Goal: Task Accomplishment & Management: Manage account settings

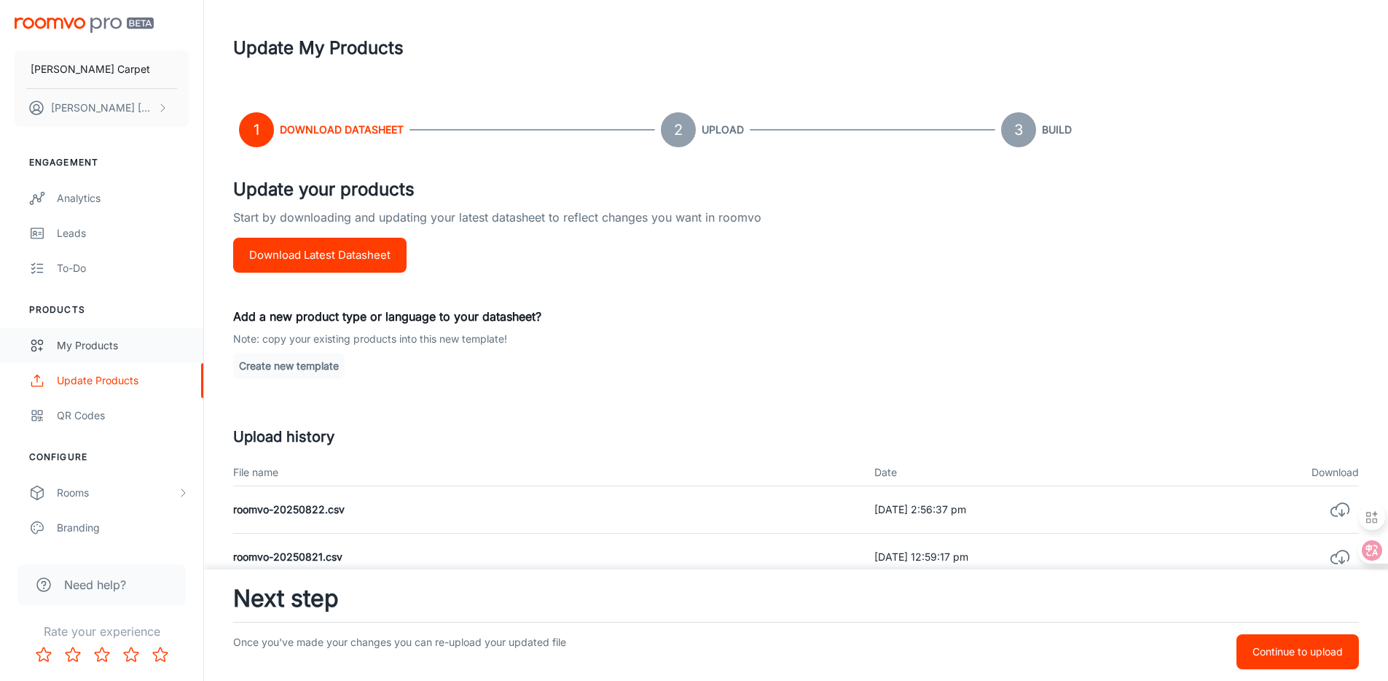
click at [99, 342] on div "My Products" at bounding box center [123, 345] width 132 height 16
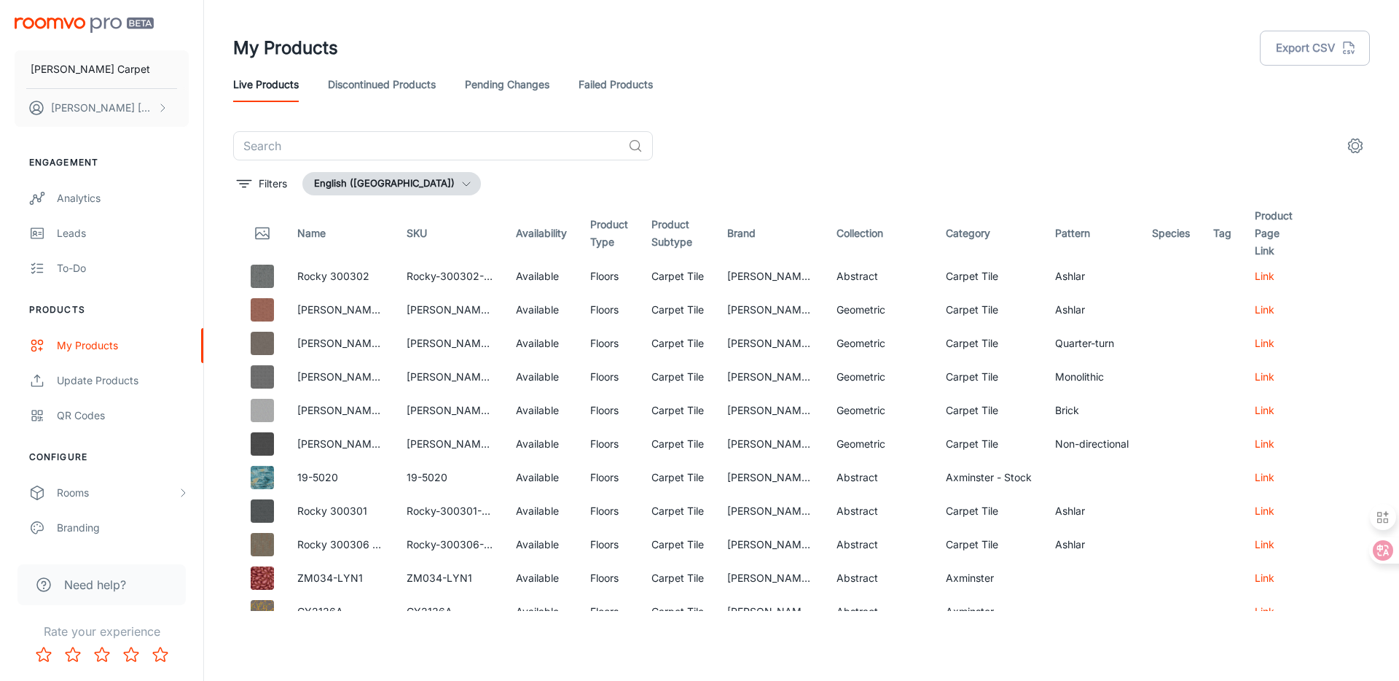
click at [394, 92] on link "Discontinued Products" at bounding box center [382, 84] width 108 height 35
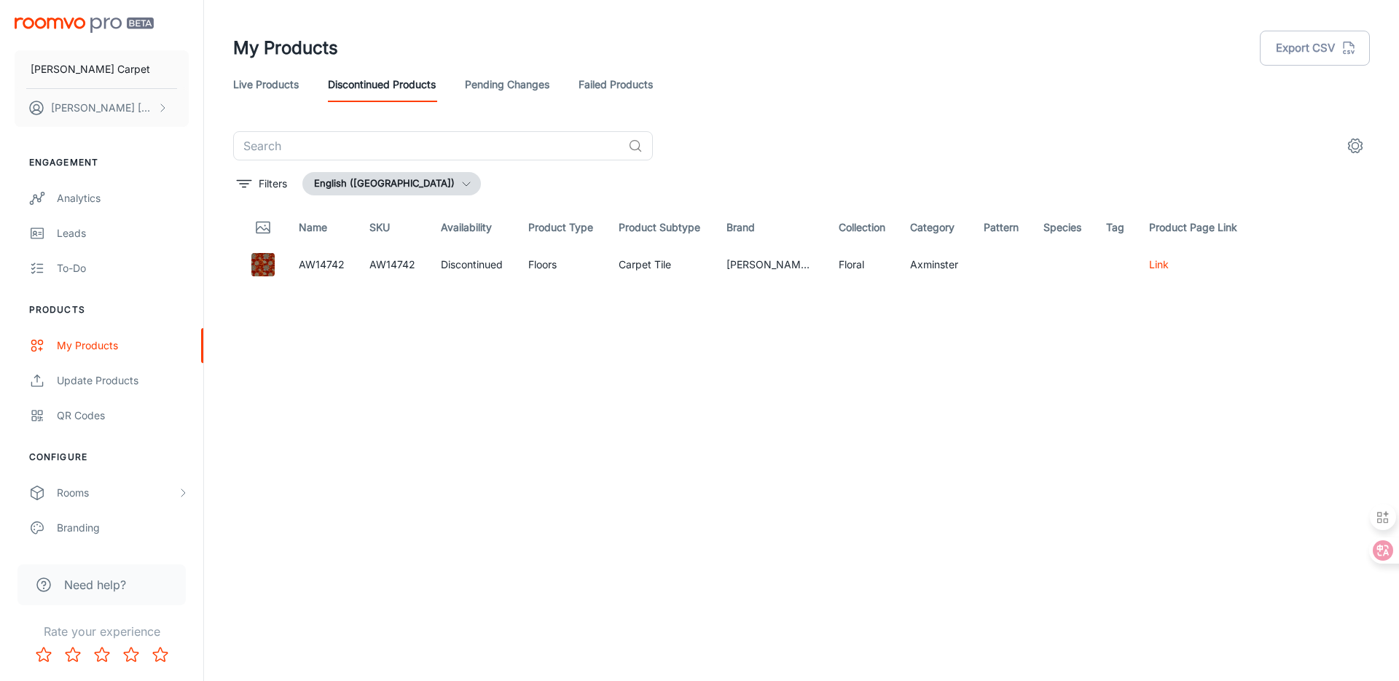
click at [262, 89] on link "Live Products" at bounding box center [266, 84] width 66 height 35
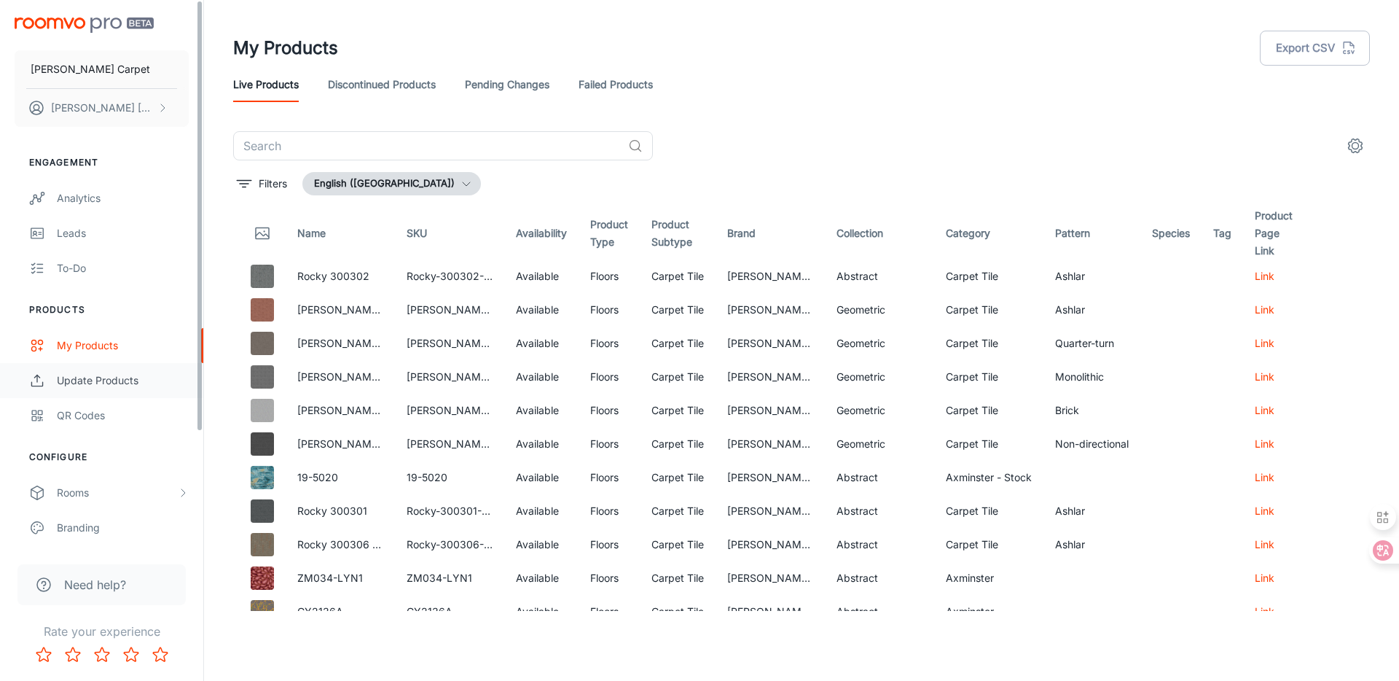
click at [101, 376] on div "Update Products" at bounding box center [123, 380] width 132 height 16
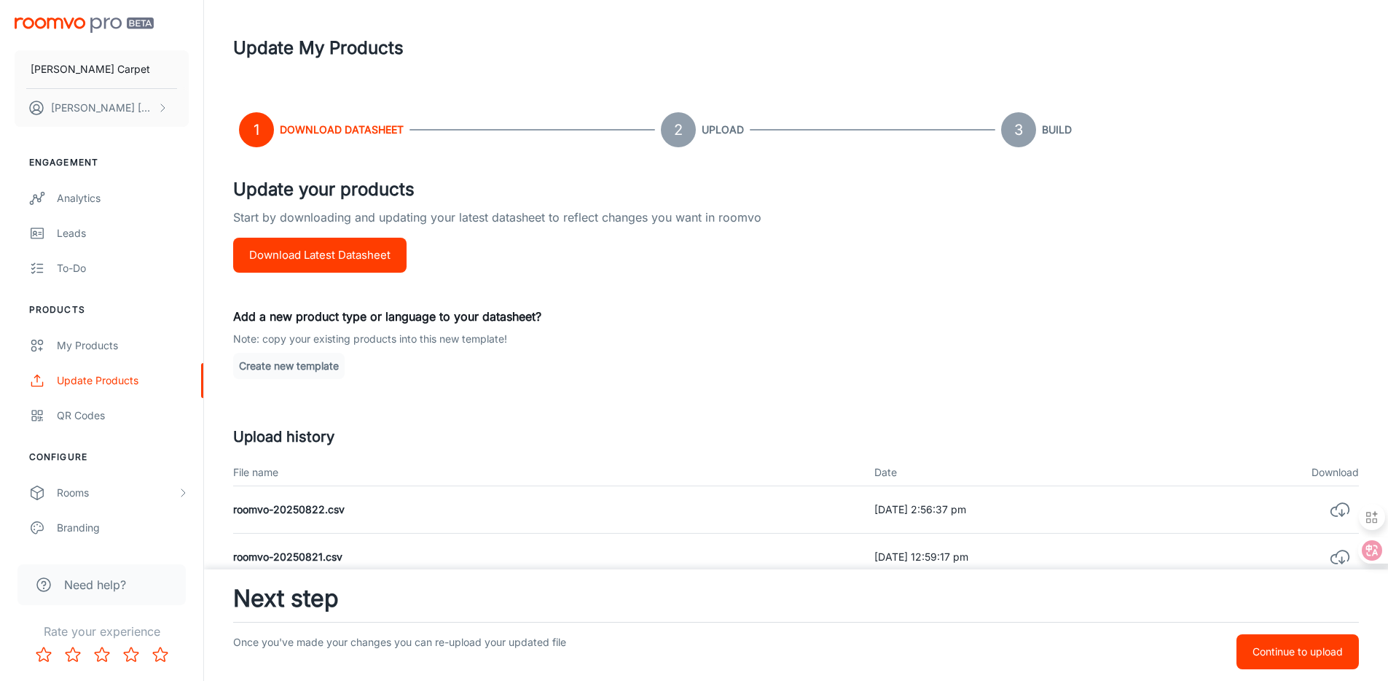
click at [314, 248] on button "Download Latest Datasheet" at bounding box center [319, 255] width 173 height 35
click at [91, 337] on div "My Products" at bounding box center [123, 345] width 132 height 16
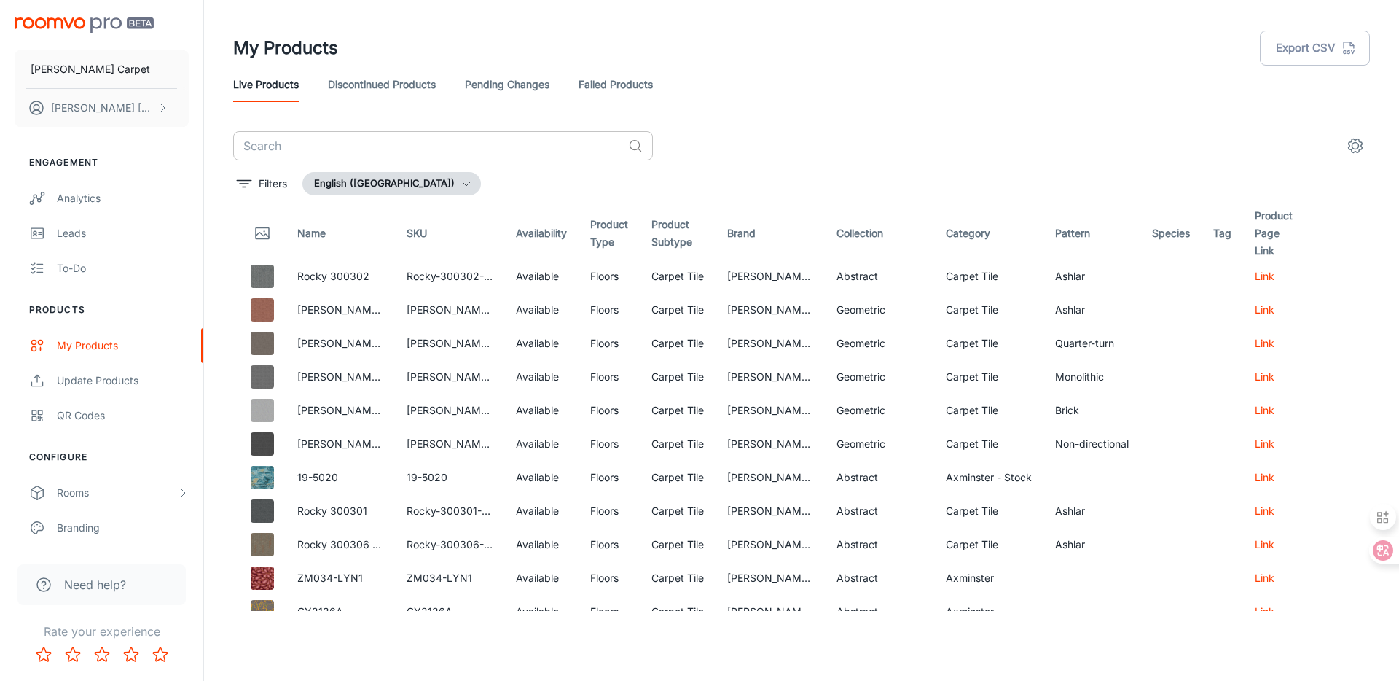
click at [326, 146] on input "text" at bounding box center [427, 145] width 389 height 29
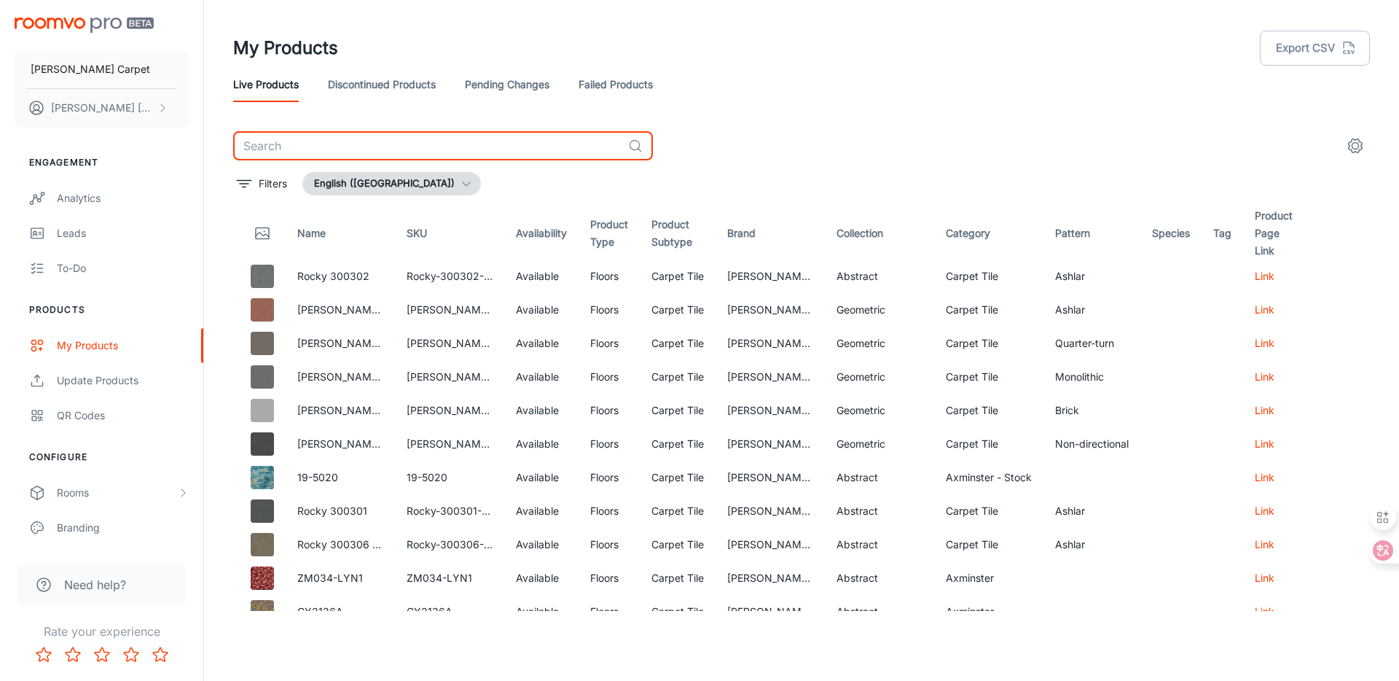
paste input "19-4295"
type input "19-4295"
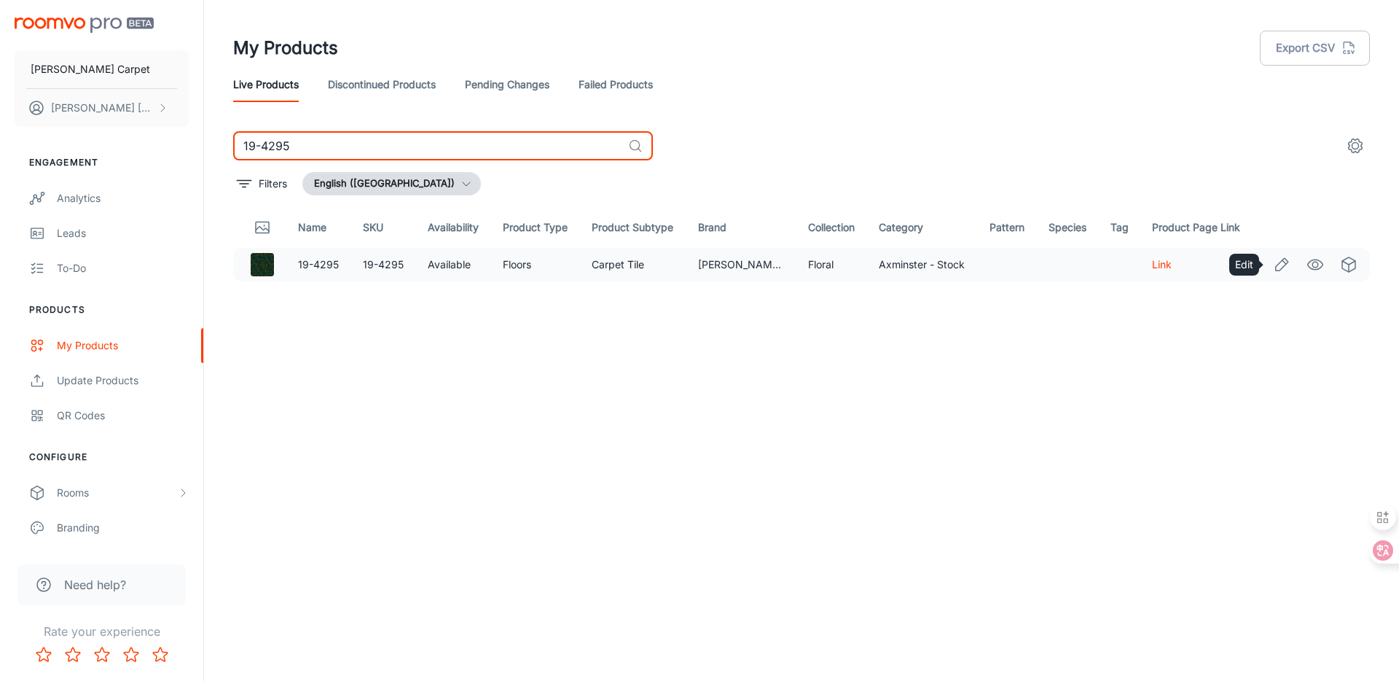
click at [1276, 270] on icon "Edit" at bounding box center [1281, 264] width 17 height 17
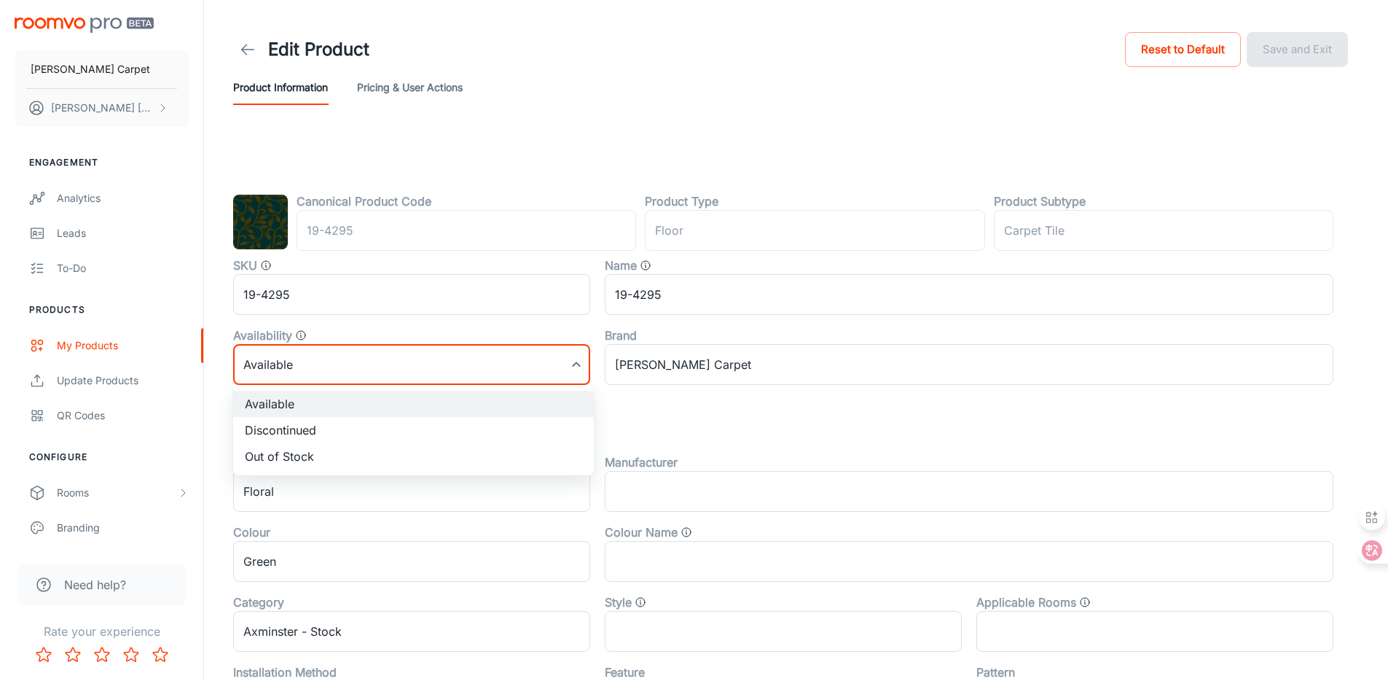
click at [407, 345] on body "[PERSON_NAME] Carpet [PERSON_NAME] Engagement Analytics Leads To-do Products My…" at bounding box center [694, 340] width 1388 height 681
click at [407, 427] on li "Discontinued" at bounding box center [413, 430] width 361 height 26
type input "1"
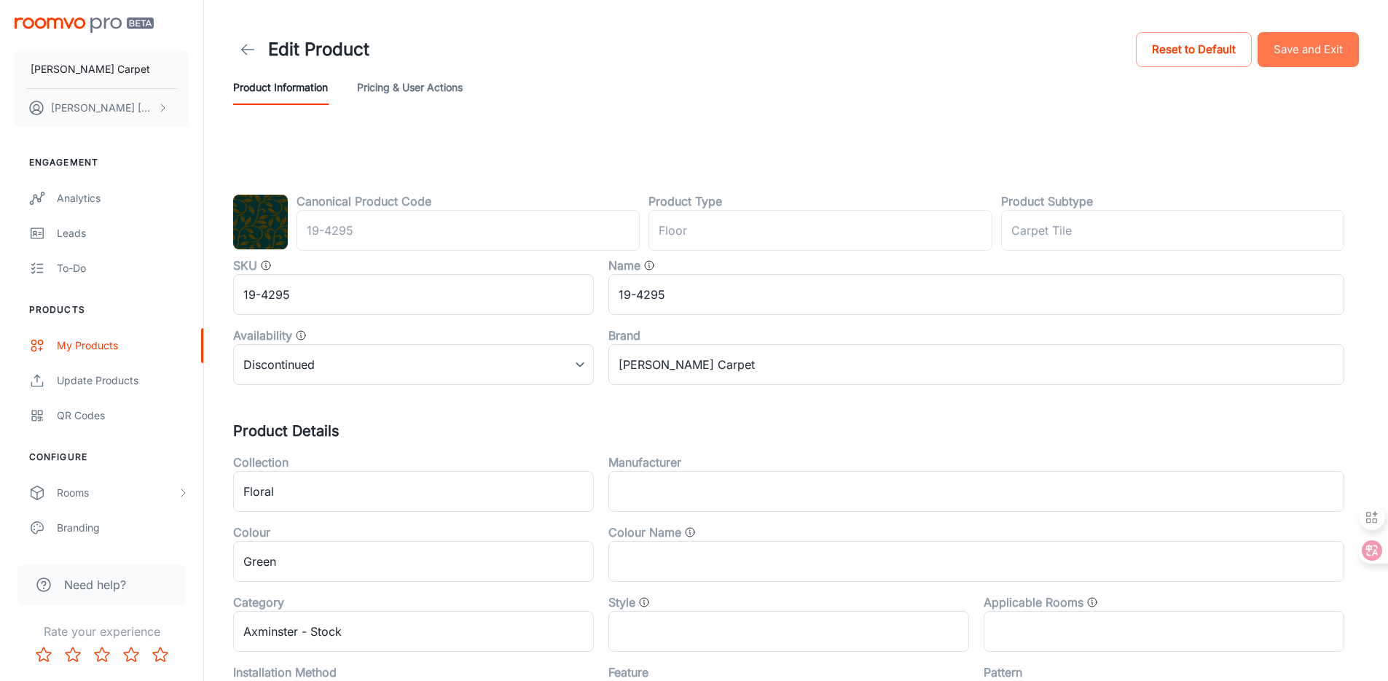
click at [1316, 52] on button "Save and Exit" at bounding box center [1308, 49] width 101 height 35
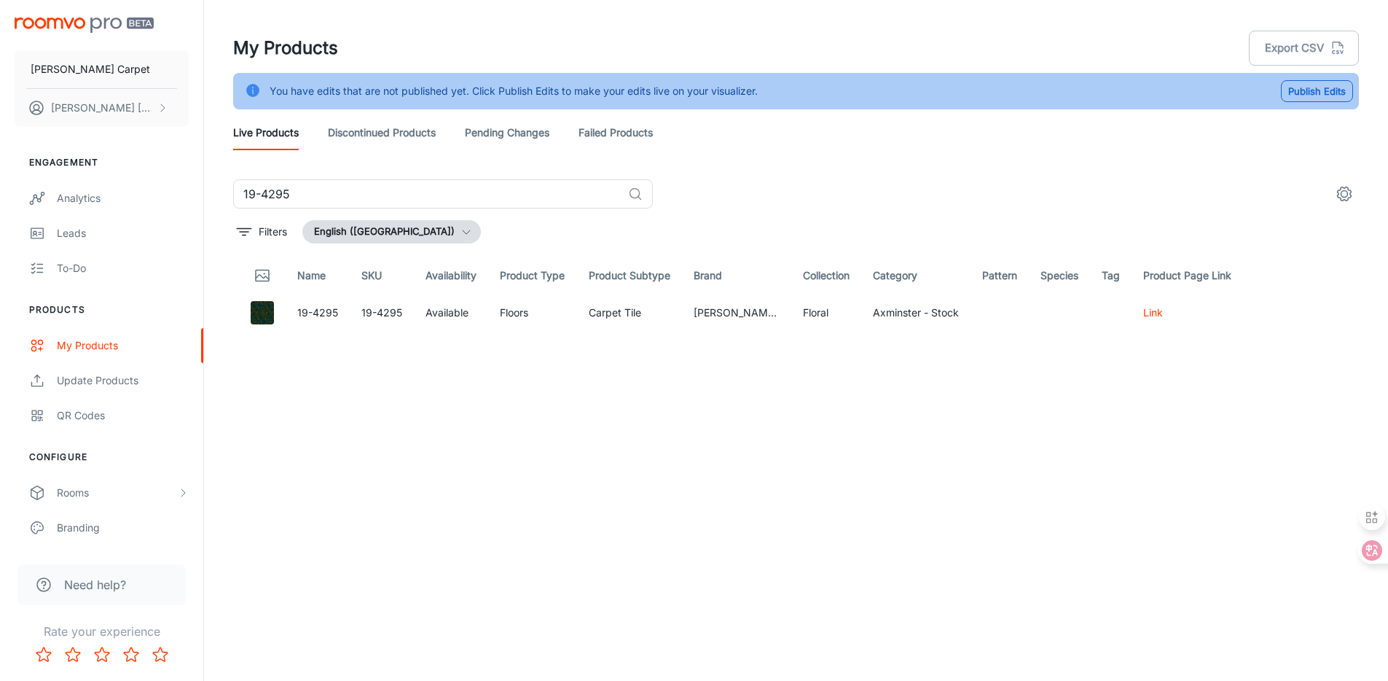
click at [388, 130] on link "Discontinued Products" at bounding box center [382, 132] width 108 height 35
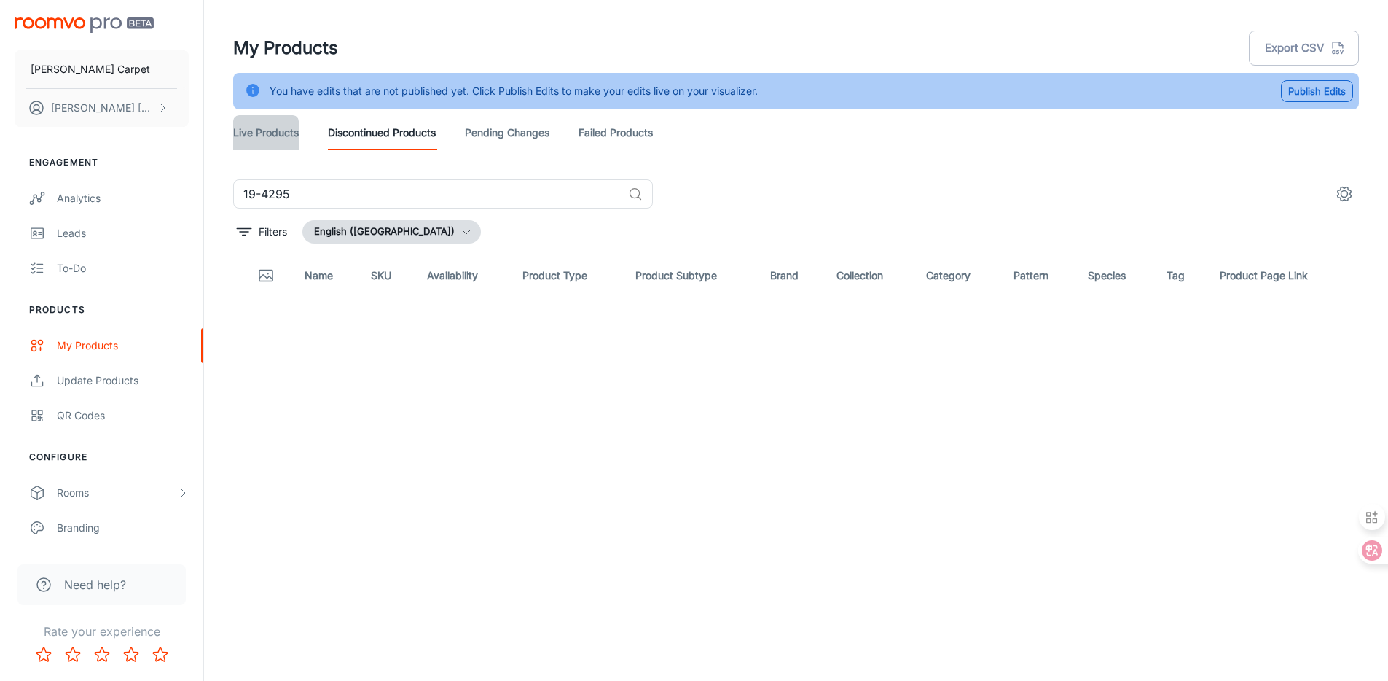
click at [275, 138] on link "Live Products" at bounding box center [266, 132] width 66 height 35
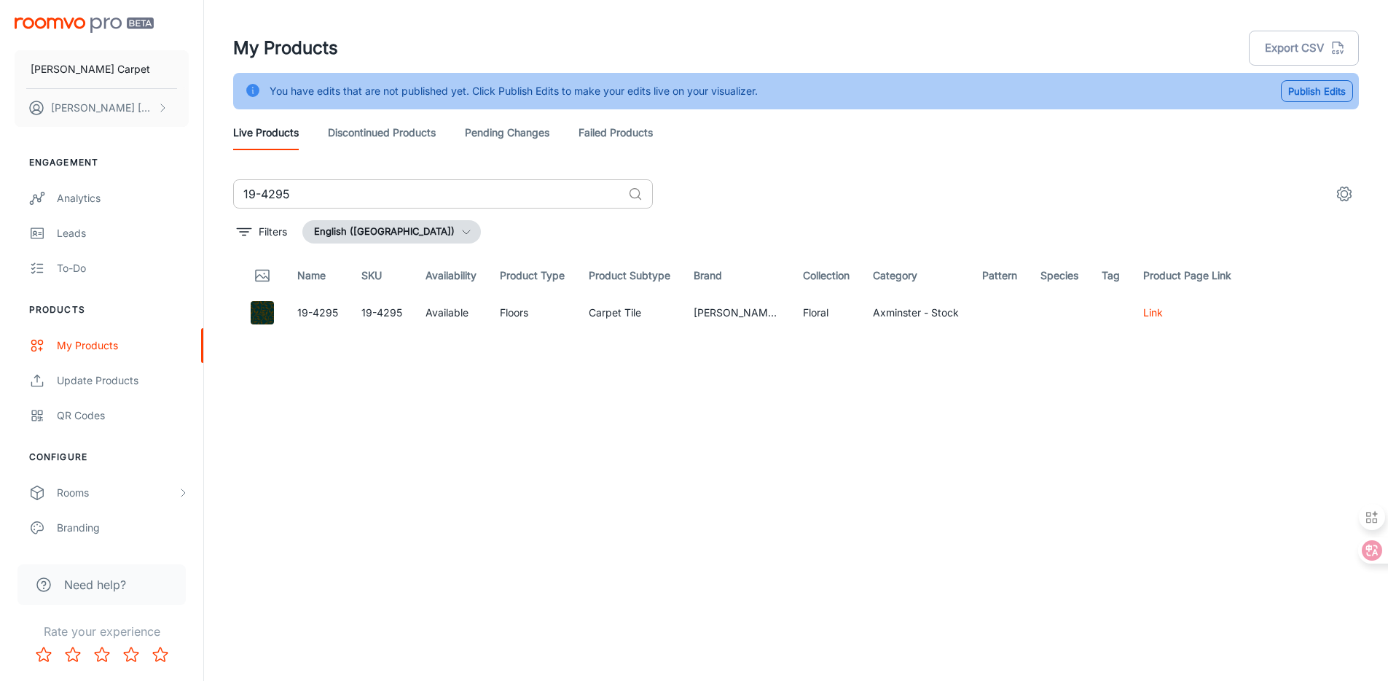
click at [575, 192] on input "19-4295" at bounding box center [427, 193] width 389 height 29
click at [1330, 85] on button "Publish Edits" at bounding box center [1317, 91] width 72 height 22
click at [914, 184] on div "19-4295 ​" at bounding box center [796, 193] width 1126 height 29
click at [1348, 86] on rect "button" at bounding box center [1355, 85] width 17 height 17
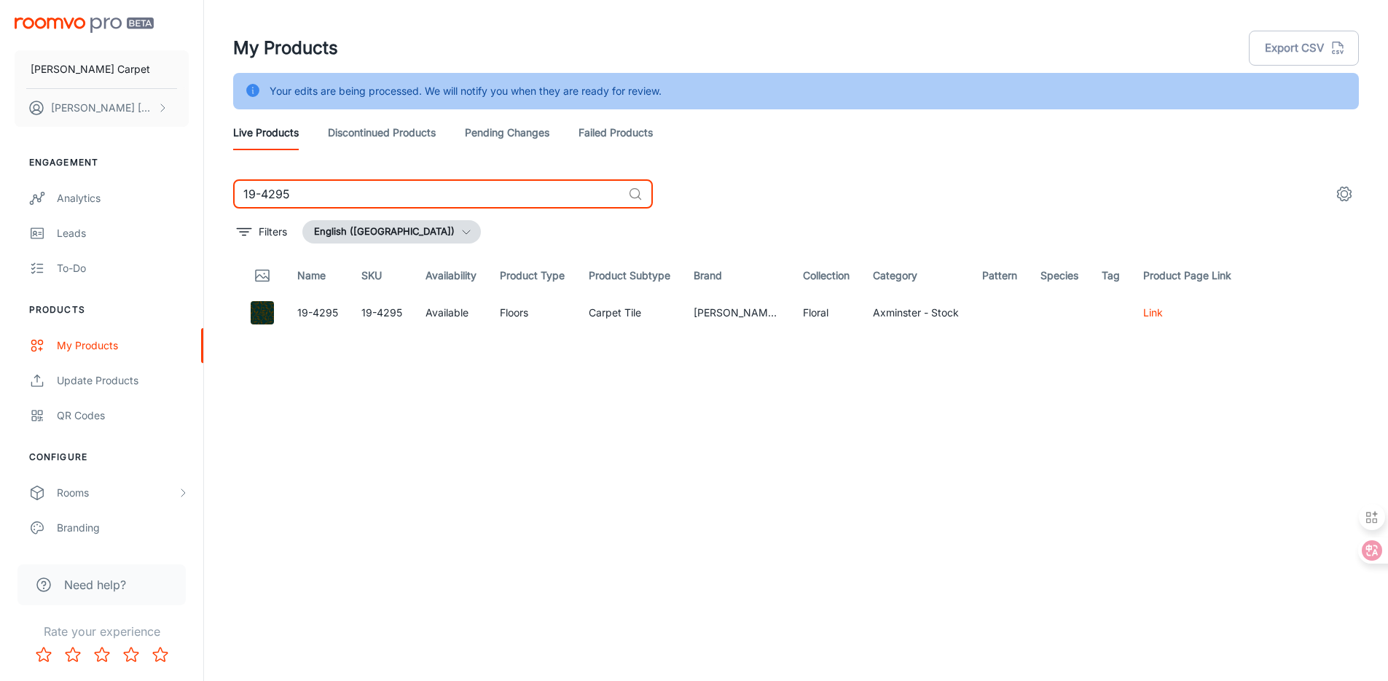
drag, startPoint x: 568, startPoint y: 198, endPoint x: 219, endPoint y: 168, distance: 349.7
click at [158, 181] on div "[PERSON_NAME] Carpet [PERSON_NAME] Engagement Analytics Leads To-do Products My…" at bounding box center [694, 358] width 1388 height 717
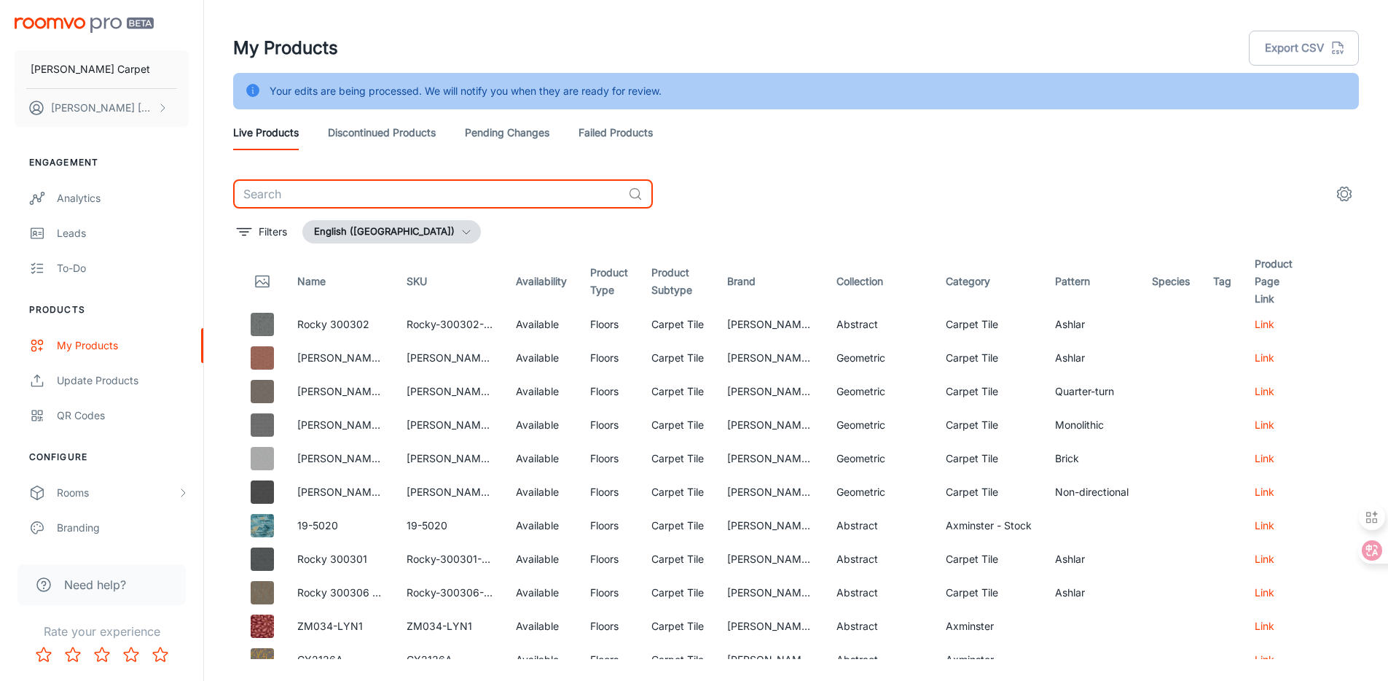
click at [387, 136] on link "Discontinued Products" at bounding box center [382, 132] width 108 height 35
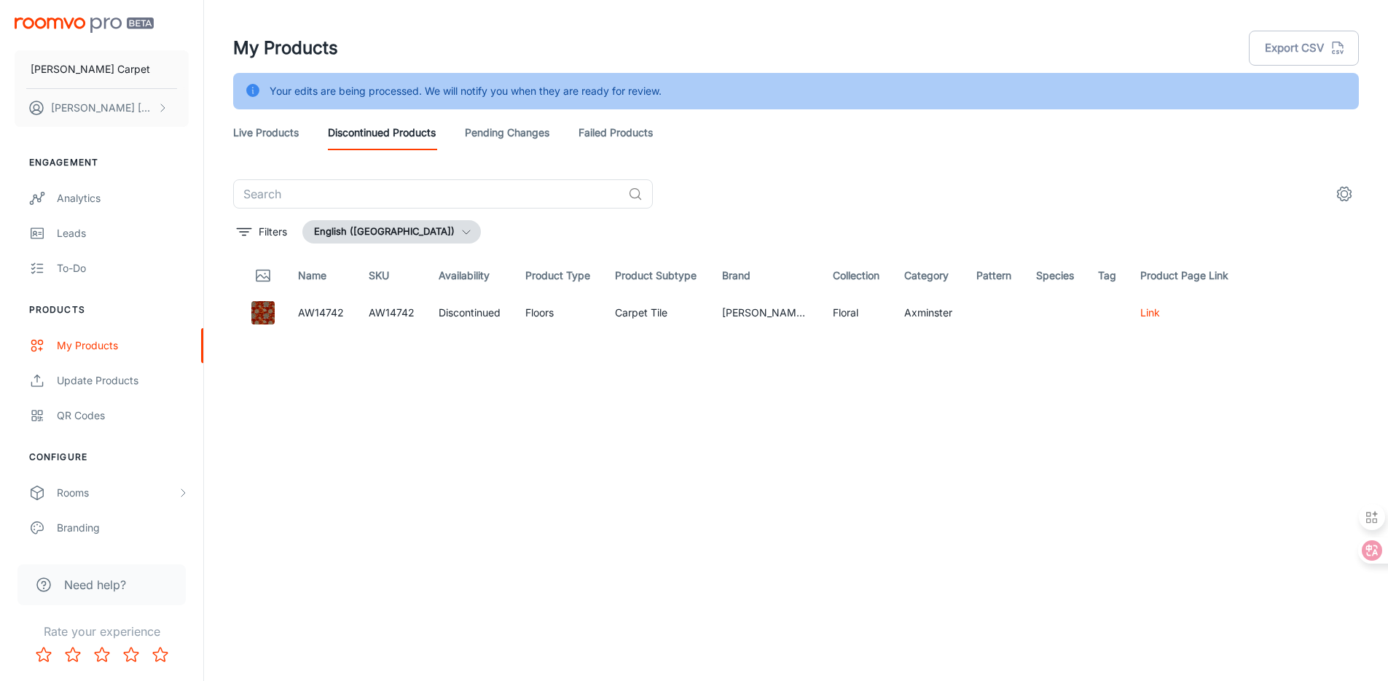
click at [291, 130] on link "Live Products" at bounding box center [266, 132] width 66 height 35
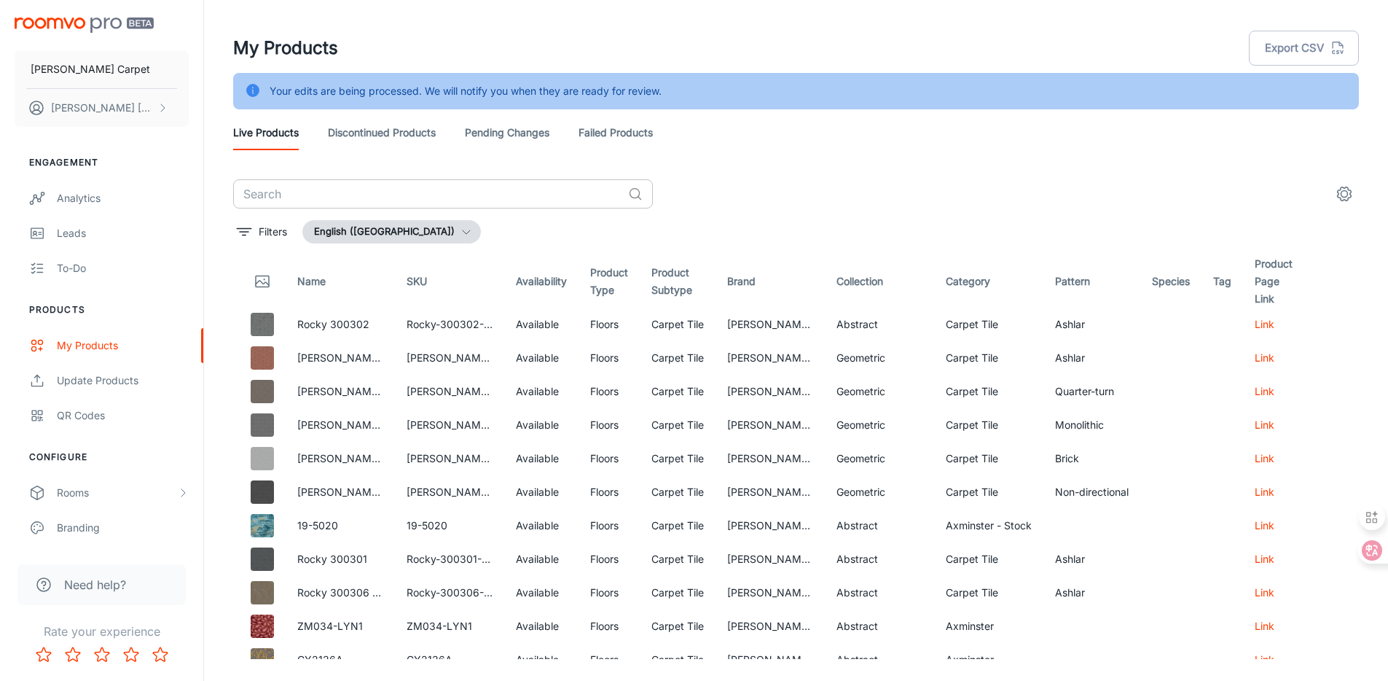
click at [322, 201] on input "text" at bounding box center [427, 193] width 389 height 29
paste input "19-4295"
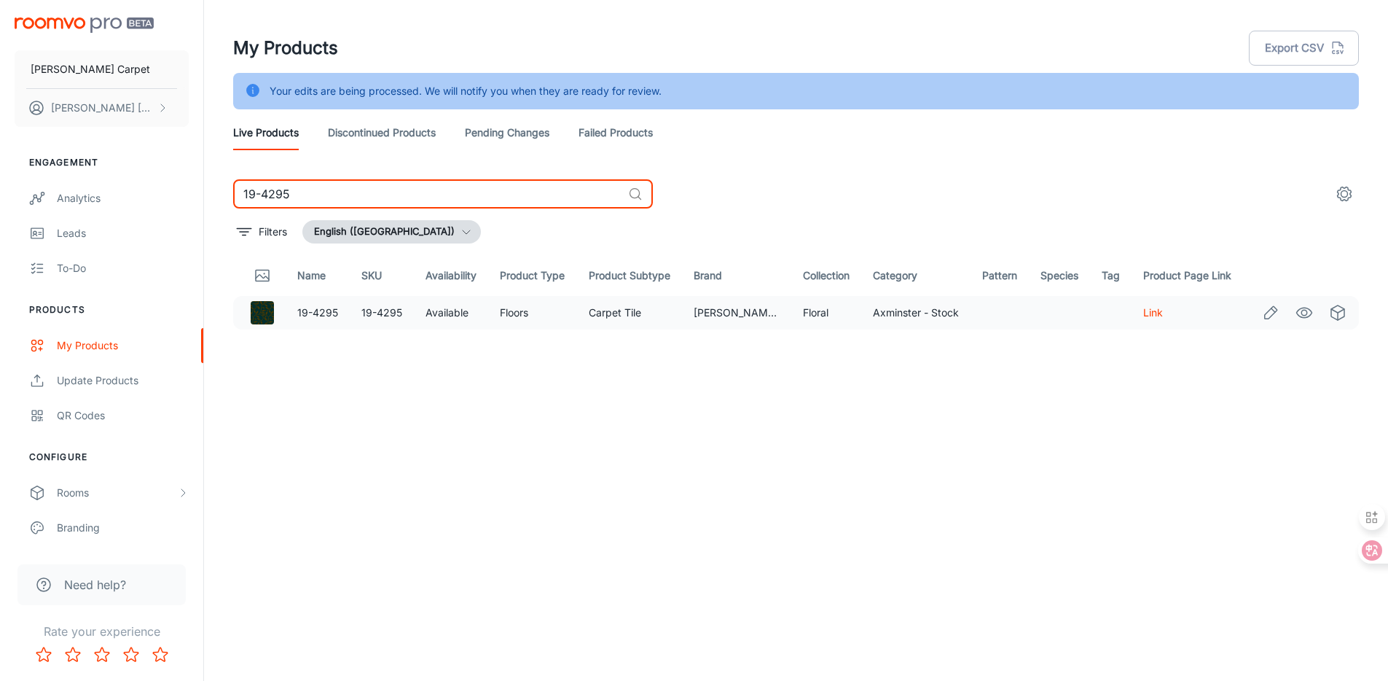
type input "19-4295"
click at [462, 312] on td "Available" at bounding box center [451, 313] width 74 height 34
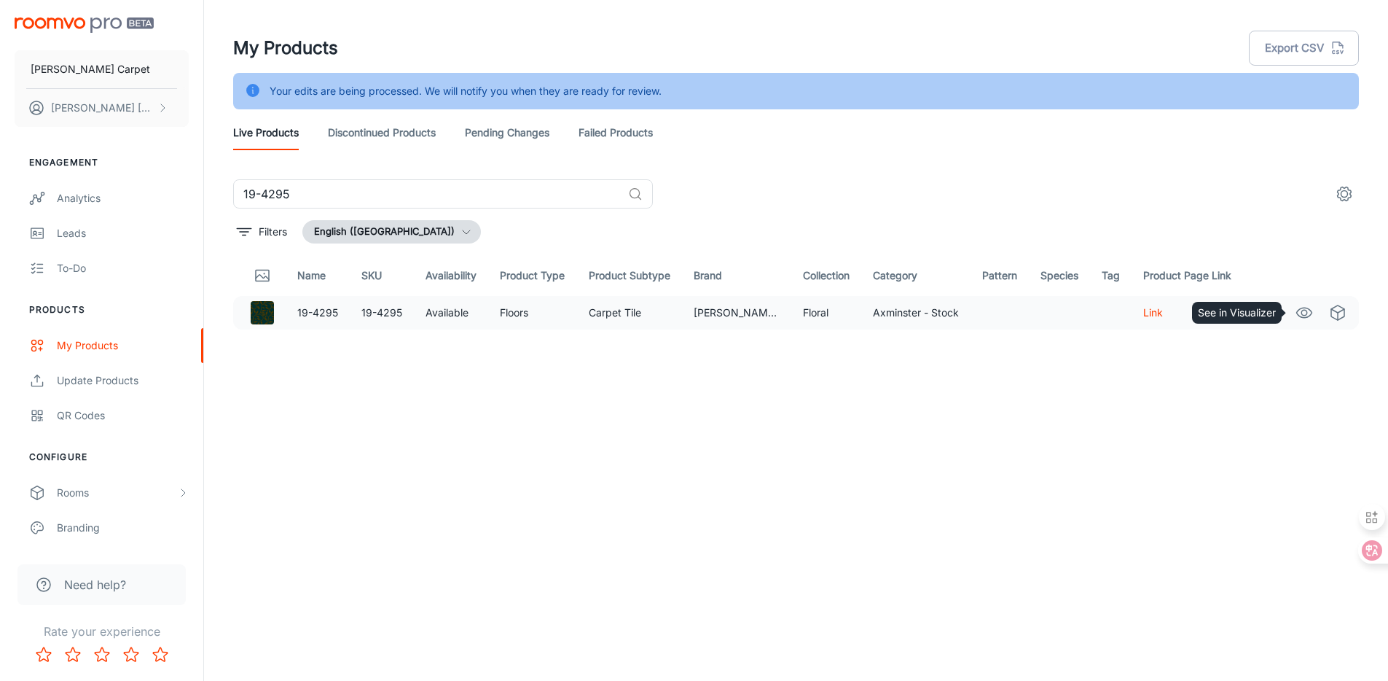
click at [1298, 310] on icon "See in Visualizer" at bounding box center [1304, 313] width 15 height 10
click at [391, 138] on link "Discontinued Products" at bounding box center [382, 132] width 108 height 35
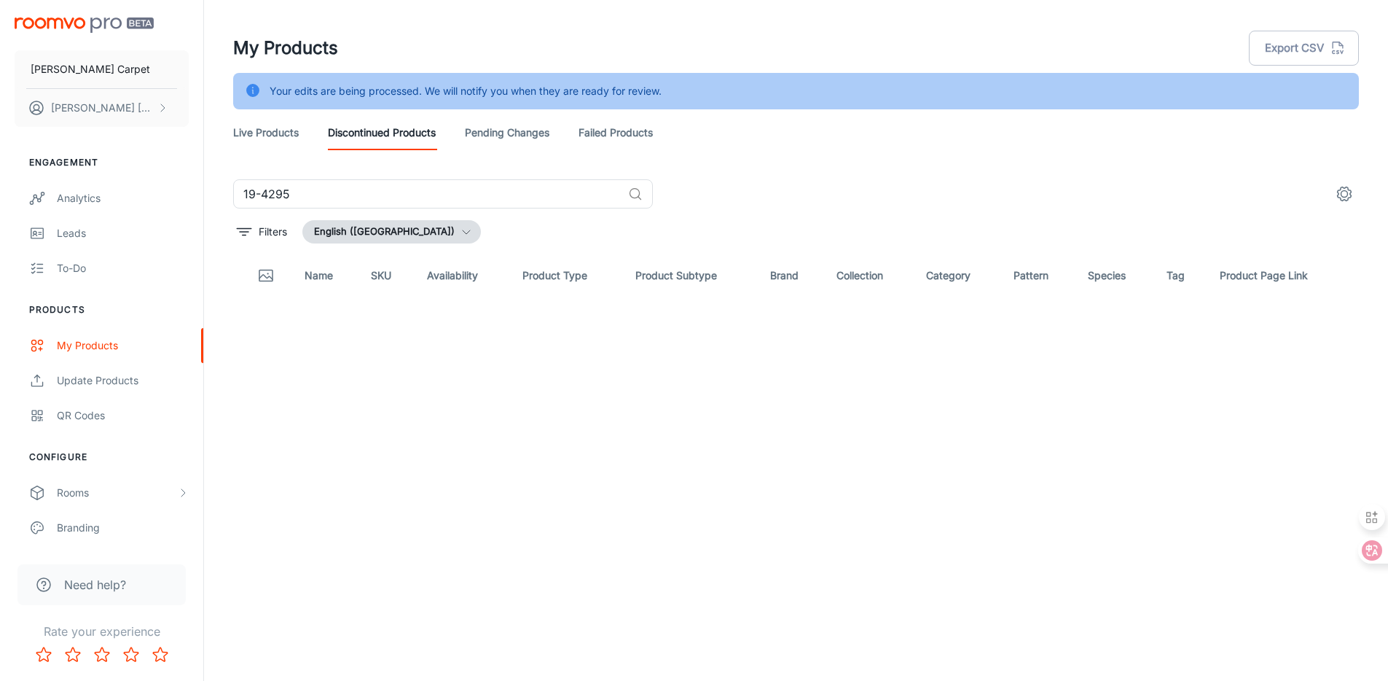
click at [271, 124] on link "Live Products" at bounding box center [266, 132] width 66 height 35
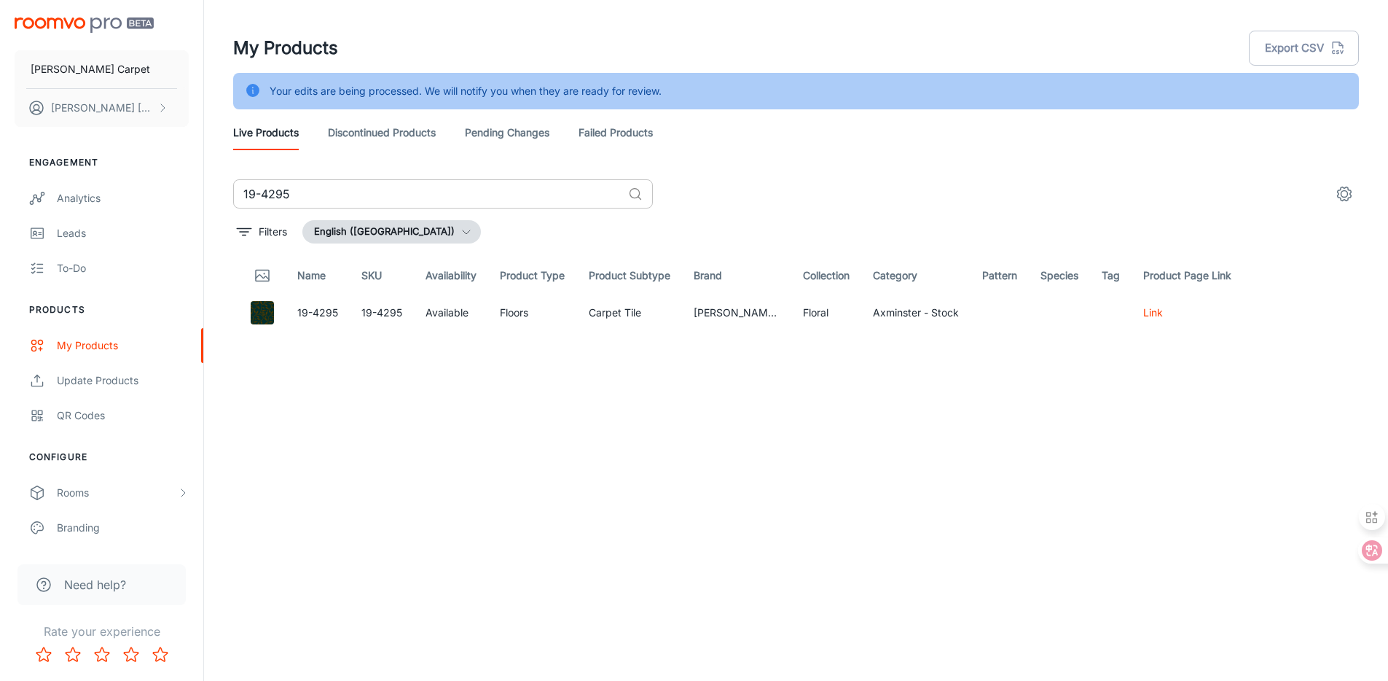
click at [313, 192] on input "19-4295" at bounding box center [427, 193] width 389 height 29
paste input "AW12223-CH28"
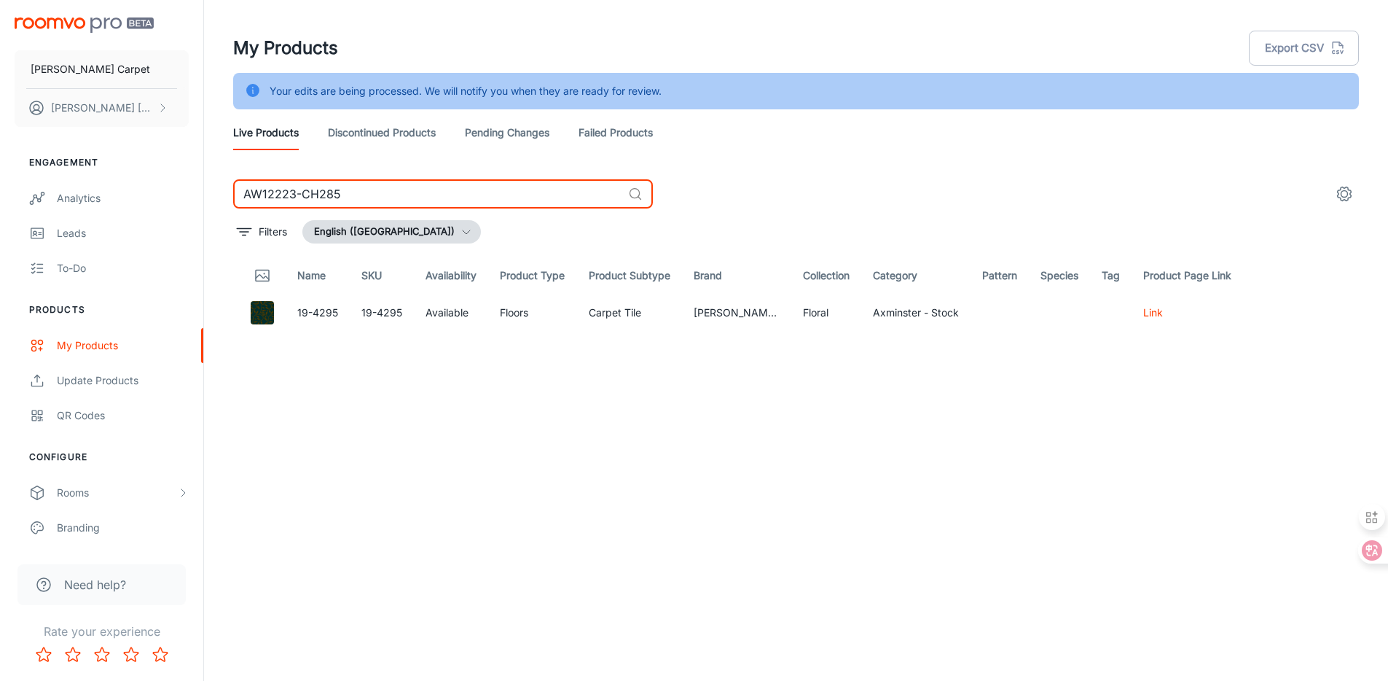
type input "AW12223-CH285"
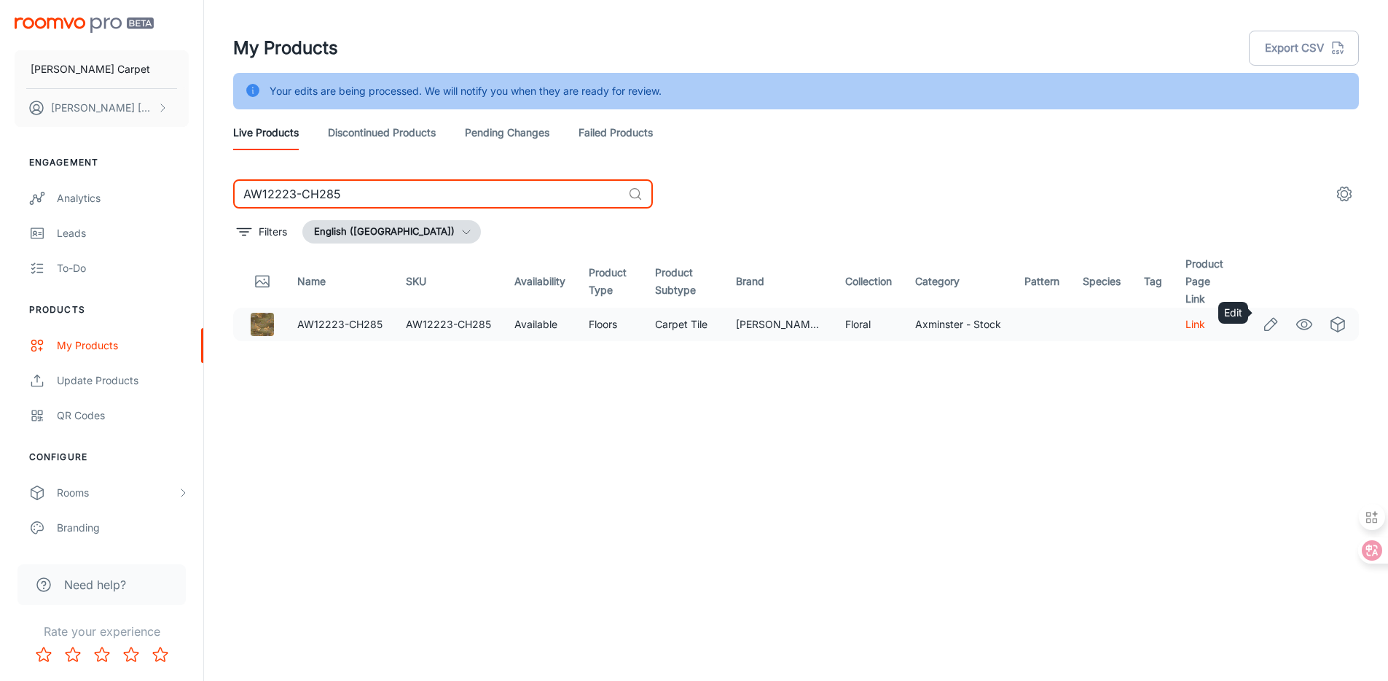
click at [1274, 316] on icon "Edit" at bounding box center [1270, 324] width 17 height 17
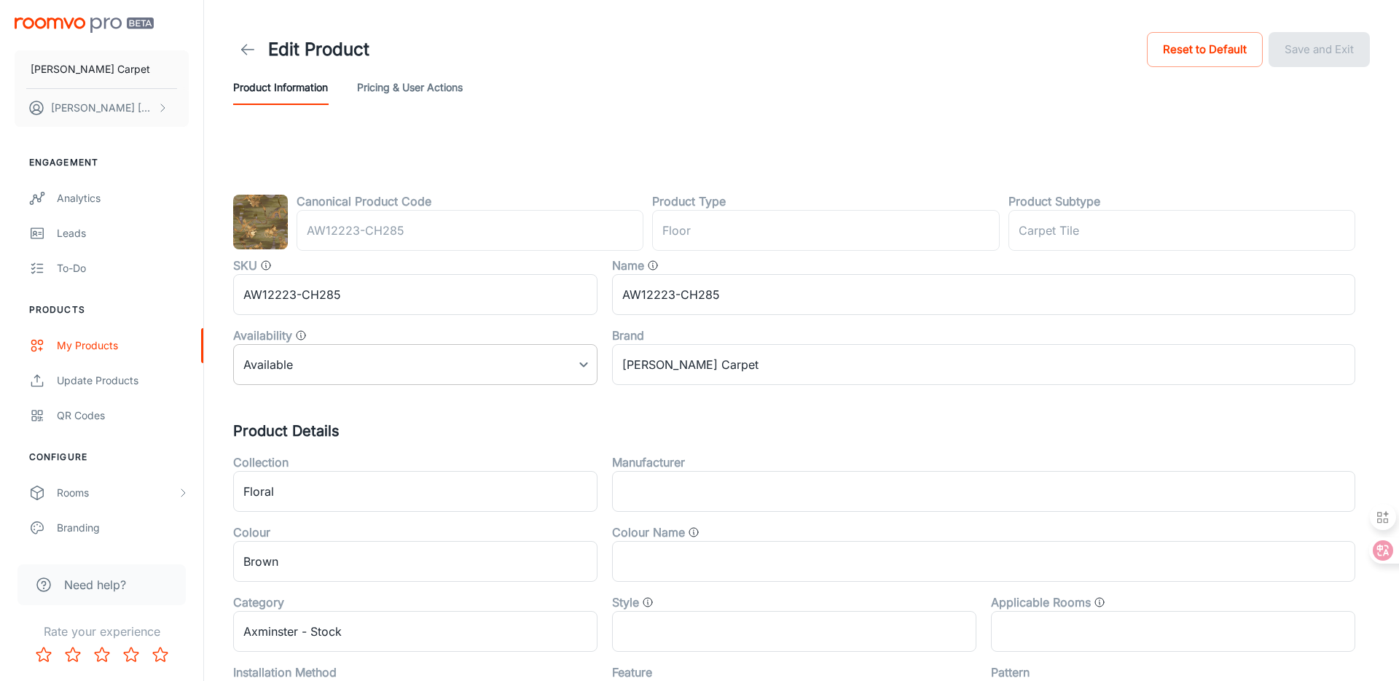
click at [430, 358] on body "[PERSON_NAME] Carpet [PERSON_NAME] Engagement Analytics Leads To-do Products My…" at bounding box center [699, 340] width 1399 height 681
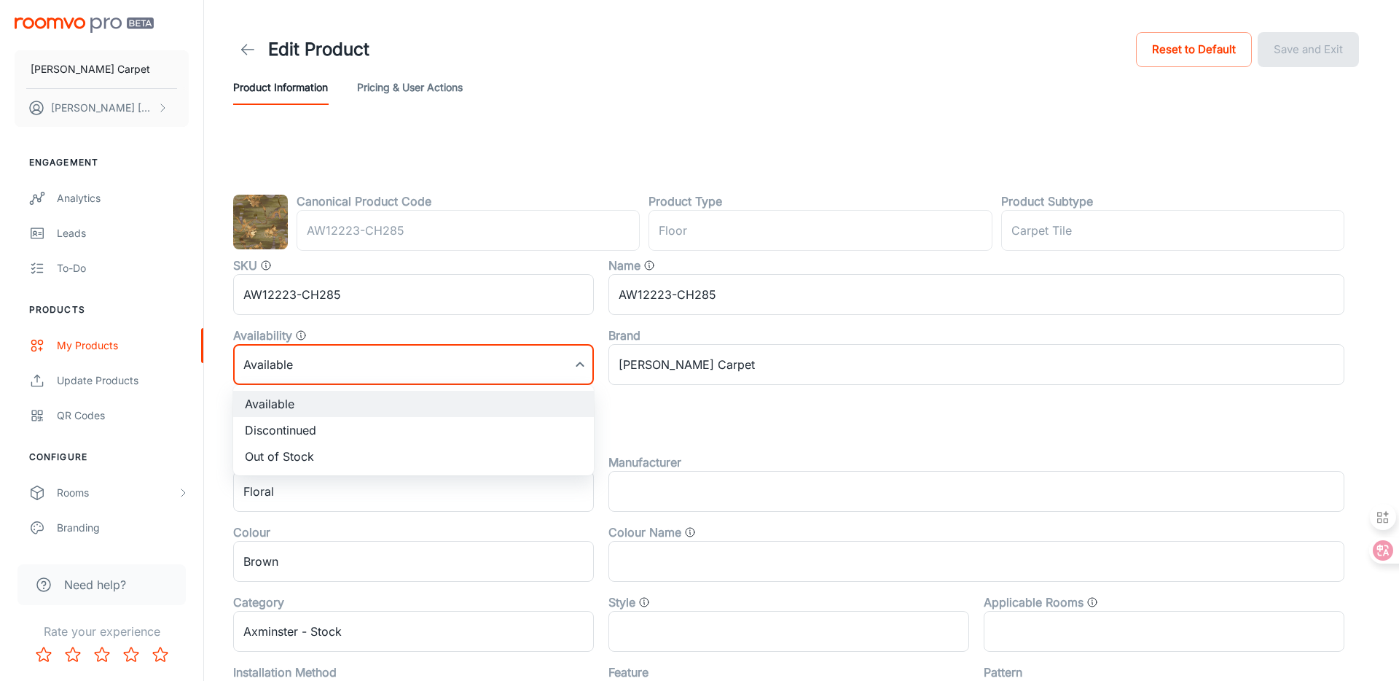
click at [378, 424] on li "Discontinued" at bounding box center [413, 430] width 361 height 26
type input "1"
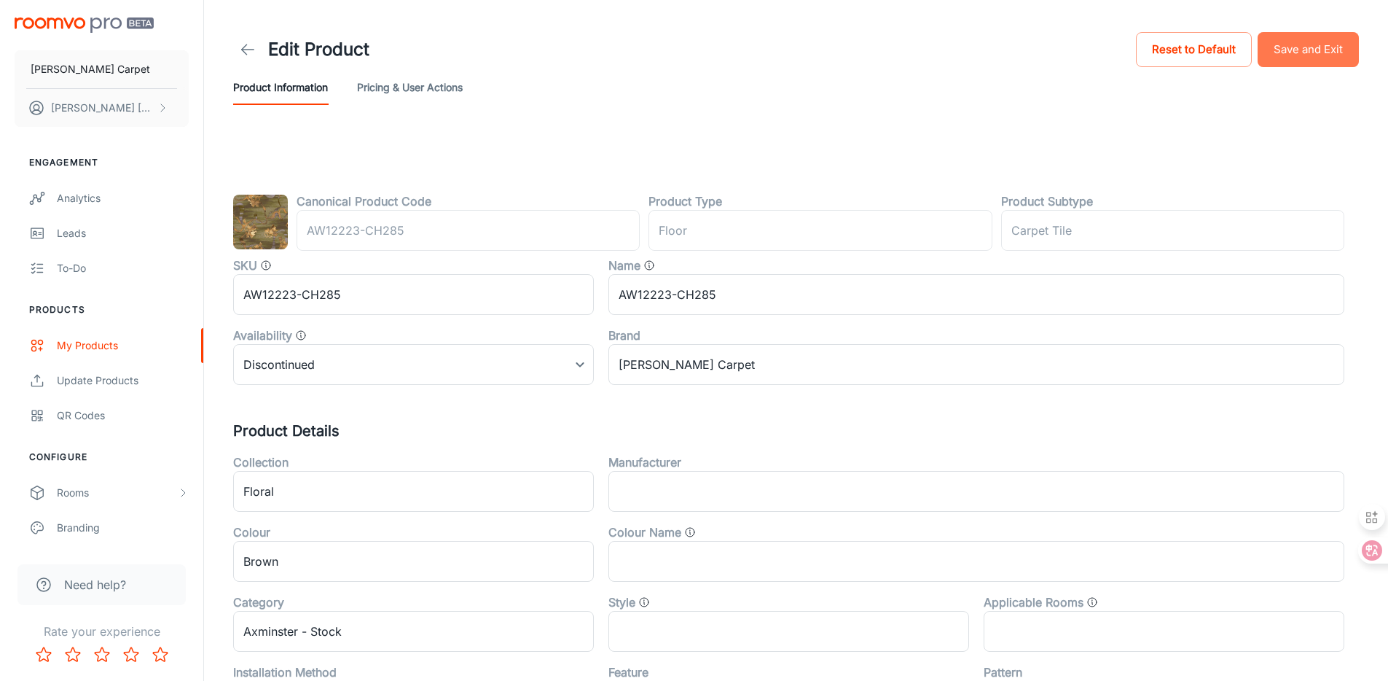
click at [1323, 54] on button "Save and Exit" at bounding box center [1308, 49] width 101 height 35
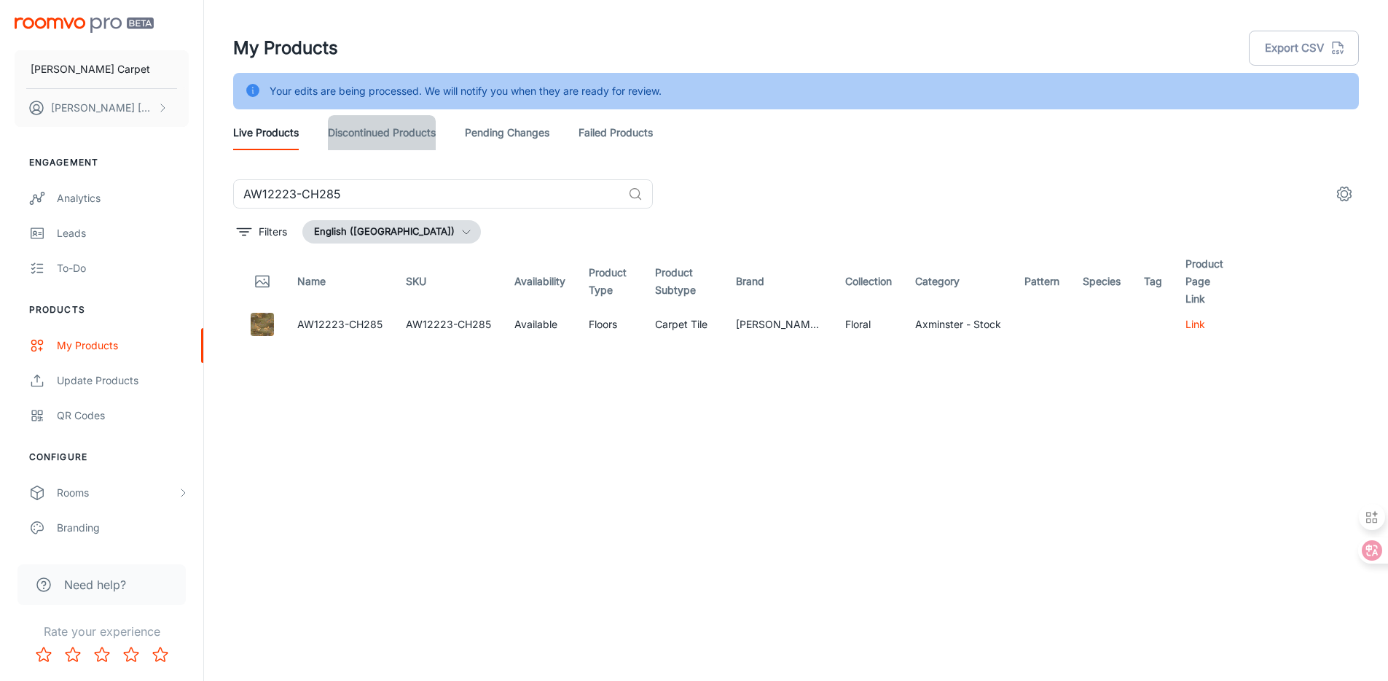
click at [348, 133] on link "Discontinued Products" at bounding box center [382, 132] width 108 height 35
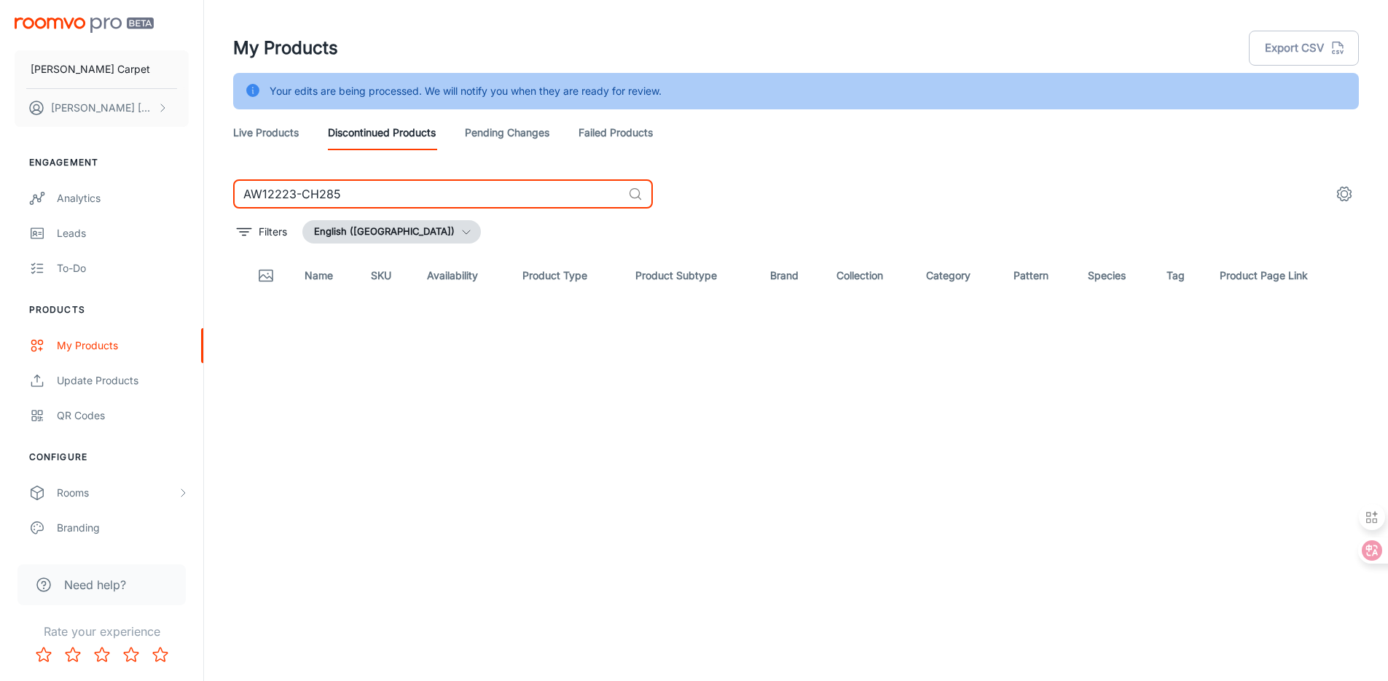
drag, startPoint x: 575, startPoint y: 195, endPoint x: 348, endPoint y: 171, distance: 228.7
click at [348, 171] on div "My Products Export CSV Your edits are being processed. We will notify you when …" at bounding box center [796, 329] width 1161 height 659
click at [901, 205] on div "[PERSON_NAME] Carpet [PERSON_NAME] Engagement Analytics Leads To-do Products My…" at bounding box center [694, 358] width 1388 height 717
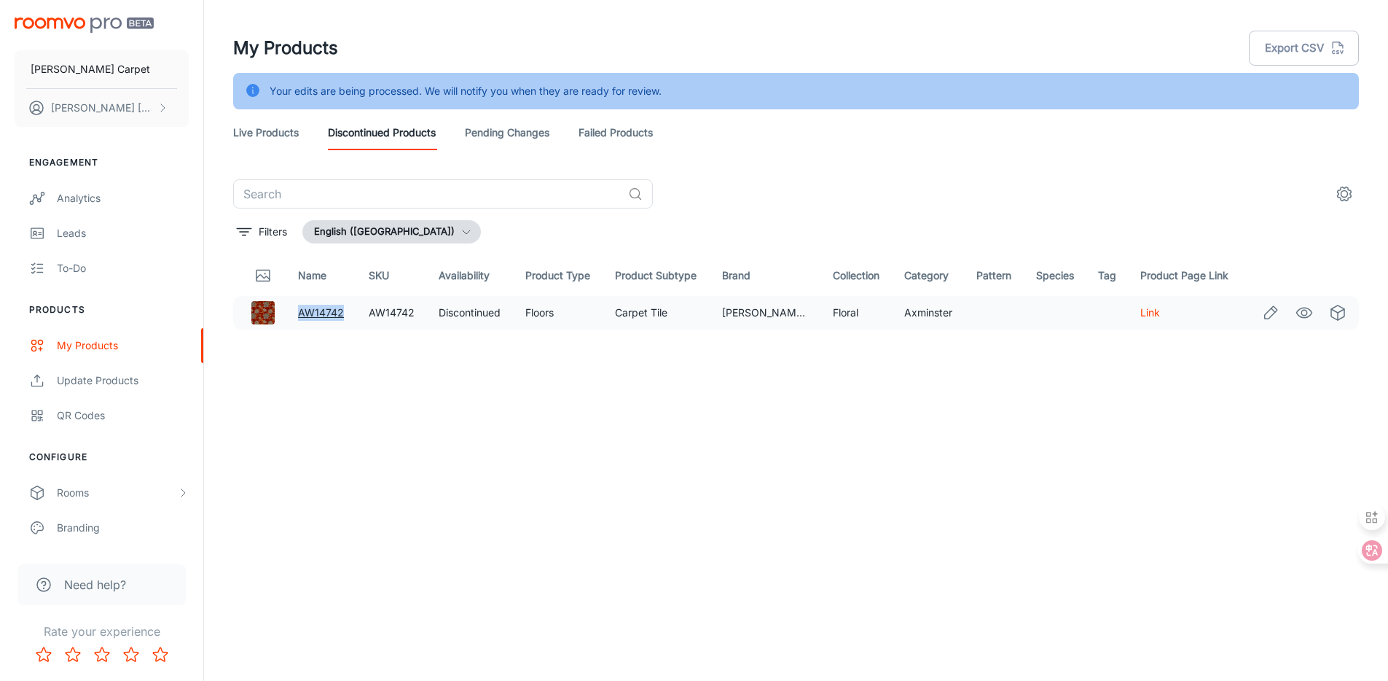
drag, startPoint x: 350, startPoint y: 310, endPoint x: 302, endPoint y: 313, distance: 48.2
click at [302, 313] on td "AW14742" at bounding box center [321, 313] width 71 height 34
copy link "AW14742"
click at [265, 130] on link "Live Products" at bounding box center [266, 132] width 66 height 35
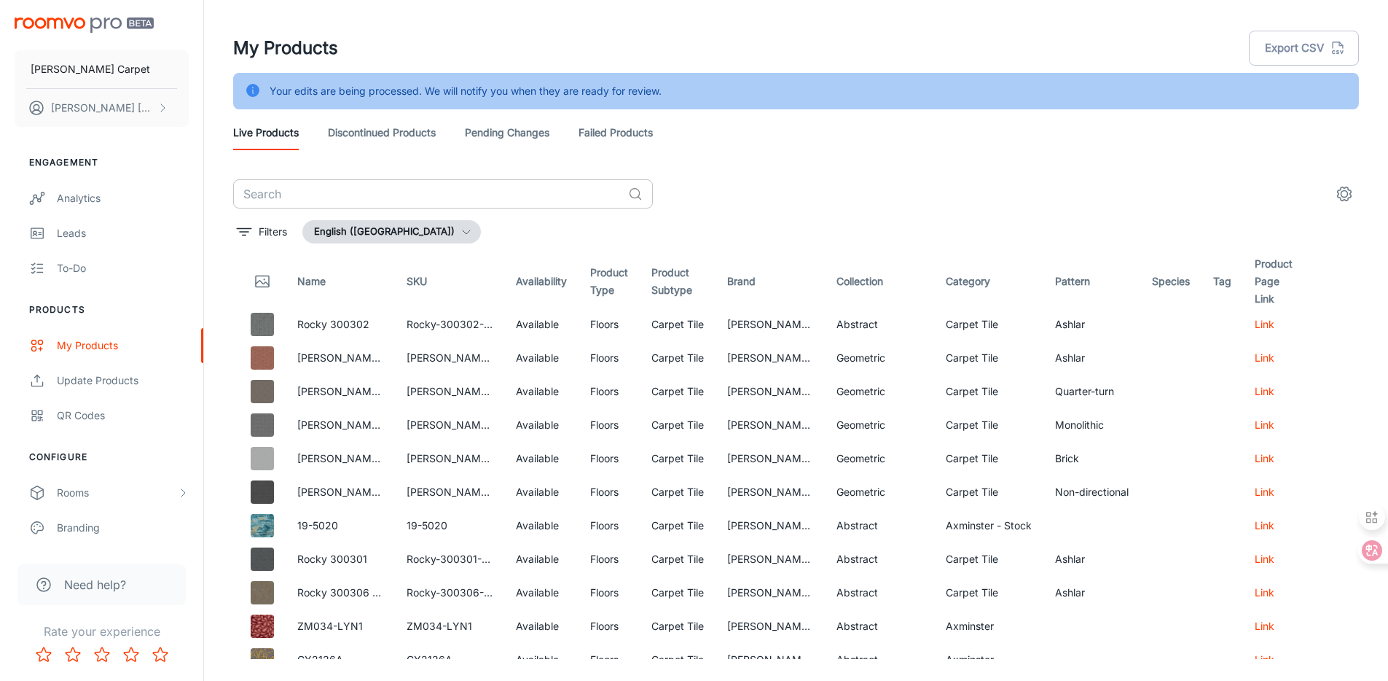
click at [340, 196] on input "text" at bounding box center [427, 193] width 389 height 29
paste input "11-4603"
type input "11-4603"
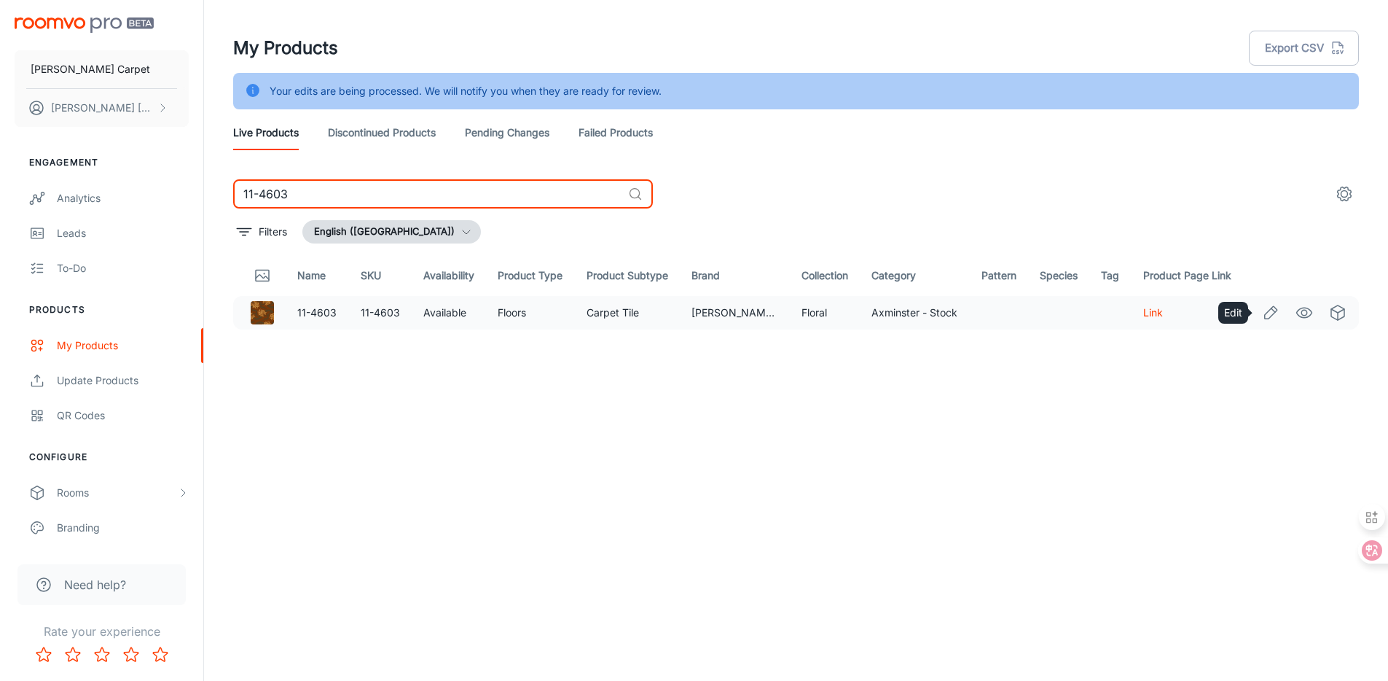
click at [1267, 313] on icon "Edit" at bounding box center [1271, 312] width 12 height 12
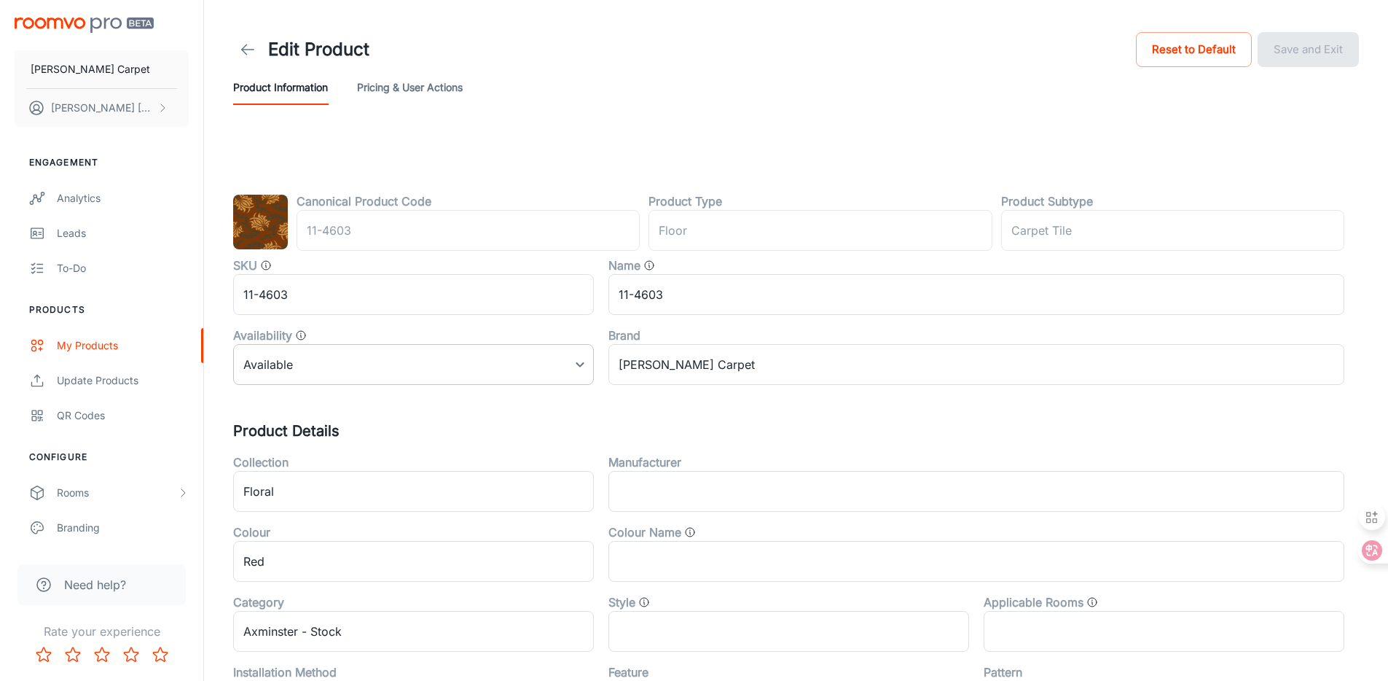
click at [286, 365] on body "[PERSON_NAME] Carpet [PERSON_NAME] Engagement Analytics Leads To-do Products My…" at bounding box center [694, 340] width 1388 height 681
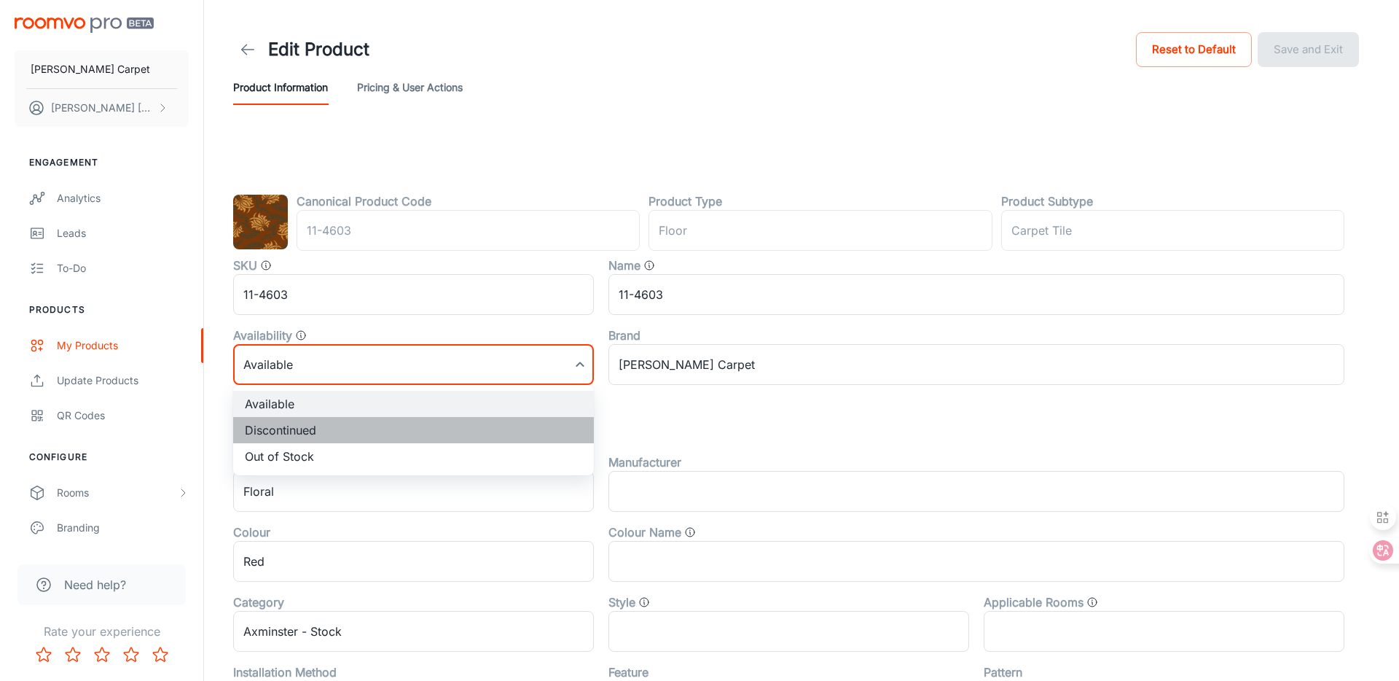
click at [284, 424] on li "Discontinued" at bounding box center [413, 430] width 361 height 26
type input "1"
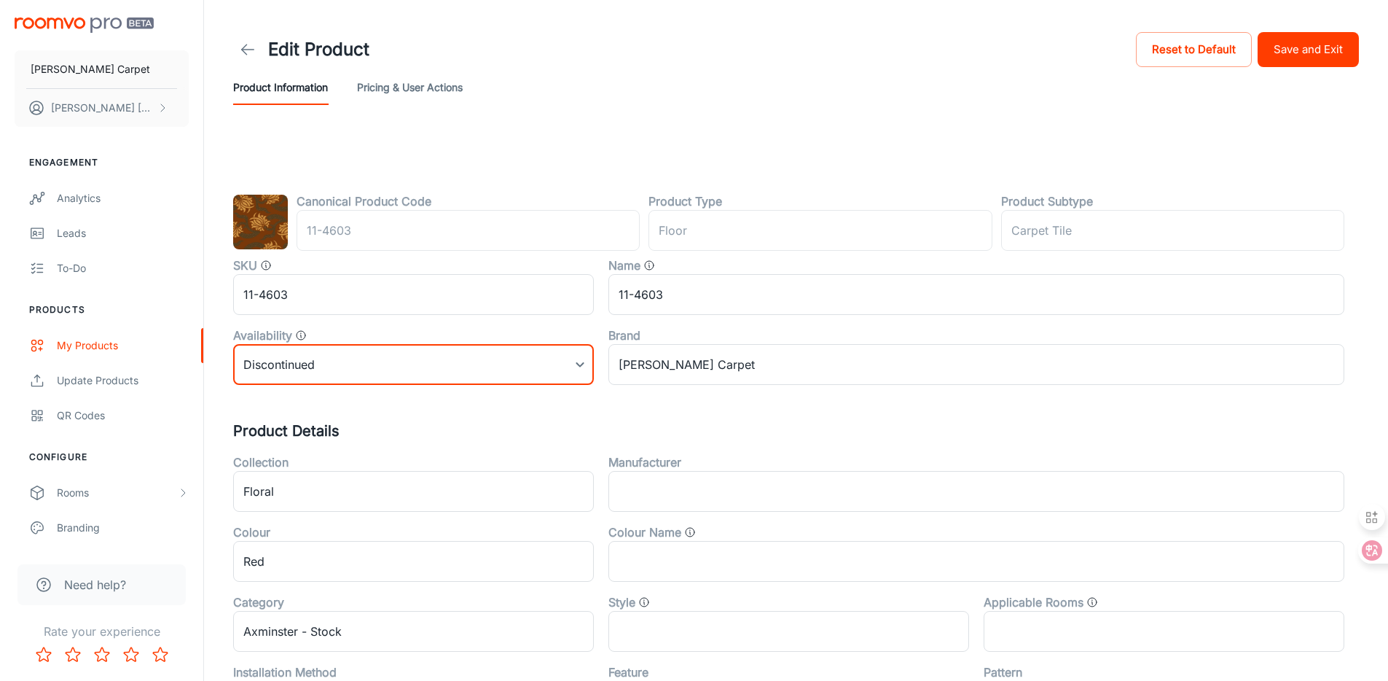
click at [1292, 60] on button "Save and Exit" at bounding box center [1308, 49] width 101 height 35
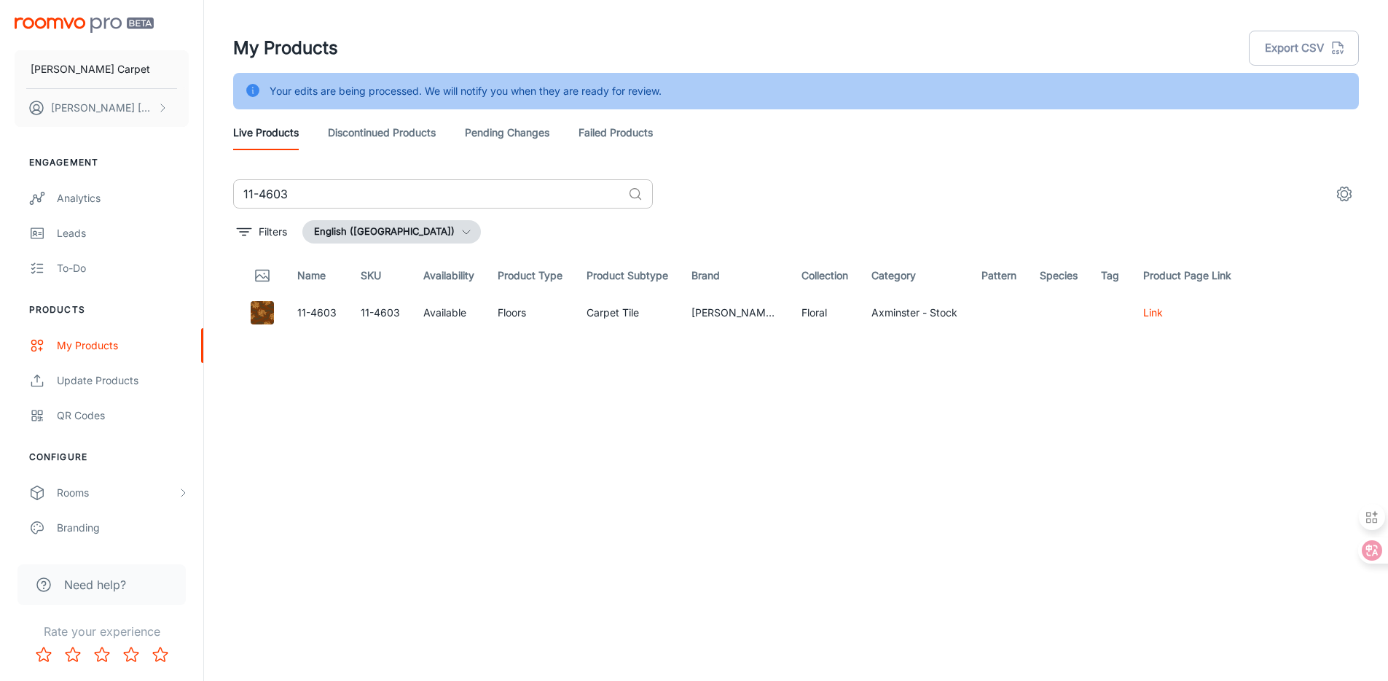
click at [304, 199] on input "11-4603" at bounding box center [427, 193] width 389 height 29
paste input "RR1326A"
type input "RR1326A"
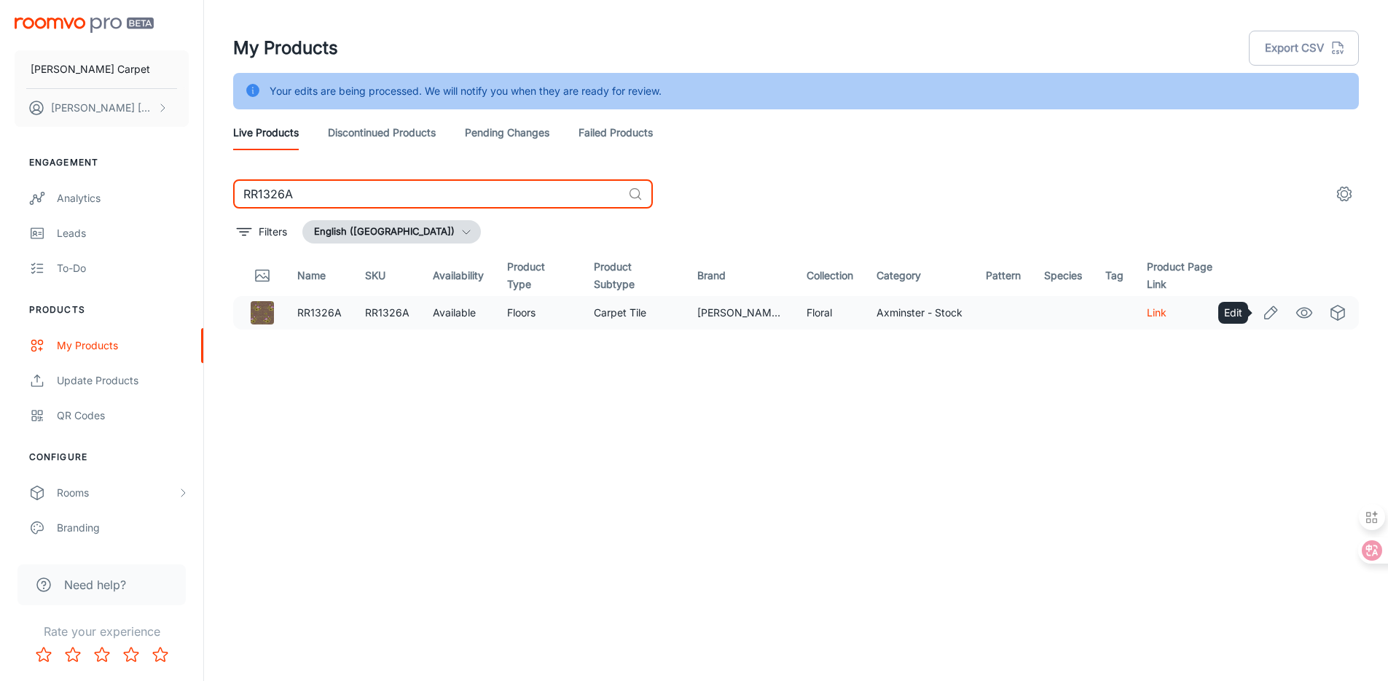
click at [1270, 309] on icon "Edit" at bounding box center [1271, 312] width 12 height 12
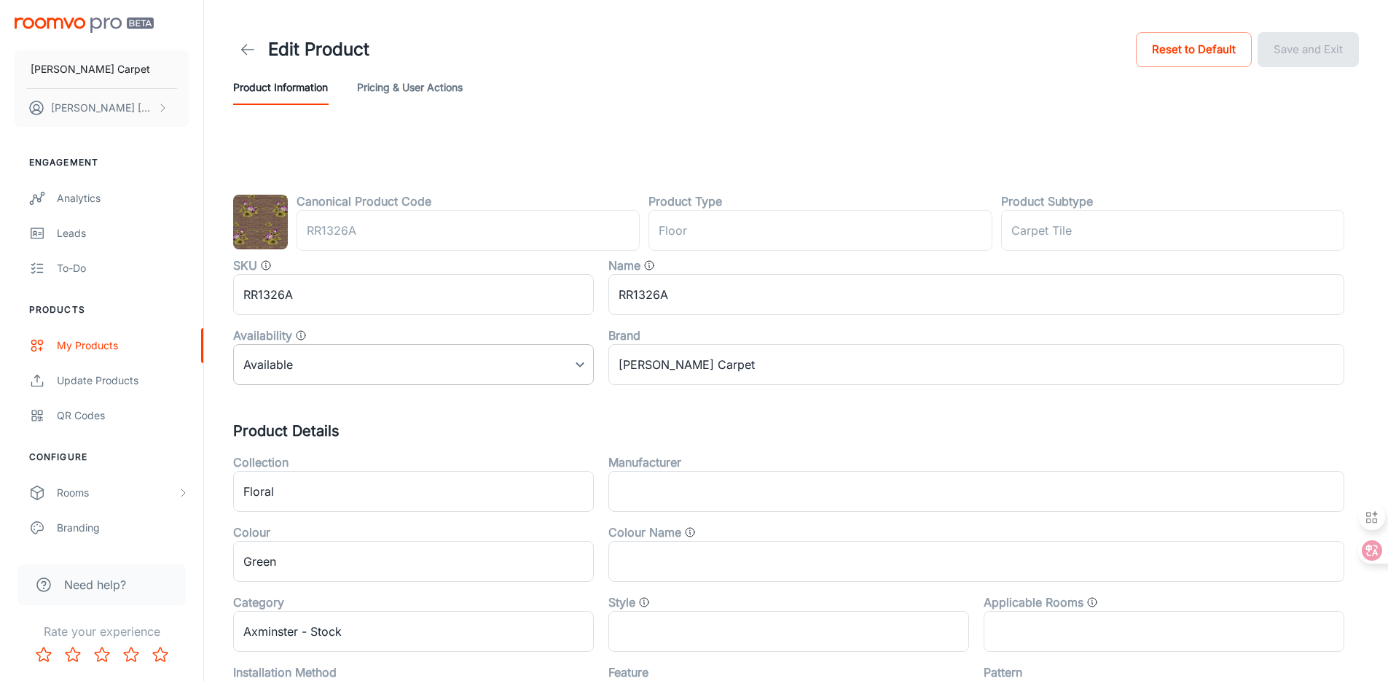
click at [284, 364] on body "[PERSON_NAME] Carpet [PERSON_NAME] Engagement Analytics Leads To-do Products My…" at bounding box center [694, 340] width 1388 height 681
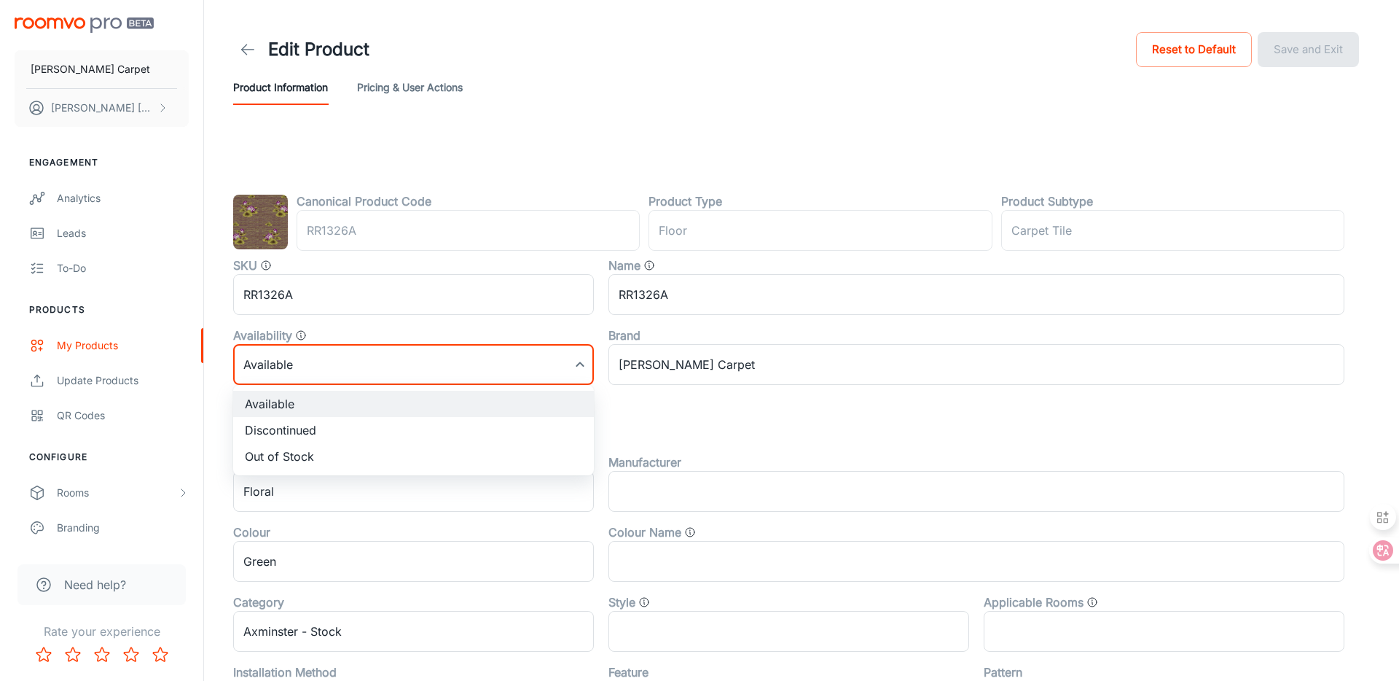
click at [280, 422] on li "Discontinued" at bounding box center [413, 430] width 361 height 26
type input "1"
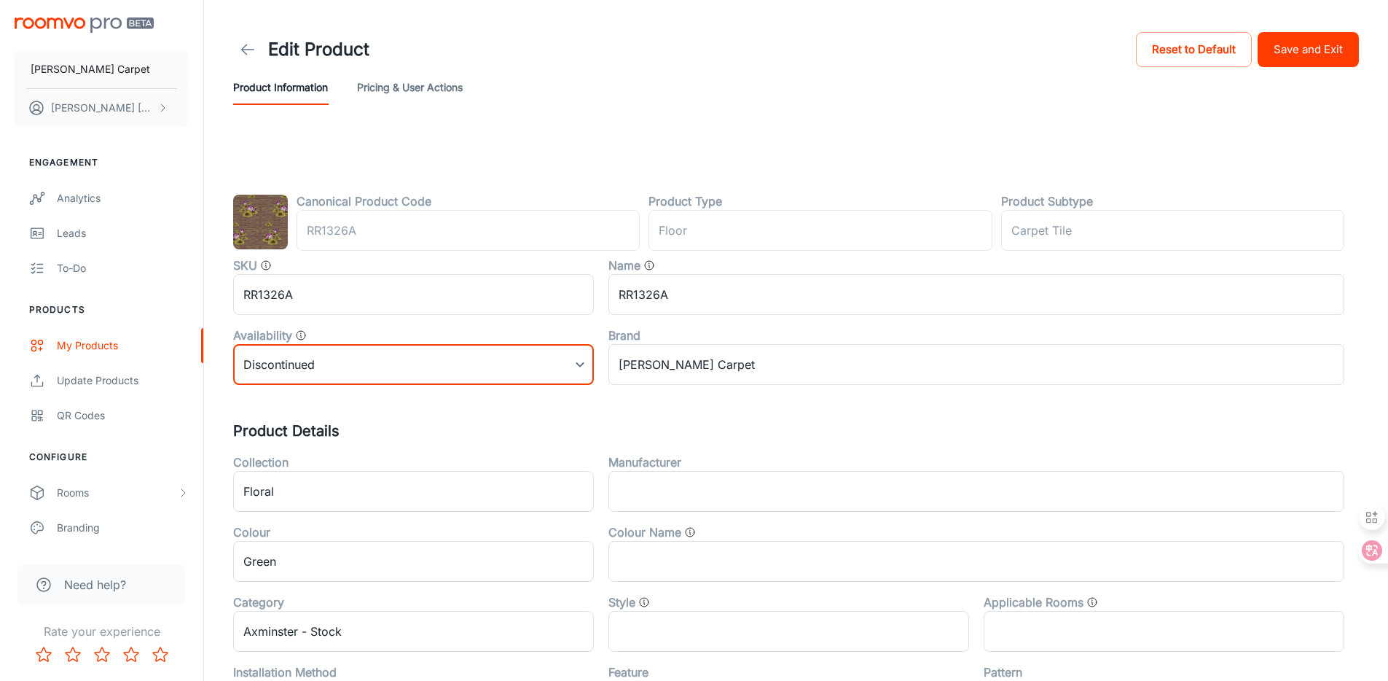
click at [1324, 51] on button "Save and Exit" at bounding box center [1308, 49] width 101 height 35
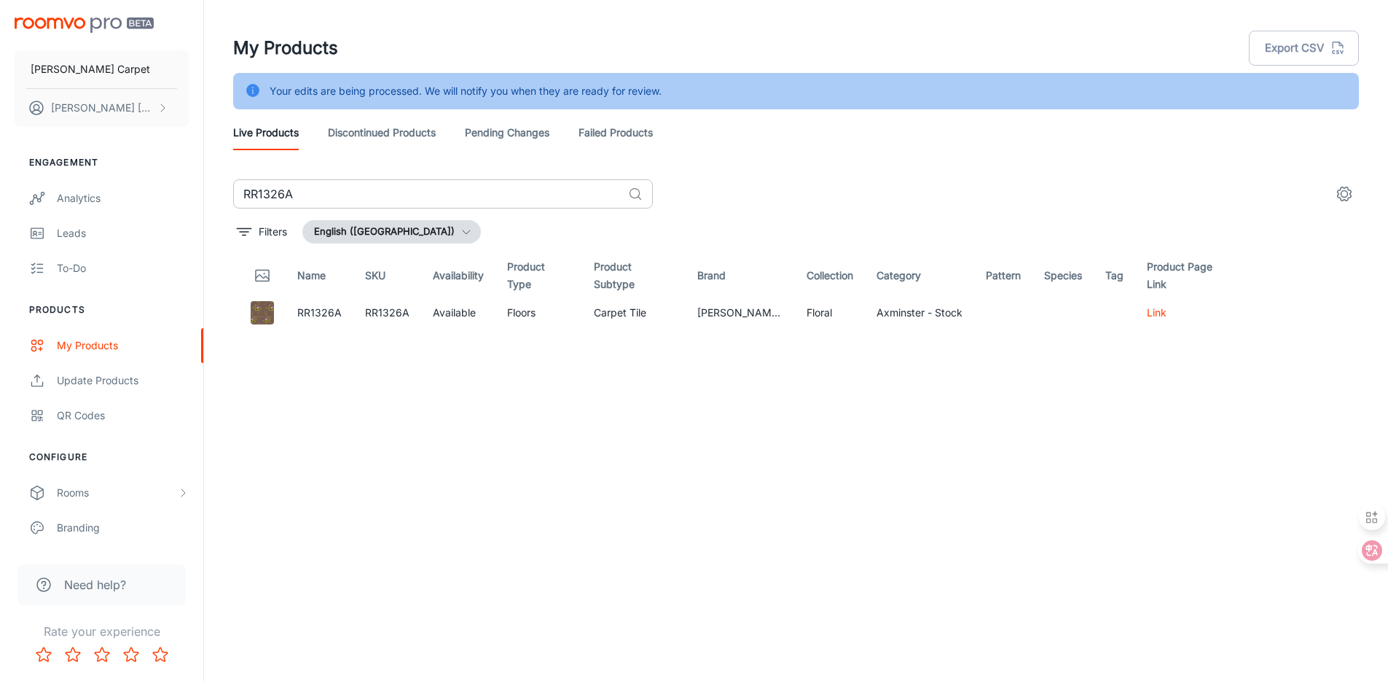
click at [396, 189] on input "RR1326A" at bounding box center [427, 193] width 389 height 29
paste input "11-4597"
type input "11-4597"
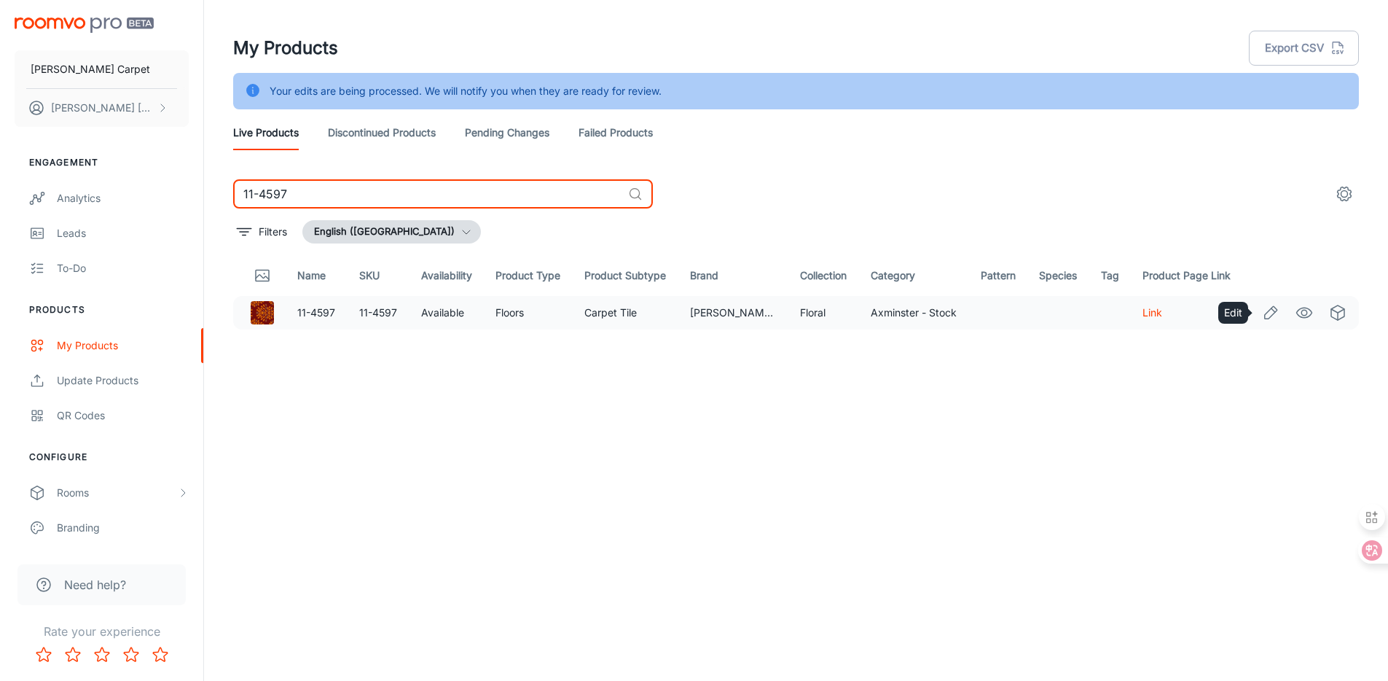
click at [1270, 313] on icon "Edit" at bounding box center [1270, 312] width 17 height 17
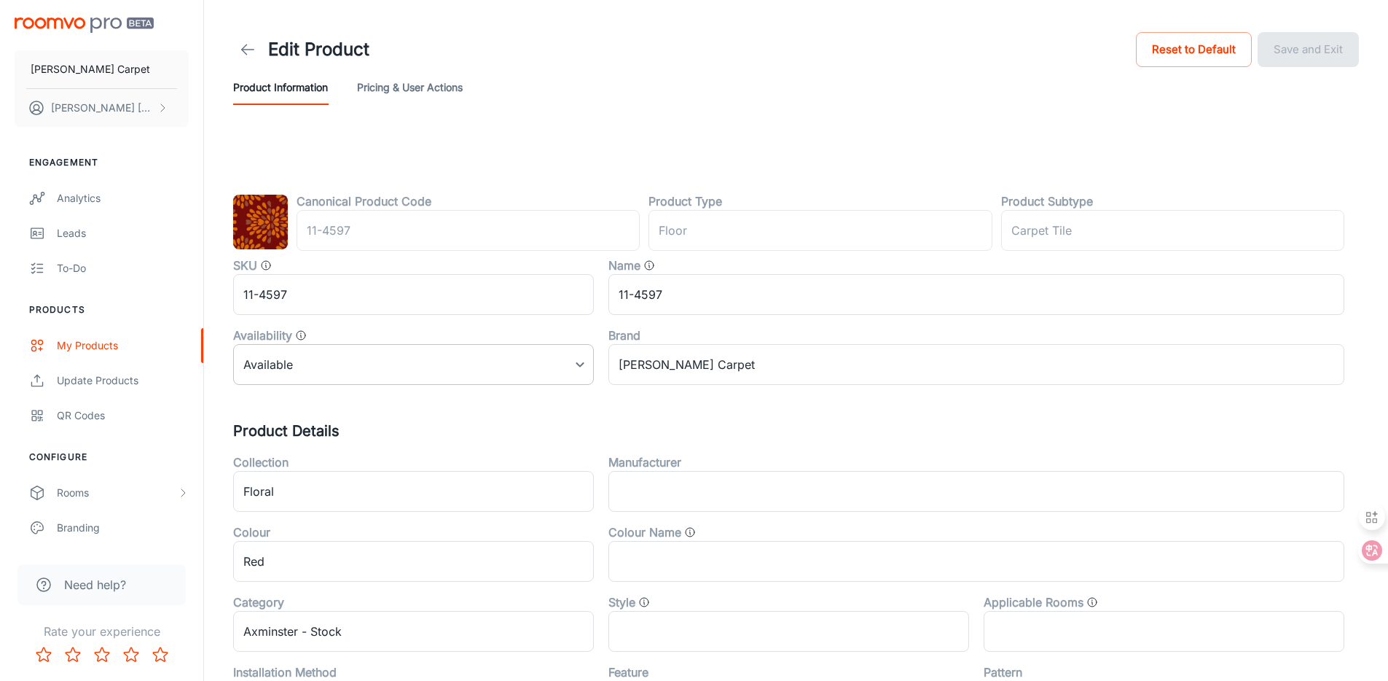
click at [391, 383] on body "[PERSON_NAME] Carpet [PERSON_NAME] Engagement Analytics Leads To-do Products My…" at bounding box center [694, 340] width 1388 height 681
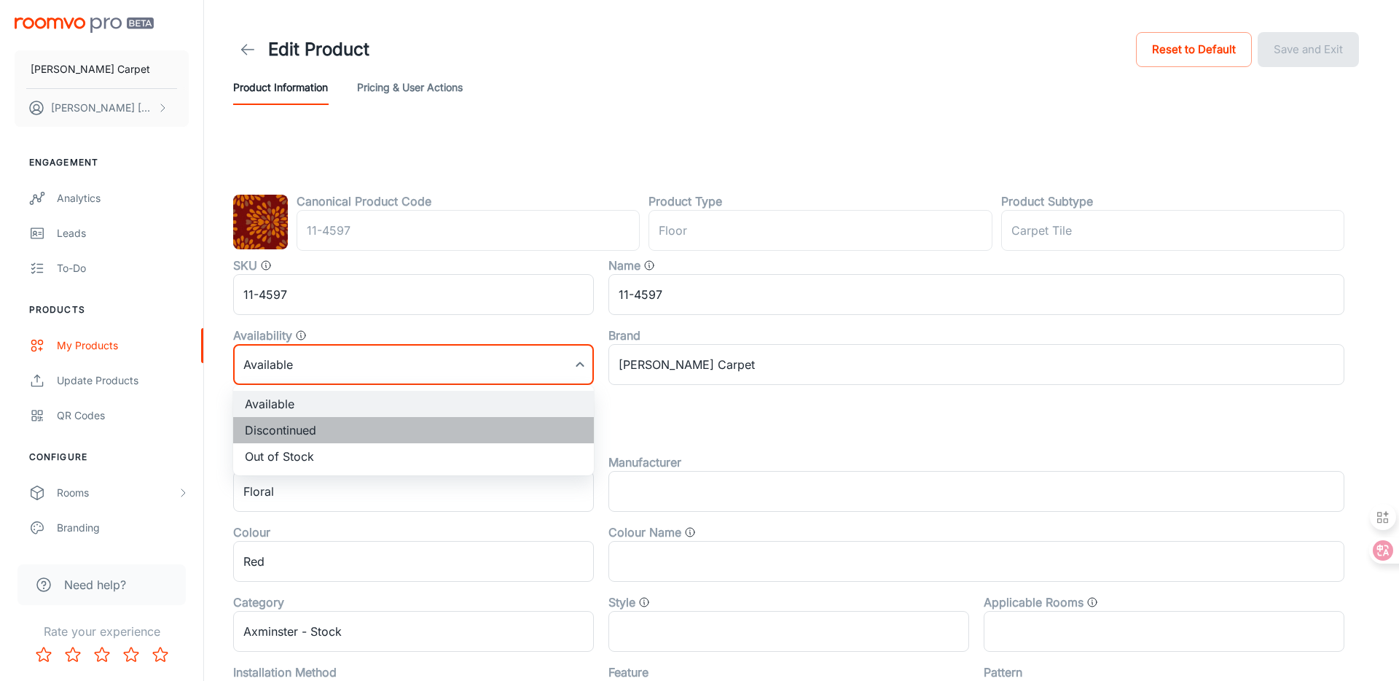
click at [343, 422] on li "Discontinued" at bounding box center [413, 430] width 361 height 26
type input "1"
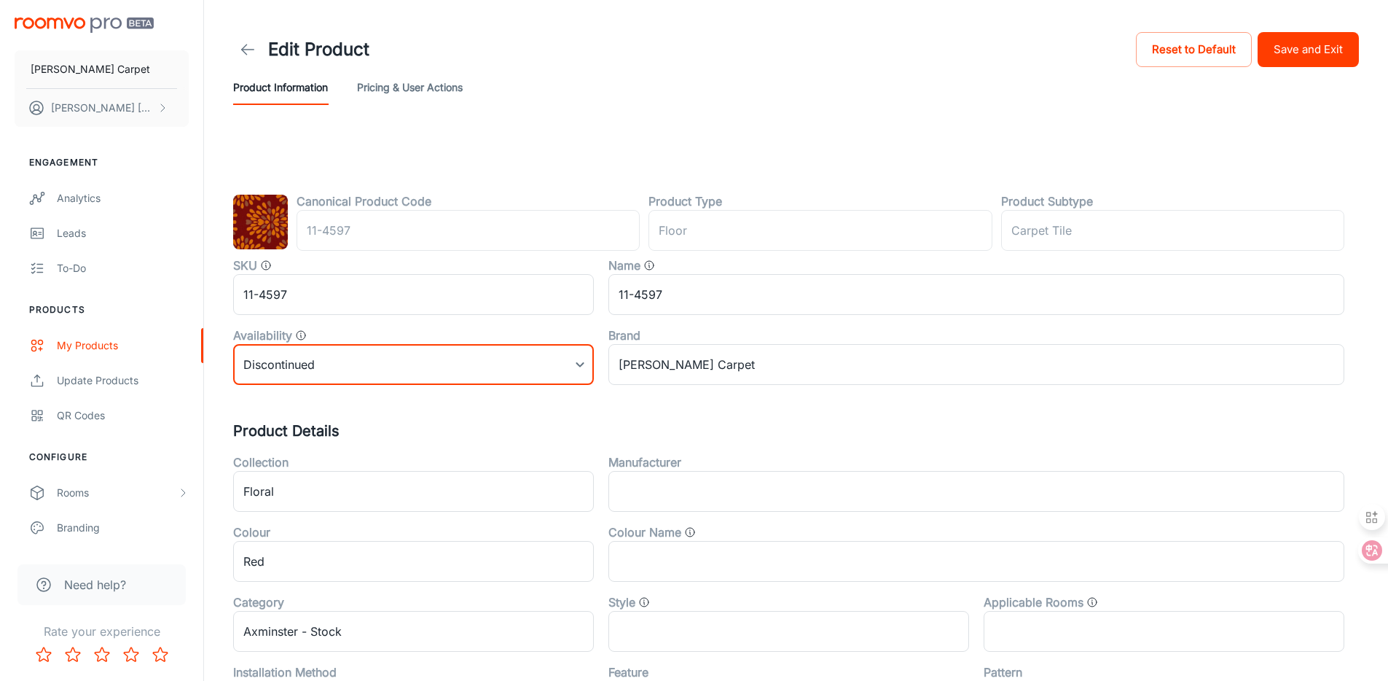
click at [1321, 47] on button "Save and Exit" at bounding box center [1308, 49] width 101 height 35
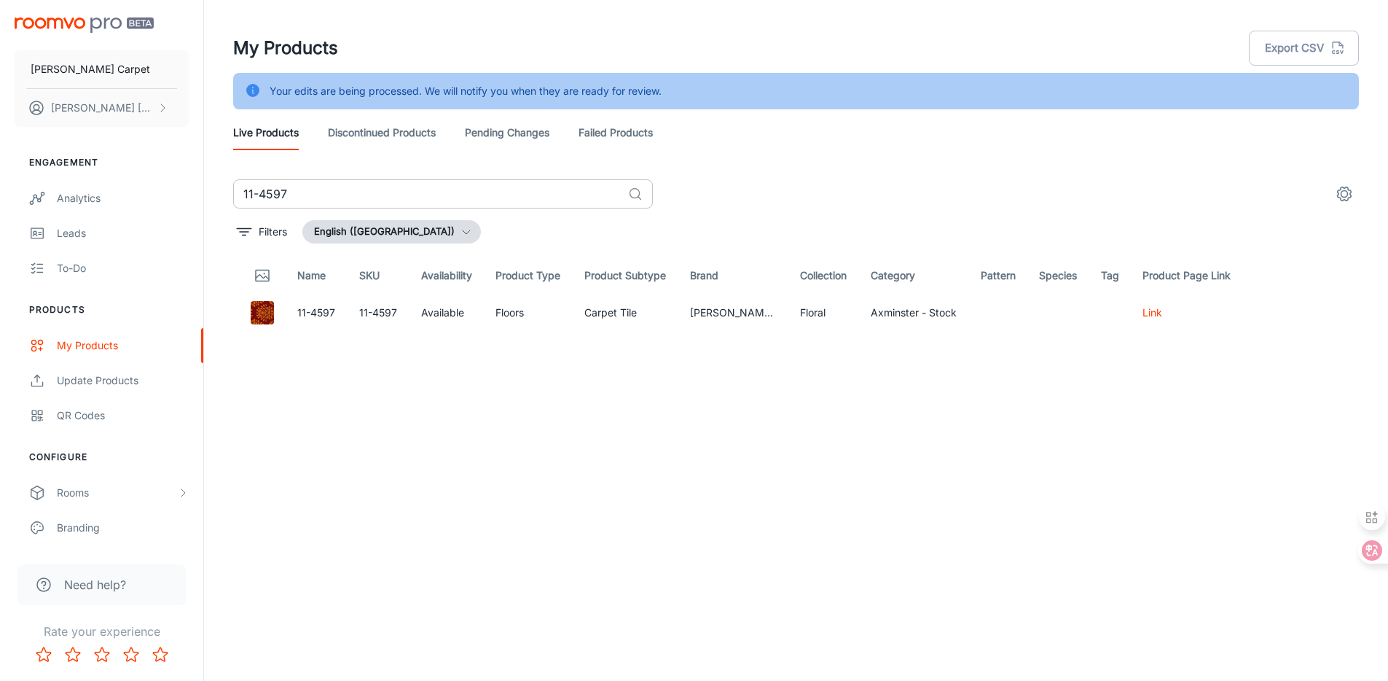
click at [382, 193] on input "11-4597" at bounding box center [427, 193] width 389 height 29
paste input "AW14462-S17G"
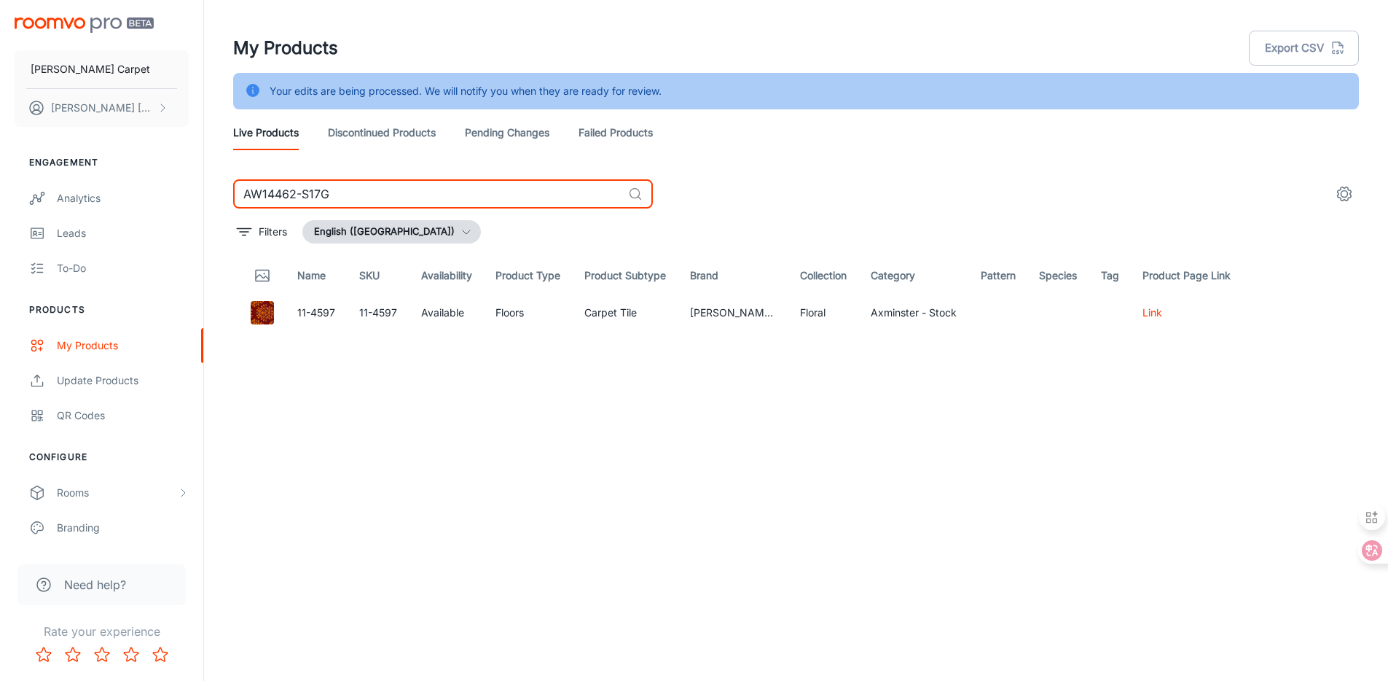
type input "AW14462-S17G"
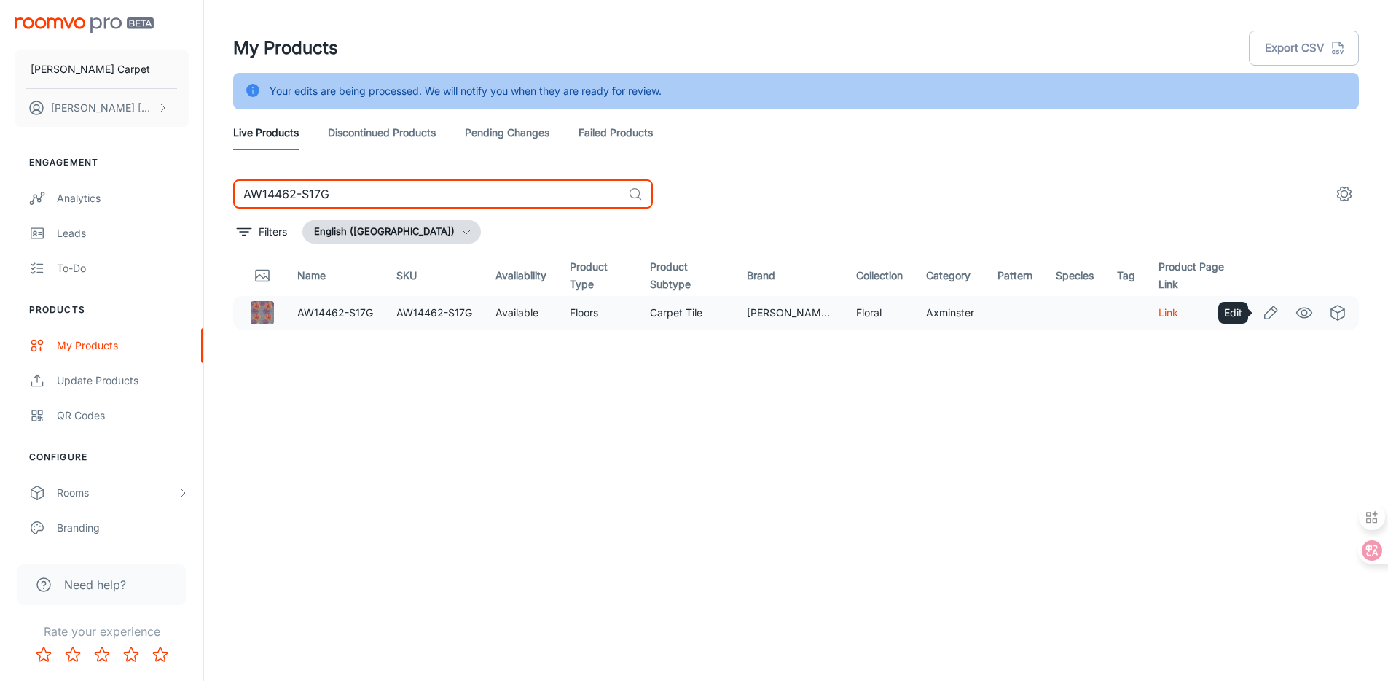
click at [1270, 312] on icon "Edit" at bounding box center [1270, 312] width 17 height 17
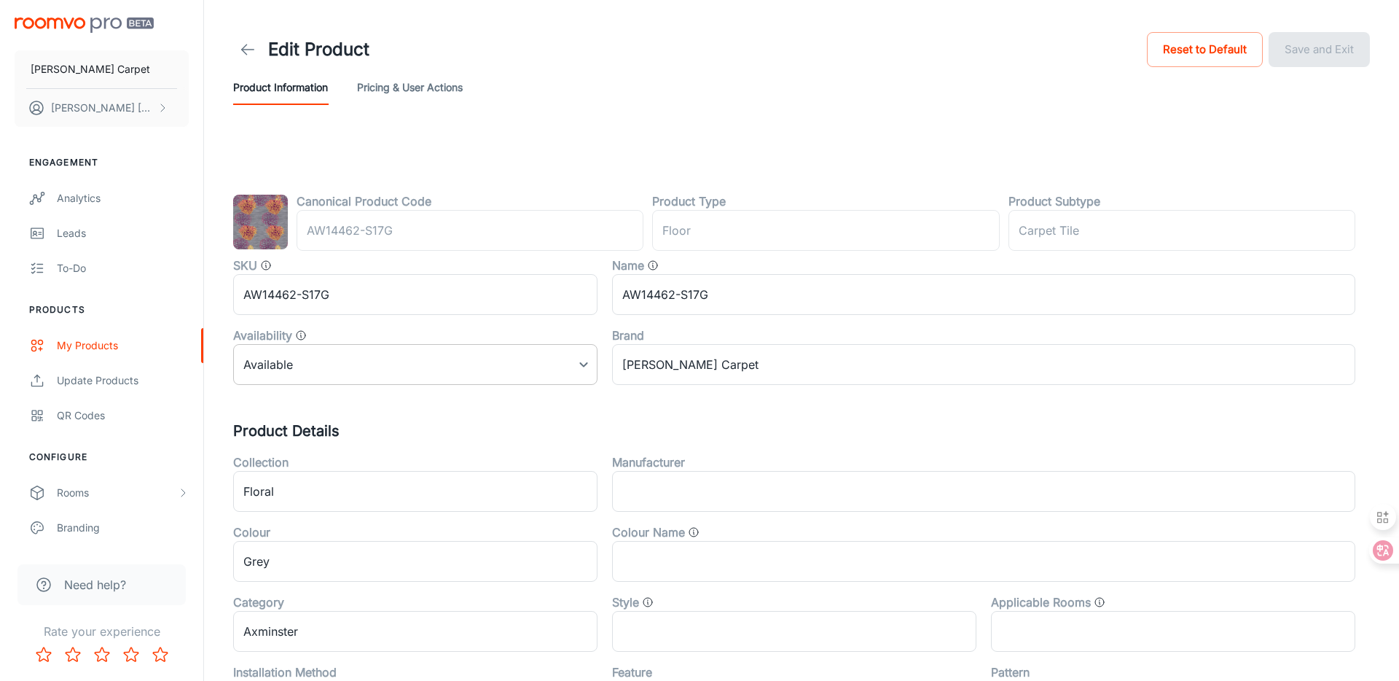
click at [294, 364] on body "[PERSON_NAME] Carpet [PERSON_NAME] Engagement Analytics Leads To-do Products My…" at bounding box center [699, 340] width 1399 height 681
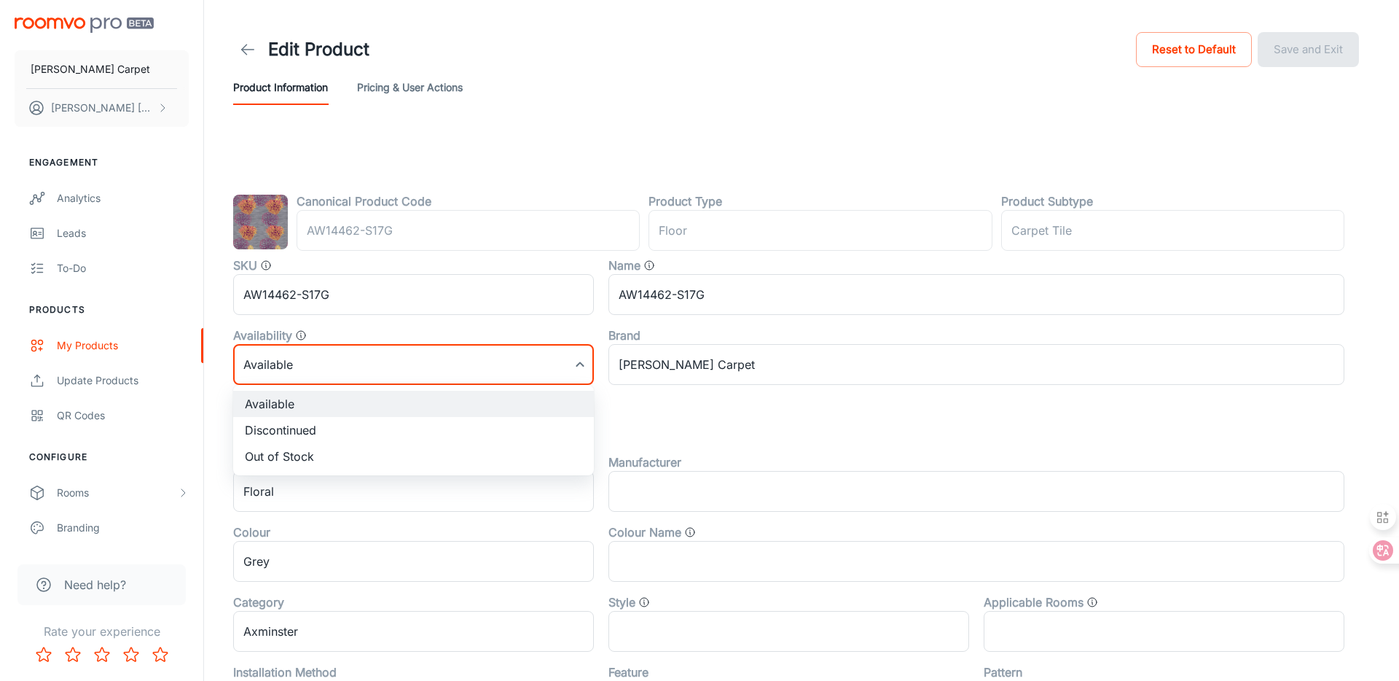
click at [297, 429] on li "Discontinued" at bounding box center [413, 430] width 361 height 26
type input "1"
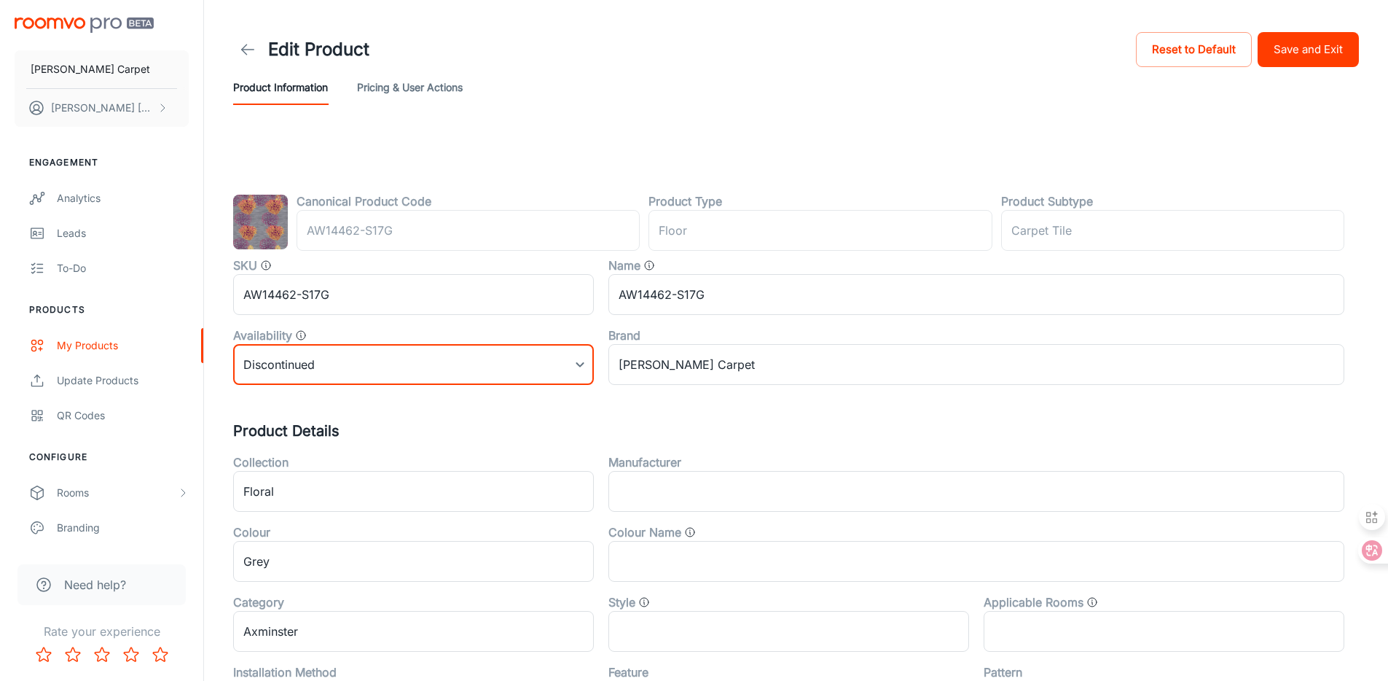
click at [1297, 63] on button "Save and Exit" at bounding box center [1308, 49] width 101 height 35
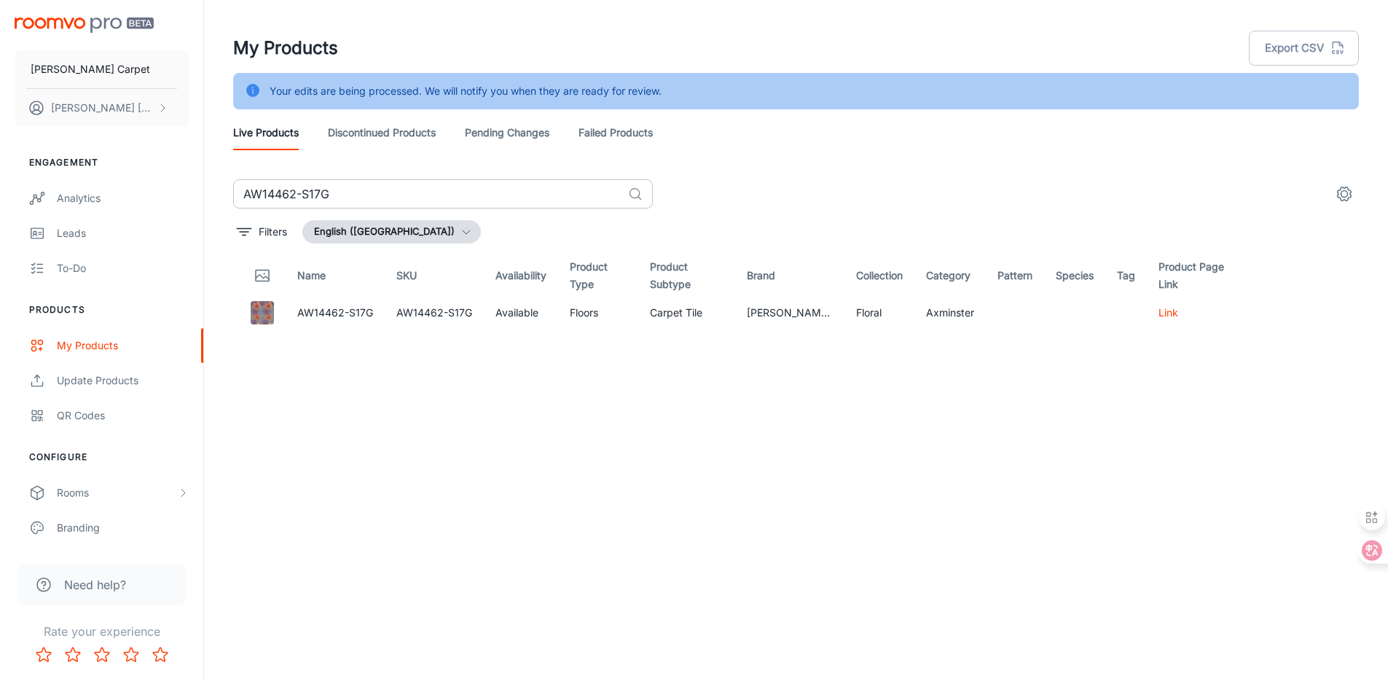
click at [310, 206] on input "AW14462-S17G" at bounding box center [427, 193] width 389 height 29
paste input "2982-36C"
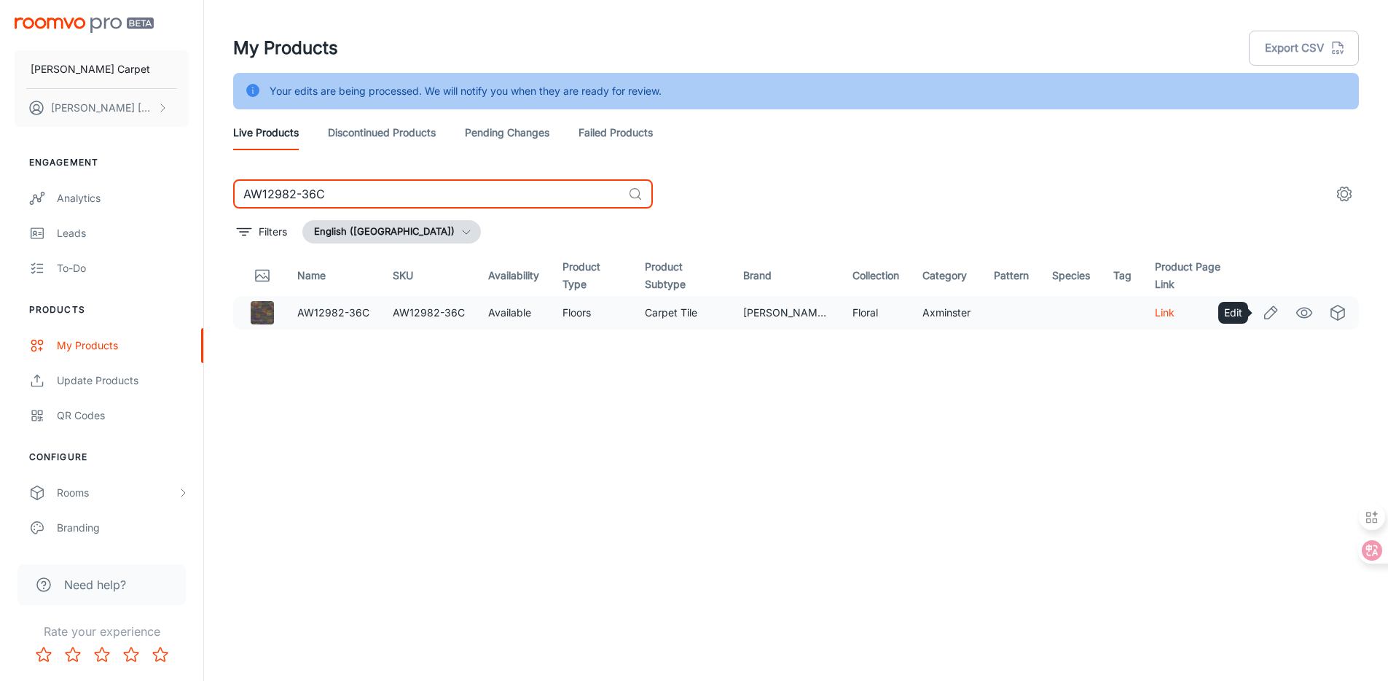
type input "AW12982-36C"
click at [1273, 315] on icon "Edit" at bounding box center [1271, 312] width 12 height 12
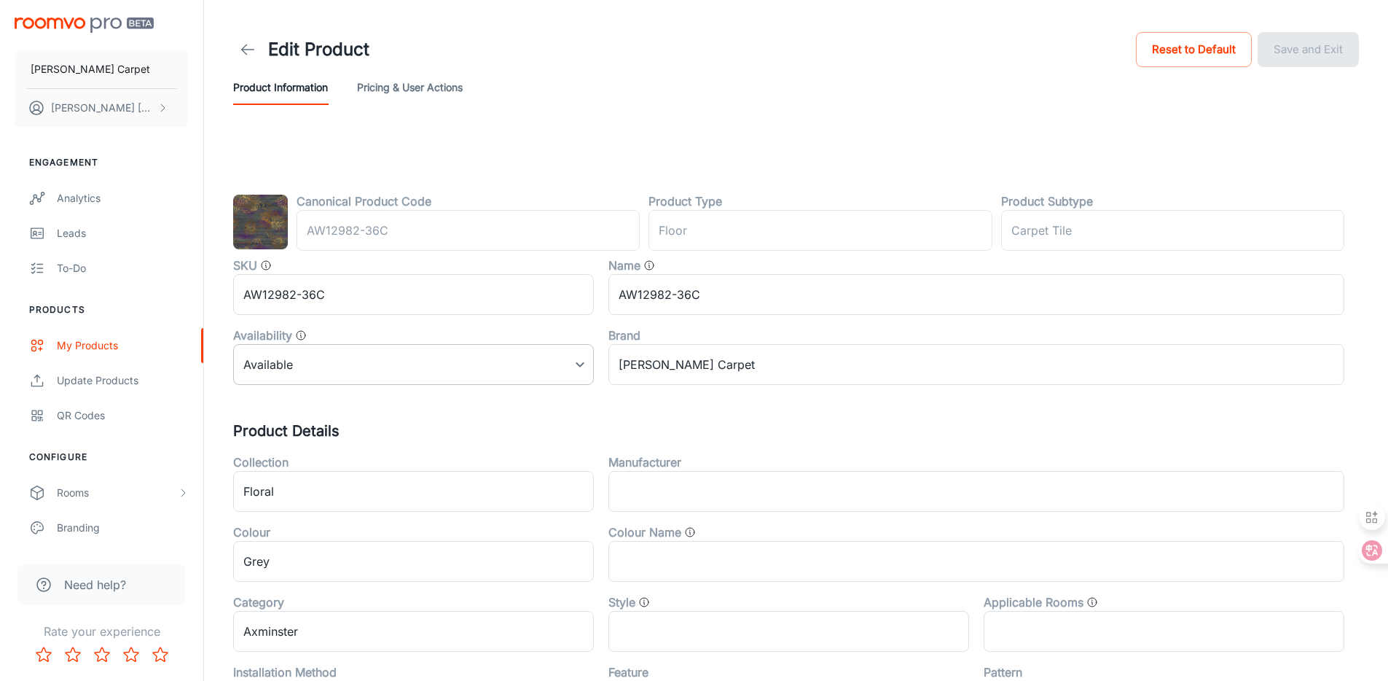
click at [287, 360] on body "[PERSON_NAME] Carpet [PERSON_NAME] Engagement Analytics Leads To-do Products My…" at bounding box center [694, 340] width 1388 height 681
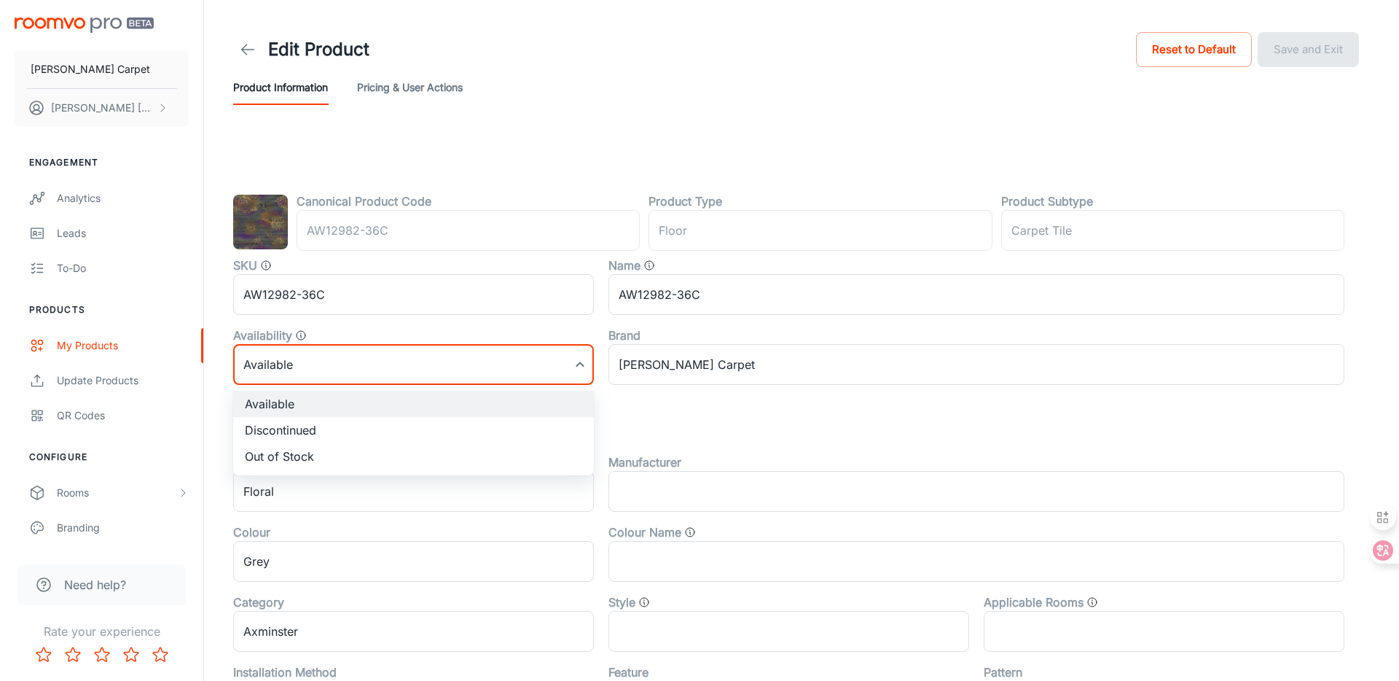
click at [320, 418] on li "Discontinued" at bounding box center [413, 430] width 361 height 26
type input "1"
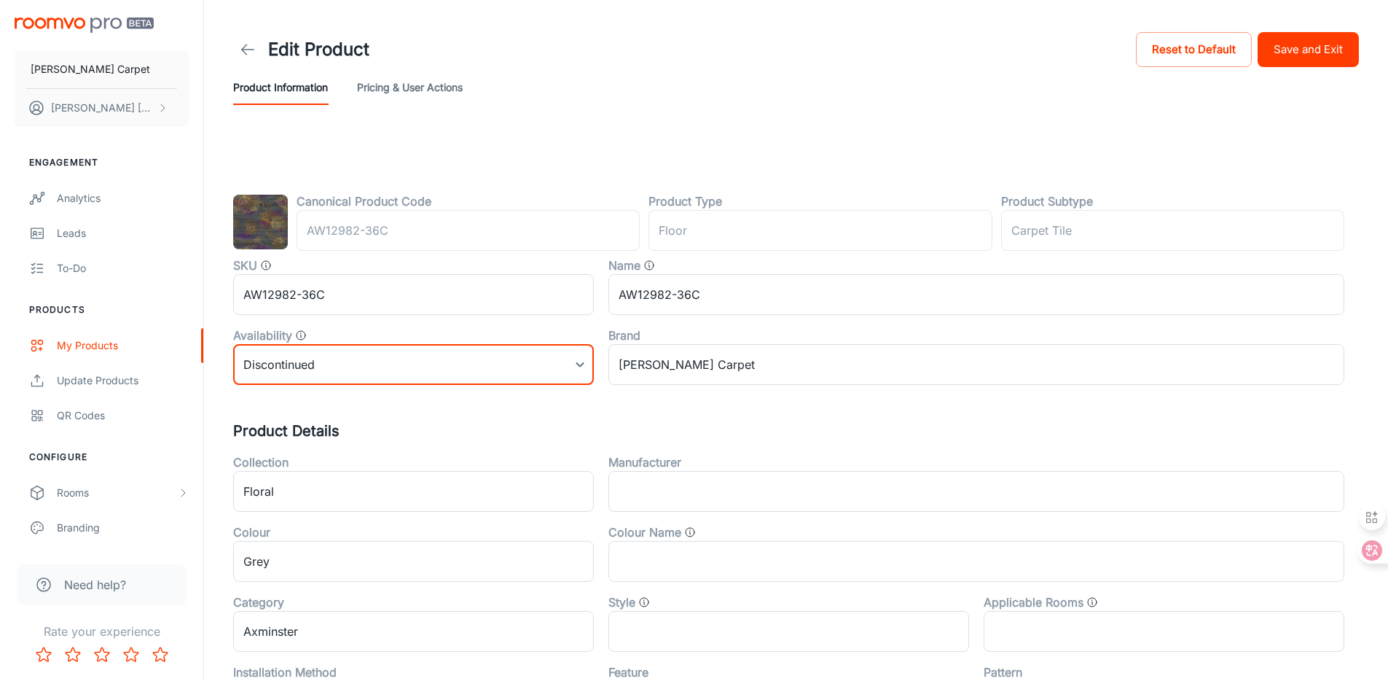
click at [1330, 45] on button "Save and Exit" at bounding box center [1308, 49] width 101 height 35
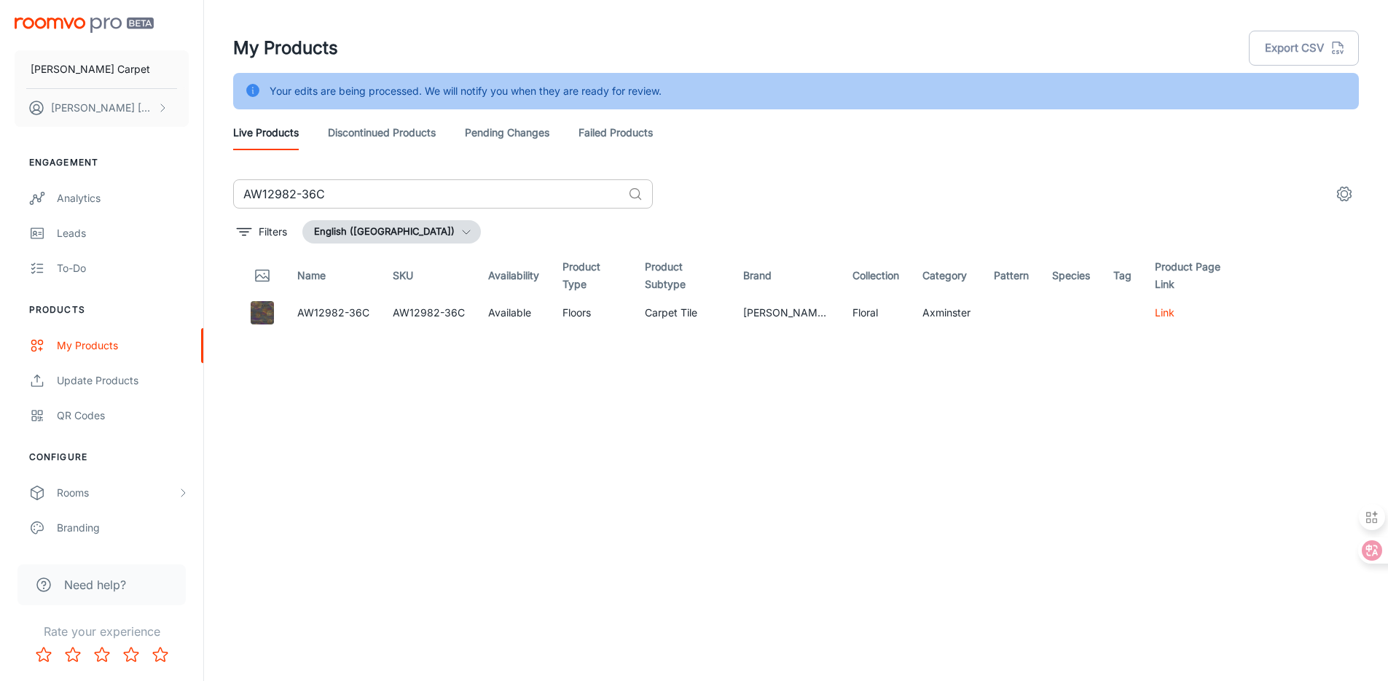
click at [381, 193] on input "AW12982-36C" at bounding box center [427, 193] width 389 height 29
paste input "LWD002"
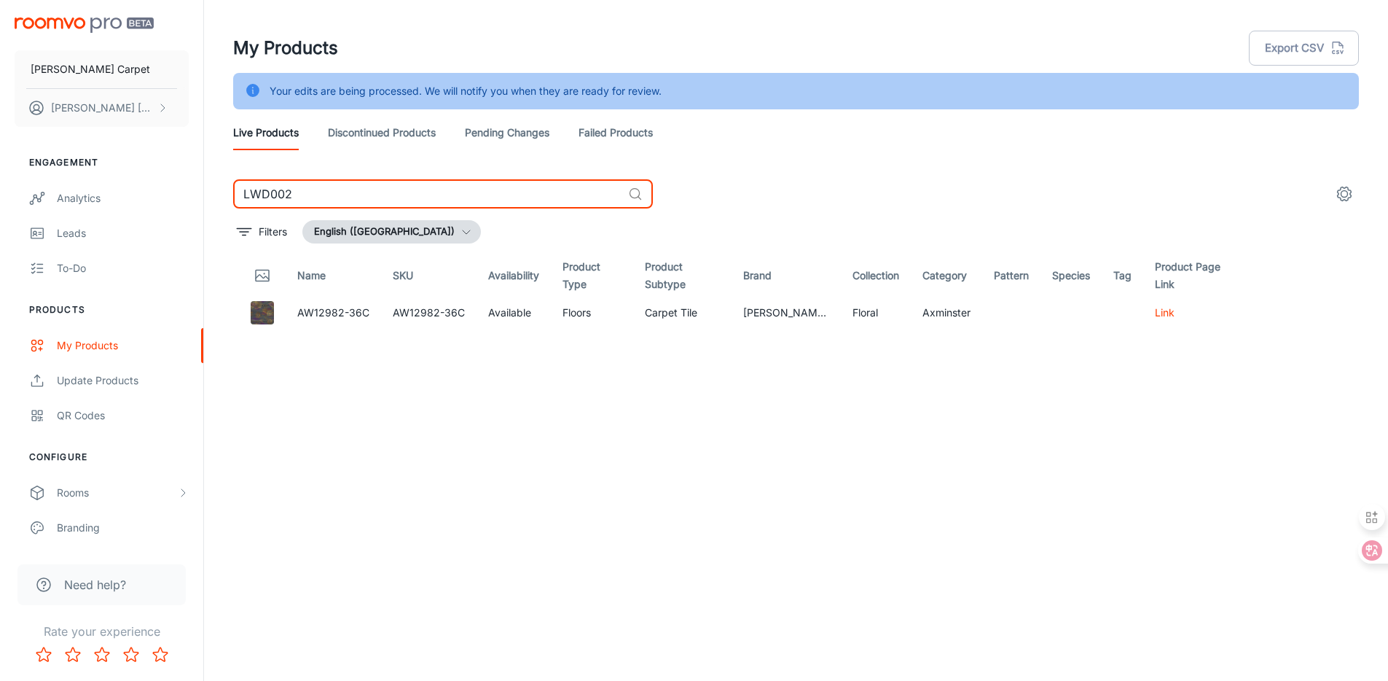
type input "LWD002"
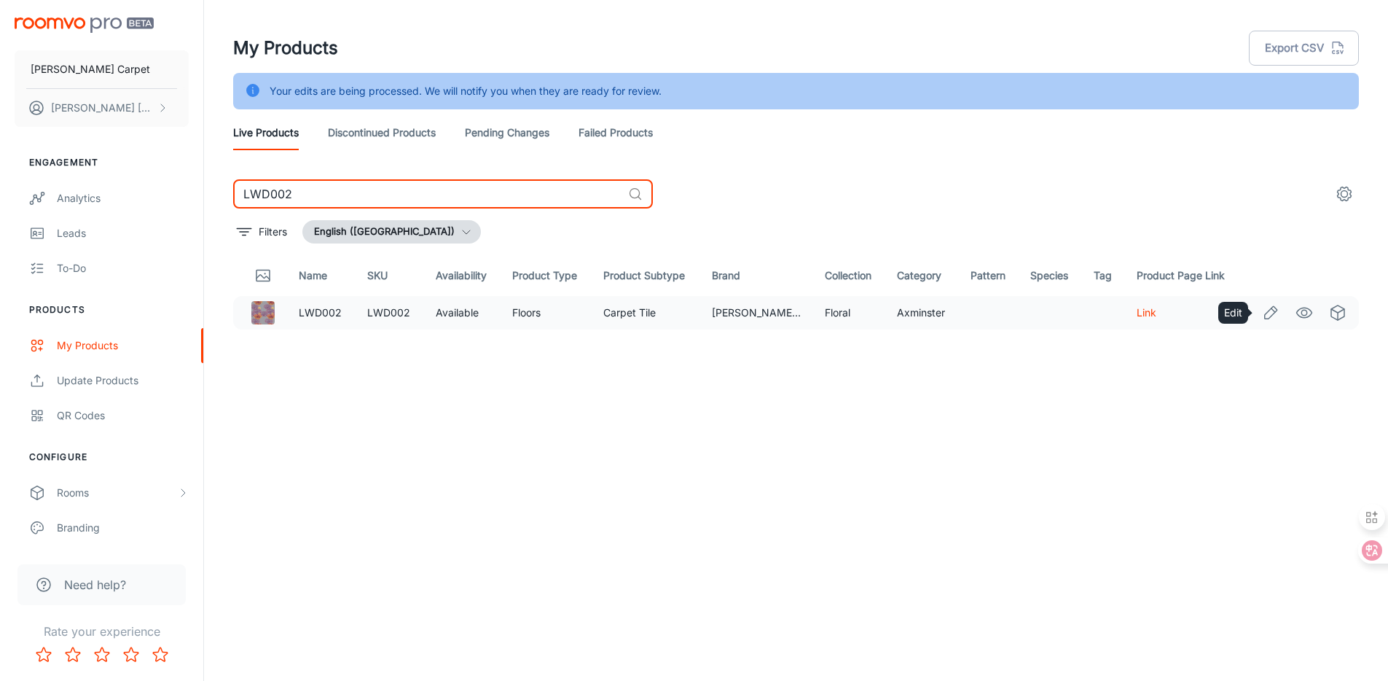
click at [1273, 313] on icon "Edit" at bounding box center [1271, 312] width 12 height 12
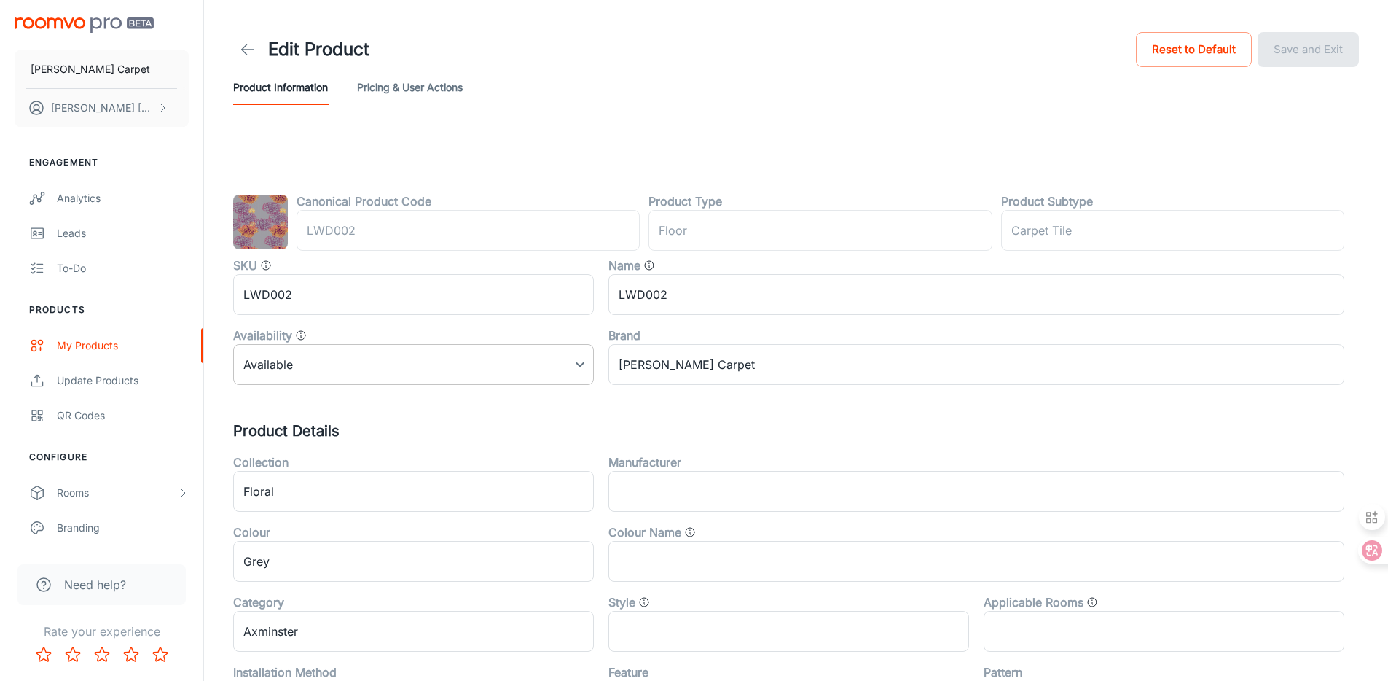
click at [303, 370] on body "[PERSON_NAME] Carpet [PERSON_NAME] Engagement Analytics Leads To-do Products My…" at bounding box center [694, 340] width 1388 height 681
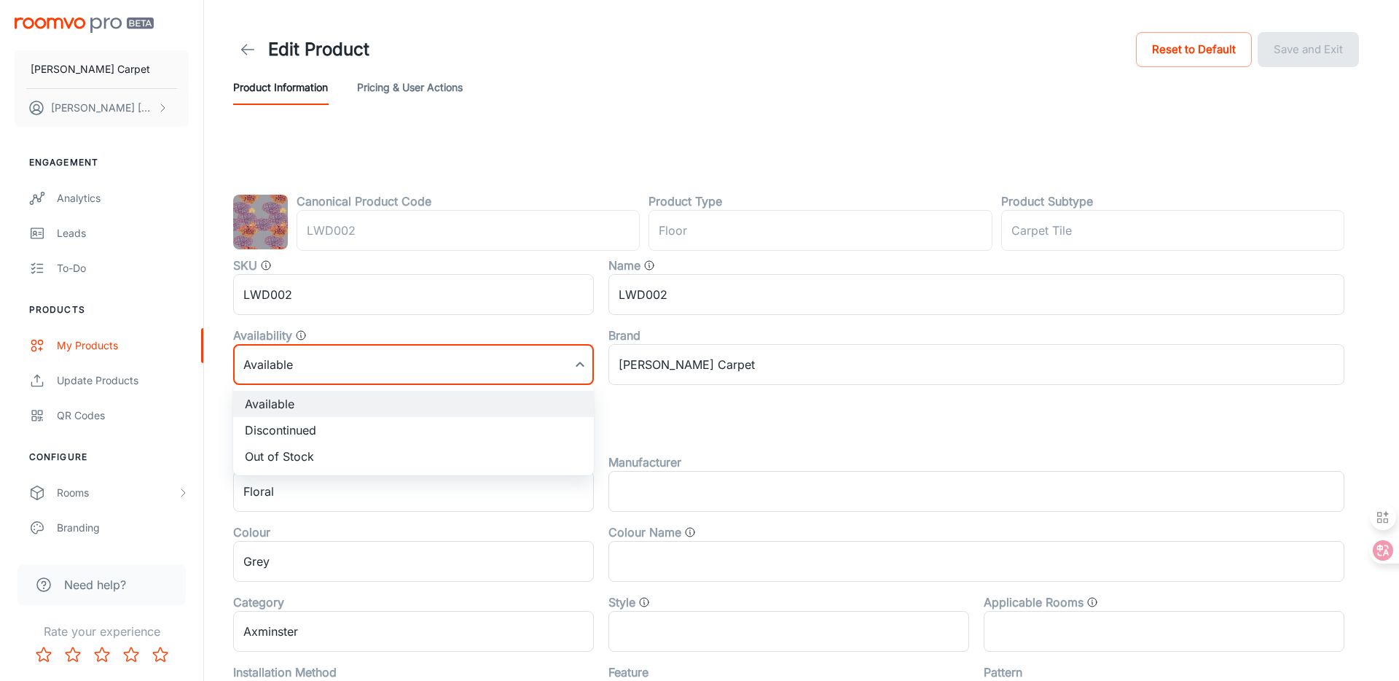
click at [277, 423] on li "Discontinued" at bounding box center [413, 430] width 361 height 26
type input "1"
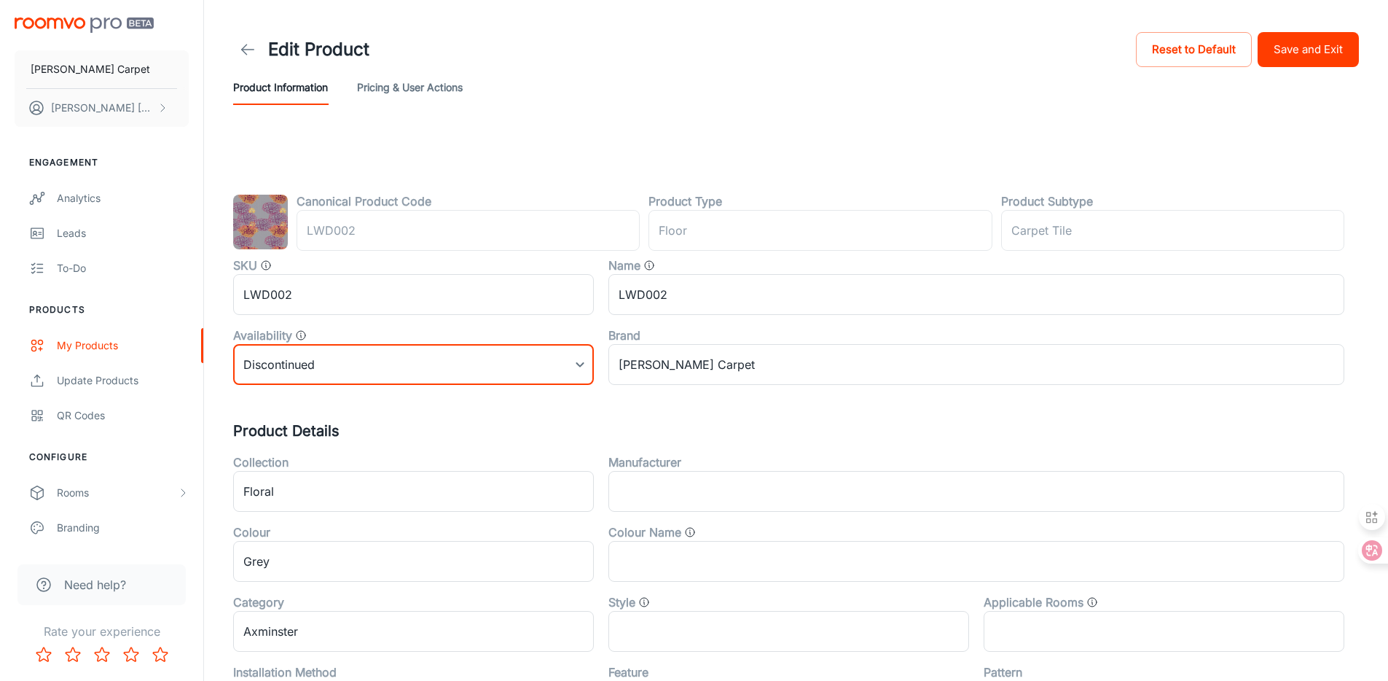
click at [1324, 49] on button "Save and Exit" at bounding box center [1308, 49] width 101 height 35
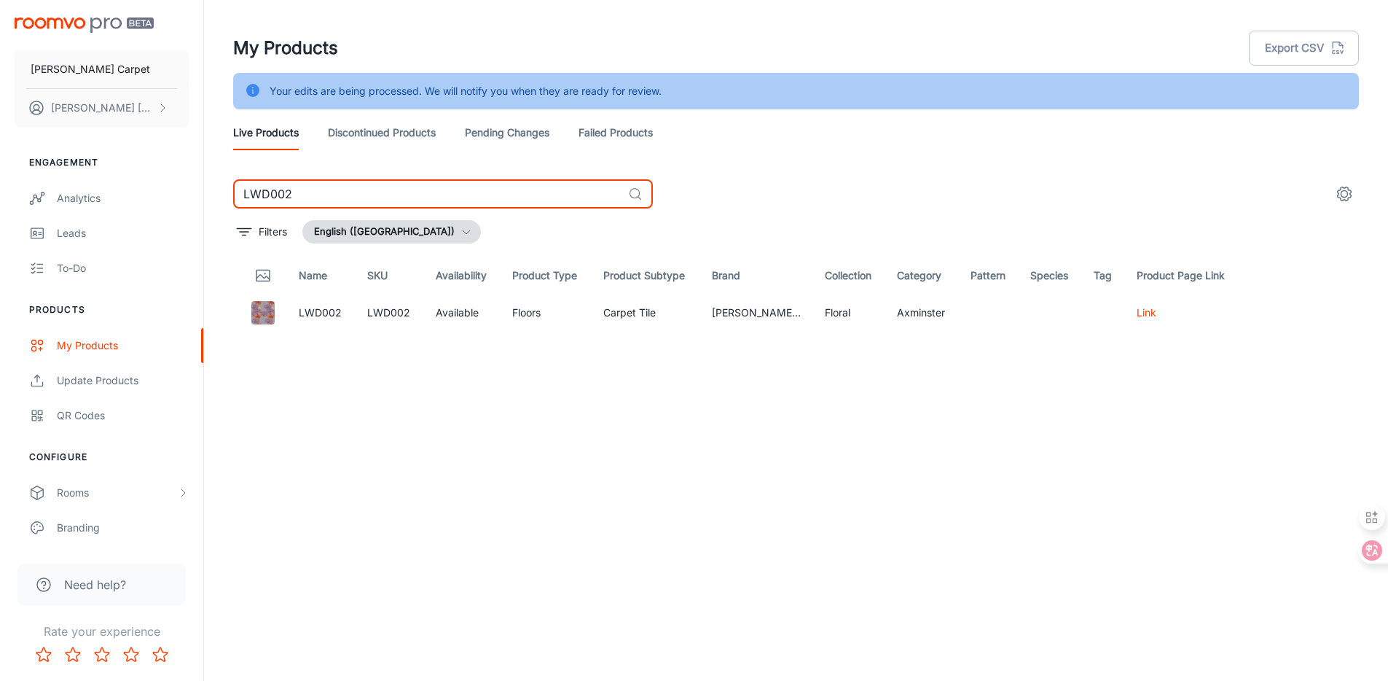
click at [390, 186] on input "LWD002" at bounding box center [427, 193] width 389 height 29
paste input "SH1167A"
type input "SH1167A"
click at [1277, 312] on icon "Edit" at bounding box center [1270, 312] width 17 height 17
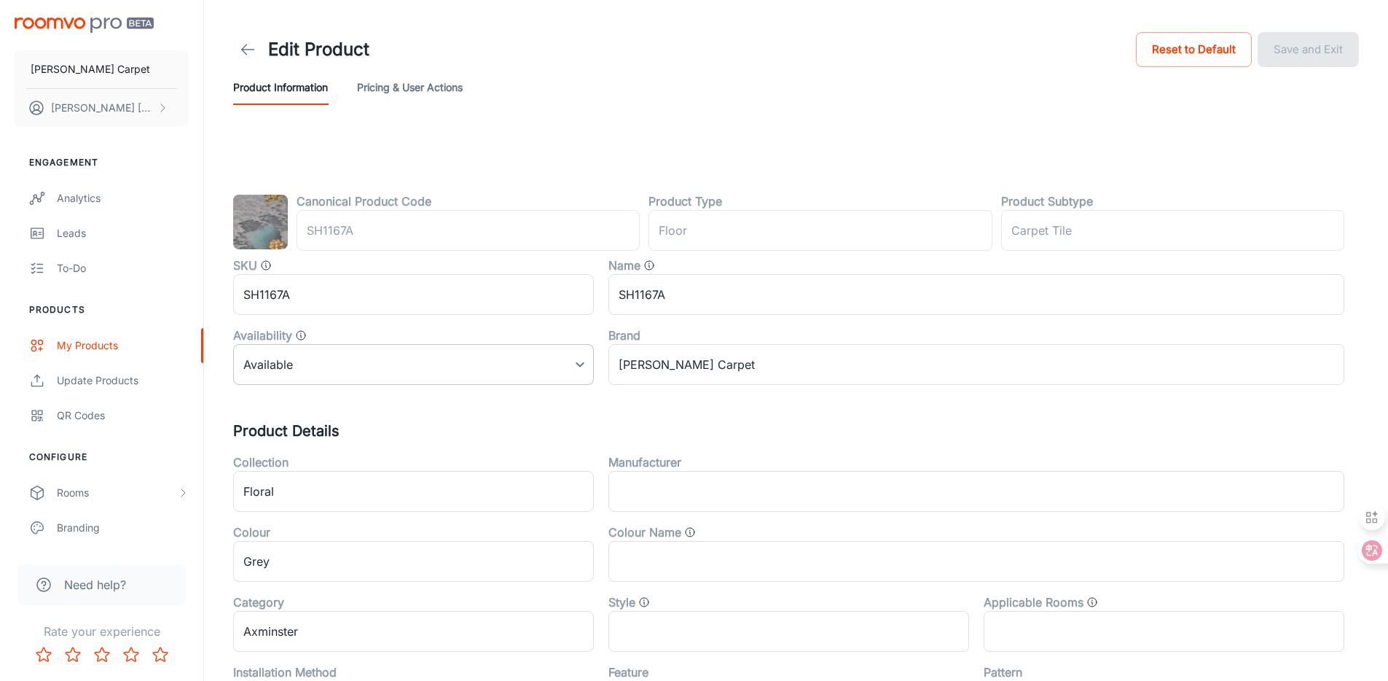
click at [360, 369] on body "[PERSON_NAME] Carpet [PERSON_NAME] Engagement Analytics Leads To-do Products My…" at bounding box center [694, 340] width 1388 height 681
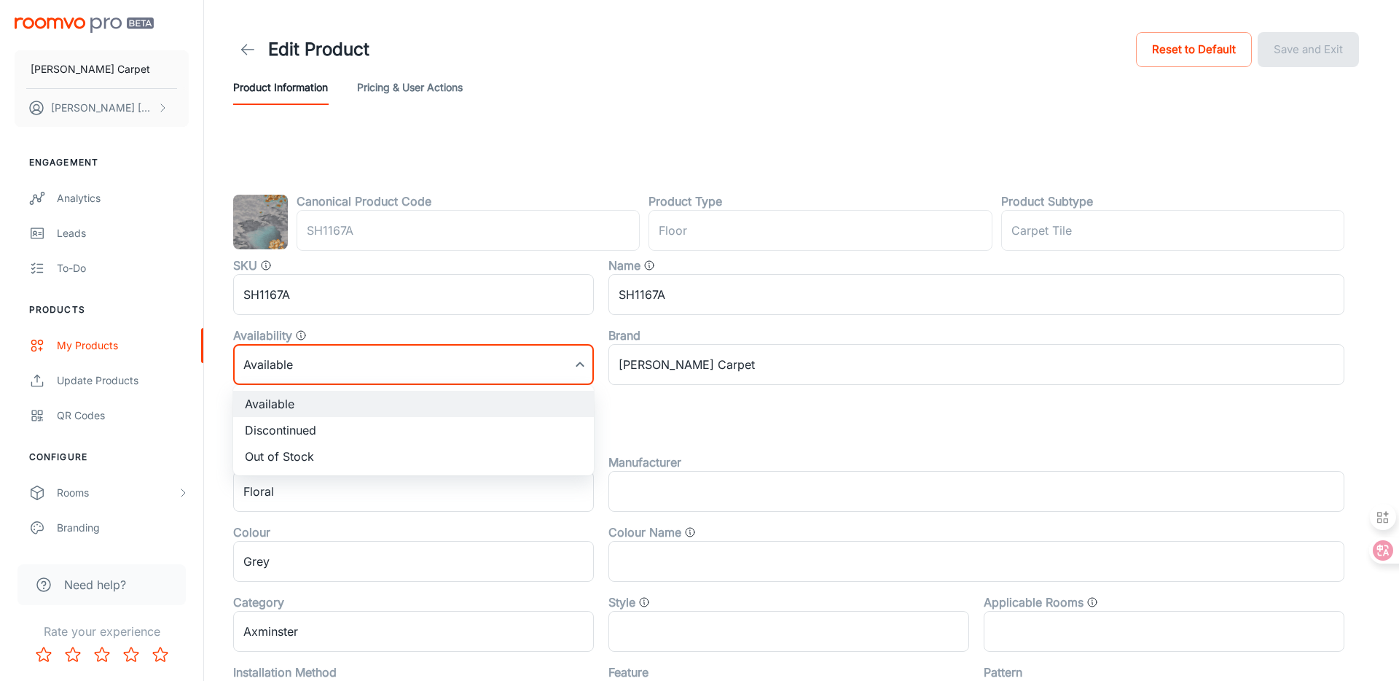
click at [328, 424] on li "Discontinued" at bounding box center [413, 430] width 361 height 26
type input "1"
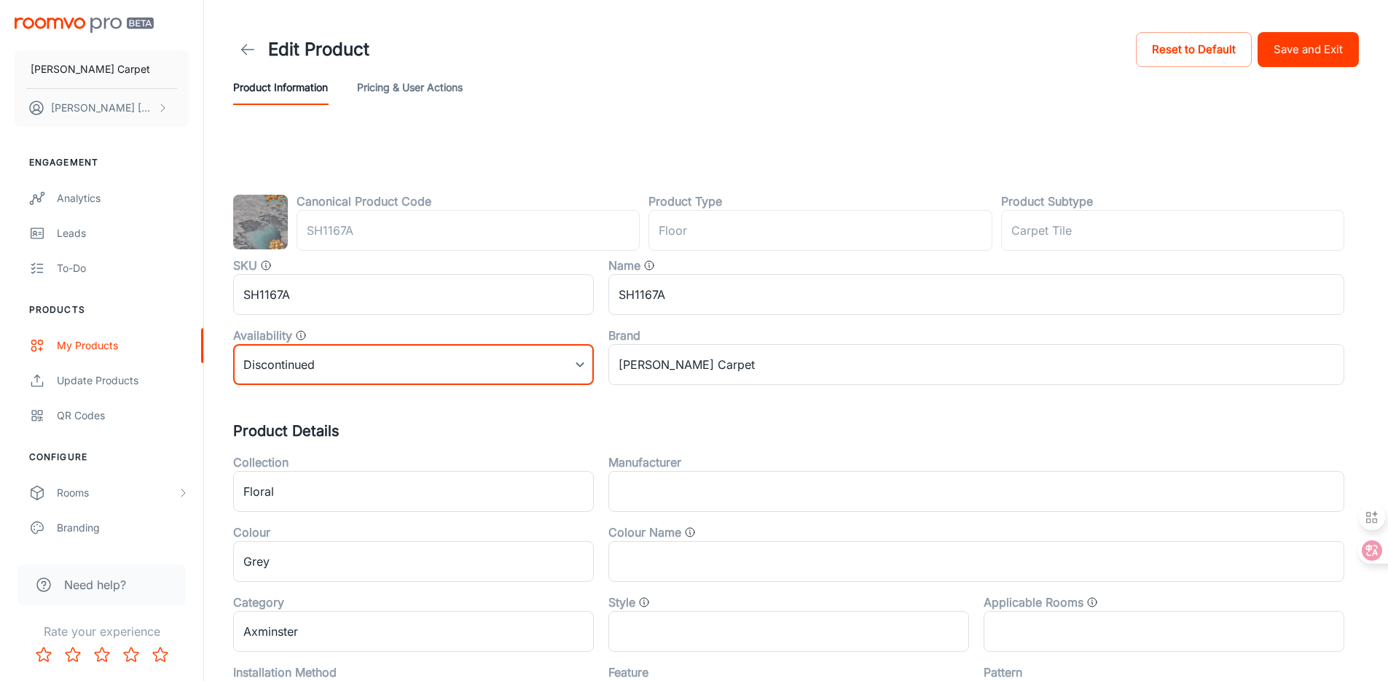
click at [1291, 50] on button "Save and Exit" at bounding box center [1308, 49] width 101 height 35
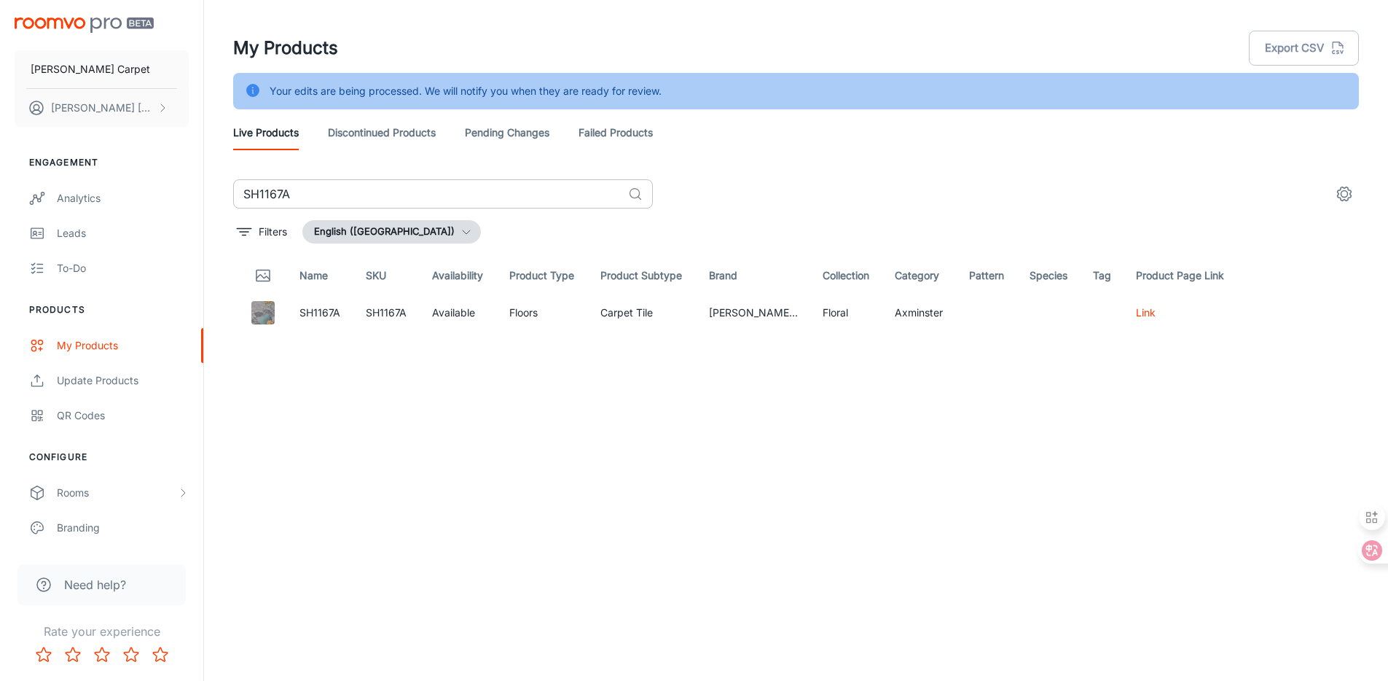
click at [399, 198] on input "SH1167A" at bounding box center [427, 193] width 389 height 29
paste input "PA005"
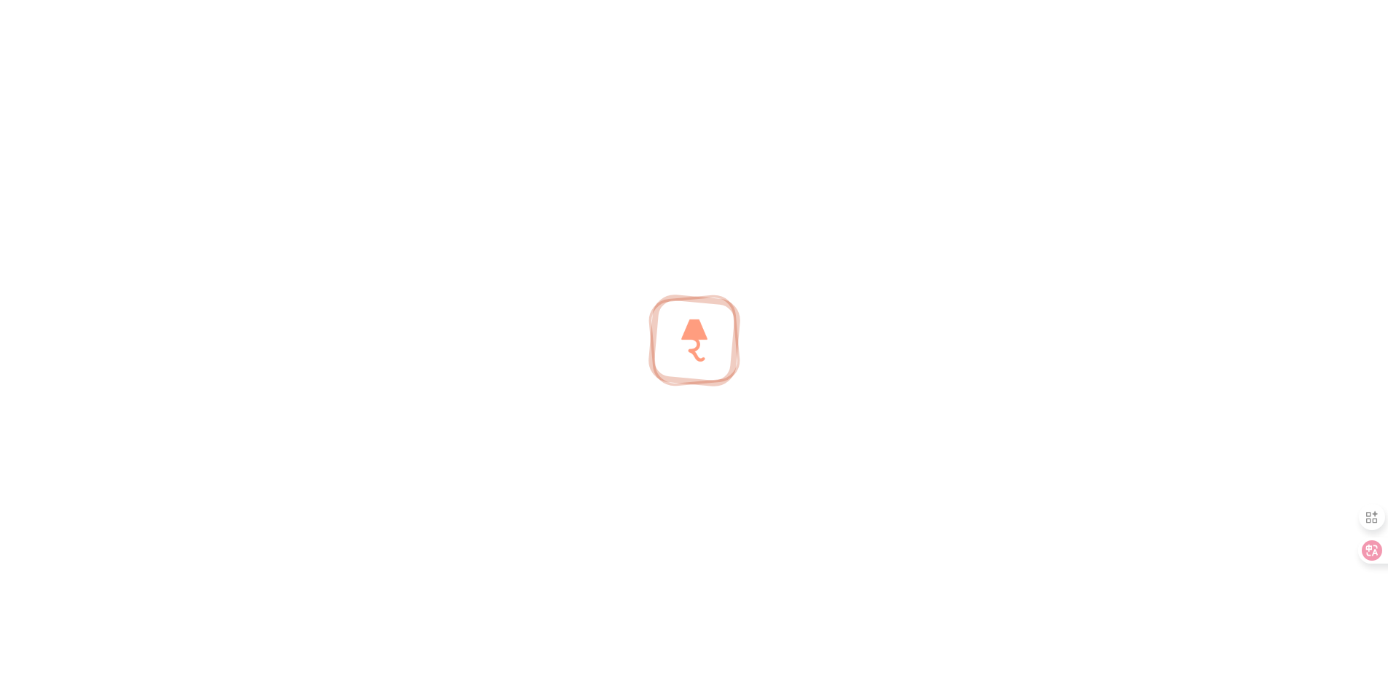
type input "SPA005"
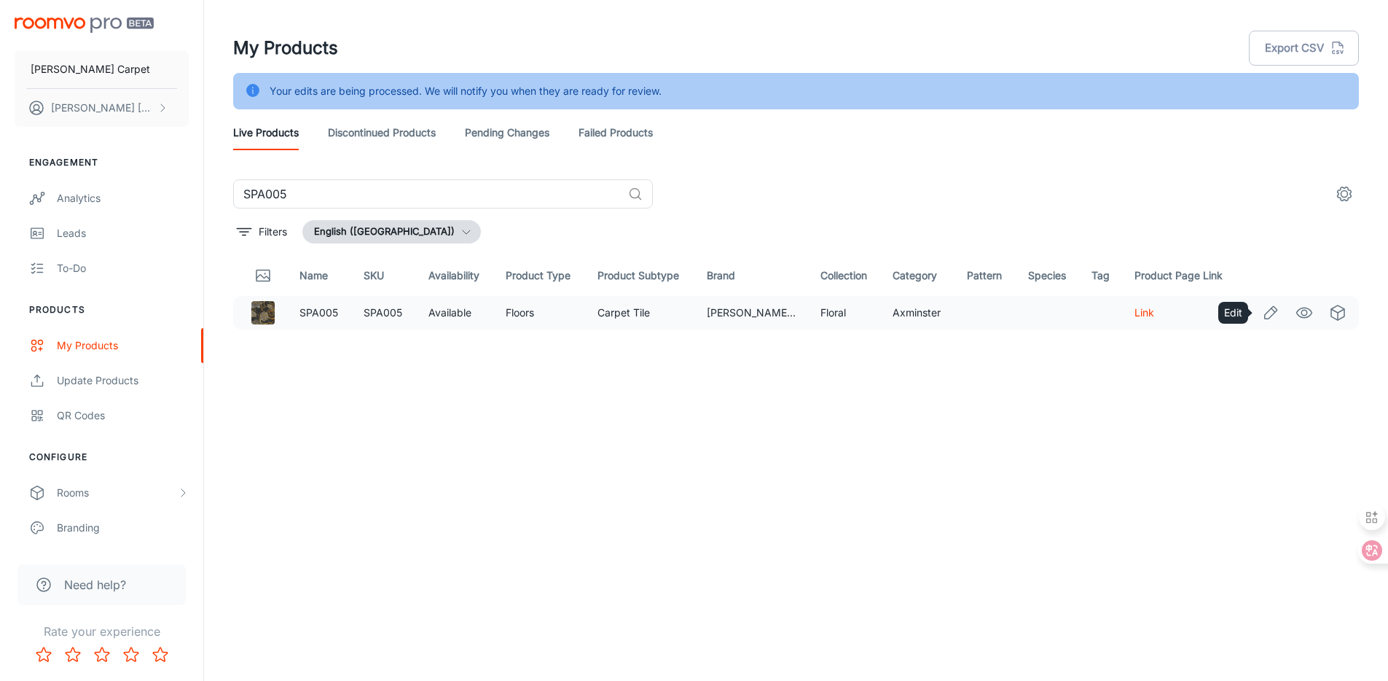
click at [1278, 316] on icon "Edit" at bounding box center [1270, 312] width 17 height 17
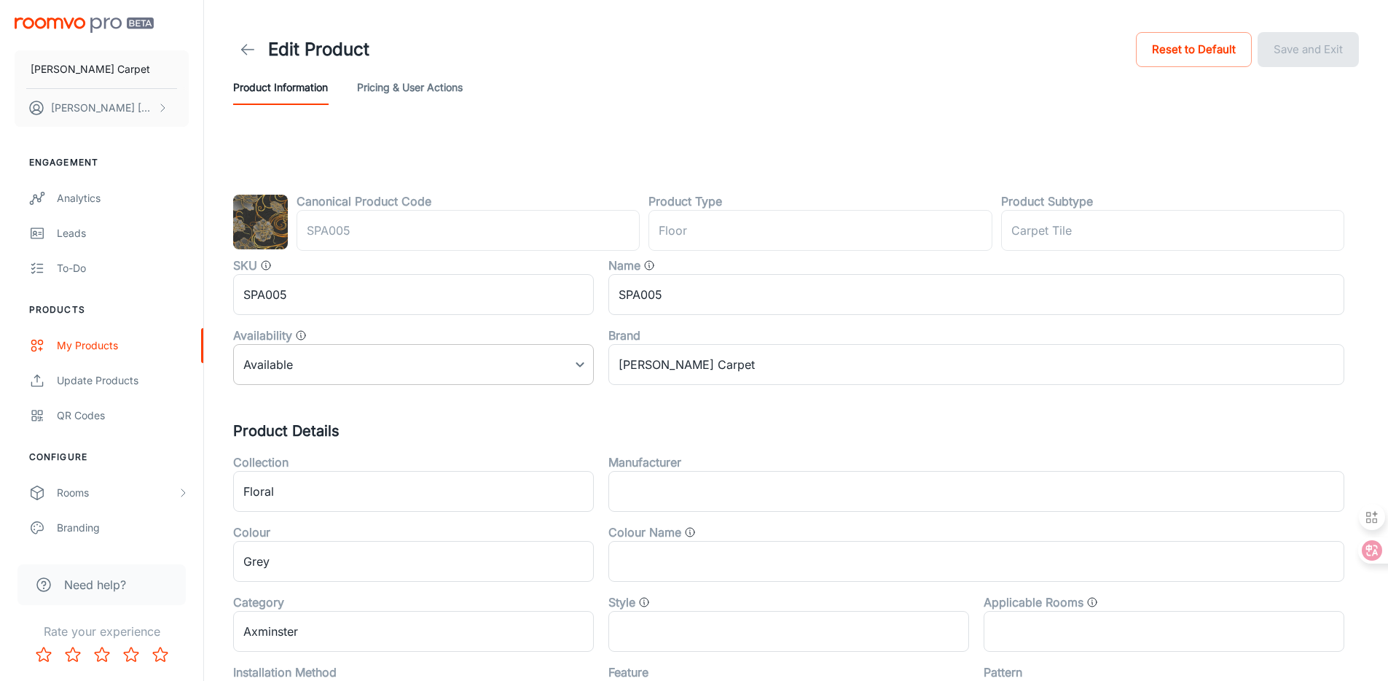
click at [282, 371] on body "[PERSON_NAME] Carpet [PERSON_NAME] Engagement Analytics Leads To-do Products My…" at bounding box center [694, 340] width 1388 height 681
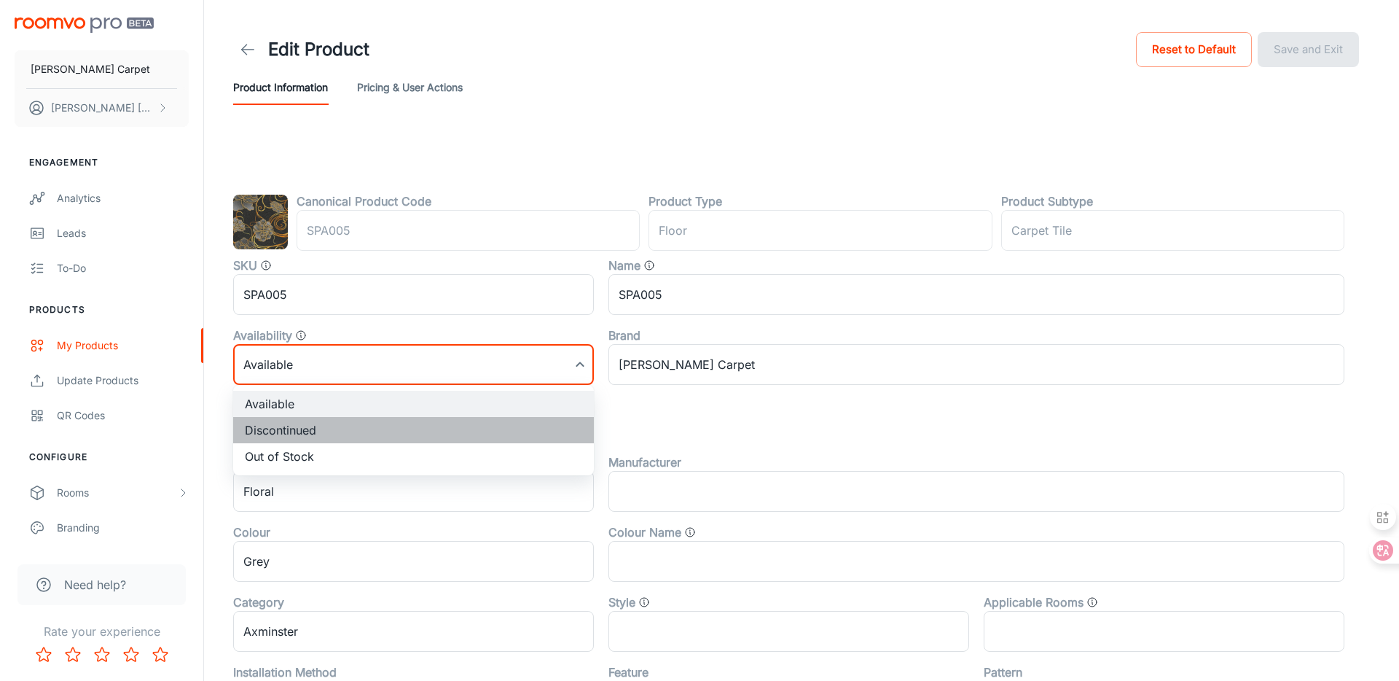
click at [307, 423] on li "Discontinued" at bounding box center [413, 430] width 361 height 26
type input "1"
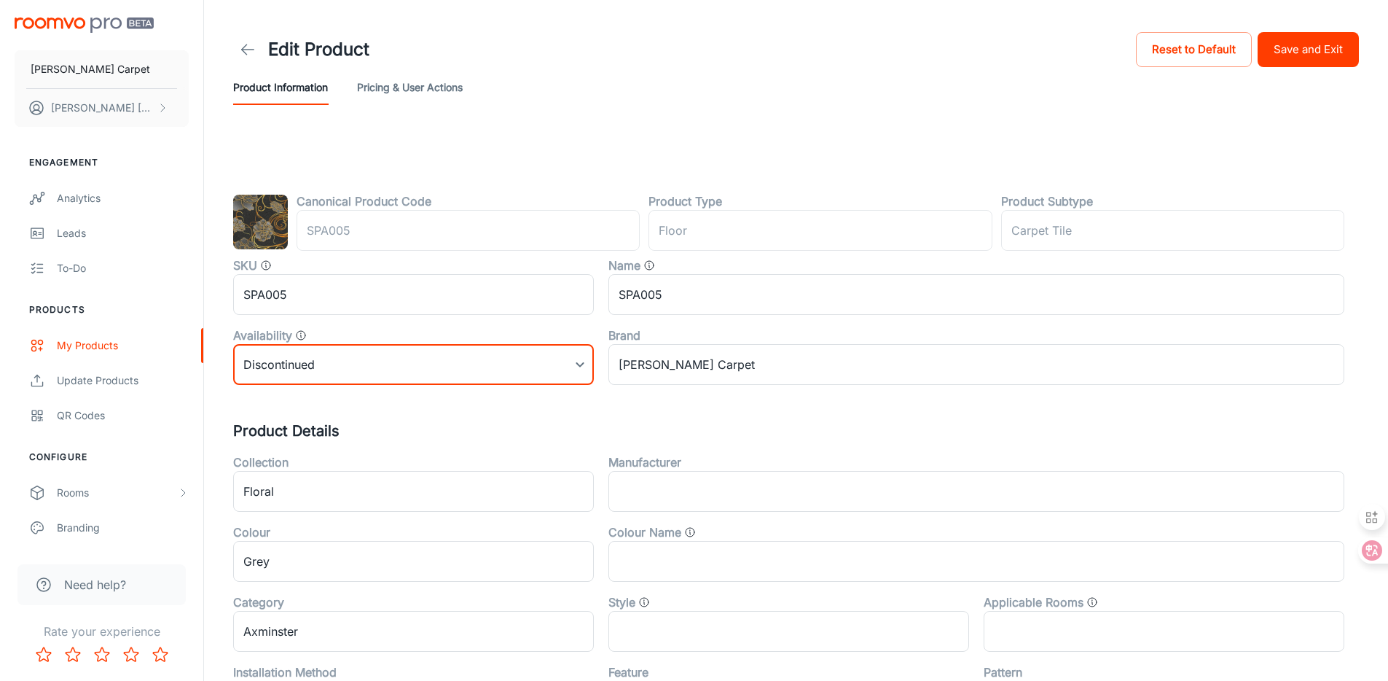
click at [1305, 63] on button "Save and Exit" at bounding box center [1308, 49] width 101 height 35
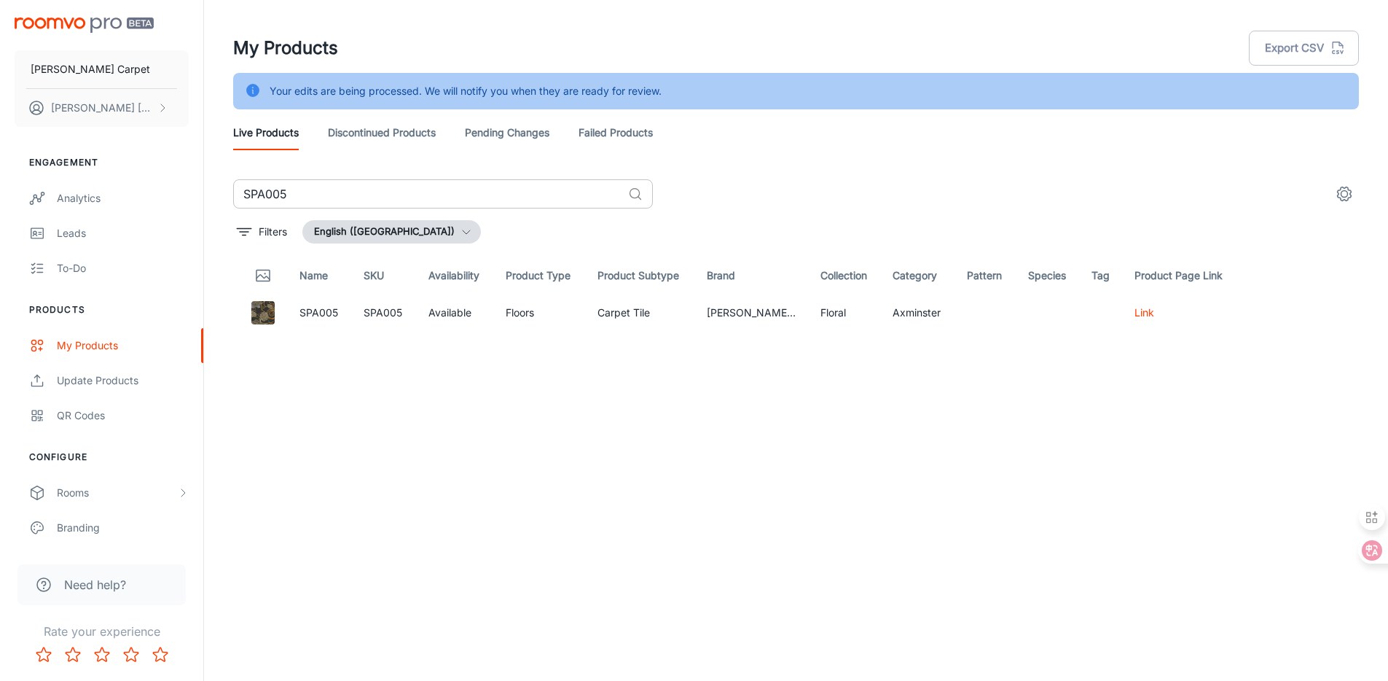
click at [328, 195] on input "SPA005" at bounding box center [427, 193] width 389 height 29
paste input "AW11111"
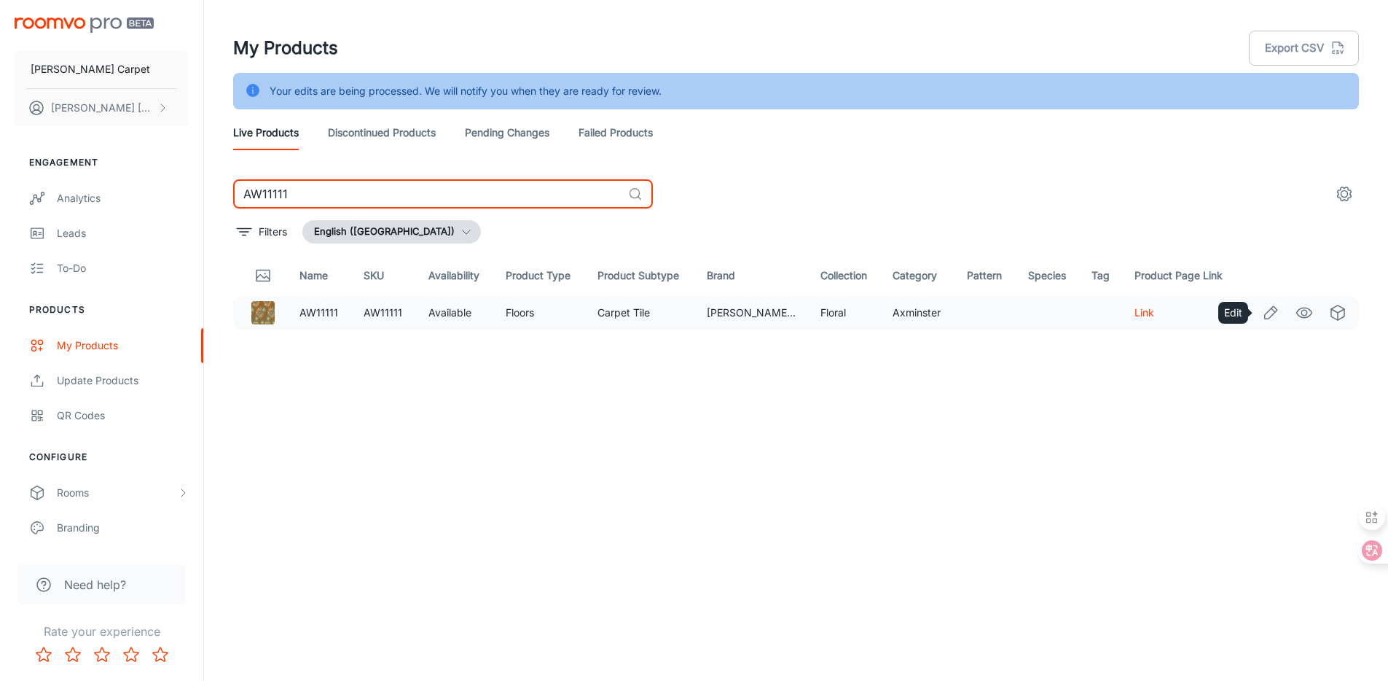
type input "AW11111"
click at [1275, 313] on icon "Edit" at bounding box center [1270, 312] width 17 height 17
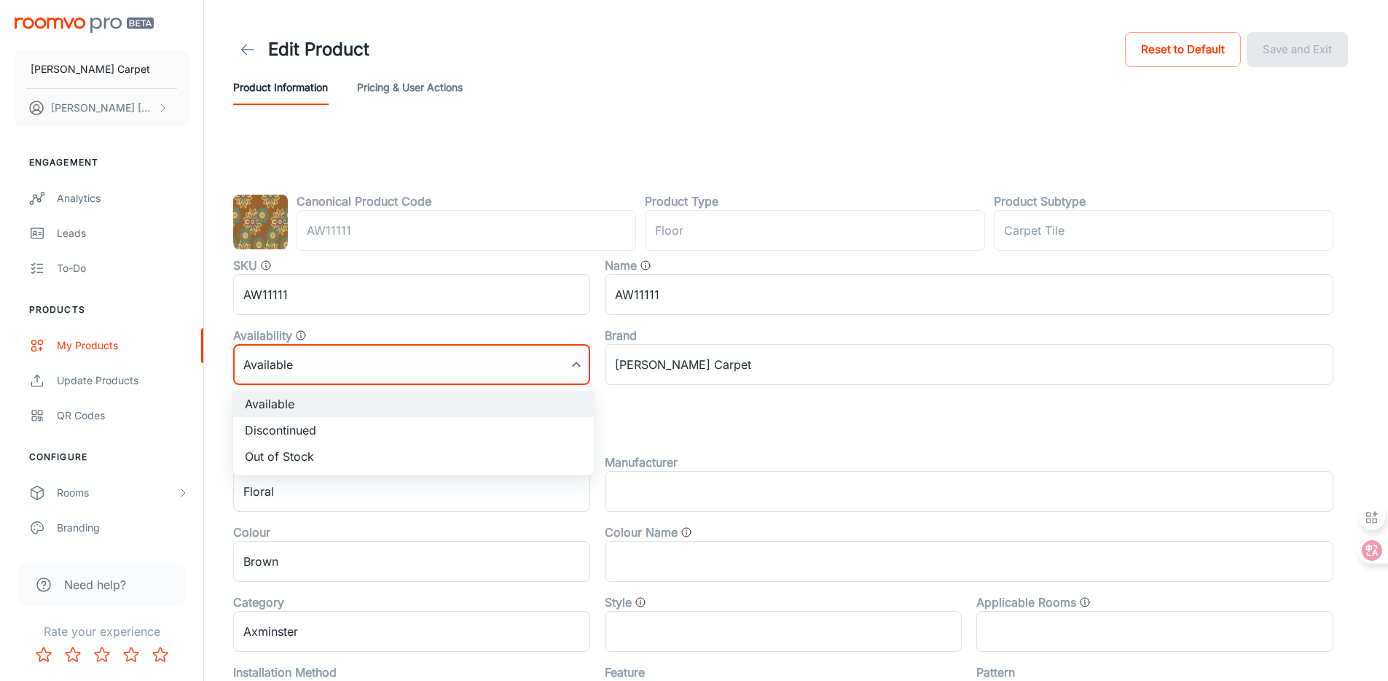
click at [305, 351] on body "[PERSON_NAME] Carpet [PERSON_NAME] Engagement Analytics Leads To-do Products My…" at bounding box center [694, 340] width 1388 height 681
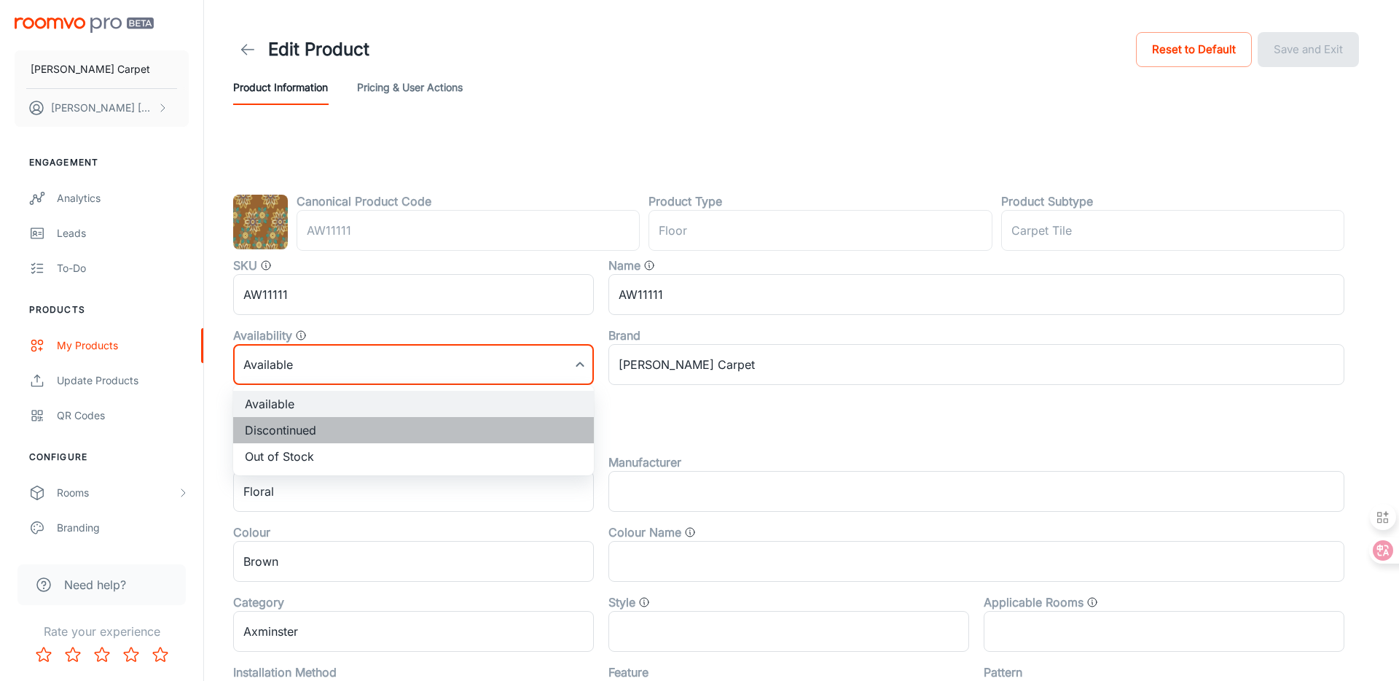
click at [297, 431] on li "Discontinued" at bounding box center [413, 430] width 361 height 26
type input "1"
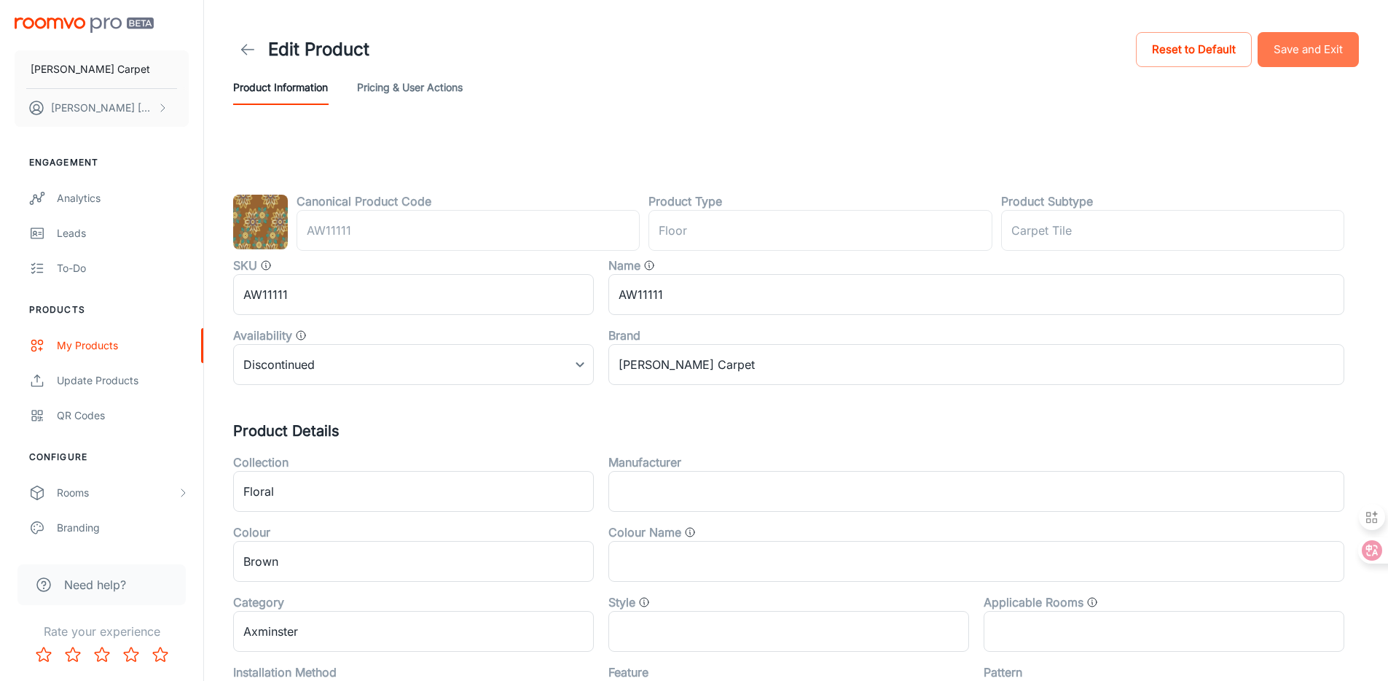
click at [1334, 50] on button "Save and Exit" at bounding box center [1308, 49] width 101 height 35
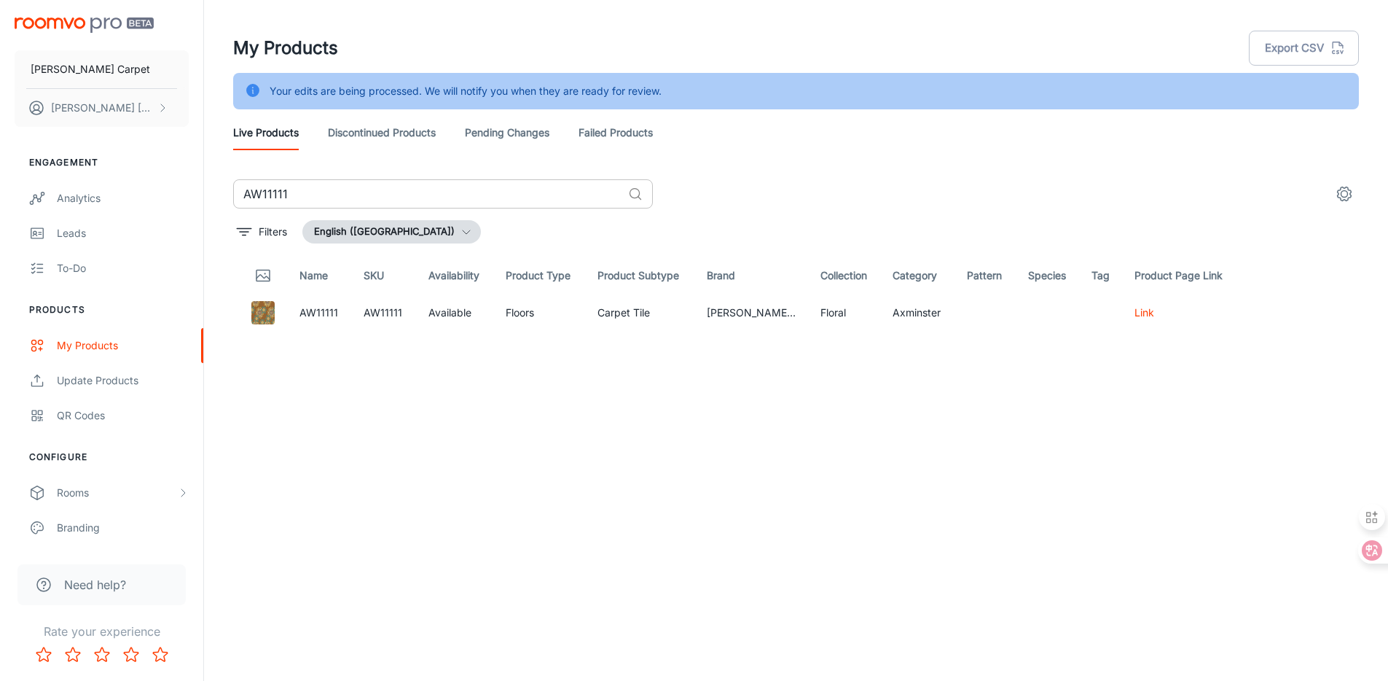
click at [413, 193] on input "AW11111" at bounding box center [427, 193] width 389 height 29
paste input "TJH2105"
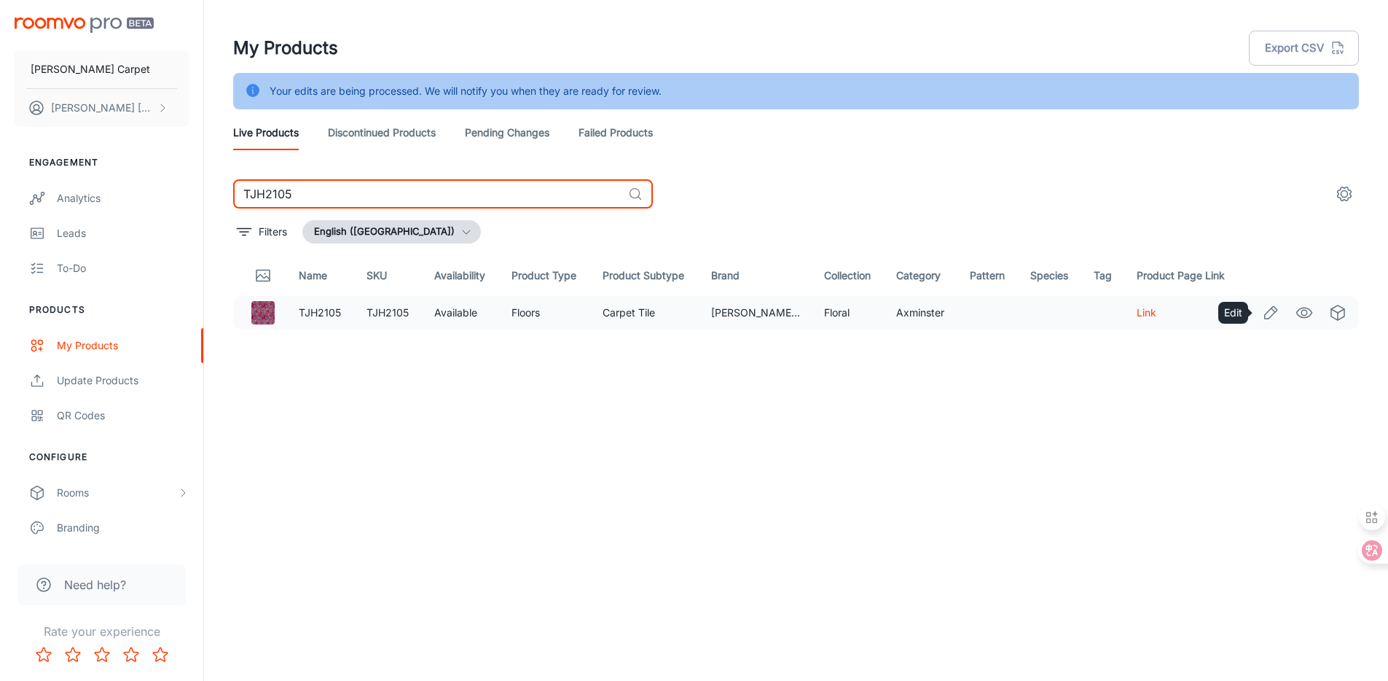
type input "TJH2105"
click at [1264, 314] on icon "Edit" at bounding box center [1270, 312] width 17 height 17
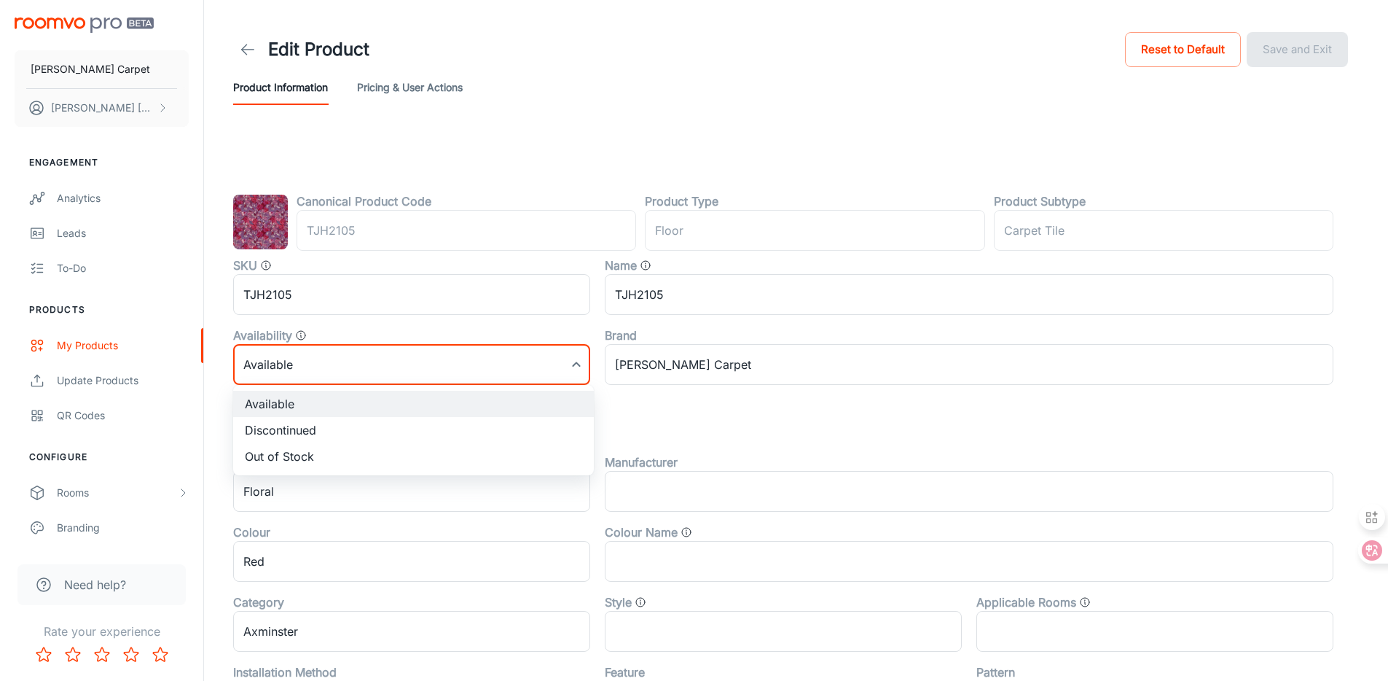
click at [323, 368] on body "[PERSON_NAME] Carpet [PERSON_NAME] Engagement Analytics Leads To-do Products My…" at bounding box center [694, 340] width 1388 height 681
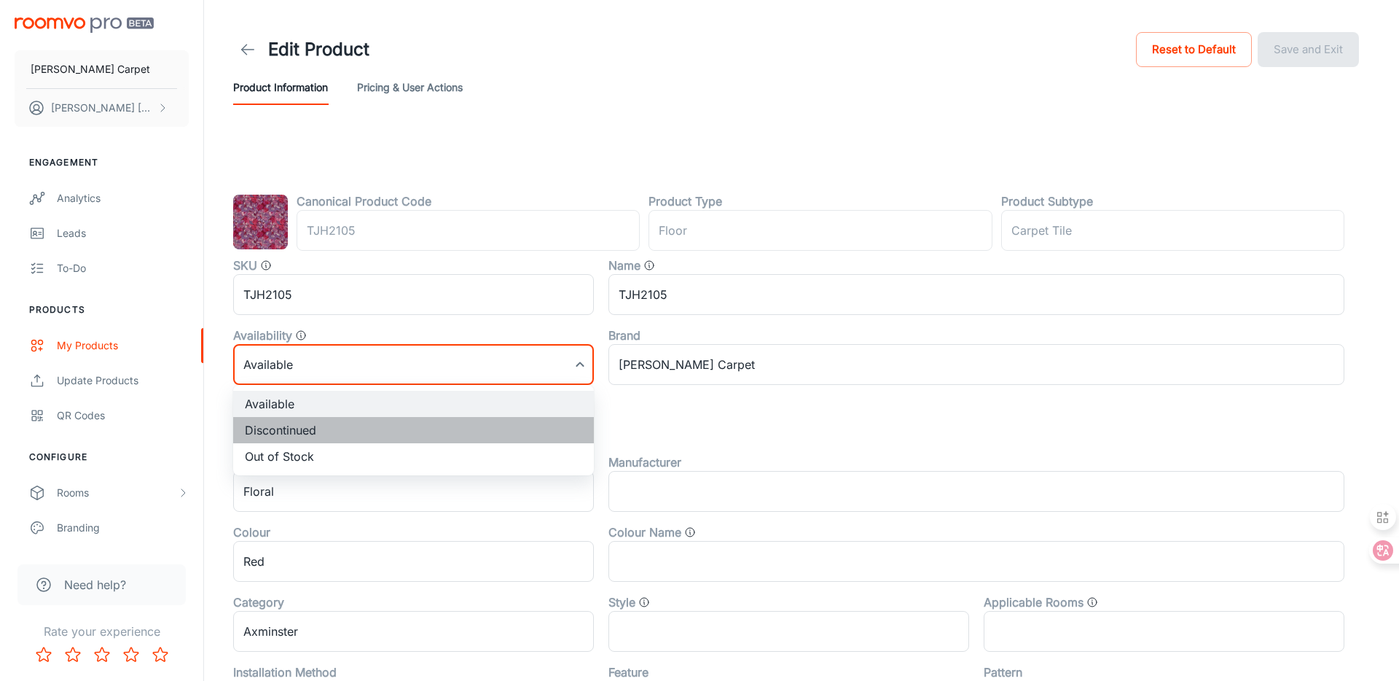
click at [385, 418] on li "Discontinued" at bounding box center [413, 430] width 361 height 26
type input "1"
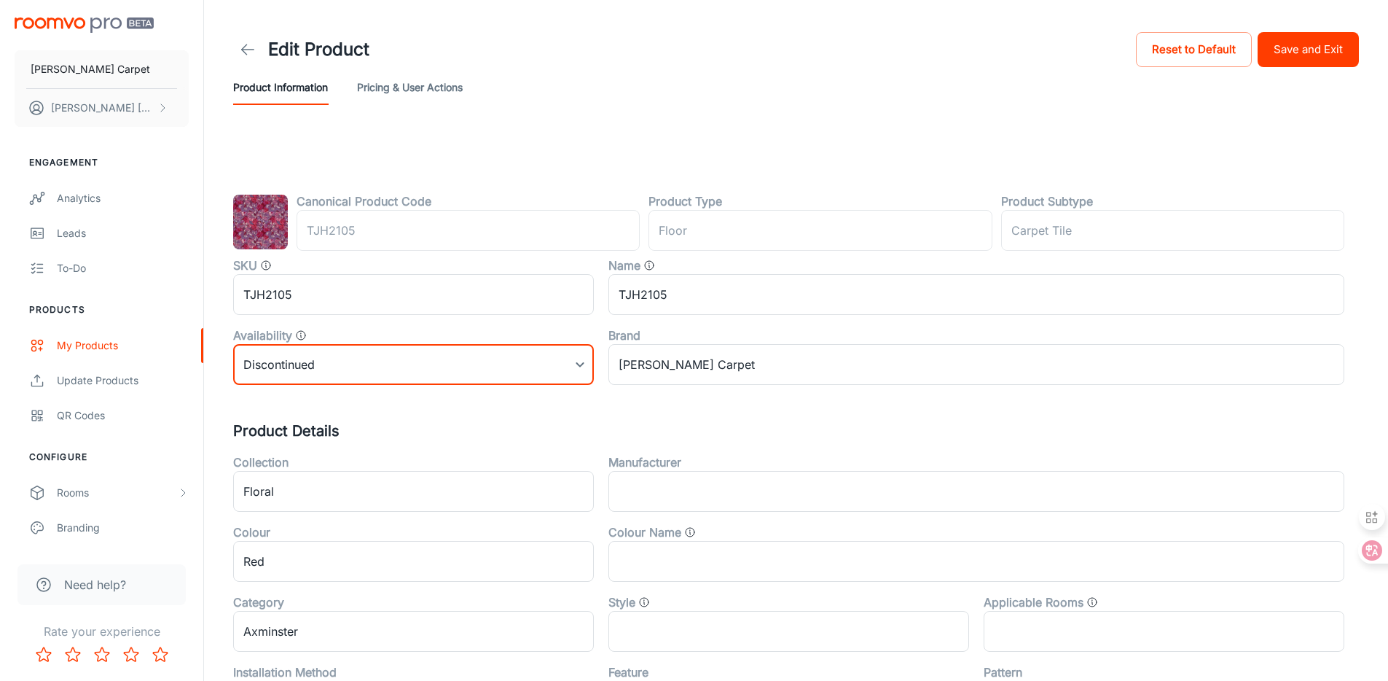
click at [1322, 38] on button "Save and Exit" at bounding box center [1308, 49] width 101 height 35
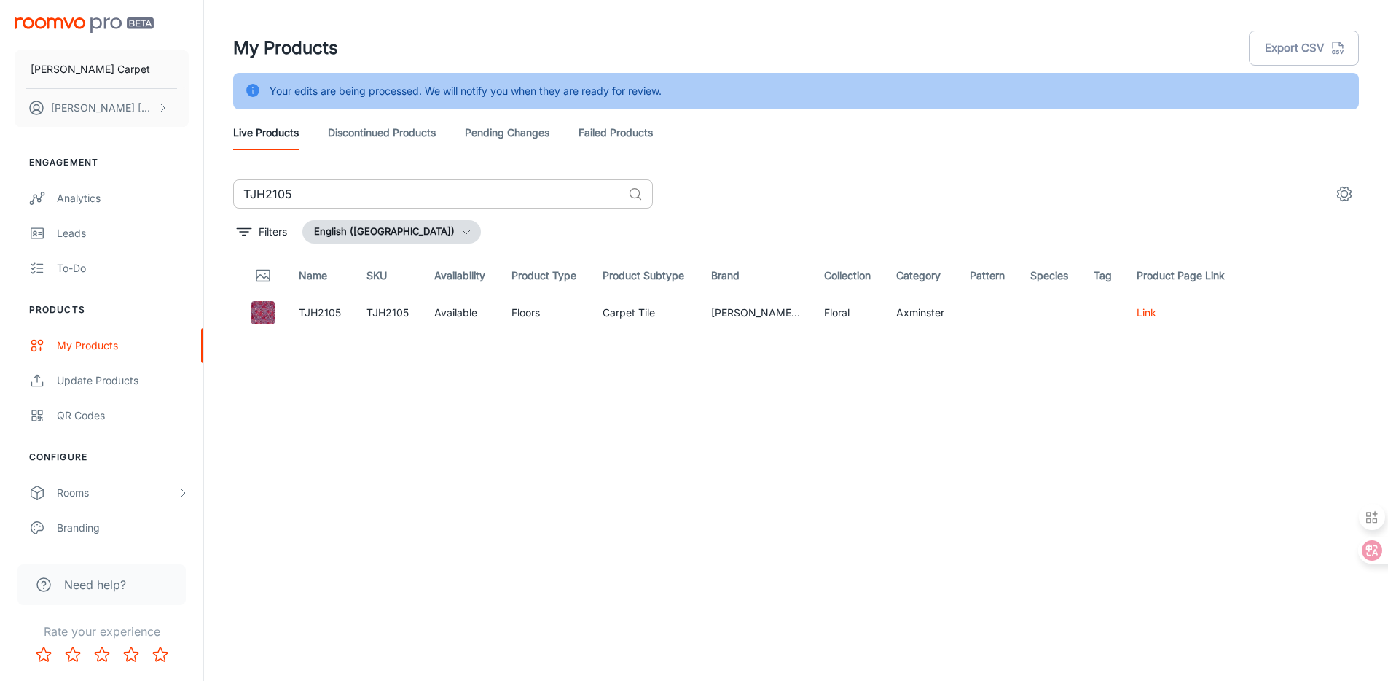
click at [479, 195] on input "TJH2105" at bounding box center [427, 193] width 389 height 29
paste input "AW15510-CH193"
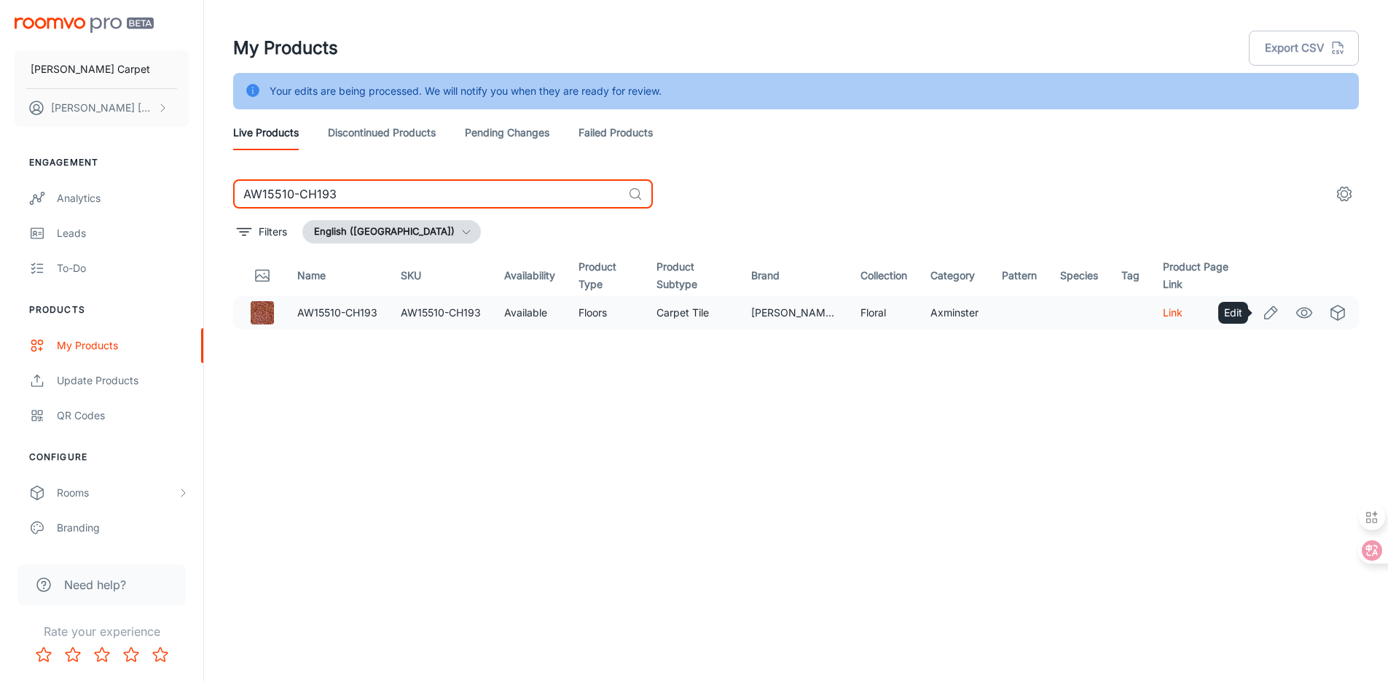
type input "AW15510-CH193"
click at [1269, 319] on icon "Edit" at bounding box center [1270, 312] width 17 height 17
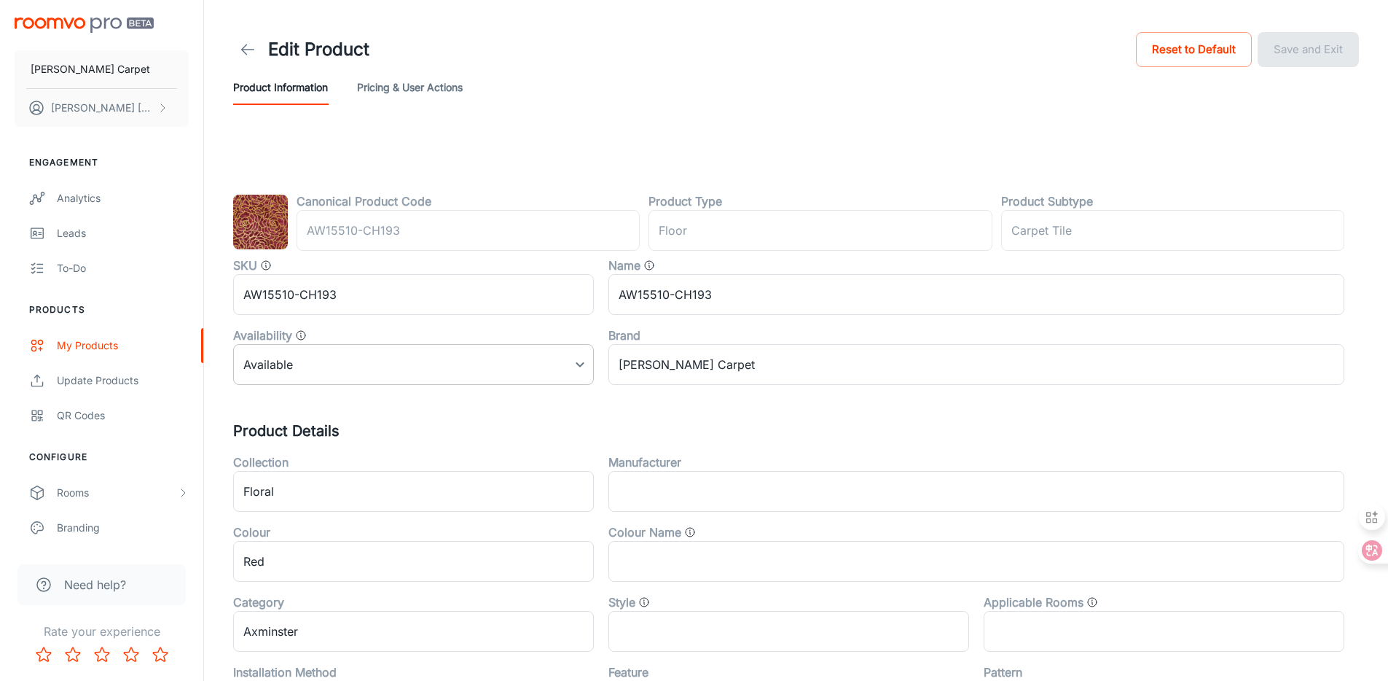
click at [434, 365] on body "[PERSON_NAME] Carpet [PERSON_NAME] Engagement Analytics Leads To-do Products My…" at bounding box center [694, 340] width 1388 height 681
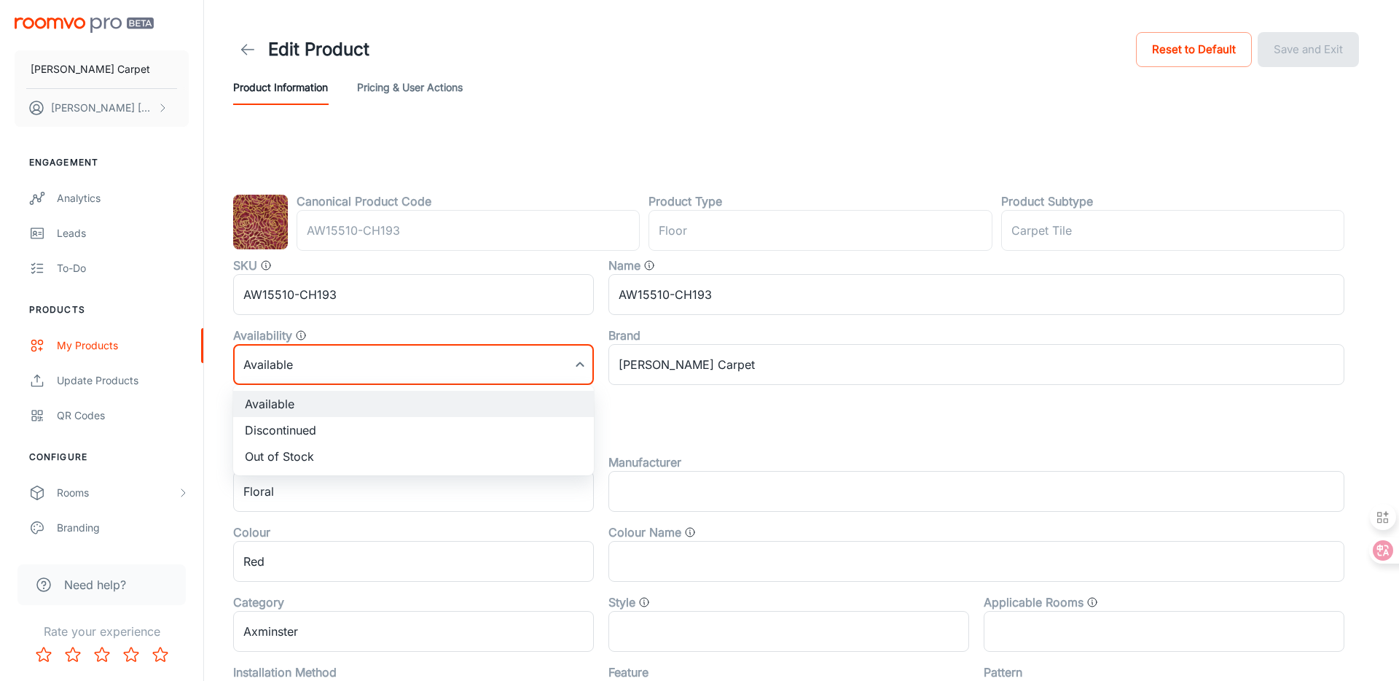
click at [413, 429] on li "Discontinued" at bounding box center [413, 430] width 361 height 26
type input "1"
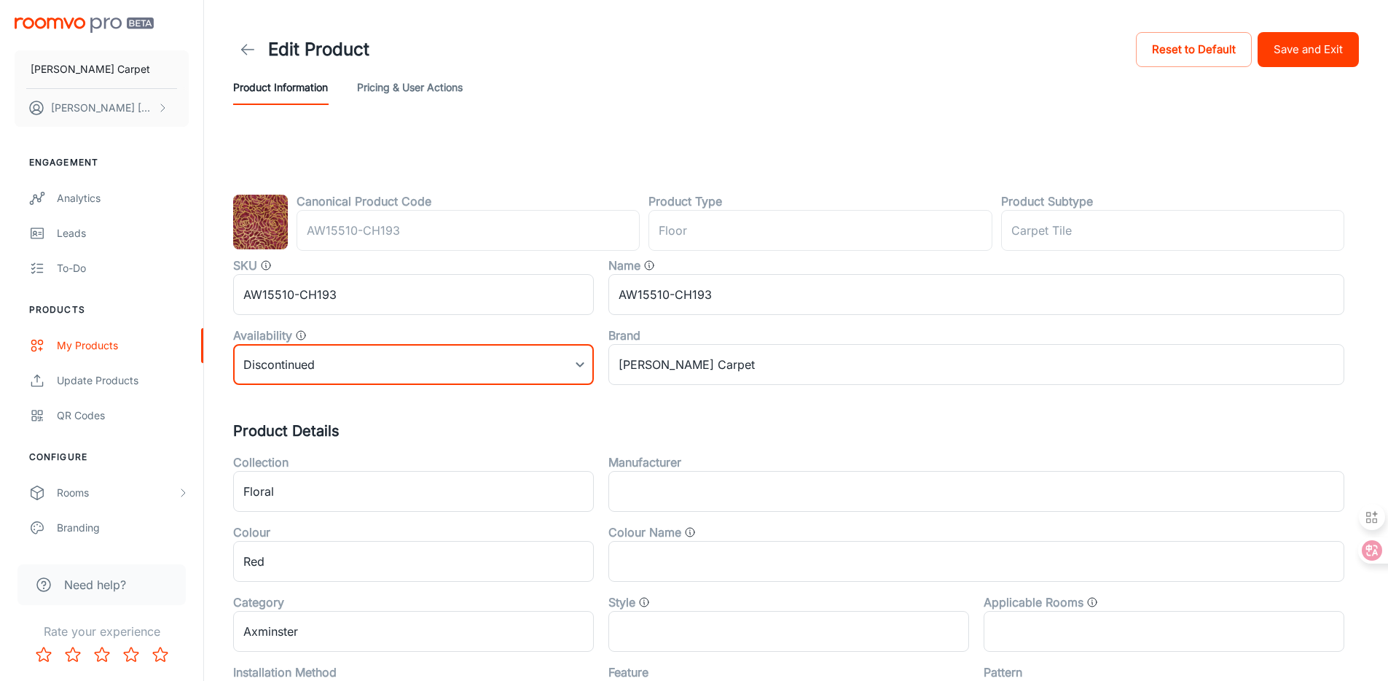
click at [1335, 60] on button "Save and Exit" at bounding box center [1308, 49] width 101 height 35
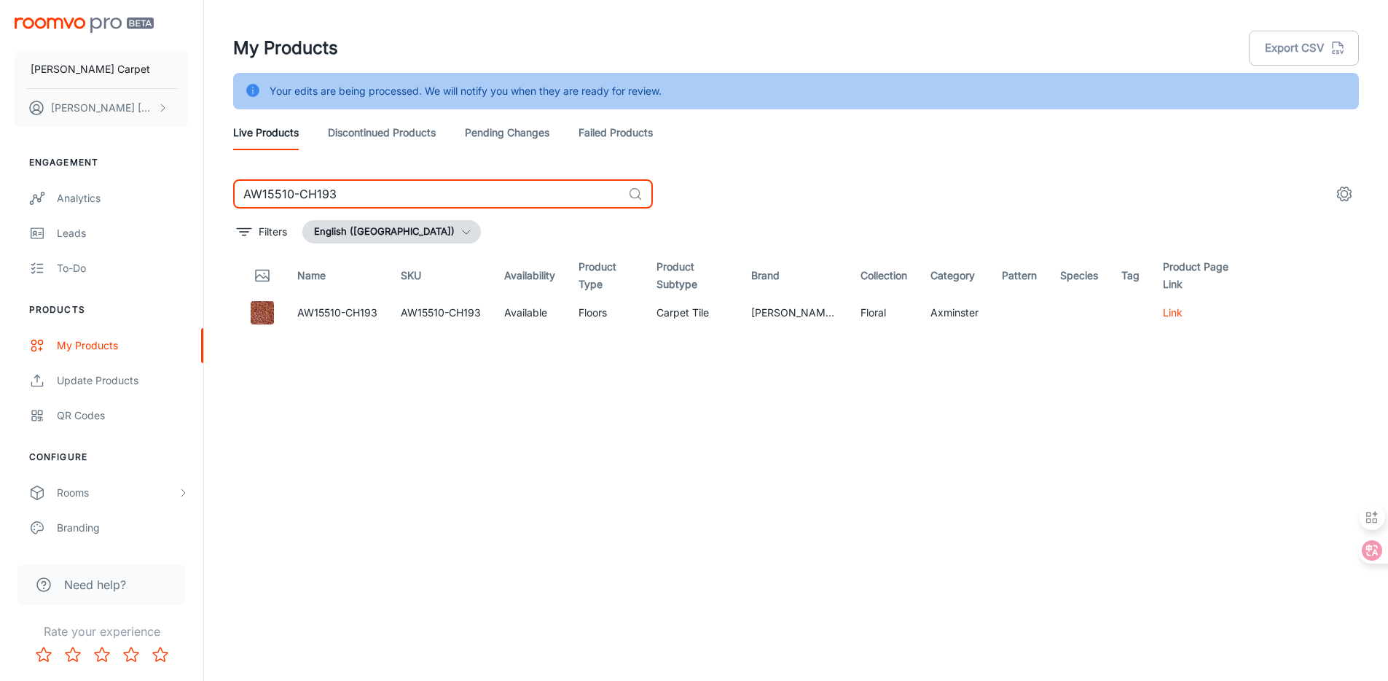
click at [365, 193] on input "AW15510-CH193" at bounding box center [427, 193] width 389 height 29
paste input "SH0867-CH227"
type input "SH0867-CH227"
click at [1269, 316] on icon "Edit" at bounding box center [1270, 312] width 17 height 17
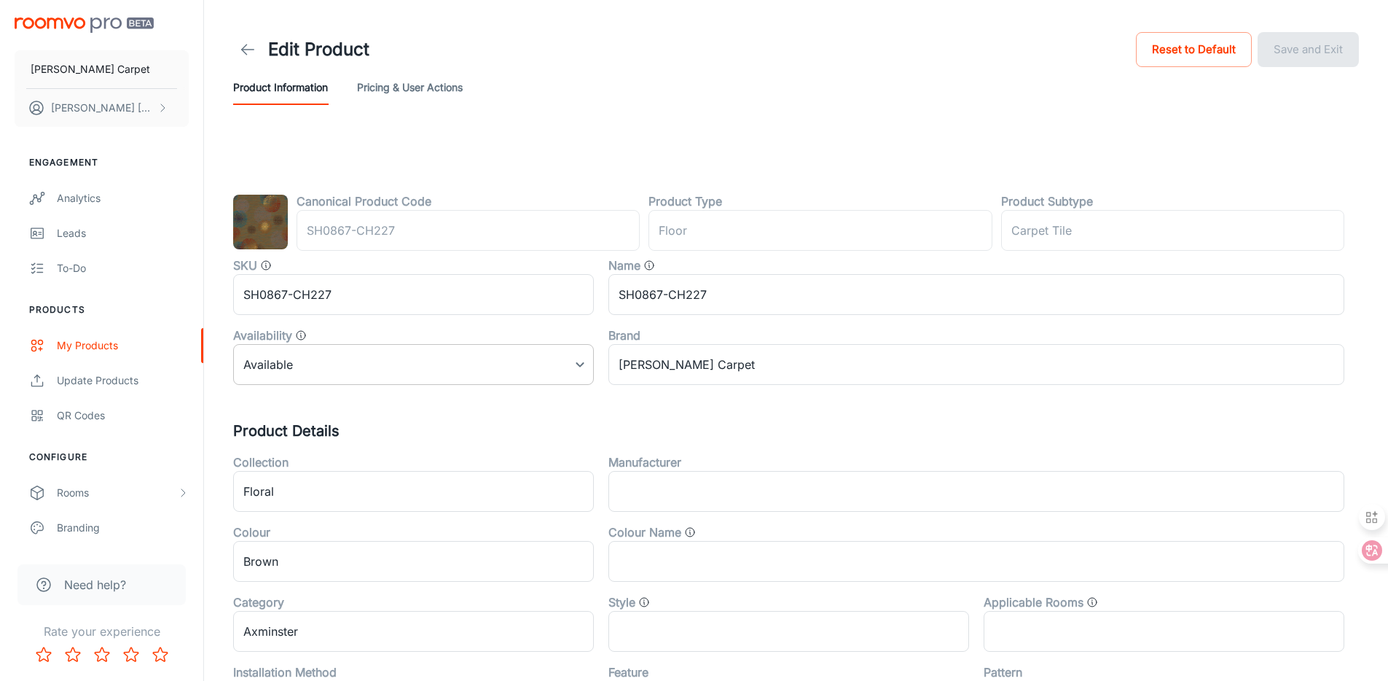
click at [305, 359] on body "[PERSON_NAME] Carpet [PERSON_NAME] Engagement Analytics Leads To-do Products My…" at bounding box center [694, 340] width 1388 height 681
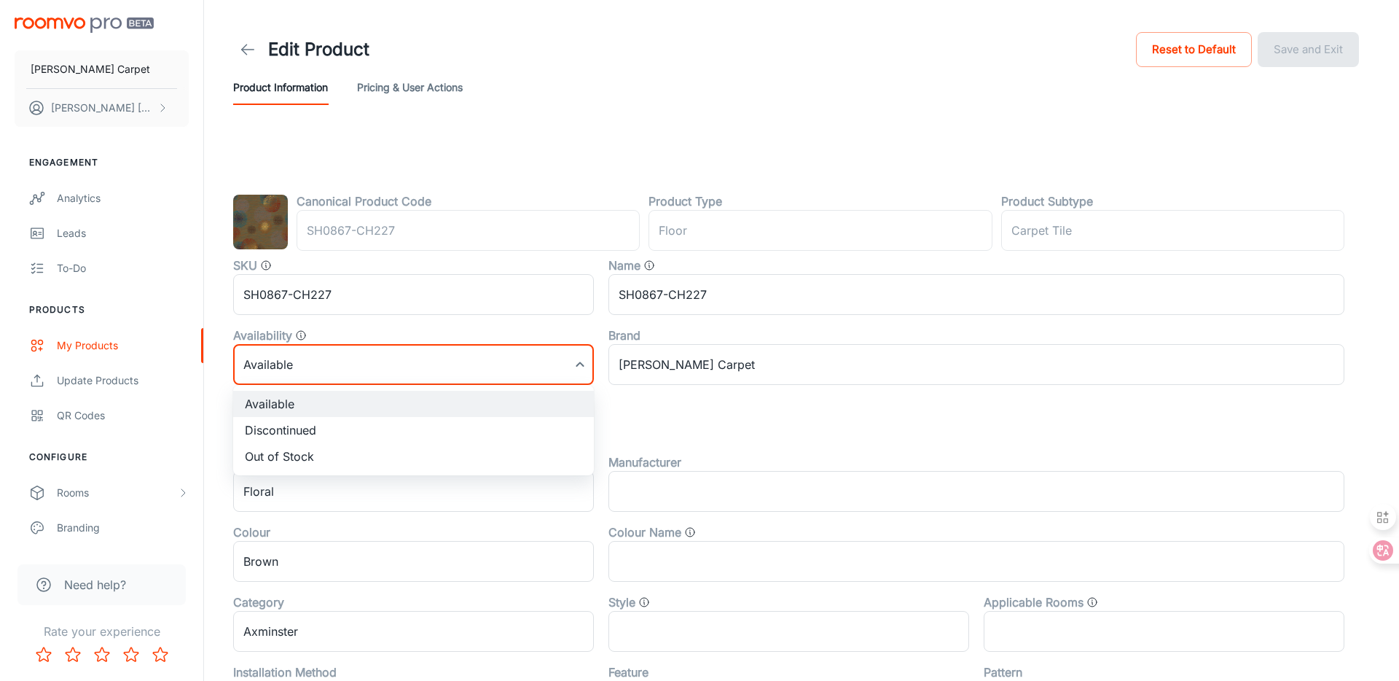
click at [311, 433] on li "Discontinued" at bounding box center [413, 430] width 361 height 26
type input "1"
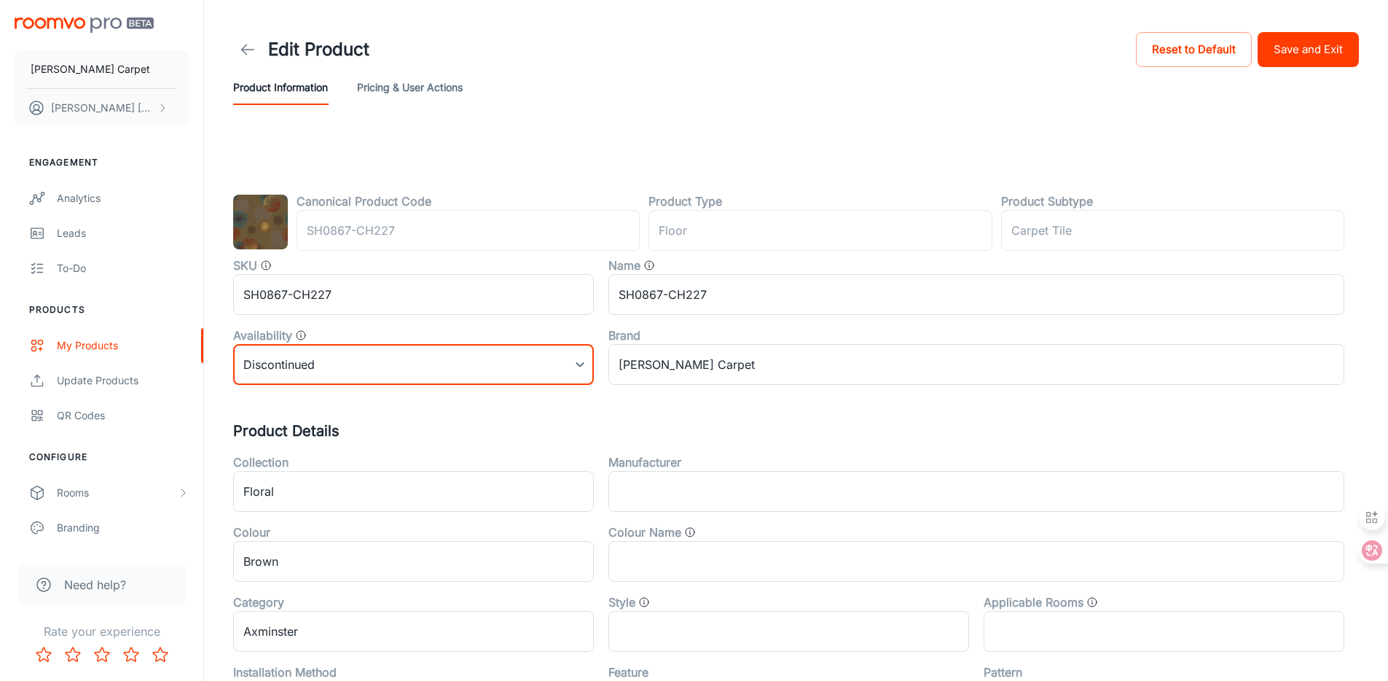
click at [1313, 55] on button "Save and Exit" at bounding box center [1308, 49] width 101 height 35
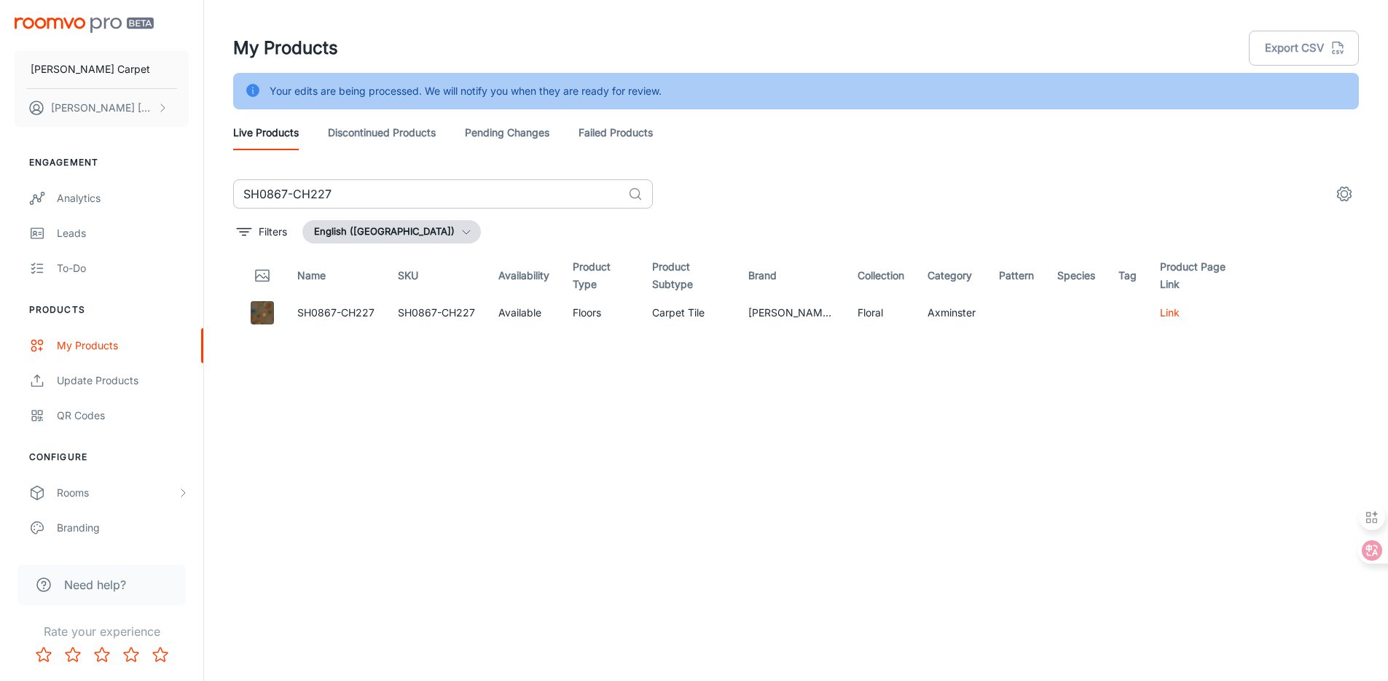
click at [467, 195] on input "SH0867-CH227" at bounding box center [427, 193] width 389 height 29
paste input "LYN454"
type input "LYN454"
click at [846, 197] on div "[PERSON_NAME] Carpet [PERSON_NAME] Engagement Analytics Leads To-do Products My…" at bounding box center [694, 358] width 1388 height 717
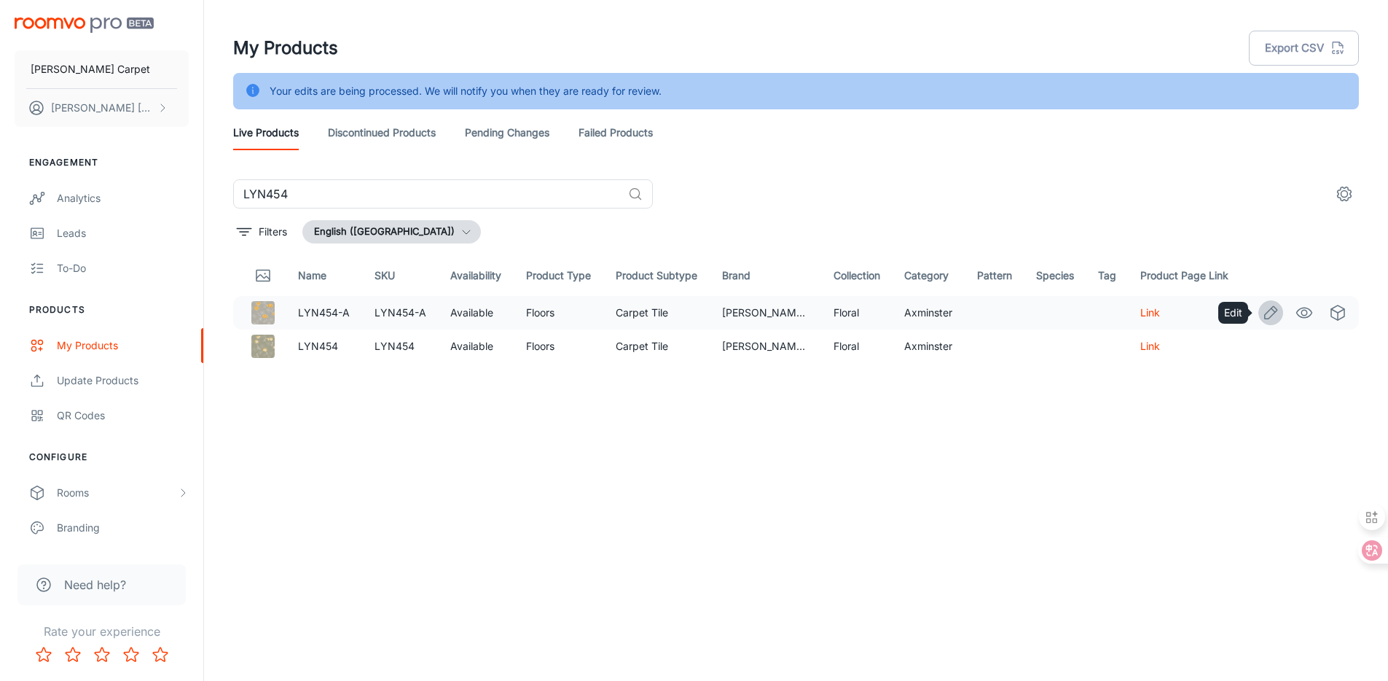
click at [1273, 313] on icon "Edit" at bounding box center [1270, 312] width 17 height 17
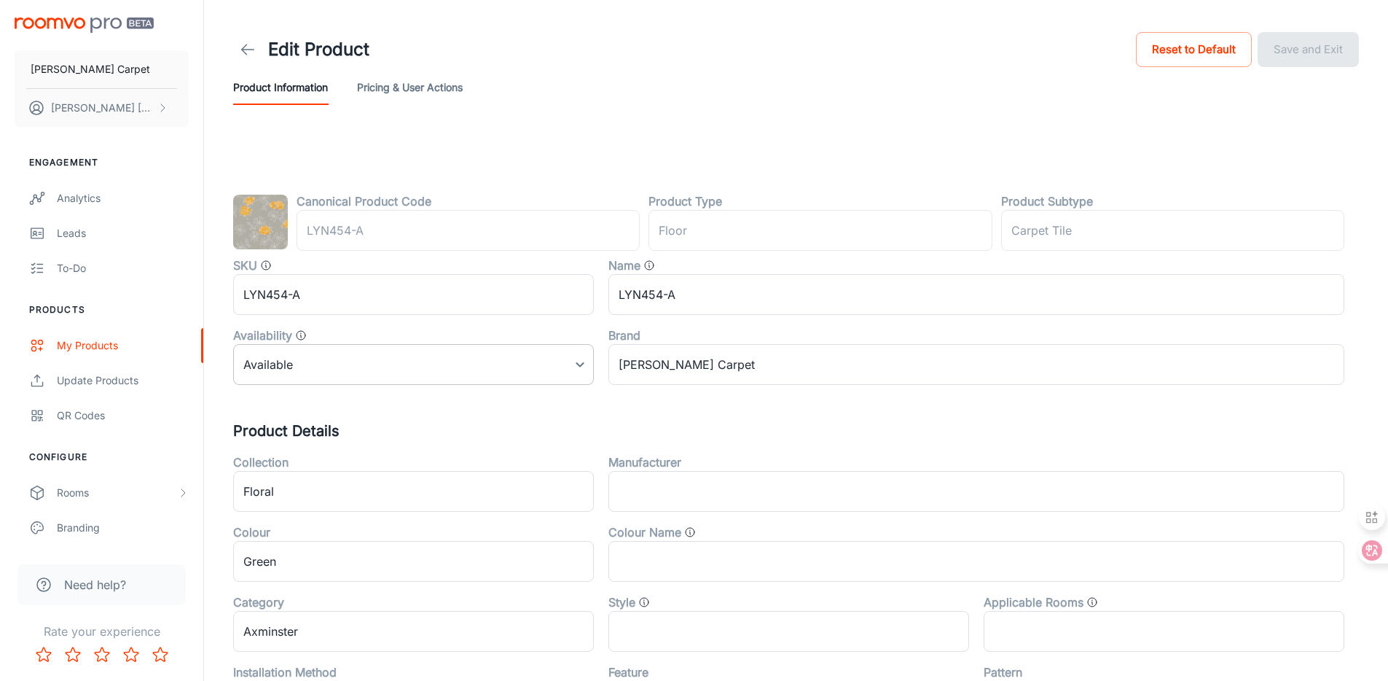
click at [381, 369] on body "[PERSON_NAME] Carpet [PERSON_NAME] Engagement Analytics Leads To-do Products My…" at bounding box center [694, 340] width 1388 height 681
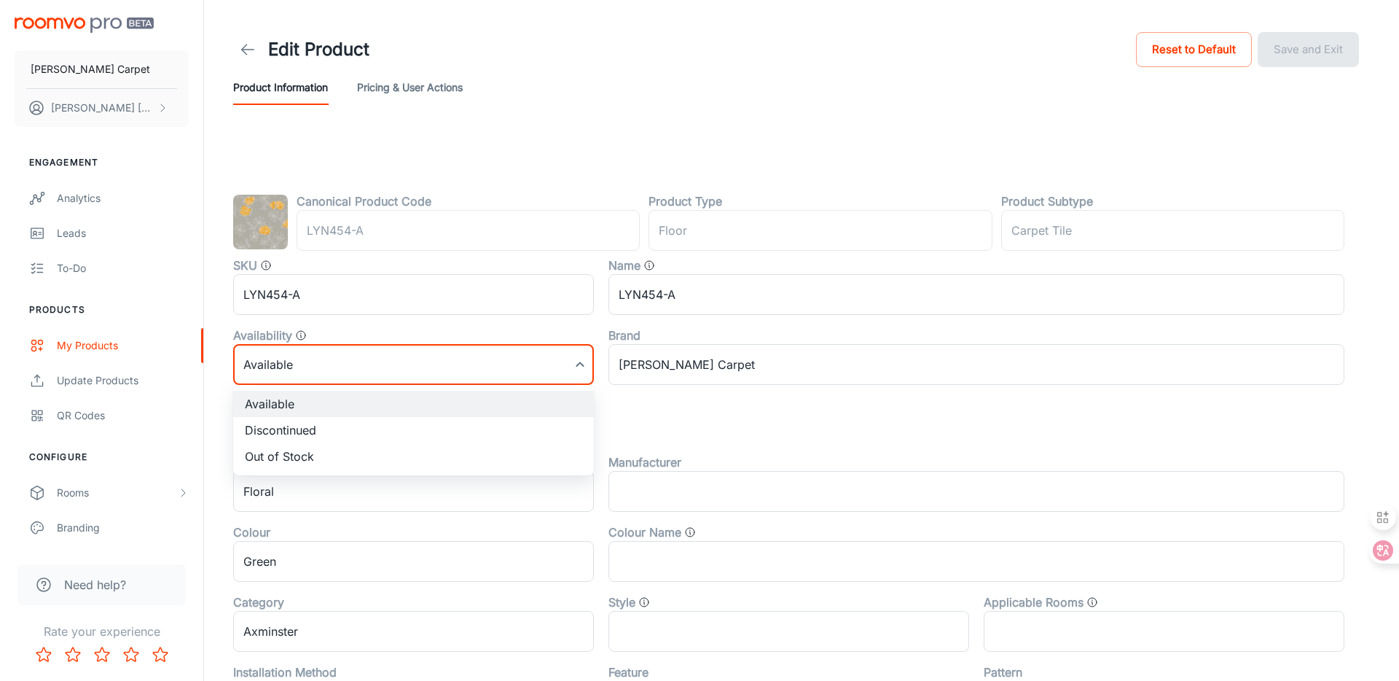
click at [329, 430] on li "Discontinued" at bounding box center [413, 430] width 361 height 26
type input "1"
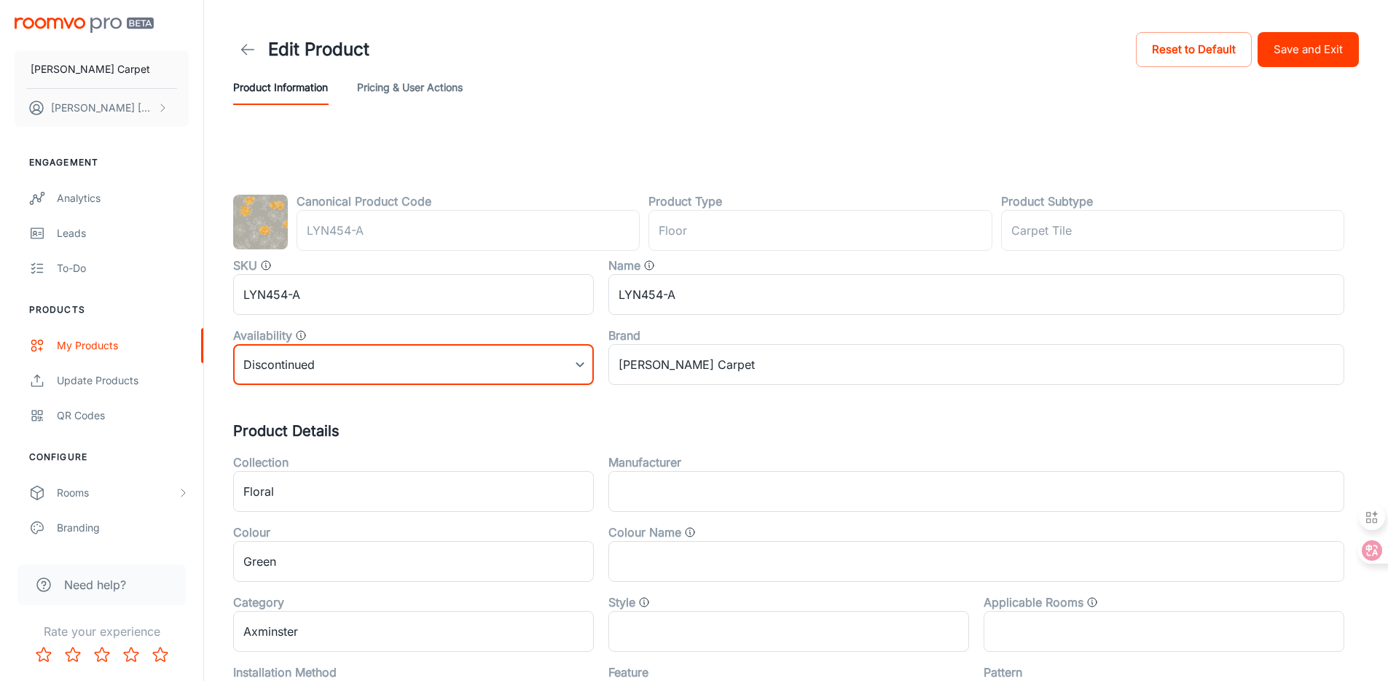
click at [1347, 51] on button "Save and Exit" at bounding box center [1308, 49] width 101 height 35
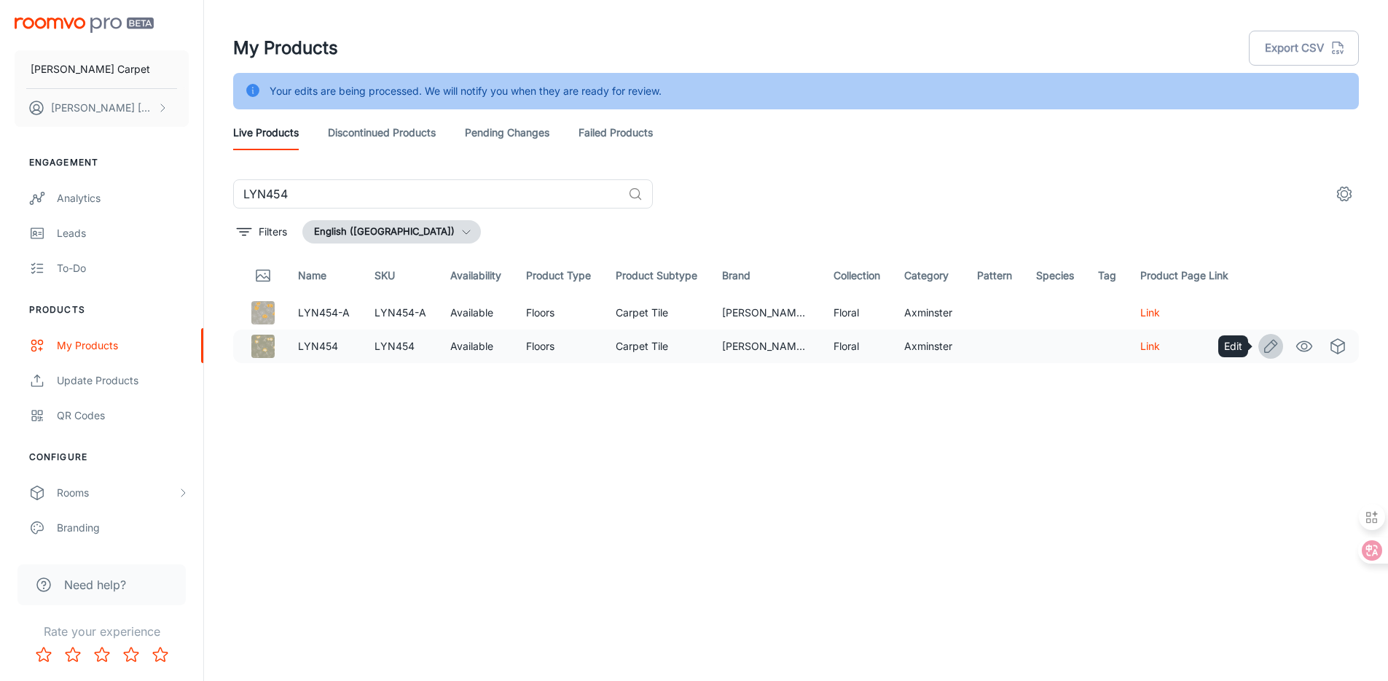
click at [1271, 348] on icon "Edit" at bounding box center [1270, 345] width 17 height 17
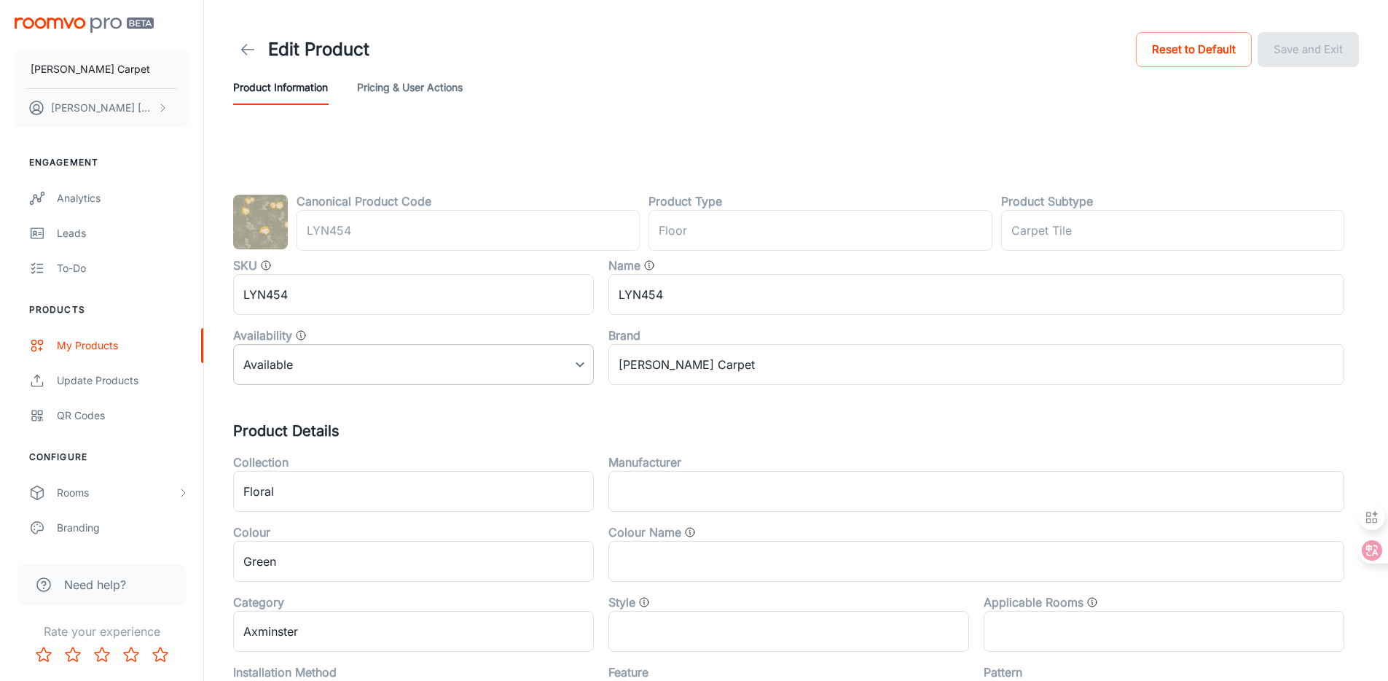
click at [372, 367] on body "[PERSON_NAME] Carpet [PERSON_NAME] Engagement Analytics Leads To-do Products My…" at bounding box center [694, 340] width 1388 height 681
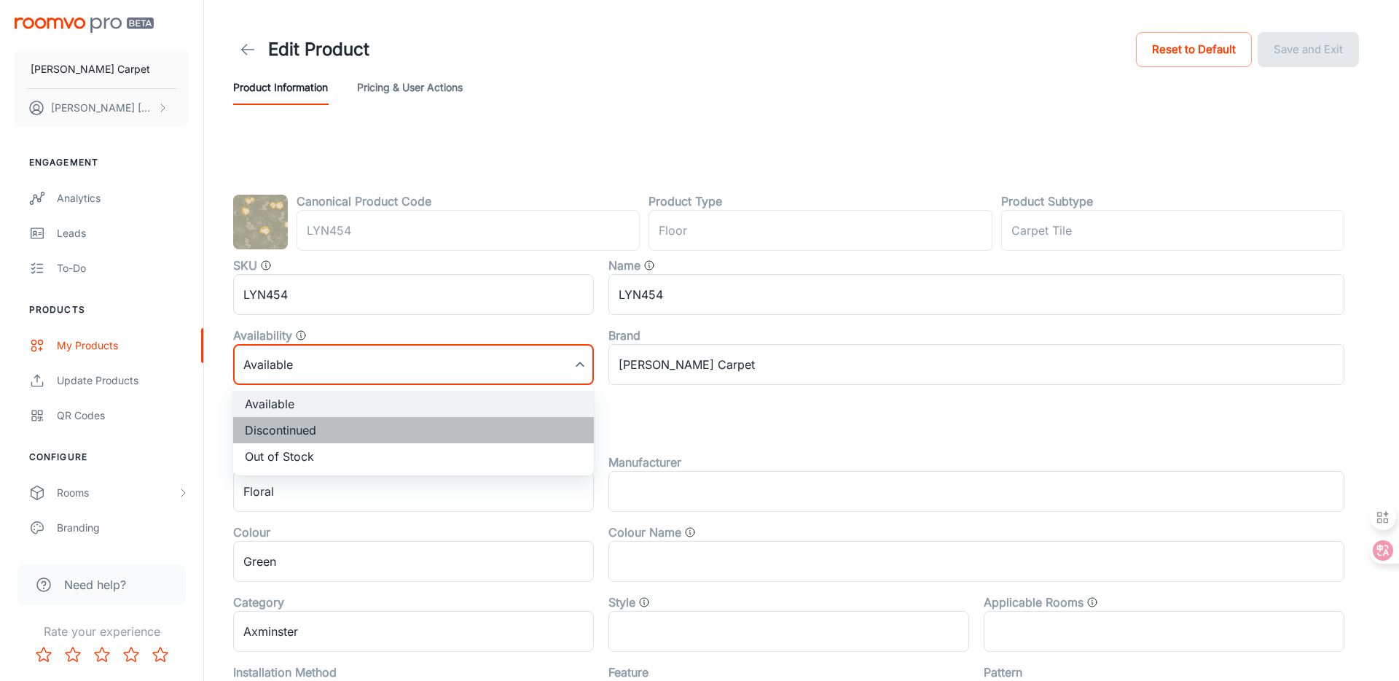
click at [348, 427] on li "Discontinued" at bounding box center [413, 430] width 361 height 26
type input "1"
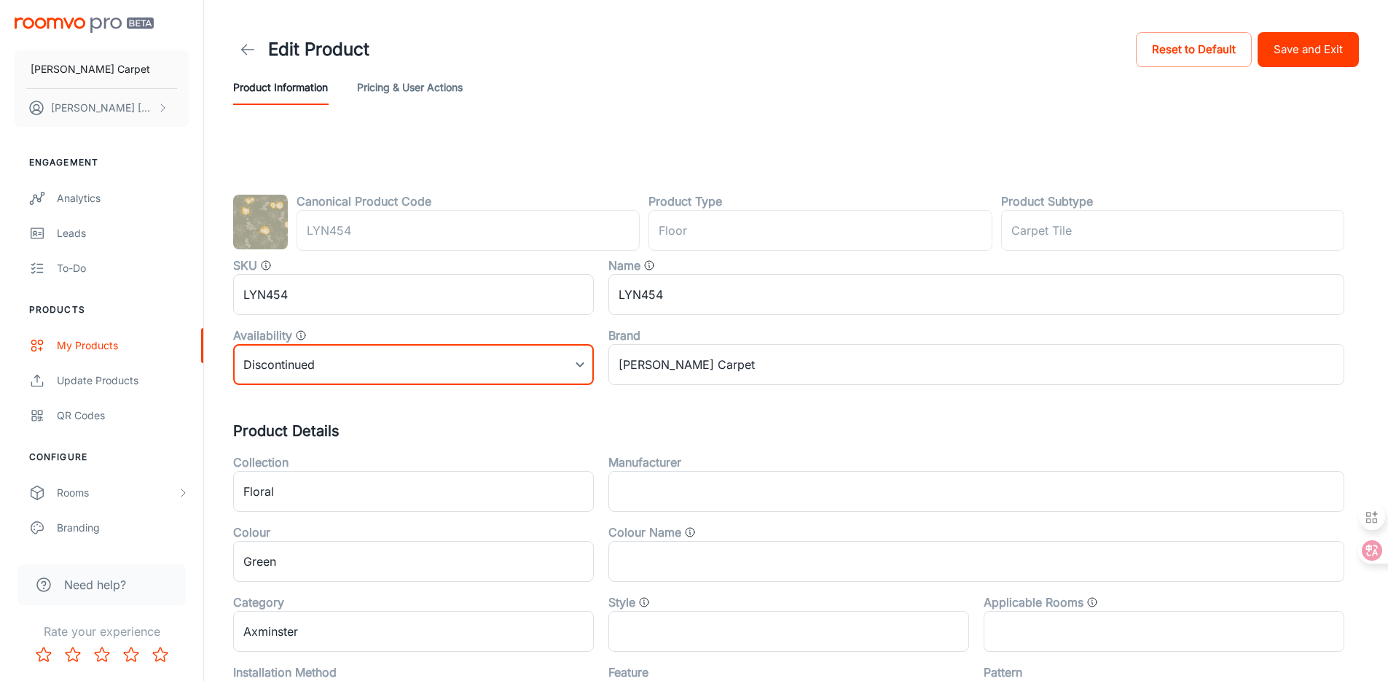
click at [1297, 58] on button "Save and Exit" at bounding box center [1308, 49] width 101 height 35
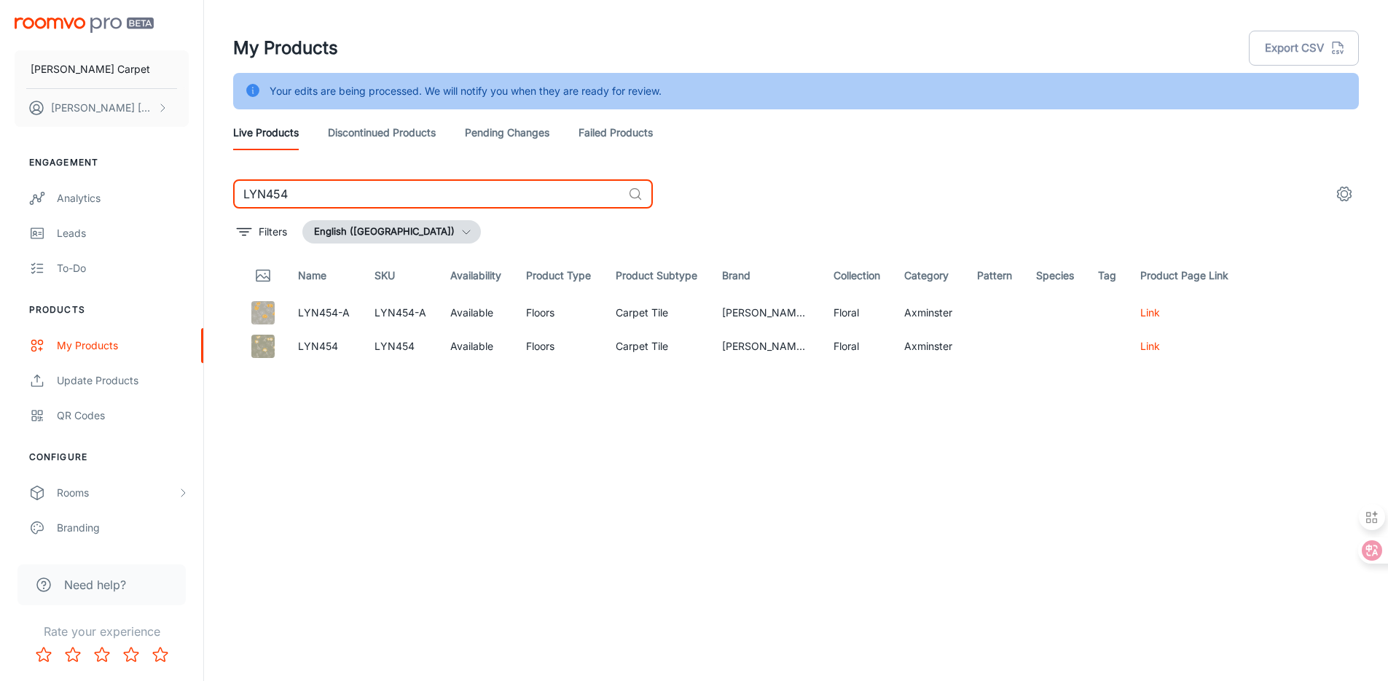
drag, startPoint x: 464, startPoint y: 189, endPoint x: 282, endPoint y: 193, distance: 182.2
click at [282, 193] on input "LYN454" at bounding box center [427, 193] width 389 height 29
click at [367, 191] on input "LYN454" at bounding box center [427, 193] width 389 height 29
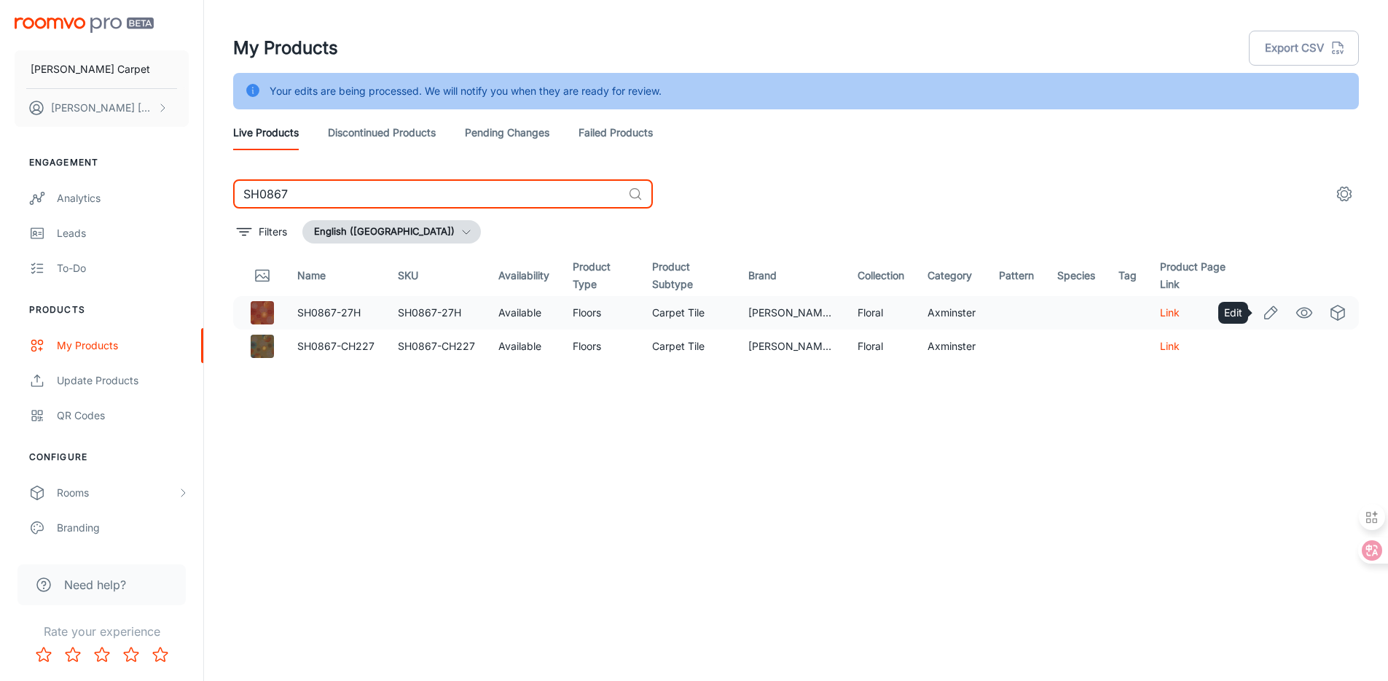
type input "SH0867"
click at [1270, 310] on icon "Edit" at bounding box center [1270, 312] width 17 height 17
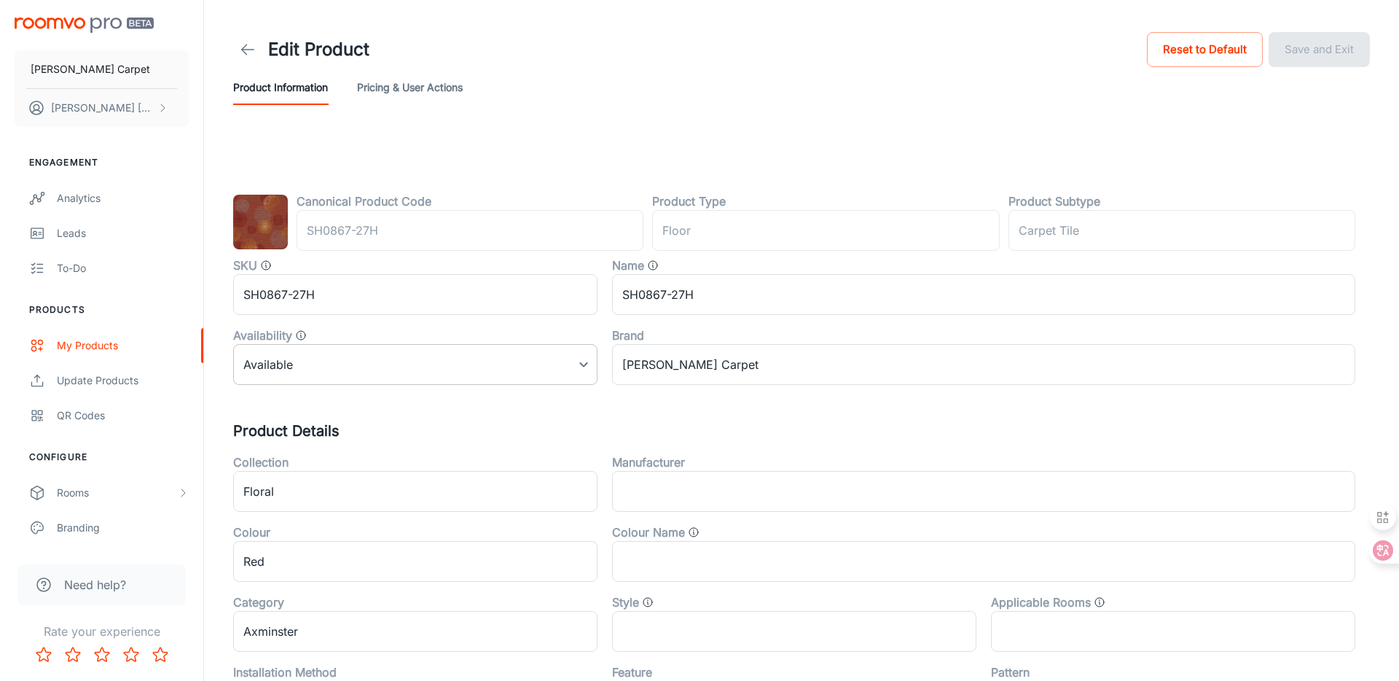
click at [460, 364] on body "[PERSON_NAME] Carpet [PERSON_NAME] Engagement Analytics Leads To-do Products My…" at bounding box center [699, 340] width 1399 height 681
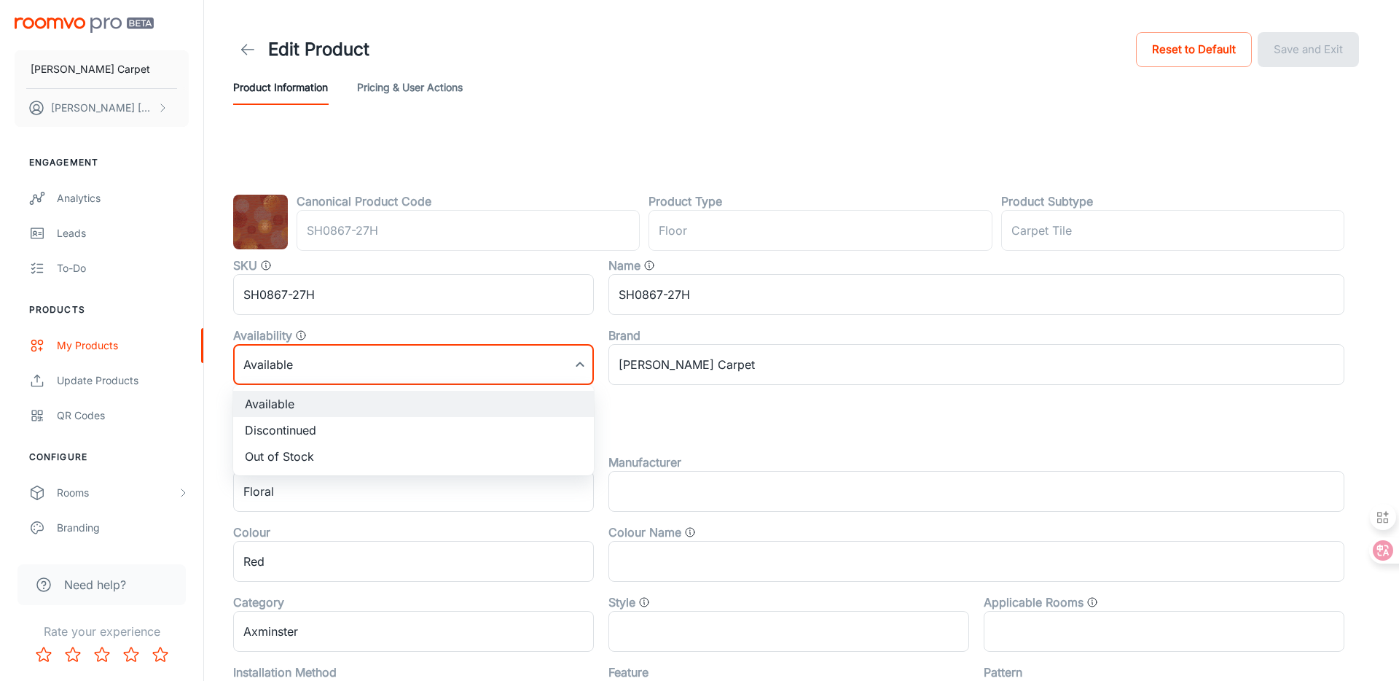
click at [393, 425] on li "Discontinued" at bounding box center [413, 430] width 361 height 26
type input "1"
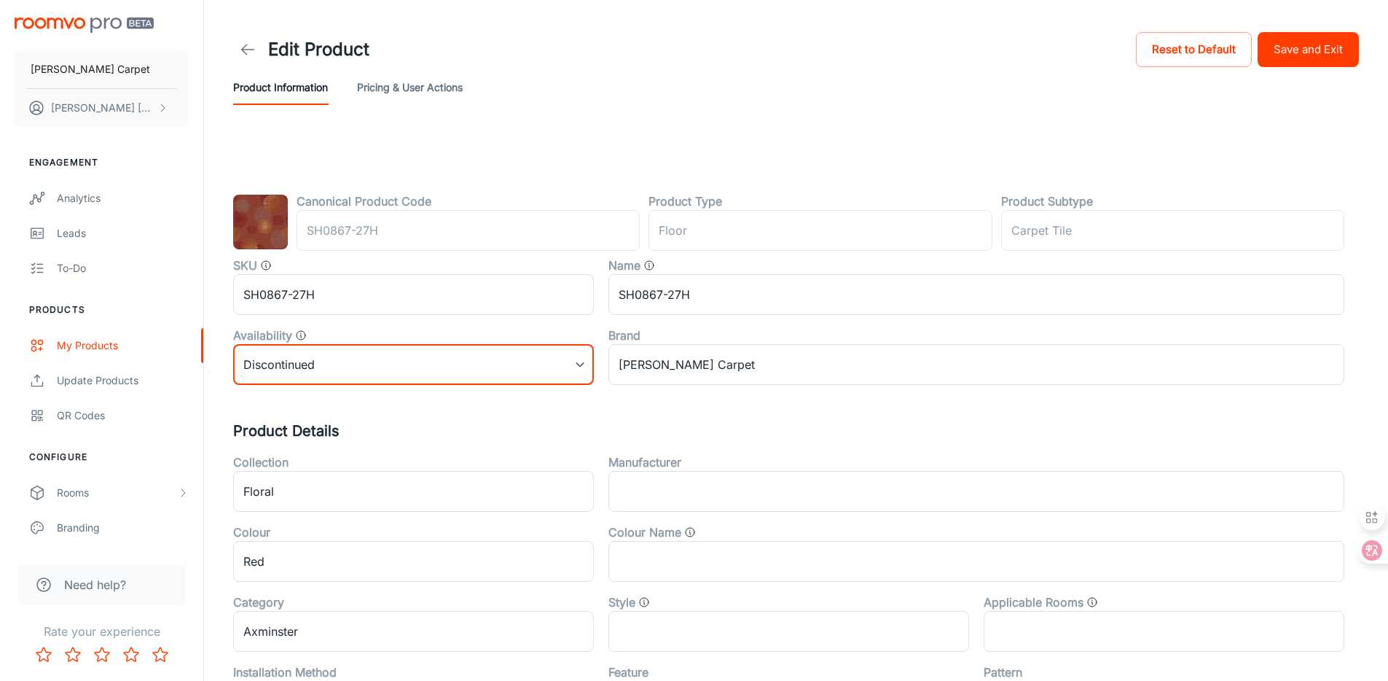
click at [1286, 53] on button "Save and Exit" at bounding box center [1308, 49] width 101 height 35
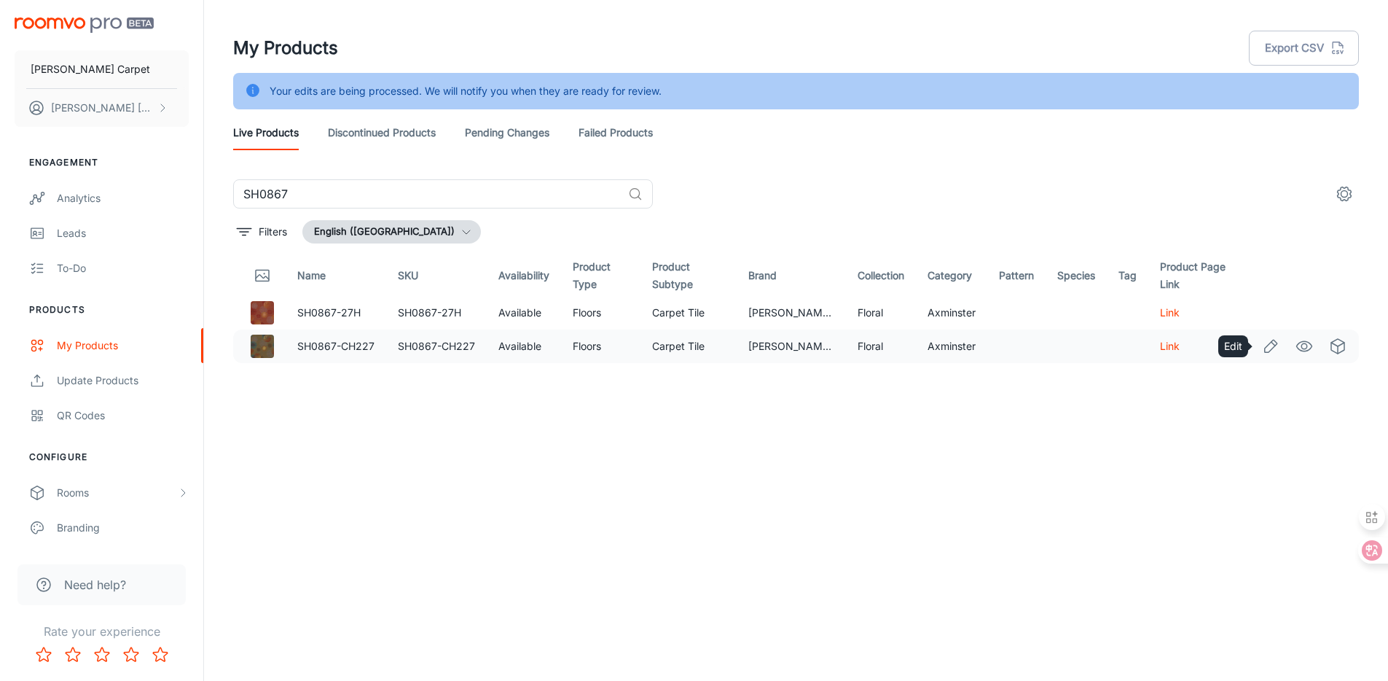
click at [1268, 344] on icon "Edit" at bounding box center [1270, 345] width 17 height 17
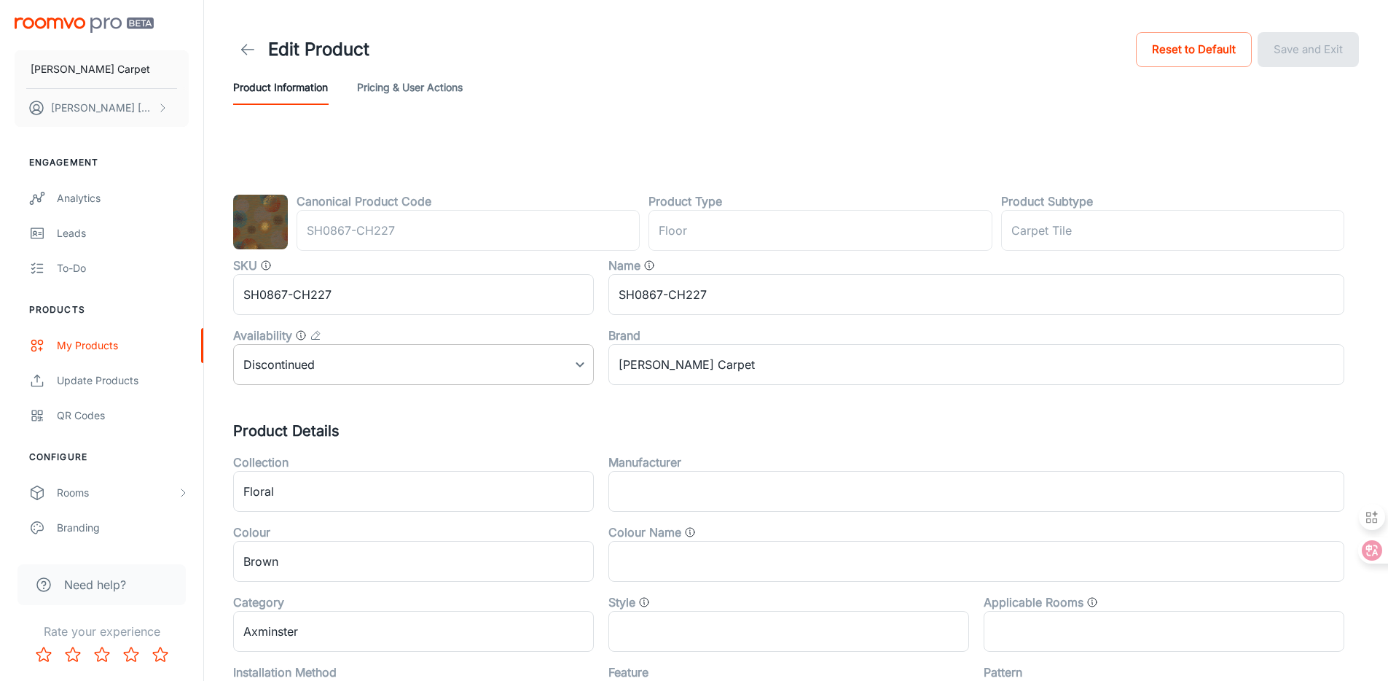
click at [348, 359] on body "[PERSON_NAME] Carpet [PERSON_NAME] Engagement Analytics Leads To-do Products My…" at bounding box center [694, 340] width 1388 height 681
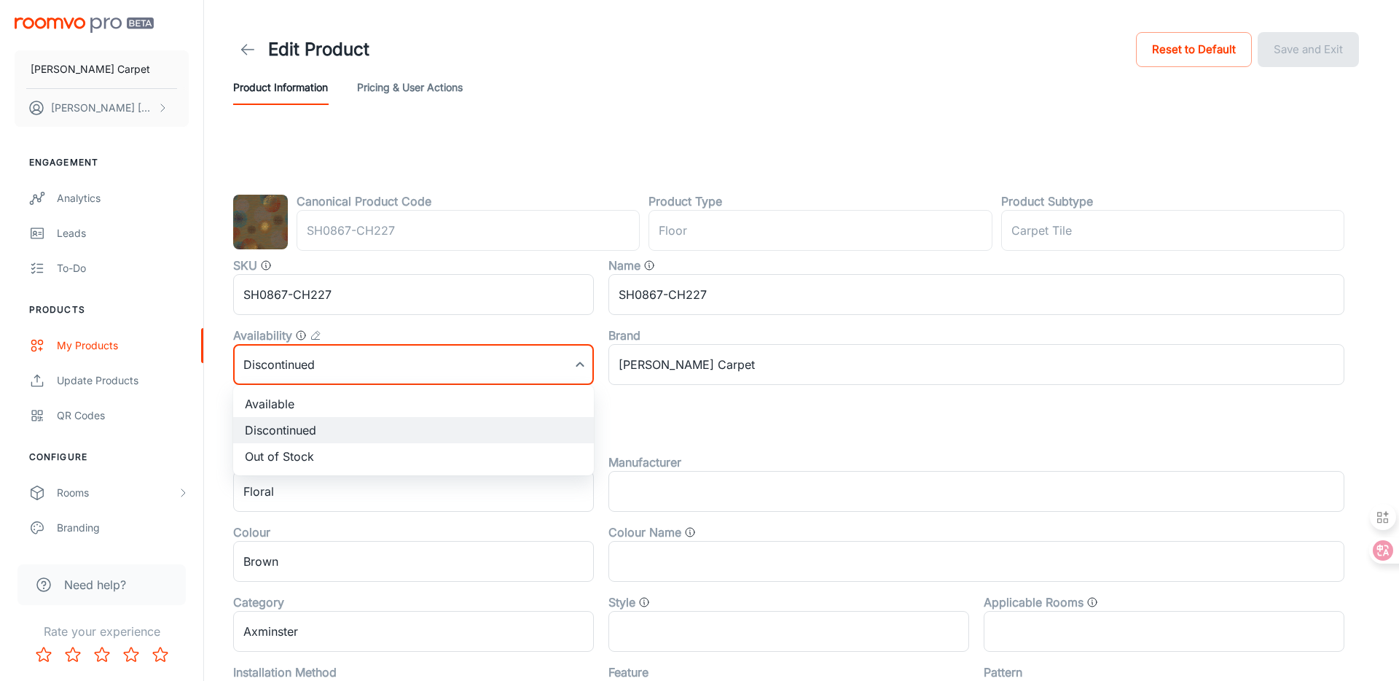
click at [663, 115] on div at bounding box center [699, 340] width 1399 height 681
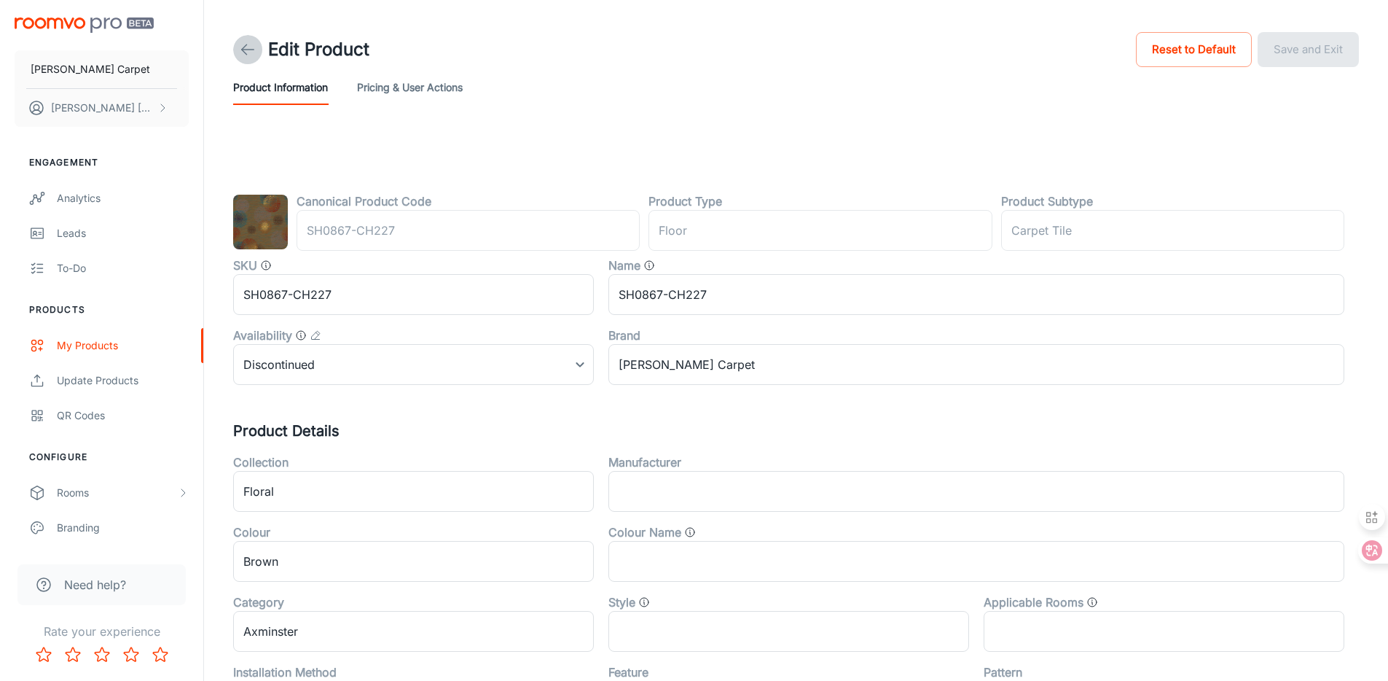
click at [249, 50] on line at bounding box center [248, 50] width 12 height 0
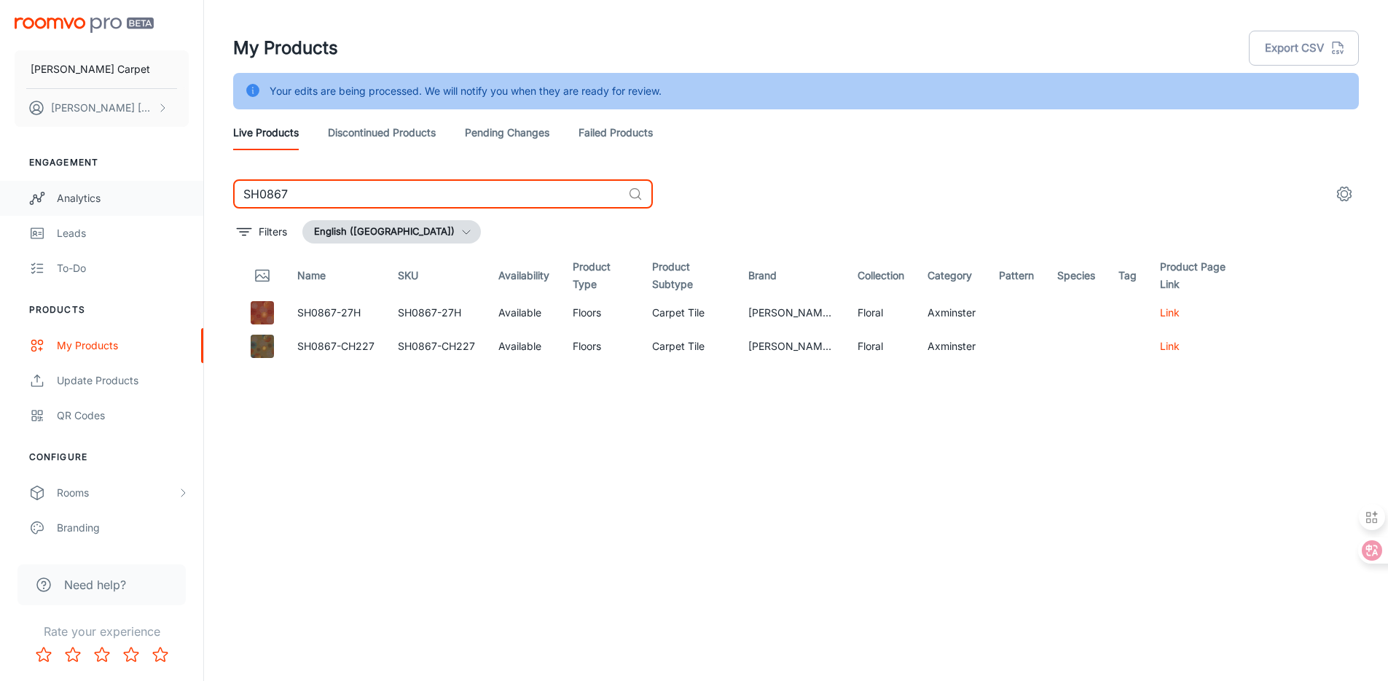
drag, startPoint x: 335, startPoint y: 190, endPoint x: 189, endPoint y: 187, distance: 145.1
click at [189, 187] on div "[PERSON_NAME] Carpet [PERSON_NAME] Engagement Analytics Leads To-do Products My…" at bounding box center [694, 358] width 1388 height 717
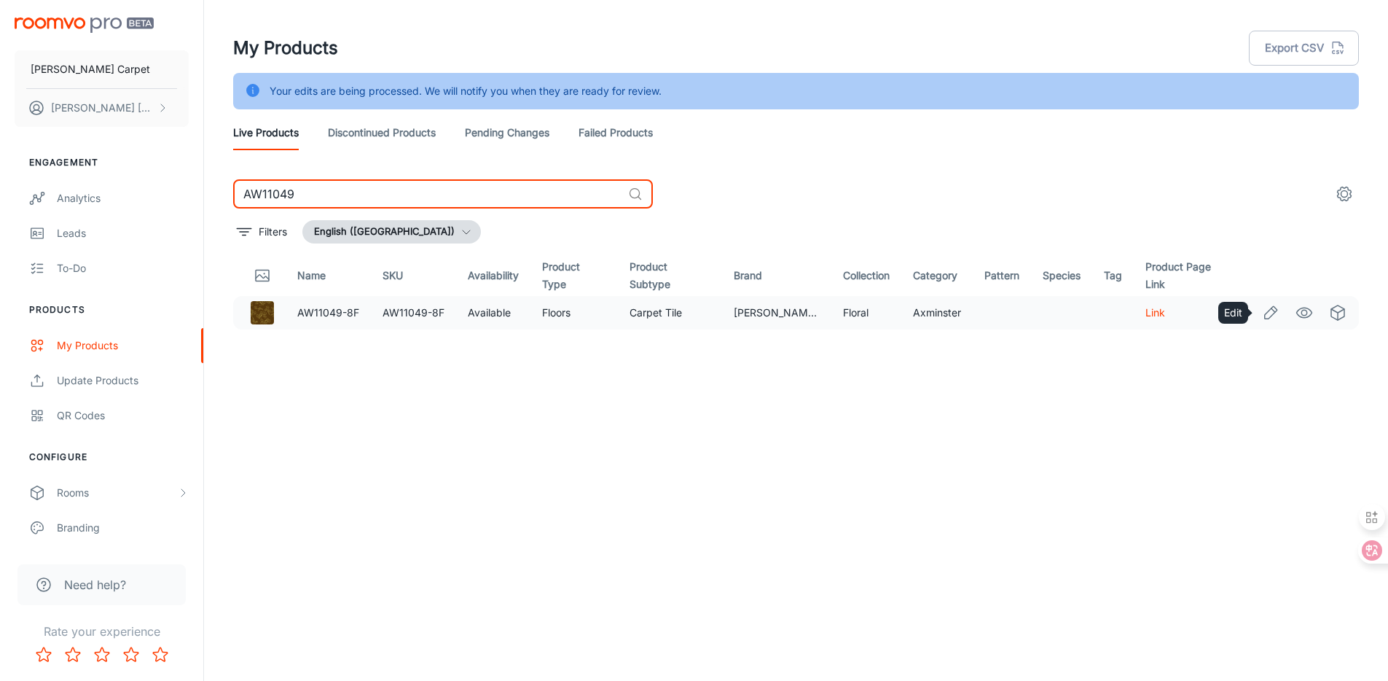
type input "AW11049"
click at [1261, 310] on link "Edit" at bounding box center [1271, 312] width 25 height 25
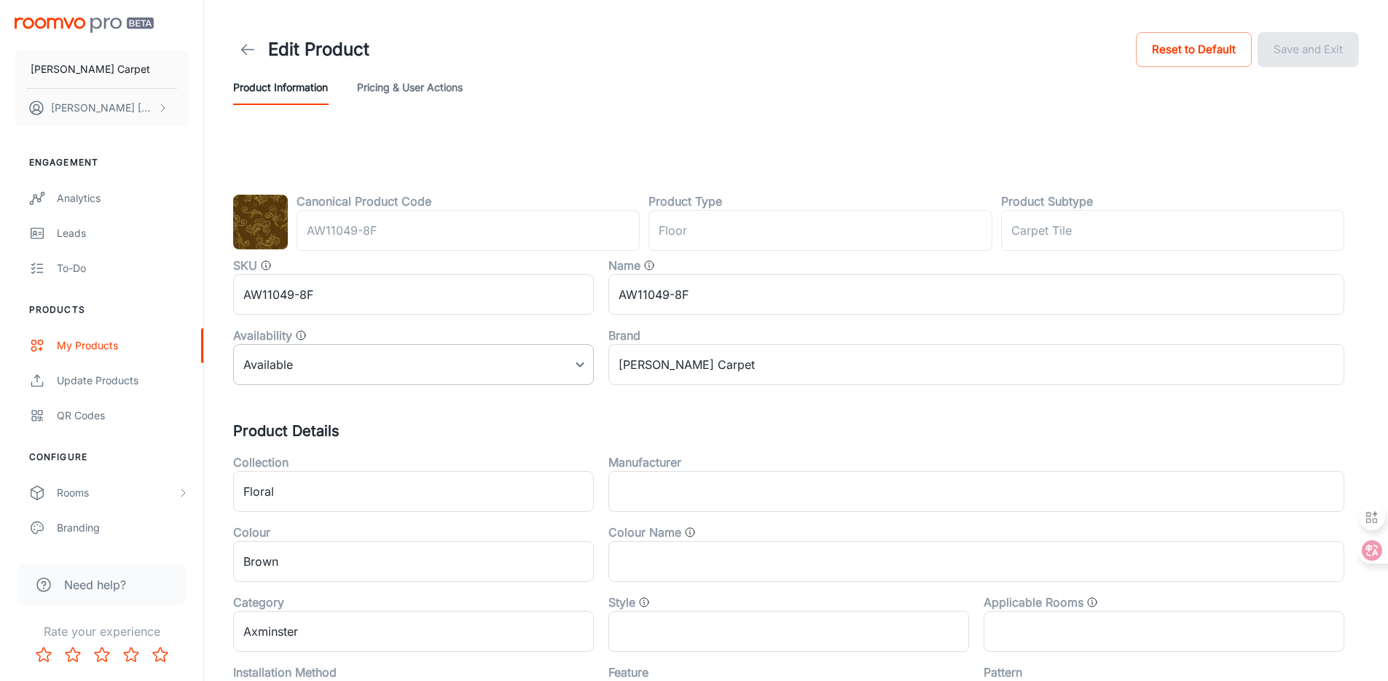
click at [353, 359] on body "[PERSON_NAME] Carpet [PERSON_NAME] Engagement Analytics Leads To-do Products My…" at bounding box center [694, 340] width 1388 height 681
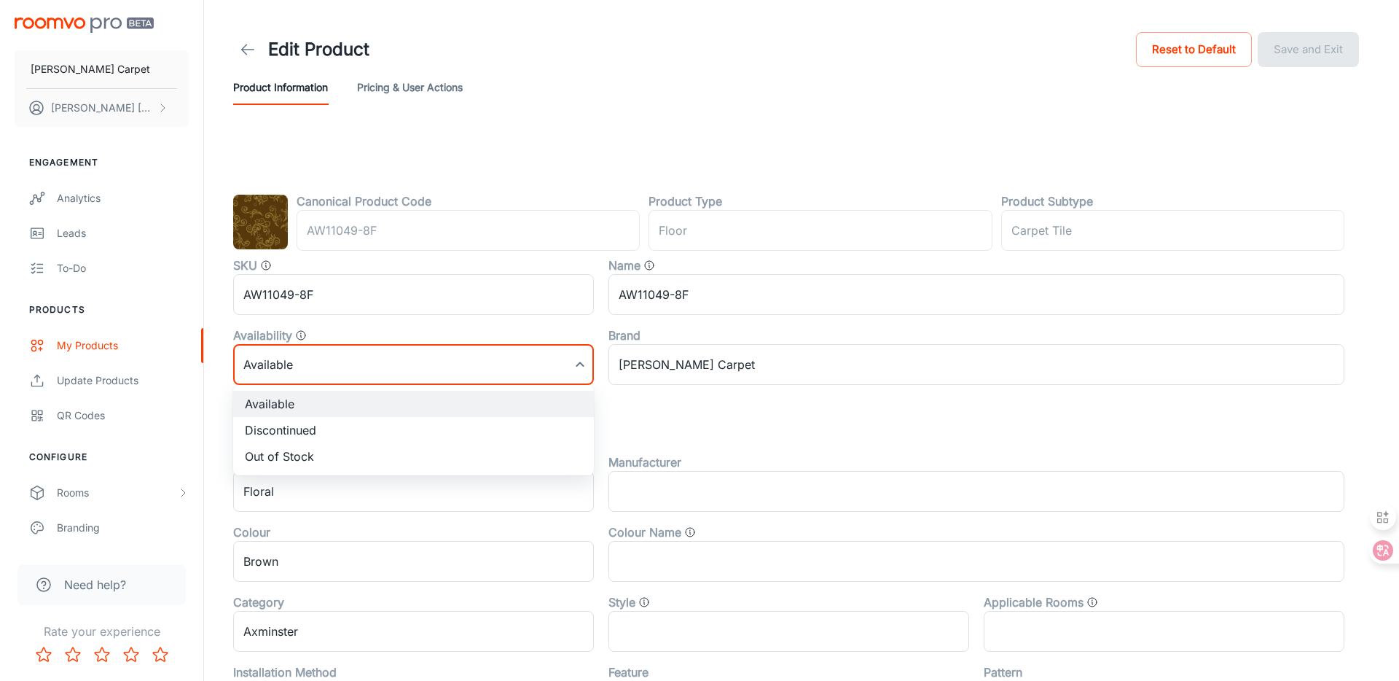
click at [335, 422] on li "Discontinued" at bounding box center [413, 430] width 361 height 26
type input "1"
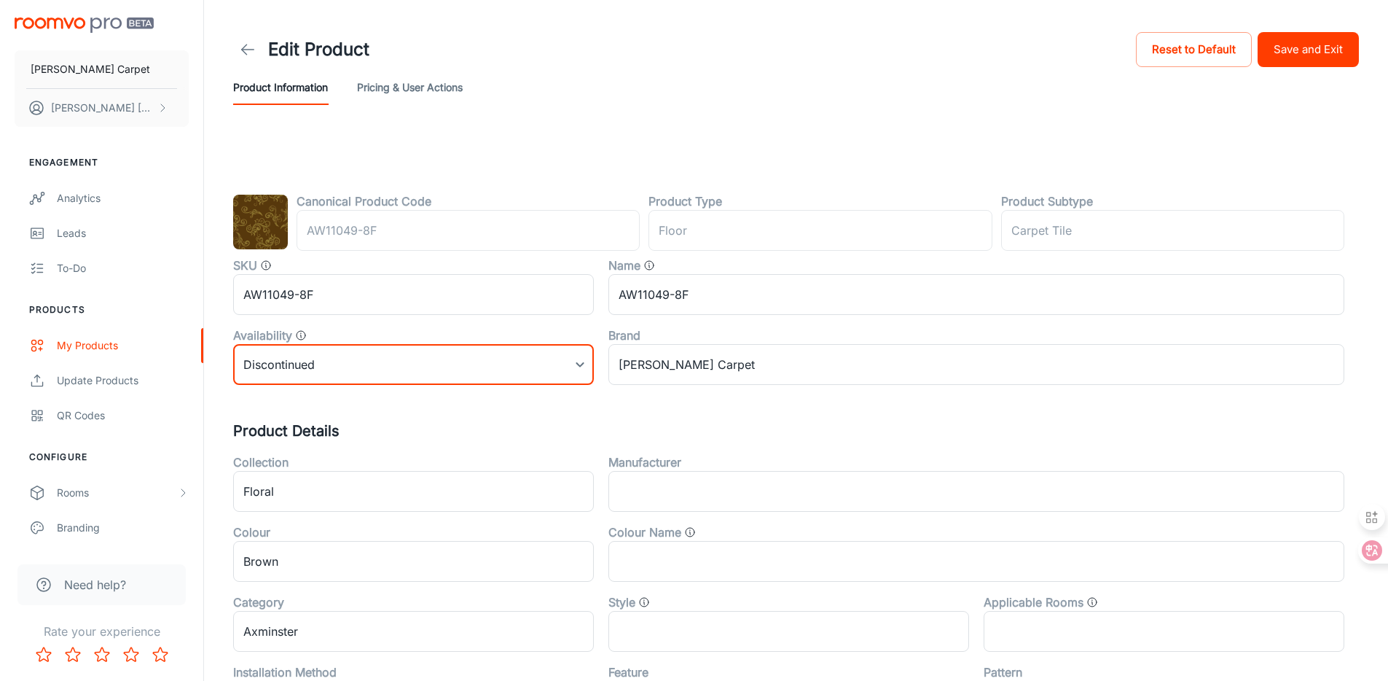
click at [1305, 44] on button "Save and Exit" at bounding box center [1308, 49] width 101 height 35
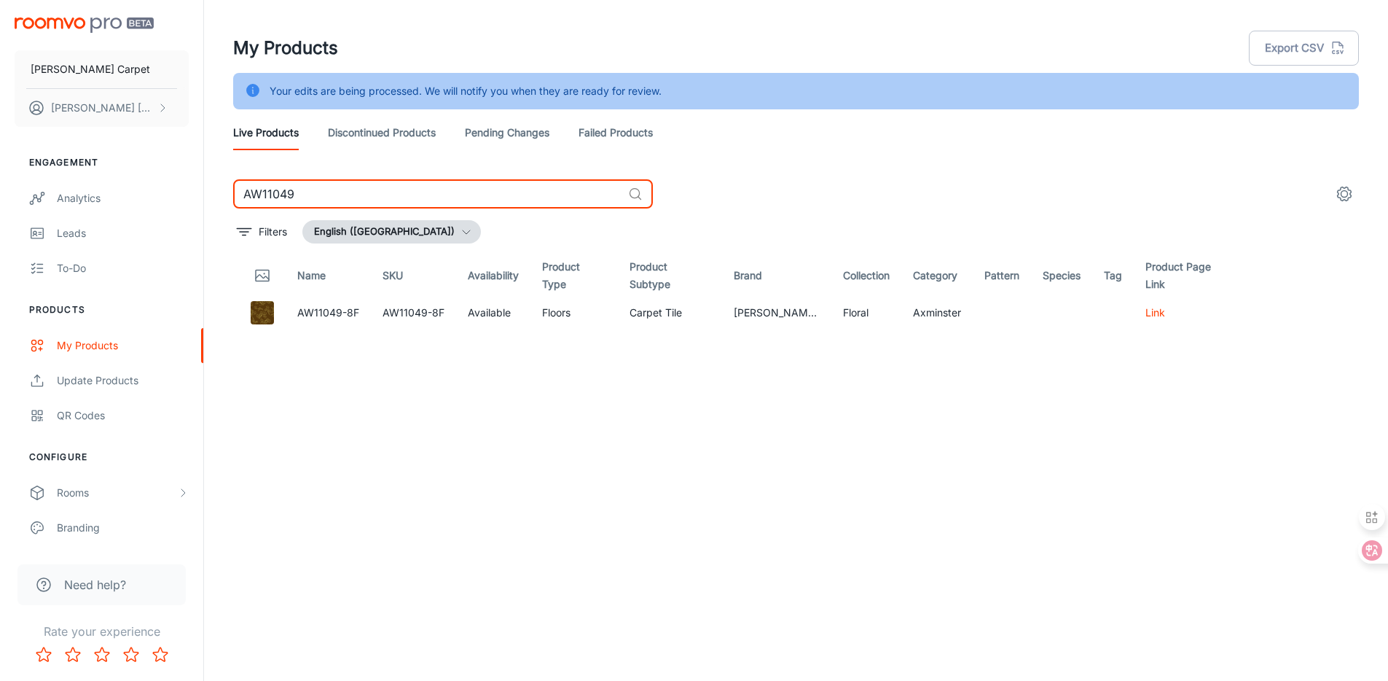
drag, startPoint x: 324, startPoint y: 191, endPoint x: 205, endPoint y: 187, distance: 118.9
click at [205, 187] on div "My Products Export CSV Your edits are being processed. We will notify you when …" at bounding box center [796, 358] width 1184 height 717
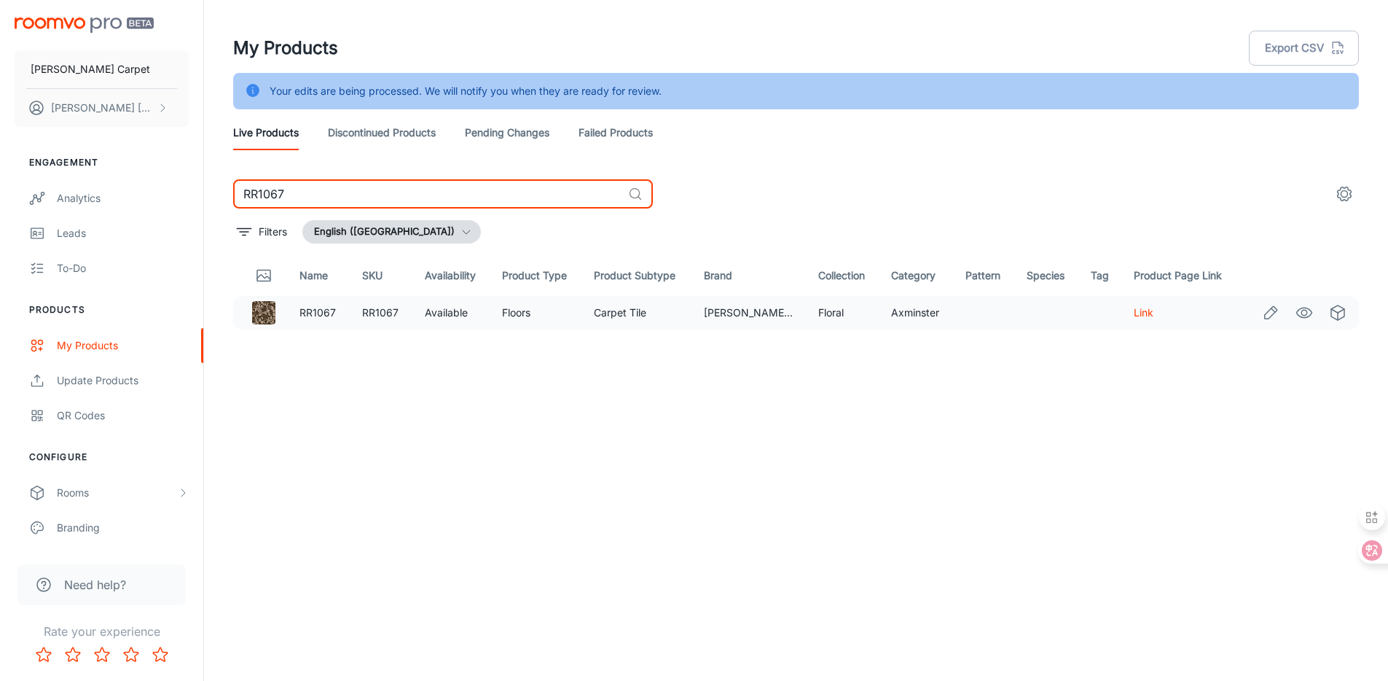
type input "RR1067"
click at [1267, 313] on icon "Edit" at bounding box center [1270, 312] width 17 height 17
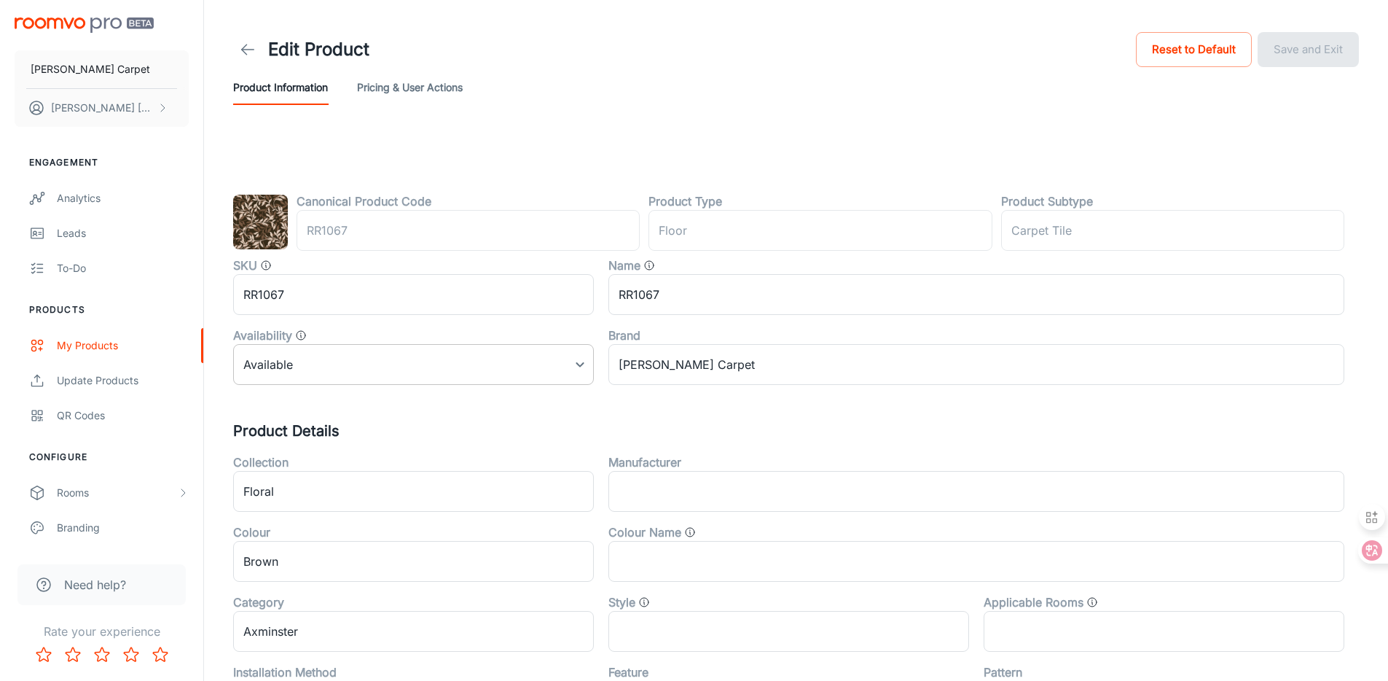
click at [257, 359] on body "[PERSON_NAME] Carpet [PERSON_NAME] Engagement Analytics Leads To-do Products My…" at bounding box center [694, 340] width 1388 height 681
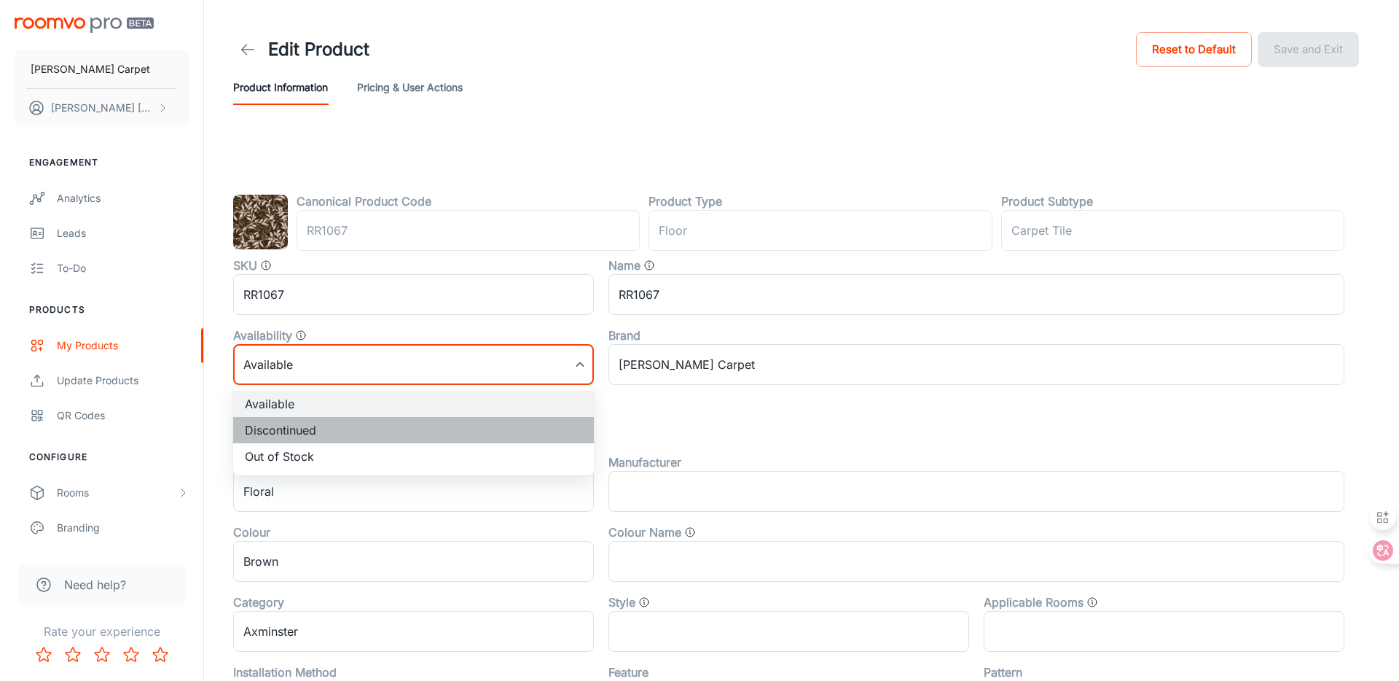
click at [289, 421] on li "Discontinued" at bounding box center [413, 430] width 361 height 26
type input "1"
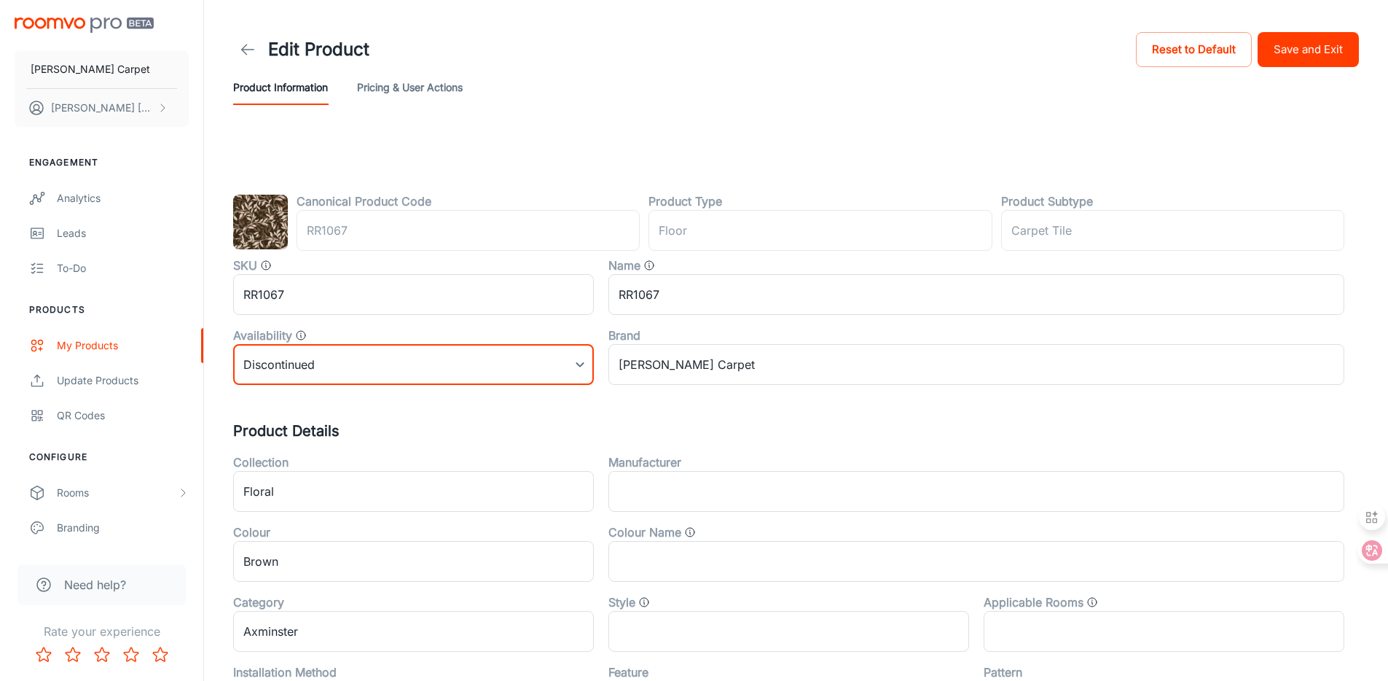
click at [1333, 50] on button "Save and Exit" at bounding box center [1308, 49] width 101 height 35
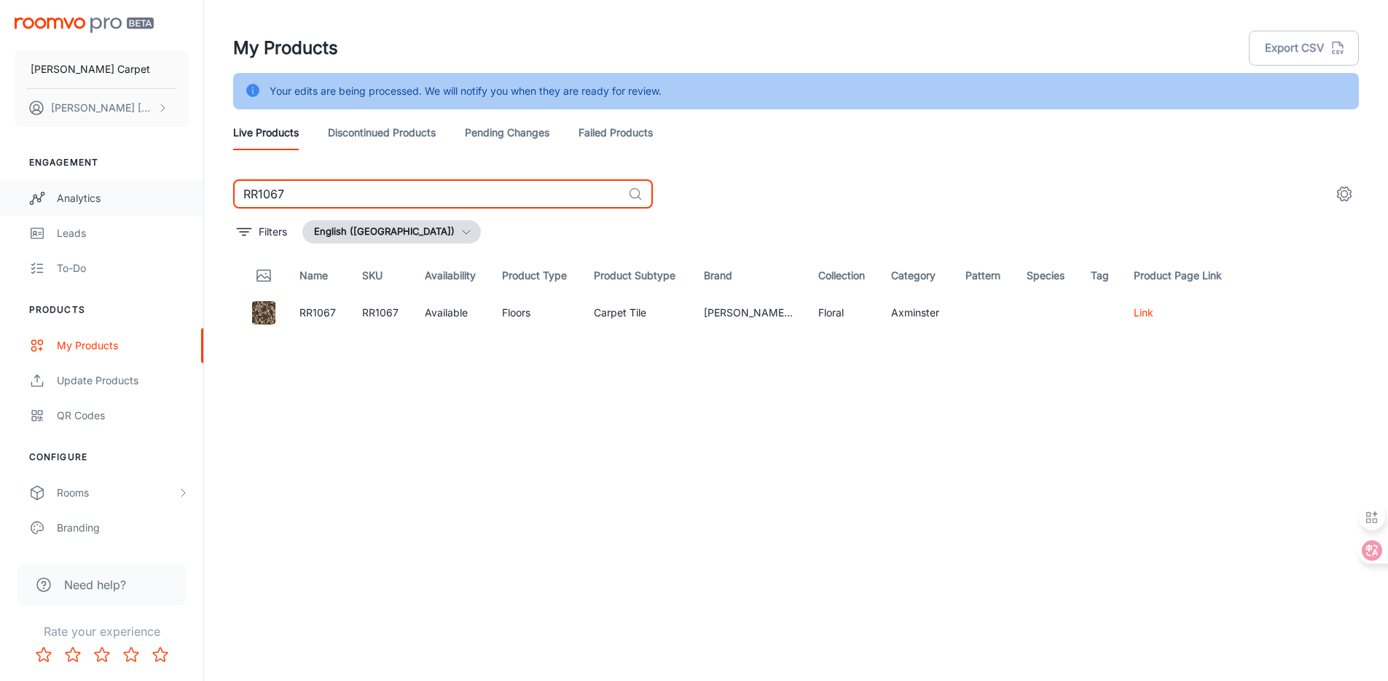
drag, startPoint x: 312, startPoint y: 198, endPoint x: 174, endPoint y: 184, distance: 138.4
click at [176, 184] on div "[PERSON_NAME] Carpet [PERSON_NAME] Engagement Analytics Leads To-do Products My…" at bounding box center [694, 358] width 1388 height 717
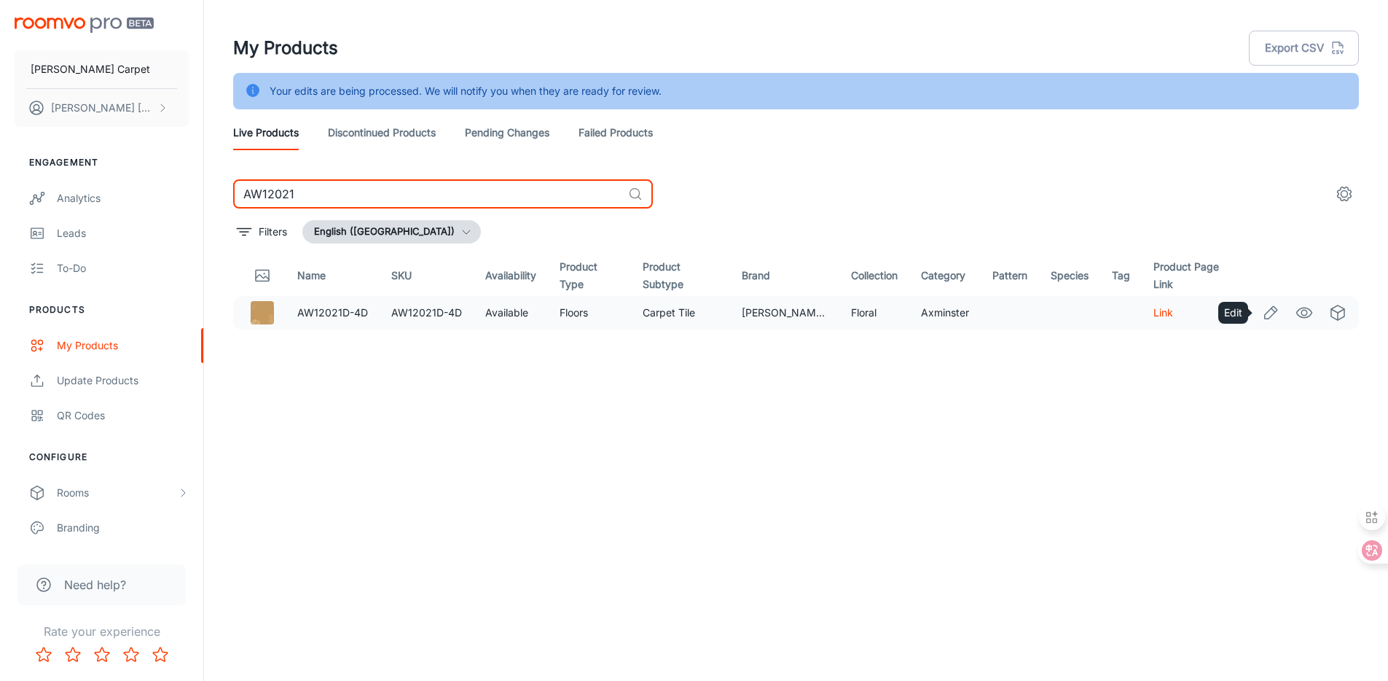
type input "AW12021"
click at [1265, 312] on icon "Edit" at bounding box center [1270, 312] width 17 height 17
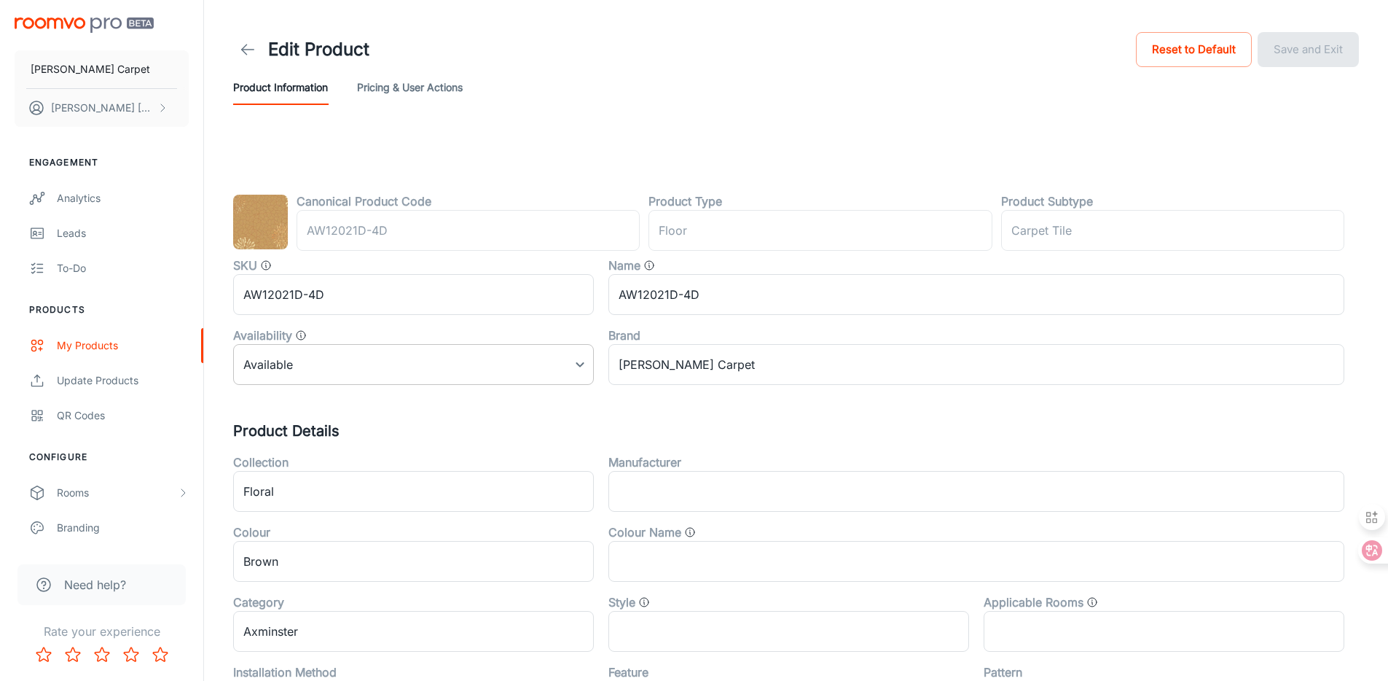
click at [365, 368] on body "[PERSON_NAME] Carpet [PERSON_NAME] Engagement Analytics Leads To-do Products My…" at bounding box center [694, 340] width 1388 height 681
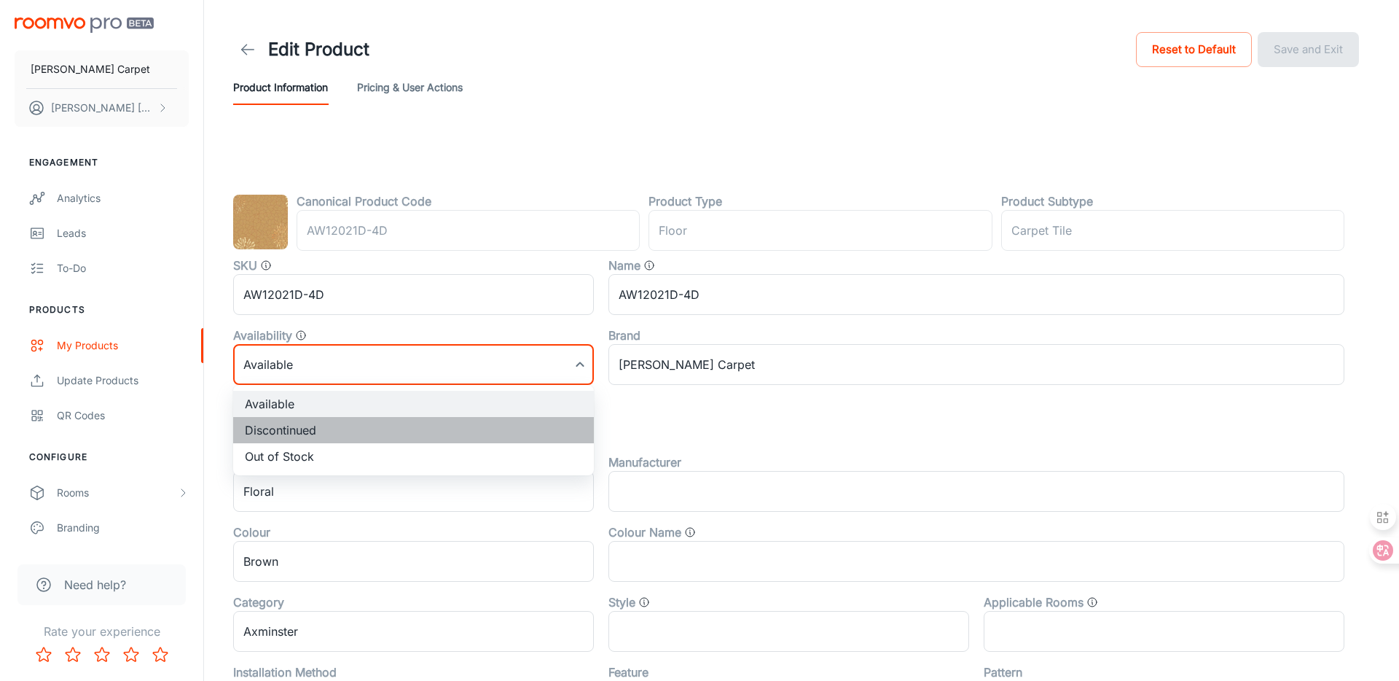
click at [342, 426] on li "Discontinued" at bounding box center [413, 430] width 361 height 26
type input "1"
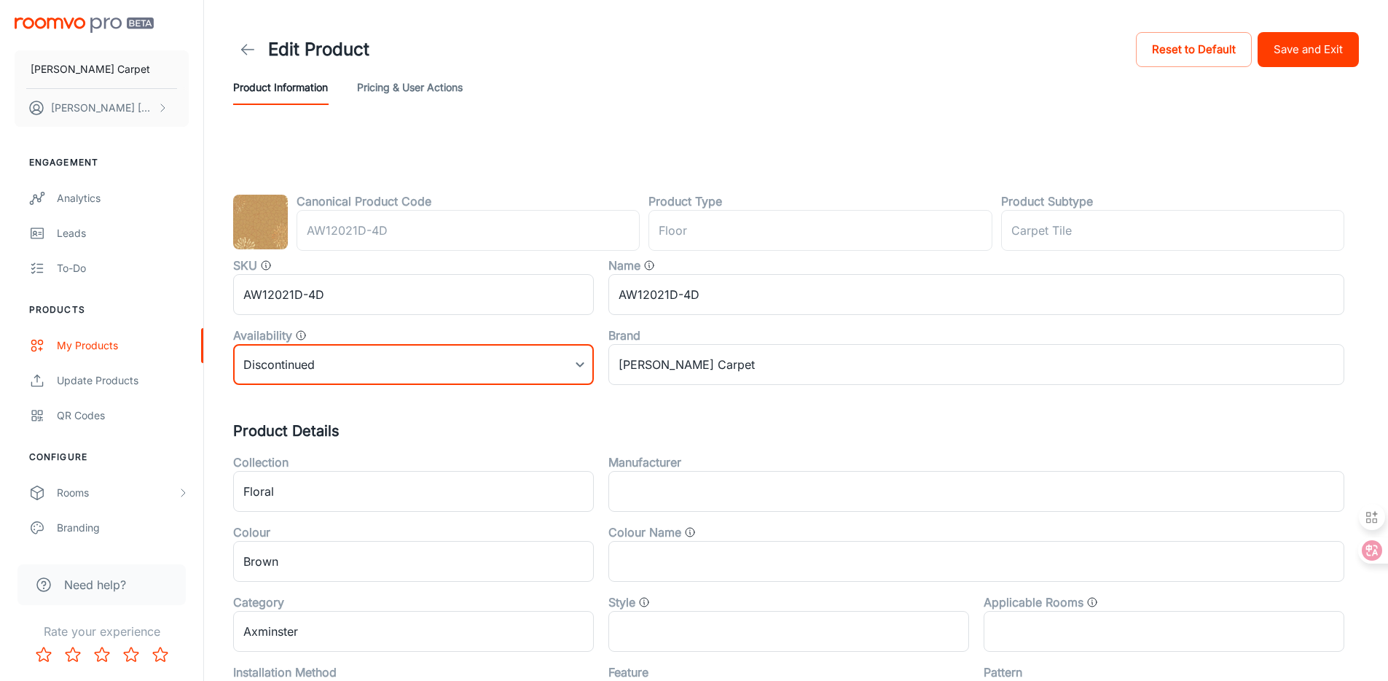
click at [1308, 28] on header "Edit Product Reset to Default Save and Exit Product Information Pricing & User …" at bounding box center [796, 67] width 1161 height 134
click at [1299, 50] on button "Save and Exit" at bounding box center [1308, 49] width 101 height 35
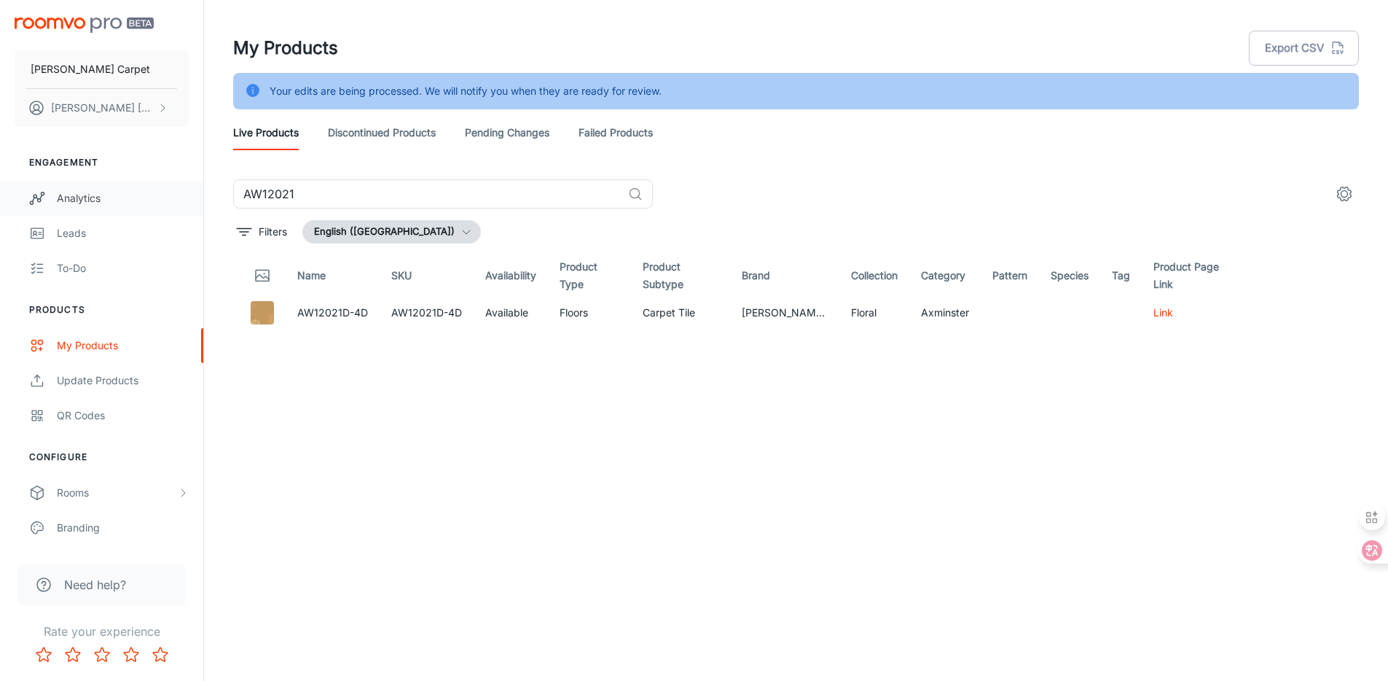
drag, startPoint x: 303, startPoint y: 189, endPoint x: 194, endPoint y: 183, distance: 109.5
click at [194, 184] on div "[PERSON_NAME] Carpet [PERSON_NAME] Engagement Analytics Leads To-do Products My…" at bounding box center [694, 358] width 1388 height 717
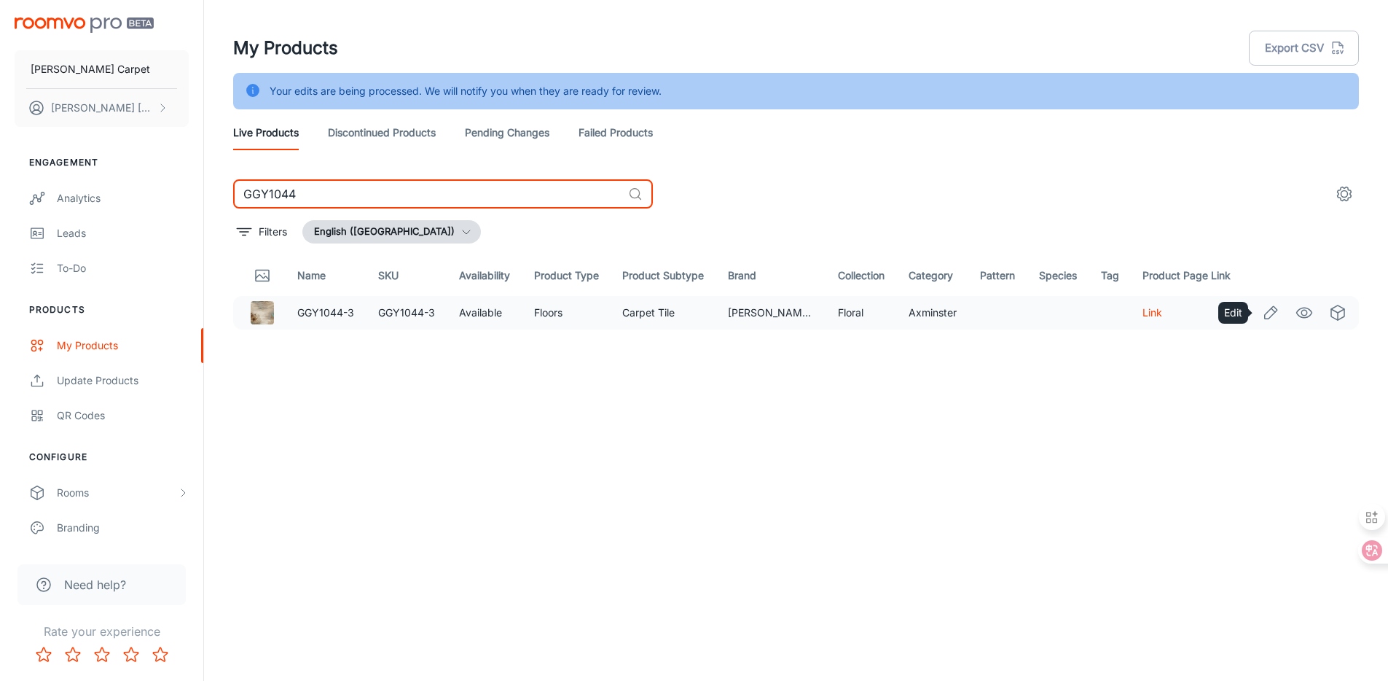
type input "GGY1044"
click at [1276, 308] on icon "Edit" at bounding box center [1271, 312] width 12 height 12
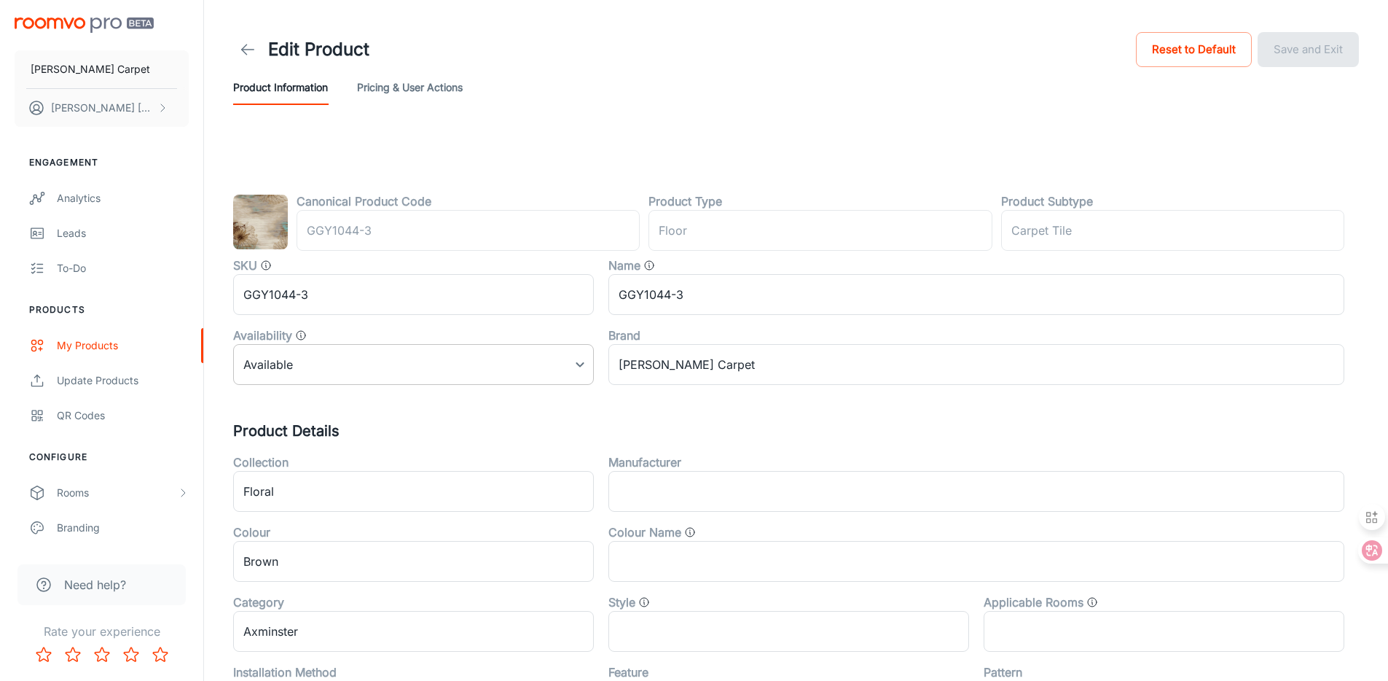
click at [275, 369] on body "[PERSON_NAME] Carpet [PERSON_NAME] Engagement Analytics Leads To-do Products My…" at bounding box center [694, 340] width 1388 height 681
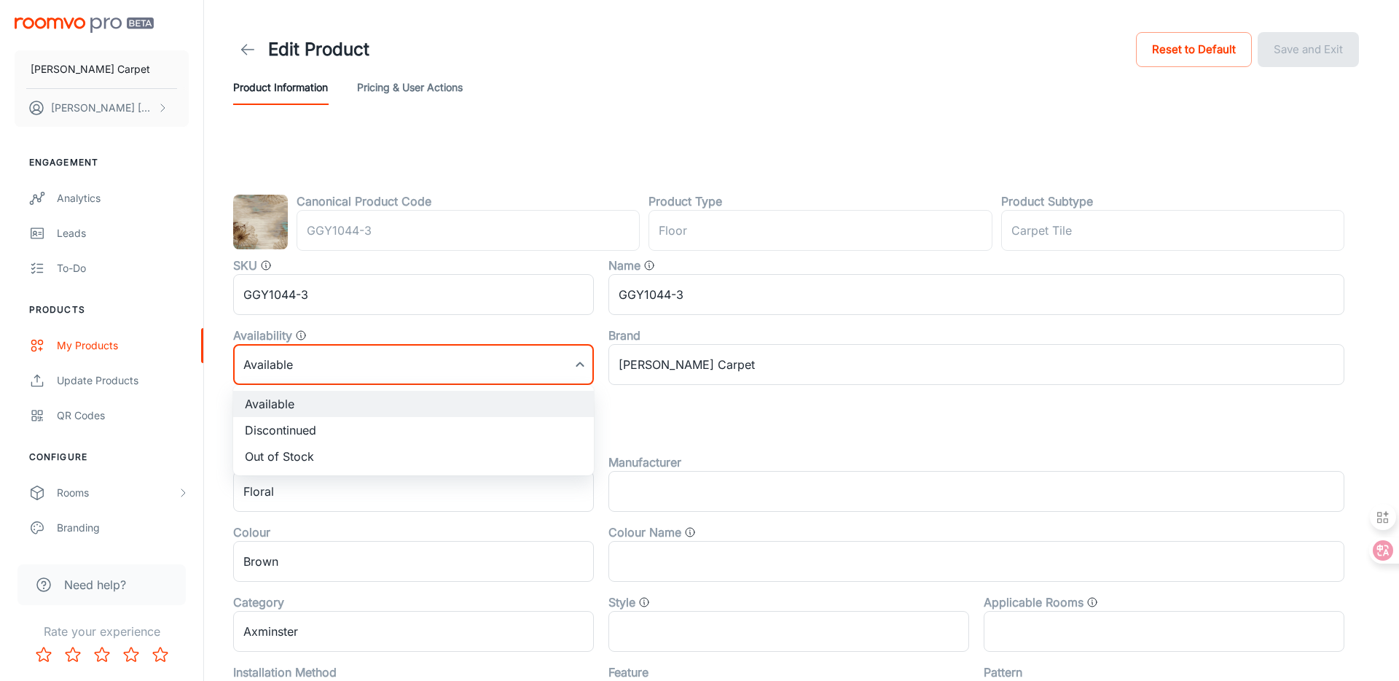
click at [309, 428] on li "Discontinued" at bounding box center [413, 430] width 361 height 26
type input "1"
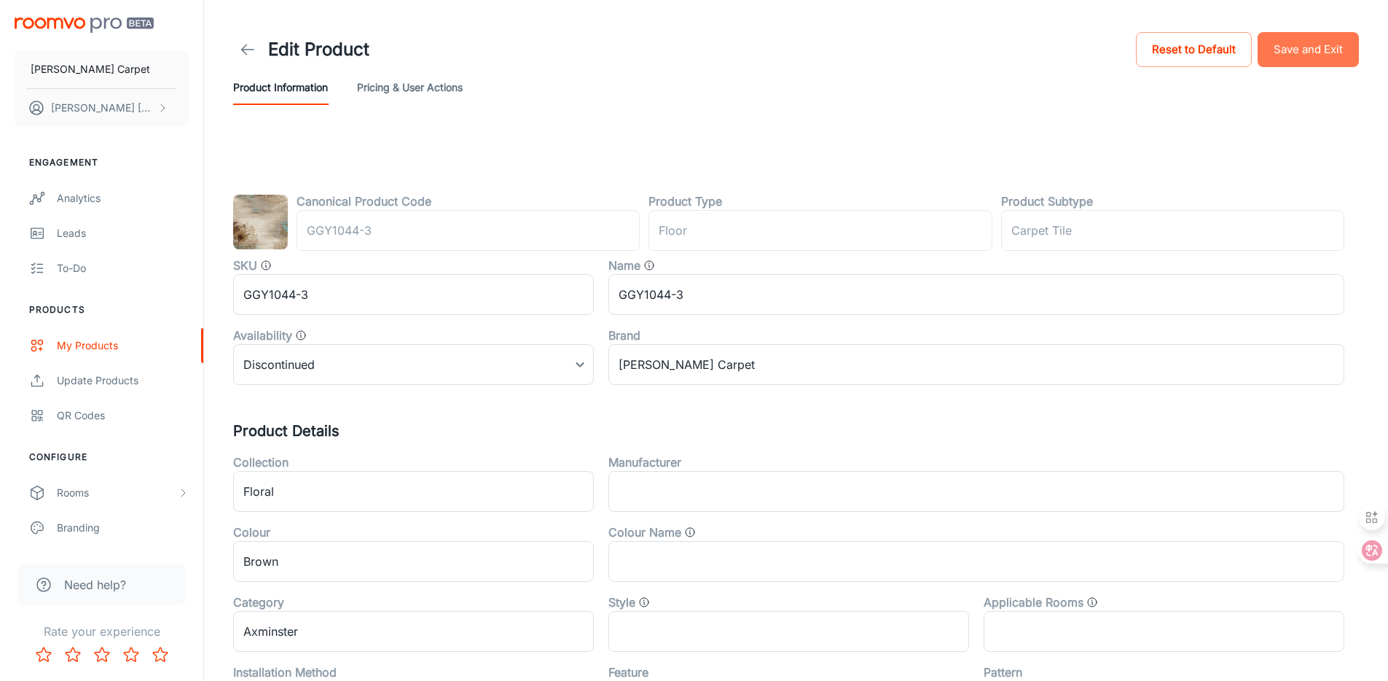
click at [1308, 47] on button "Save and Exit" at bounding box center [1308, 49] width 101 height 35
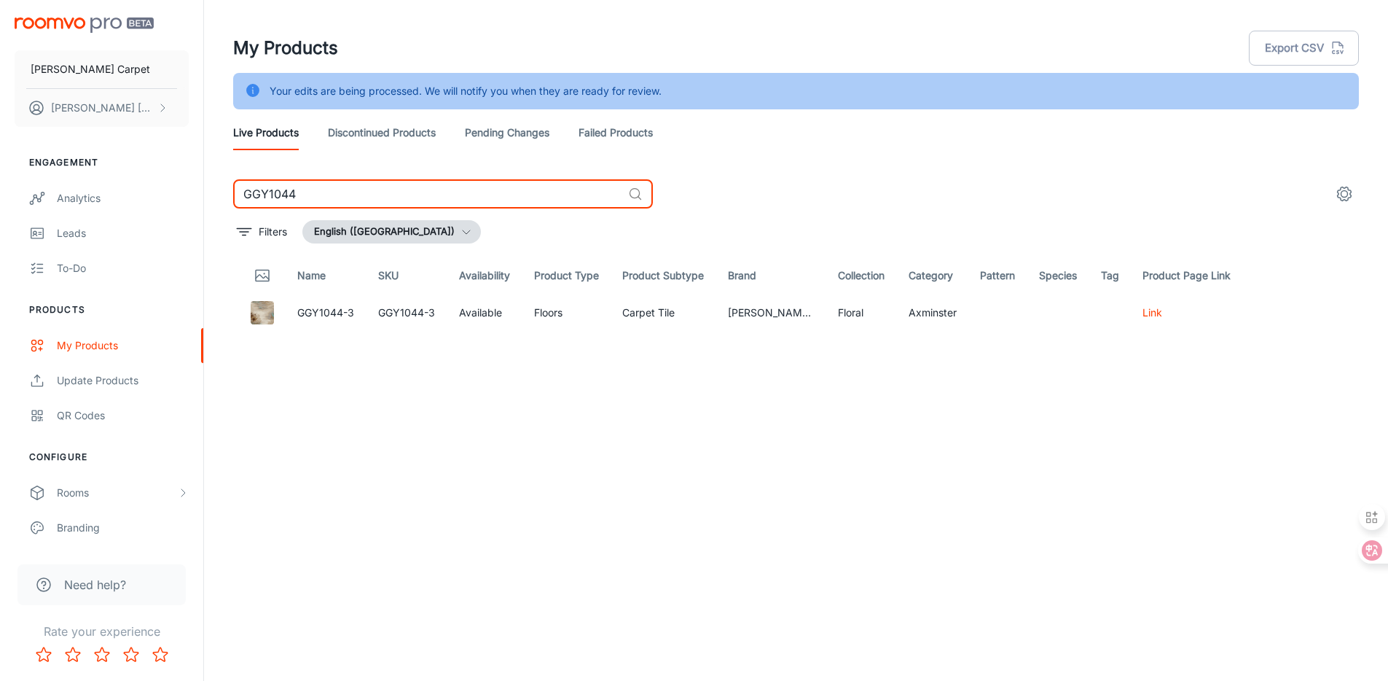
drag, startPoint x: 318, startPoint y: 187, endPoint x: 219, endPoint y: 193, distance: 99.3
click at [219, 193] on div "GGY1044 ​ Filters English ([GEOGRAPHIC_DATA]) Name SKU Availability Product Typ…" at bounding box center [796, 419] width 1161 height 480
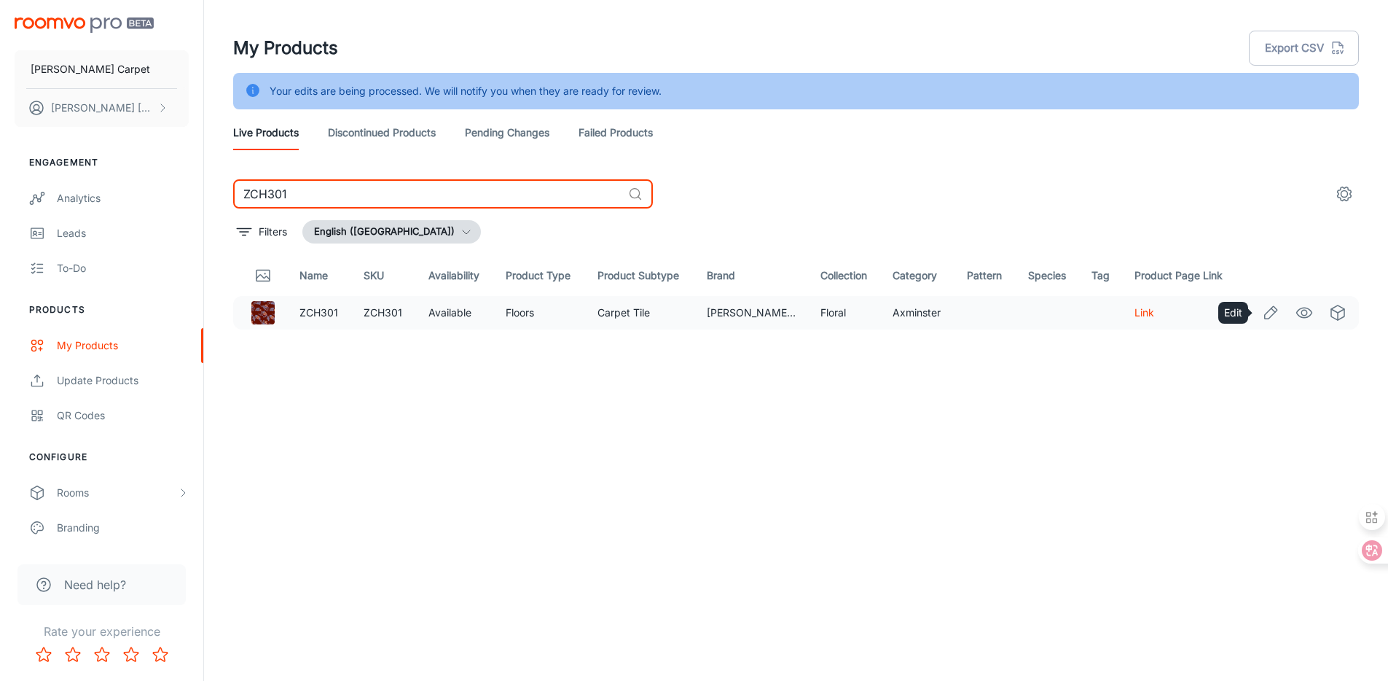
type input "ZCH301"
click at [1268, 313] on icon "Edit" at bounding box center [1270, 312] width 17 height 17
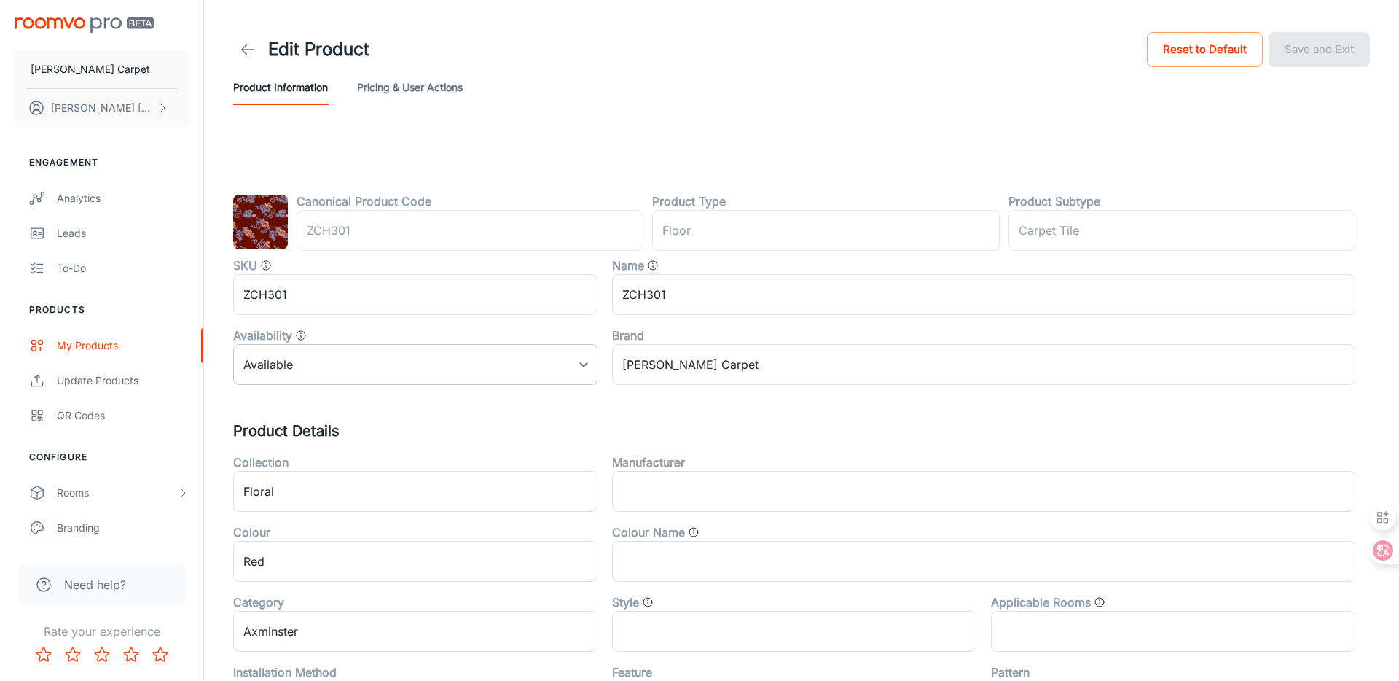
click at [434, 361] on body "[PERSON_NAME] Carpet [PERSON_NAME] Engagement Analytics Leads To-do Products My…" at bounding box center [699, 340] width 1399 height 681
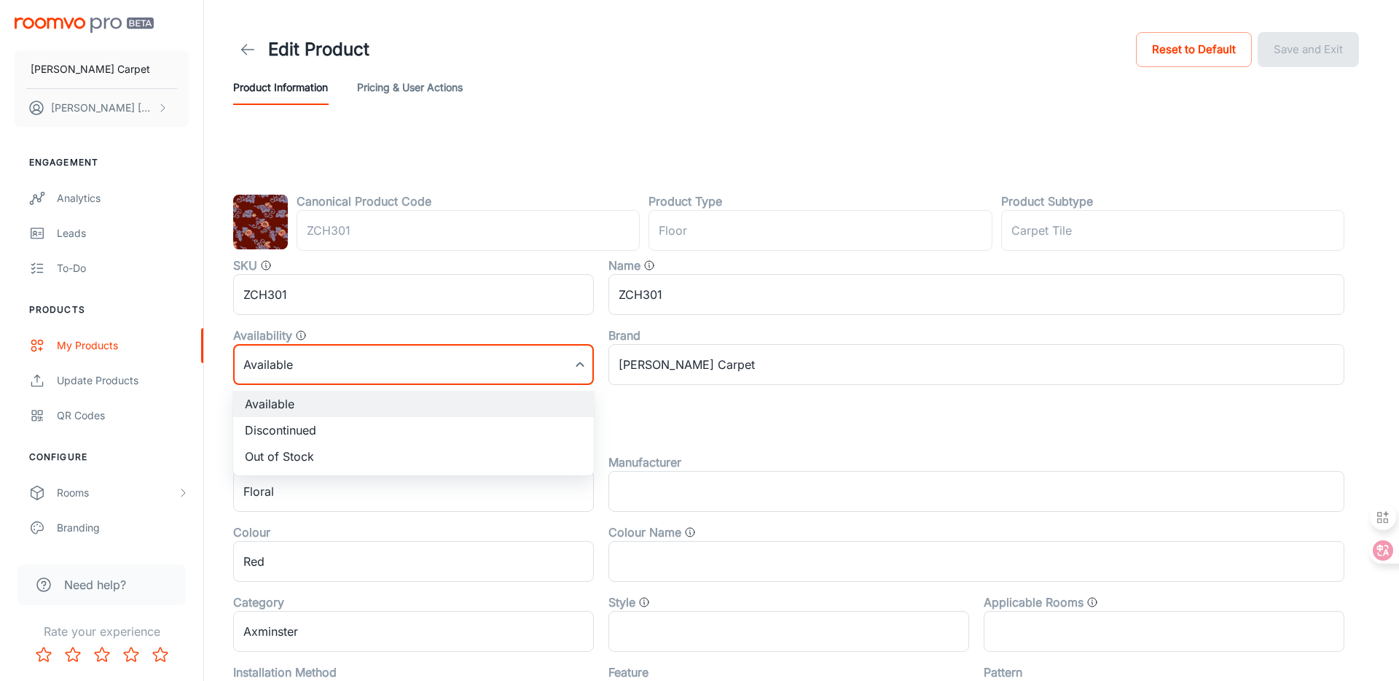
click at [389, 431] on li "Discontinued" at bounding box center [413, 430] width 361 height 26
type input "1"
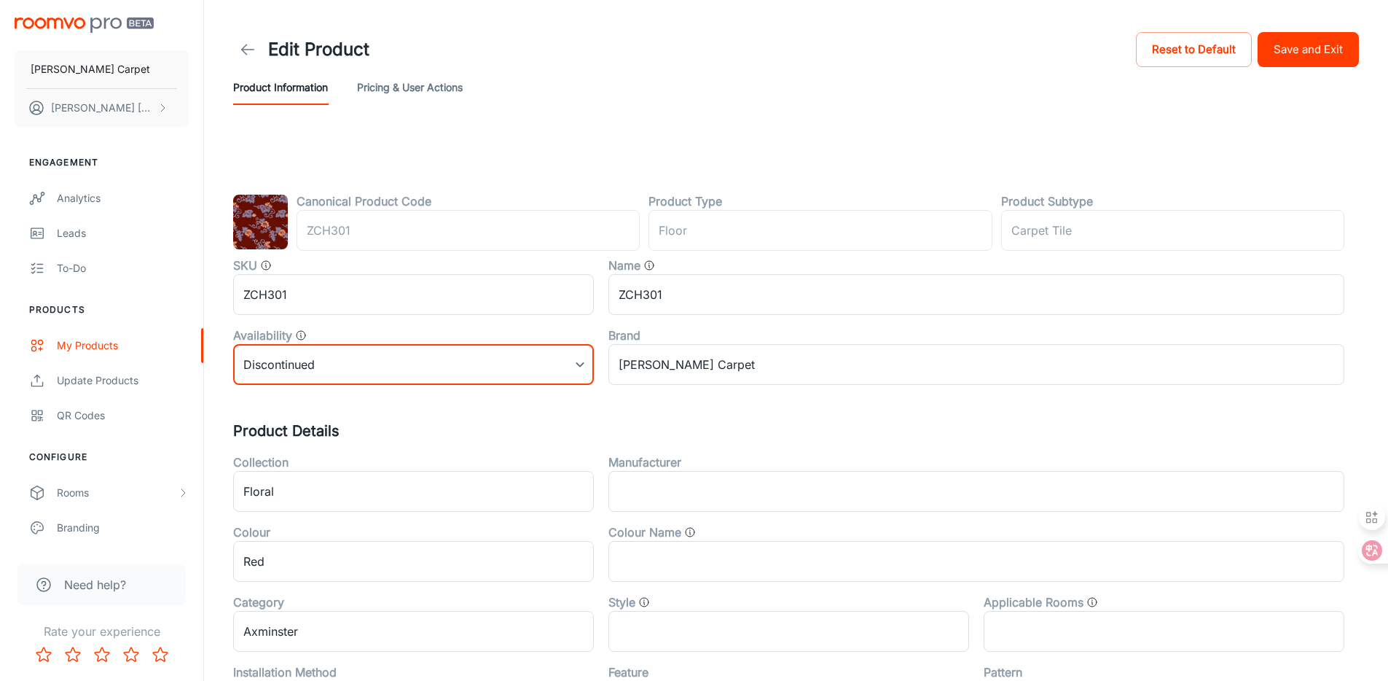
click at [1329, 45] on button "Save and Exit" at bounding box center [1308, 49] width 101 height 35
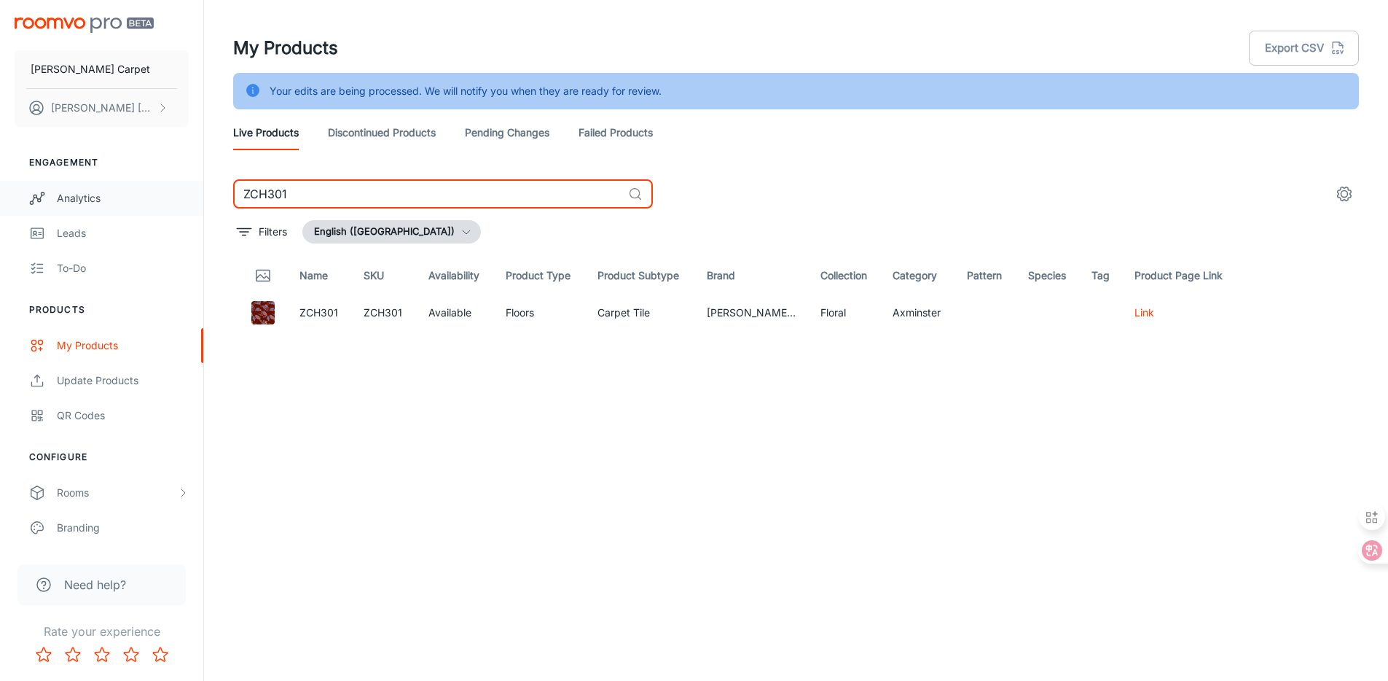
drag, startPoint x: 304, startPoint y: 198, endPoint x: 187, endPoint y: 184, distance: 117.4
click at [187, 184] on div "[PERSON_NAME] Carpet [PERSON_NAME] Engagement Analytics Leads To-do Products My…" at bounding box center [694, 358] width 1388 height 717
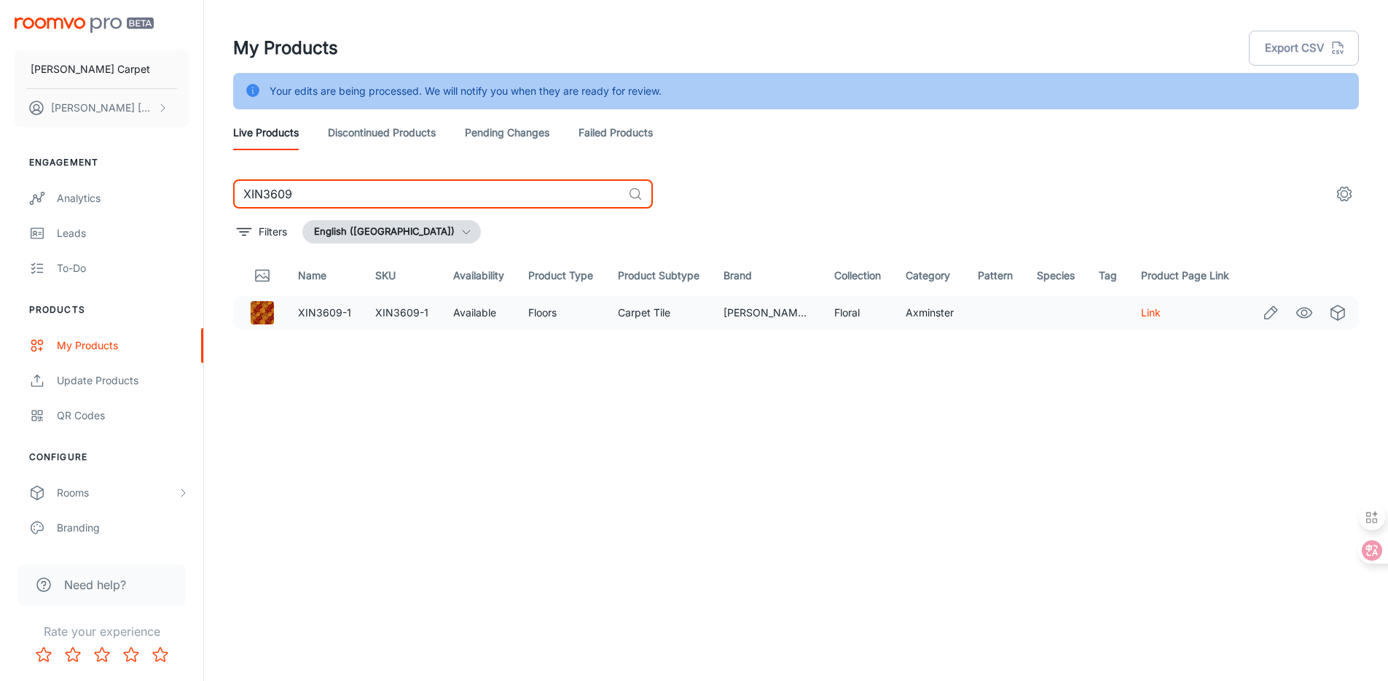
type input "XIN3609"
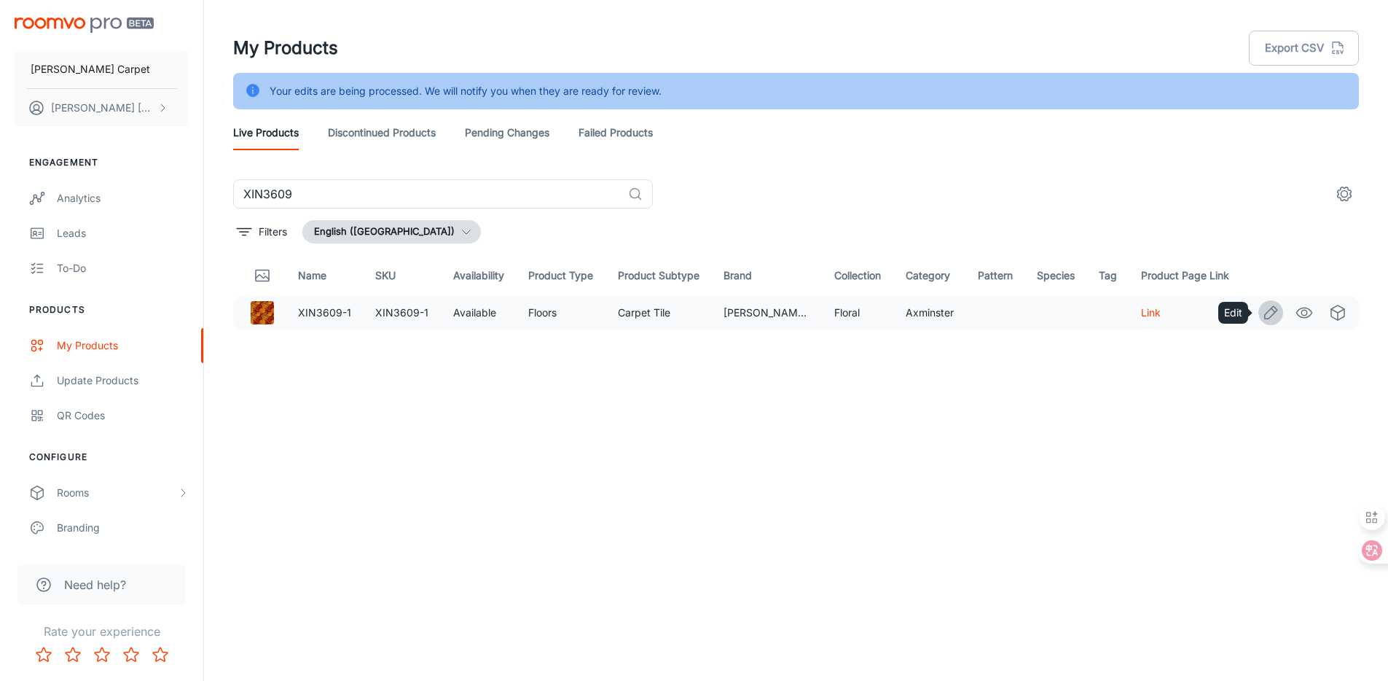
click at [1262, 311] on icon "Edit" at bounding box center [1270, 312] width 17 height 17
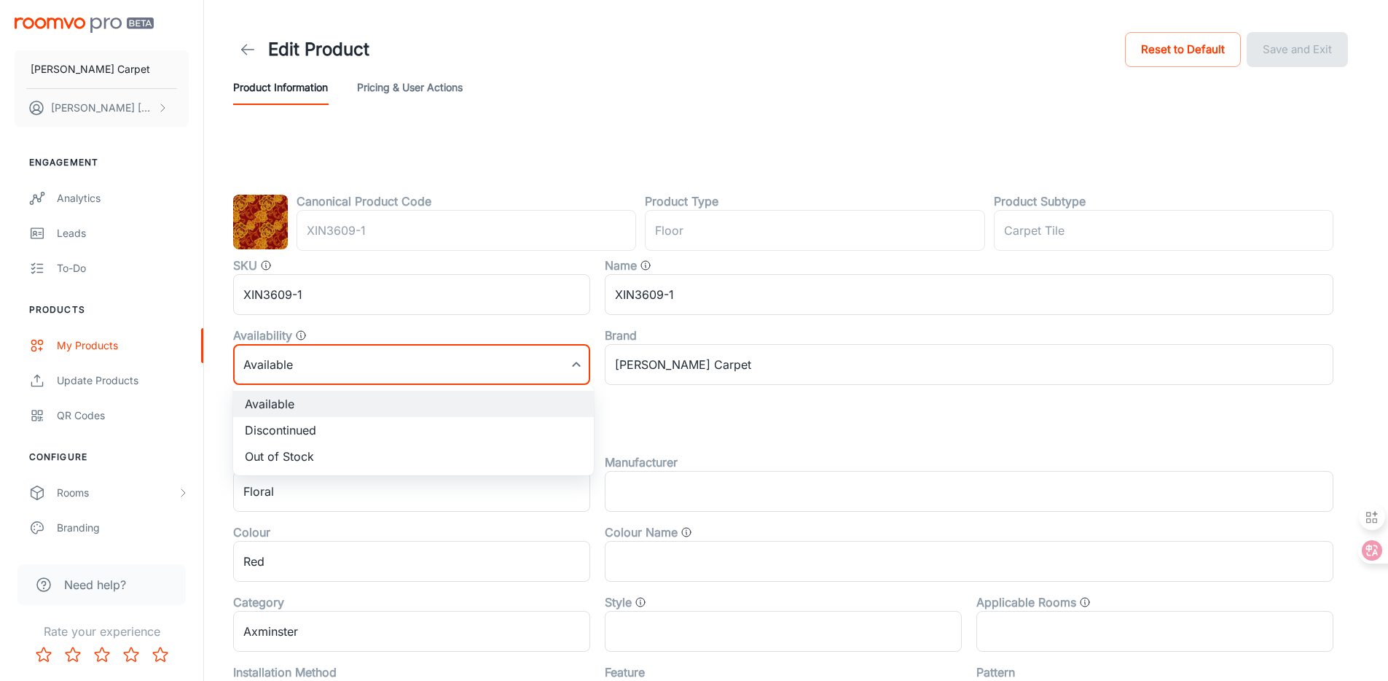
click at [345, 358] on body "[PERSON_NAME] Carpet [PERSON_NAME] Engagement Analytics Leads To-do Products My…" at bounding box center [694, 340] width 1388 height 681
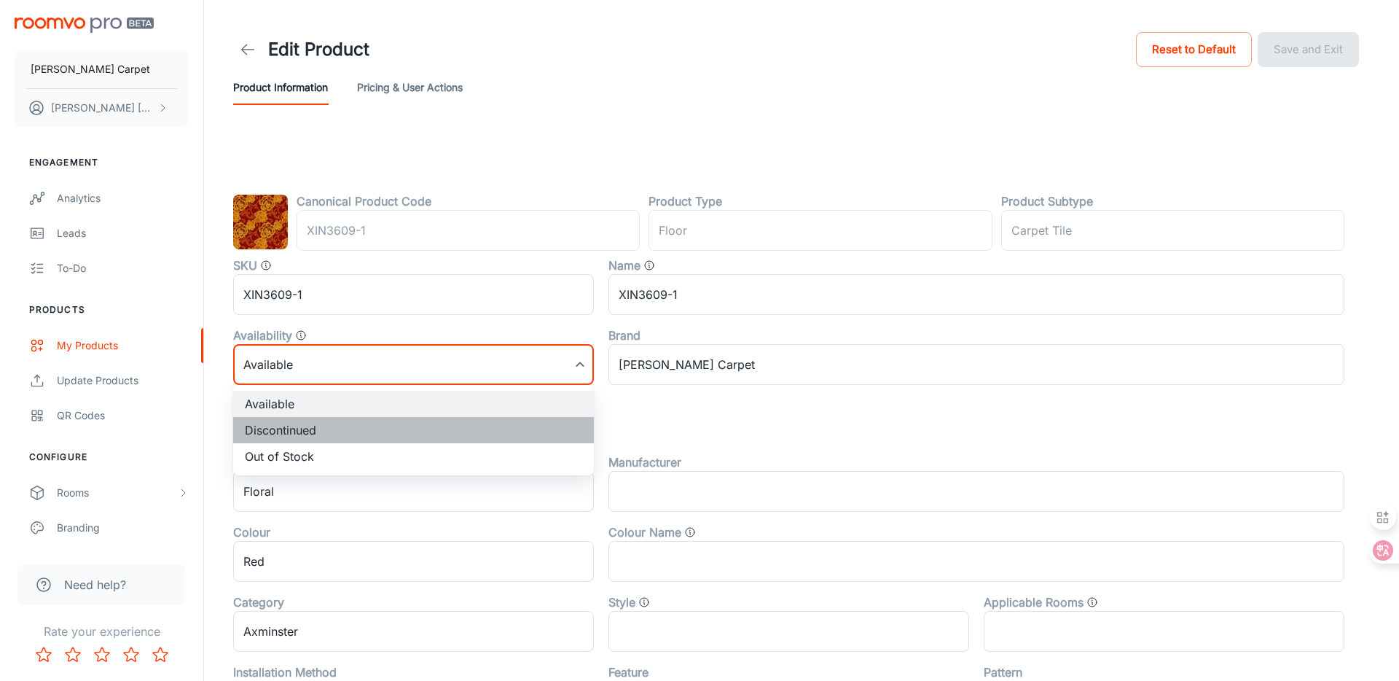
click at [298, 429] on li "Discontinued" at bounding box center [413, 430] width 361 height 26
type input "1"
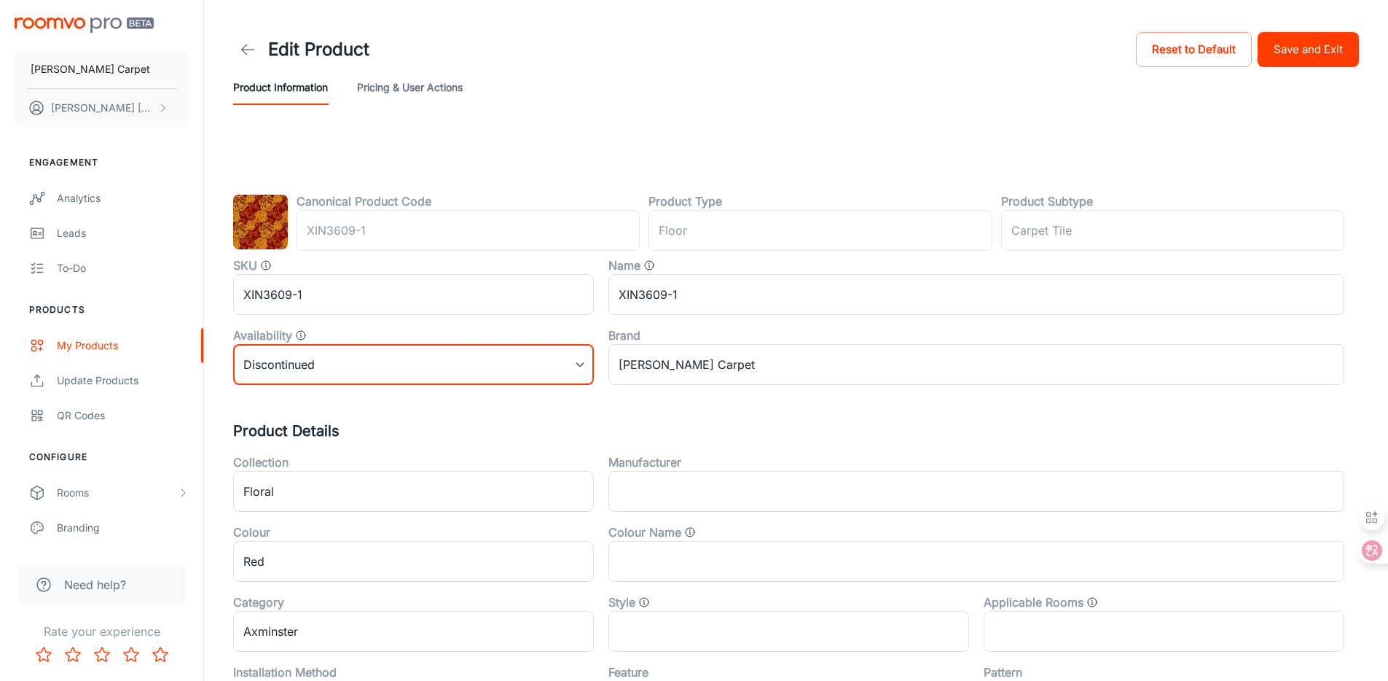
click at [1334, 61] on button "Save and Exit" at bounding box center [1308, 49] width 101 height 35
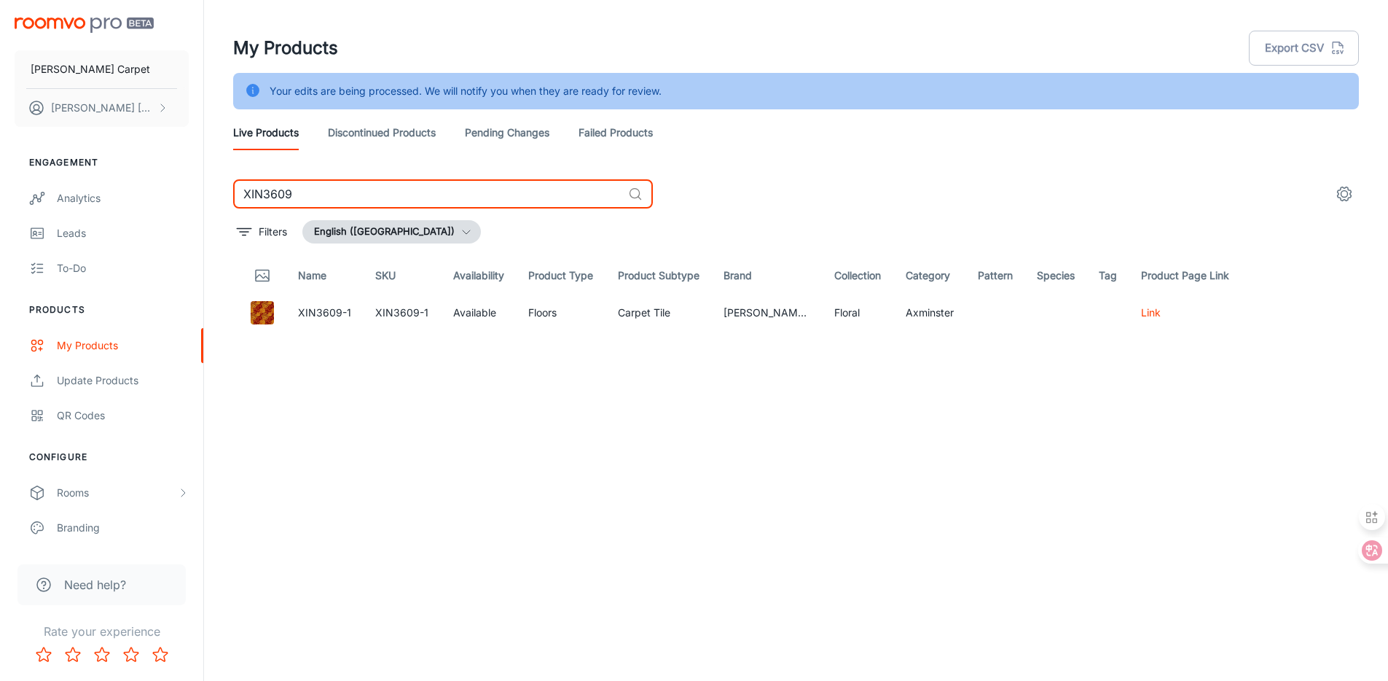
drag, startPoint x: 465, startPoint y: 195, endPoint x: 262, endPoint y: 183, distance: 203.0
click at [262, 183] on input "XIN3609" at bounding box center [427, 193] width 389 height 29
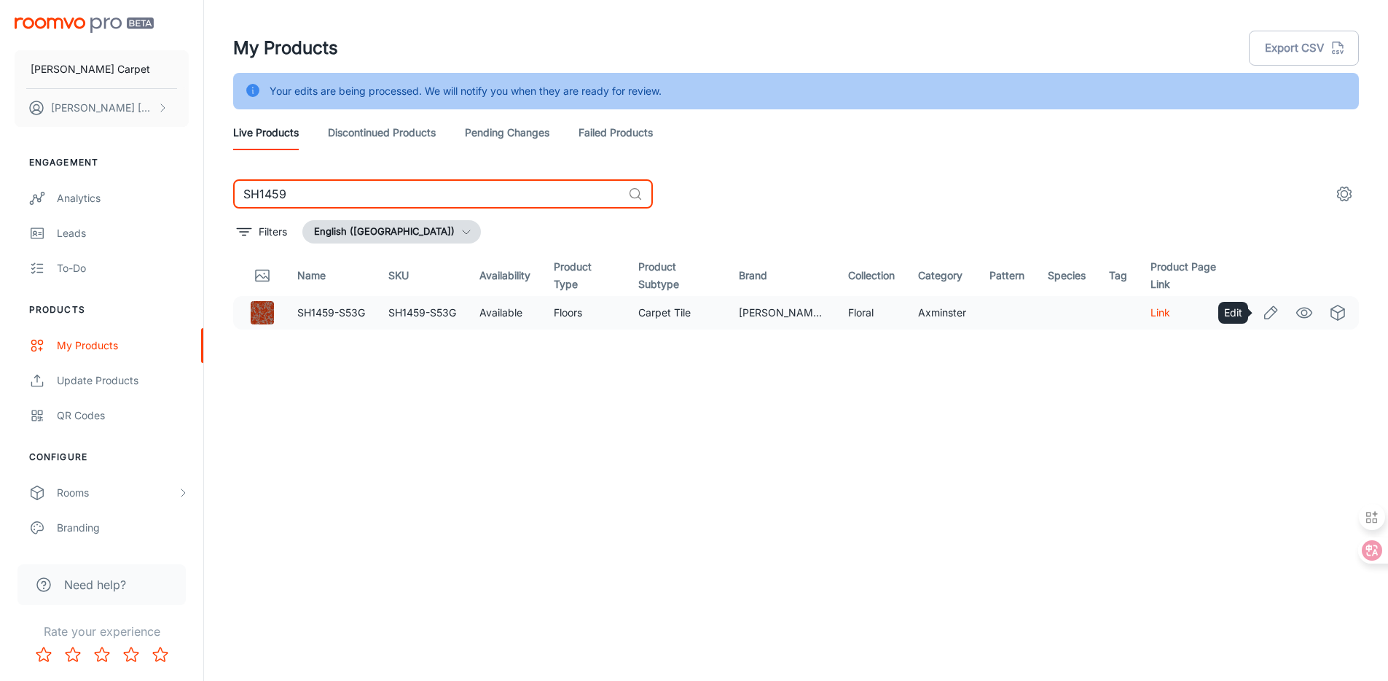
type input "SH1459"
click at [1272, 320] on icon "Edit" at bounding box center [1270, 312] width 17 height 17
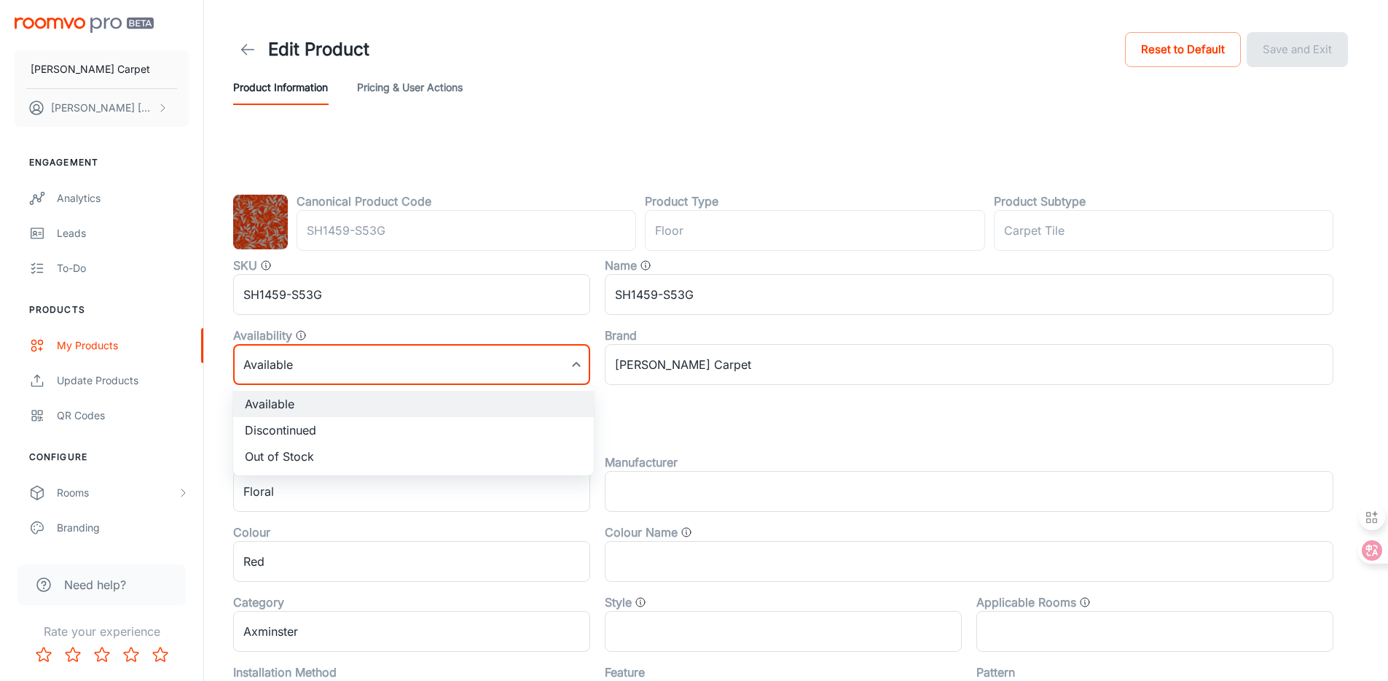
click at [533, 364] on body "[PERSON_NAME] Carpet [PERSON_NAME] Engagement Analytics Leads To-do Products My…" at bounding box center [694, 340] width 1388 height 681
click at [416, 434] on li "Discontinued" at bounding box center [413, 430] width 361 height 26
type input "1"
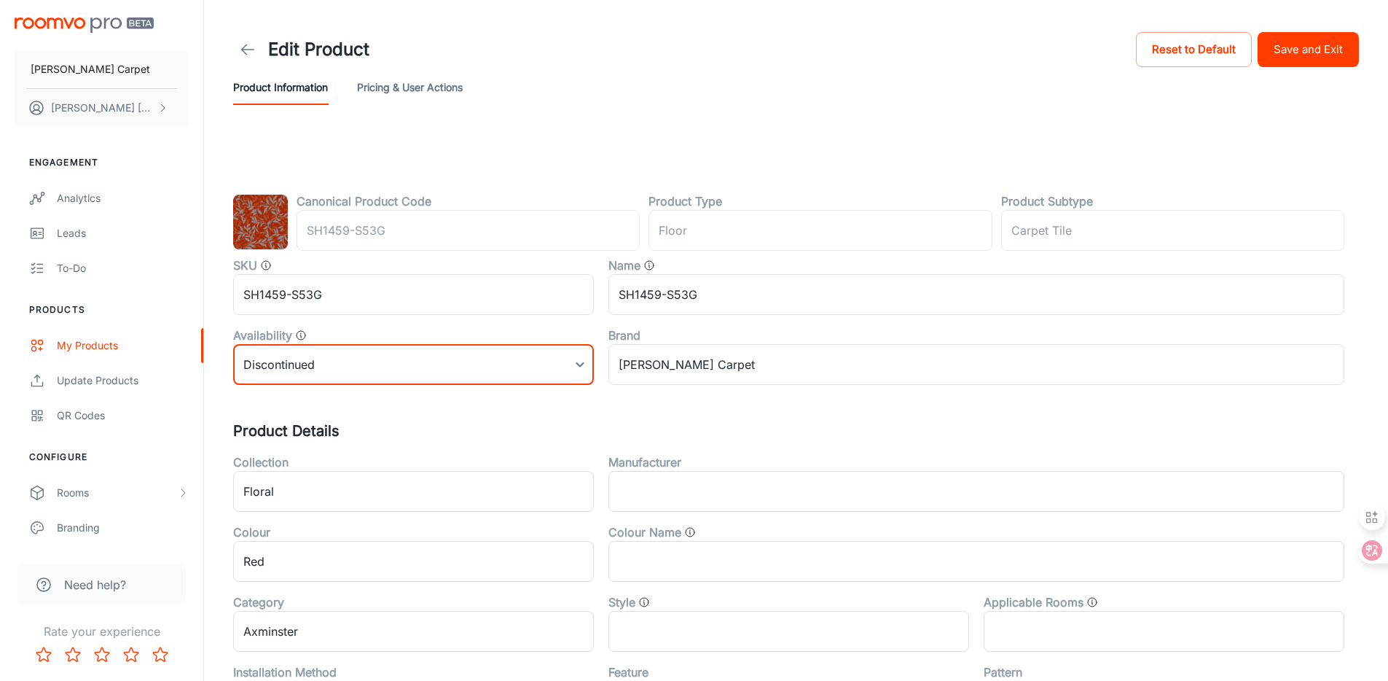
click at [1331, 50] on button "Save and Exit" at bounding box center [1308, 49] width 101 height 35
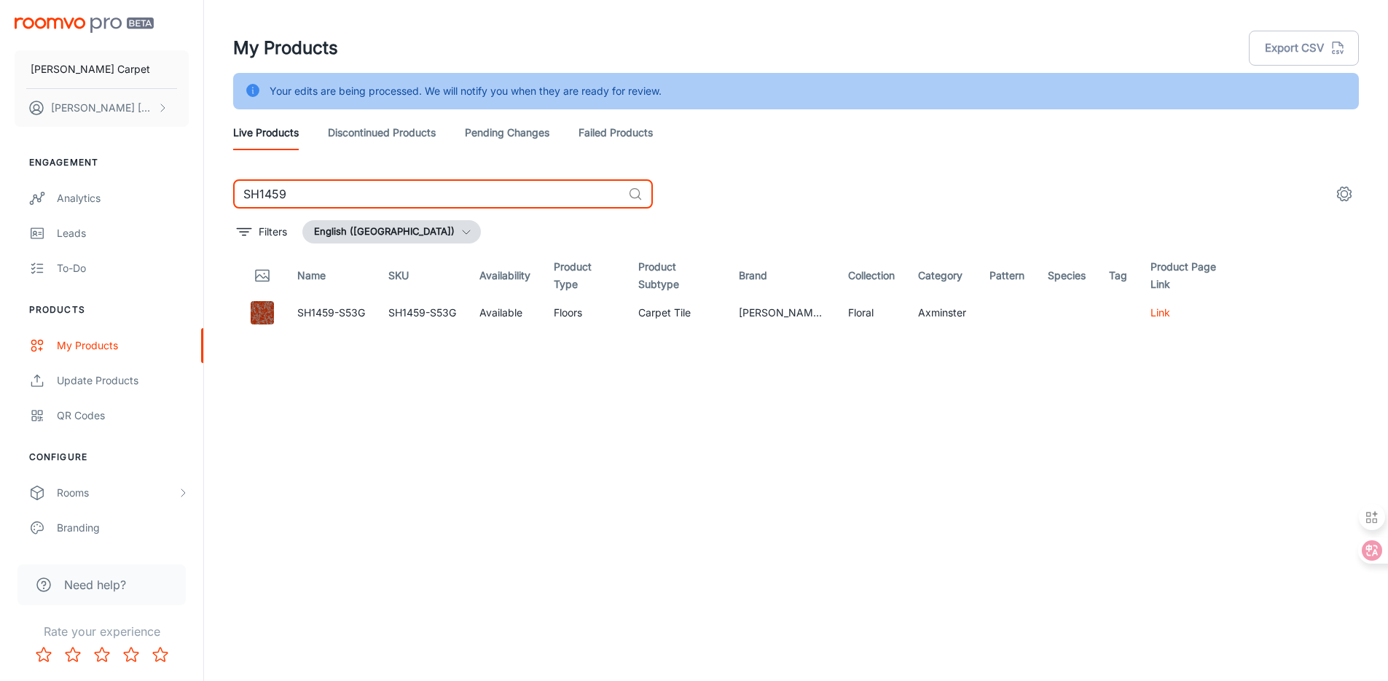
drag, startPoint x: 384, startPoint y: 196, endPoint x: 157, endPoint y: 173, distance: 227.8
click at [157, 173] on div "[PERSON_NAME] Carpet [PERSON_NAME] Engagement Analytics Leads To-do Products My…" at bounding box center [694, 358] width 1388 height 717
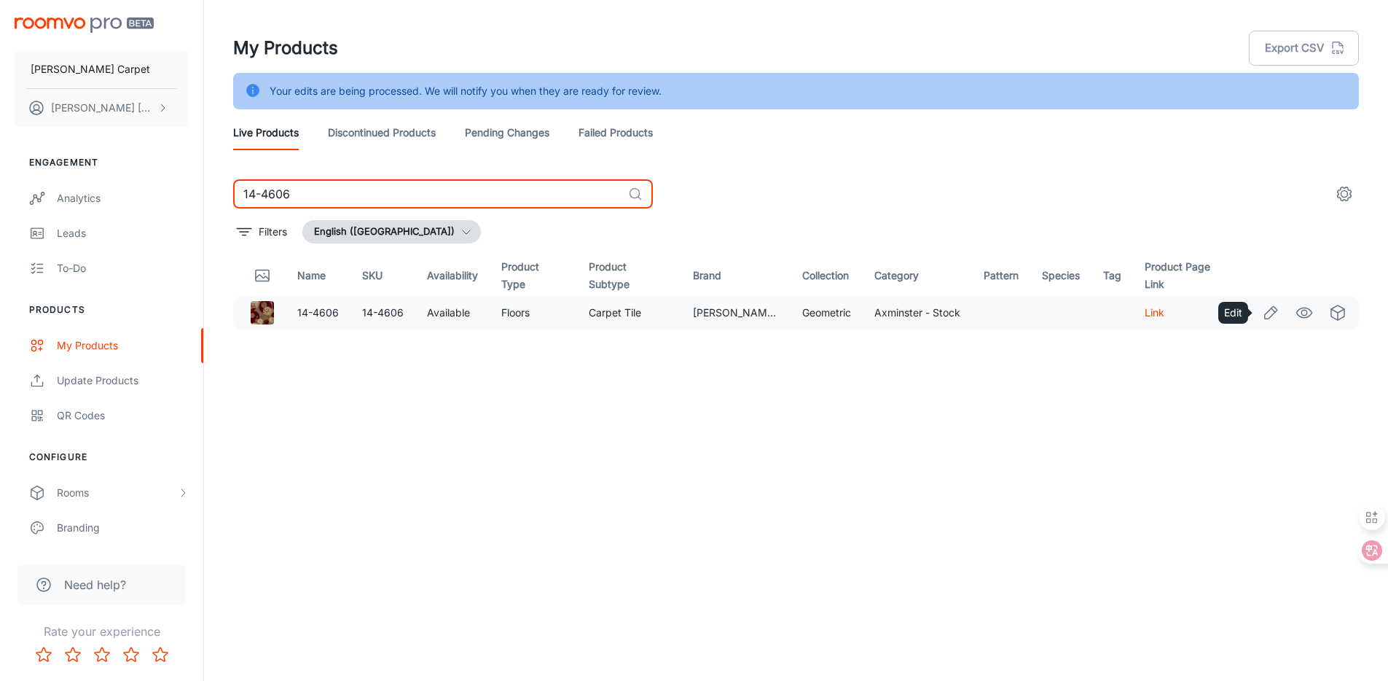
type input "14-4606"
click at [1275, 311] on line "Edit" at bounding box center [1274, 310] width 4 height 4
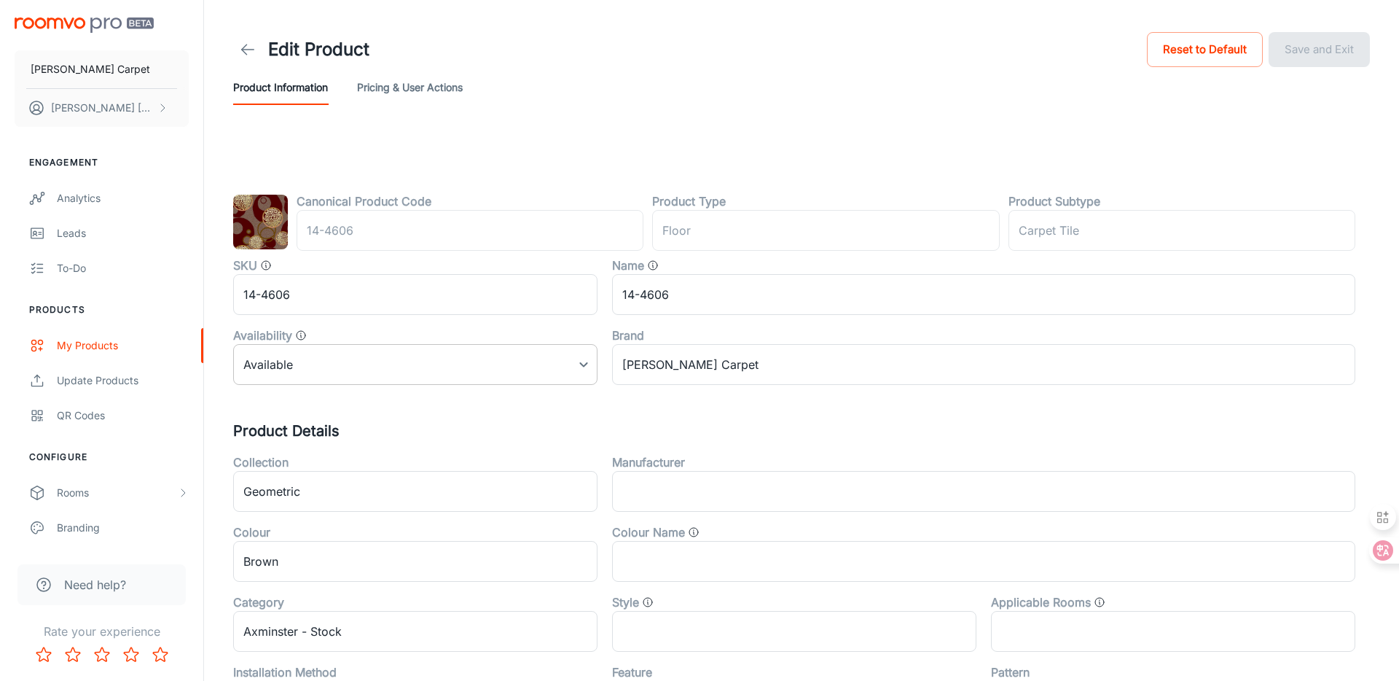
click at [396, 364] on body "[PERSON_NAME] Carpet [PERSON_NAME] Engagement Analytics Leads To-do Products My…" at bounding box center [699, 340] width 1399 height 681
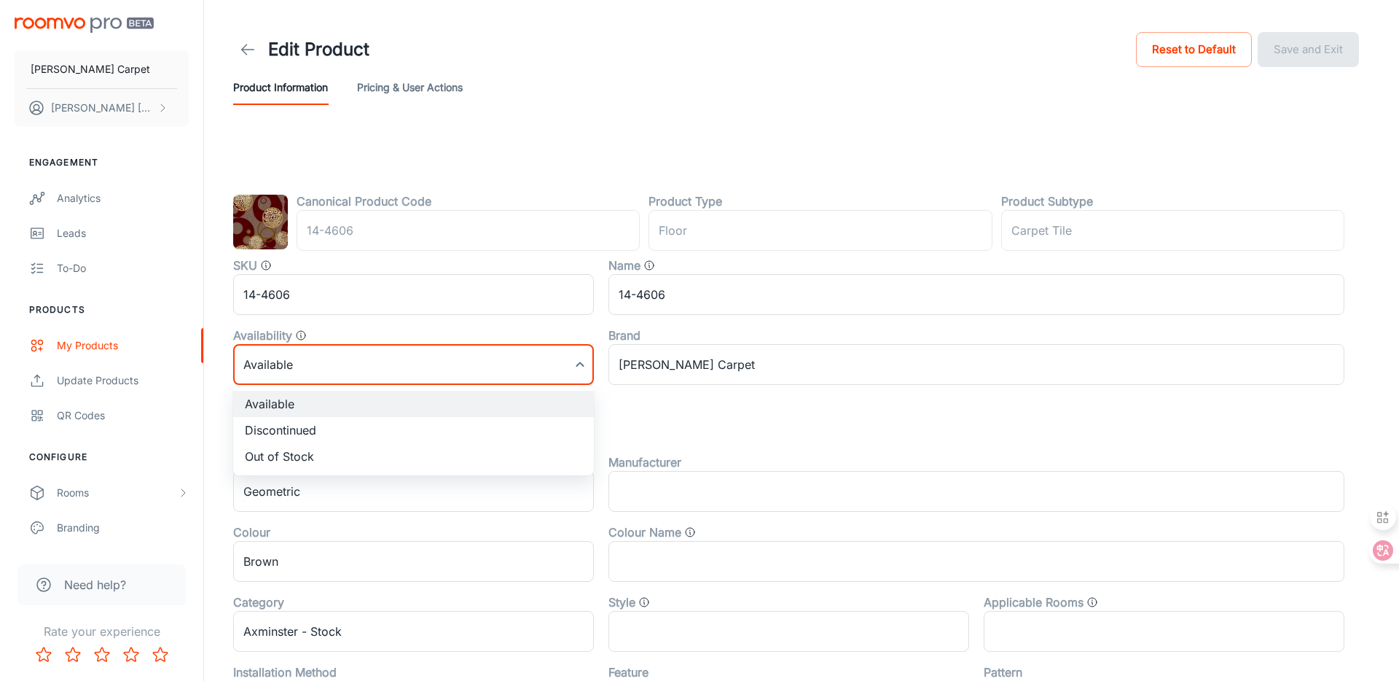
click at [306, 421] on li "Discontinued" at bounding box center [413, 430] width 361 height 26
type input "1"
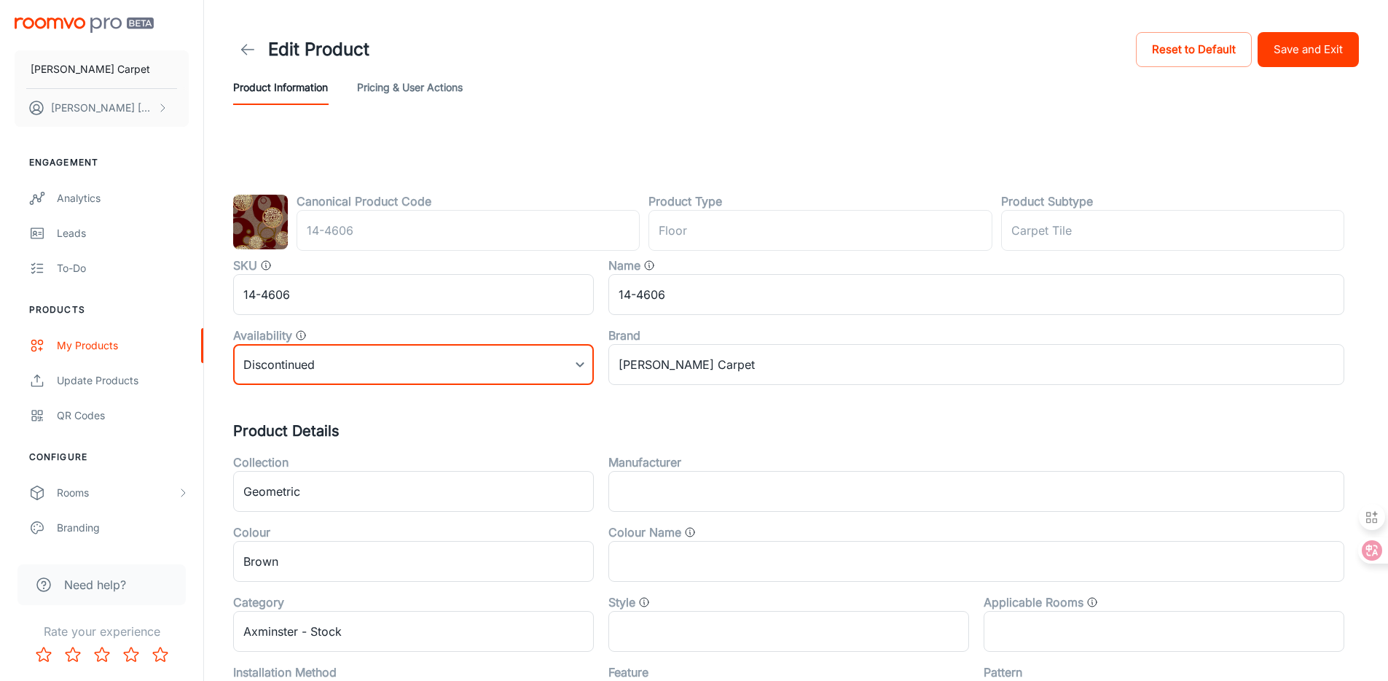
click at [1315, 52] on button "Save and Exit" at bounding box center [1308, 49] width 101 height 35
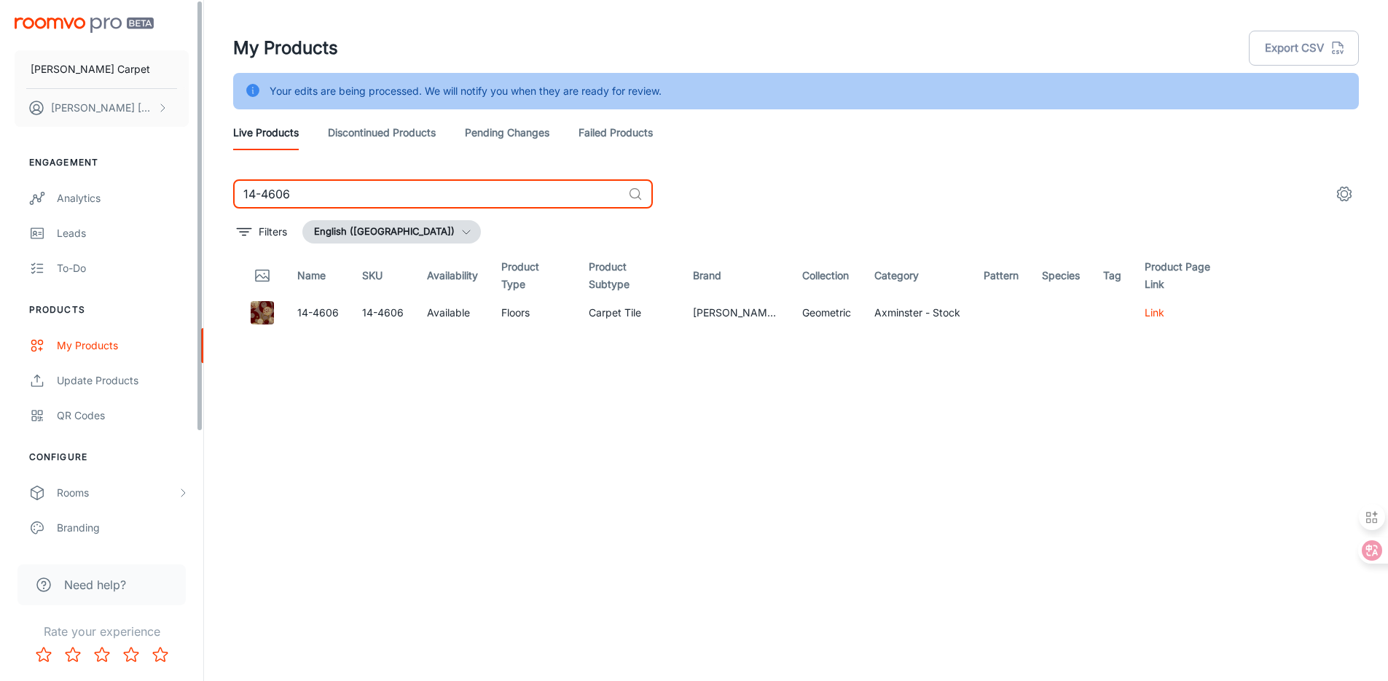
drag, startPoint x: 334, startPoint y: 201, endPoint x: 243, endPoint y: 195, distance: 90.6
click at [177, 193] on div "[PERSON_NAME] Carpet [PERSON_NAME] Engagement Analytics Leads To-do Products My…" at bounding box center [694, 358] width 1388 height 717
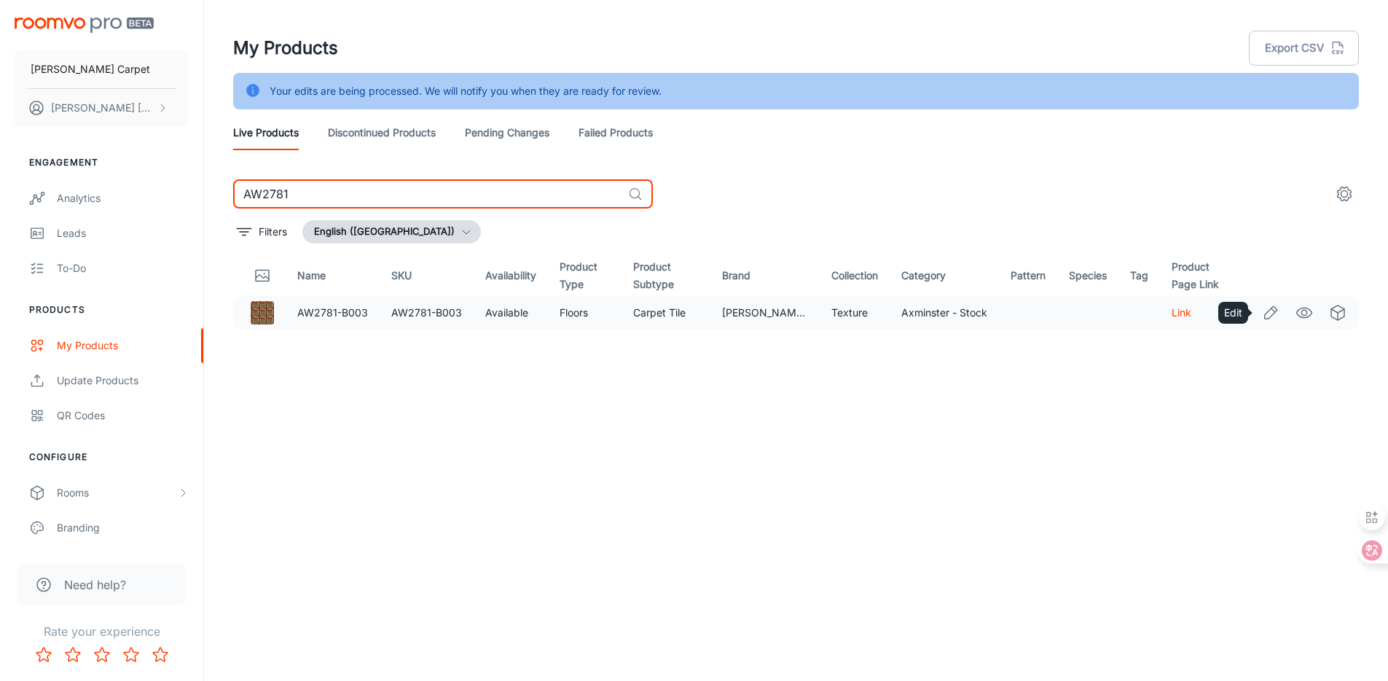
type input "AW2781"
click at [1277, 316] on icon "Edit" at bounding box center [1270, 312] width 17 height 17
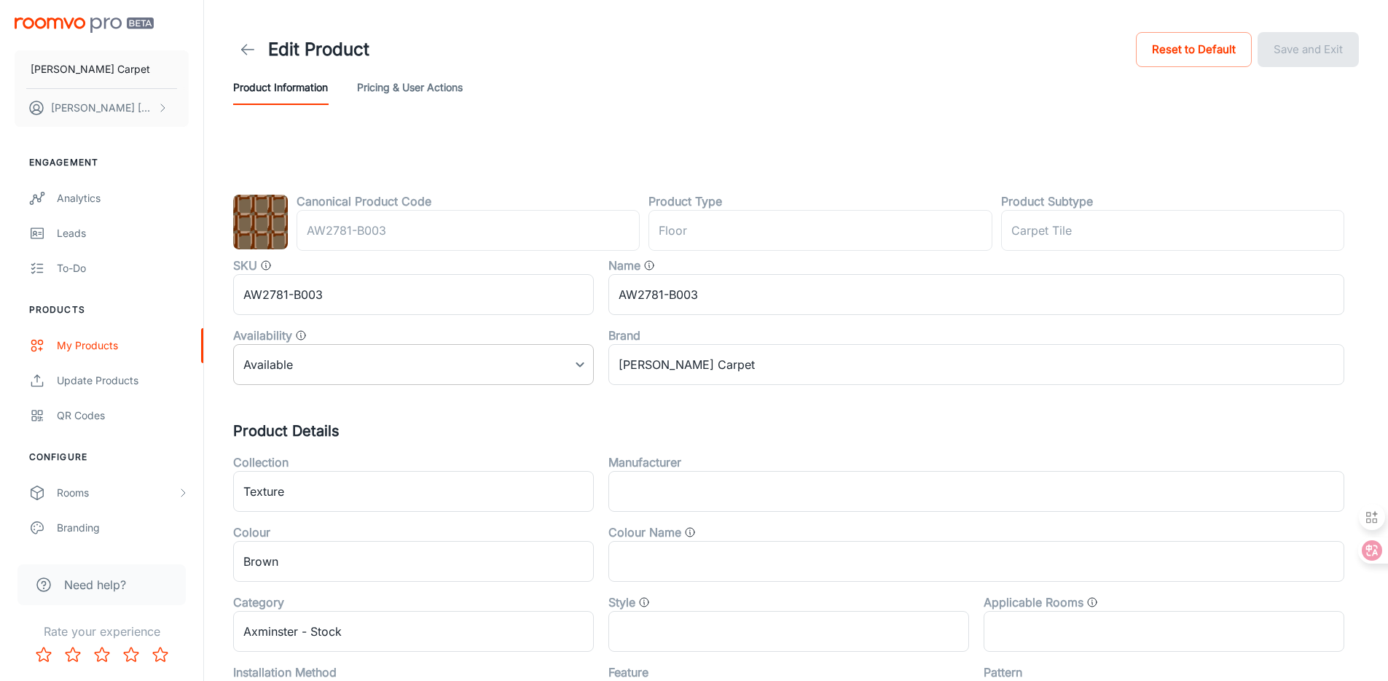
click at [488, 363] on body "[PERSON_NAME] Carpet [PERSON_NAME] Engagement Analytics Leads To-do Products My…" at bounding box center [694, 340] width 1388 height 681
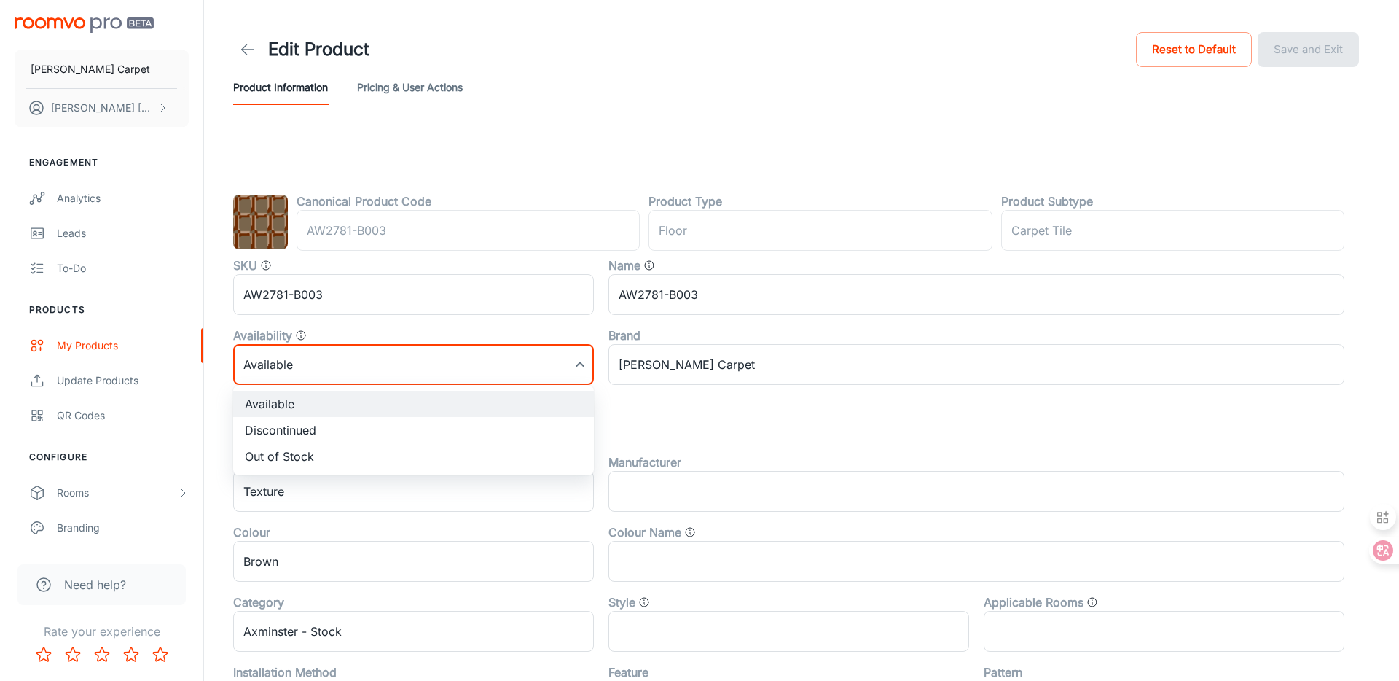
click at [426, 420] on li "Discontinued" at bounding box center [413, 430] width 361 height 26
type input "1"
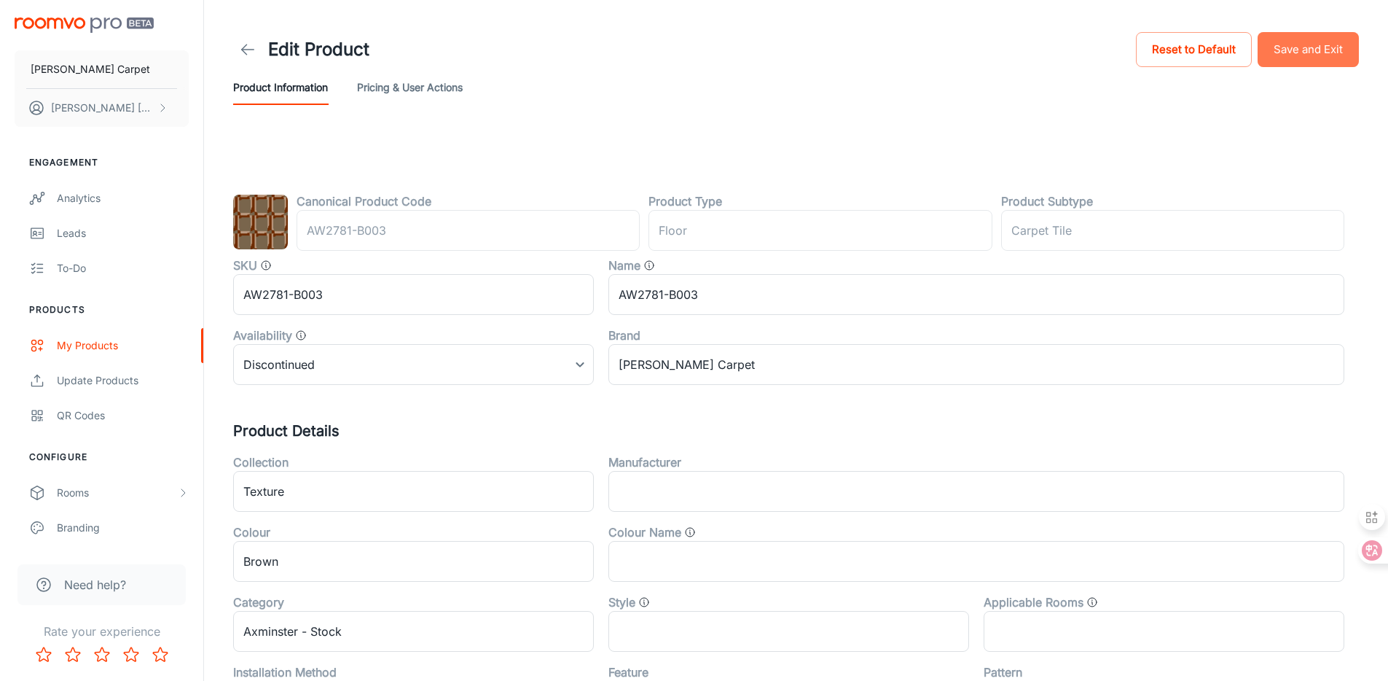
click at [1328, 48] on button "Save and Exit" at bounding box center [1308, 49] width 101 height 35
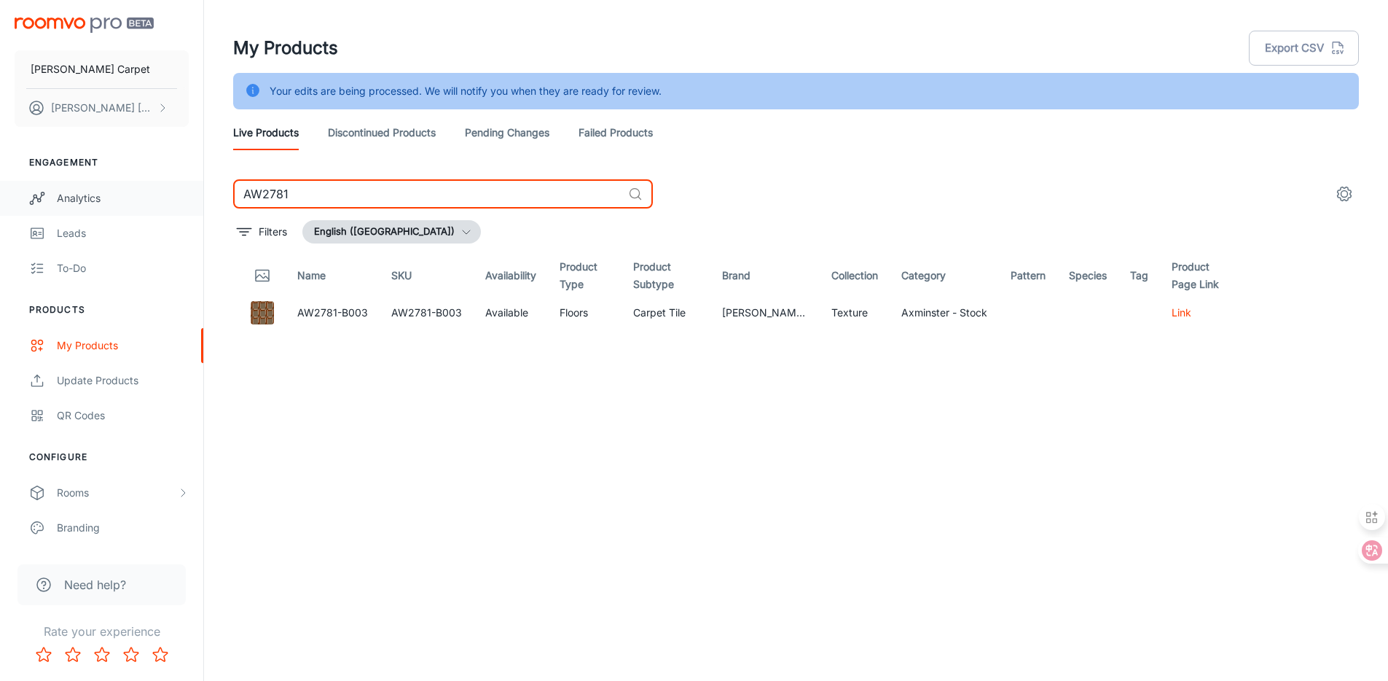
drag, startPoint x: 371, startPoint y: 198, endPoint x: 184, endPoint y: 192, distance: 186.7
click at [184, 192] on div "[PERSON_NAME] Carpet [PERSON_NAME] Engagement Analytics Leads To-do Products My…" at bounding box center [694, 358] width 1388 height 717
type input "LJ3068"
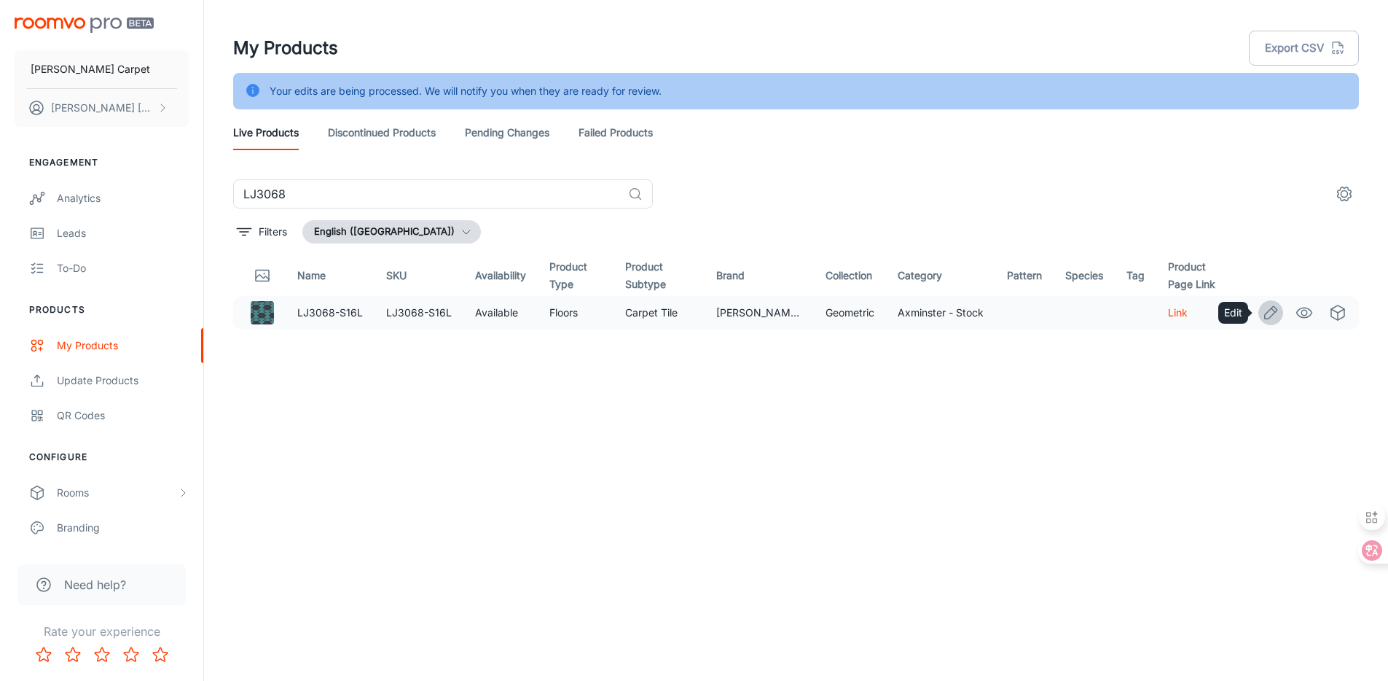
click at [1276, 316] on icon "Edit" at bounding box center [1270, 312] width 17 height 17
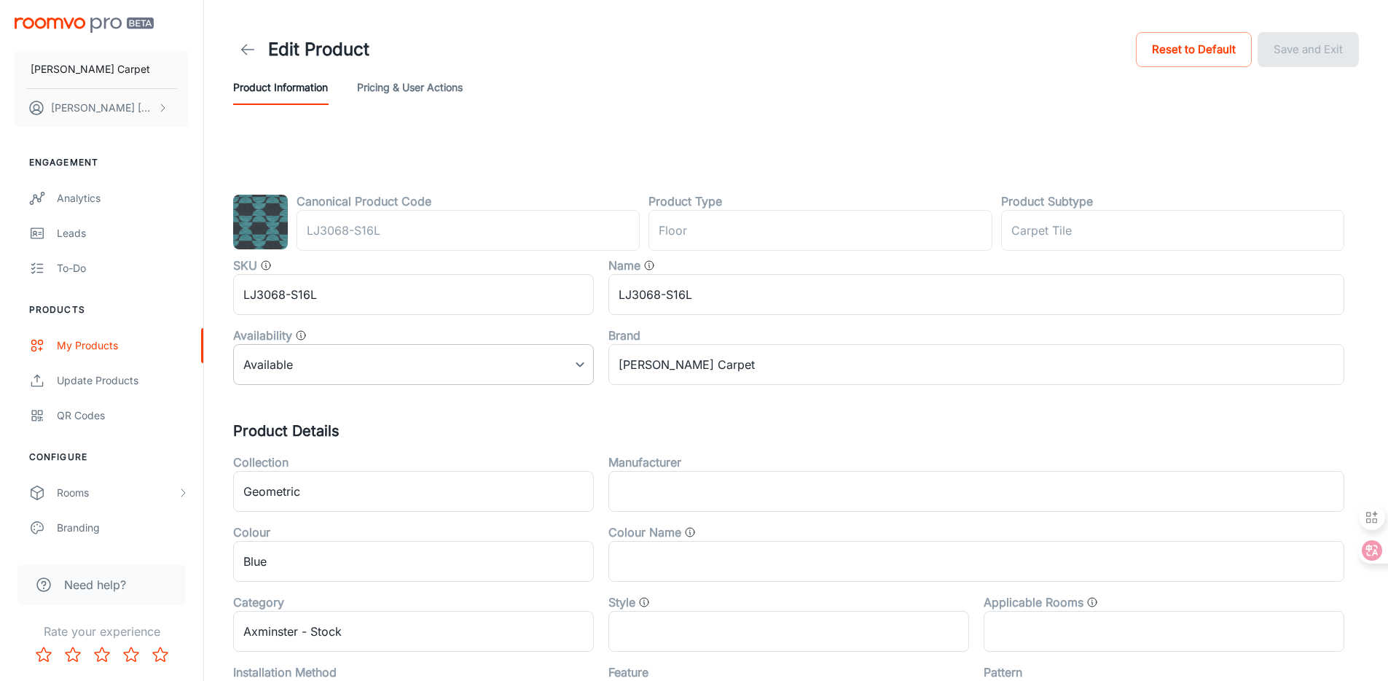
click at [409, 367] on body "[PERSON_NAME] Carpet [PERSON_NAME] Engagement Analytics Leads To-do Products My…" at bounding box center [694, 340] width 1388 height 681
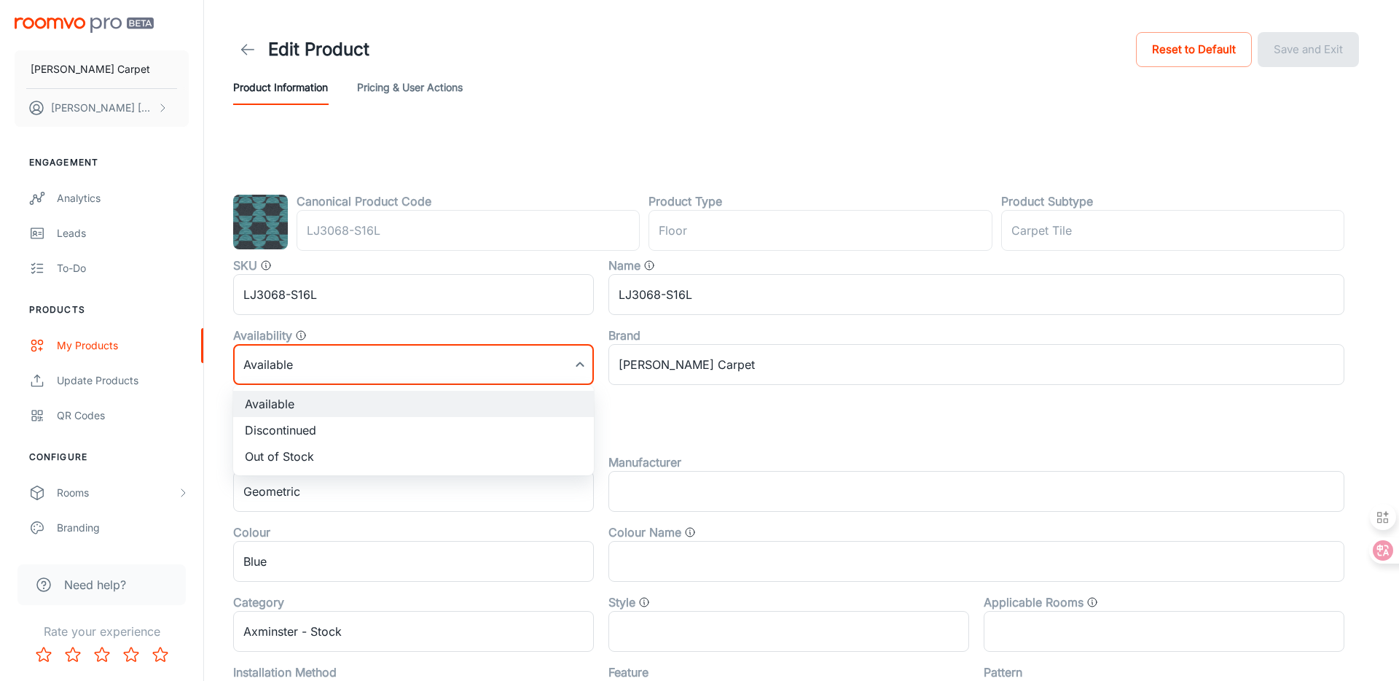
click at [343, 426] on li "Discontinued" at bounding box center [413, 430] width 361 height 26
type input "1"
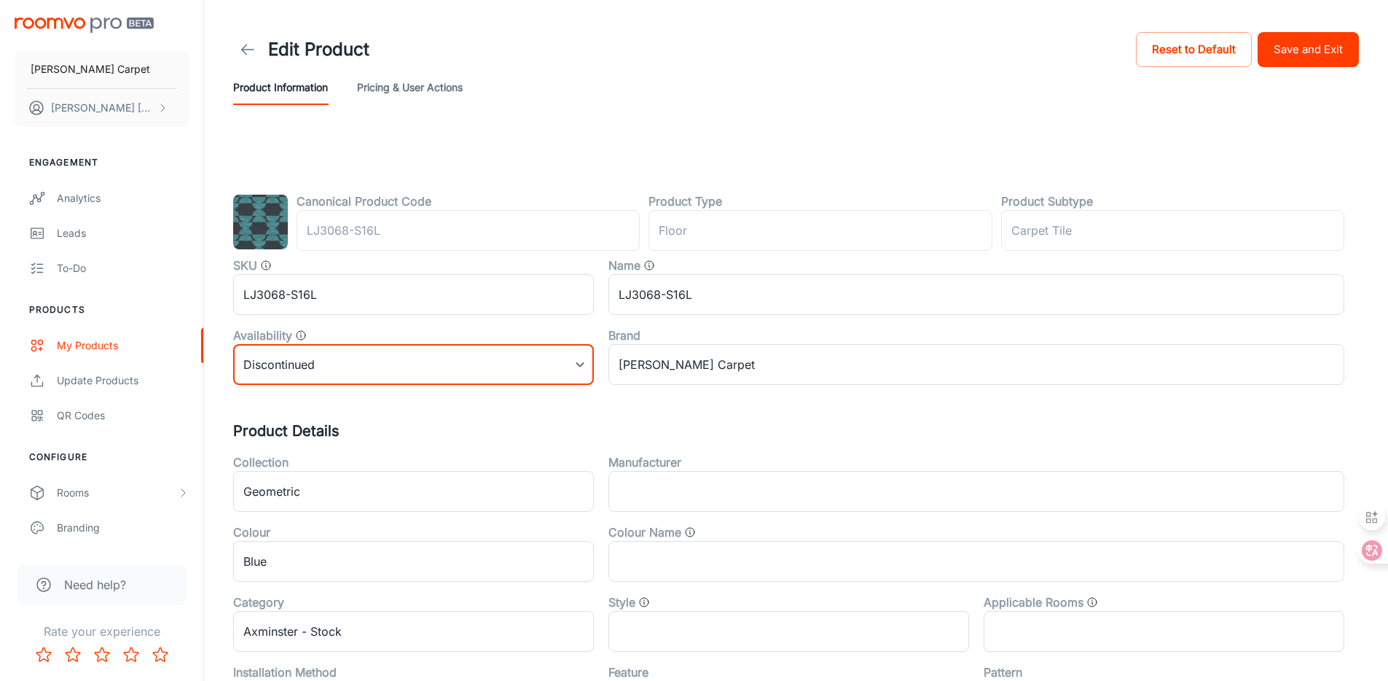
click at [1313, 48] on button "Save and Exit" at bounding box center [1308, 49] width 101 height 35
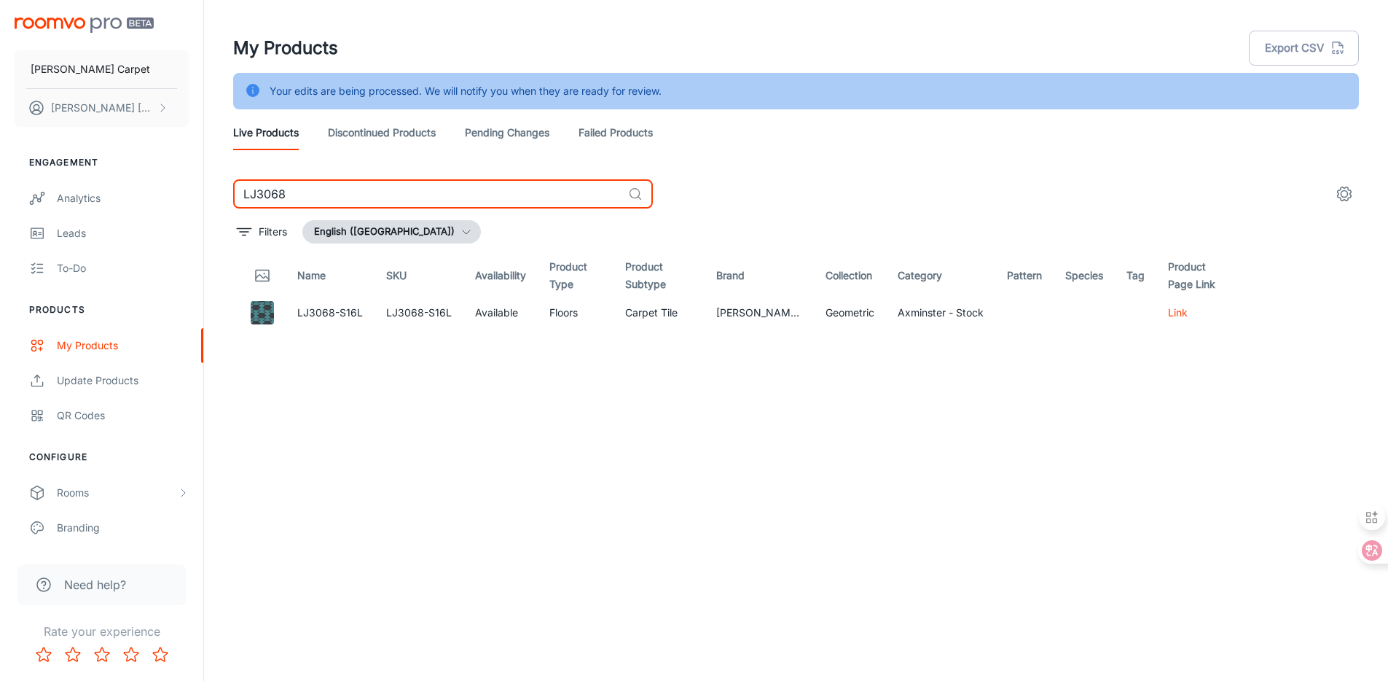
click at [358, 194] on input "LJ3068" at bounding box center [427, 193] width 389 height 29
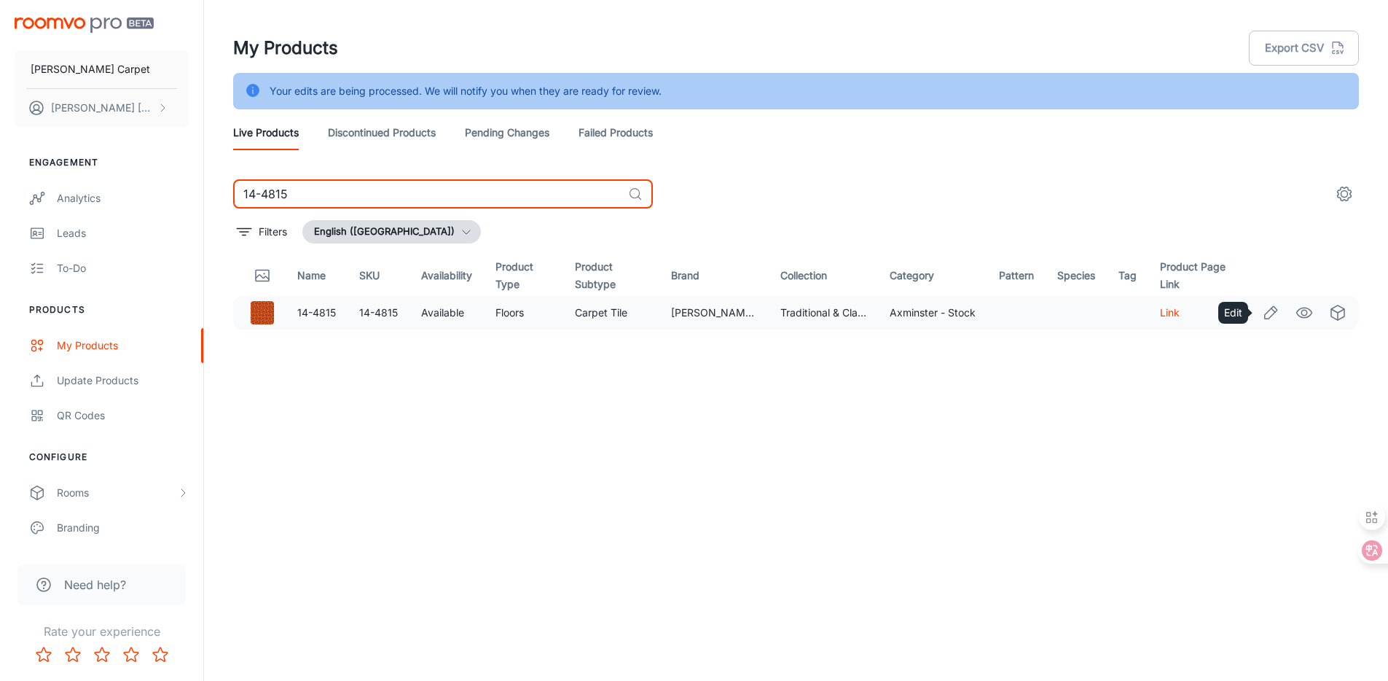
type input "14-4815"
click at [1280, 313] on link "Edit" at bounding box center [1271, 312] width 25 height 25
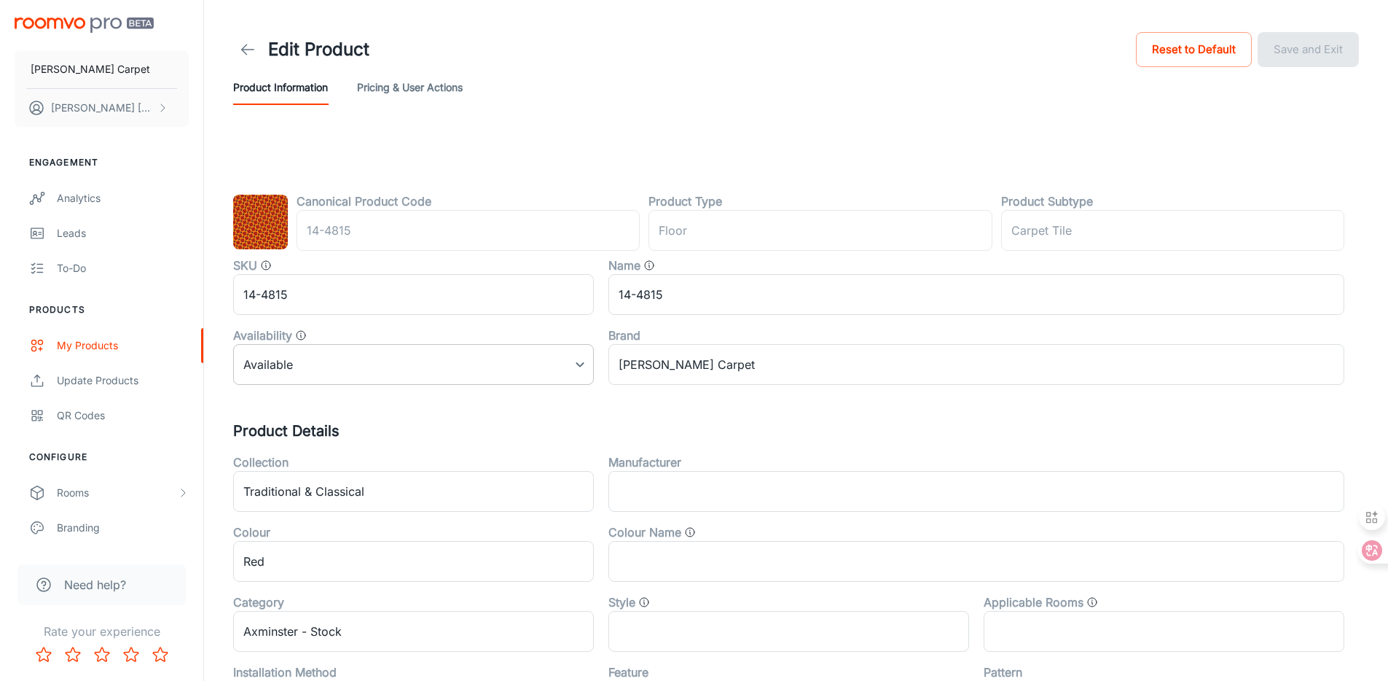
click at [335, 364] on body "[PERSON_NAME] Carpet [PERSON_NAME] Engagement Analytics Leads To-do Products My…" at bounding box center [694, 340] width 1388 height 681
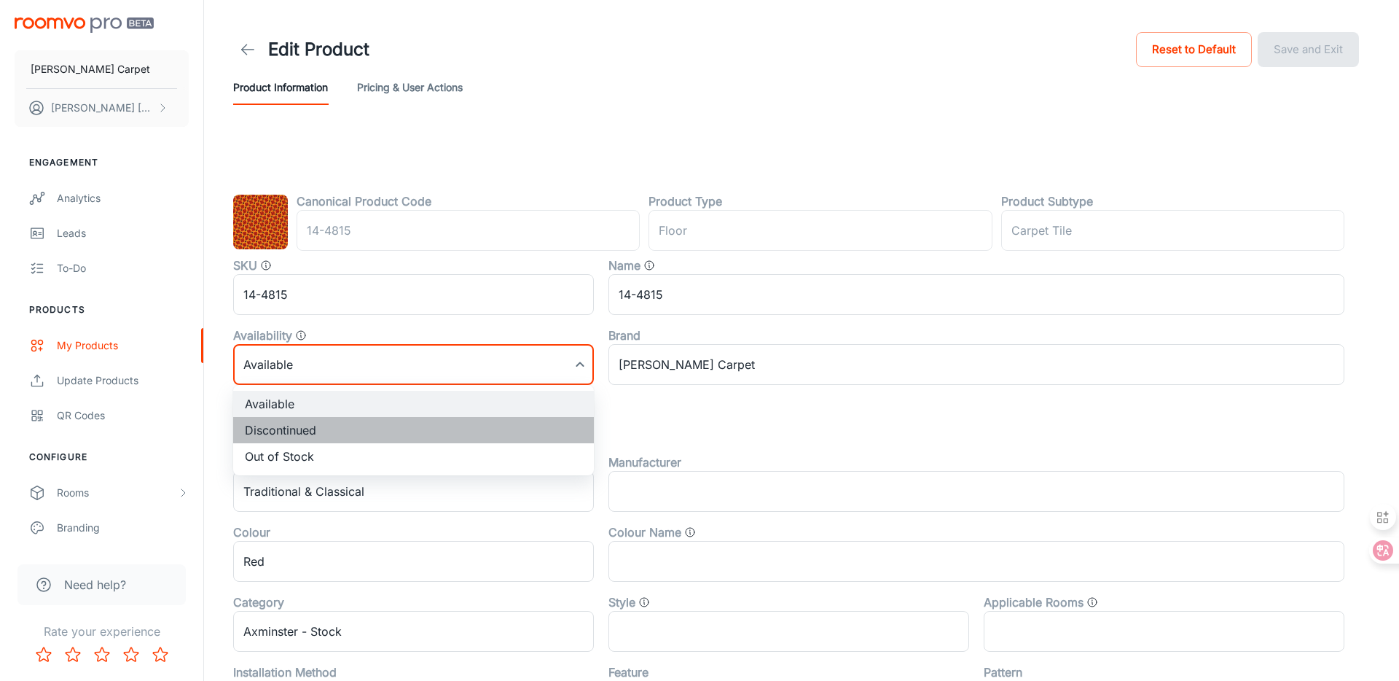
click at [337, 420] on li "Discontinued" at bounding box center [413, 430] width 361 height 26
type input "1"
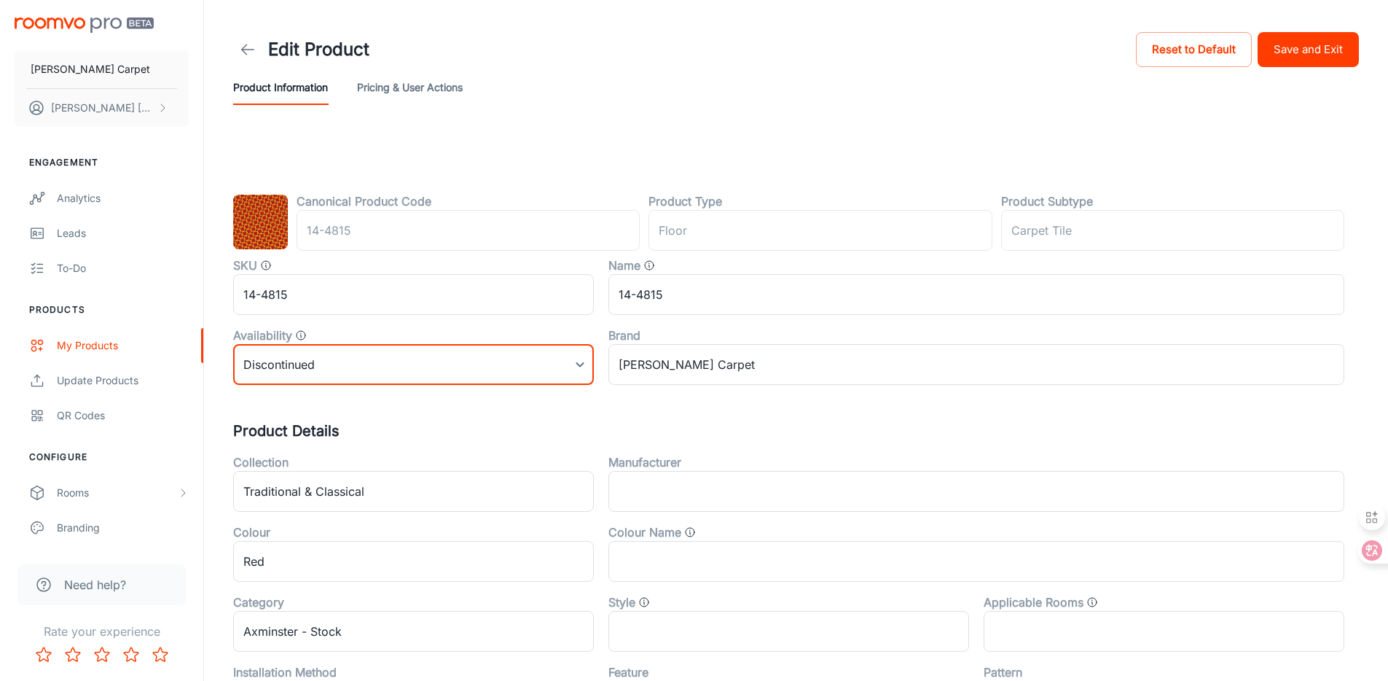
click at [1340, 59] on button "Save and Exit" at bounding box center [1308, 49] width 101 height 35
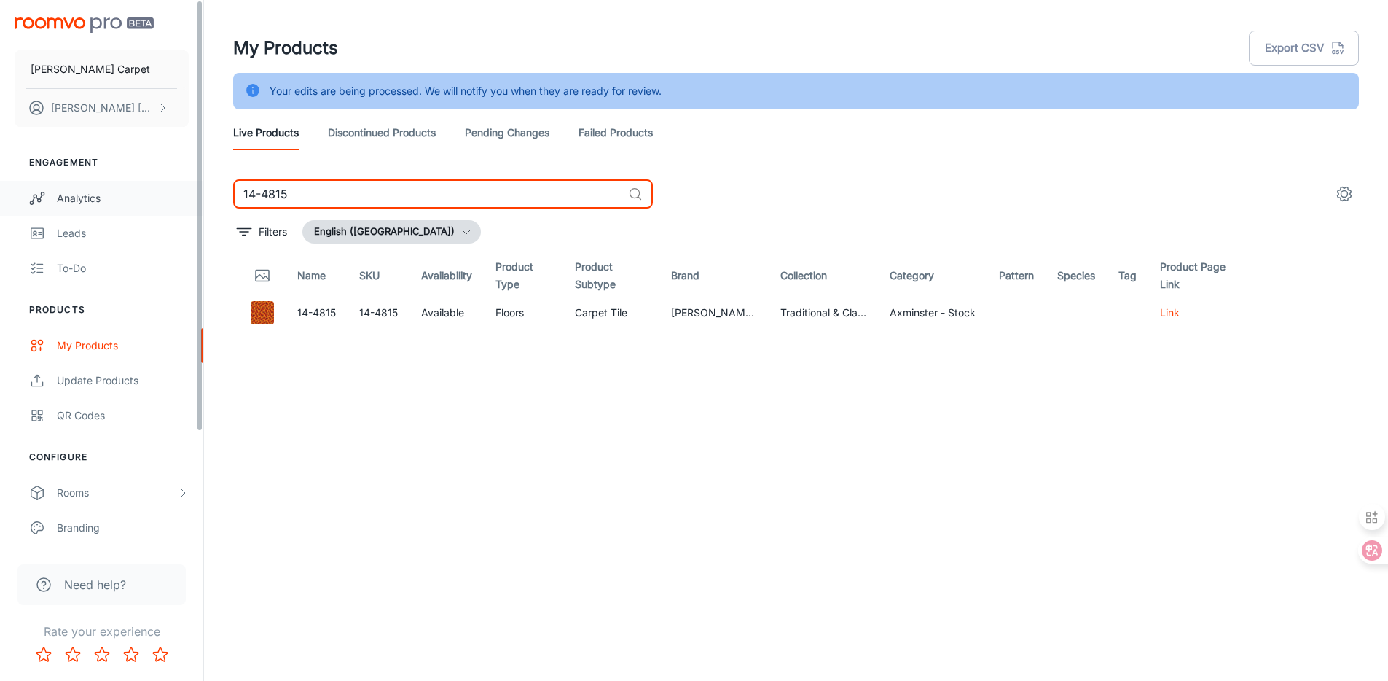
drag, startPoint x: 311, startPoint y: 198, endPoint x: 216, endPoint y: 177, distance: 97.8
click at [192, 185] on div "[PERSON_NAME] Carpet [PERSON_NAME] Engagement Analytics Leads To-do Products My…" at bounding box center [694, 358] width 1388 height 717
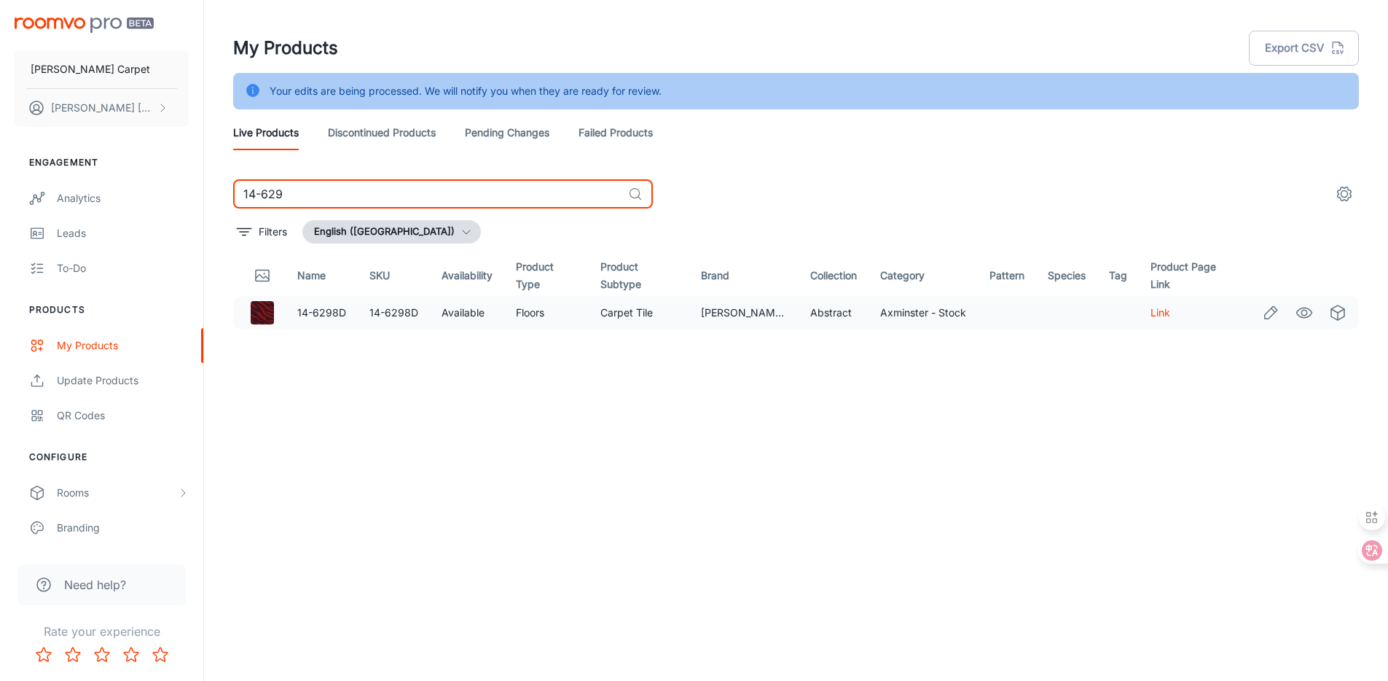
type input "14-629"
click at [1259, 318] on link "Edit" at bounding box center [1271, 312] width 25 height 25
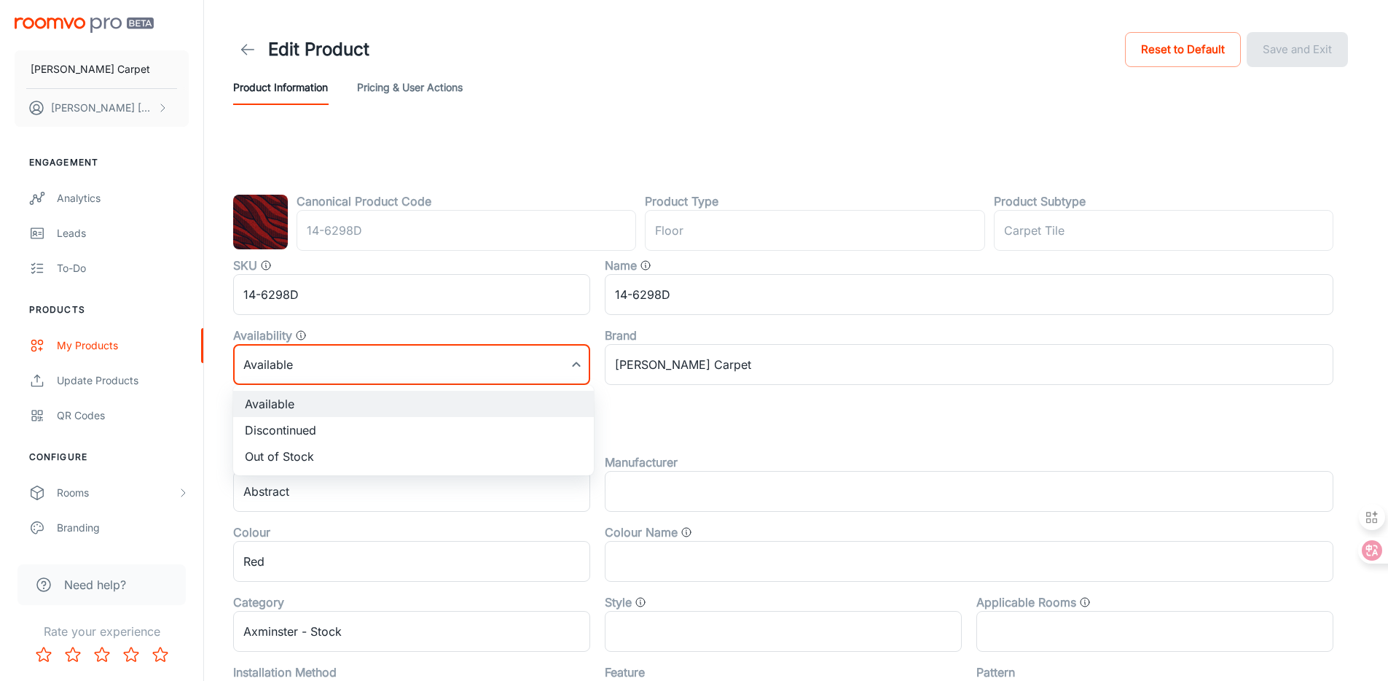
click at [399, 382] on body "[PERSON_NAME] Carpet [PERSON_NAME] Engagement Analytics Leads To-do Products My…" at bounding box center [694, 340] width 1388 height 681
click at [349, 417] on li "Discontinued" at bounding box center [413, 430] width 361 height 26
type input "1"
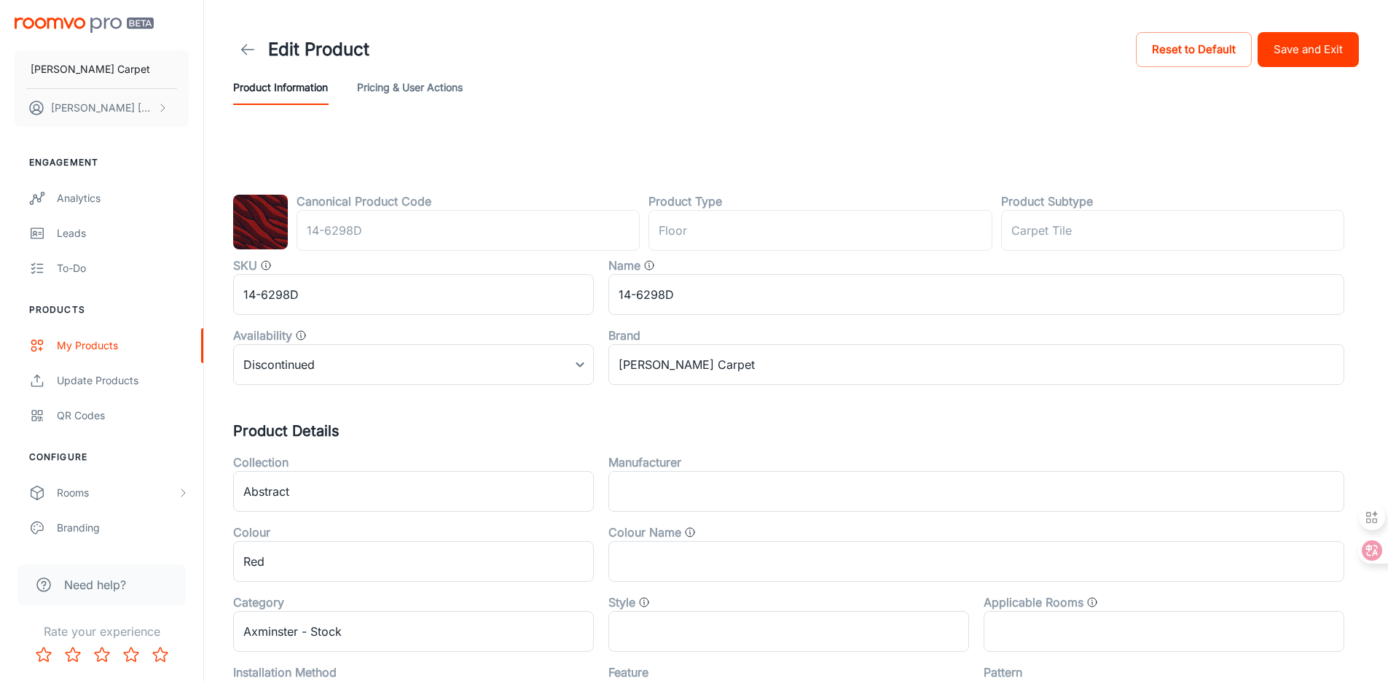
click at [1329, 67] on div "Edit Product Reset to Default Save and Exit" at bounding box center [796, 49] width 1126 height 41
click at [1332, 58] on button "Save and Exit" at bounding box center [1308, 49] width 101 height 35
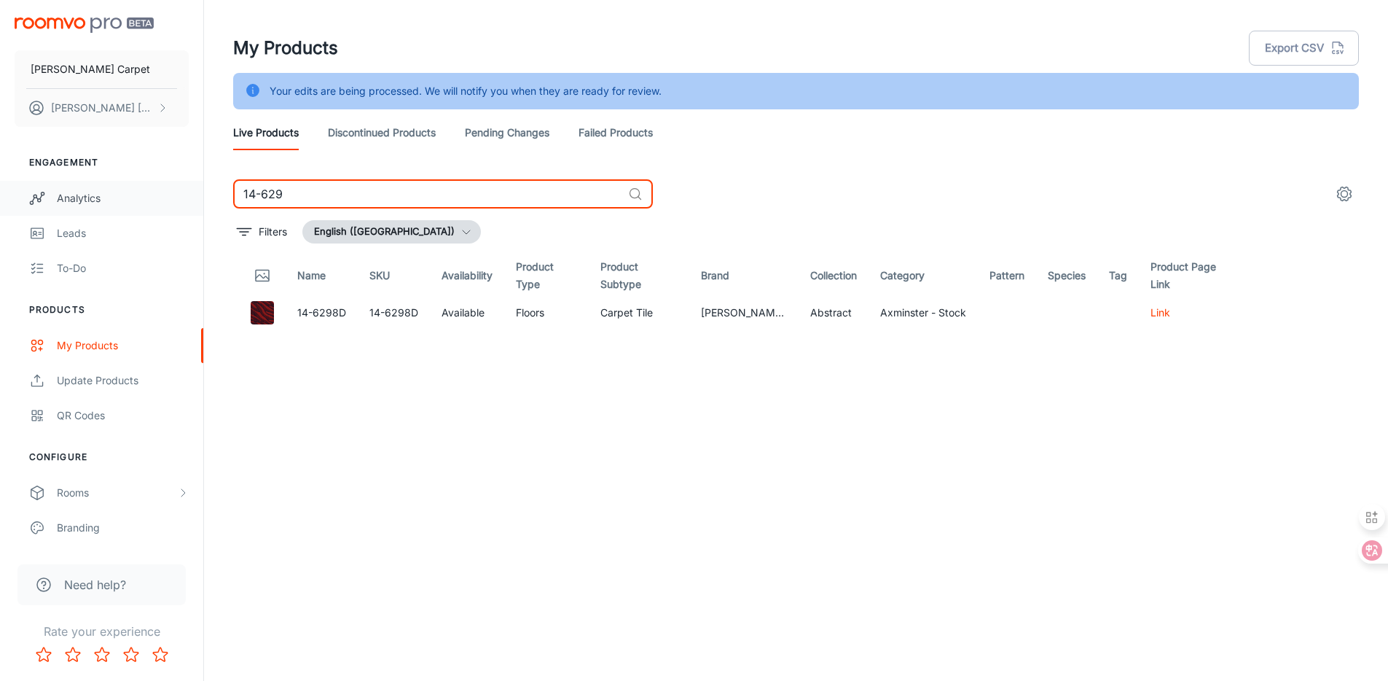
drag, startPoint x: 317, startPoint y: 199, endPoint x: 193, endPoint y: 181, distance: 125.2
click at [190, 181] on div "[PERSON_NAME] Carpet [PERSON_NAME] Engagement Analytics Leads To-do Products My…" at bounding box center [694, 358] width 1388 height 717
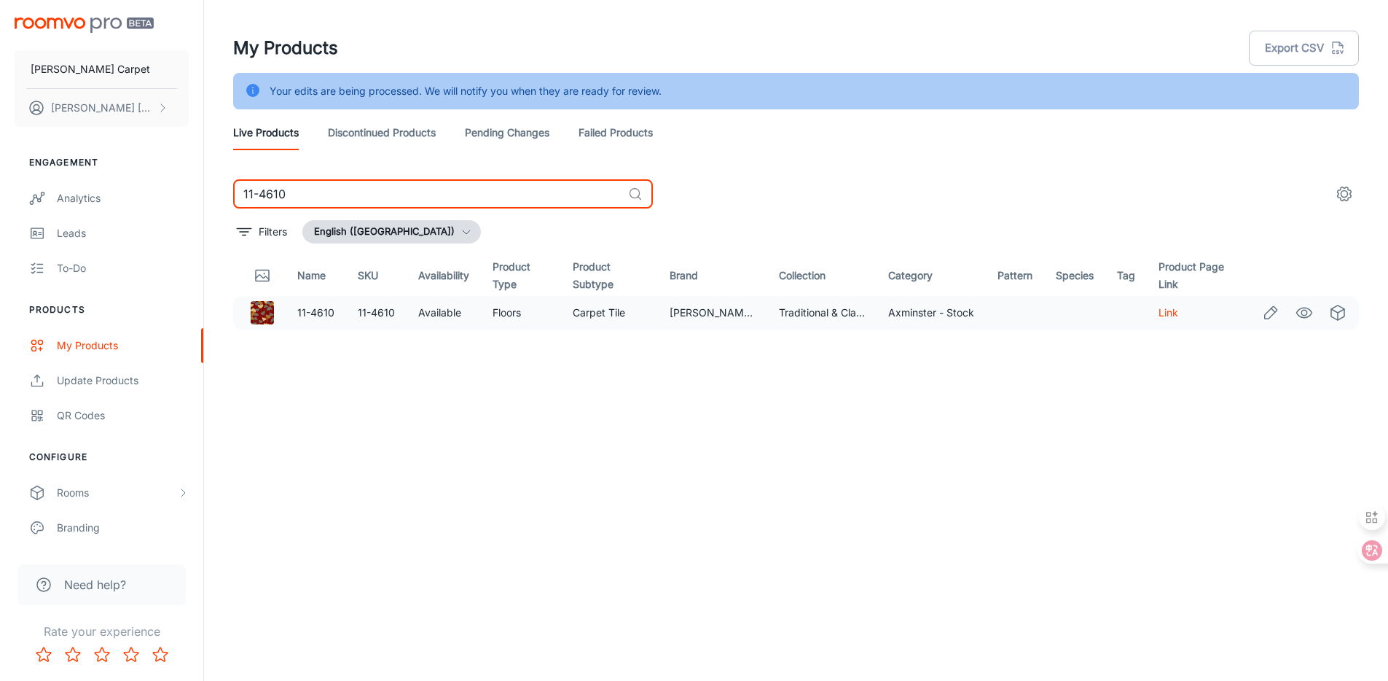
type input "11-4610"
click at [1267, 316] on icon "Edit" at bounding box center [1270, 312] width 17 height 17
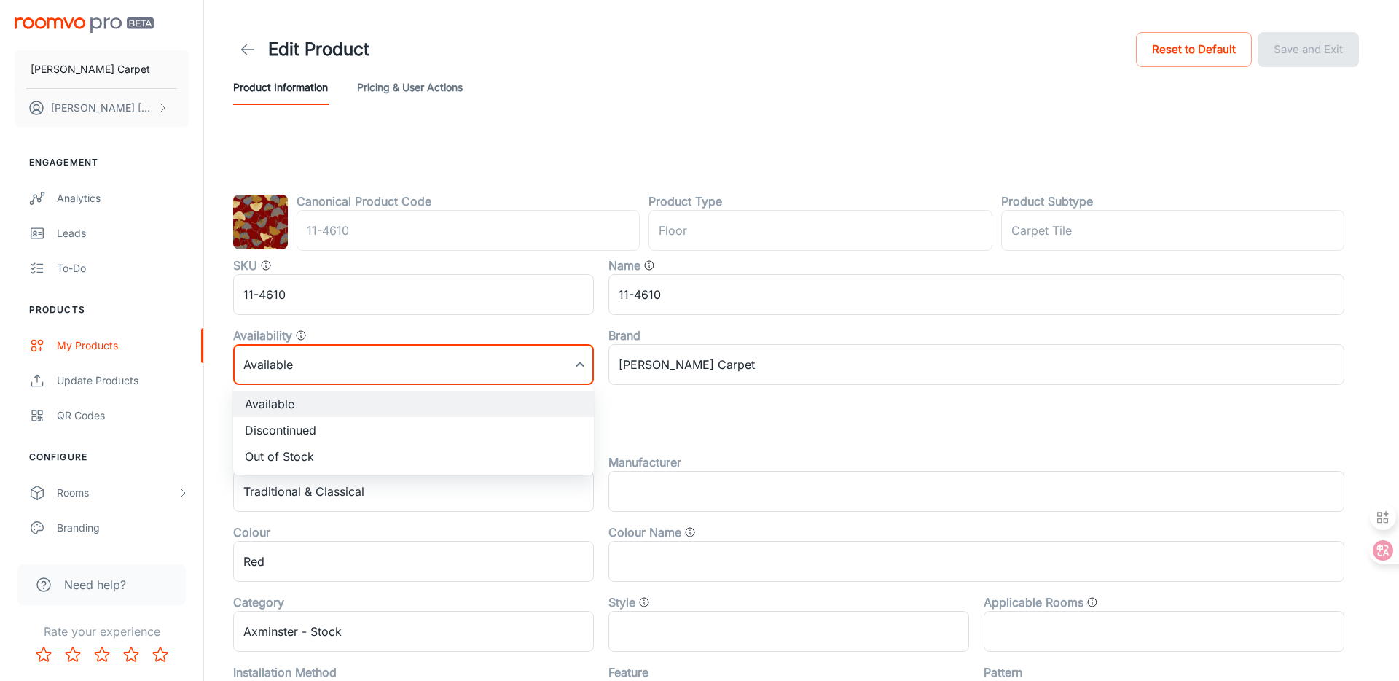
click at [391, 367] on body "[PERSON_NAME] Carpet [PERSON_NAME] Engagement Analytics Leads To-do Products My…" at bounding box center [699, 340] width 1399 height 681
click at [374, 427] on li "Discontinued" at bounding box center [413, 430] width 361 height 26
type input "1"
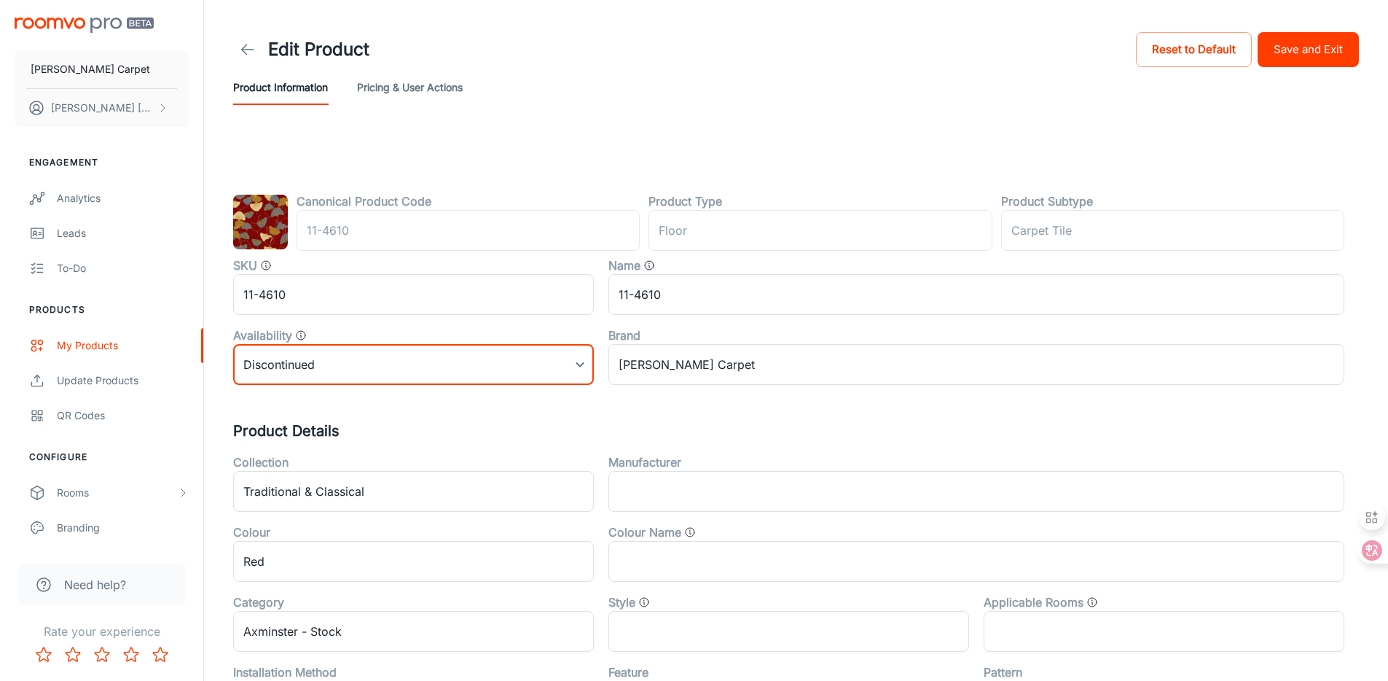
click at [1318, 54] on button "Save and Exit" at bounding box center [1308, 49] width 101 height 35
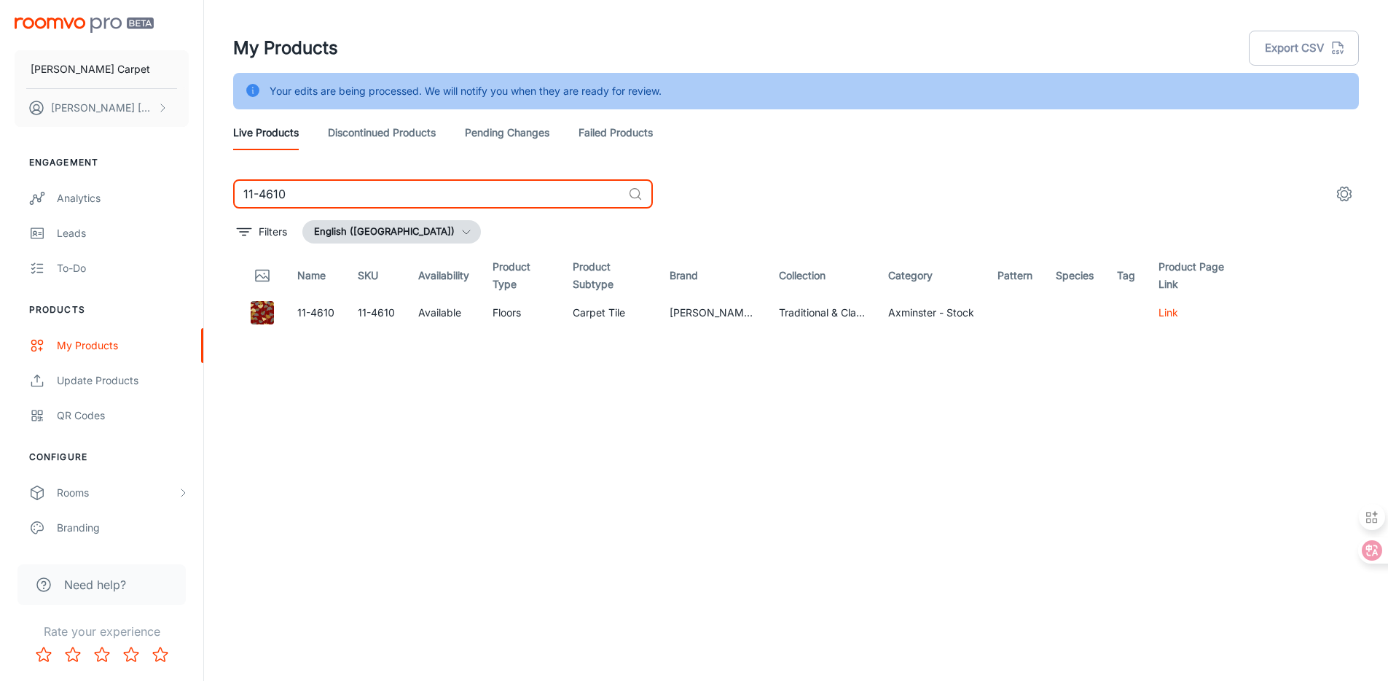
drag, startPoint x: 327, startPoint y: 196, endPoint x: 279, endPoint y: 182, distance: 50.1
click at [279, 182] on input "11-4610" at bounding box center [427, 193] width 389 height 29
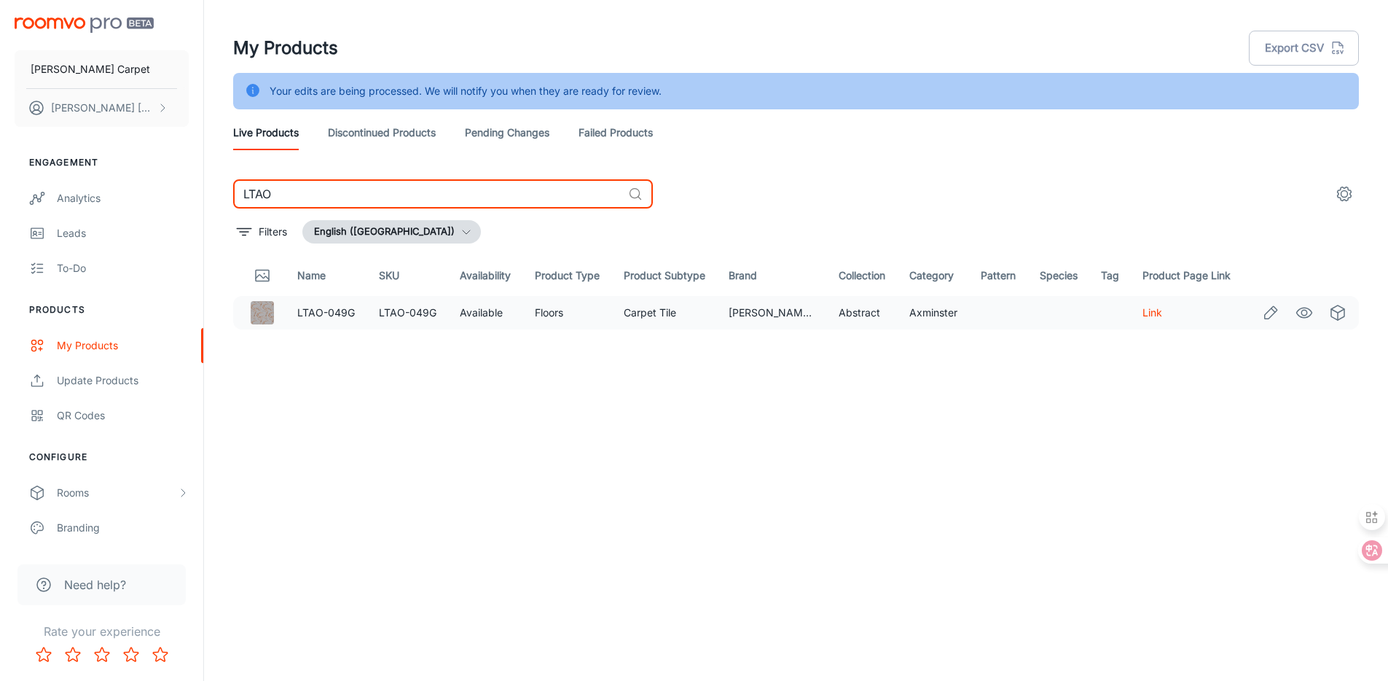
type input "LTAO"
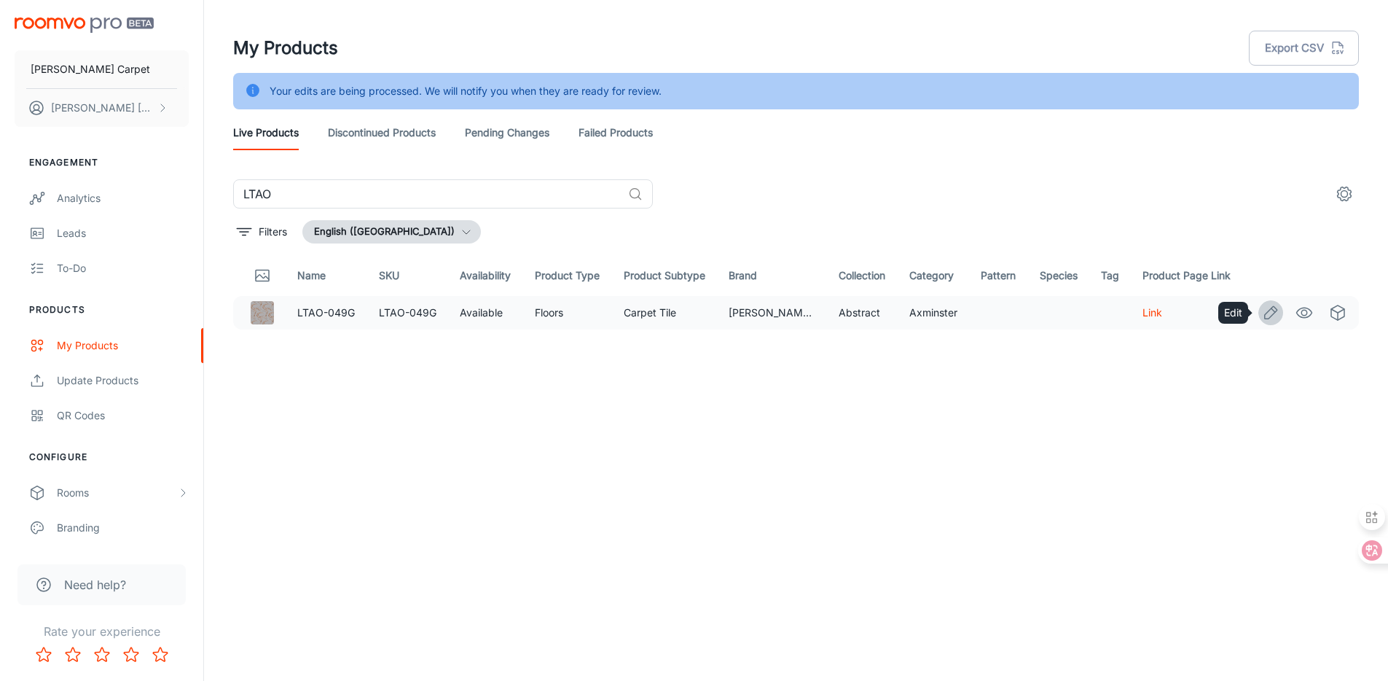
click at [1274, 311] on icon "Edit" at bounding box center [1270, 312] width 17 height 17
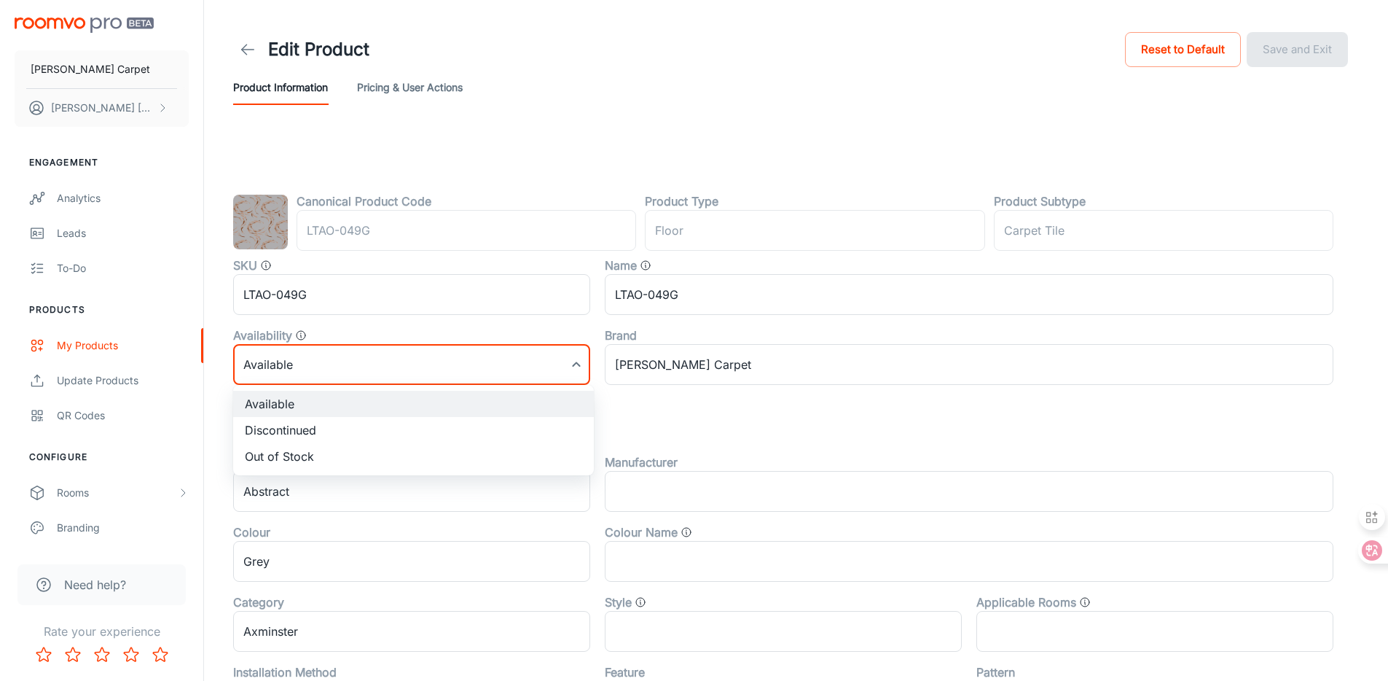
click at [537, 370] on body "[PERSON_NAME] Carpet [PERSON_NAME] Engagement Analytics Leads To-do Products My…" at bounding box center [694, 340] width 1388 height 681
click at [508, 423] on li "Discontinued" at bounding box center [413, 430] width 361 height 26
type input "1"
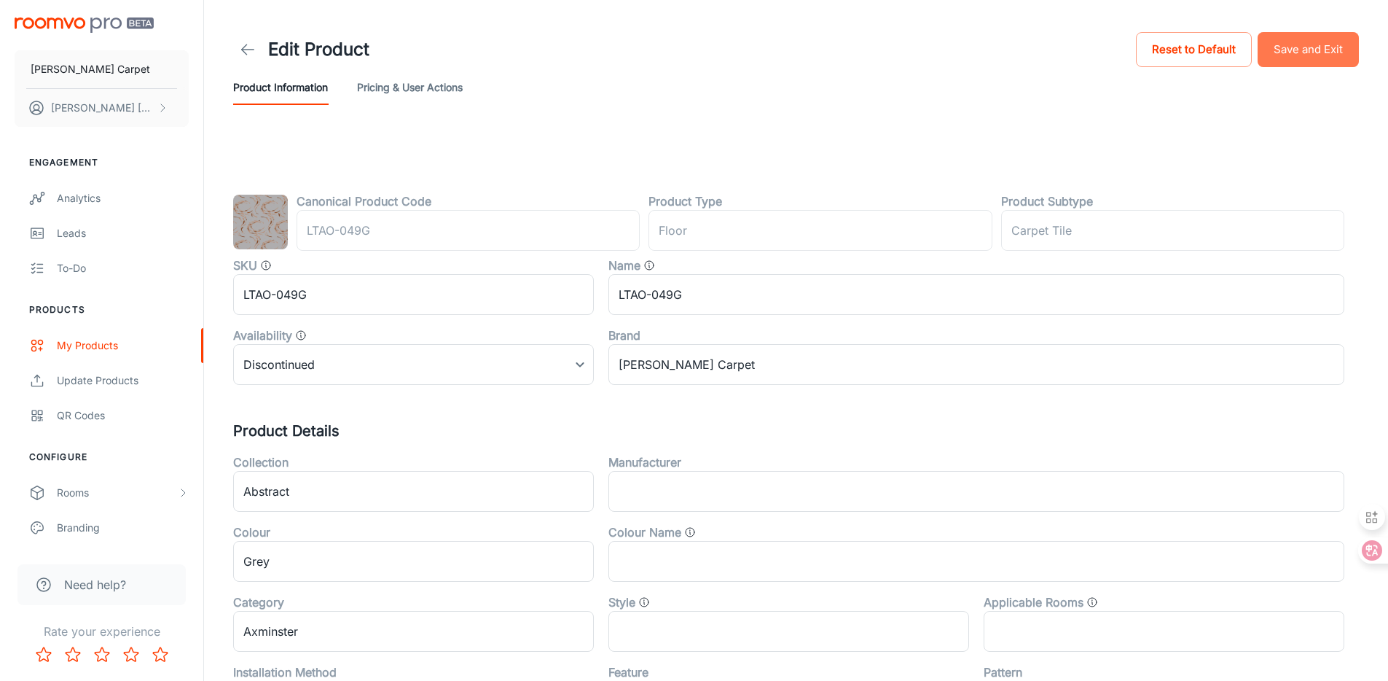
click at [1302, 49] on button "Save and Exit" at bounding box center [1308, 49] width 101 height 35
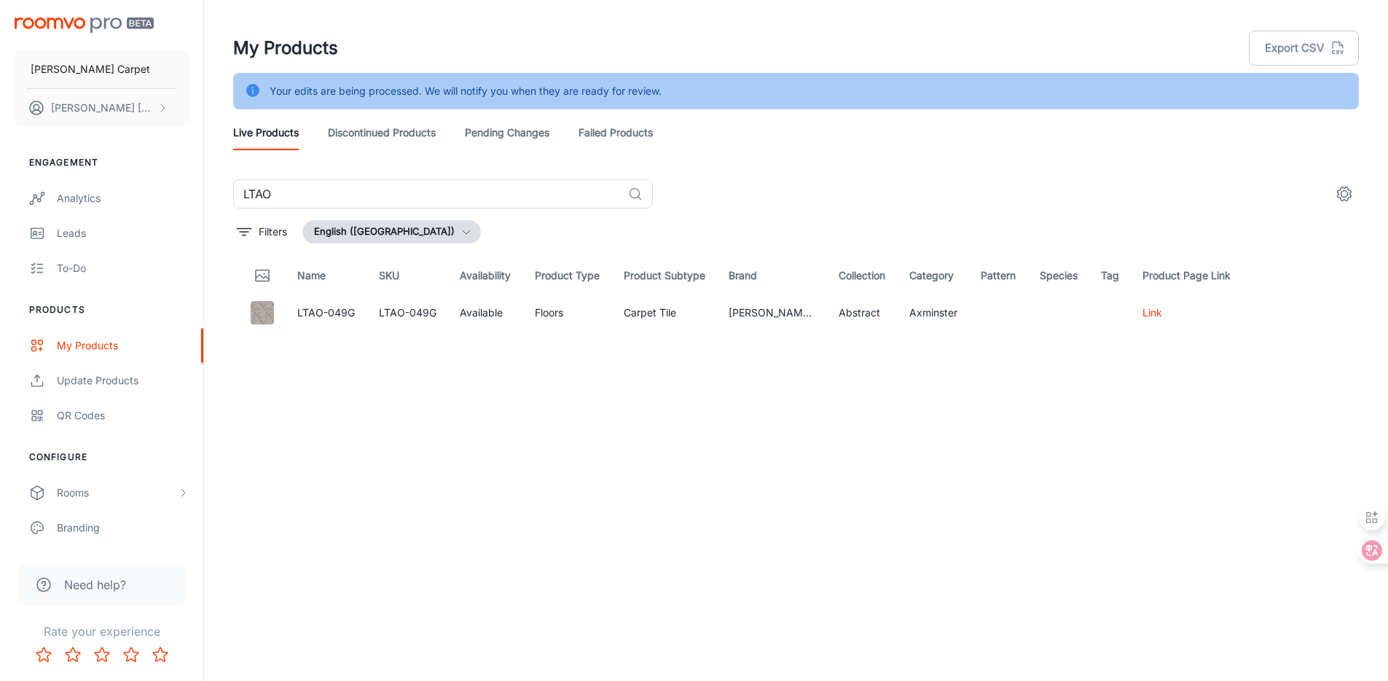
drag, startPoint x: 370, startPoint y: 84, endPoint x: 360, endPoint y: 87, distance: 10.2
click at [370, 84] on div "Your edits are being processed. We will notify you when they are ready for revi…" at bounding box center [466, 91] width 392 height 28
click at [109, 383] on div "Update Products" at bounding box center [123, 380] width 132 height 16
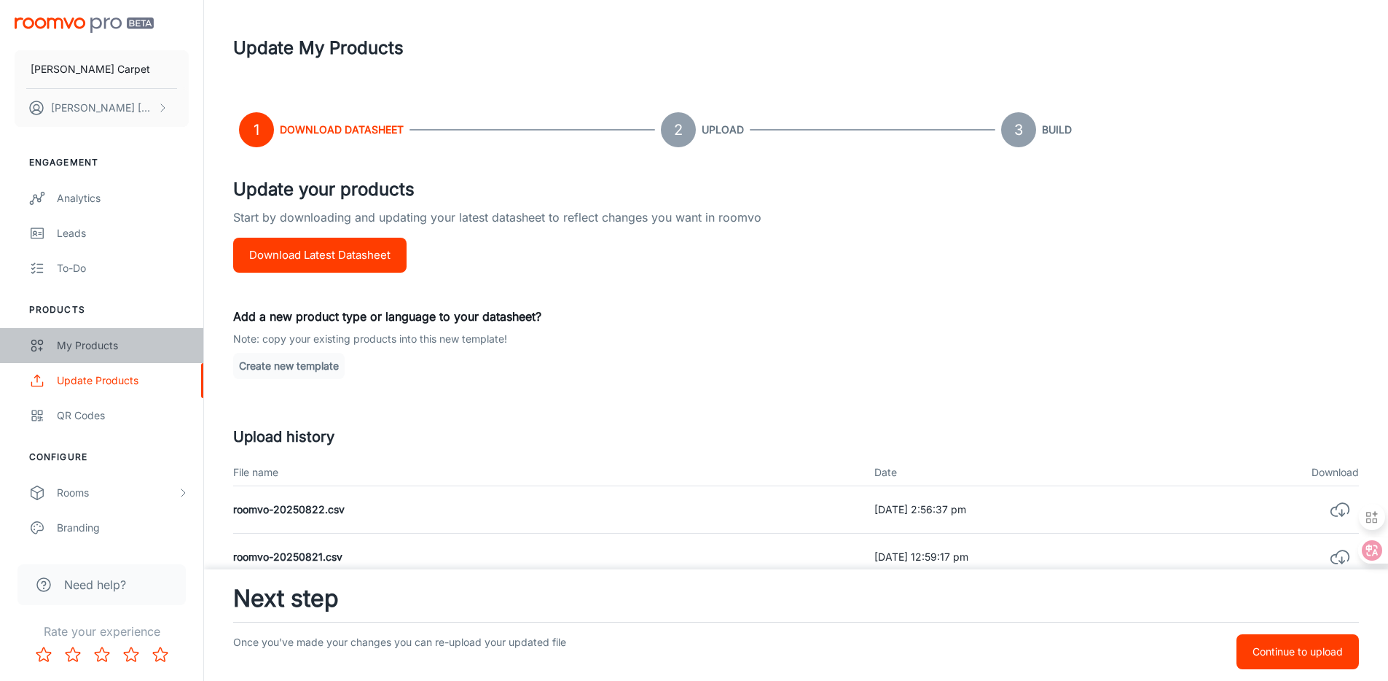
click at [92, 339] on div "My Products" at bounding box center [123, 345] width 132 height 16
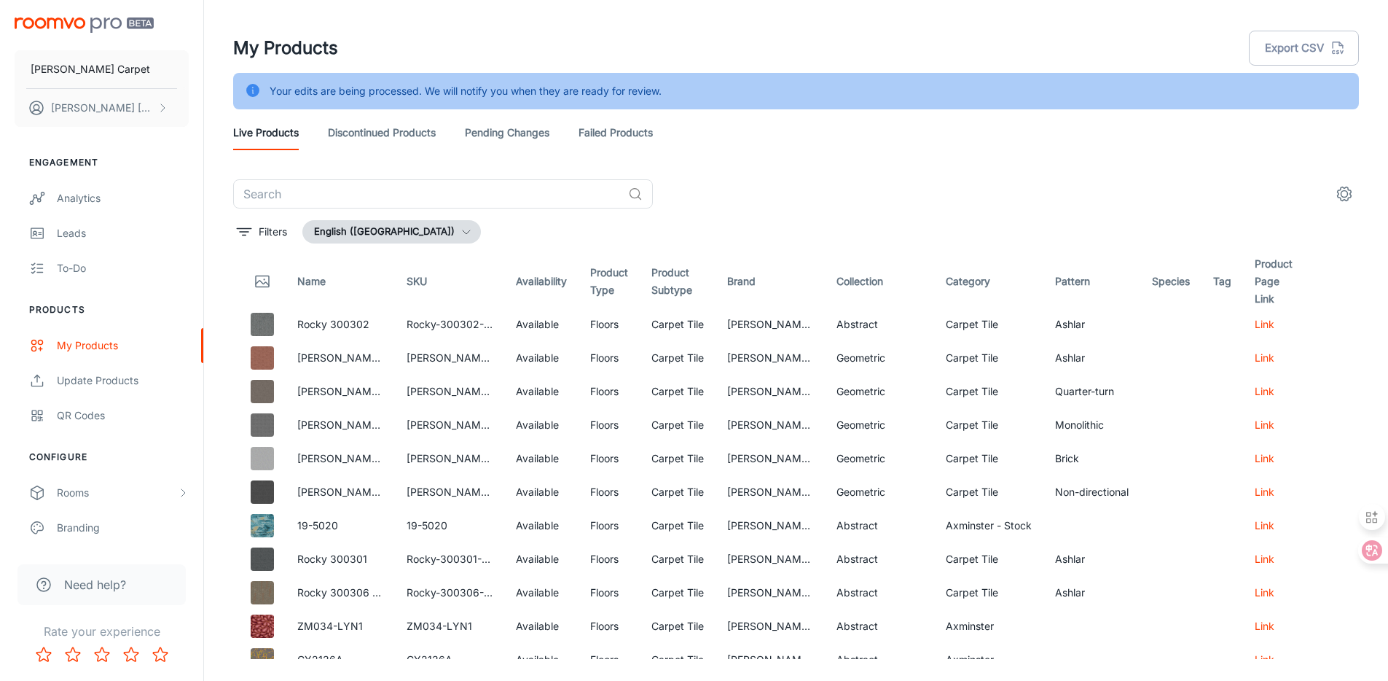
click at [408, 176] on header "My Products Export CSV Your edits are being processed. We will notify you when …" at bounding box center [796, 89] width 1161 height 179
click at [395, 194] on input "text" at bounding box center [427, 193] width 389 height 29
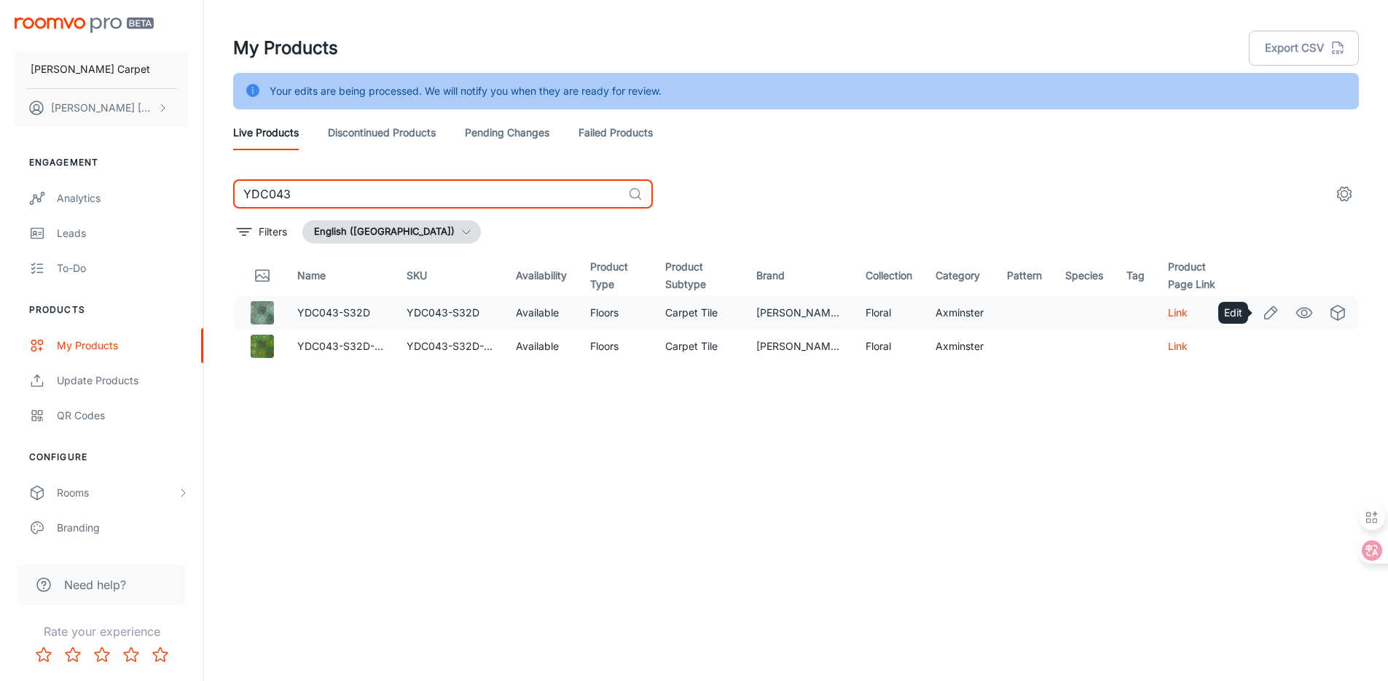
type input "YDC043"
click at [1273, 313] on icon "Edit" at bounding box center [1270, 312] width 17 height 17
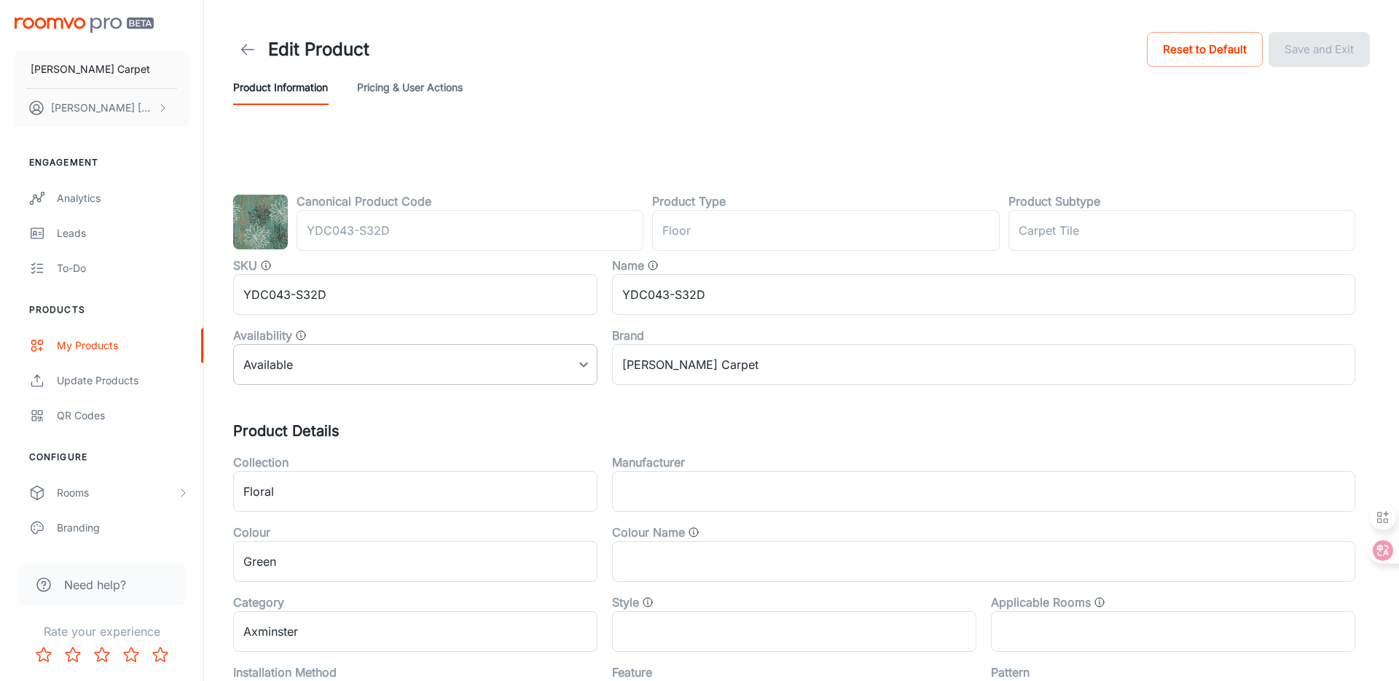
click at [394, 371] on body "[PERSON_NAME] Carpet [PERSON_NAME] Engagement Analytics Leads To-do Products My…" at bounding box center [699, 340] width 1399 height 681
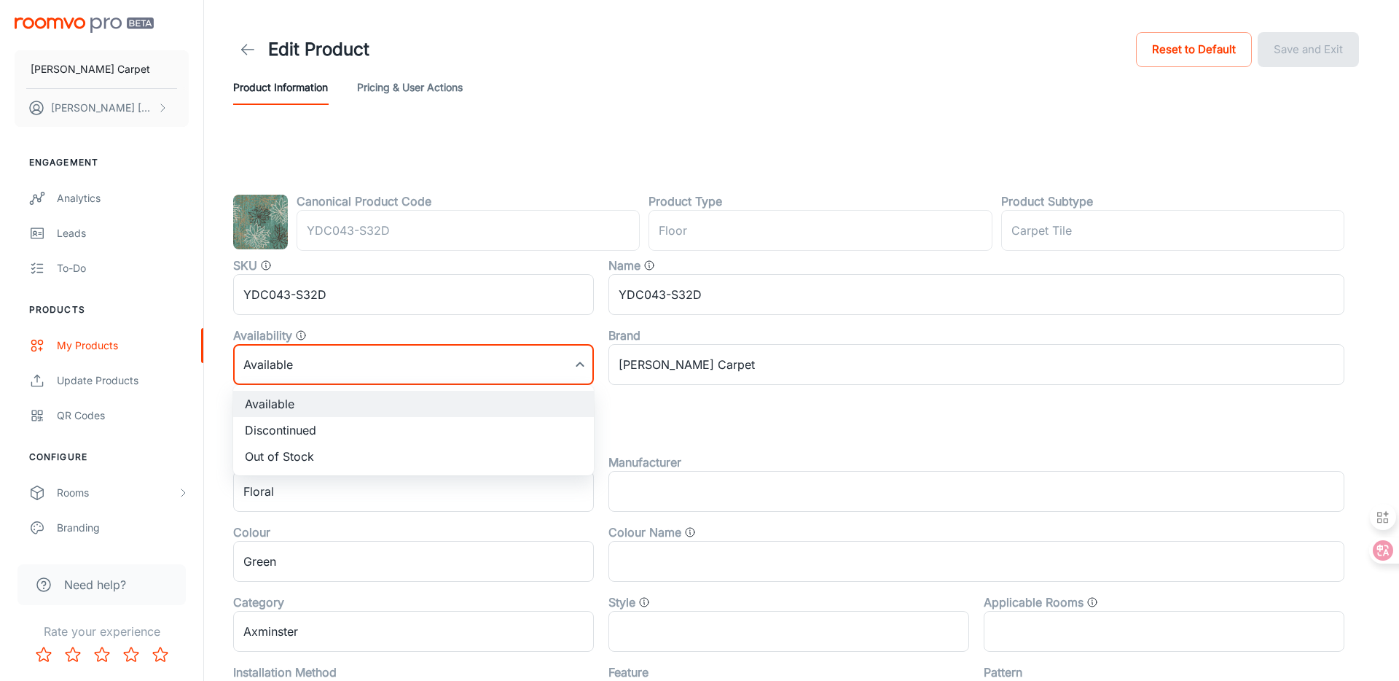
click at [396, 425] on li "Discontinued" at bounding box center [413, 430] width 361 height 26
type input "1"
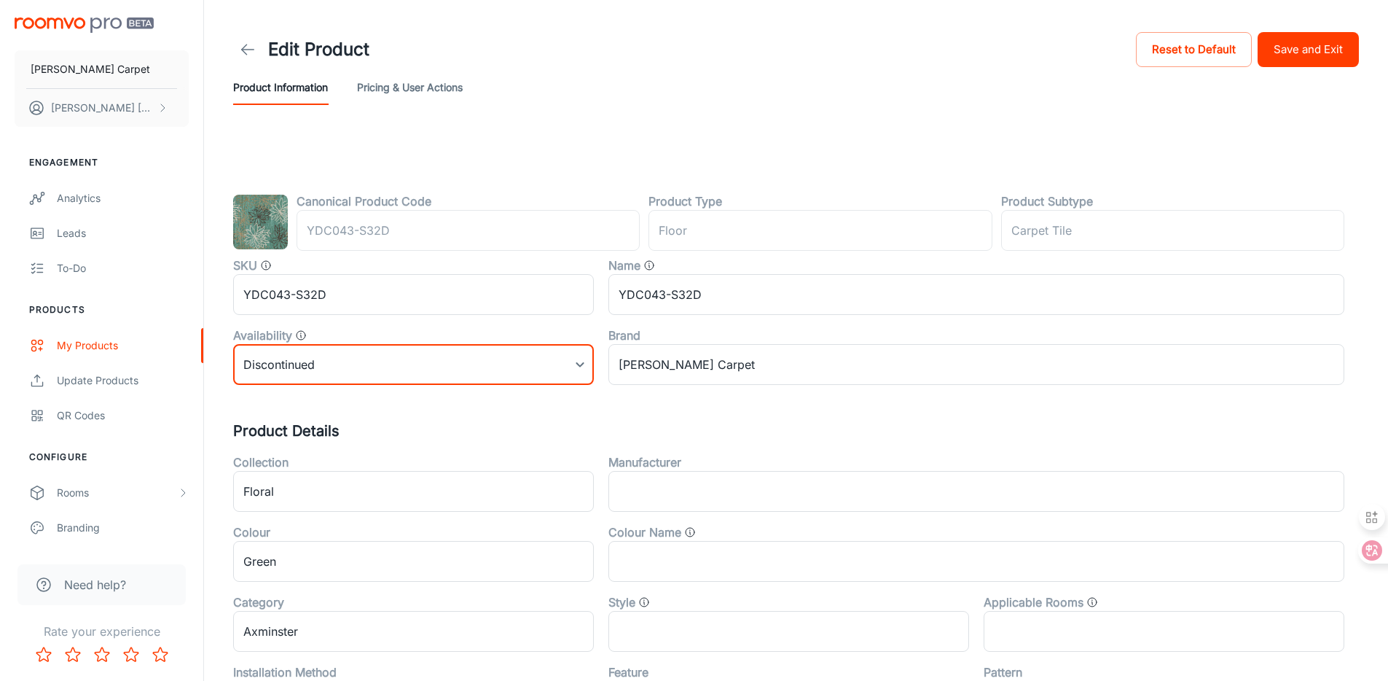
click at [1318, 47] on button "Save and Exit" at bounding box center [1308, 49] width 101 height 35
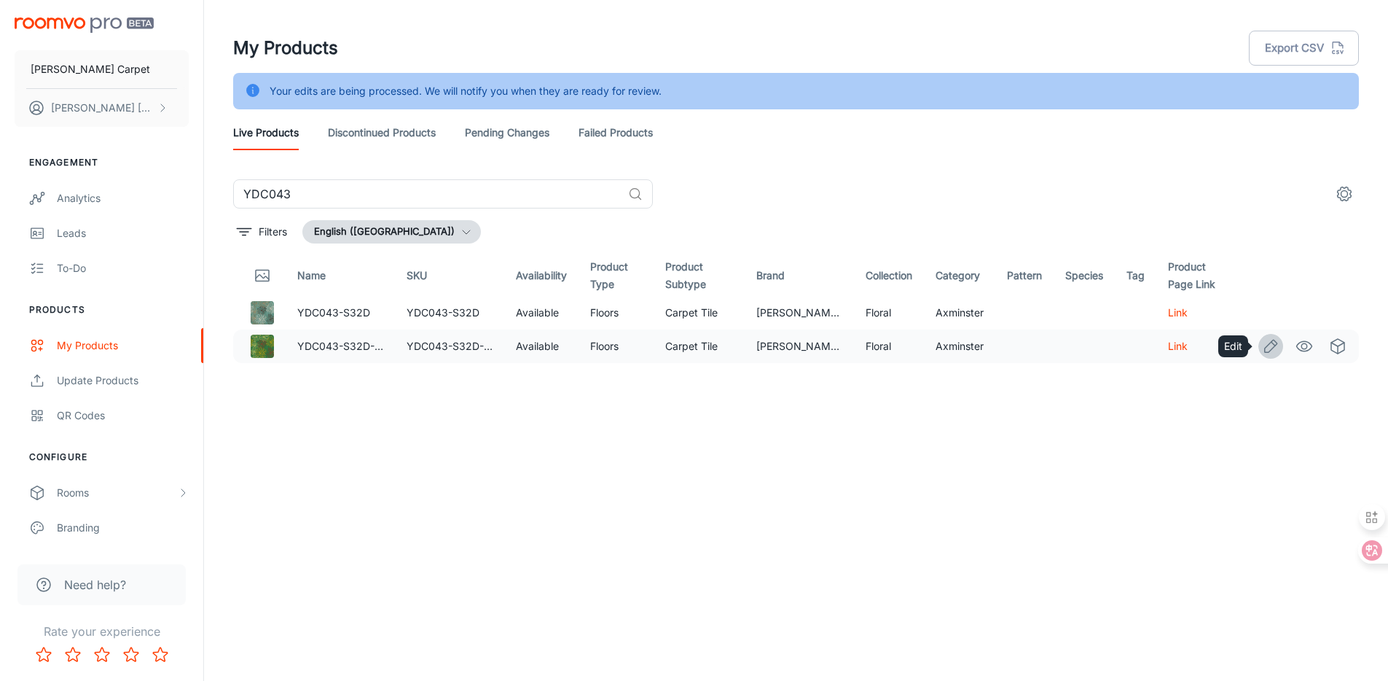
click at [1273, 343] on line "Edit" at bounding box center [1274, 344] width 4 height 4
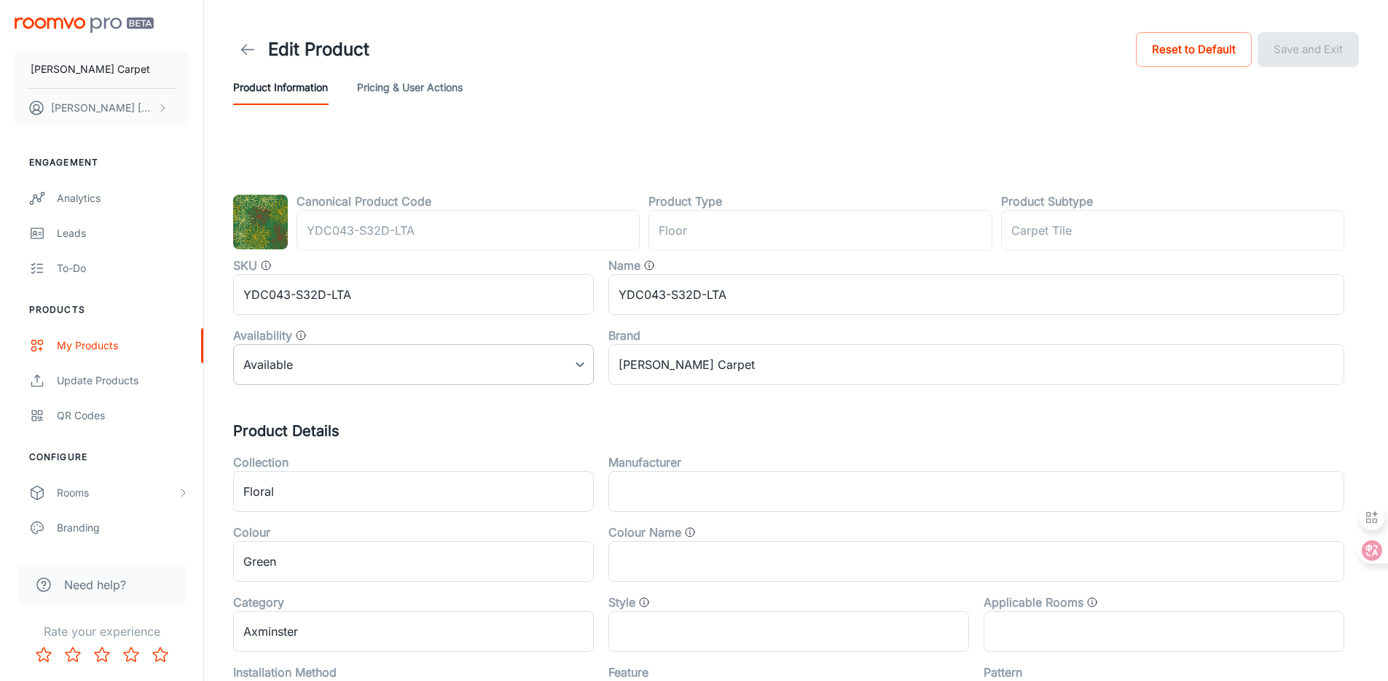
click at [465, 356] on body "[PERSON_NAME] Carpet [PERSON_NAME] Engagement Analytics Leads To-do Products My…" at bounding box center [694, 340] width 1388 height 681
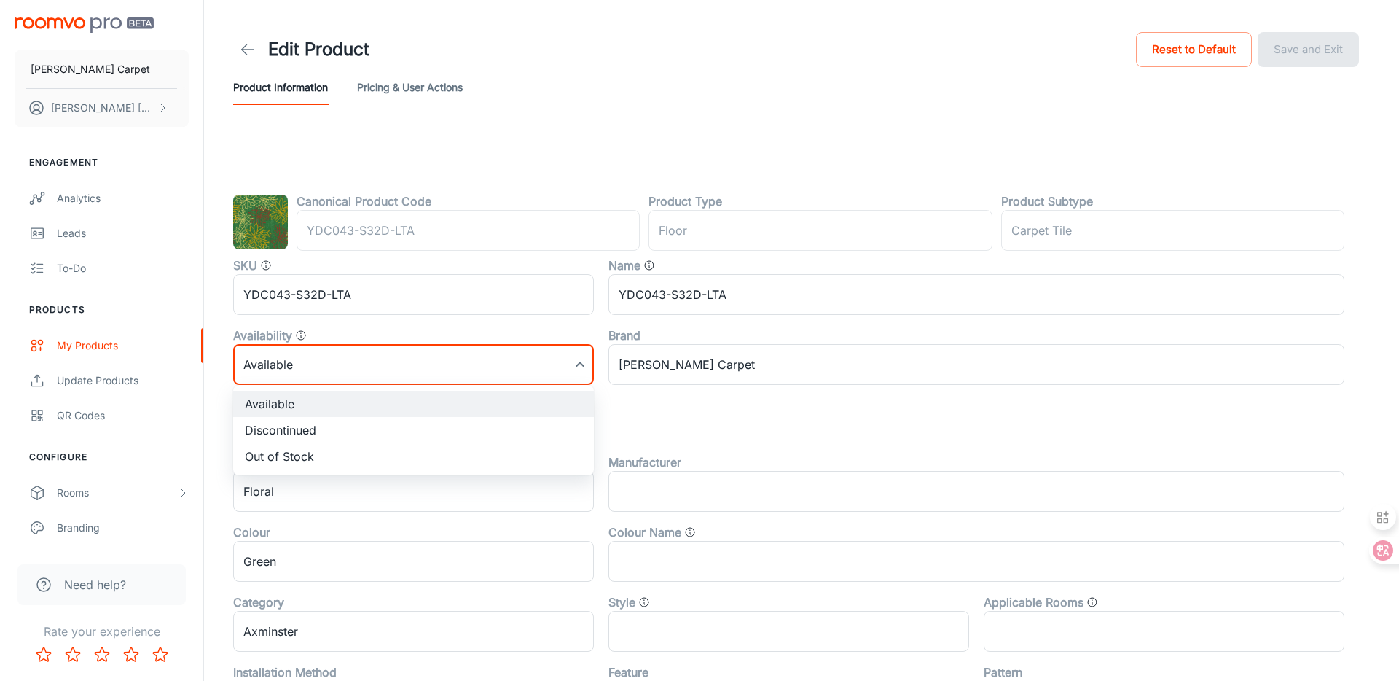
click at [442, 430] on li "Discontinued" at bounding box center [413, 430] width 361 height 26
type input "1"
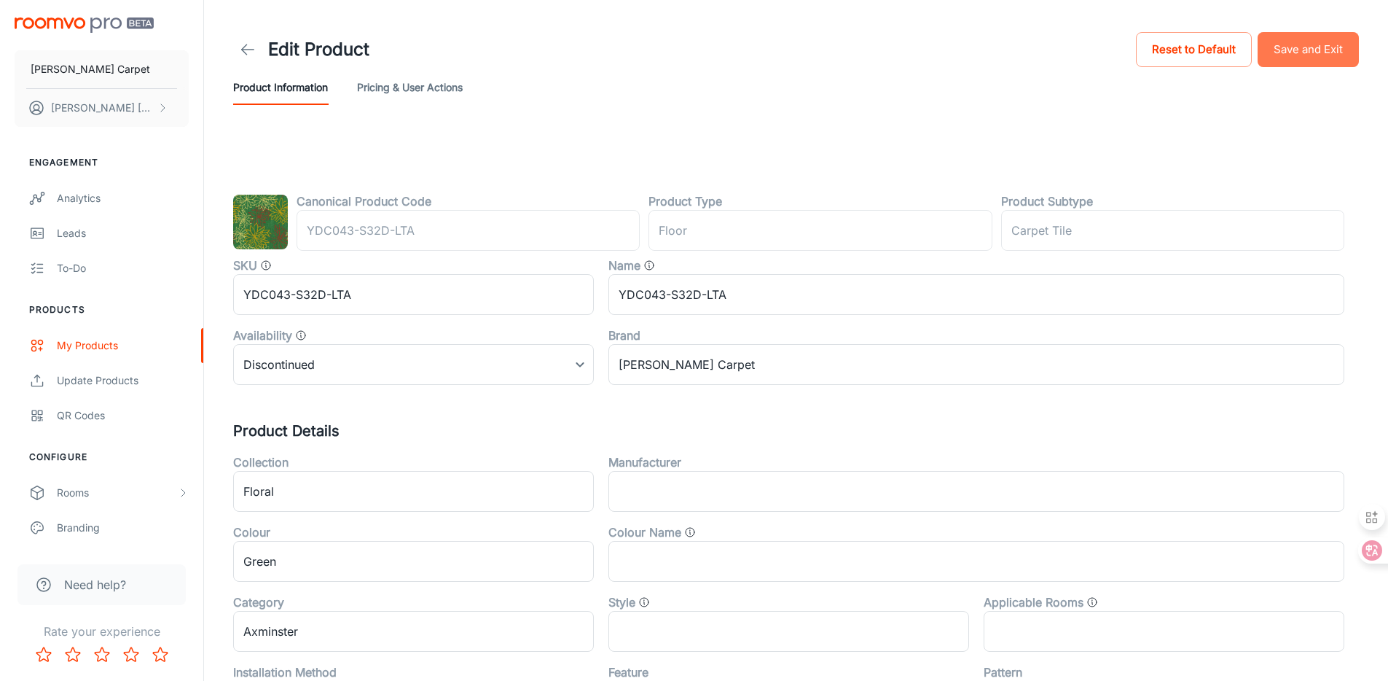
click at [1329, 44] on button "Save and Exit" at bounding box center [1308, 49] width 101 height 35
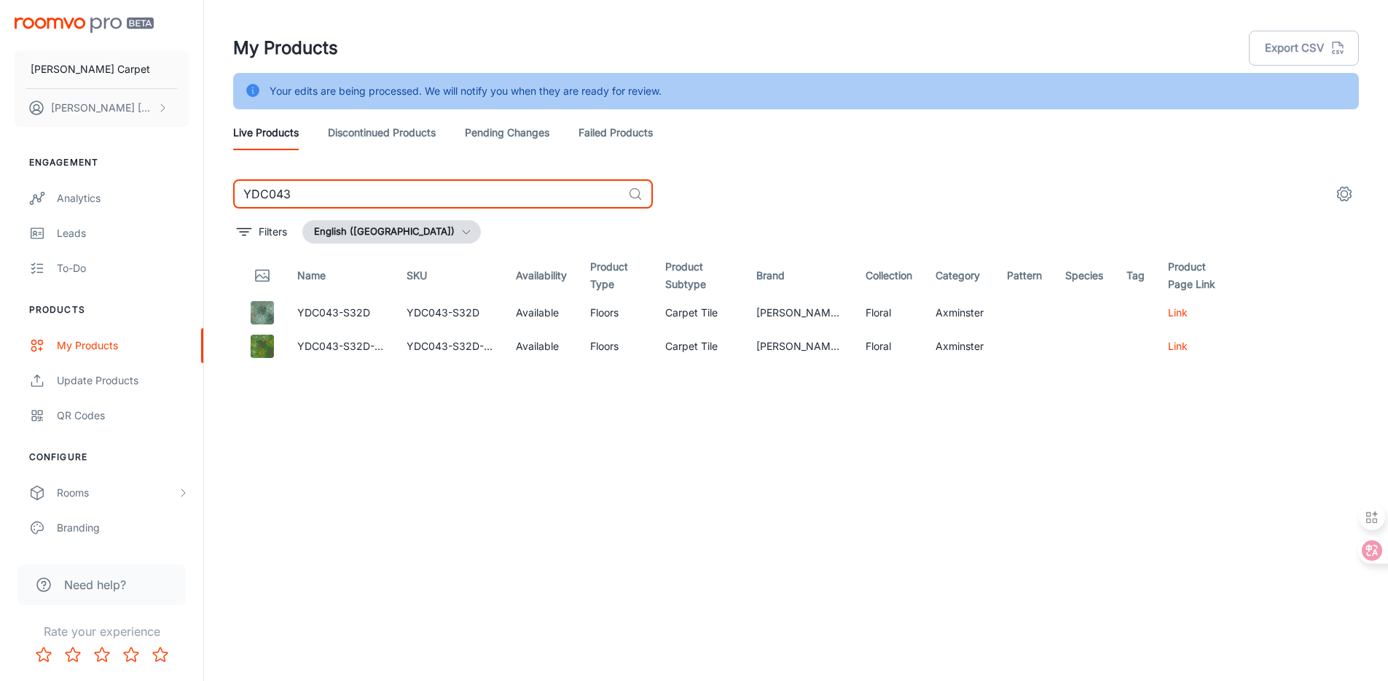
drag, startPoint x: 308, startPoint y: 192, endPoint x: 211, endPoint y: 182, distance: 97.4
click at [211, 182] on div "My Products Export CSV Your edits are being processed. We will notify you when …" at bounding box center [796, 358] width 1184 height 717
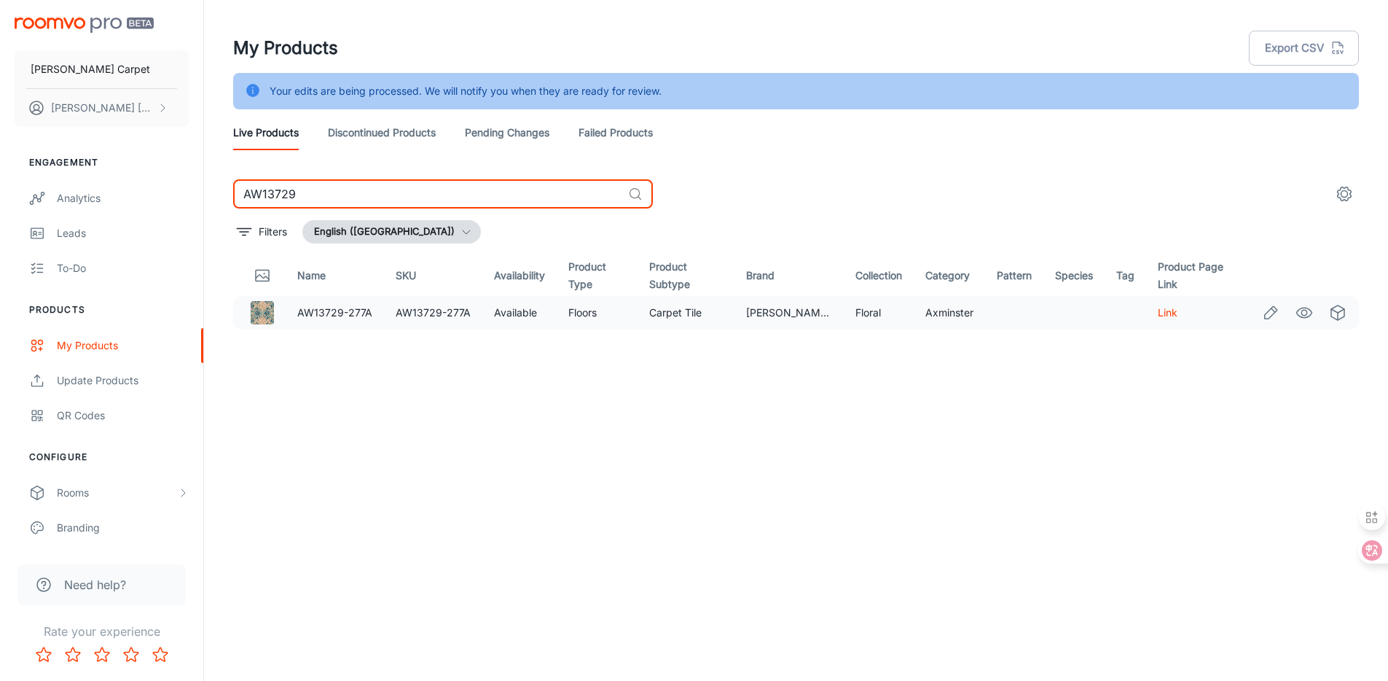
type input "AW13729"
click at [1270, 316] on icon "Edit" at bounding box center [1271, 312] width 12 height 12
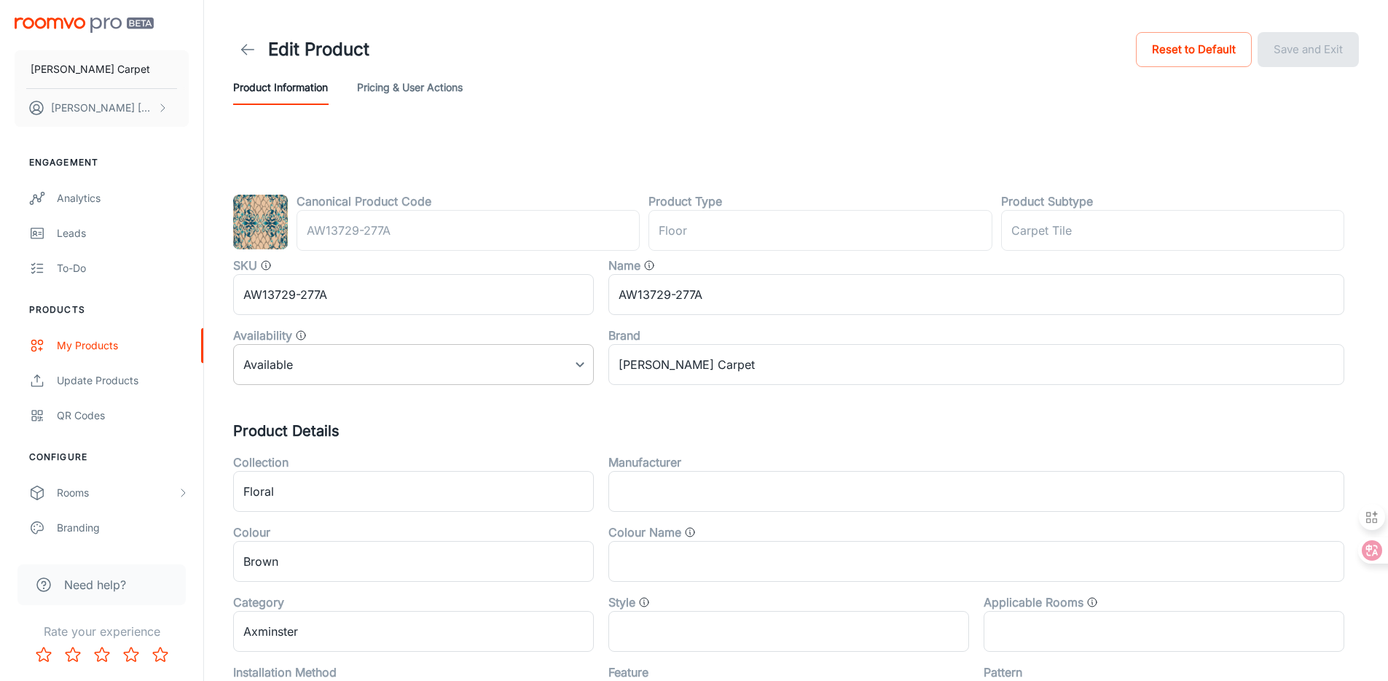
click at [282, 369] on body "[PERSON_NAME] Carpet [PERSON_NAME] Engagement Analytics Leads To-do Products My…" at bounding box center [694, 340] width 1388 height 681
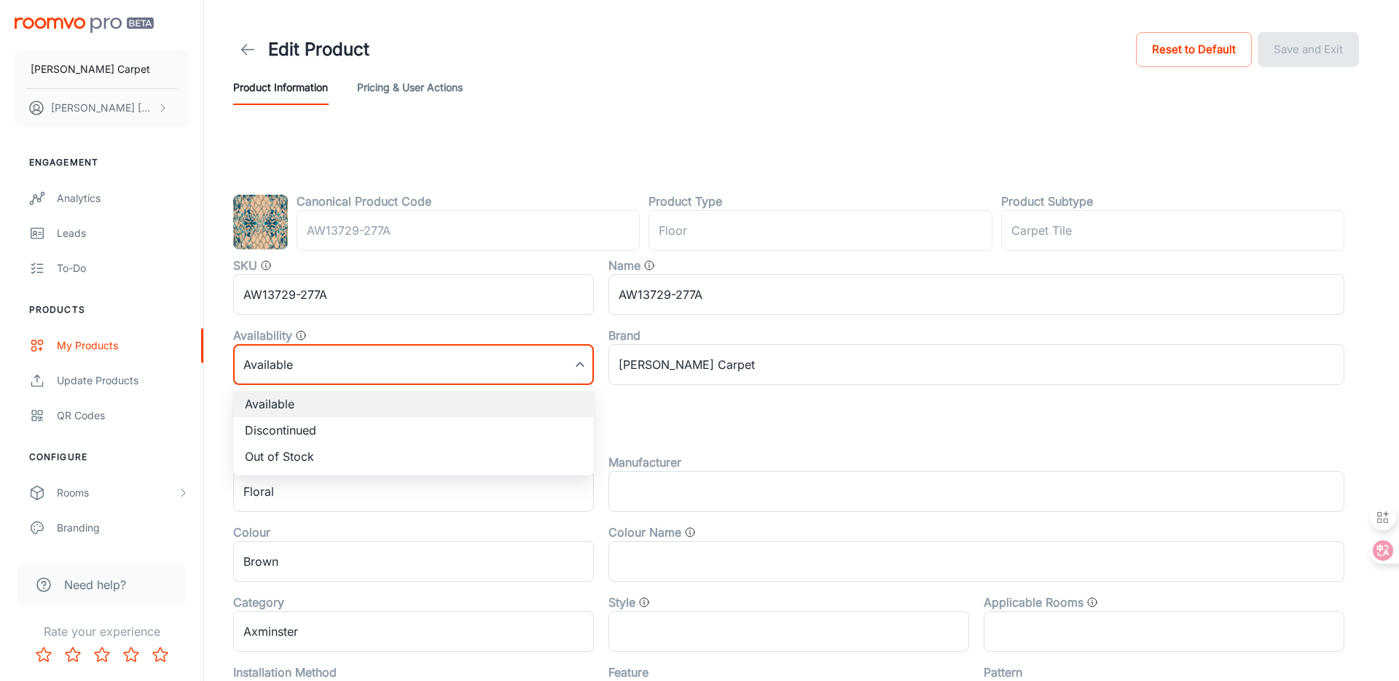
click at [284, 421] on li "Discontinued" at bounding box center [413, 430] width 361 height 26
type input "1"
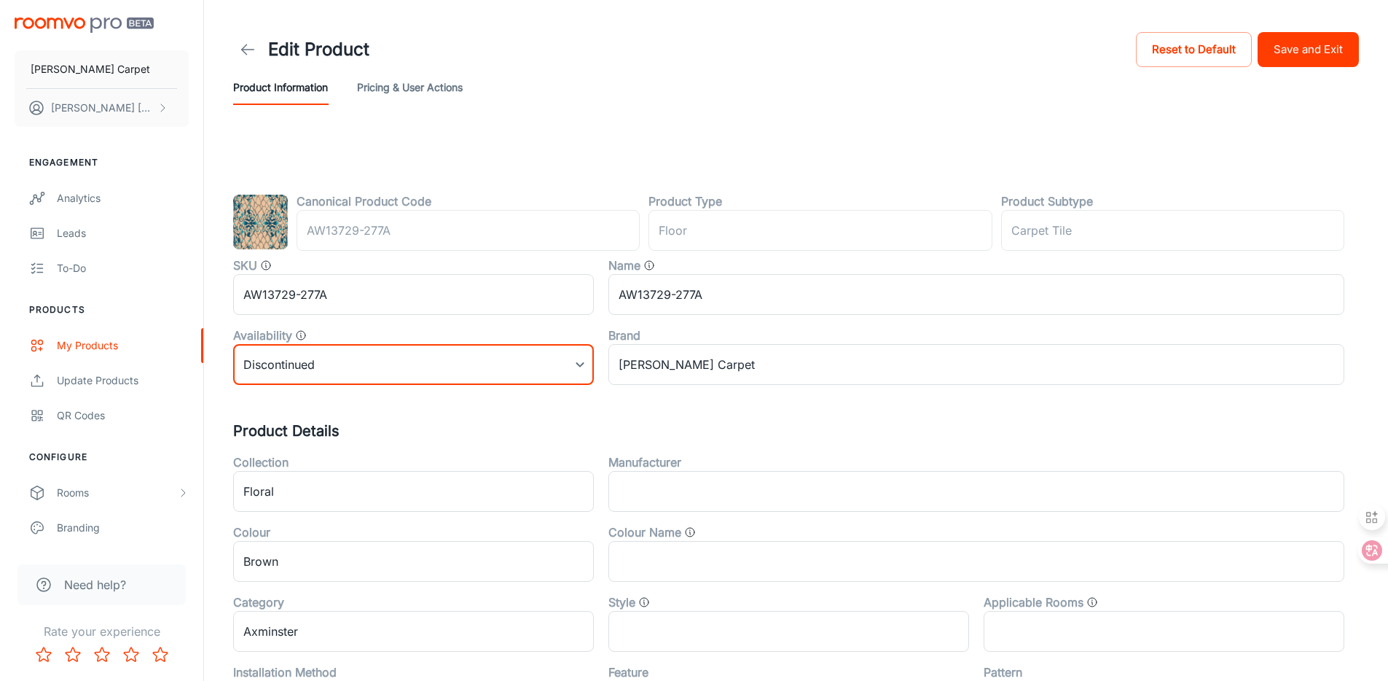
click at [1293, 42] on button "Save and Exit" at bounding box center [1308, 49] width 101 height 35
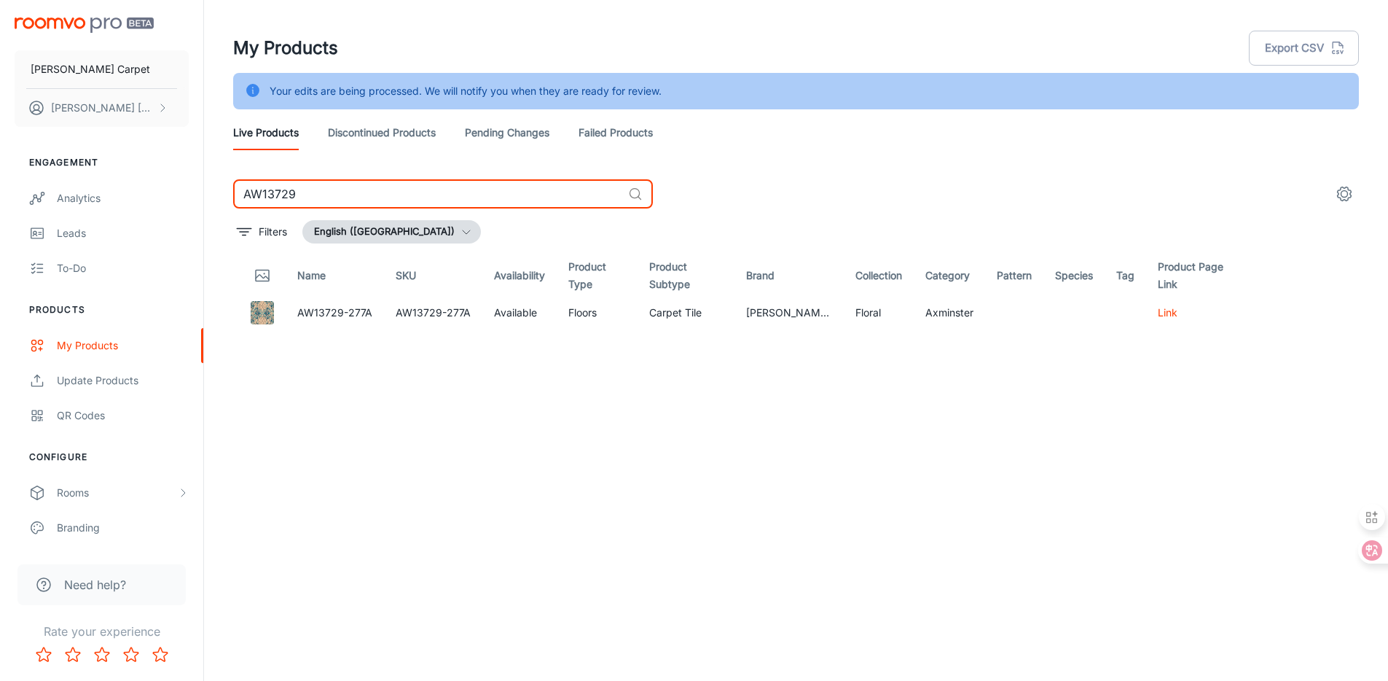
drag, startPoint x: 318, startPoint y: 192, endPoint x: 187, endPoint y: 173, distance: 133.3
click at [187, 173] on div "[PERSON_NAME] Carpet [PERSON_NAME] Engagement Analytics Leads To-do Products My…" at bounding box center [694, 358] width 1388 height 717
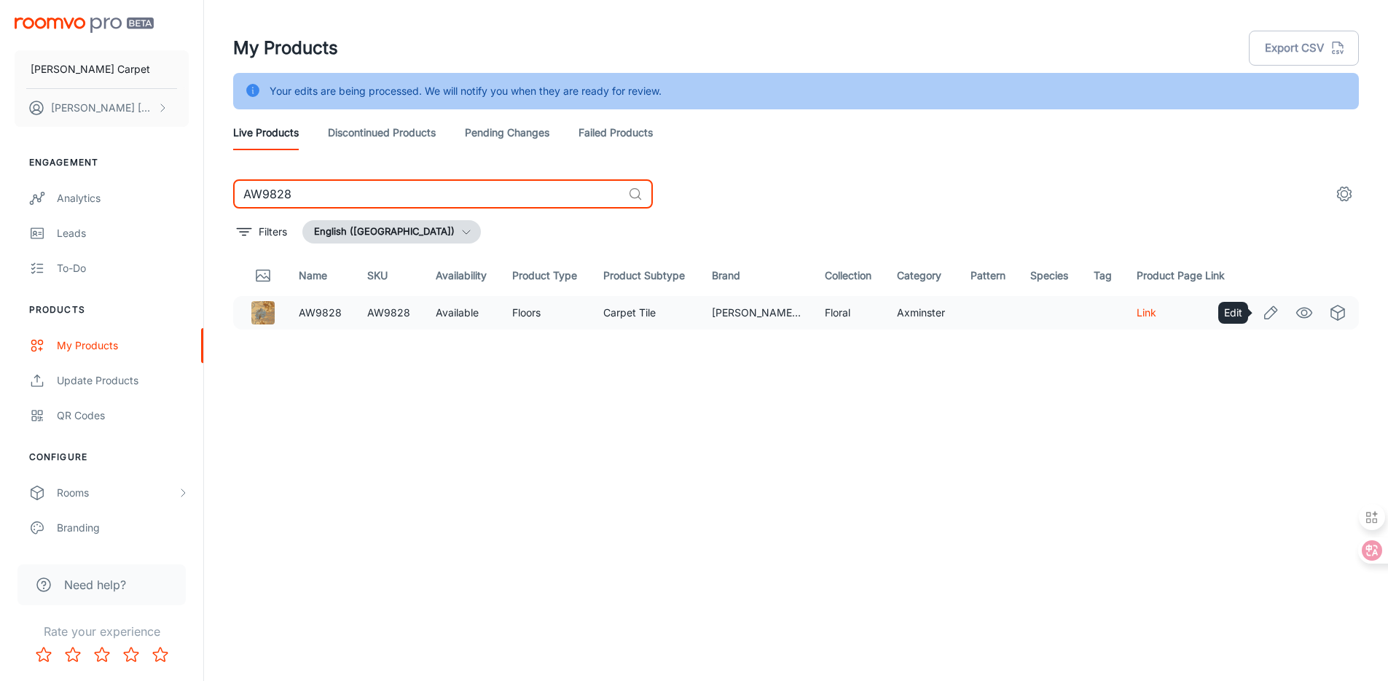
type input "AW9828"
click at [1262, 311] on icon "Edit" at bounding box center [1270, 312] width 17 height 17
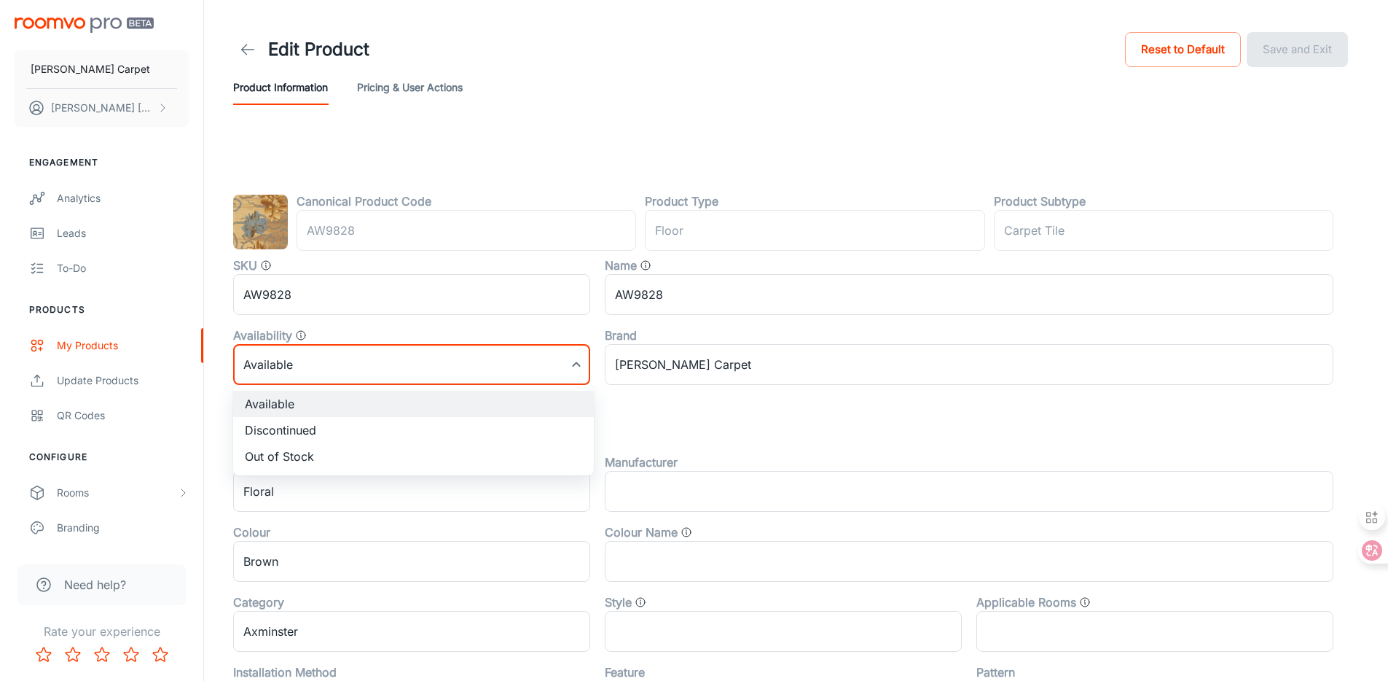
click at [479, 359] on body "[PERSON_NAME] Carpet [PERSON_NAME] Engagement Analytics Leads To-do Products My…" at bounding box center [694, 340] width 1388 height 681
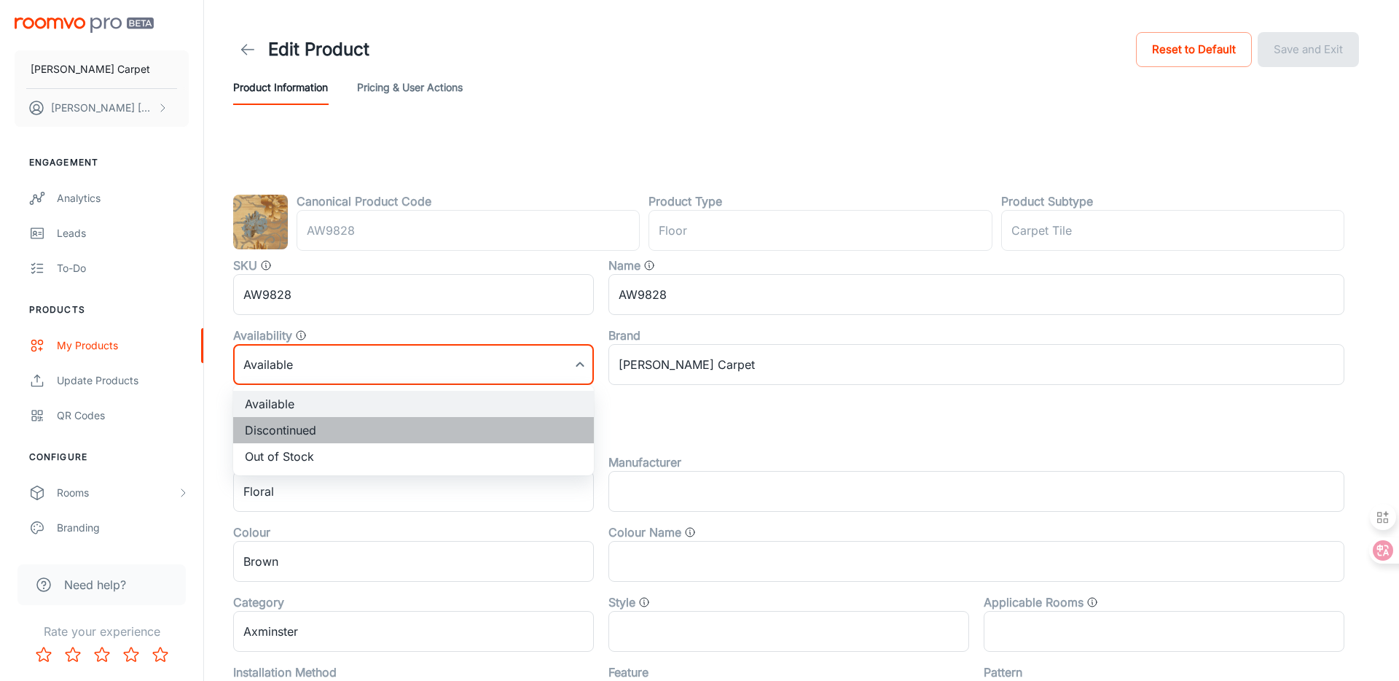
click at [418, 437] on li "Discontinued" at bounding box center [413, 430] width 361 height 26
type input "1"
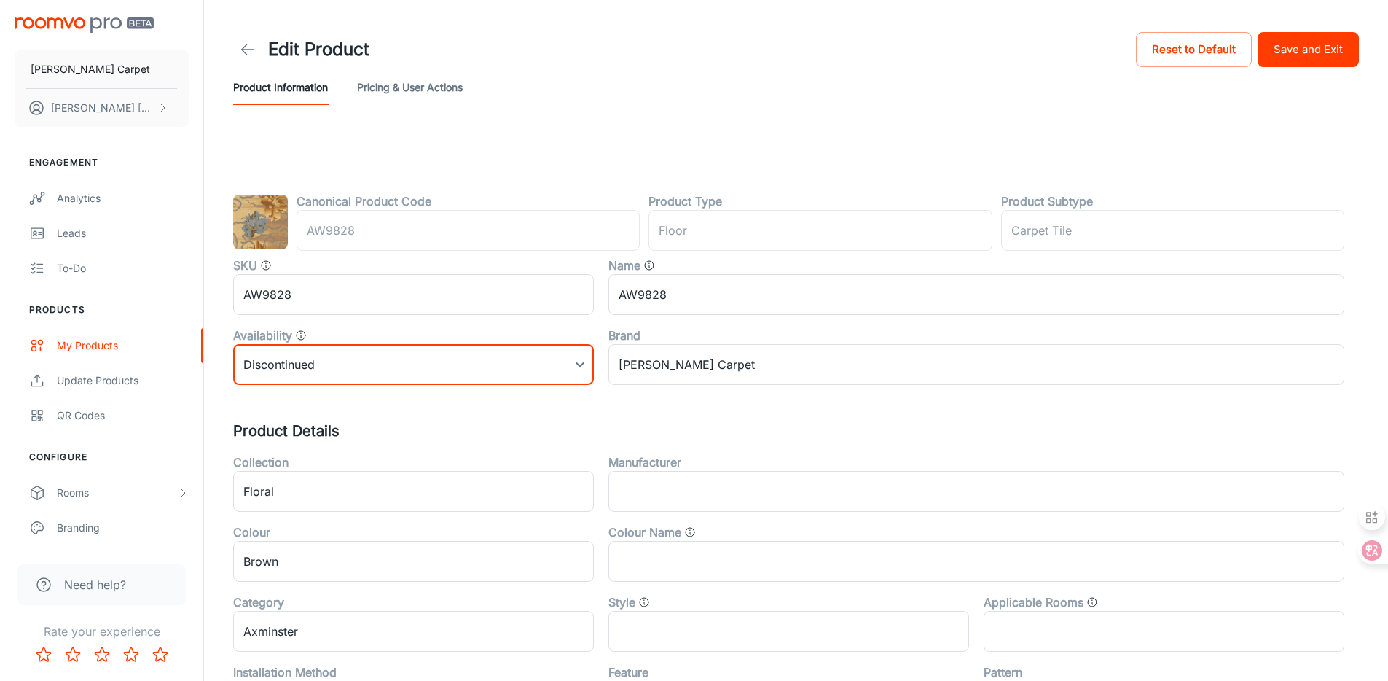
click at [1318, 52] on button "Save and Exit" at bounding box center [1308, 49] width 101 height 35
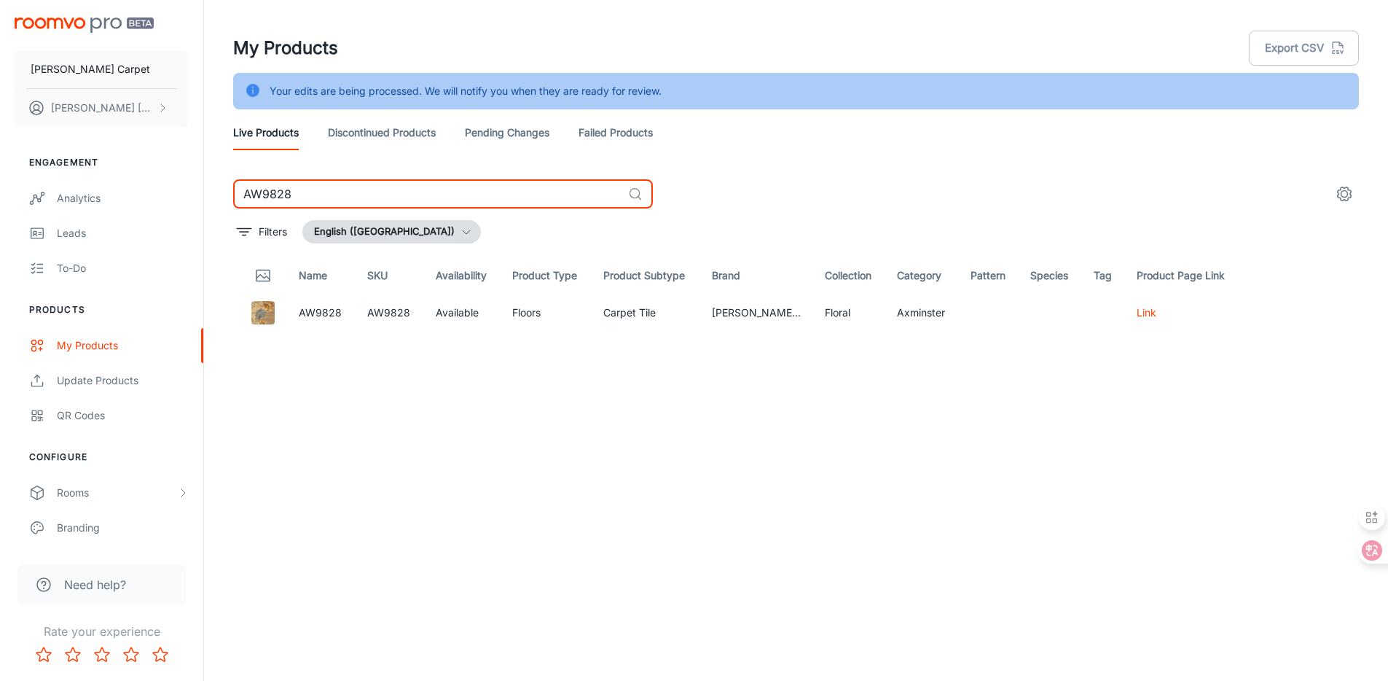
drag, startPoint x: 317, startPoint y: 192, endPoint x: 258, endPoint y: 184, distance: 59.7
click at [258, 184] on input "AW9828" at bounding box center [427, 193] width 389 height 29
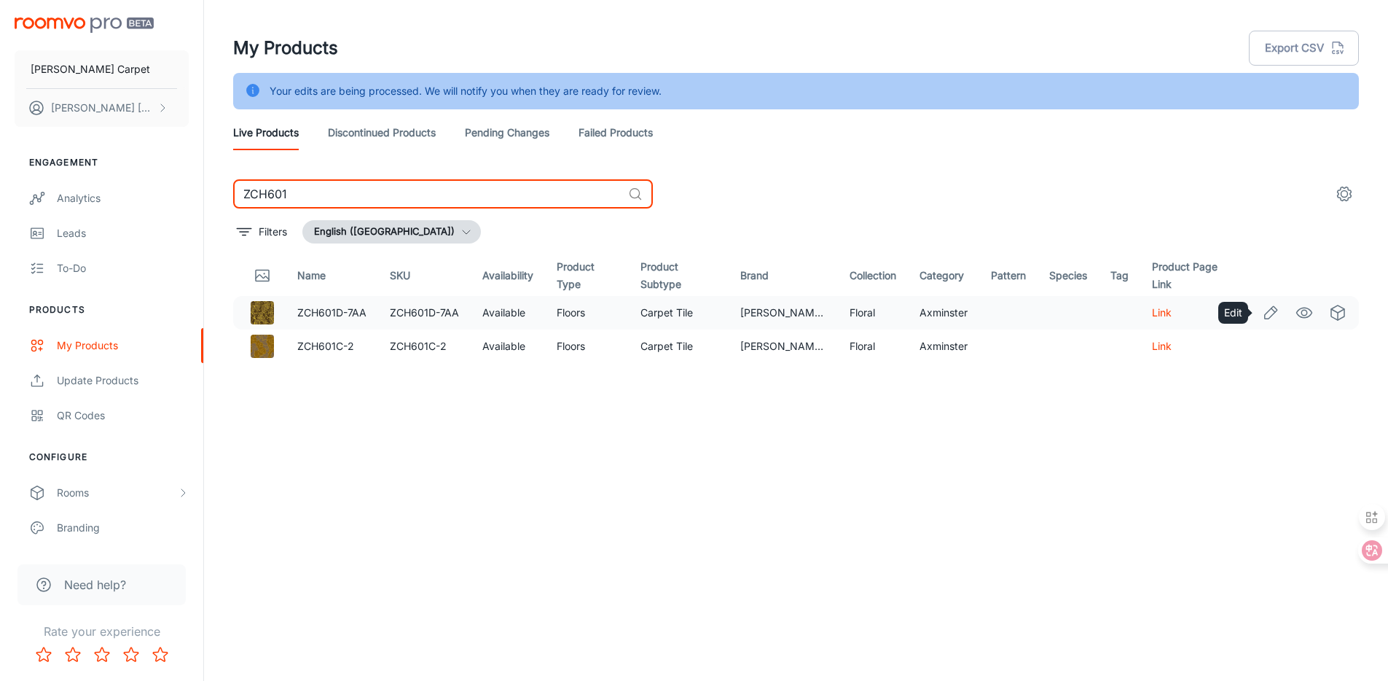
type input "ZCH601"
click at [1271, 310] on icon "Edit" at bounding box center [1270, 312] width 17 height 17
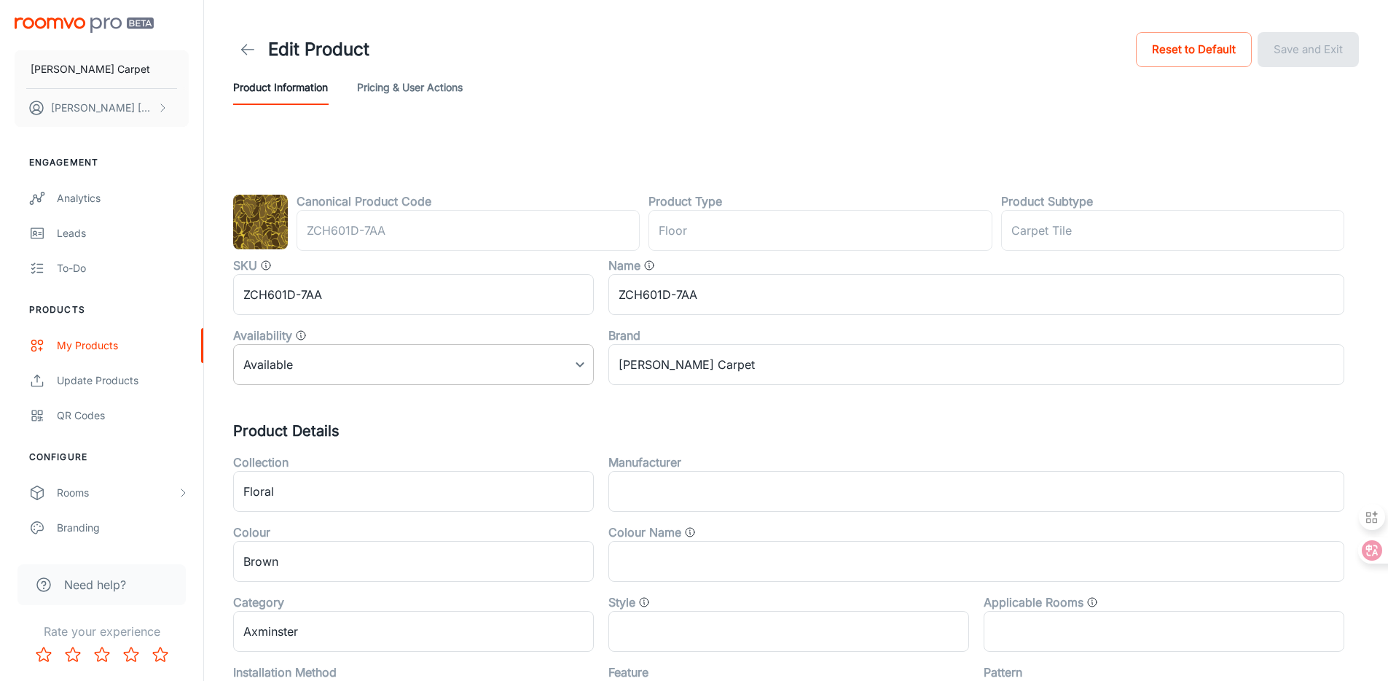
click at [291, 370] on body "[PERSON_NAME] Carpet [PERSON_NAME] Engagement Analytics Leads To-do Products My…" at bounding box center [694, 340] width 1388 height 681
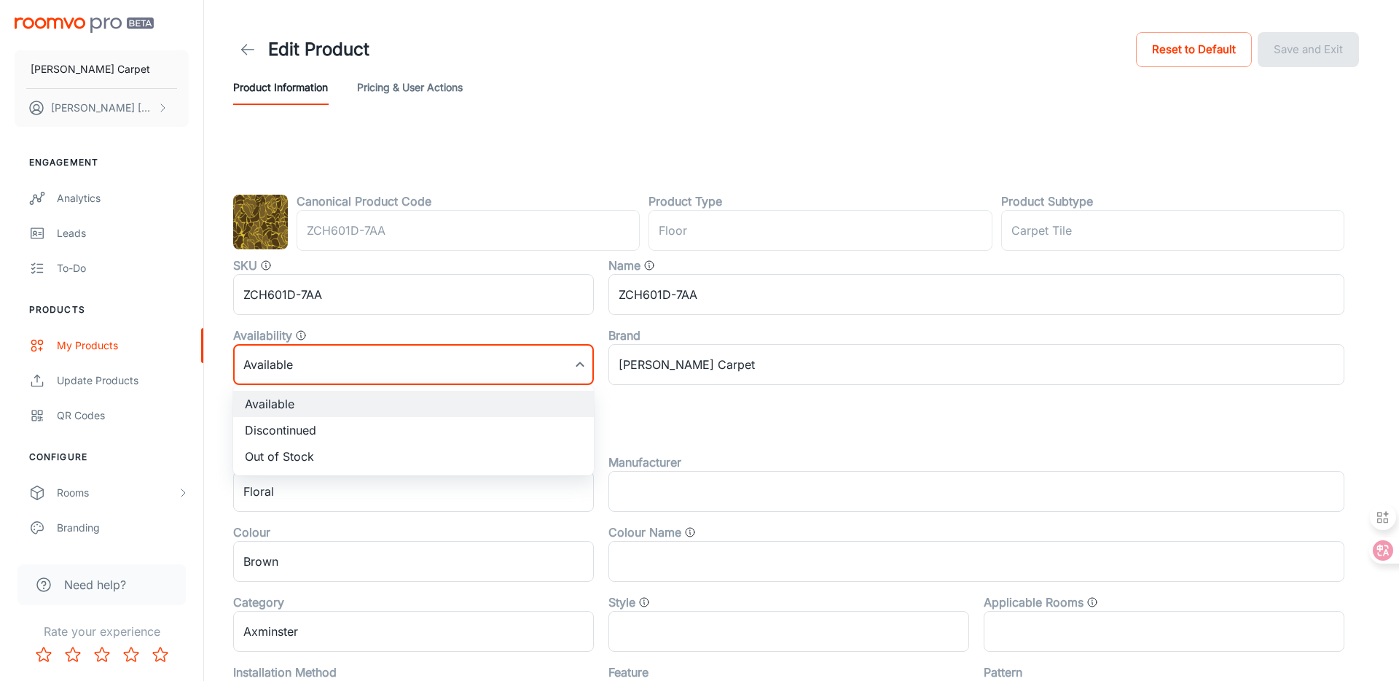
click at [293, 426] on li "Discontinued" at bounding box center [413, 430] width 361 height 26
type input "1"
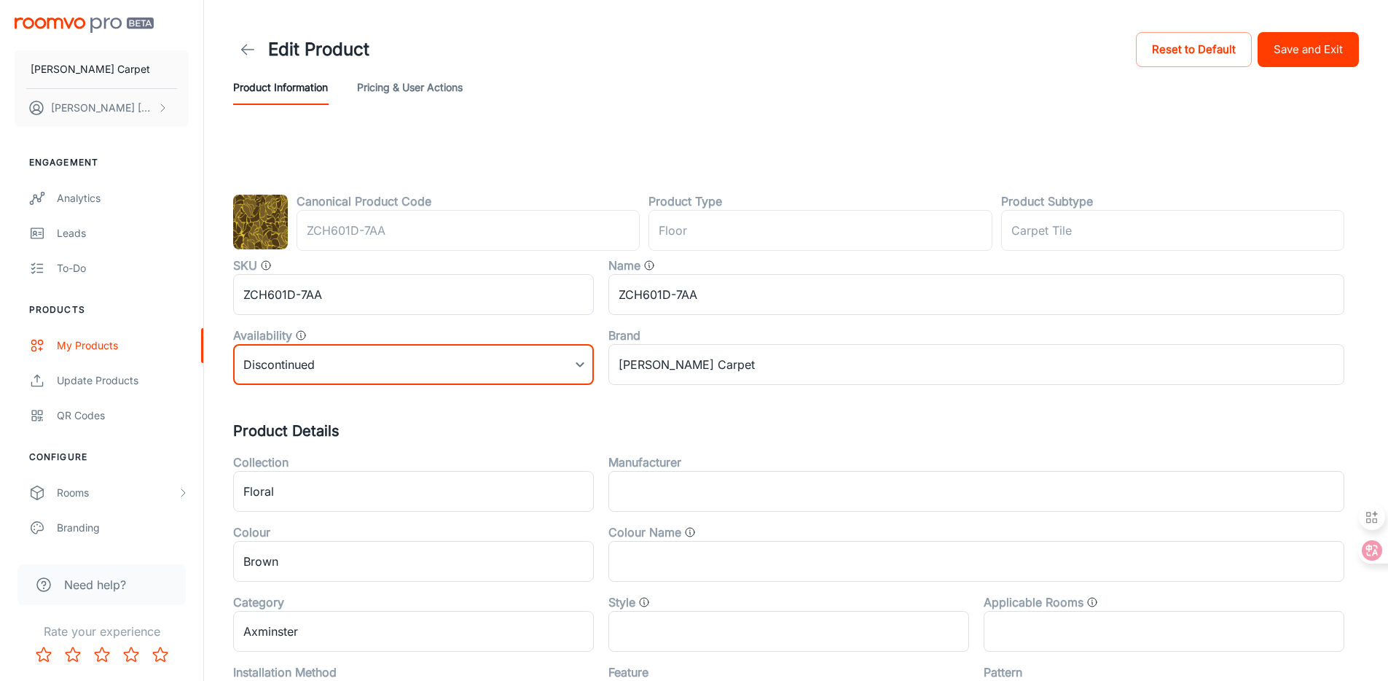
click at [1310, 53] on button "Save and Exit" at bounding box center [1308, 49] width 101 height 35
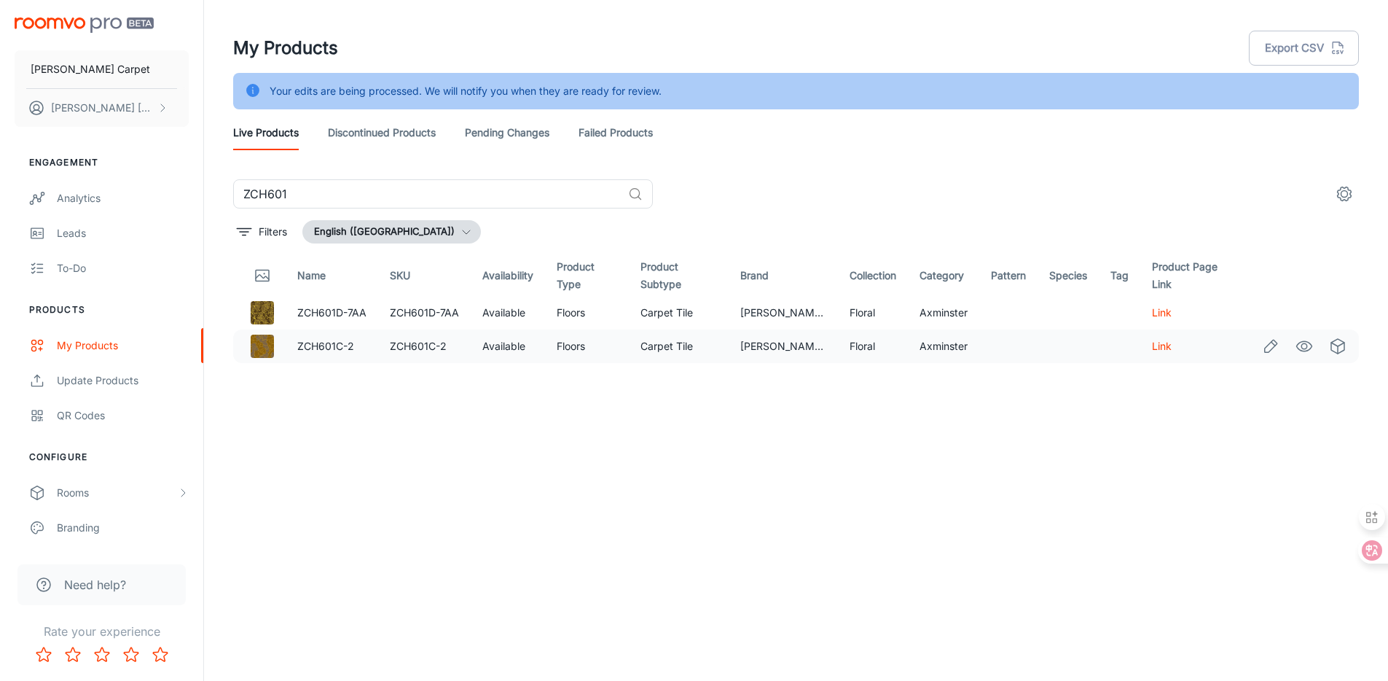
click at [1266, 346] on icon "Edit" at bounding box center [1271, 346] width 12 height 12
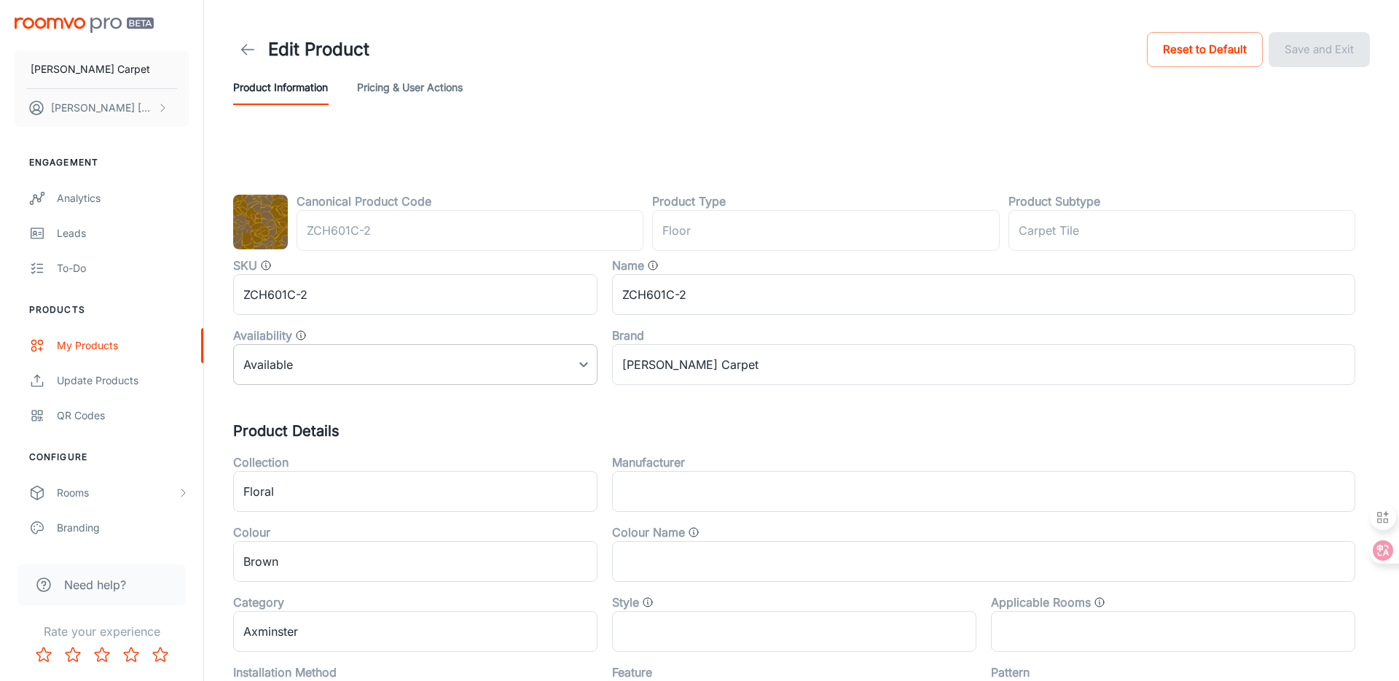
click at [398, 369] on body "[PERSON_NAME] Carpet [PERSON_NAME] Engagement Analytics Leads To-do Products My…" at bounding box center [699, 340] width 1399 height 681
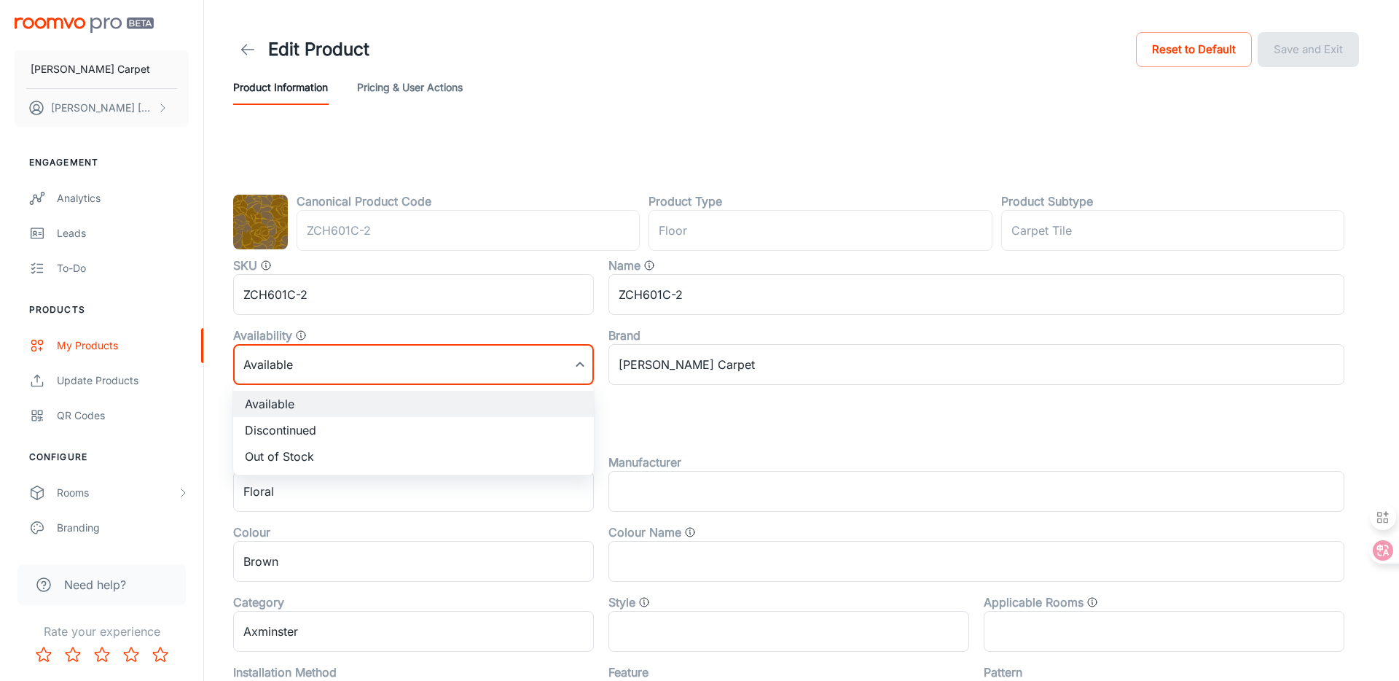
click at [328, 428] on li "Discontinued" at bounding box center [413, 430] width 361 height 26
type input "1"
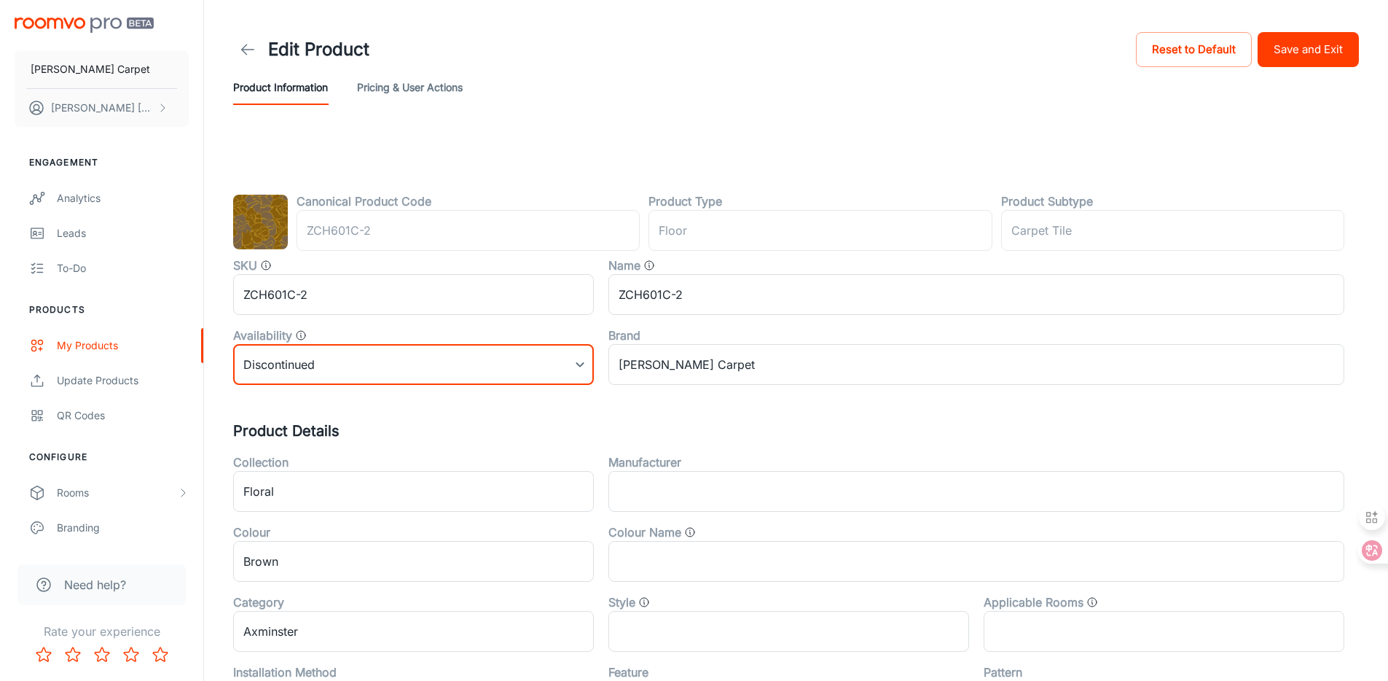
click at [1319, 44] on button "Save and Exit" at bounding box center [1308, 49] width 101 height 35
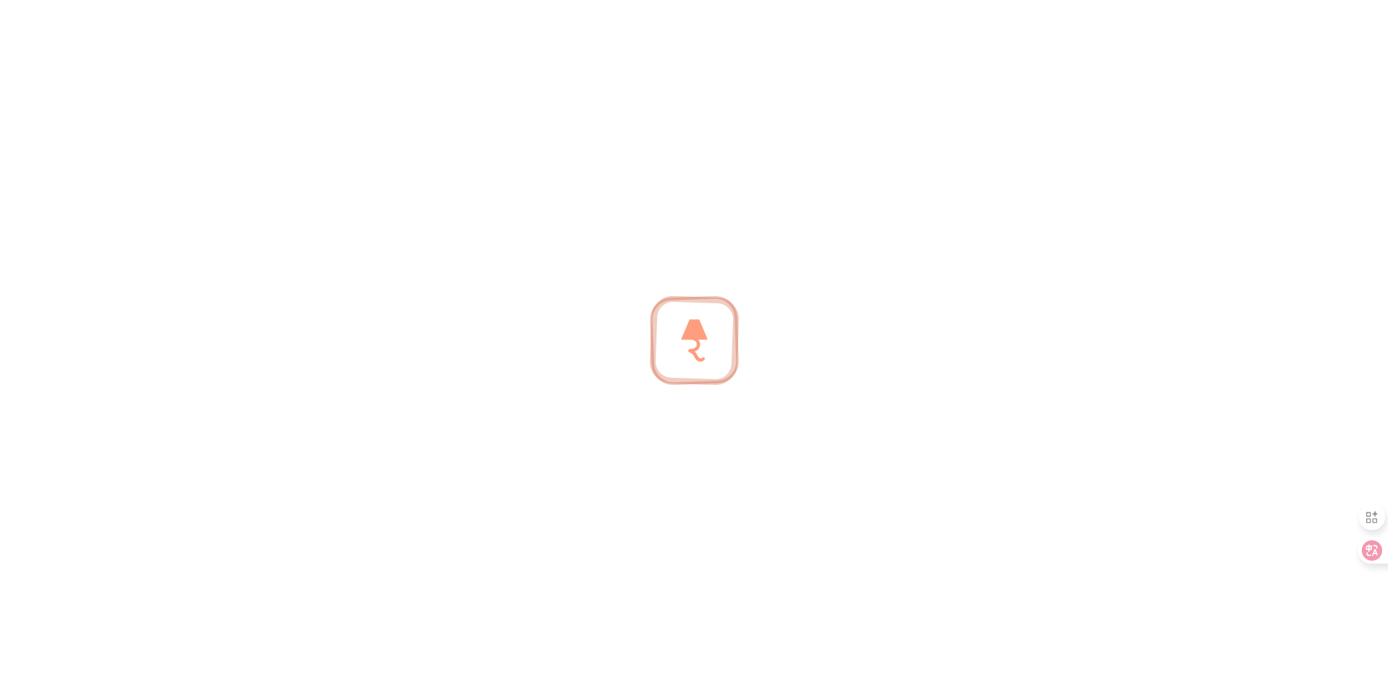
click at [240, 48] on div at bounding box center [694, 340] width 1388 height 681
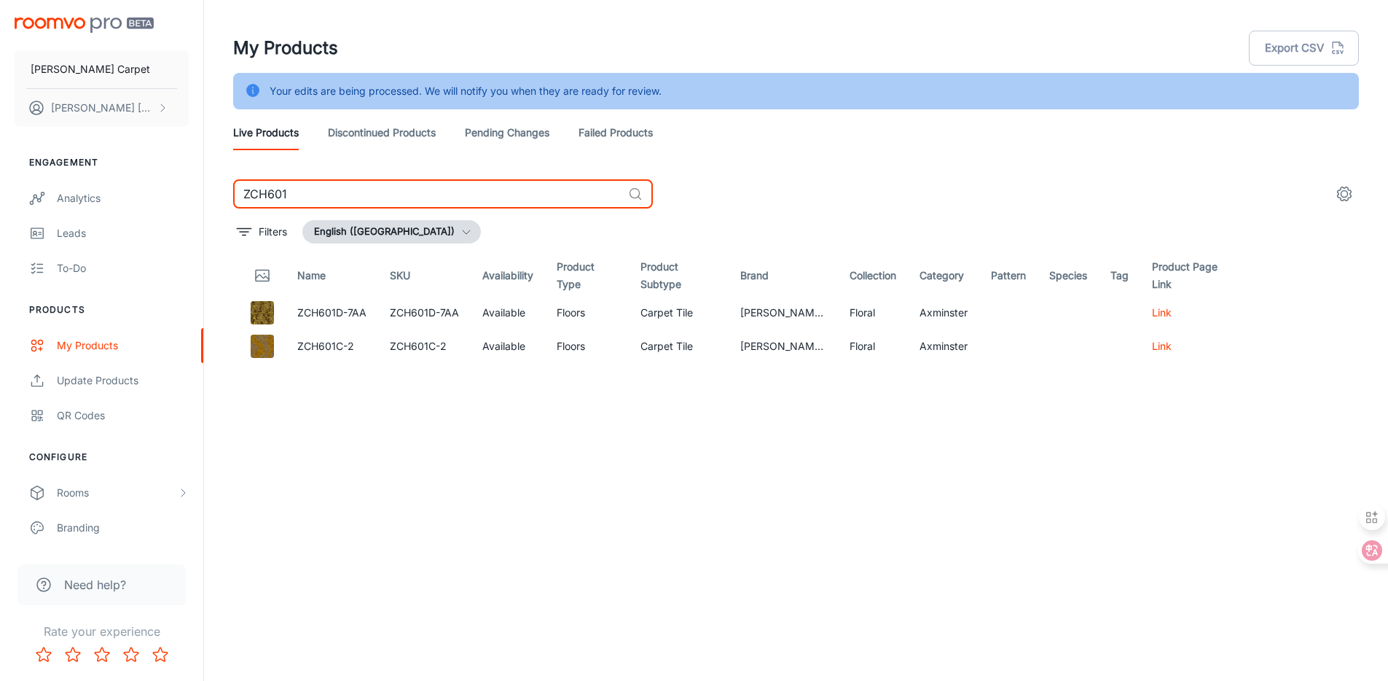
drag, startPoint x: 382, startPoint y: 198, endPoint x: 214, endPoint y: 186, distance: 168.8
click at [214, 186] on div "My Products Export CSV Your edits are being processed. We will notify you when …" at bounding box center [796, 358] width 1184 height 717
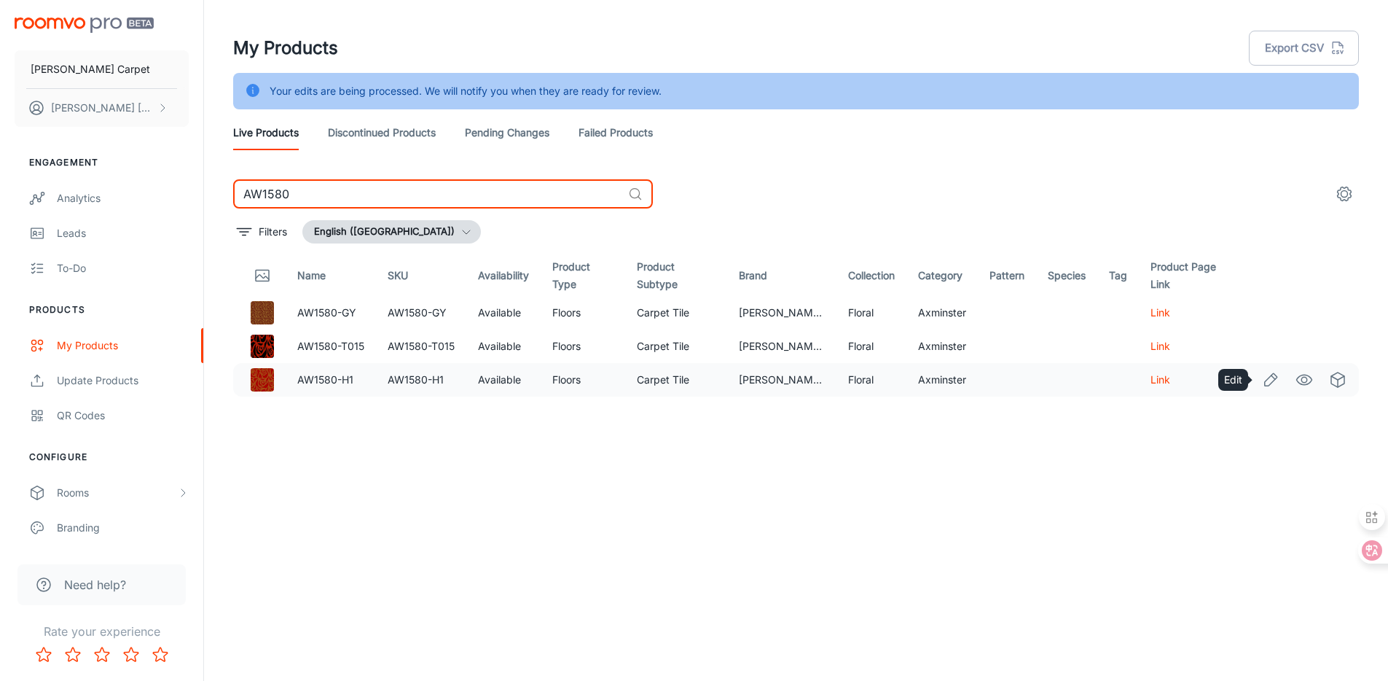
type input "AW1580"
click at [1273, 385] on icon "Edit" at bounding box center [1270, 379] width 17 height 17
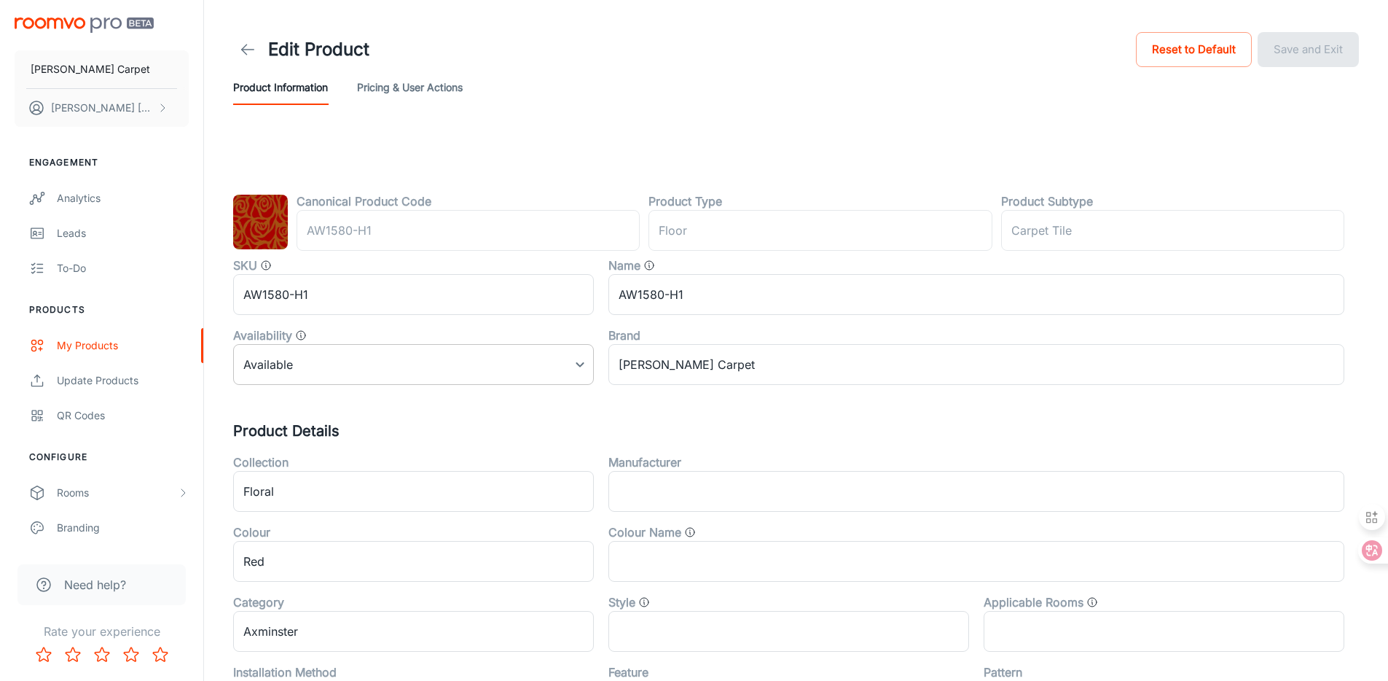
click at [404, 368] on body "[PERSON_NAME] Carpet [PERSON_NAME] Engagement Analytics Leads To-do Products My…" at bounding box center [694, 340] width 1388 height 681
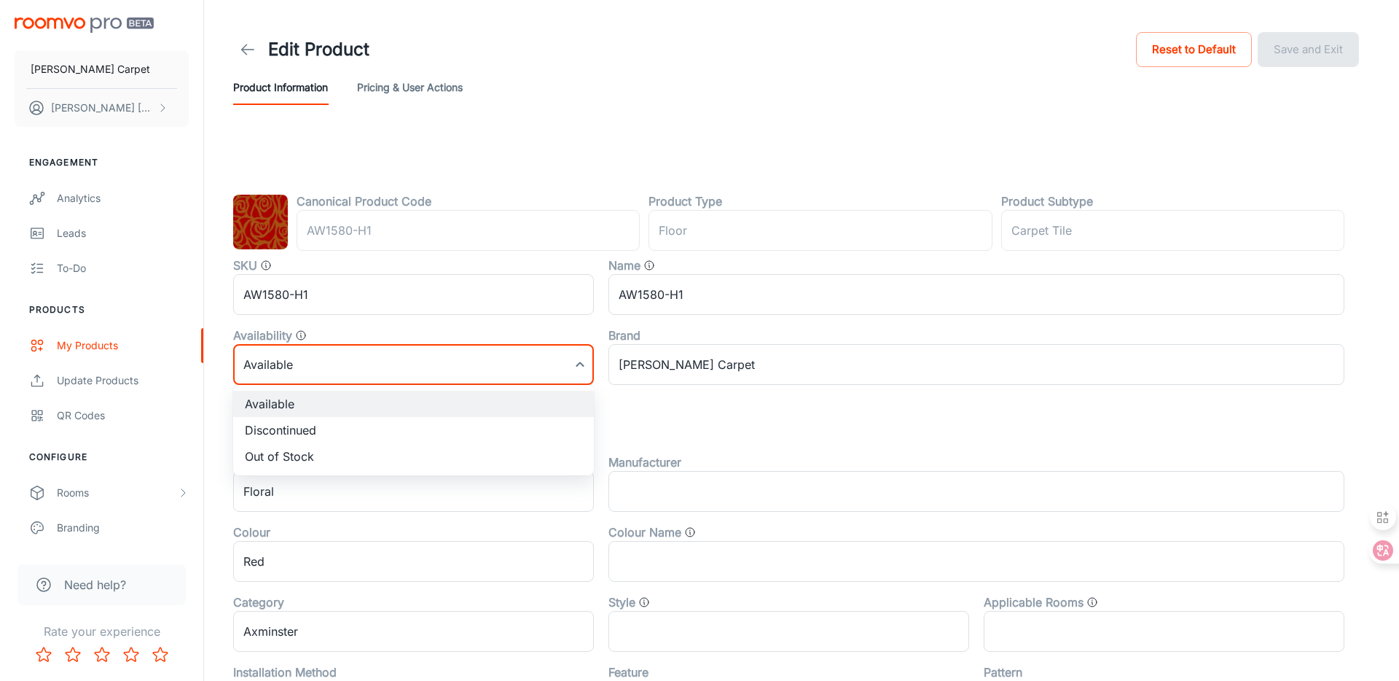
click at [399, 423] on li "Discontinued" at bounding box center [413, 430] width 361 height 26
type input "1"
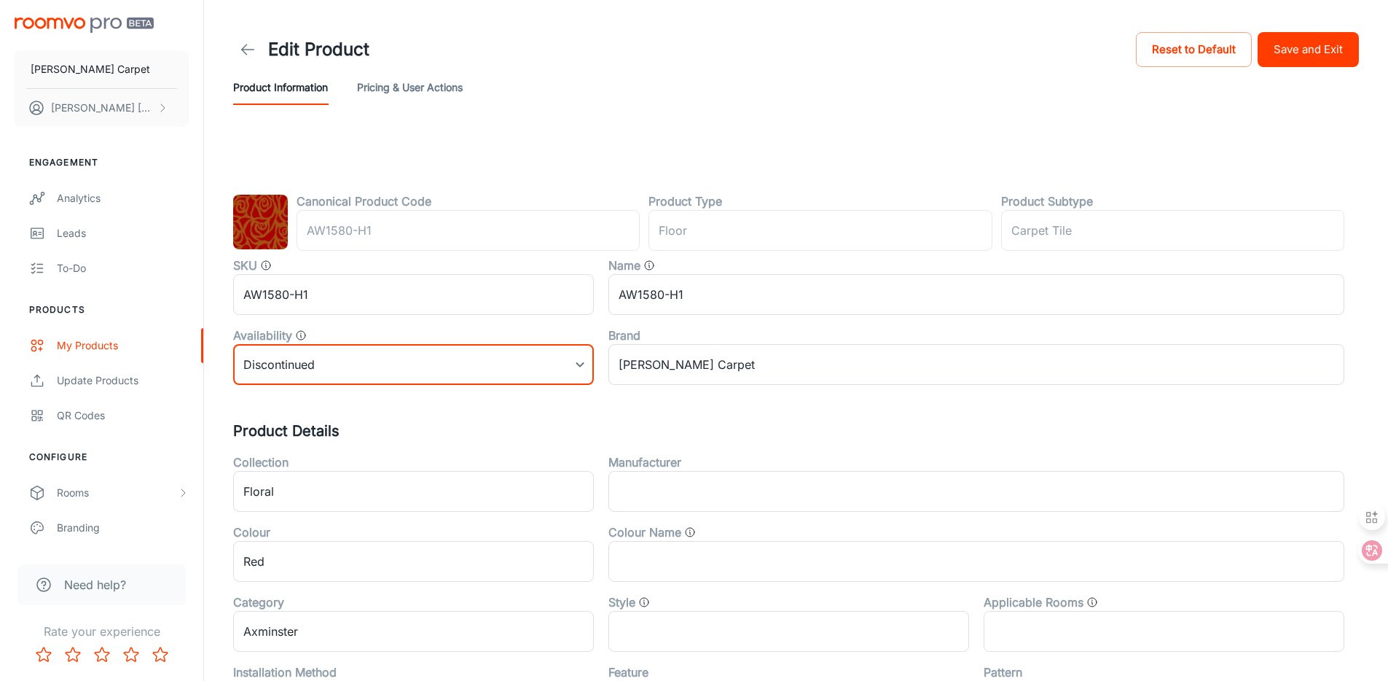
click at [1343, 44] on button "Save and Exit" at bounding box center [1308, 49] width 101 height 35
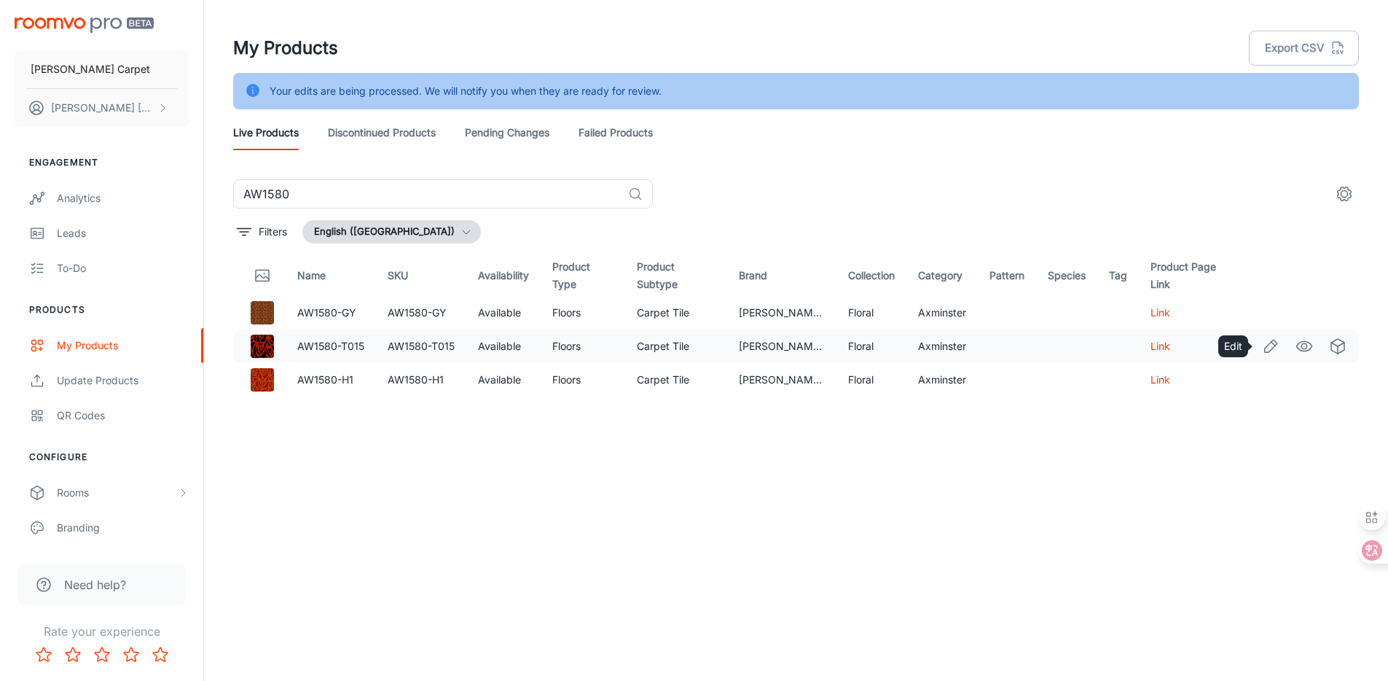
click at [1269, 347] on icon "Edit" at bounding box center [1270, 345] width 17 height 17
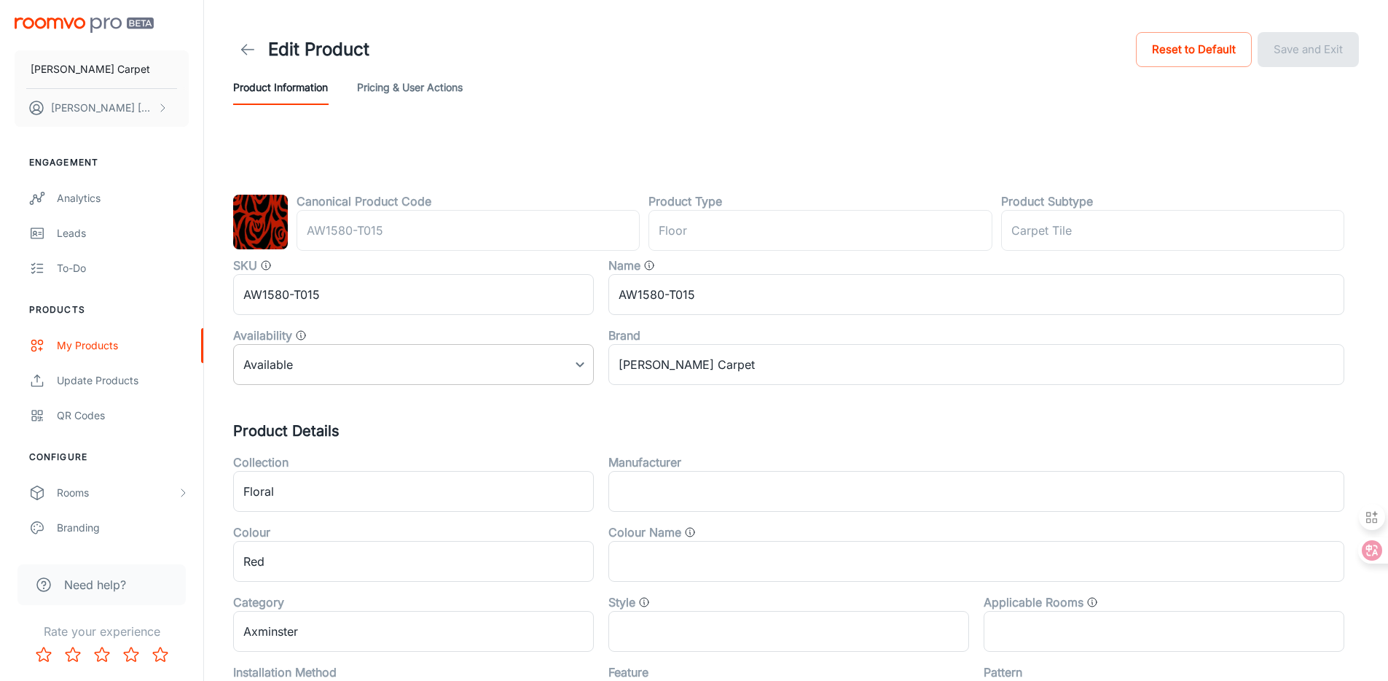
click at [442, 364] on body "[PERSON_NAME] Carpet [PERSON_NAME] Engagement Analytics Leads To-do Products My…" at bounding box center [694, 340] width 1388 height 681
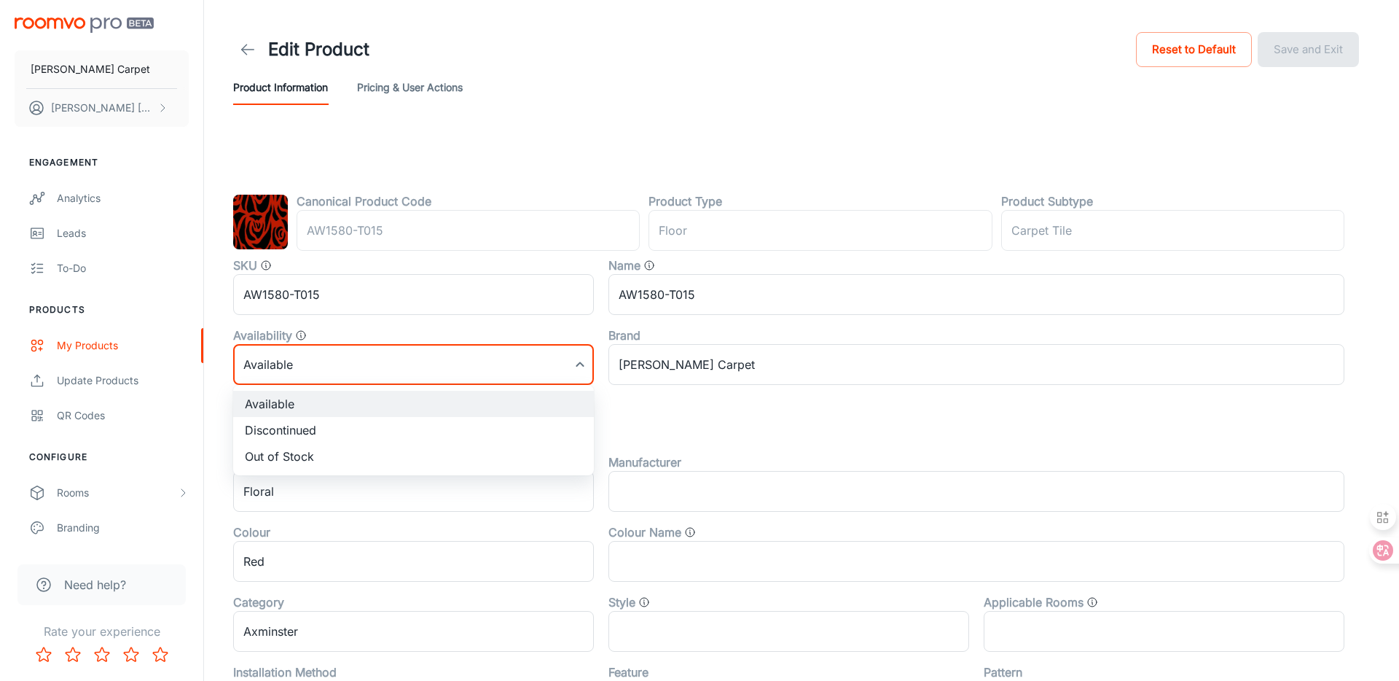
click at [417, 419] on li "Discontinued" at bounding box center [413, 430] width 361 height 26
type input "1"
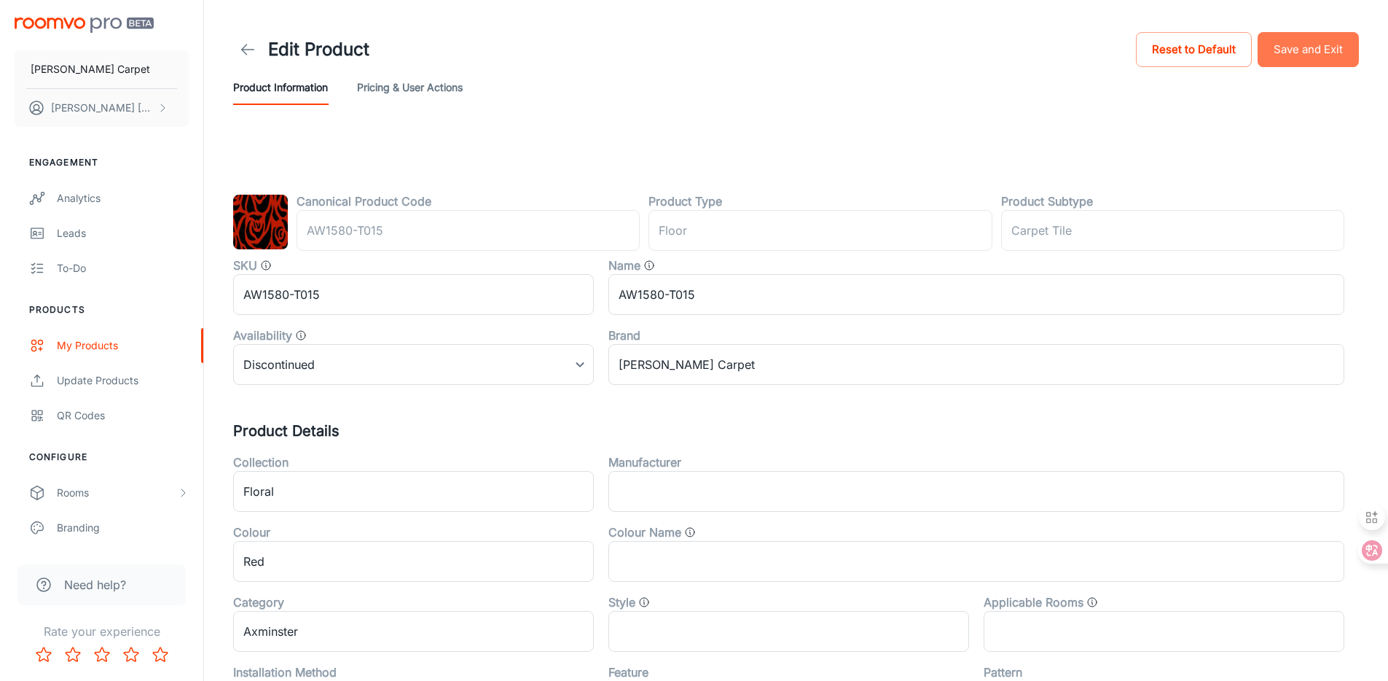
click at [1335, 55] on button "Save and Exit" at bounding box center [1308, 49] width 101 height 35
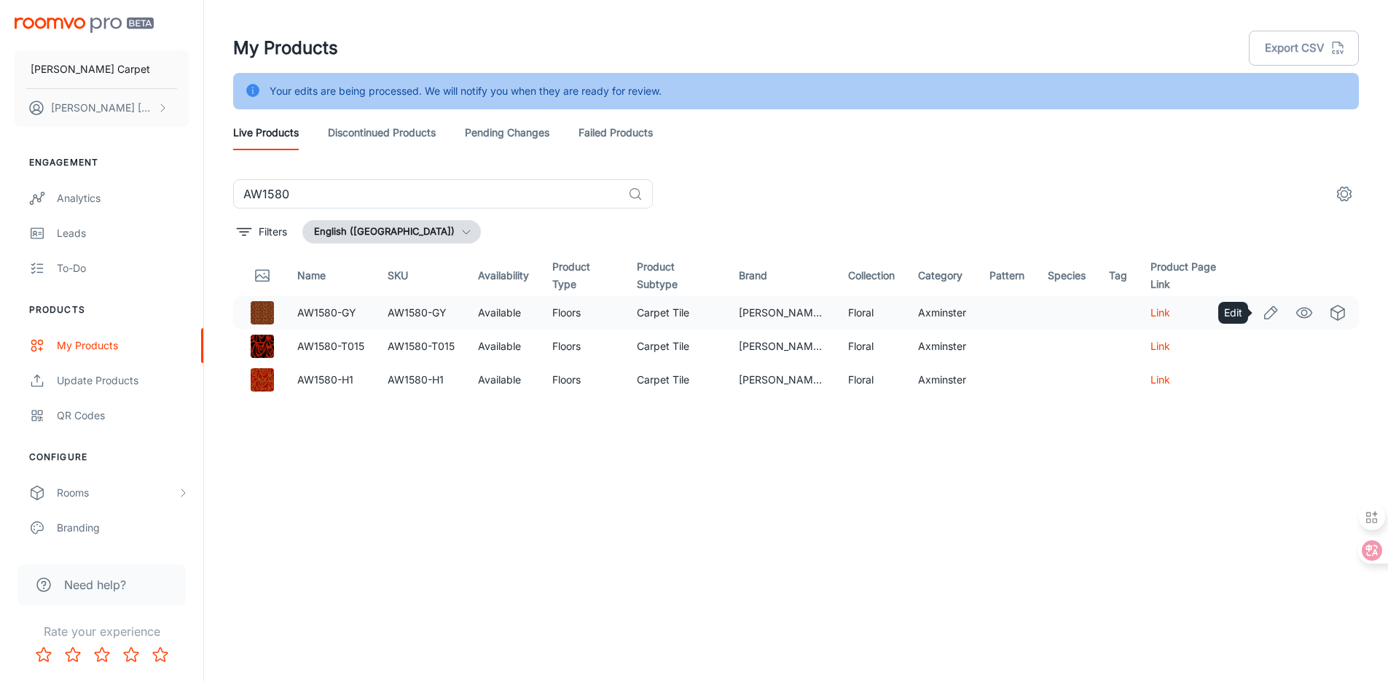
click at [1265, 308] on icon "Edit" at bounding box center [1270, 312] width 17 height 17
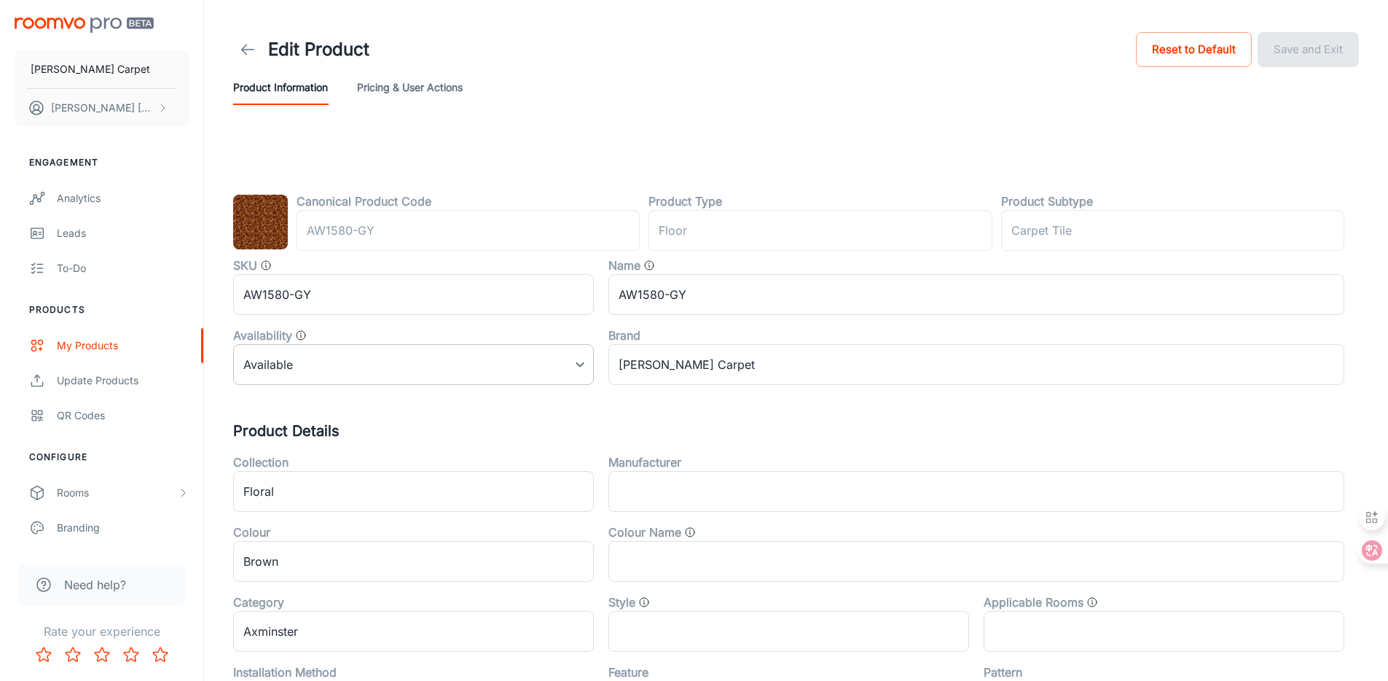
click at [503, 379] on body "[PERSON_NAME] Carpet [PERSON_NAME] Engagement Analytics Leads To-do Products My…" at bounding box center [694, 340] width 1388 height 681
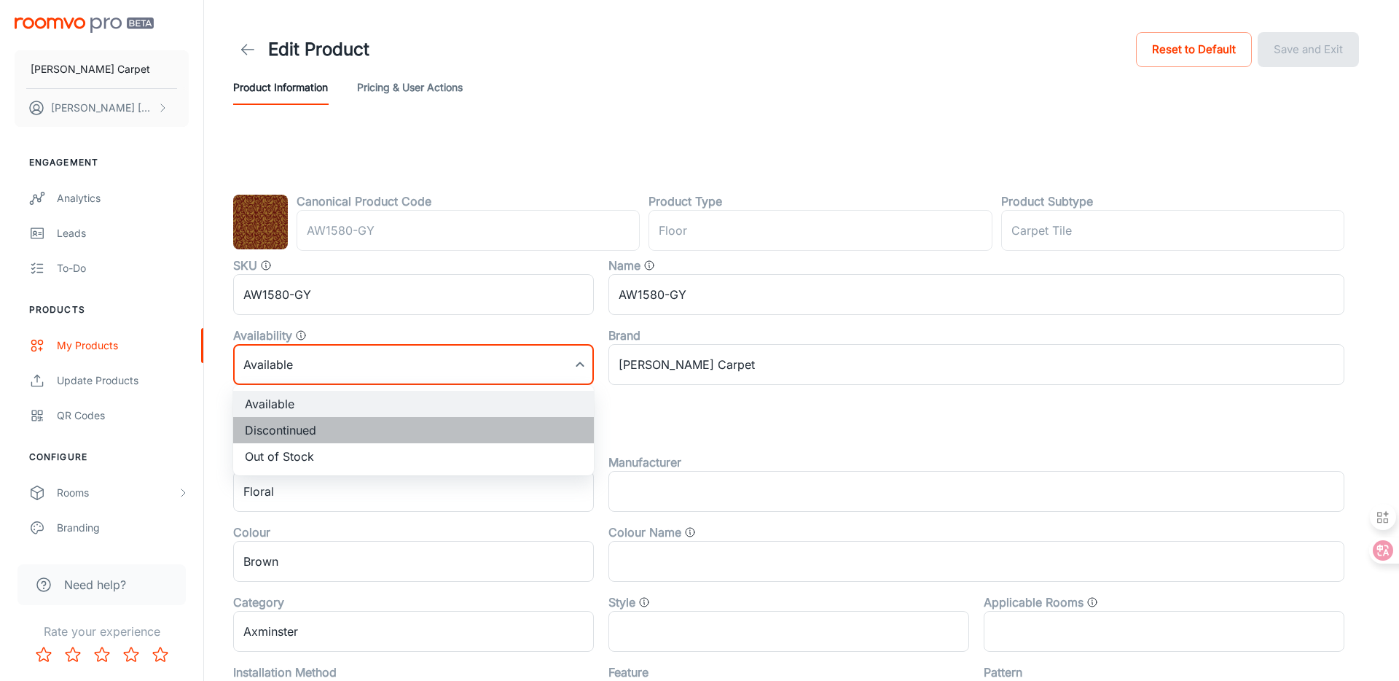
click at [466, 430] on li "Discontinued" at bounding box center [413, 430] width 361 height 26
type input "1"
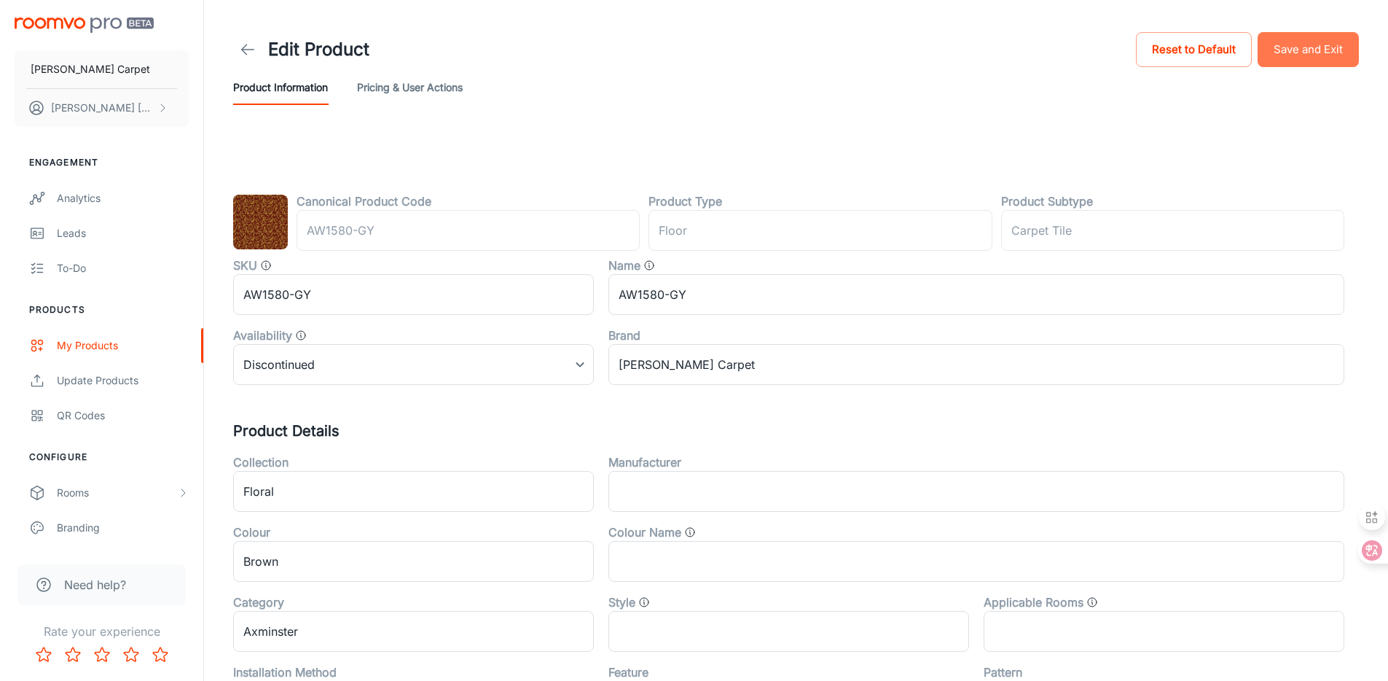
click at [1316, 55] on button "Save and Exit" at bounding box center [1308, 49] width 101 height 35
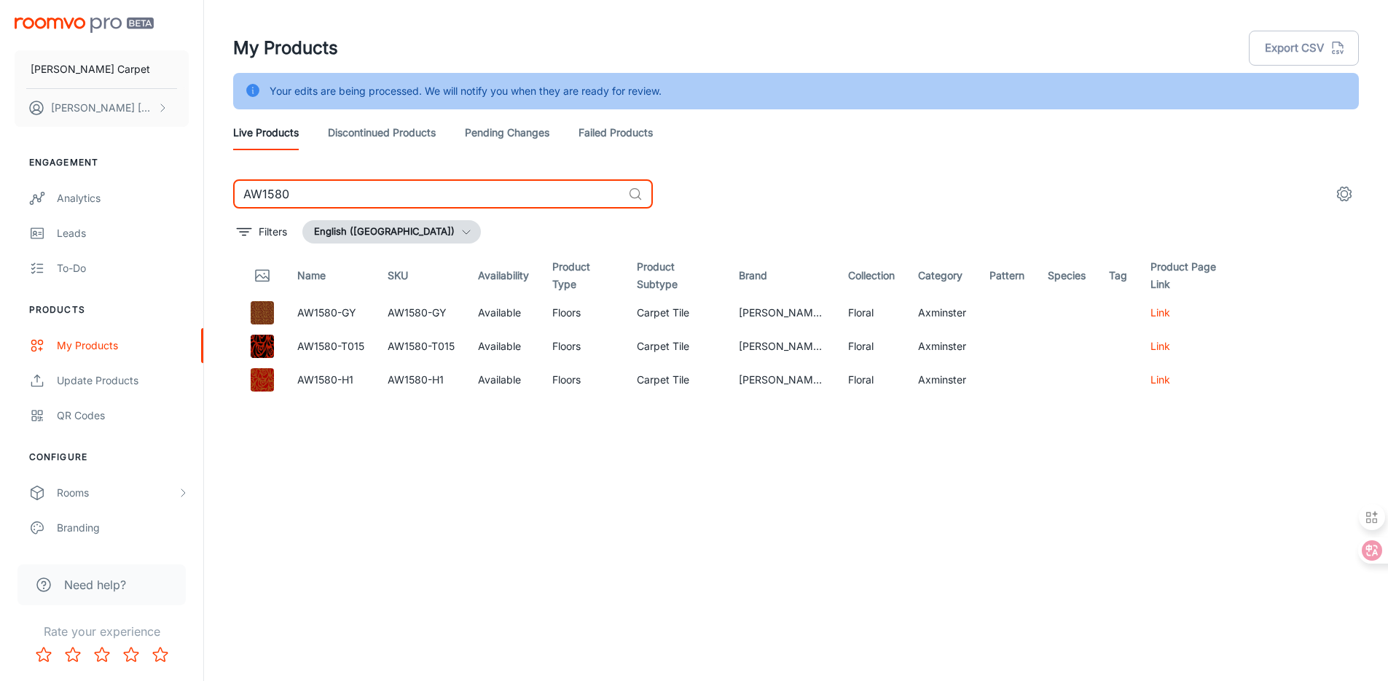
drag, startPoint x: 338, startPoint y: 195, endPoint x: 228, endPoint y: 184, distance: 110.6
click at [227, 185] on div "AW1580 ​ Filters English ([GEOGRAPHIC_DATA]) Name SKU Availability Product Type…" at bounding box center [796, 419] width 1161 height 480
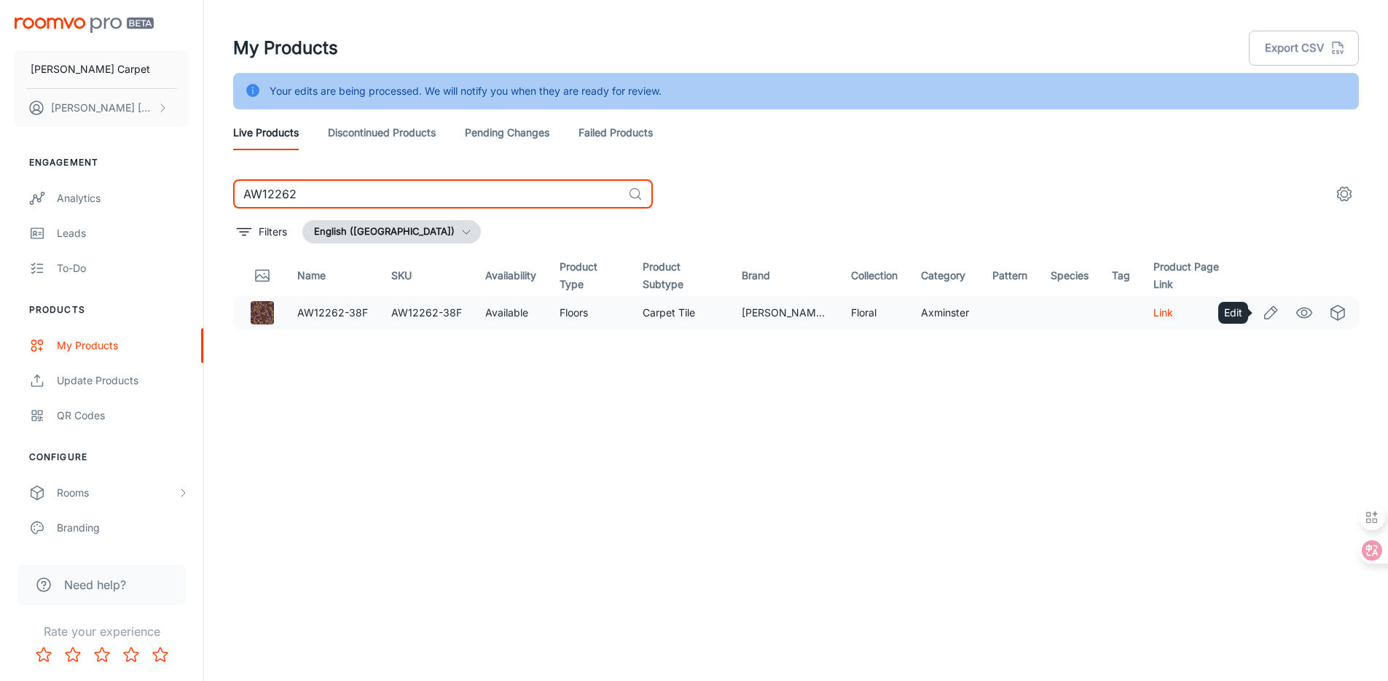
type input "AW12262"
click at [1273, 310] on icon "Edit" at bounding box center [1270, 312] width 17 height 17
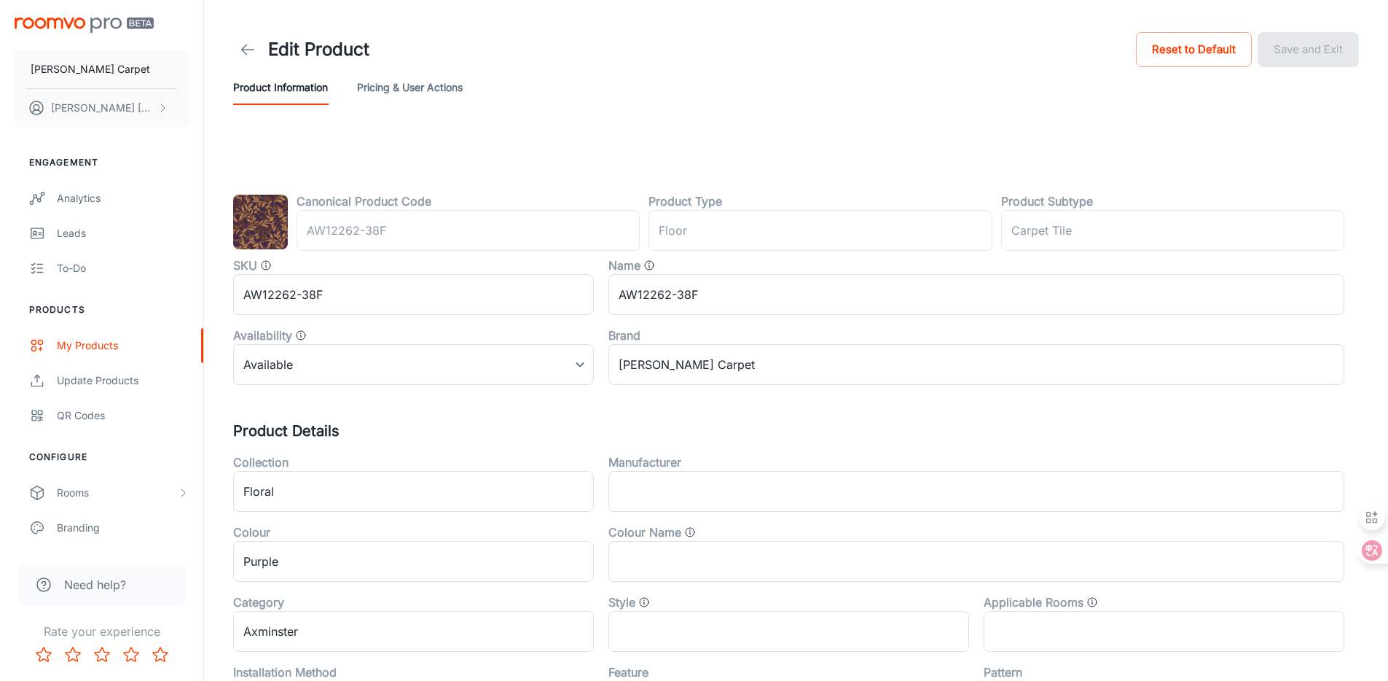
click at [401, 389] on div "Canonical Product Code AW12262-38F ​ Product Type floor ​ Product Subtype Carpe…" at bounding box center [796, 625] width 1126 height 866
click at [404, 383] on body "[PERSON_NAME] Carpet [PERSON_NAME] Engagement Analytics Leads To-do Products My…" at bounding box center [699, 340] width 1399 height 681
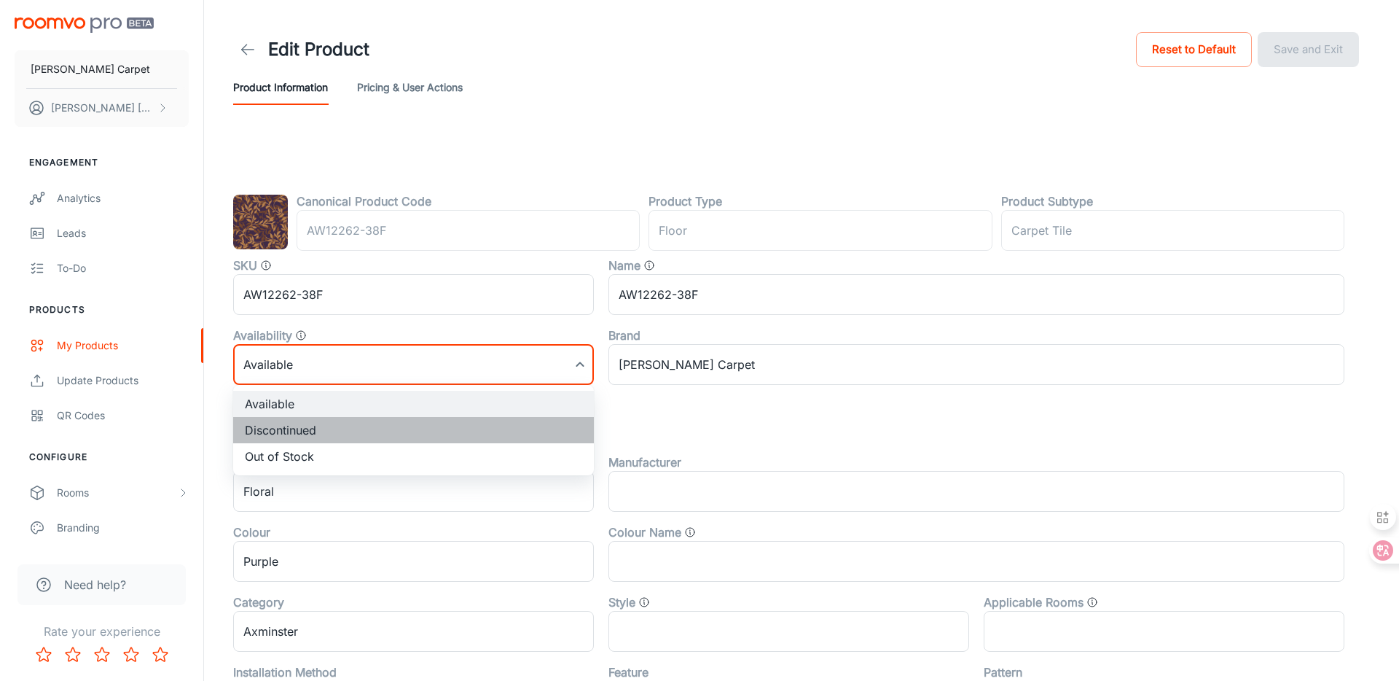
click at [377, 423] on li "Discontinued" at bounding box center [413, 430] width 361 height 26
type input "1"
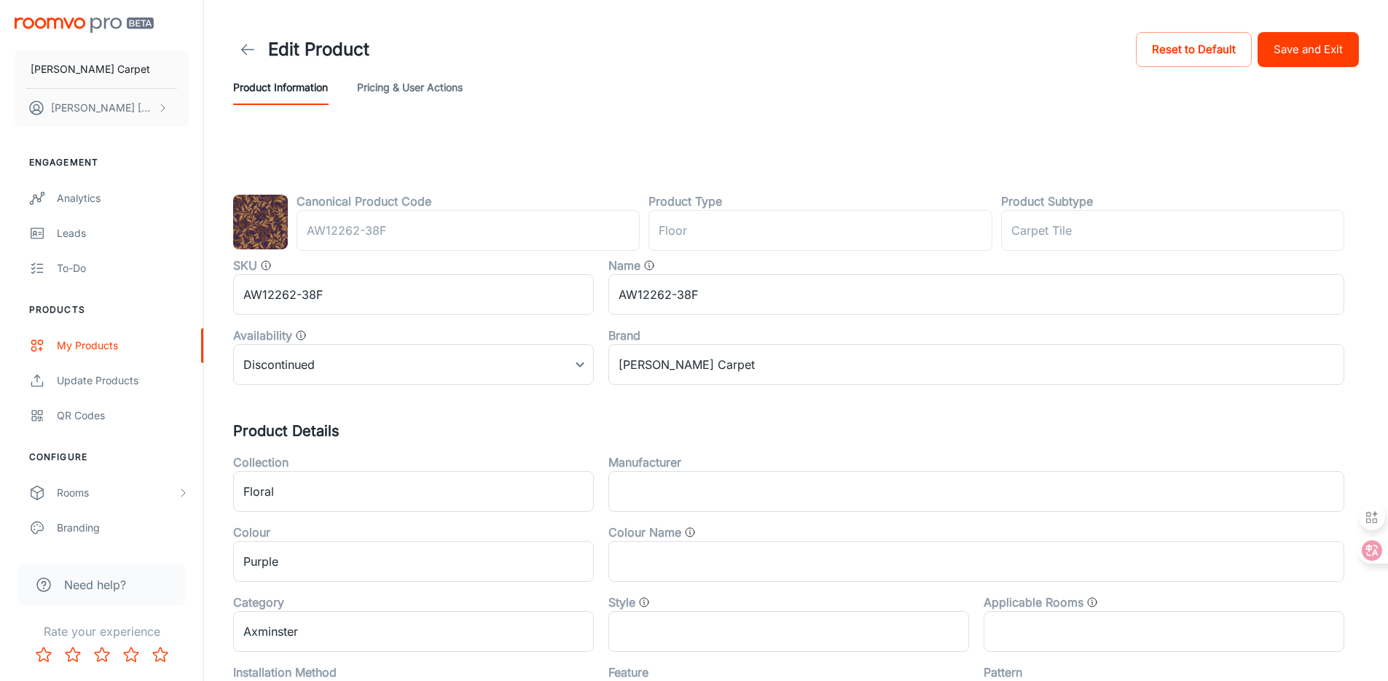
click at [1314, 70] on div "Product Information Pricing & User Actions" at bounding box center [796, 87] width 1126 height 35
click at [1318, 62] on button "Save and Exit" at bounding box center [1308, 49] width 101 height 35
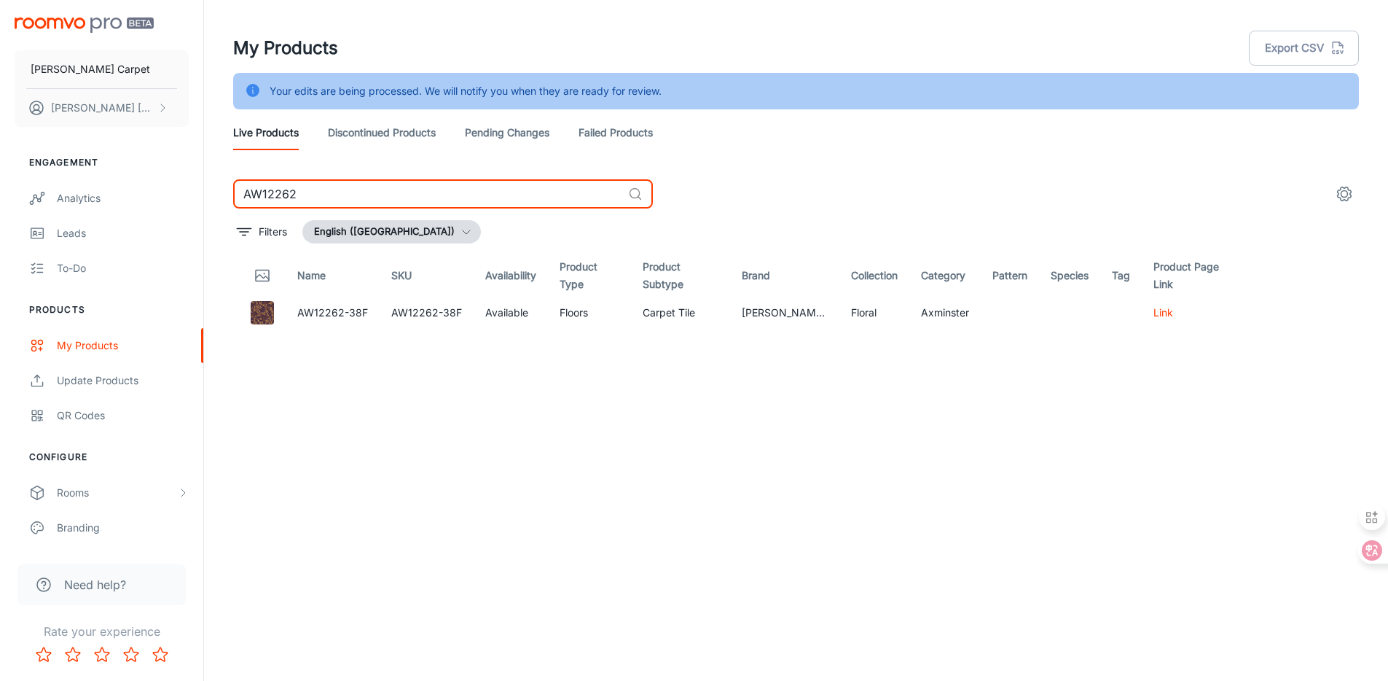
drag, startPoint x: 366, startPoint y: 205, endPoint x: 239, endPoint y: 169, distance: 131.7
click at [237, 171] on div "My Products Export CSV Your edits are being processed. We will notify you when …" at bounding box center [796, 329] width 1161 height 659
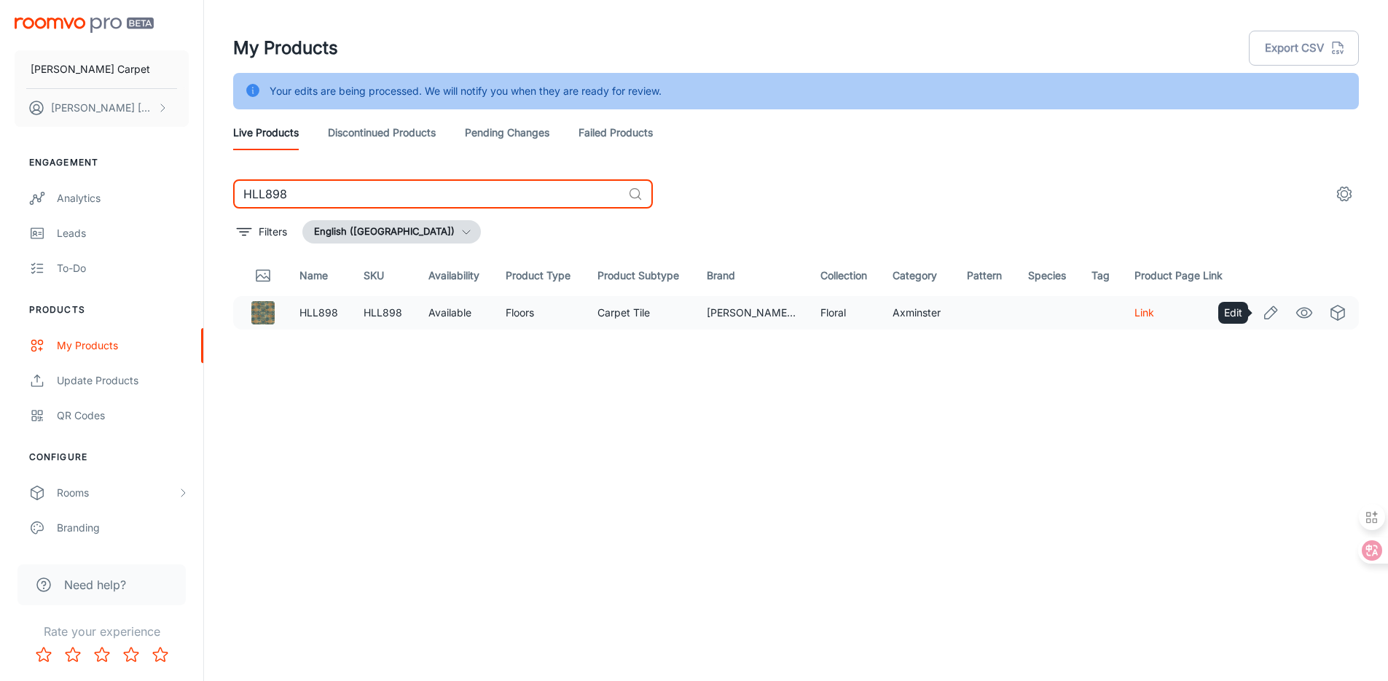
type input "HLL898"
click at [1273, 313] on icon "Edit" at bounding box center [1270, 312] width 17 height 17
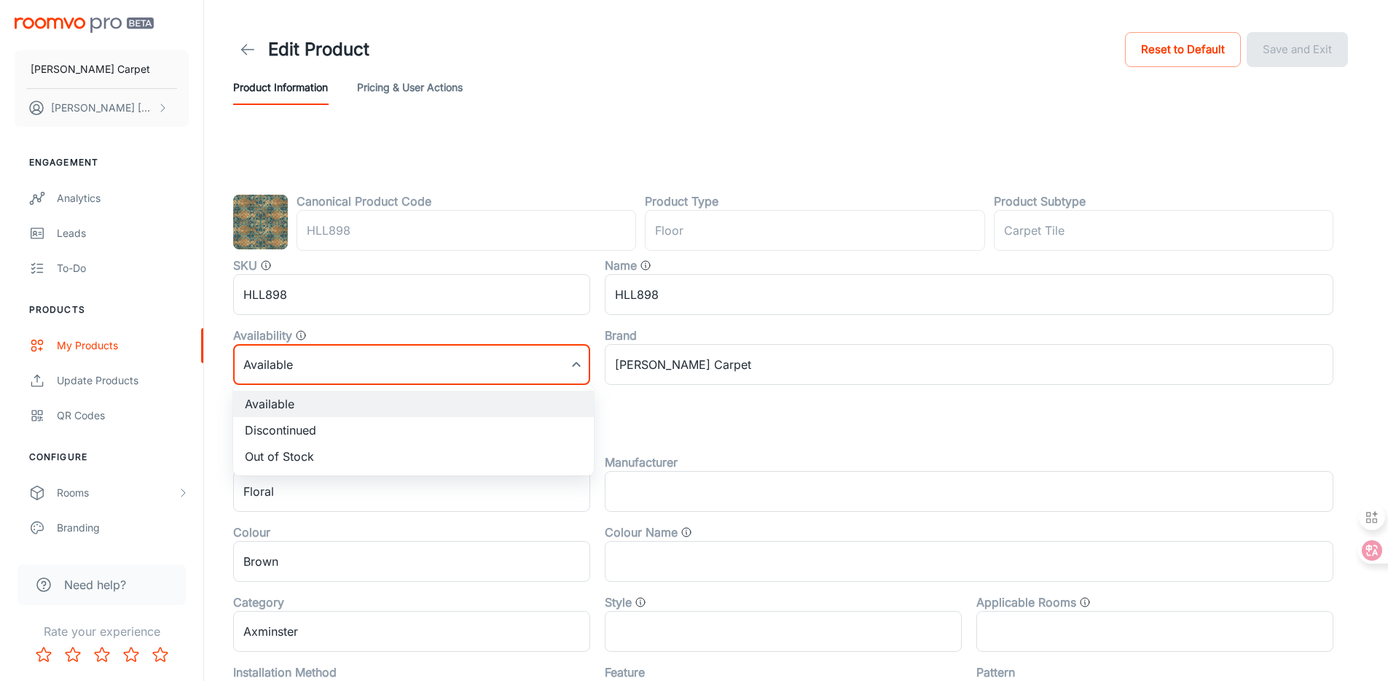
click at [413, 361] on body "[PERSON_NAME] Carpet [PERSON_NAME] Engagement Analytics Leads To-do Products My…" at bounding box center [694, 340] width 1388 height 681
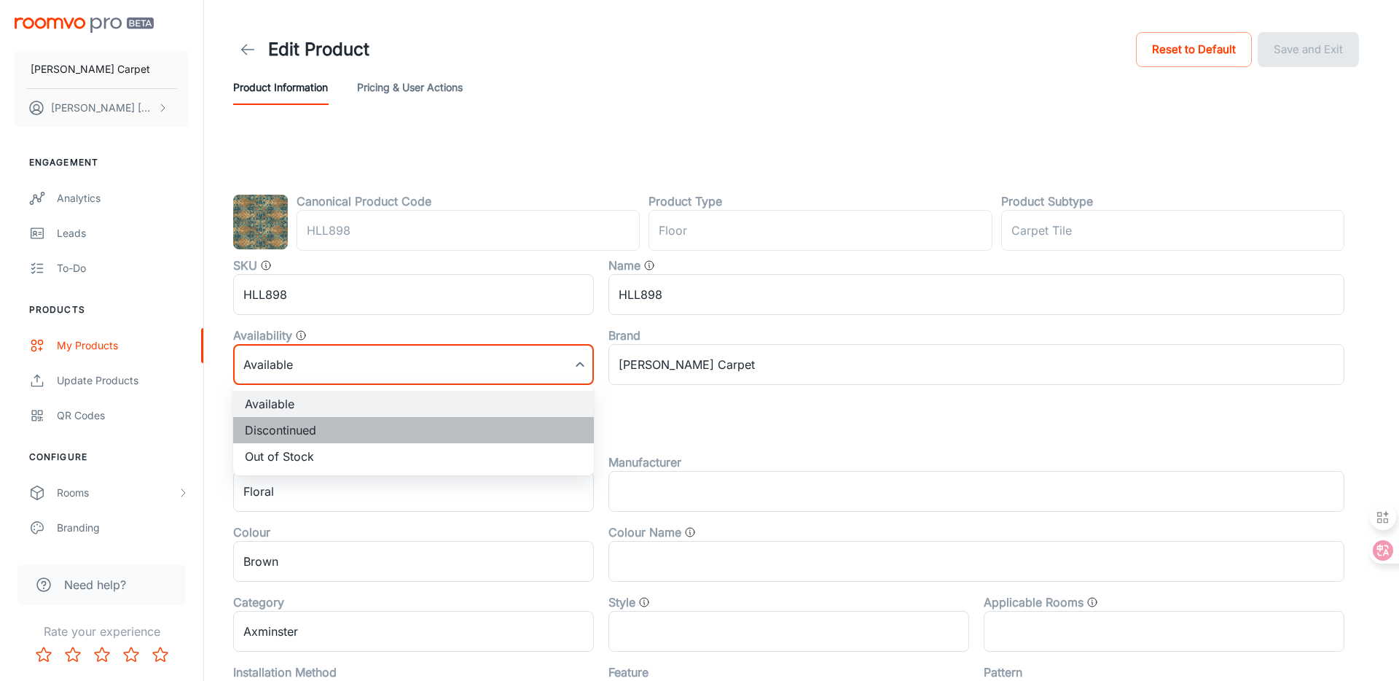
click at [387, 431] on li "Discontinued" at bounding box center [413, 430] width 361 height 26
type input "1"
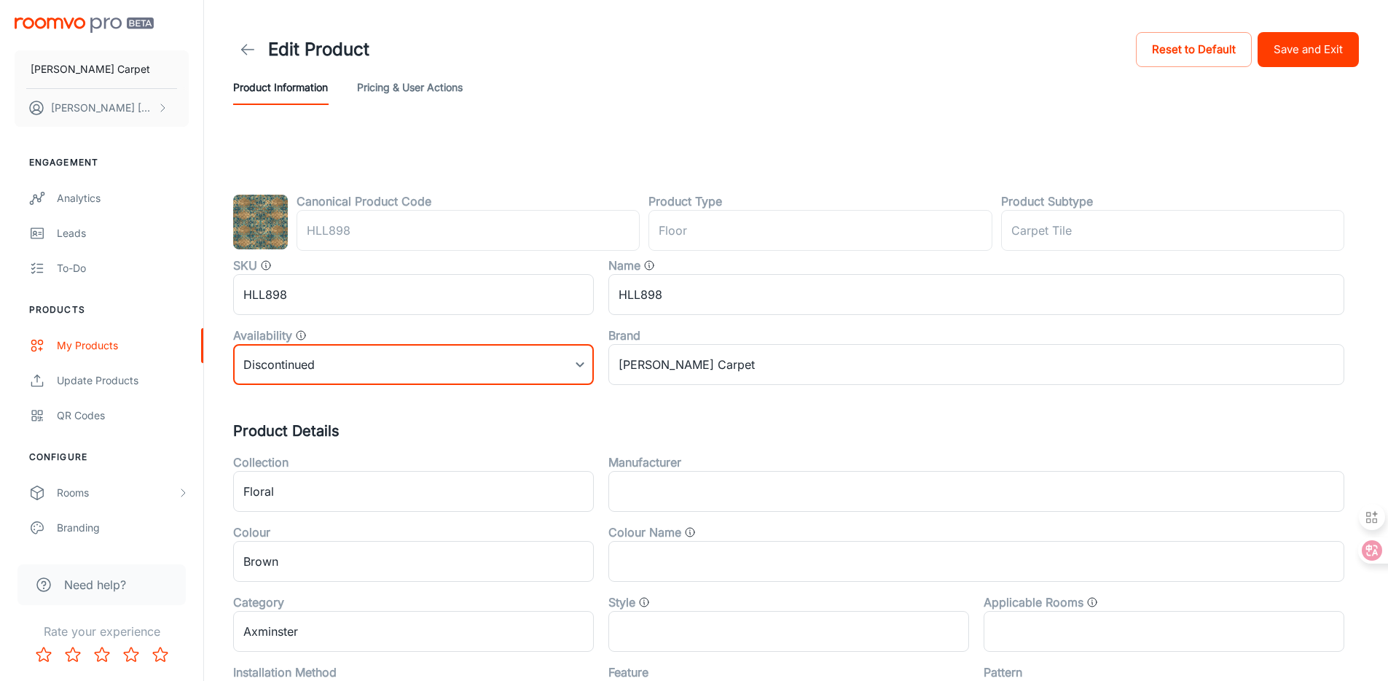
click at [1316, 63] on button "Save and Exit" at bounding box center [1308, 49] width 101 height 35
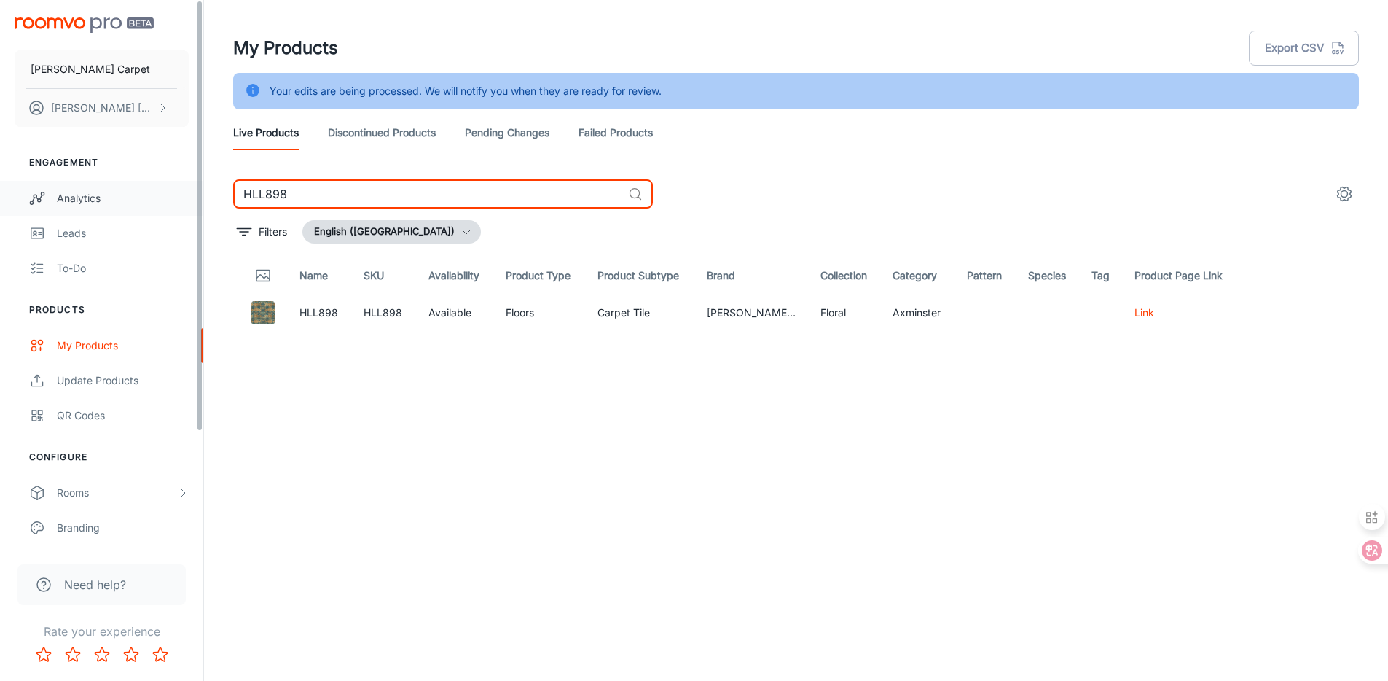
drag, startPoint x: 313, startPoint y: 199, endPoint x: 154, endPoint y: 186, distance: 160.1
click at [154, 186] on div "[PERSON_NAME] Carpet [PERSON_NAME] Engagement Analytics Leads To-do Products My…" at bounding box center [694, 358] width 1388 height 717
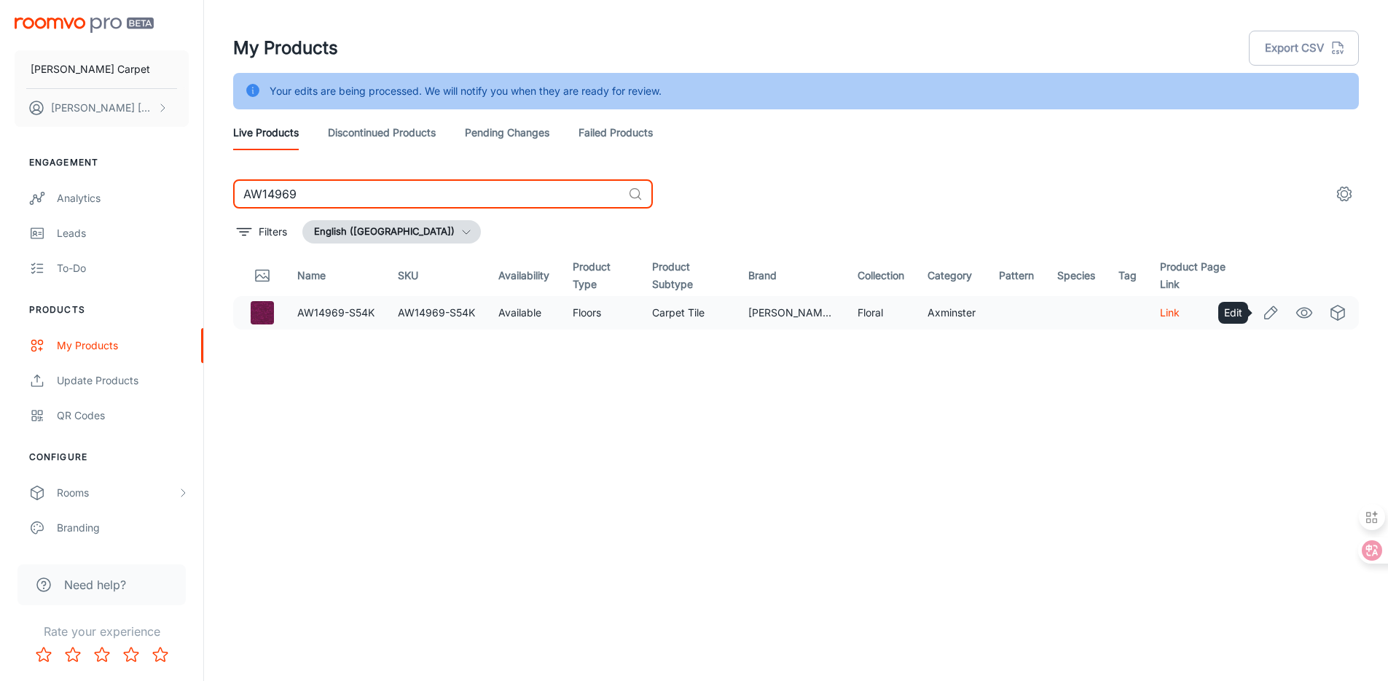
type input "AW14969"
click at [1267, 320] on icon "Edit" at bounding box center [1270, 312] width 17 height 17
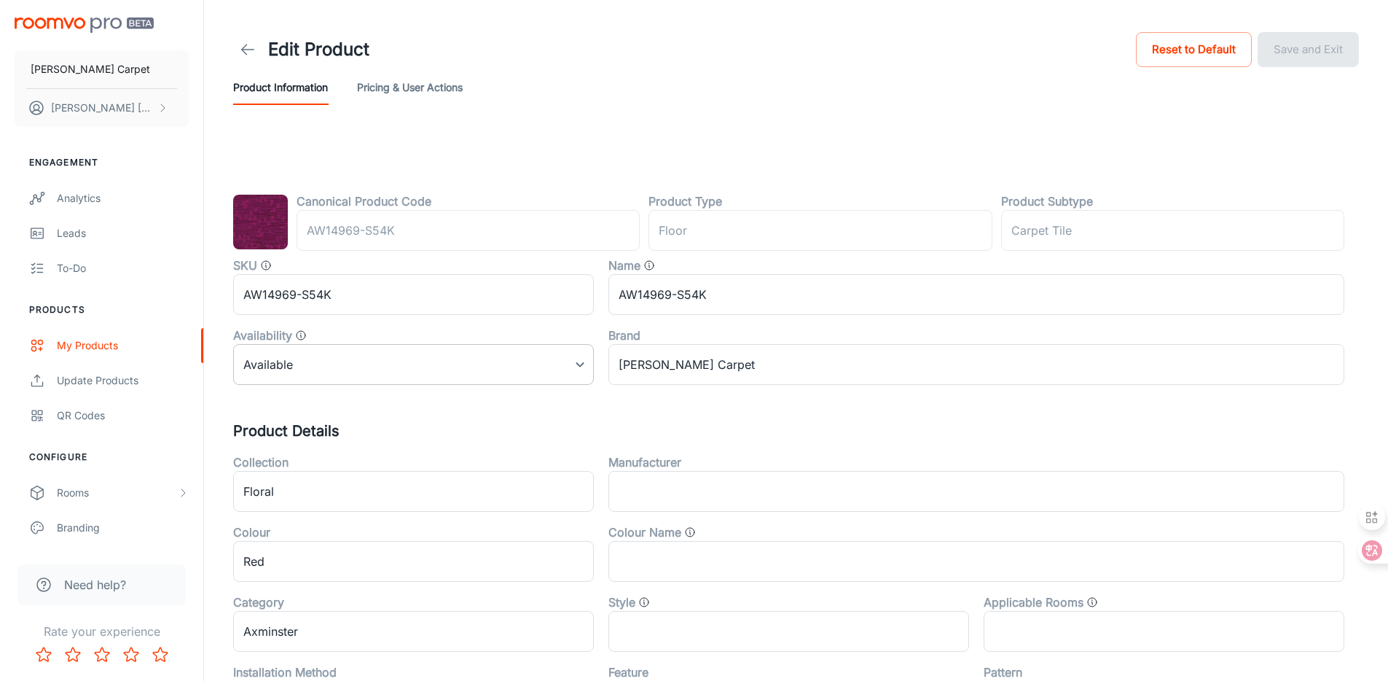
click at [508, 372] on body "[PERSON_NAME] Carpet [PERSON_NAME] Engagement Analytics Leads To-do Products My…" at bounding box center [694, 340] width 1388 height 681
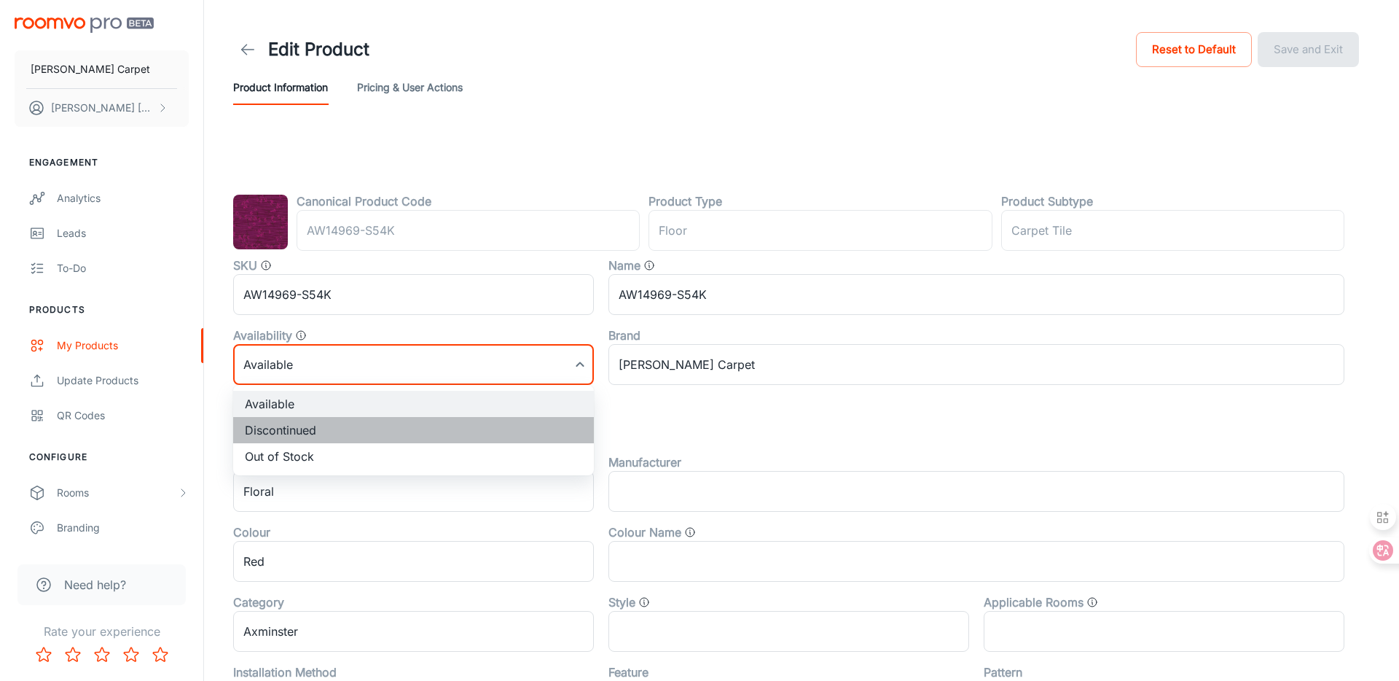
click at [458, 429] on li "Discontinued" at bounding box center [413, 430] width 361 height 26
type input "1"
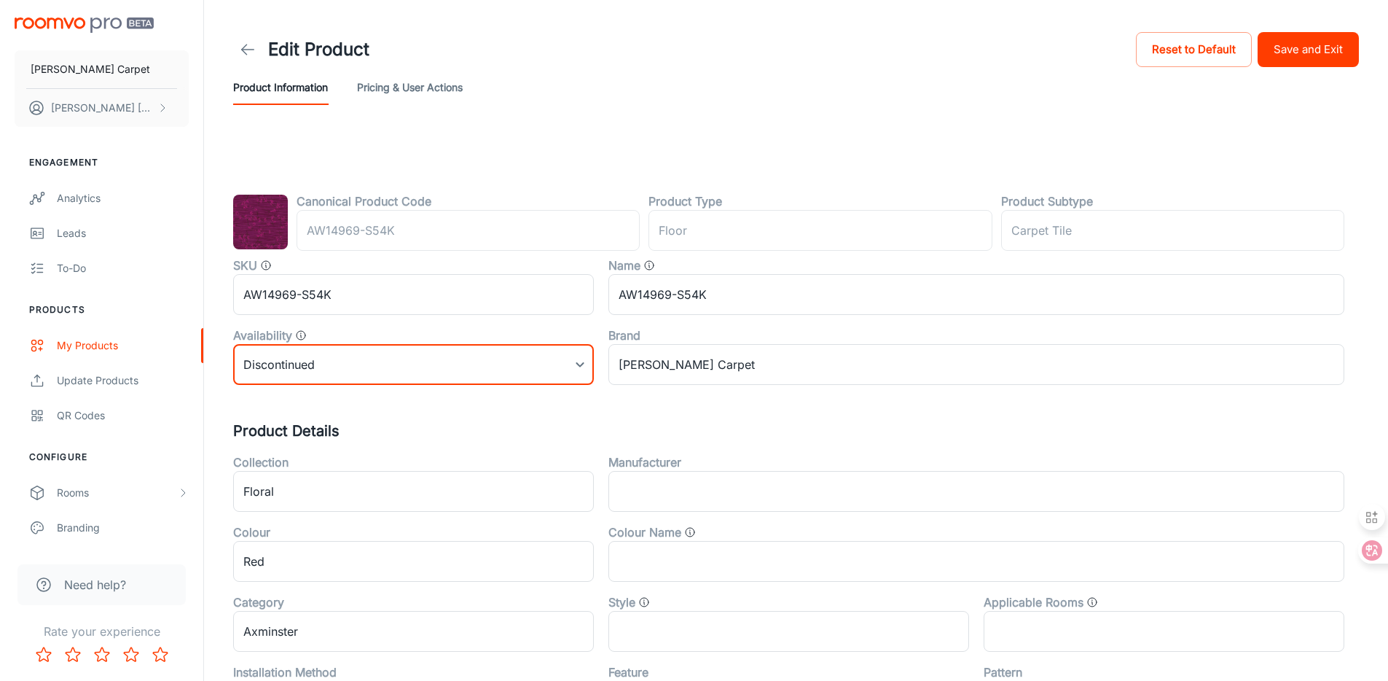
click at [1310, 56] on button "Save and Exit" at bounding box center [1308, 49] width 101 height 35
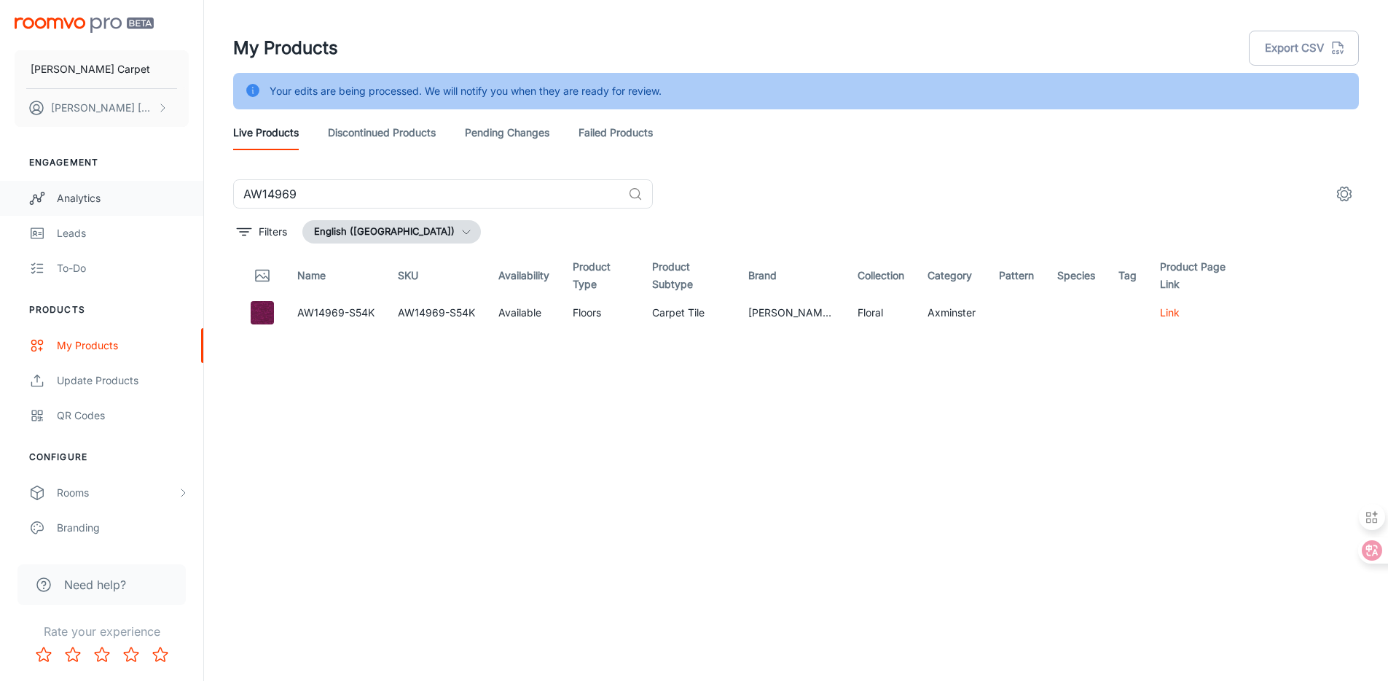
drag, startPoint x: 462, startPoint y: 200, endPoint x: 184, endPoint y: 184, distance: 278.9
click at [184, 184] on div "[PERSON_NAME] Carpet [PERSON_NAME] Engagement Analytics Leads To-do Products My…" at bounding box center [694, 358] width 1388 height 717
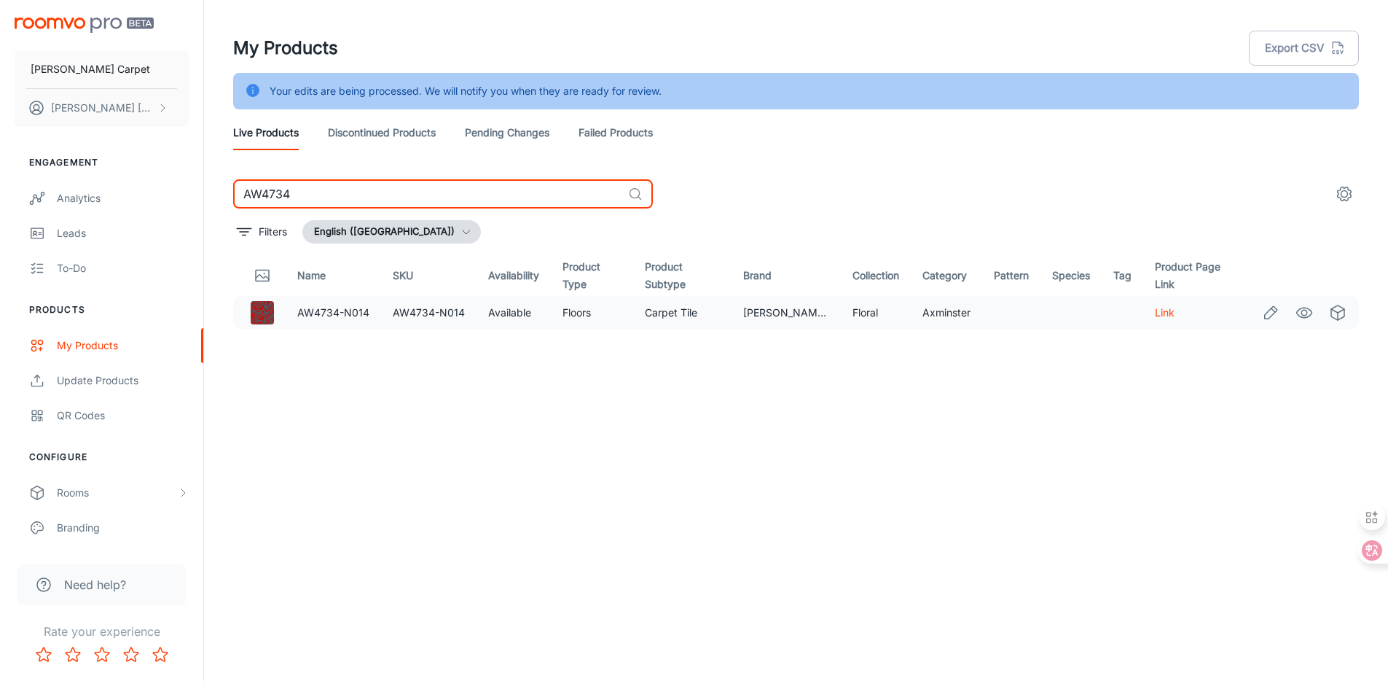
type input "AW4734"
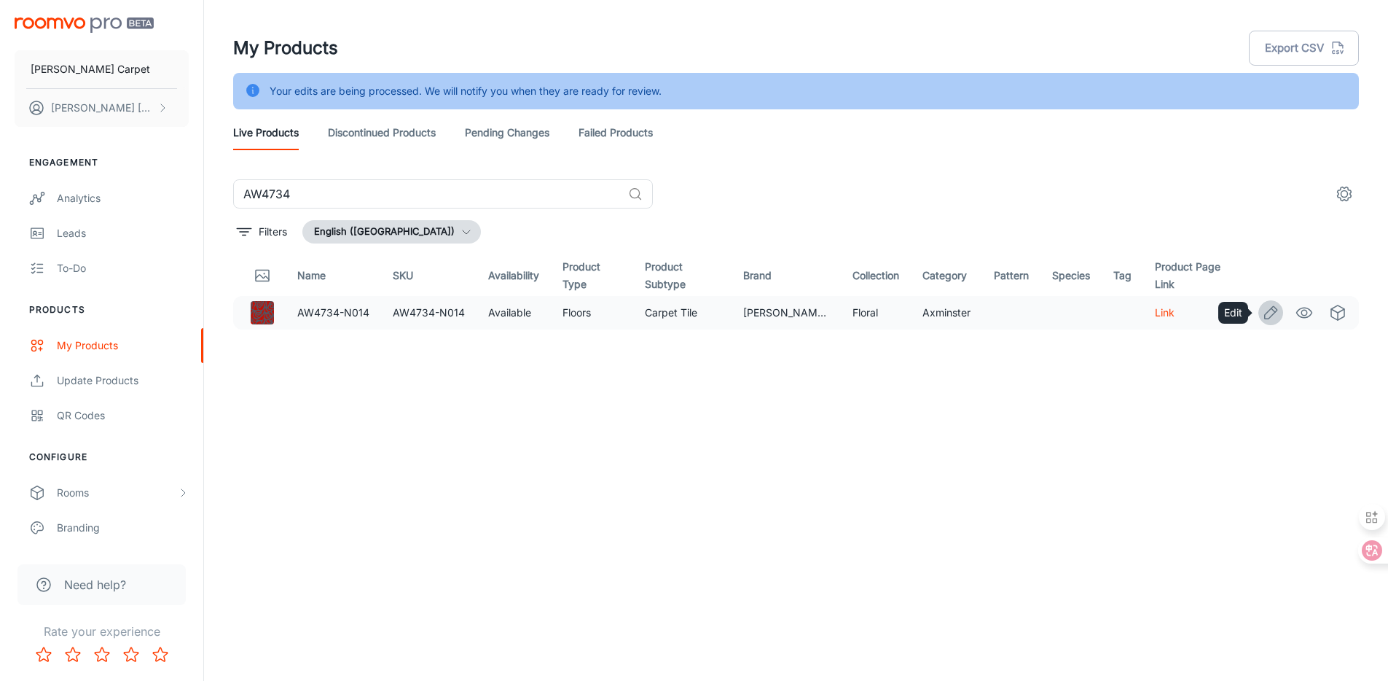
click at [1273, 315] on icon "Edit" at bounding box center [1271, 312] width 12 height 12
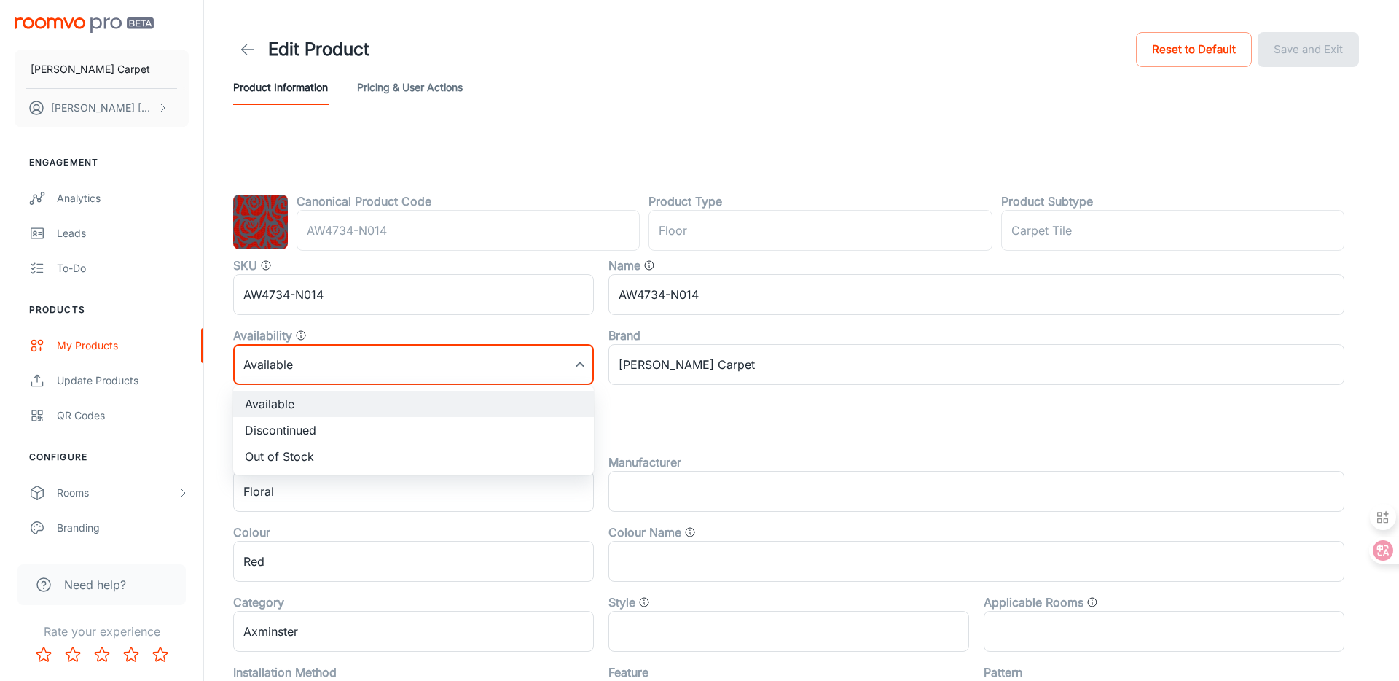
click at [340, 367] on body "[PERSON_NAME] Carpet [PERSON_NAME] Engagement Analytics Leads To-do Products My…" at bounding box center [699, 340] width 1399 height 681
click at [383, 426] on li "Discontinued" at bounding box center [413, 430] width 361 height 26
type input "1"
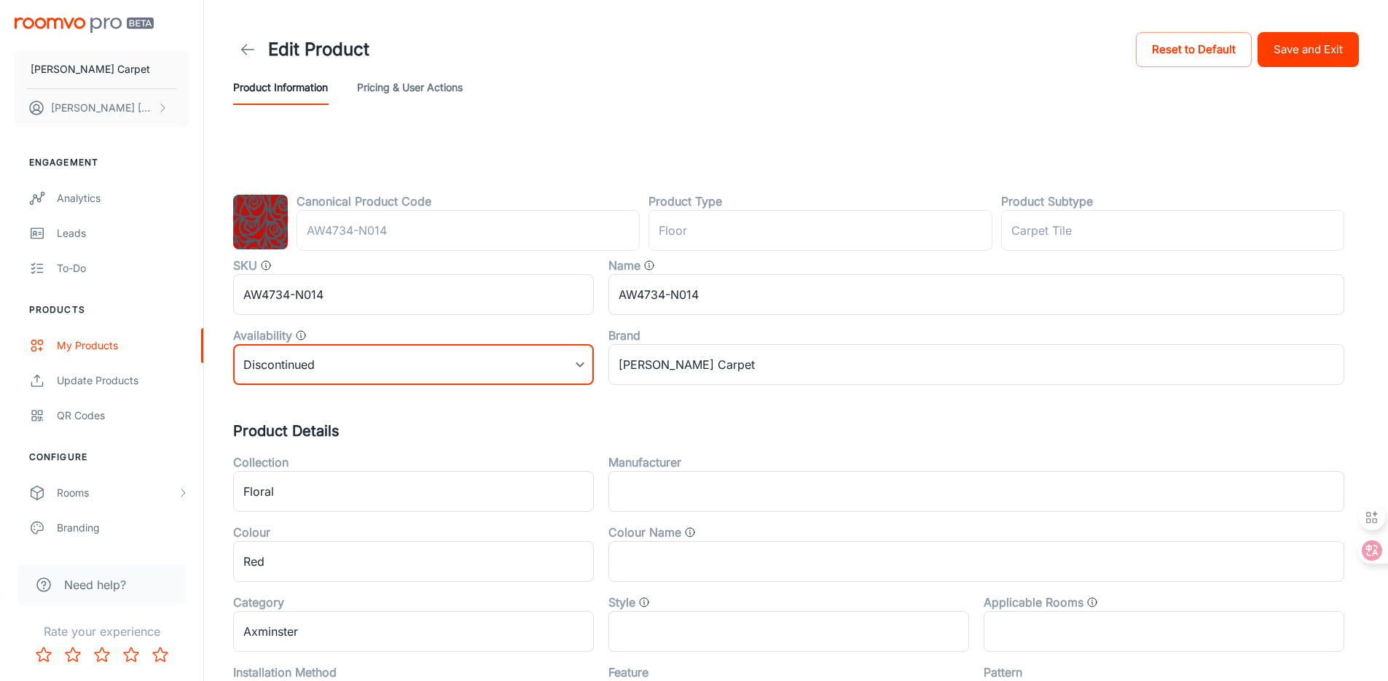
click at [1320, 58] on button "Save and Exit" at bounding box center [1308, 49] width 101 height 35
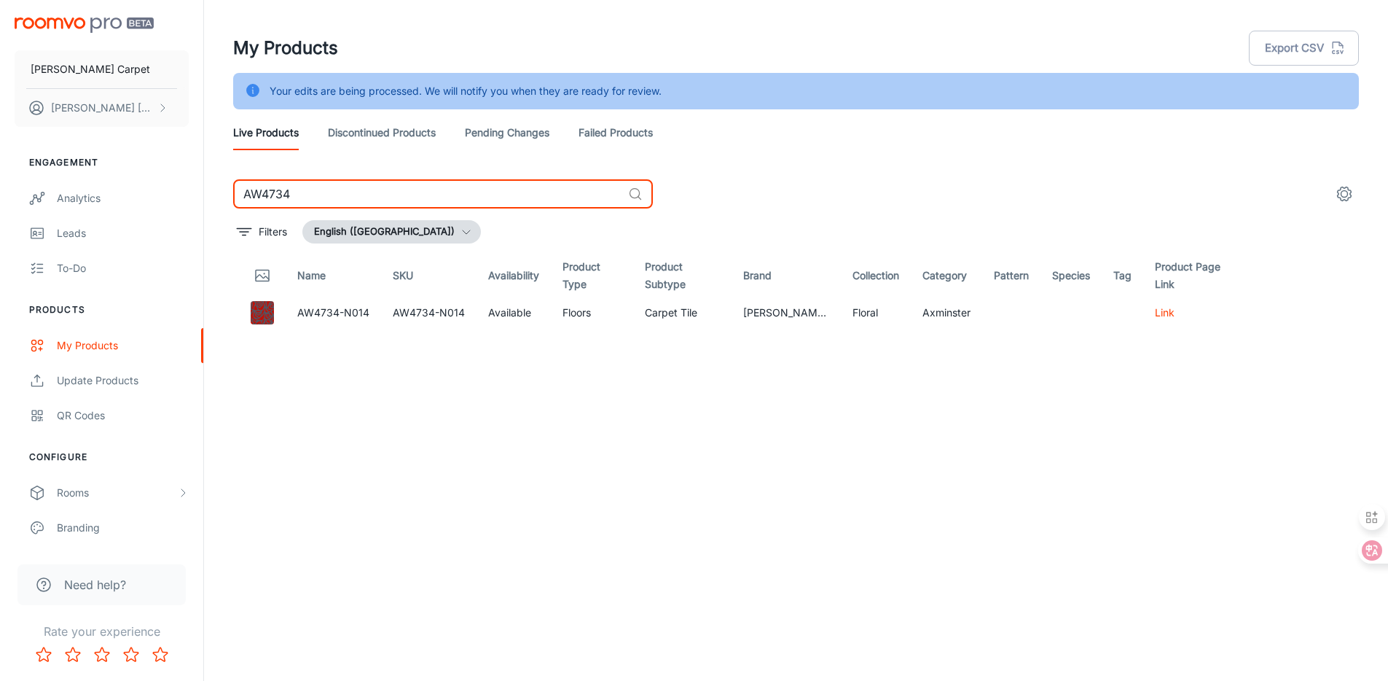
drag, startPoint x: 318, startPoint y: 197, endPoint x: 208, endPoint y: 172, distance: 113.5
click at [208, 172] on div "My Products Export CSV Your edits are being processed. We will notify you when …" at bounding box center [796, 358] width 1184 height 717
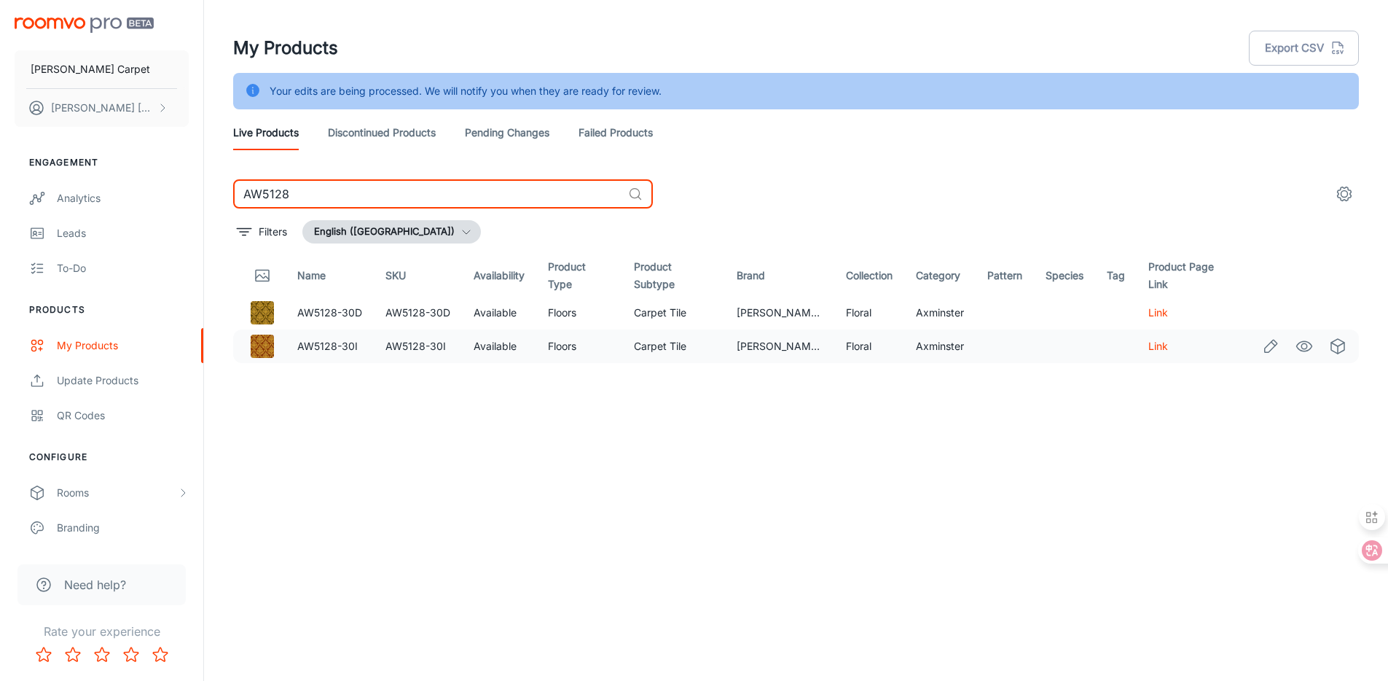
type input "AW5128"
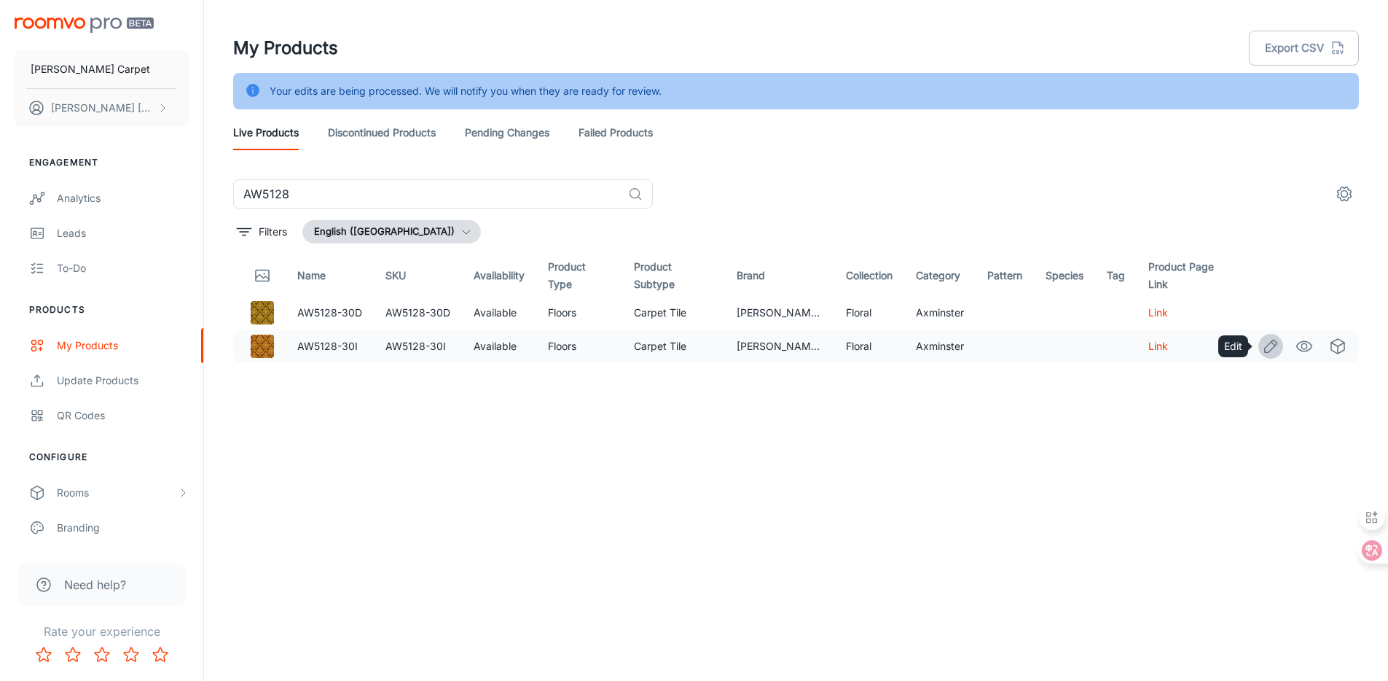
click at [1267, 343] on icon "Edit" at bounding box center [1270, 345] width 17 height 17
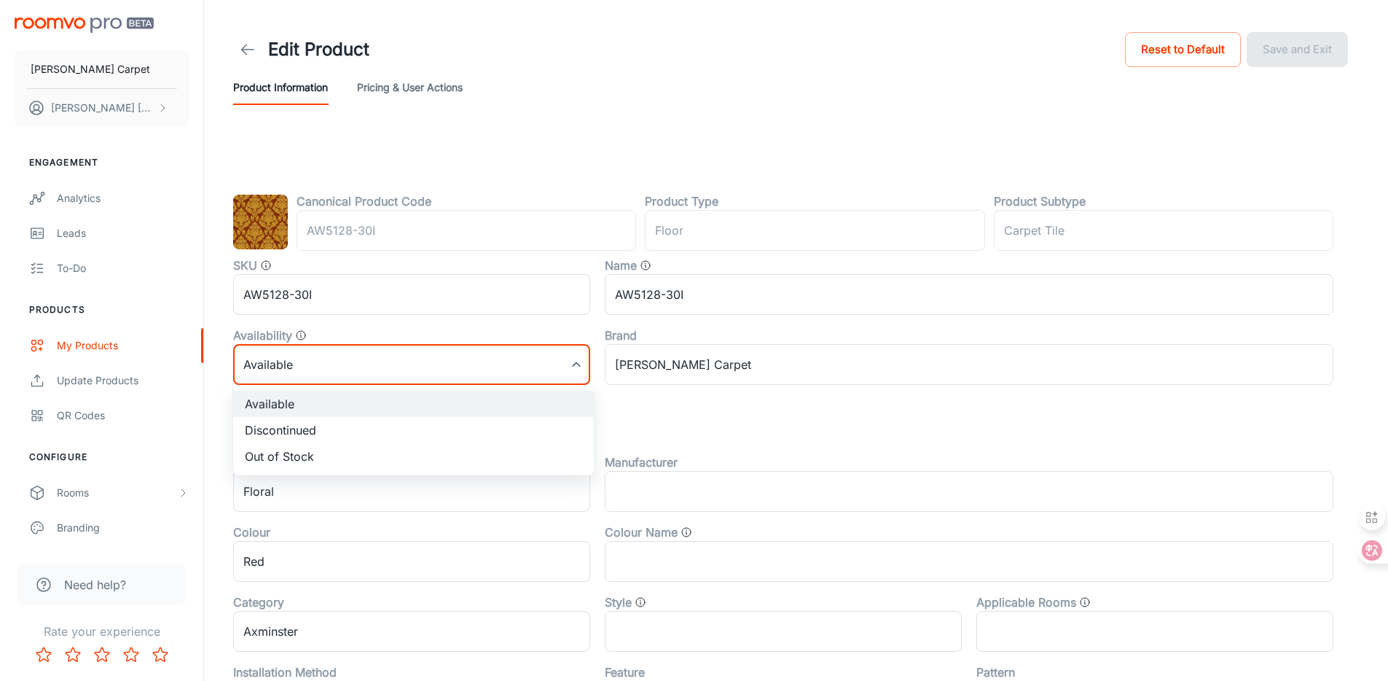
click at [430, 372] on body "[PERSON_NAME] Carpet [PERSON_NAME] Engagement Analytics Leads To-do Products My…" at bounding box center [694, 340] width 1388 height 681
click at [380, 420] on li "Discontinued" at bounding box center [413, 430] width 361 height 26
type input "1"
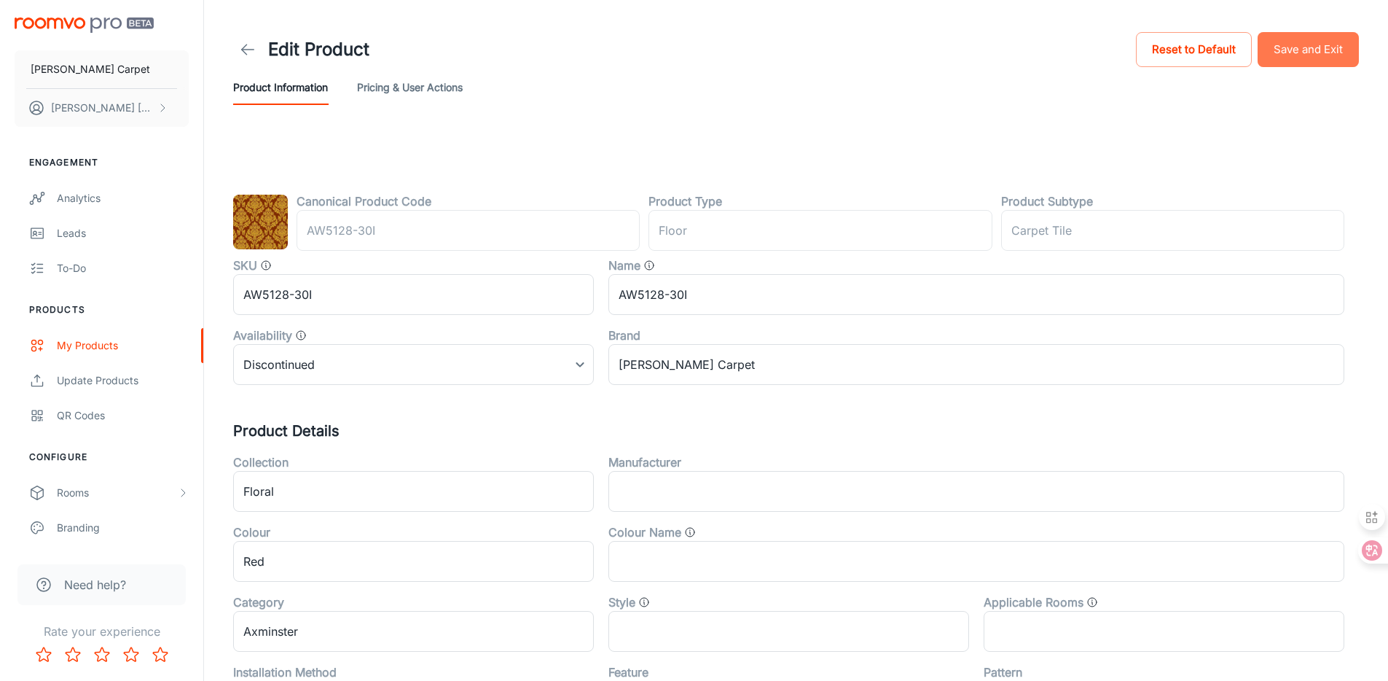
click at [1334, 48] on button "Save and Exit" at bounding box center [1308, 49] width 101 height 35
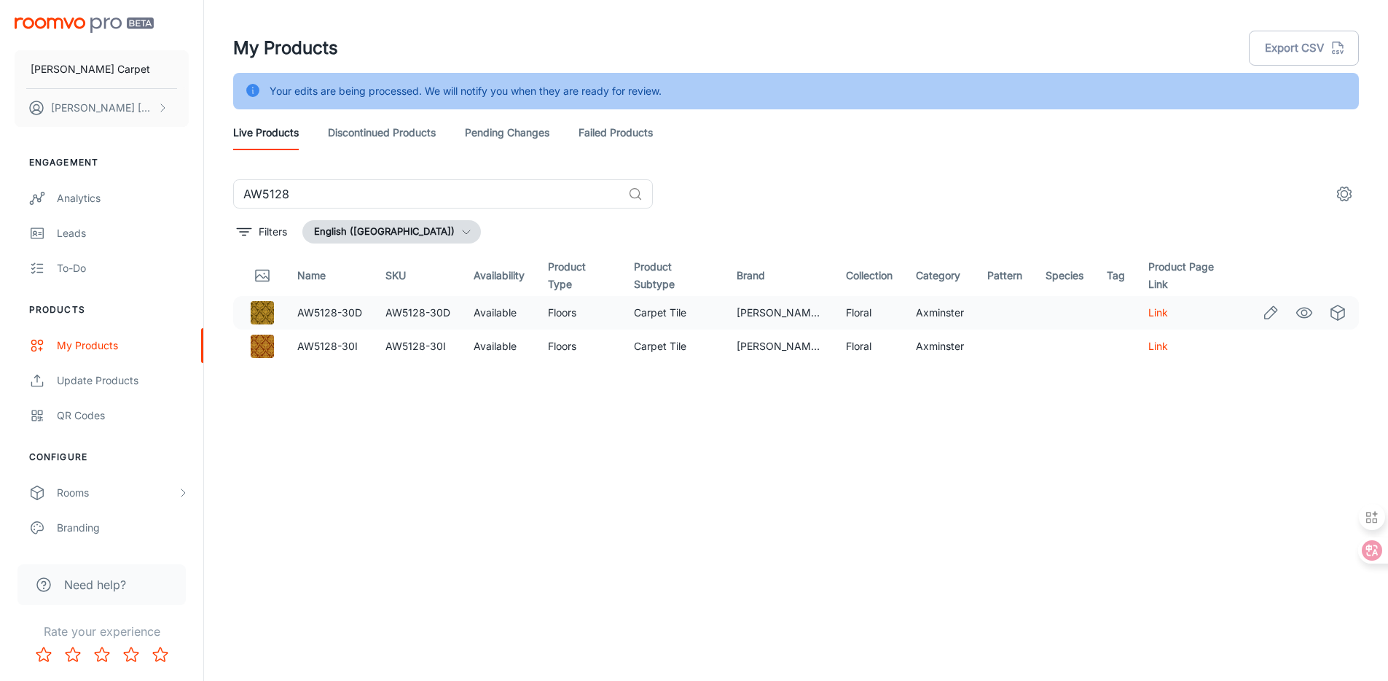
click at [1272, 314] on icon "Edit" at bounding box center [1270, 312] width 17 height 17
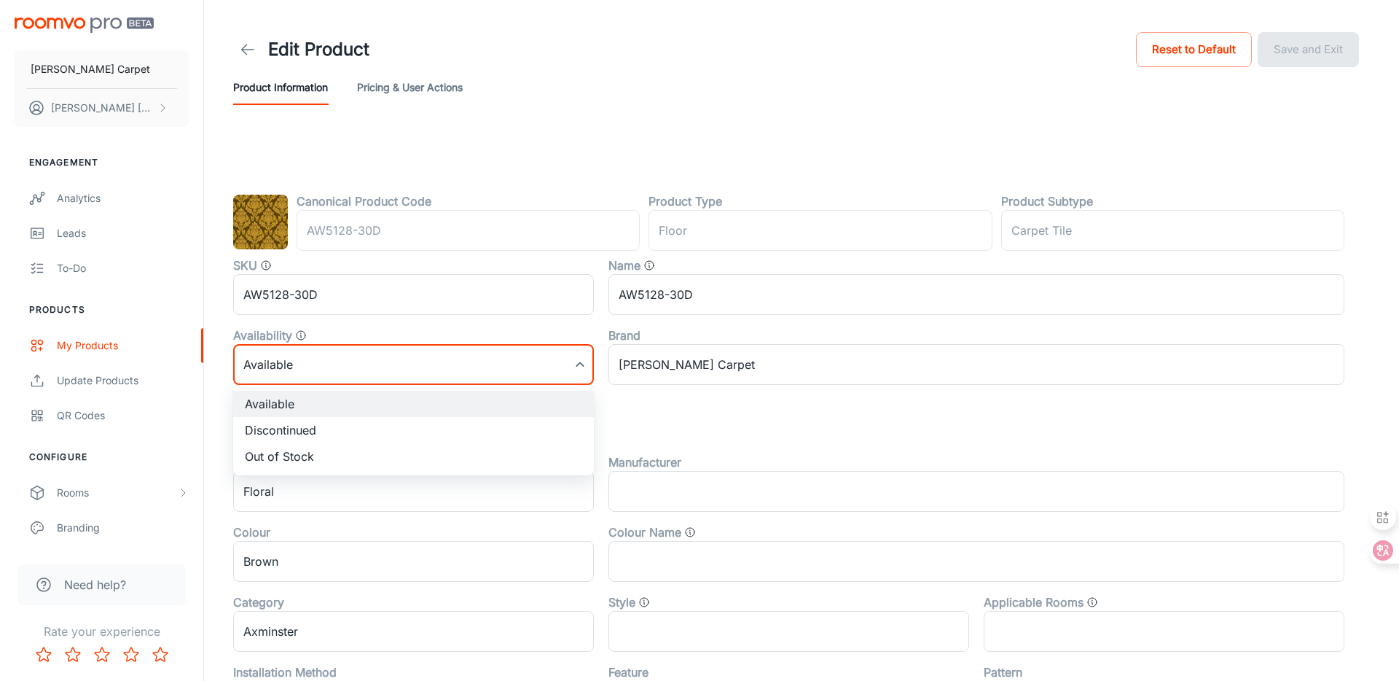
click at [402, 373] on body "[PERSON_NAME] Carpet [PERSON_NAME] Engagement Analytics Leads To-do Products My…" at bounding box center [699, 340] width 1399 height 681
click at [361, 422] on li "Discontinued" at bounding box center [413, 430] width 361 height 26
type input "1"
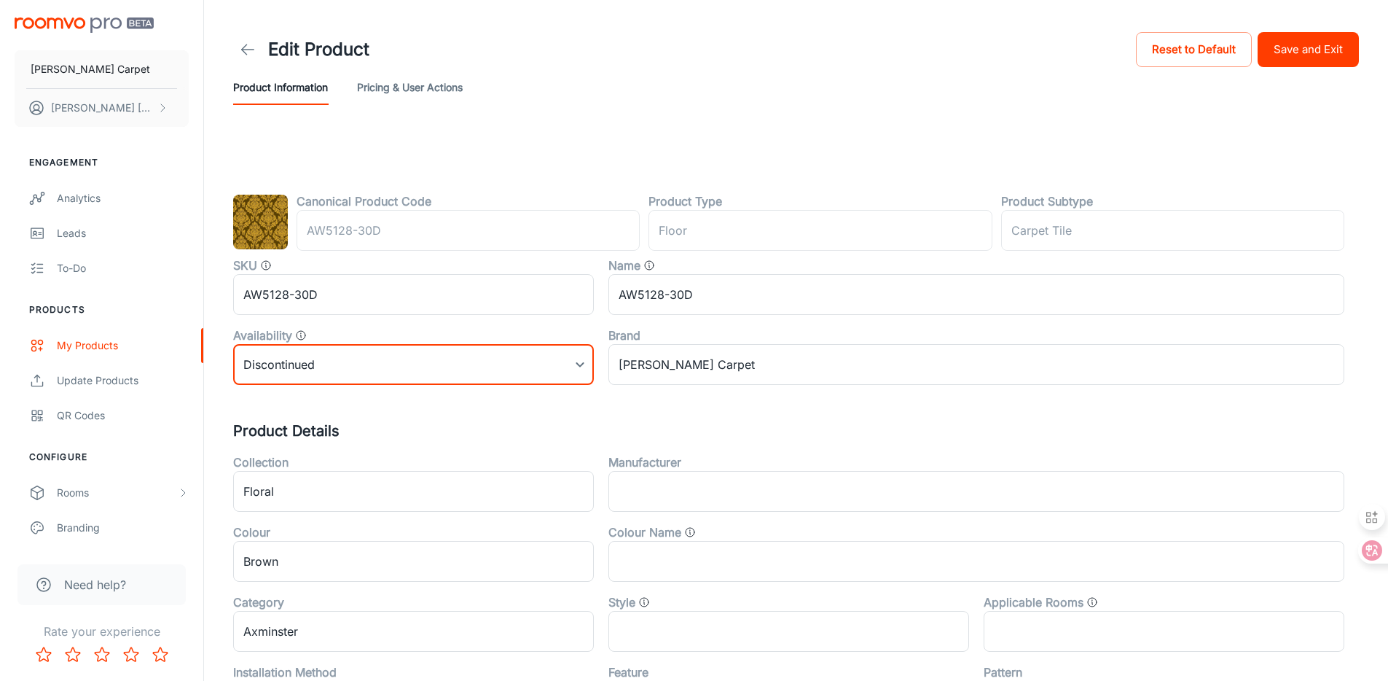
click at [1324, 42] on button "Save and Exit" at bounding box center [1308, 49] width 101 height 35
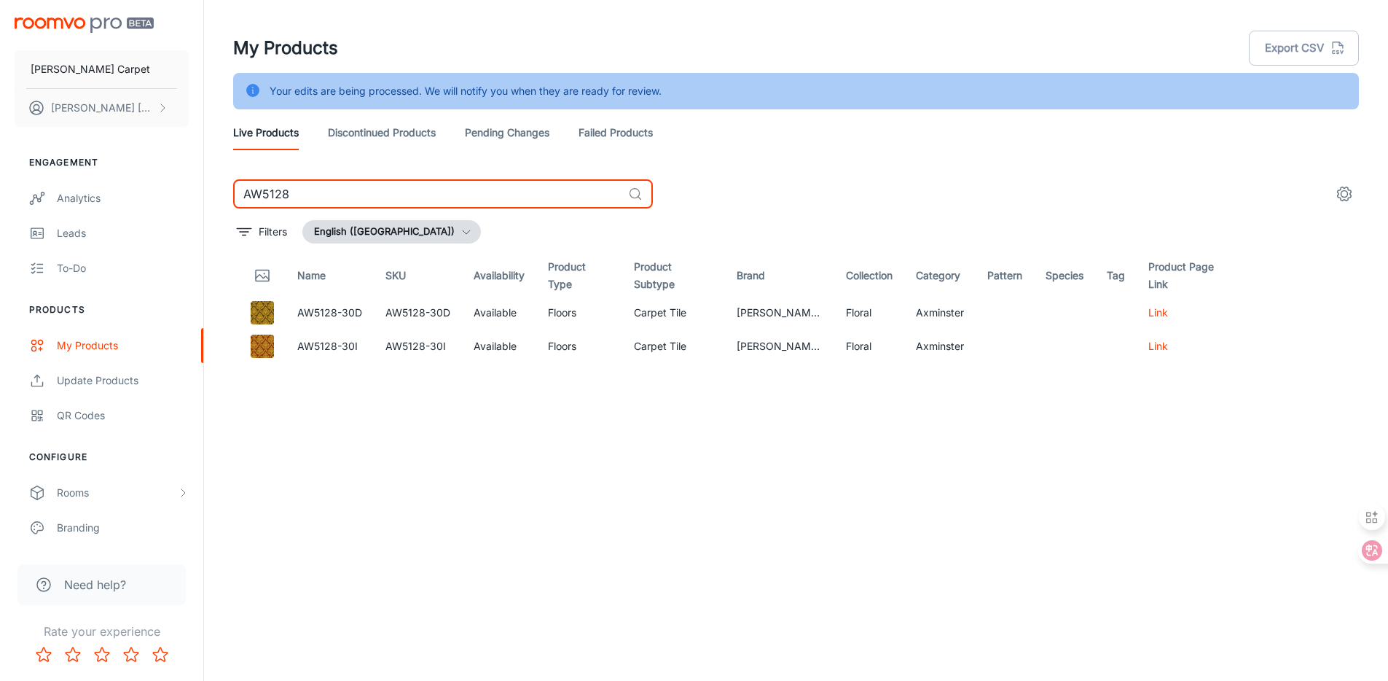
drag, startPoint x: 318, startPoint y: 186, endPoint x: 244, endPoint y: 186, distance: 73.6
click at [244, 186] on input "AW5128" at bounding box center [427, 193] width 389 height 29
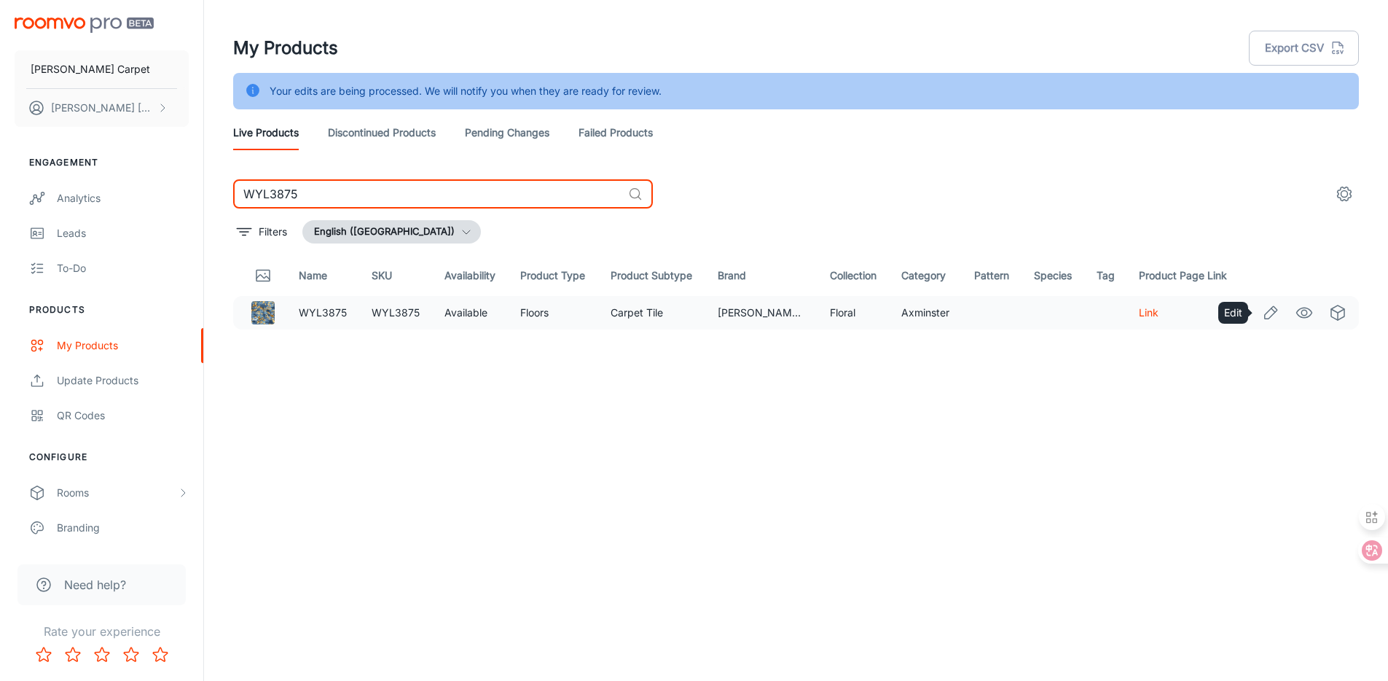
type input "WYL3875"
click at [1277, 313] on icon "Edit" at bounding box center [1270, 312] width 17 height 17
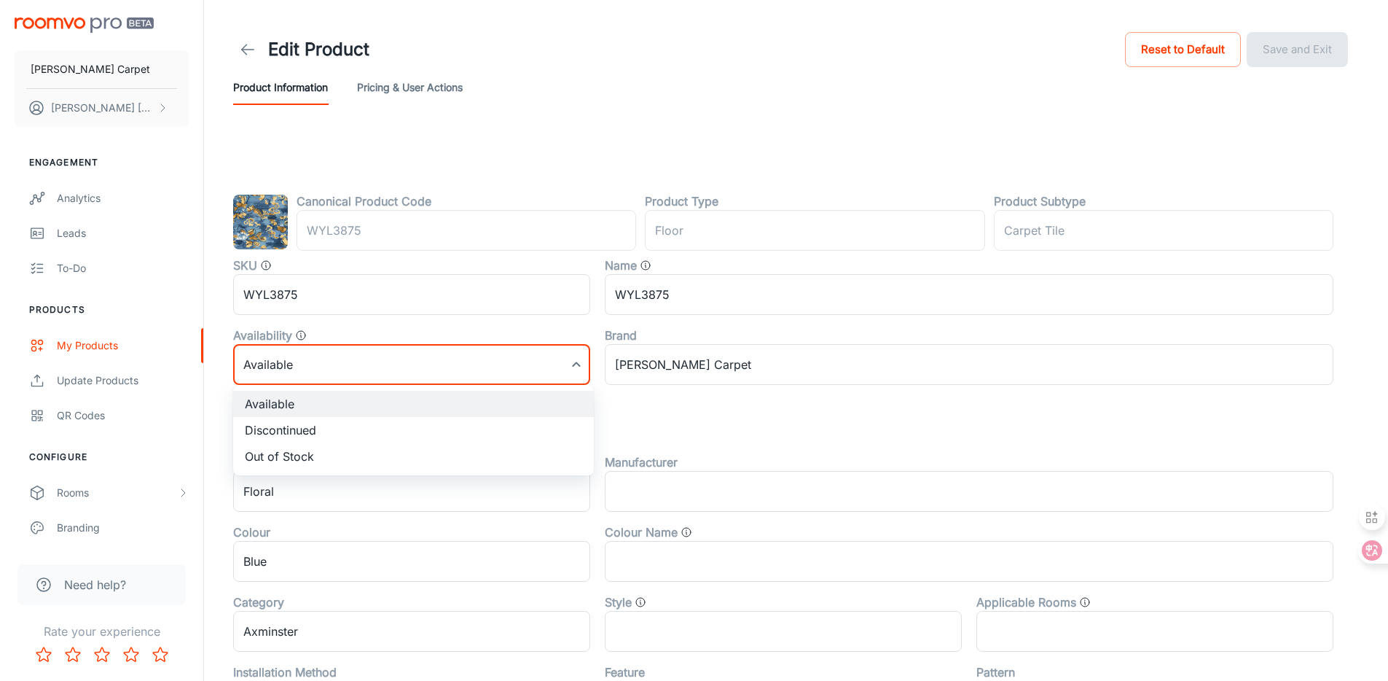
click at [369, 371] on body "[PERSON_NAME] Carpet [PERSON_NAME] Engagement Analytics Leads To-do Products My…" at bounding box center [694, 340] width 1388 height 681
click at [371, 418] on li "Discontinued" at bounding box center [413, 430] width 361 height 26
type input "1"
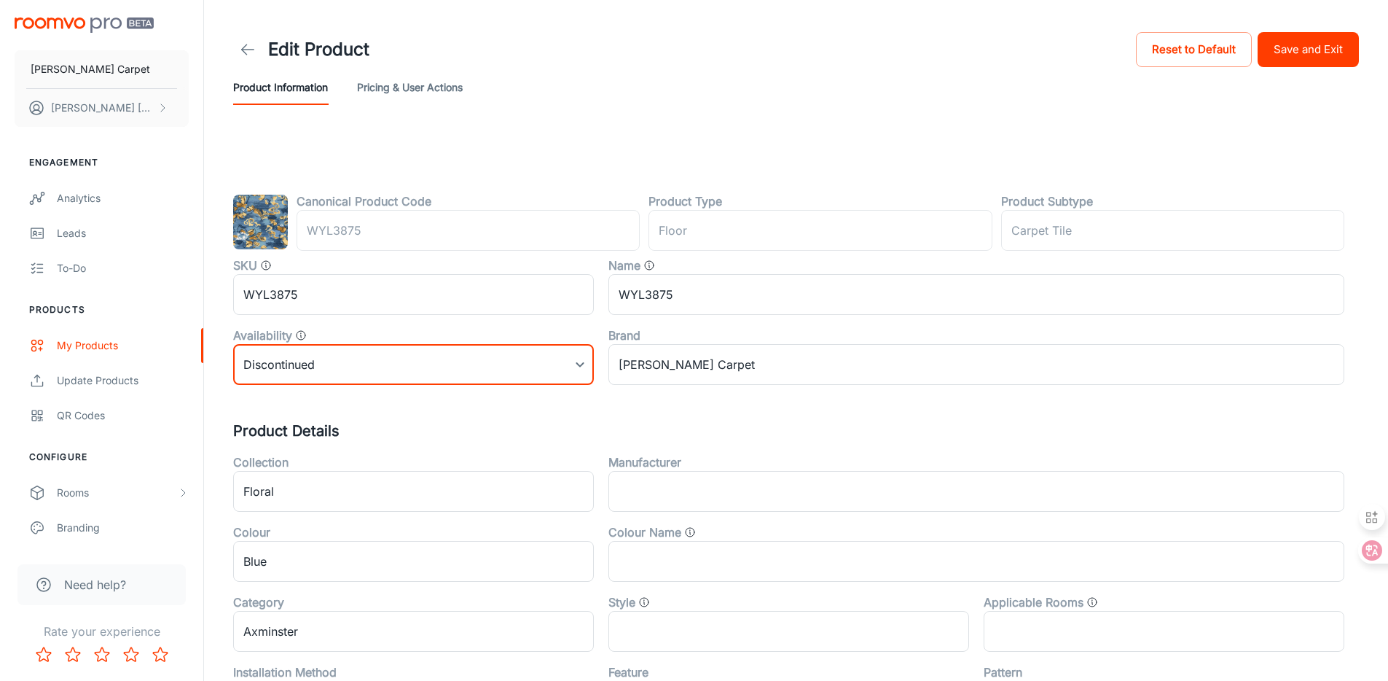
click at [1294, 39] on button "Save and Exit" at bounding box center [1308, 49] width 101 height 35
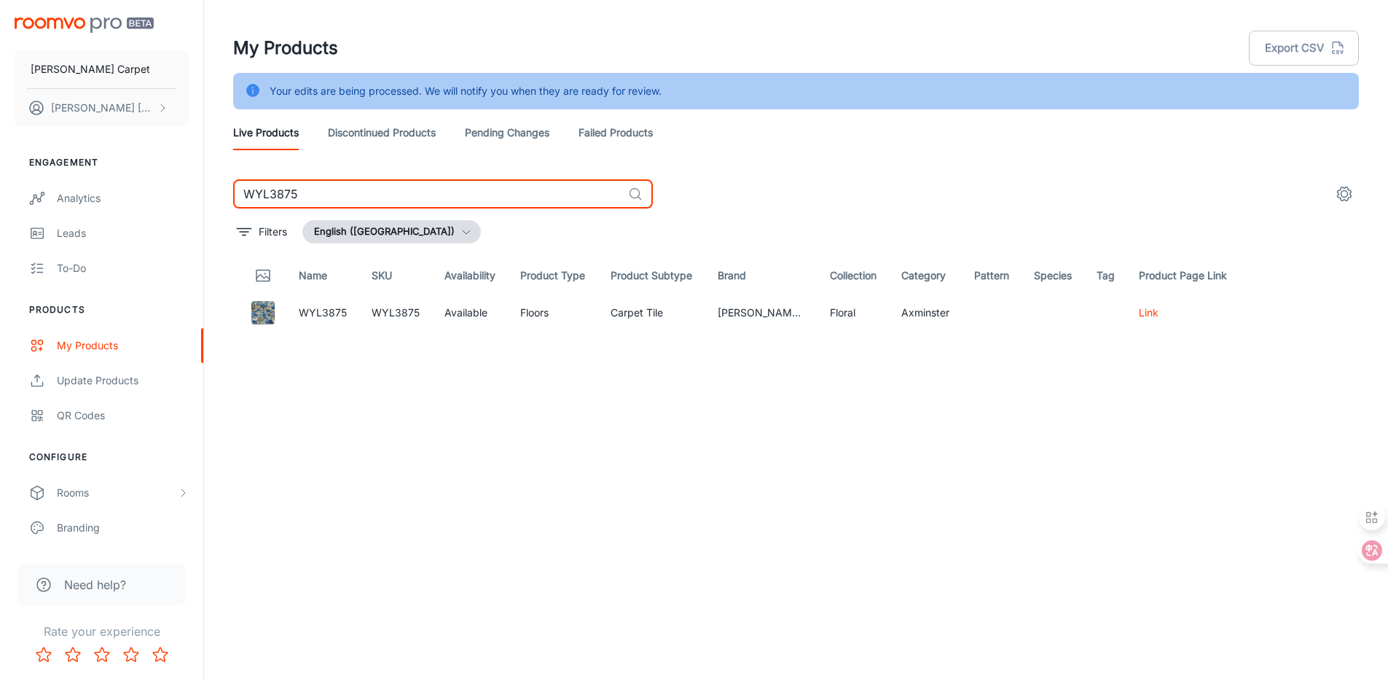
drag, startPoint x: 323, startPoint y: 191, endPoint x: 194, endPoint y: 177, distance: 129.7
click at [196, 177] on div "[PERSON_NAME] Carpet [PERSON_NAME] Engagement Analytics Leads To-do Products My…" at bounding box center [694, 358] width 1388 height 717
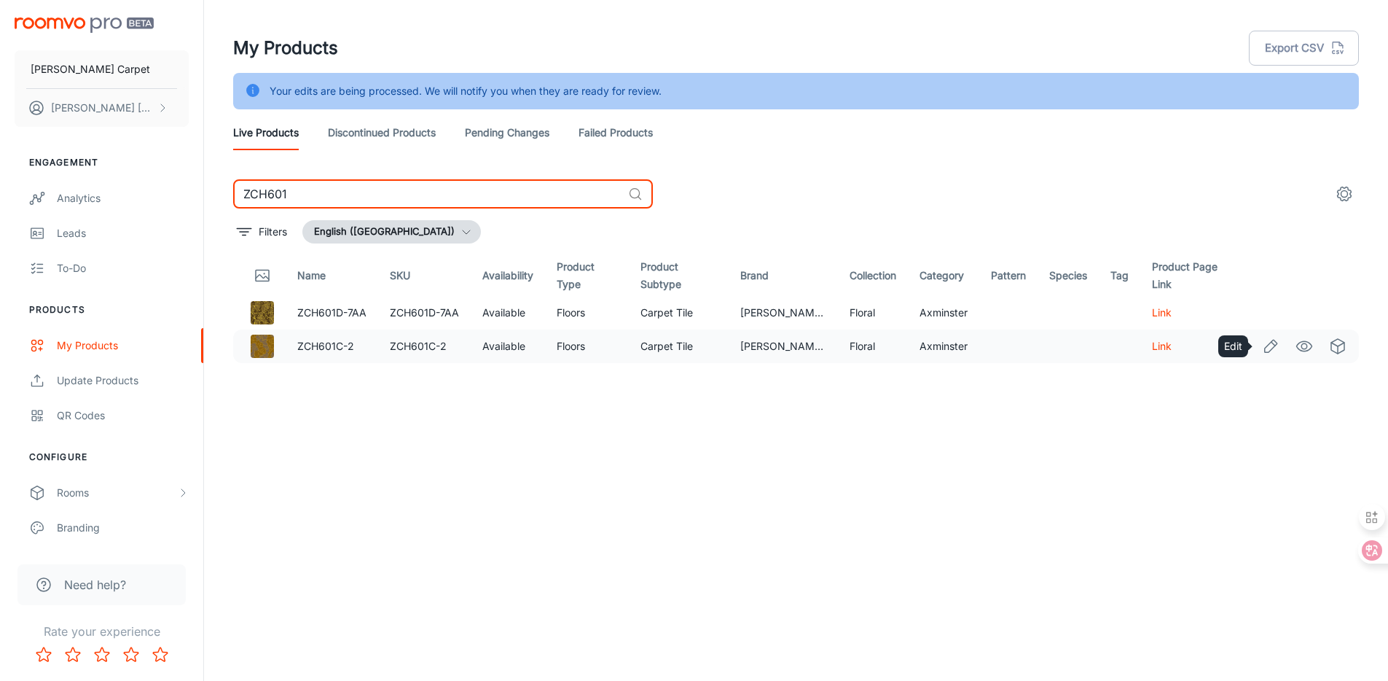
type input "ZCH601"
click at [1273, 342] on icon "Edit" at bounding box center [1270, 345] width 17 height 17
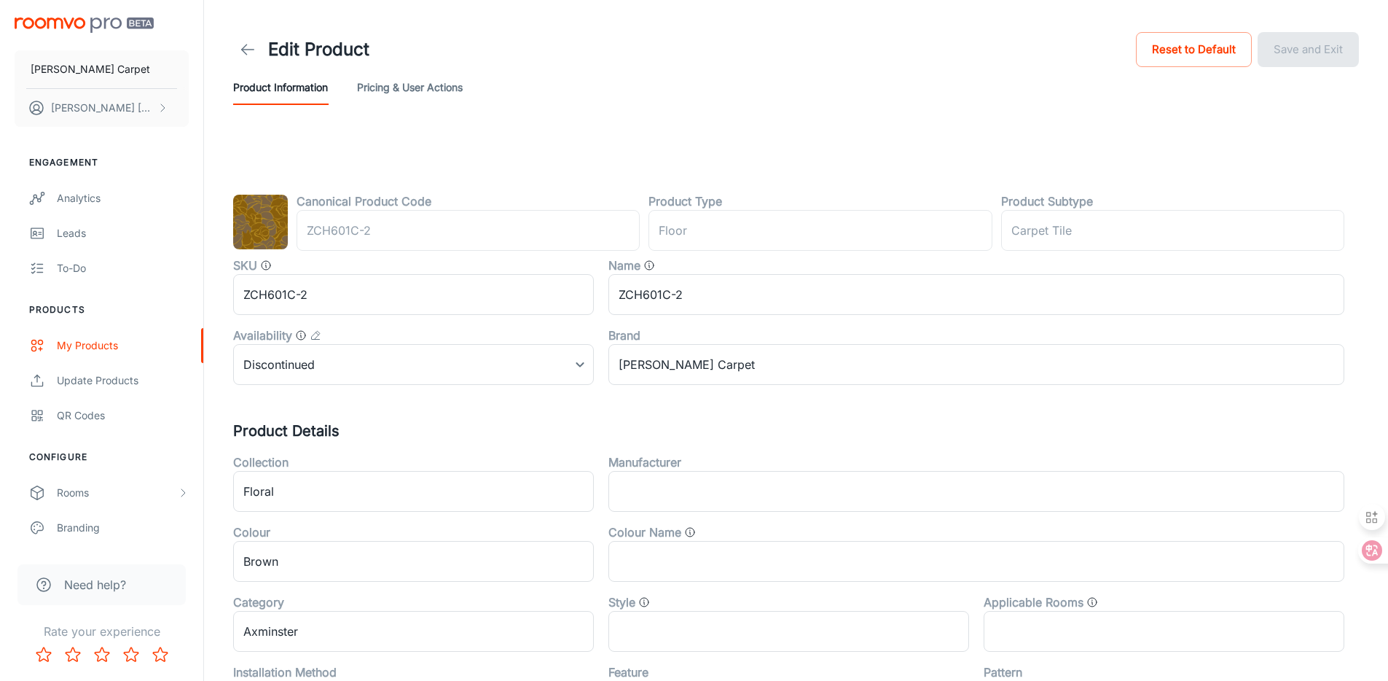
click at [225, 42] on header "Edit Product Reset to Default Save and Exit Product Information Pricing & User …" at bounding box center [796, 67] width 1161 height 134
click at [251, 44] on icon at bounding box center [247, 49] width 17 height 17
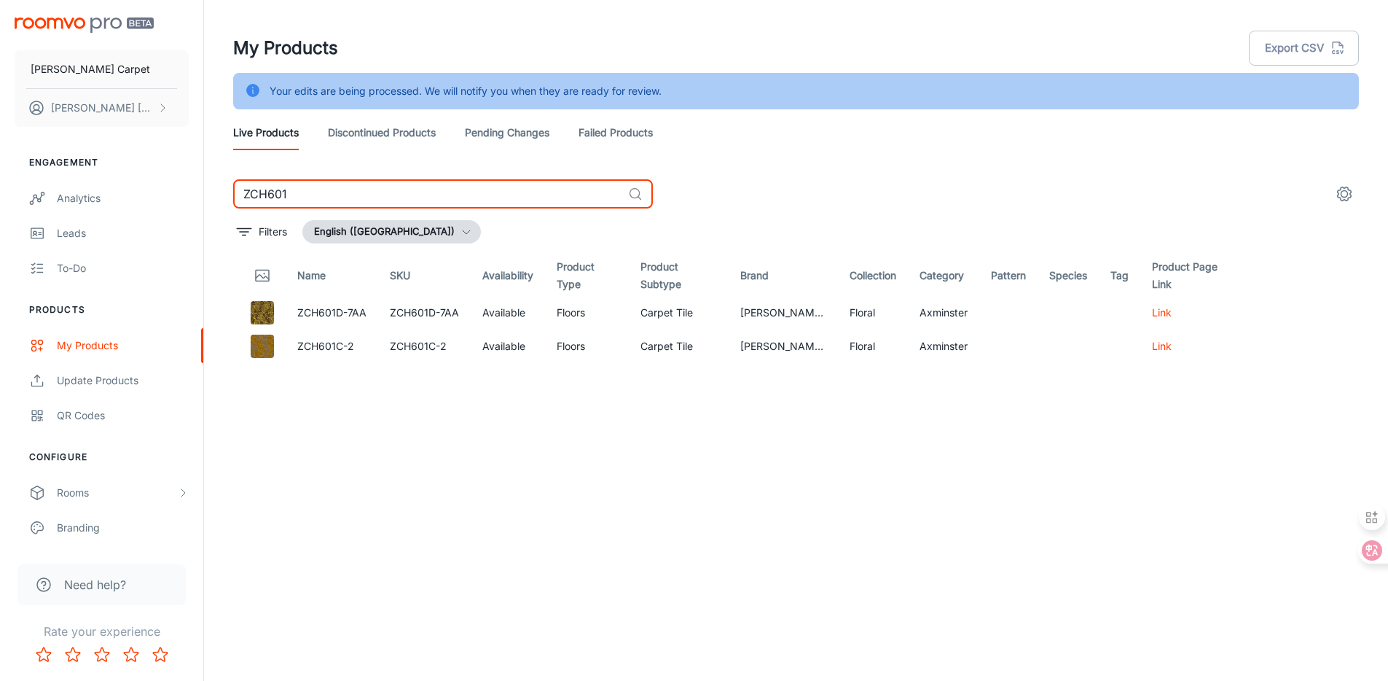
drag, startPoint x: 400, startPoint y: 191, endPoint x: 228, endPoint y: 179, distance: 172.4
click at [227, 180] on div "ZCH601 ​ Filters English ([GEOGRAPHIC_DATA]) Name SKU Availability Product Type…" at bounding box center [796, 419] width 1161 height 480
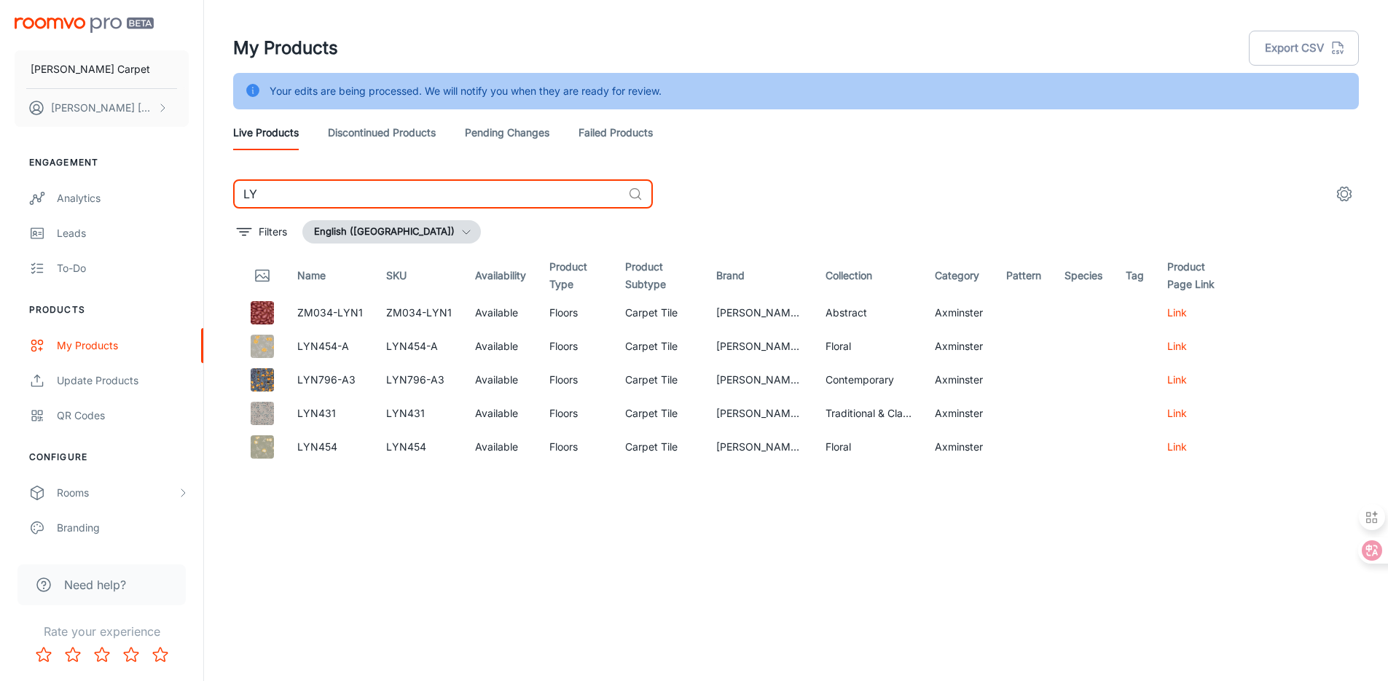
type input "L"
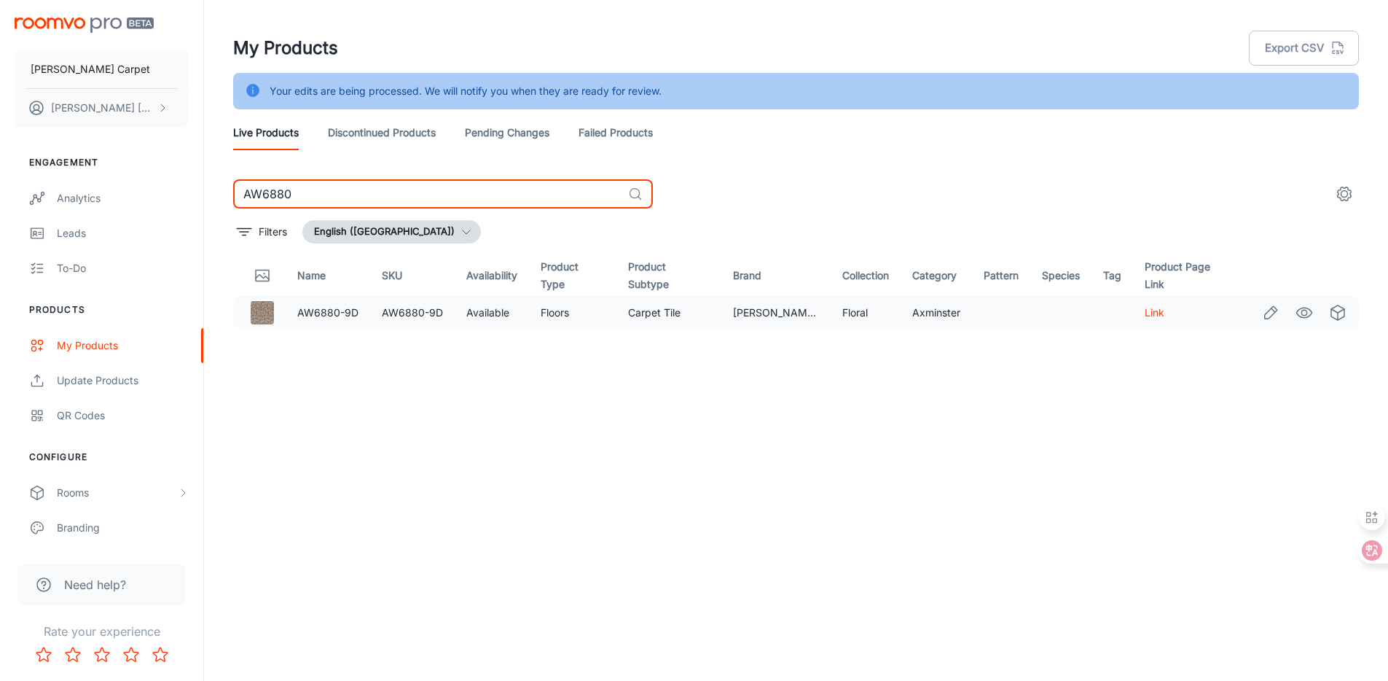
type input "AW6880"
click at [1265, 316] on icon "Edit" at bounding box center [1270, 312] width 17 height 17
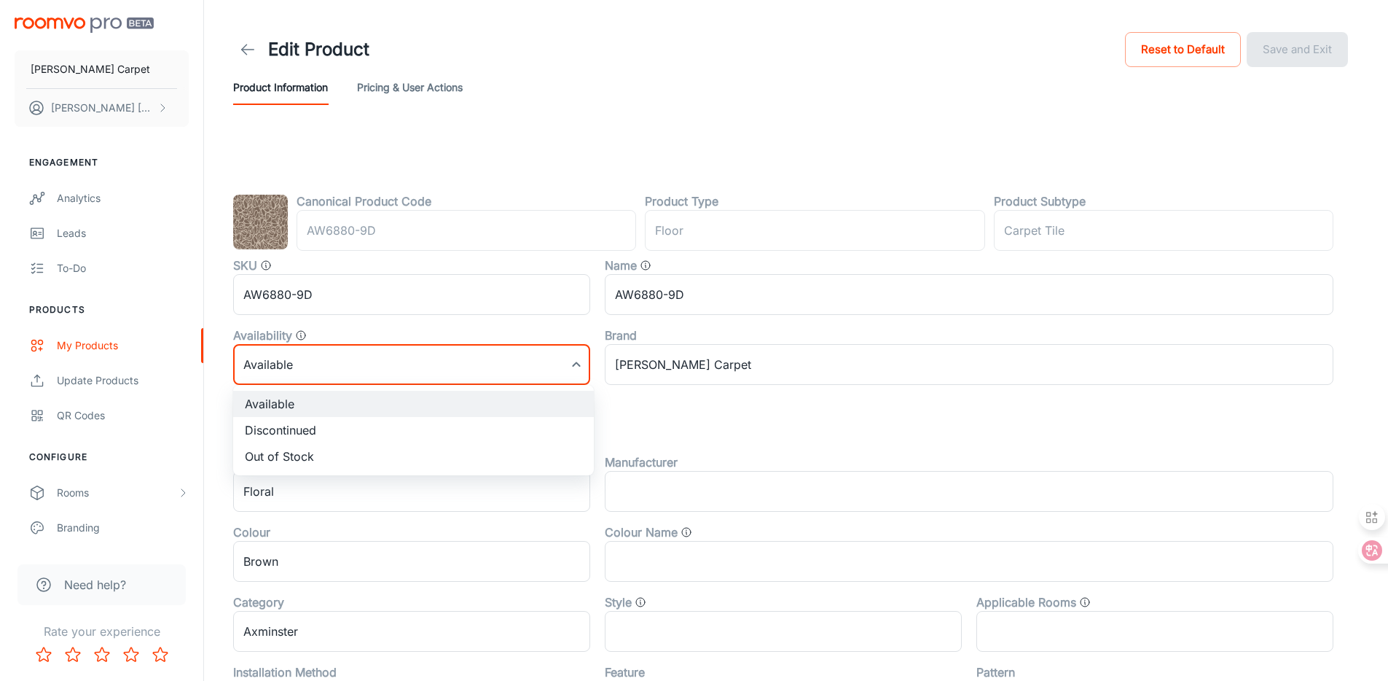
click at [363, 366] on body "[PERSON_NAME] Carpet [PERSON_NAME] Engagement Analytics Leads To-do Products My…" at bounding box center [694, 340] width 1388 height 681
click at [340, 430] on li "Discontinued" at bounding box center [413, 430] width 361 height 26
type input "1"
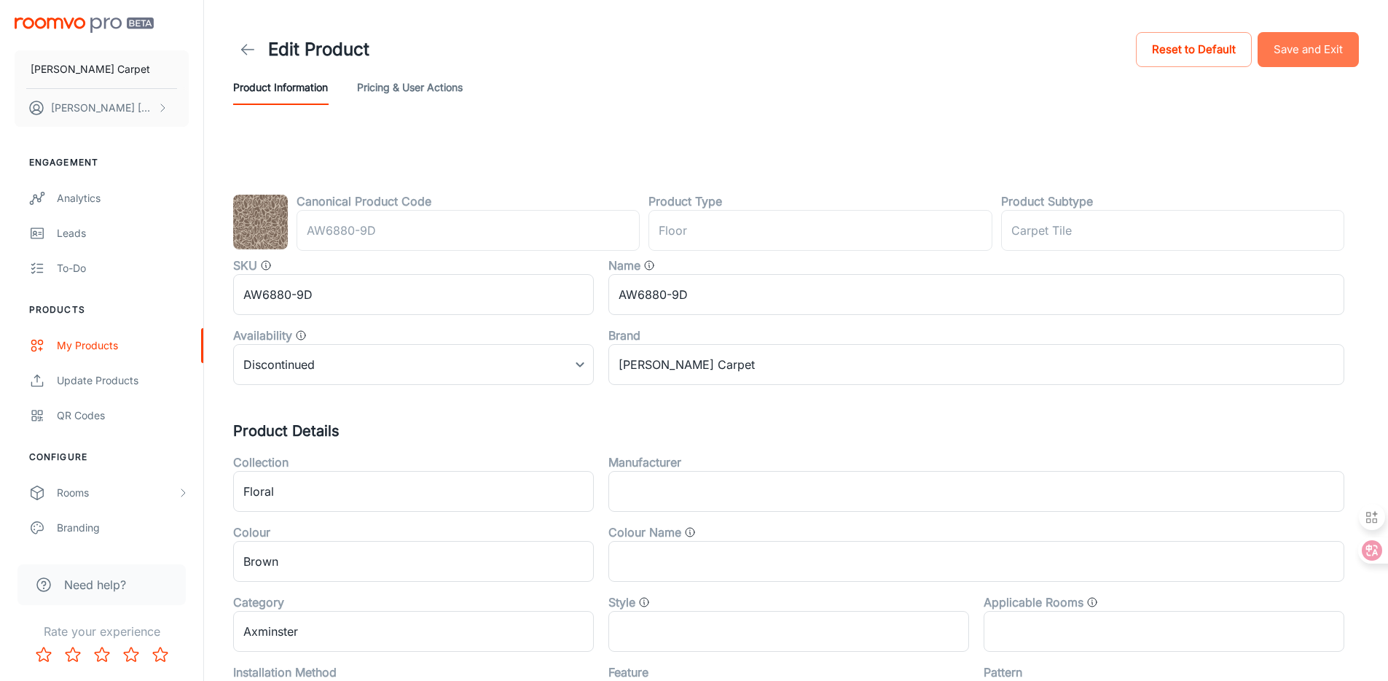
click at [1316, 44] on button "Save and Exit" at bounding box center [1308, 49] width 101 height 35
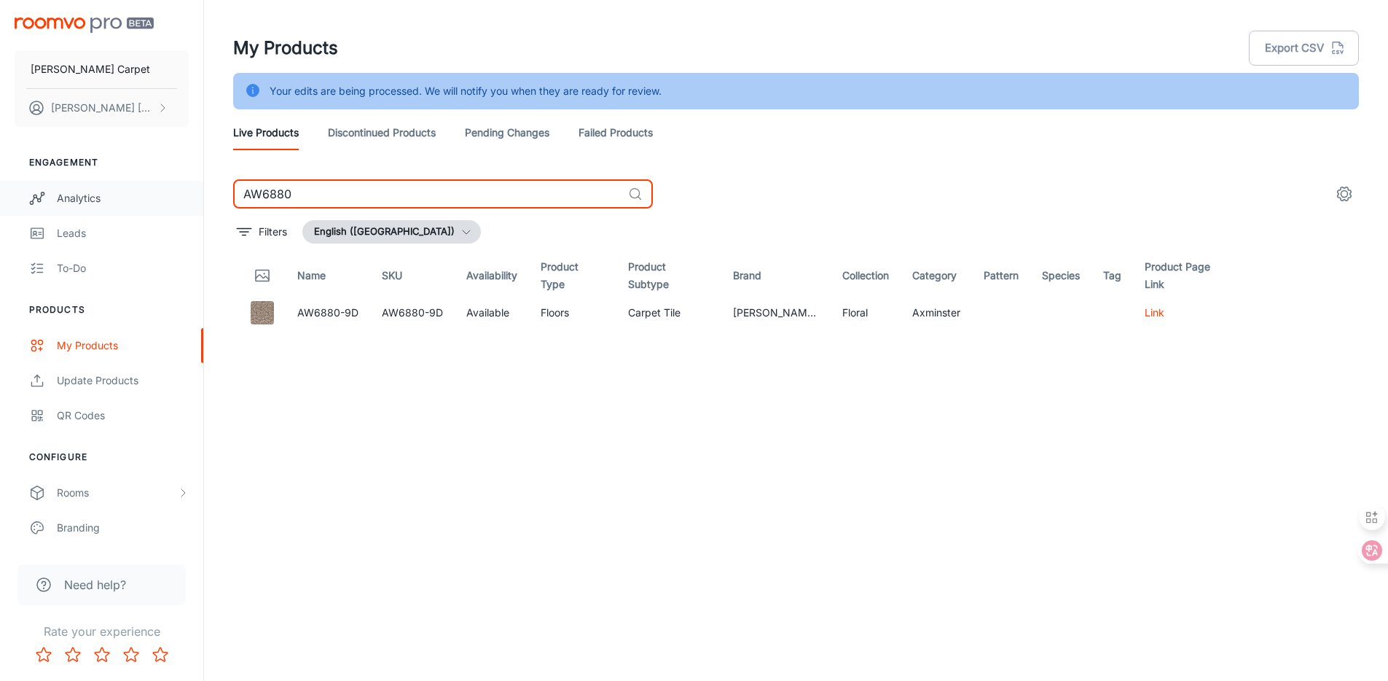
drag, startPoint x: 294, startPoint y: 192, endPoint x: 200, endPoint y: 184, distance: 95.1
click at [199, 184] on div "[PERSON_NAME] Carpet [PERSON_NAME] Engagement Analytics Leads To-do Products My…" at bounding box center [694, 358] width 1388 height 717
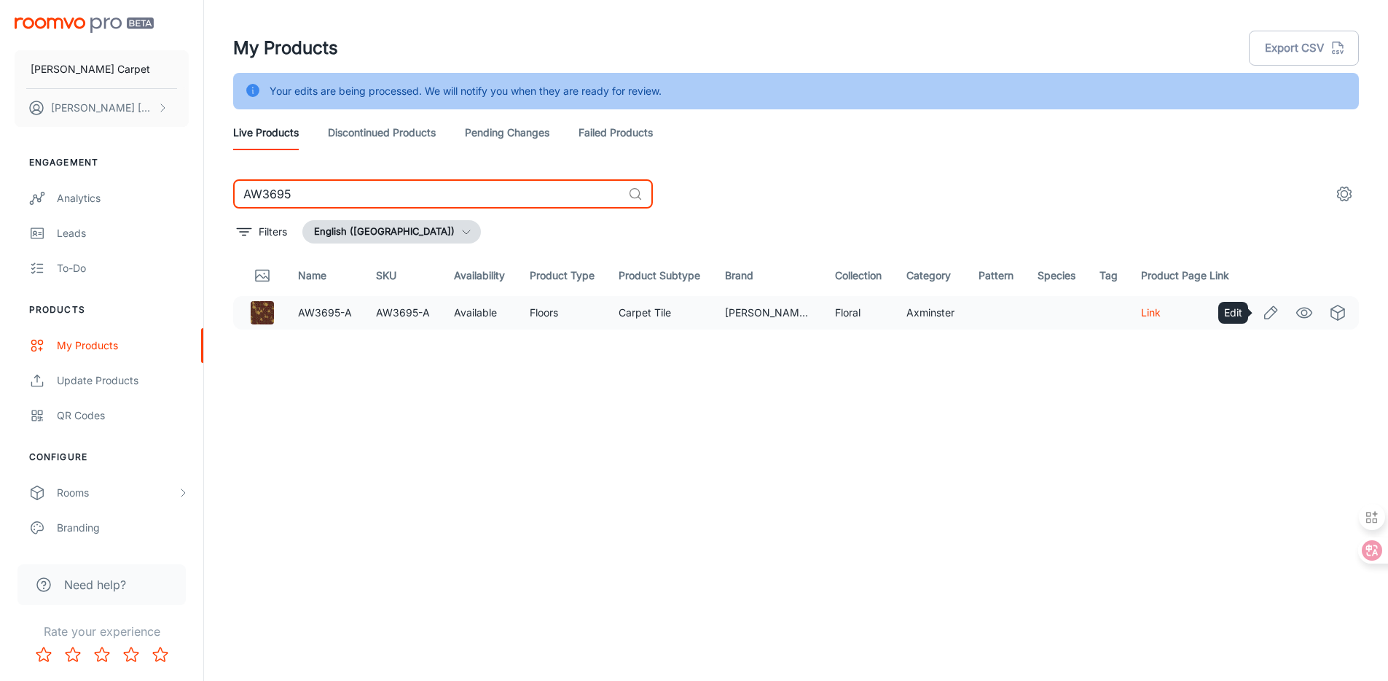
type input "AW3695"
click at [1262, 311] on link "Edit" at bounding box center [1271, 312] width 25 height 25
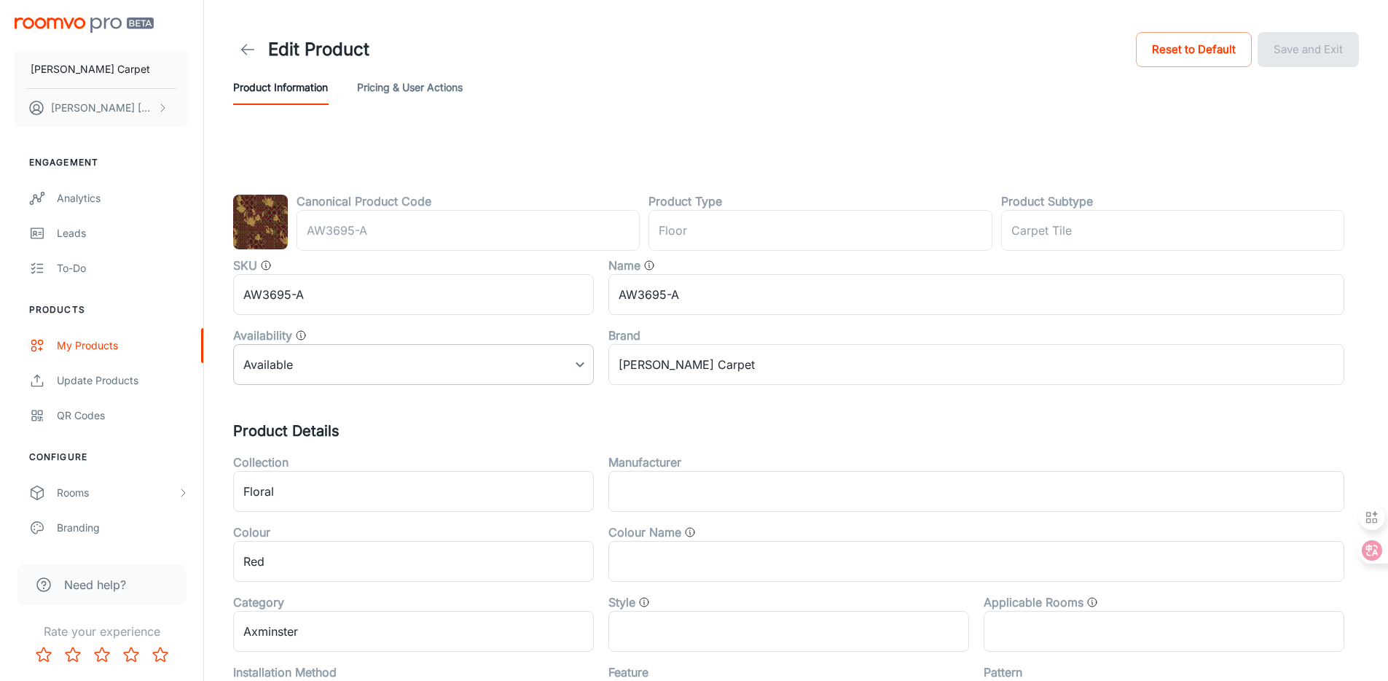
click at [396, 364] on body "[PERSON_NAME] Carpet [PERSON_NAME] Engagement Analytics Leads To-do Products My…" at bounding box center [694, 340] width 1388 height 681
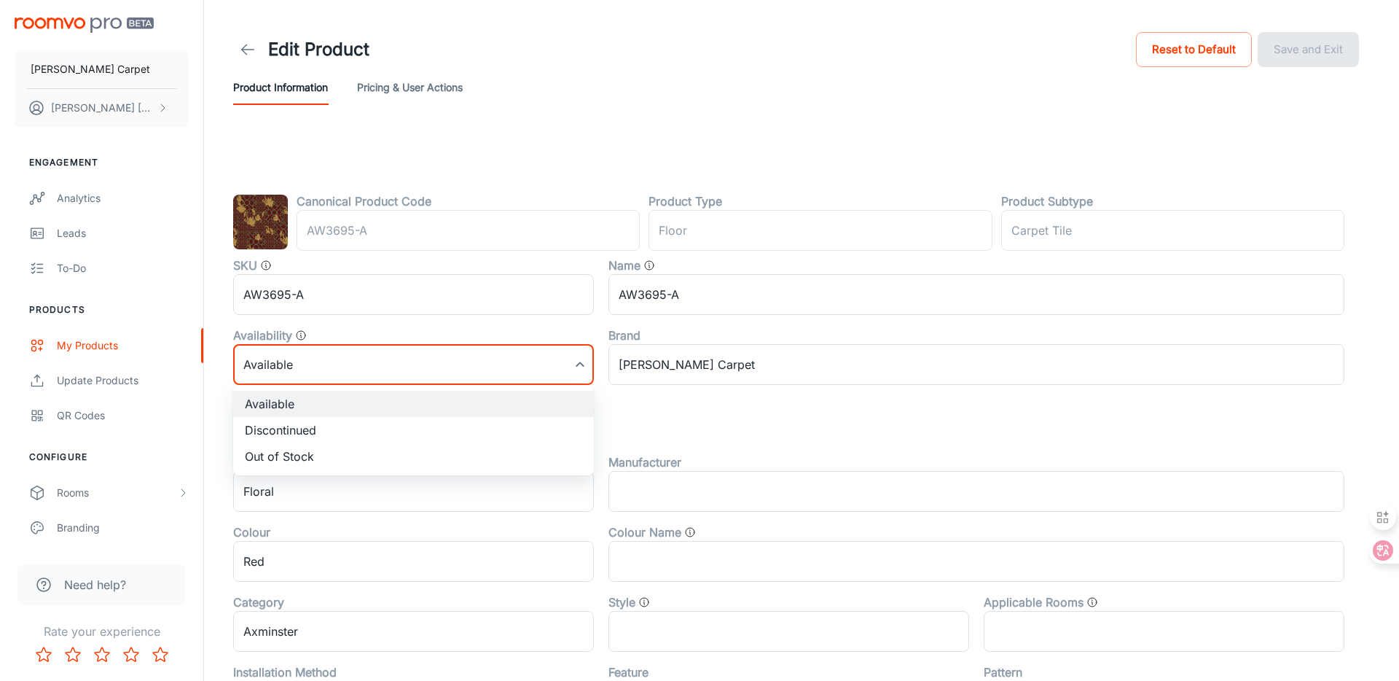
click at [324, 423] on li "Discontinued" at bounding box center [413, 430] width 361 height 26
type input "1"
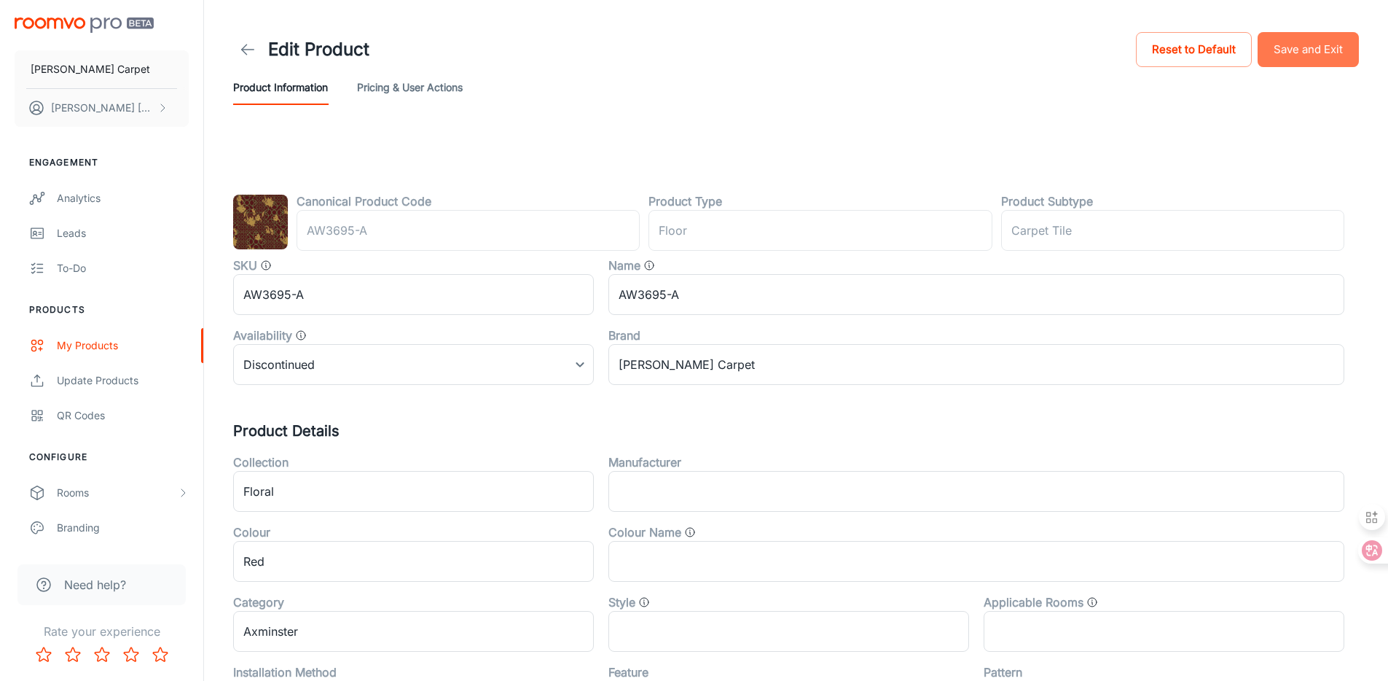
click at [1328, 50] on button "Save and Exit" at bounding box center [1308, 49] width 101 height 35
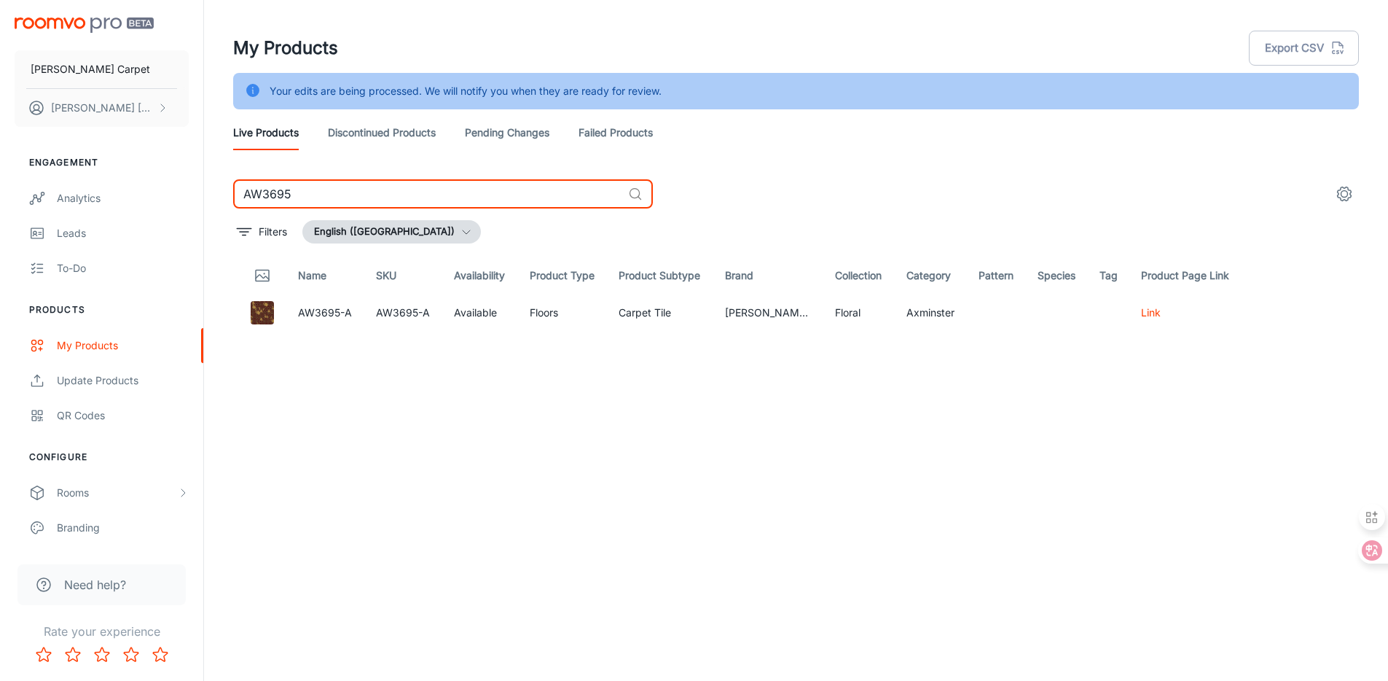
drag, startPoint x: 324, startPoint y: 195, endPoint x: 238, endPoint y: 189, distance: 86.9
click at [236, 190] on input "AW3695" at bounding box center [427, 193] width 389 height 29
type input "QW2927"
click at [1268, 310] on icon "Edit" at bounding box center [1270, 312] width 17 height 17
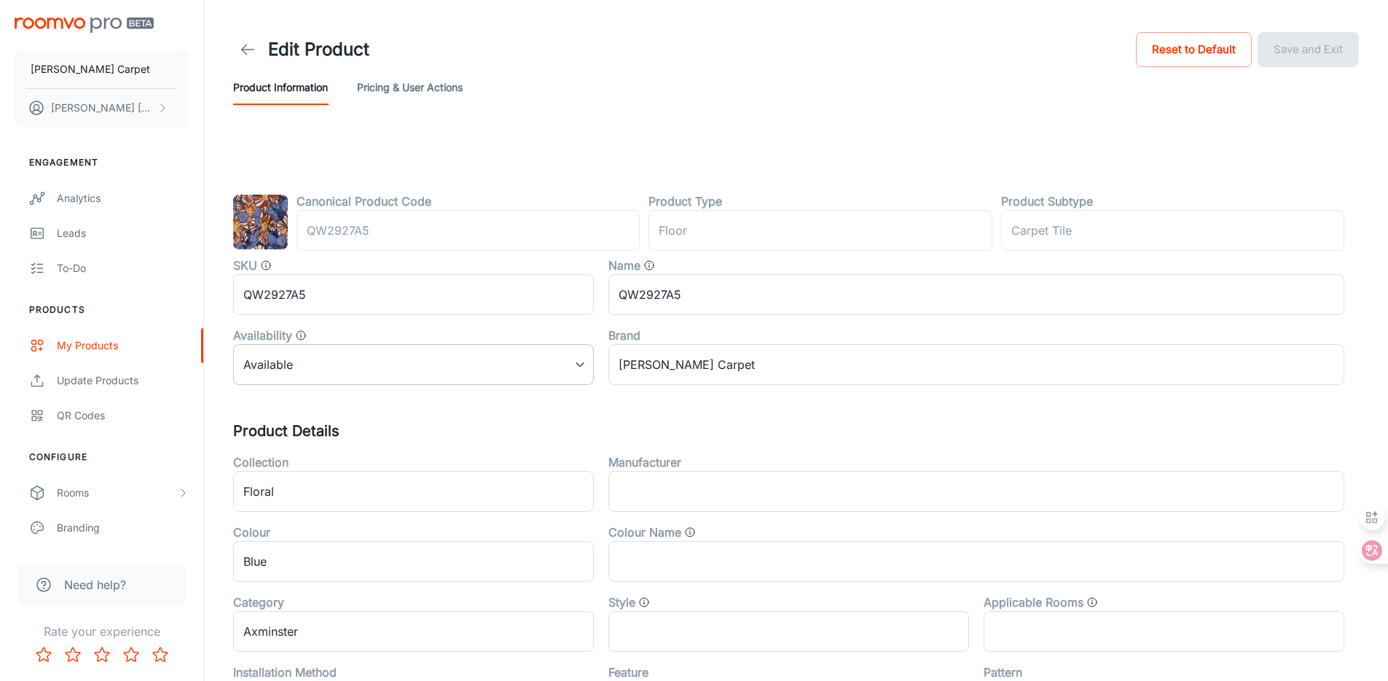
click at [543, 361] on body "[PERSON_NAME] Carpet [PERSON_NAME] Engagement Analytics Leads To-do Products My…" at bounding box center [694, 340] width 1388 height 681
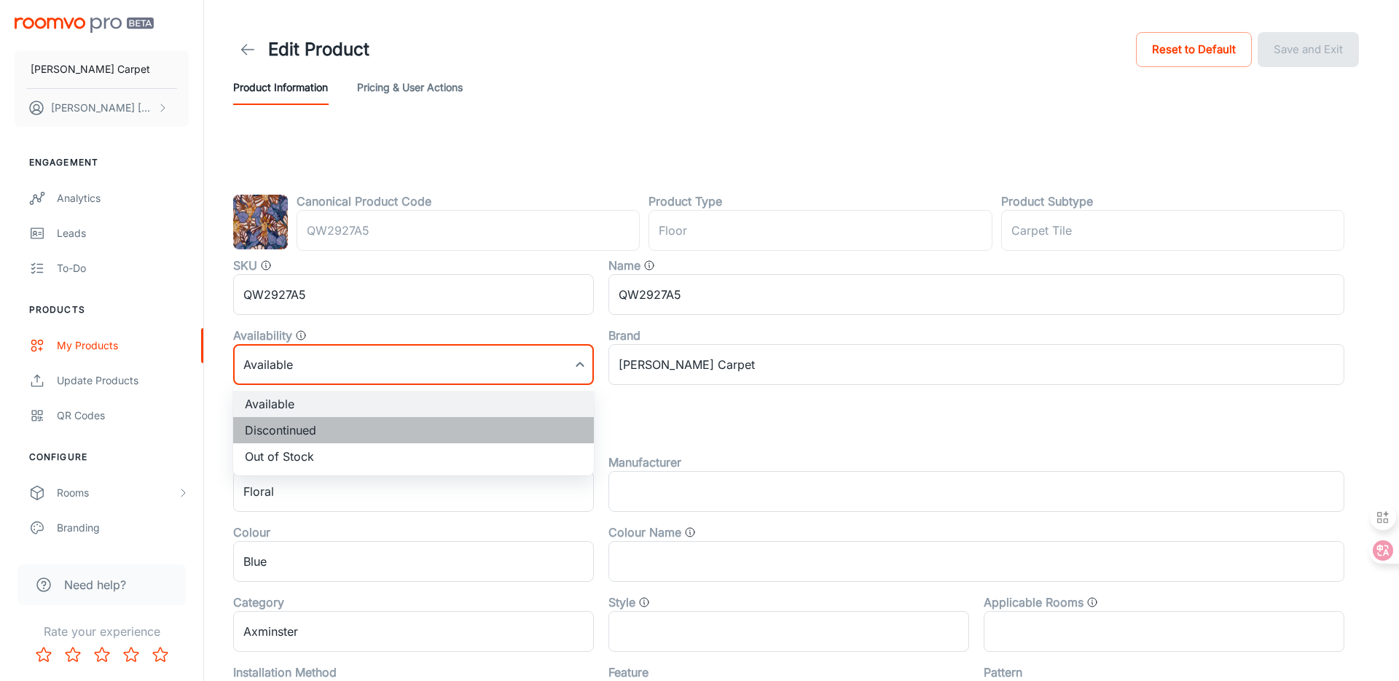
click at [515, 418] on li "Discontinued" at bounding box center [413, 430] width 361 height 26
type input "1"
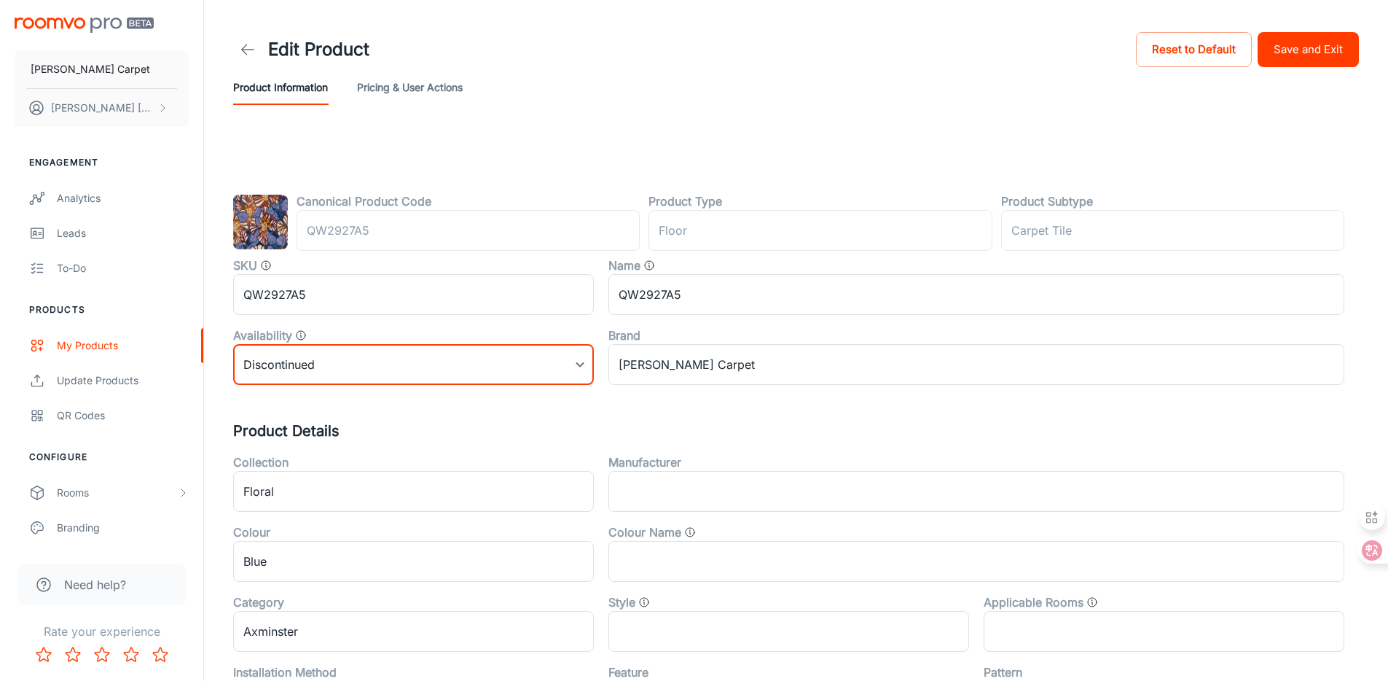
click at [1326, 44] on button "Save and Exit" at bounding box center [1308, 49] width 101 height 35
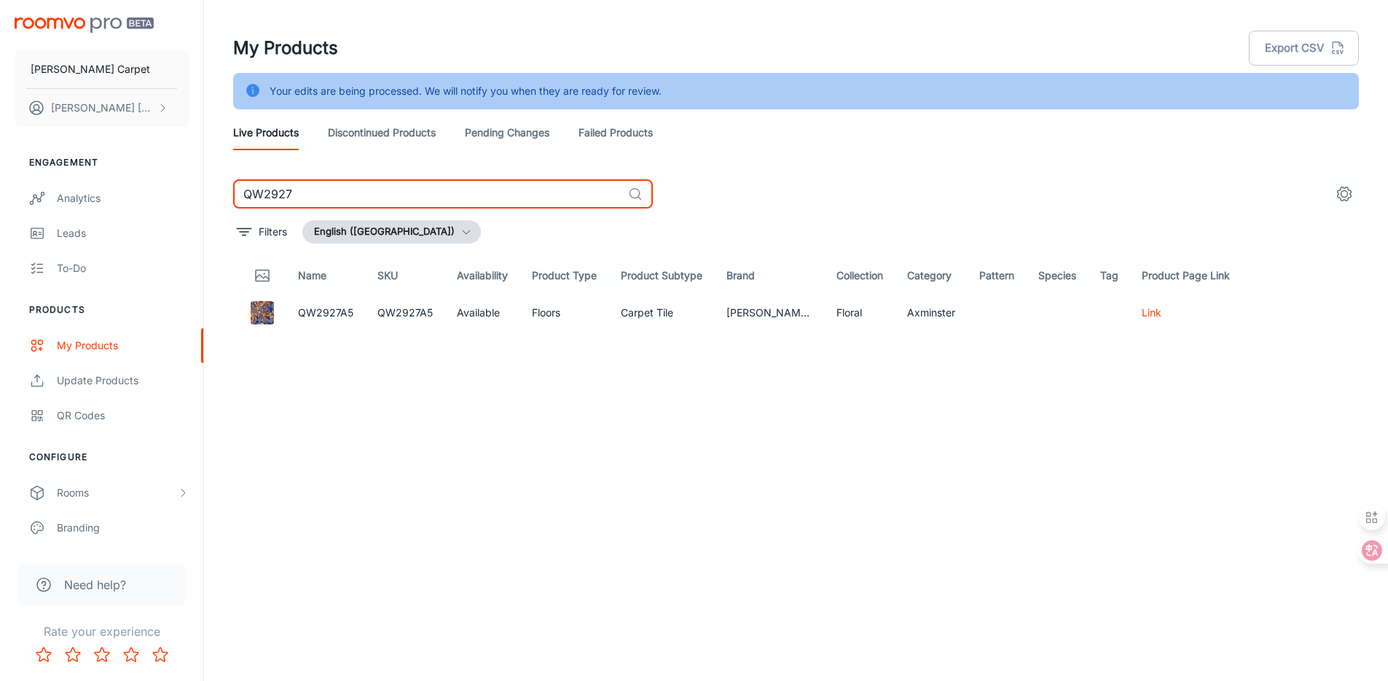
drag, startPoint x: 359, startPoint y: 192, endPoint x: 218, endPoint y: 182, distance: 141.0
click at [218, 182] on div "QW2927 ​ Filters English ([GEOGRAPHIC_DATA]) Name SKU Availability Product Type…" at bounding box center [796, 419] width 1161 height 480
type input "AW13357"
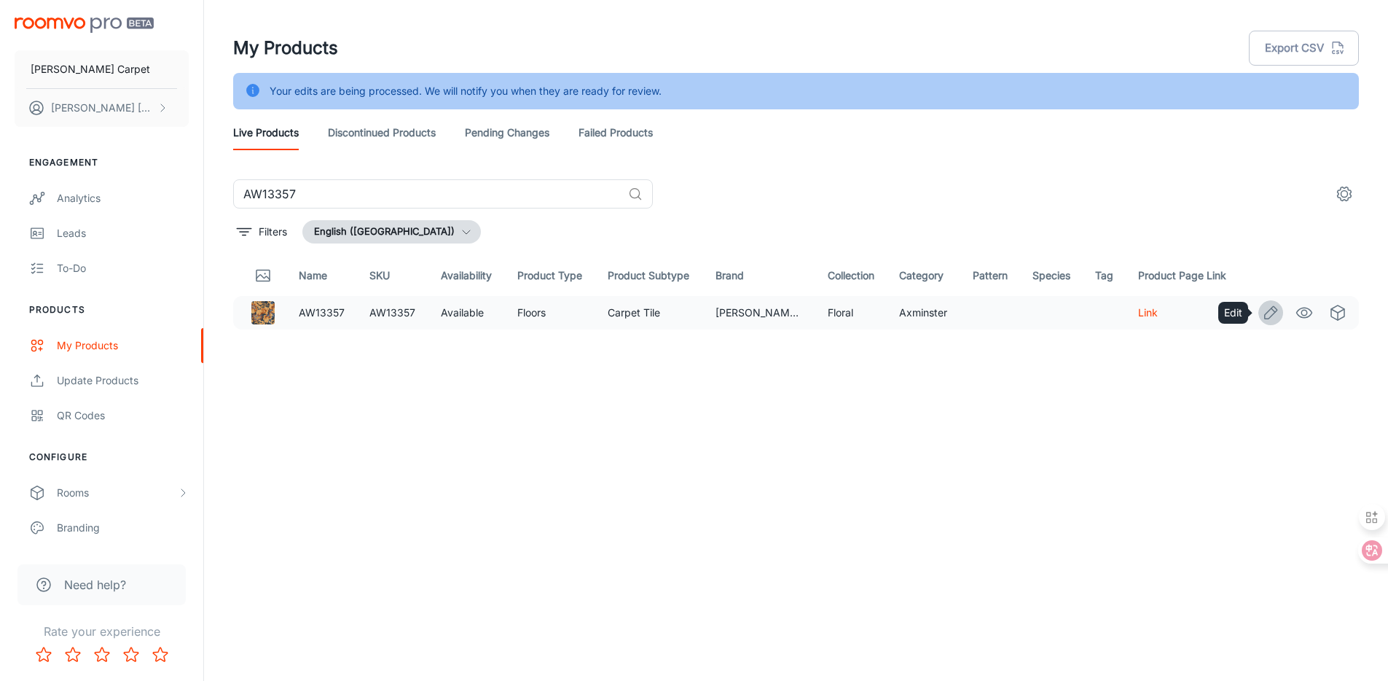
click at [1279, 316] on icon "Edit" at bounding box center [1270, 312] width 17 height 17
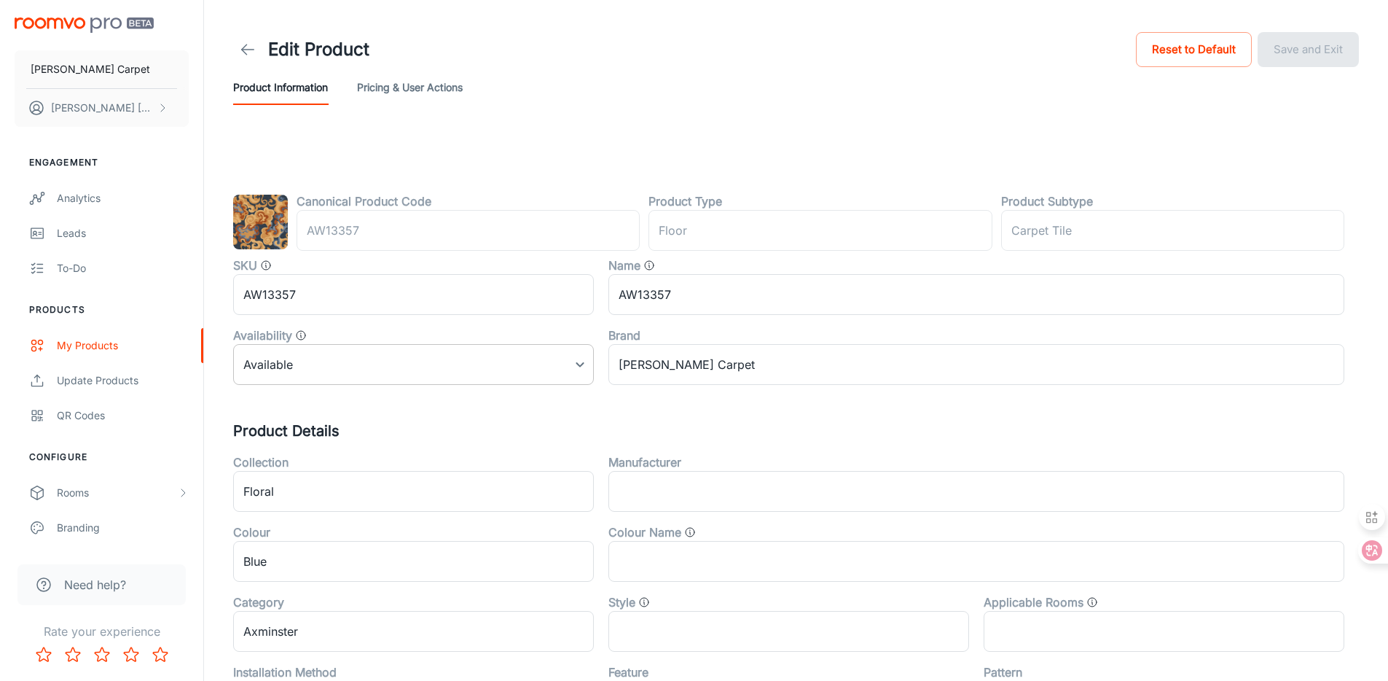
click at [418, 364] on body "[PERSON_NAME] Carpet [PERSON_NAME] Engagement Analytics Leads To-do Products My…" at bounding box center [694, 340] width 1388 height 681
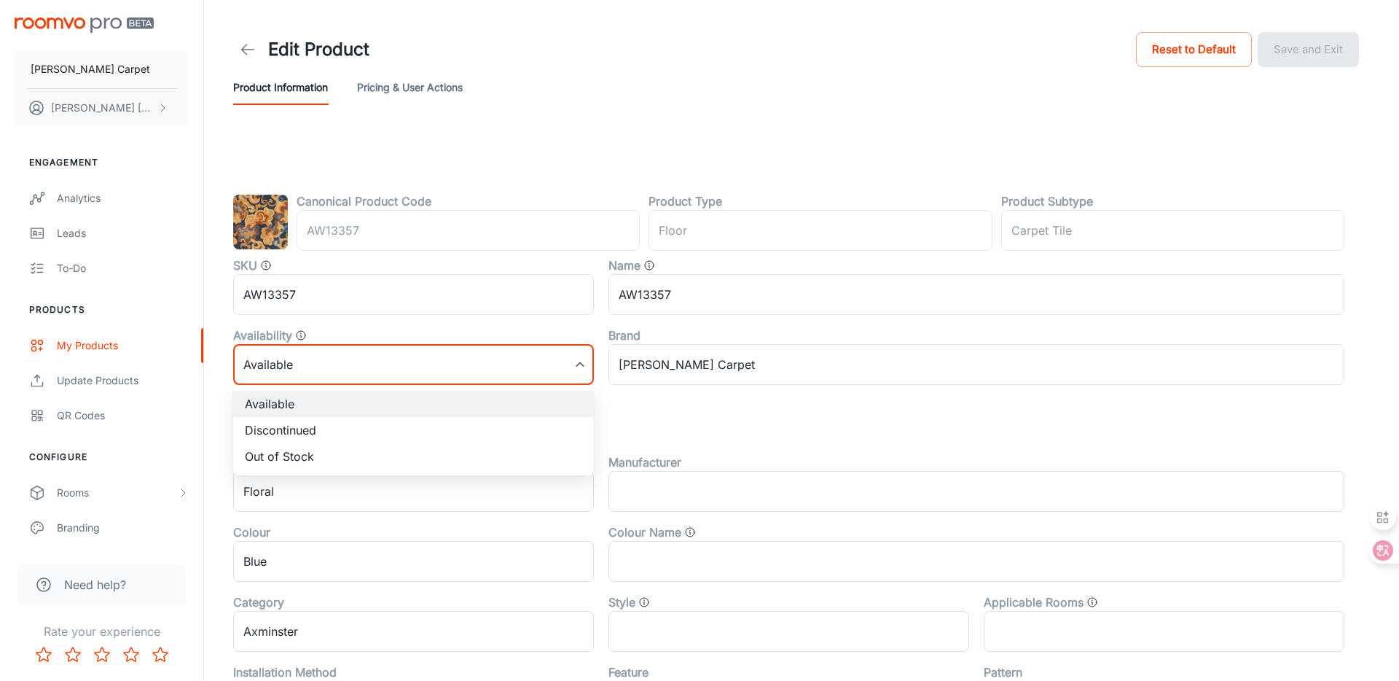
click at [401, 426] on li "Discontinued" at bounding box center [413, 430] width 361 height 26
type input "1"
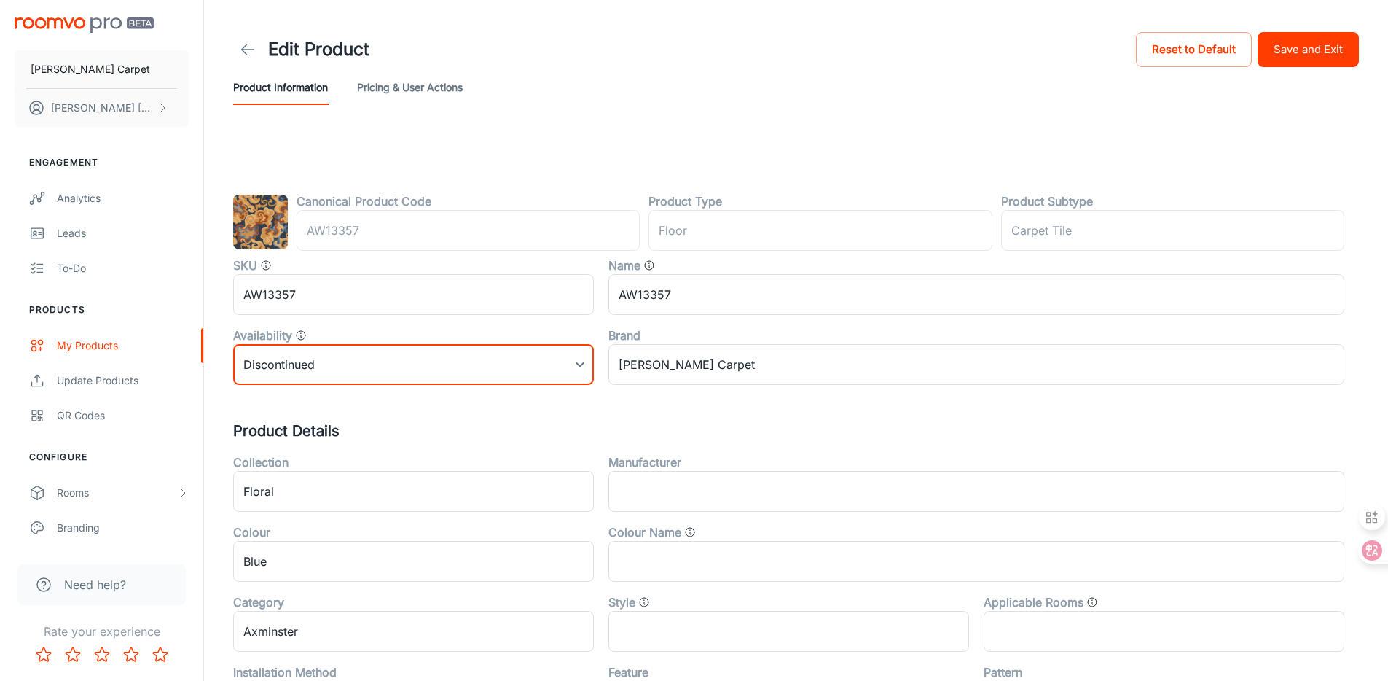
click at [1328, 53] on button "Save and Exit" at bounding box center [1308, 49] width 101 height 35
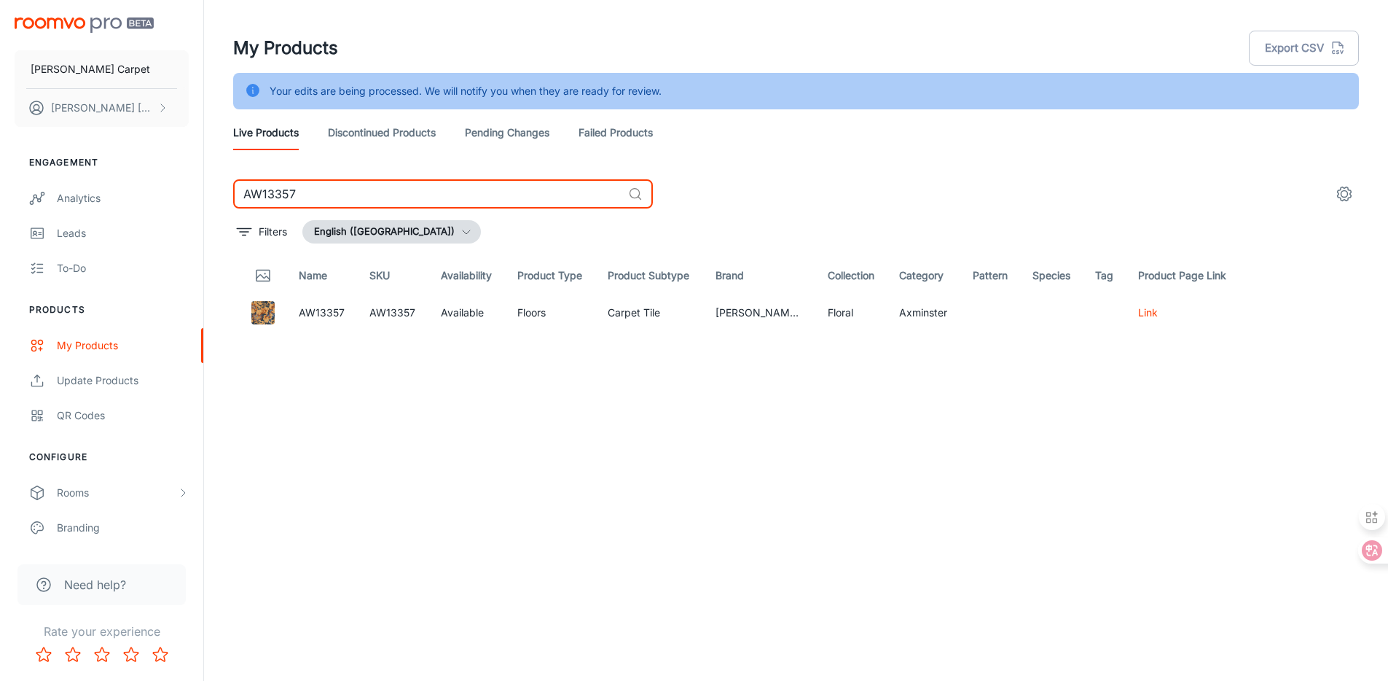
drag, startPoint x: 352, startPoint y: 195, endPoint x: 258, endPoint y: 185, distance: 94.6
click at [258, 185] on input "AW13357" at bounding box center [427, 193] width 389 height 29
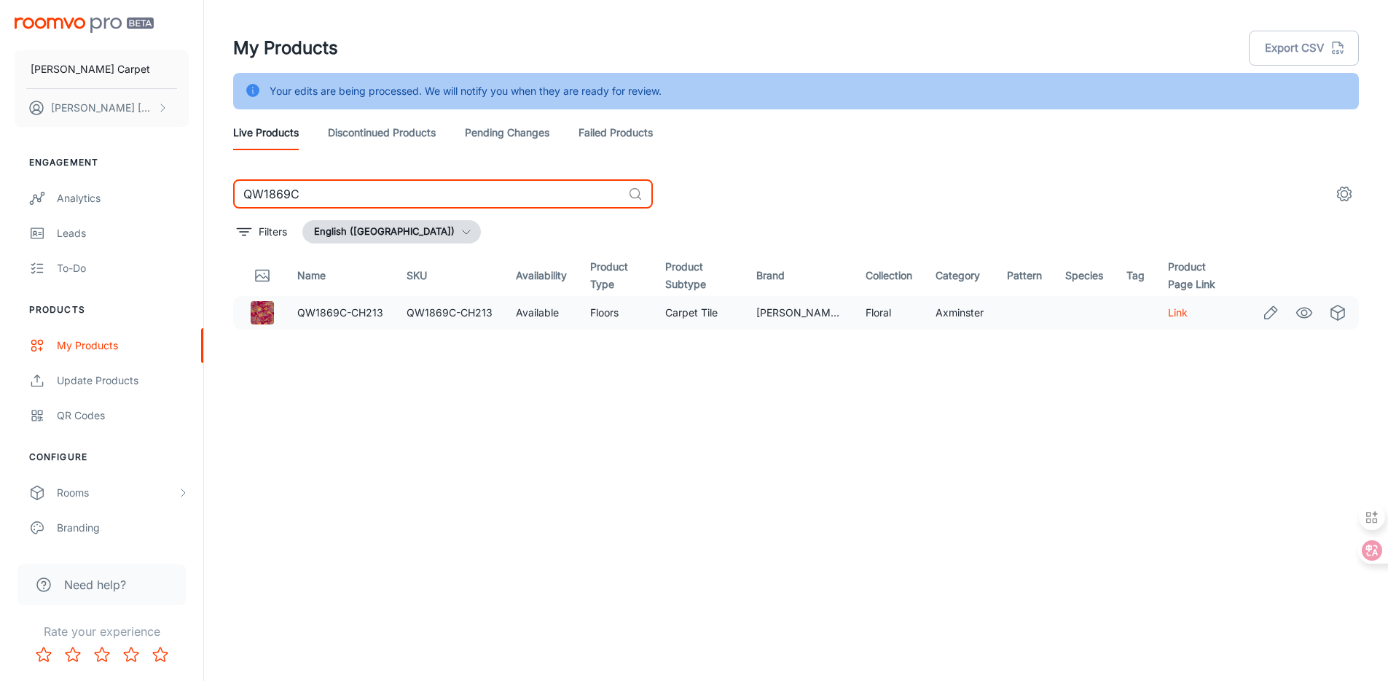
type input "QW1869C"
click at [1267, 308] on icon "Edit" at bounding box center [1270, 312] width 17 height 17
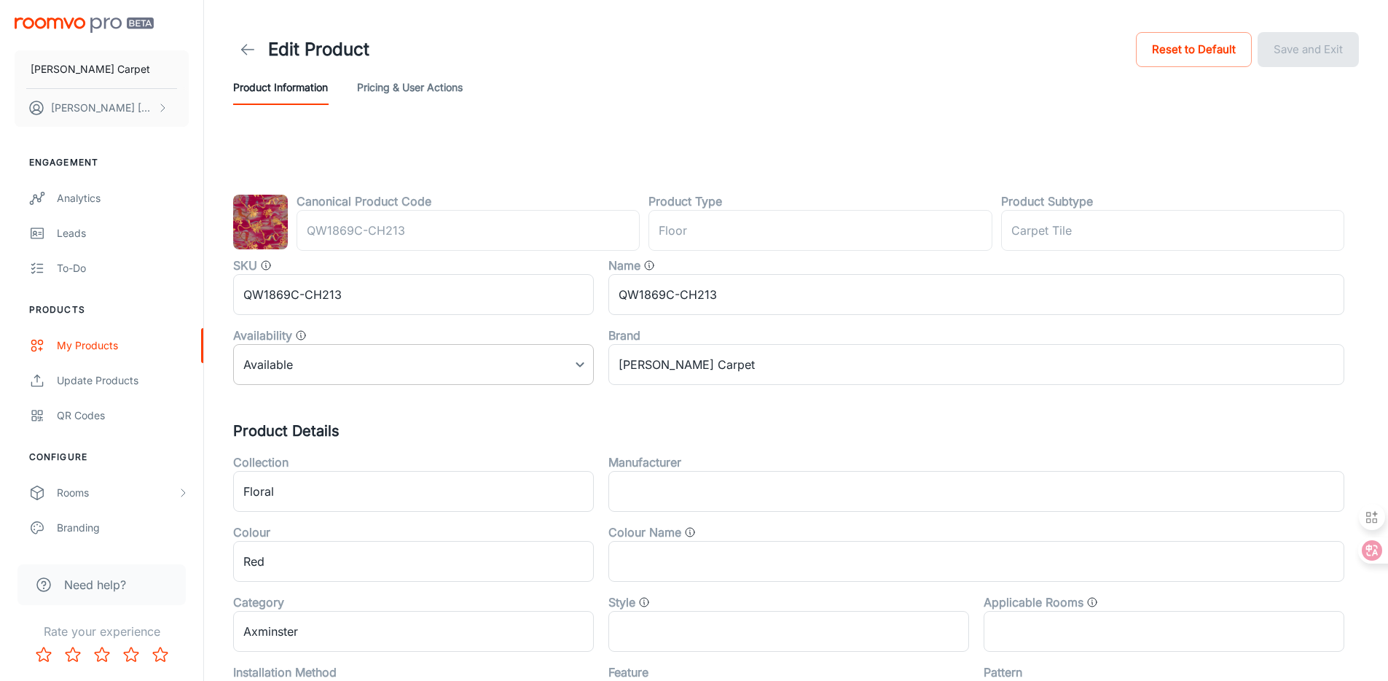
click at [370, 368] on body "[PERSON_NAME] Carpet [PERSON_NAME] Engagement Analytics Leads To-do Products My…" at bounding box center [694, 340] width 1388 height 681
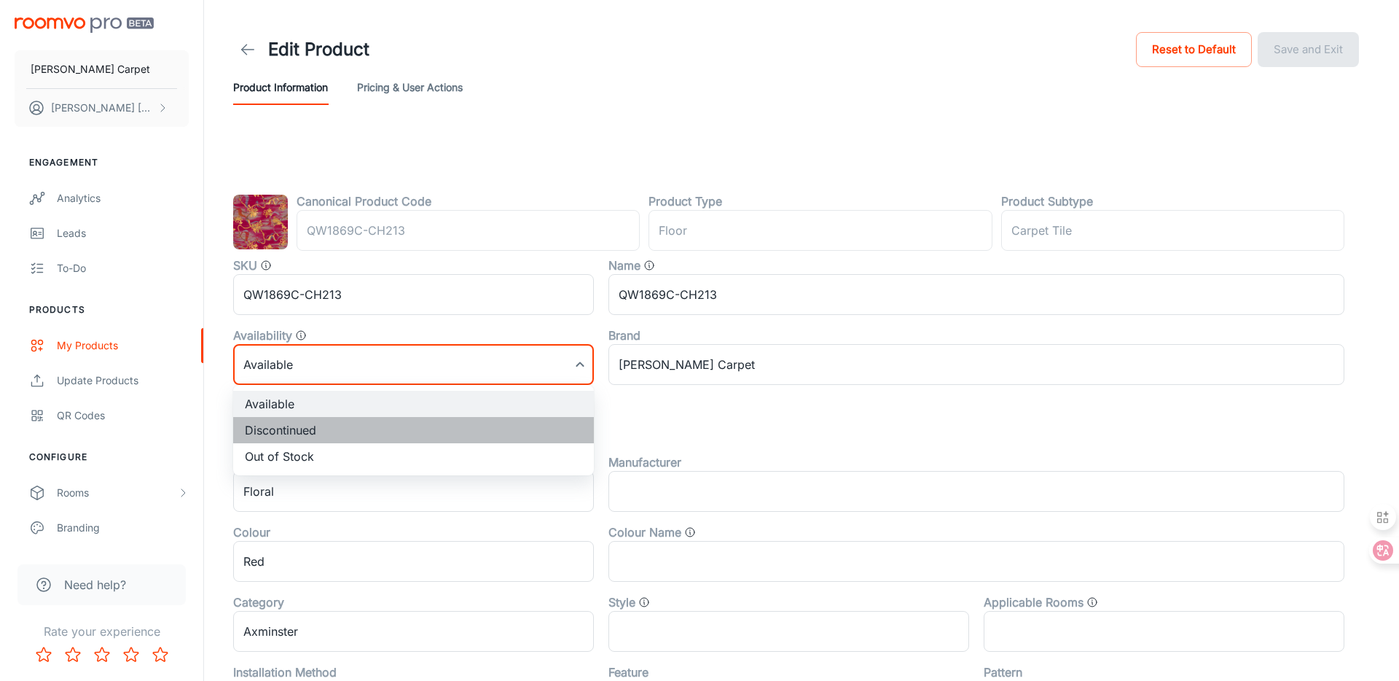
click at [344, 427] on li "Discontinued" at bounding box center [413, 430] width 361 height 26
type input "1"
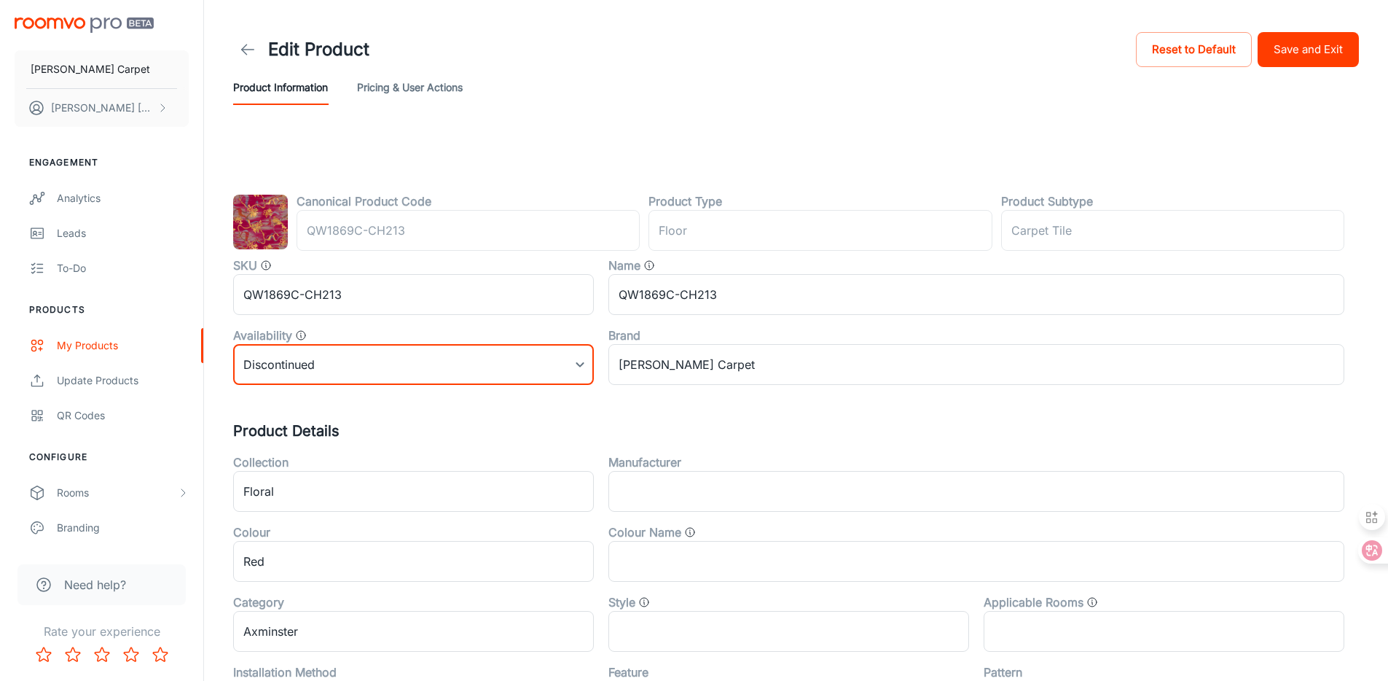
click at [1332, 58] on button "Save and Exit" at bounding box center [1308, 49] width 101 height 35
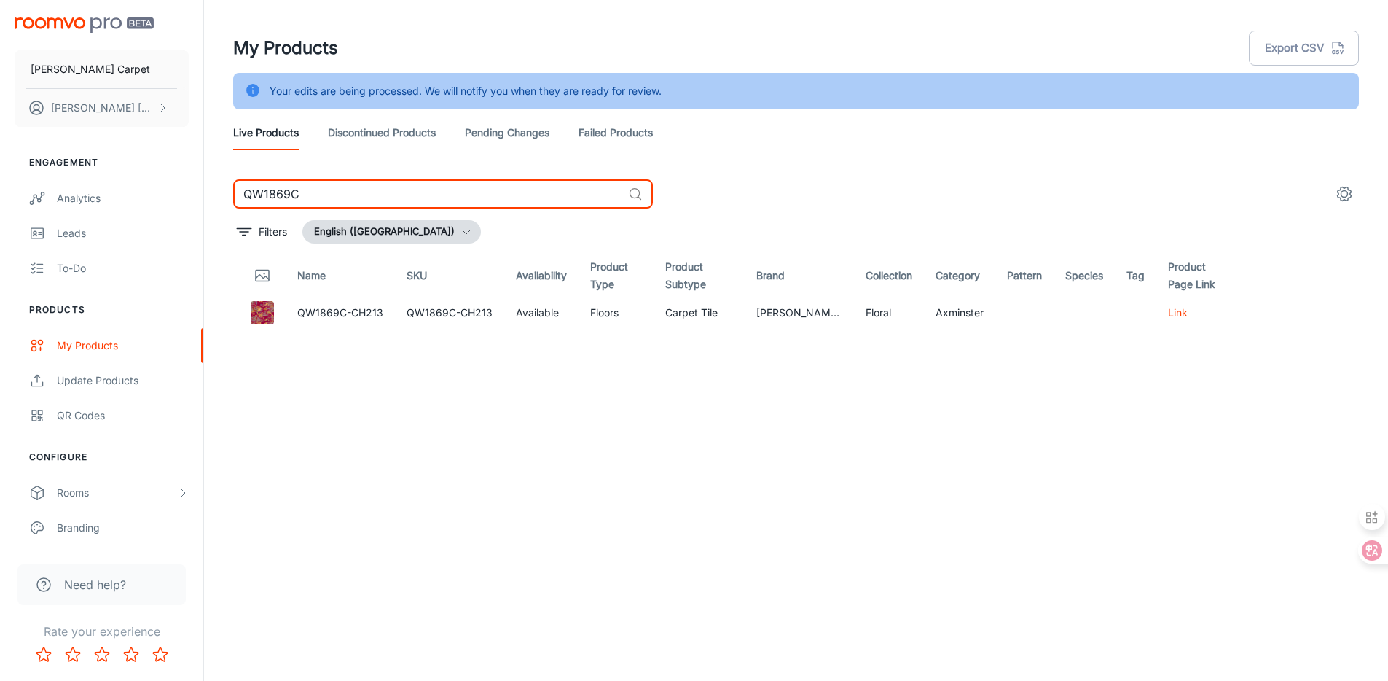
drag, startPoint x: 421, startPoint y: 198, endPoint x: 250, endPoint y: 173, distance: 172.4
click at [247, 174] on div "My Products Export CSV Your edits are being processed. We will notify you when …" at bounding box center [796, 329] width 1161 height 659
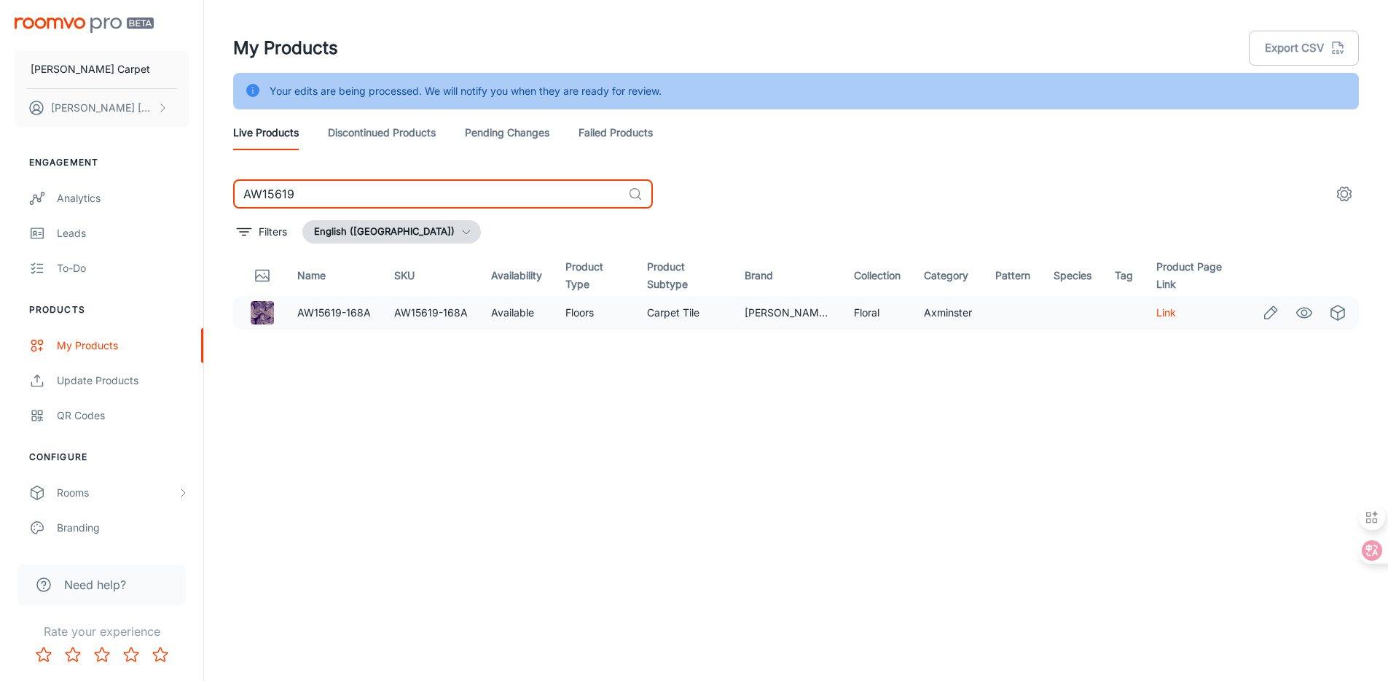
type input "AW15619"
click at [1270, 313] on icon "Edit" at bounding box center [1270, 312] width 17 height 17
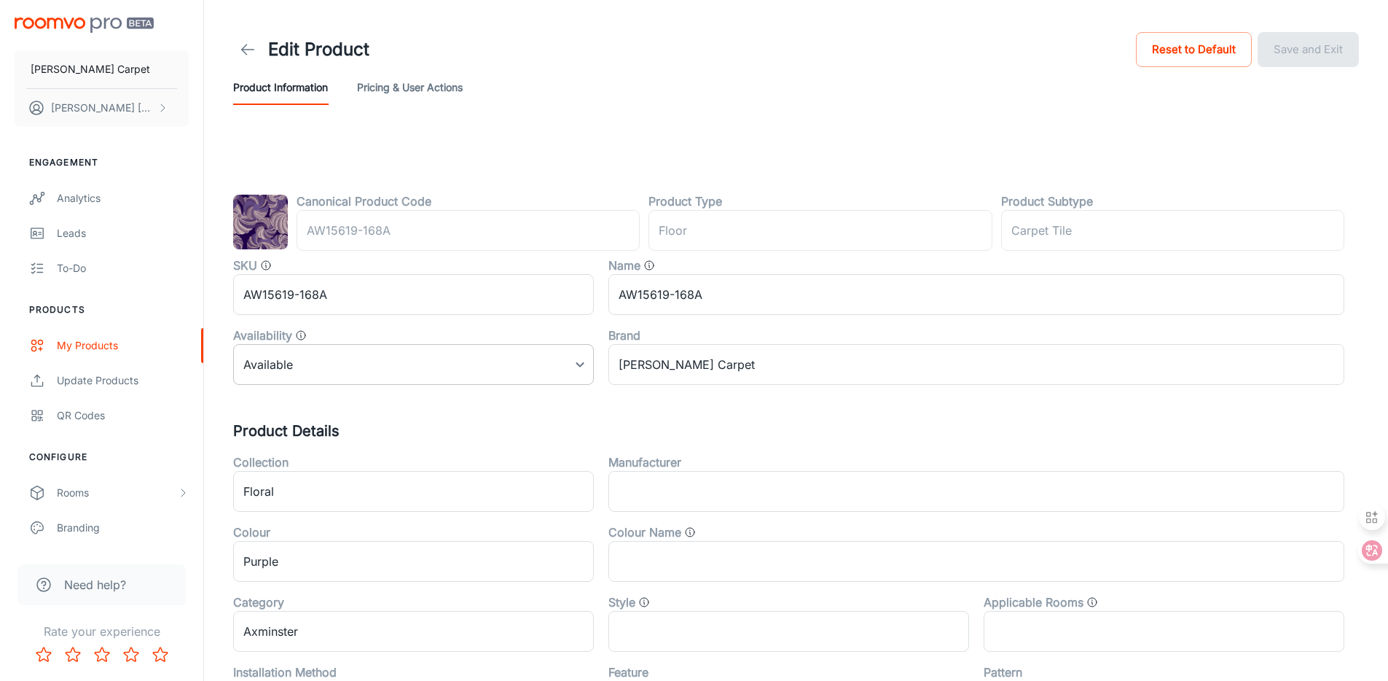
click at [338, 370] on body "[PERSON_NAME] Carpet [PERSON_NAME] Engagement Analytics Leads To-do Products My…" at bounding box center [694, 340] width 1388 height 681
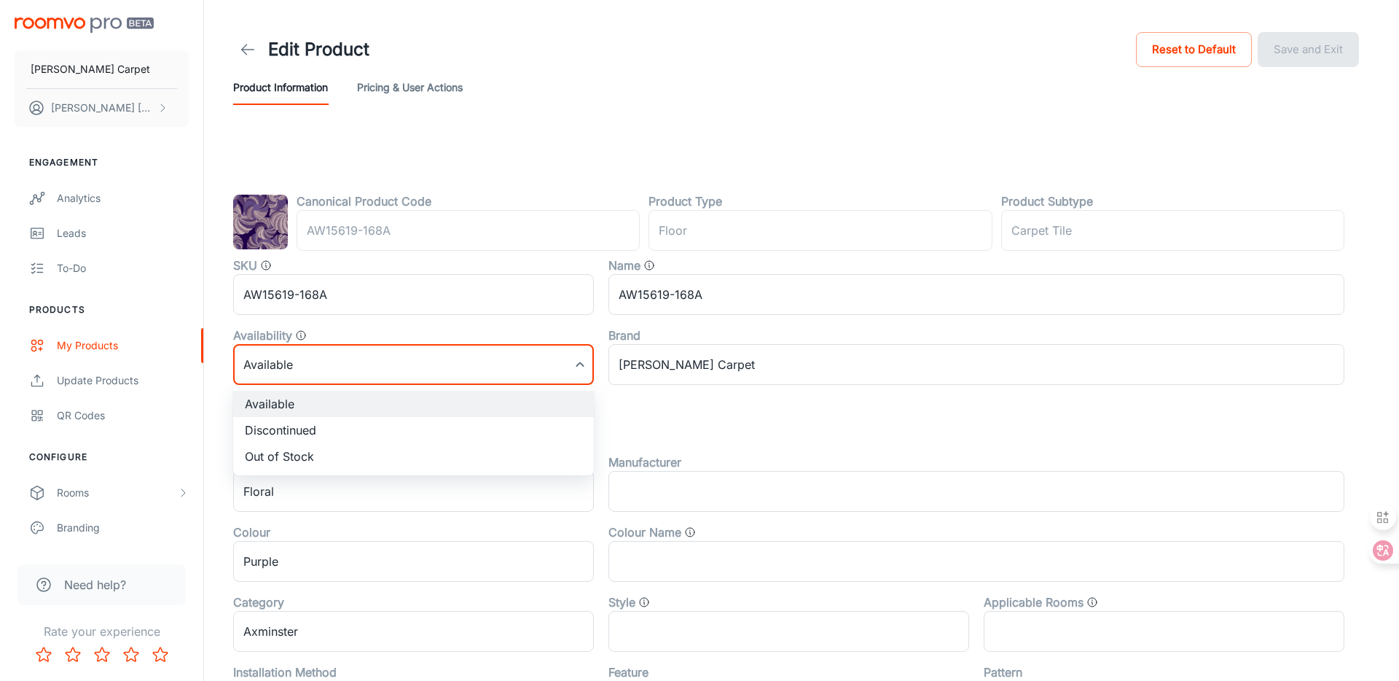
click at [313, 427] on li "Discontinued" at bounding box center [413, 430] width 361 height 26
type input "1"
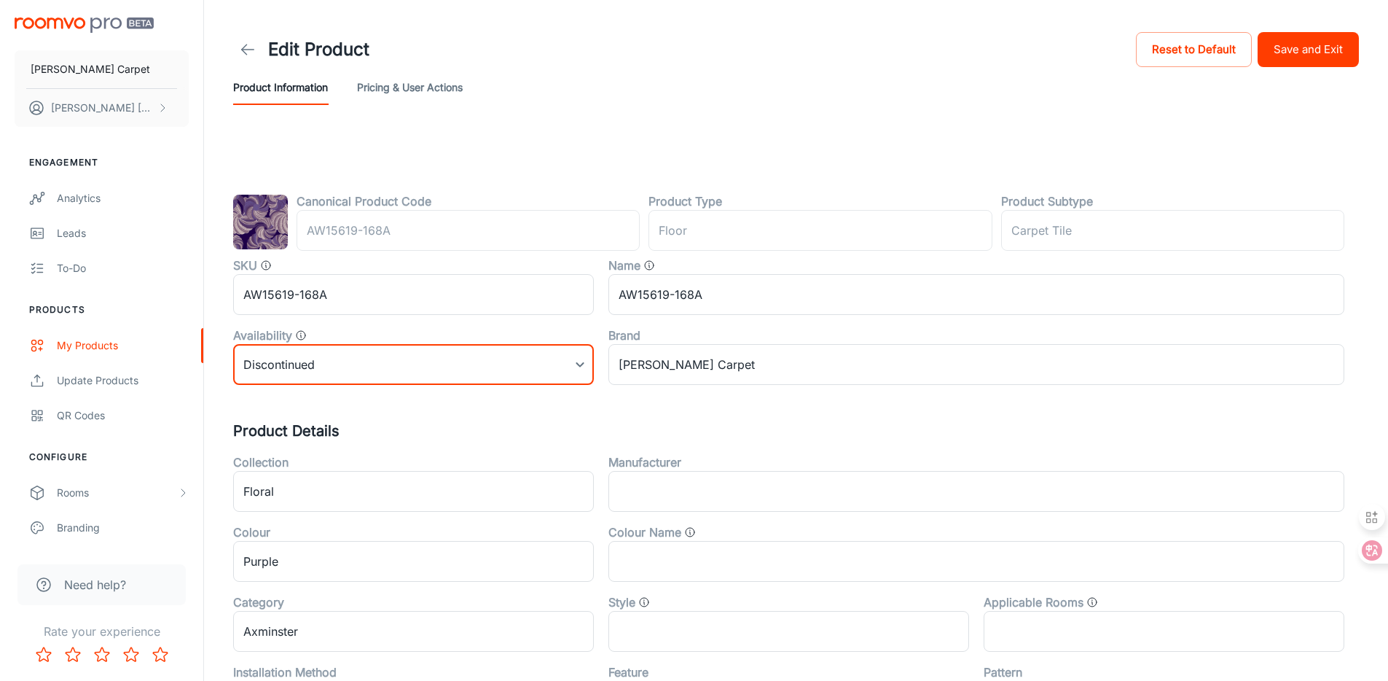
click at [1338, 54] on button "Save and Exit" at bounding box center [1308, 49] width 101 height 35
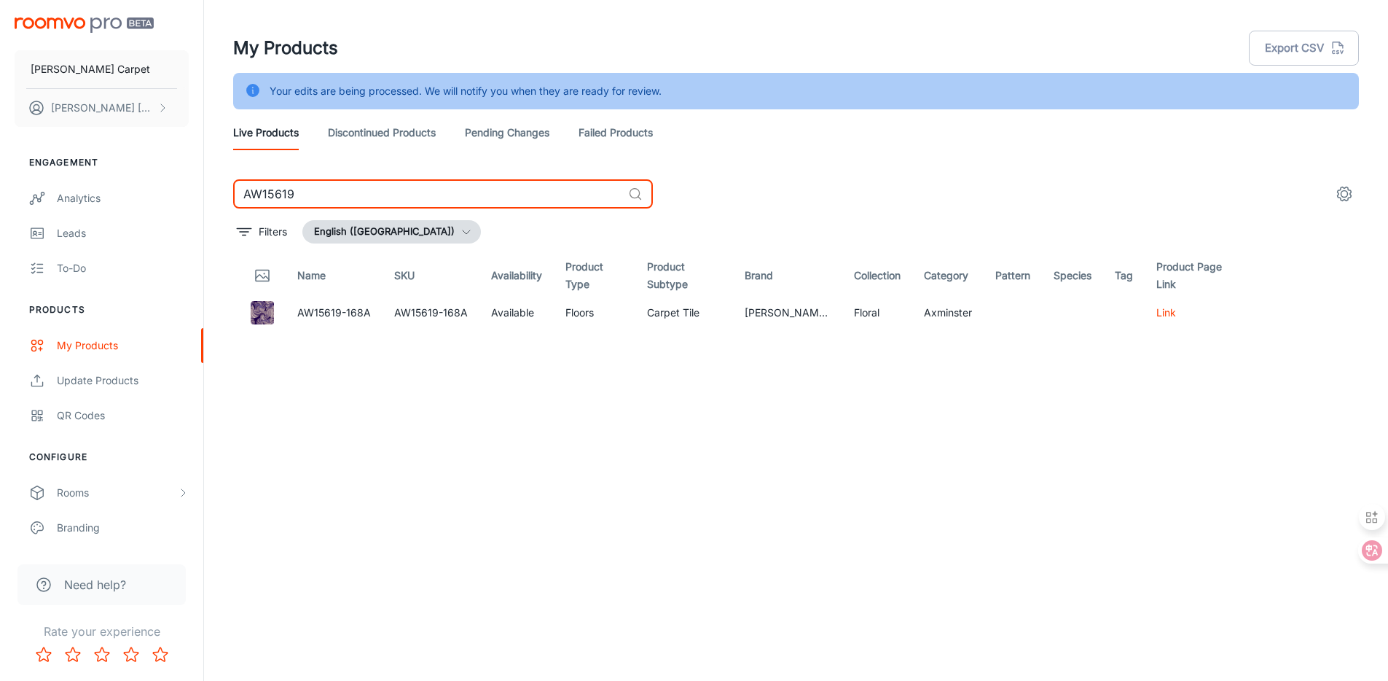
drag, startPoint x: 400, startPoint y: 192, endPoint x: 221, endPoint y: 168, distance: 181.0
click at [211, 172] on div "My Products Export CSV Your edits are being processed. We will notify you when …" at bounding box center [796, 358] width 1184 height 717
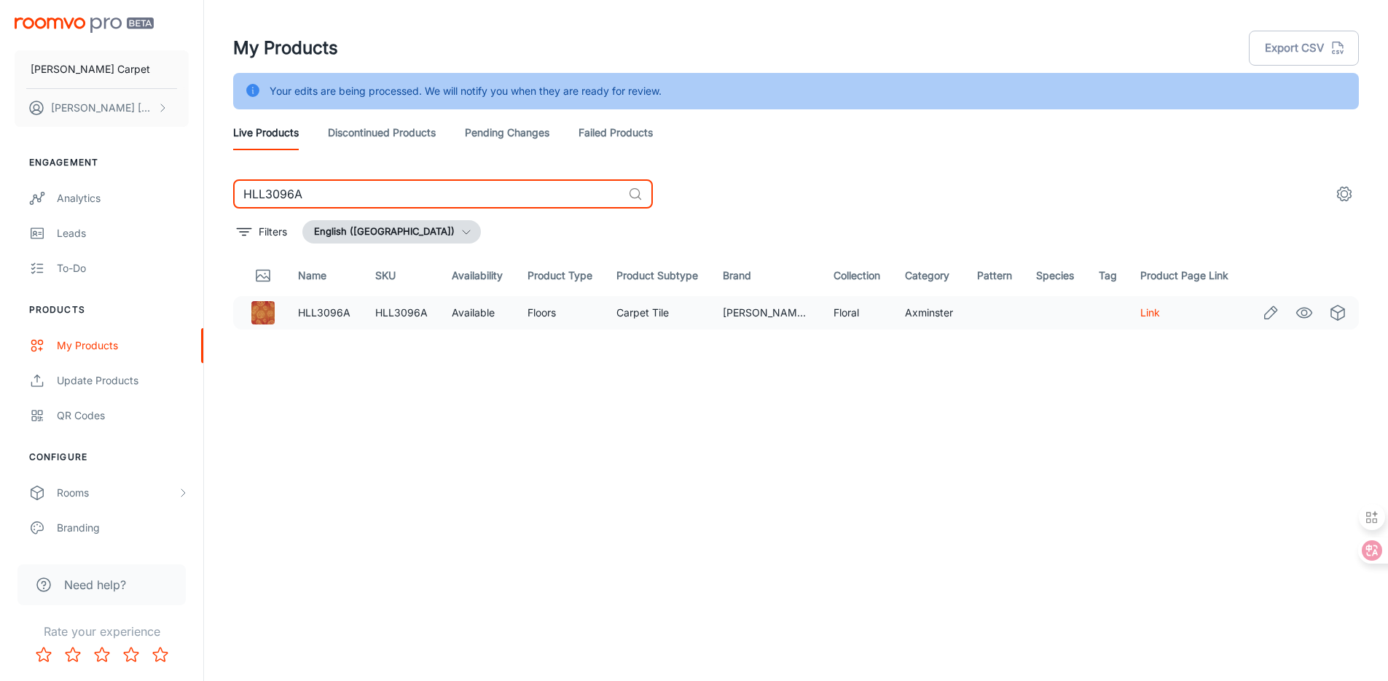
type input "HLL3096A"
click at [1273, 312] on icon "Edit" at bounding box center [1270, 312] width 17 height 17
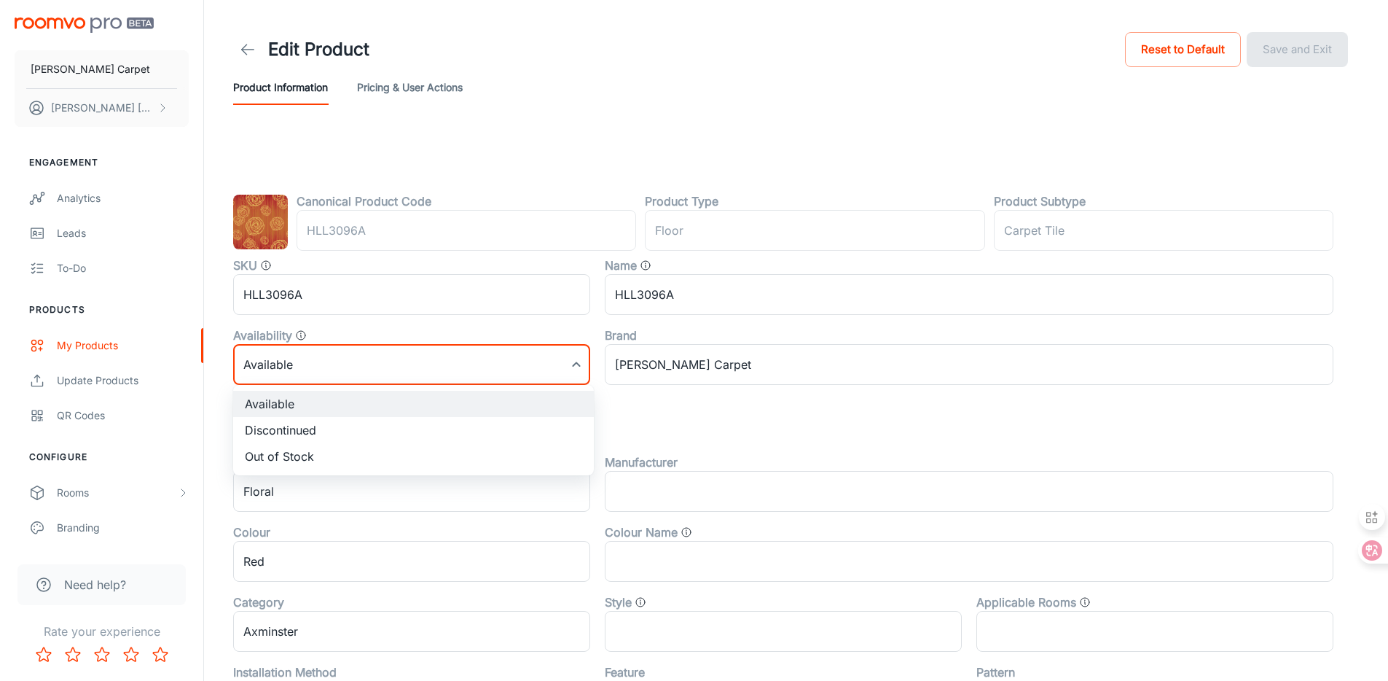
click at [413, 359] on body "[PERSON_NAME] Carpet [PERSON_NAME] Engagement Analytics Leads To-do Products My…" at bounding box center [694, 340] width 1388 height 681
click at [360, 434] on li "Discontinued" at bounding box center [413, 430] width 361 height 26
type input "1"
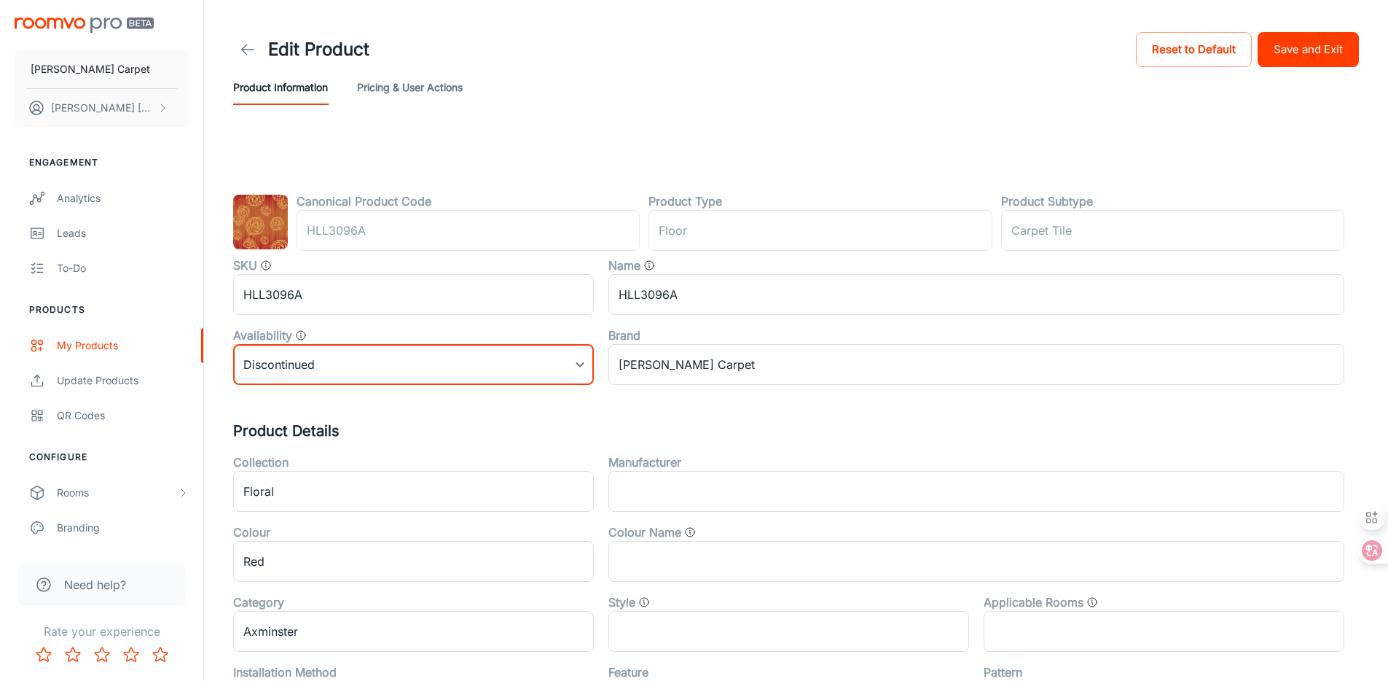
click at [1316, 63] on button "Save and Exit" at bounding box center [1308, 49] width 101 height 35
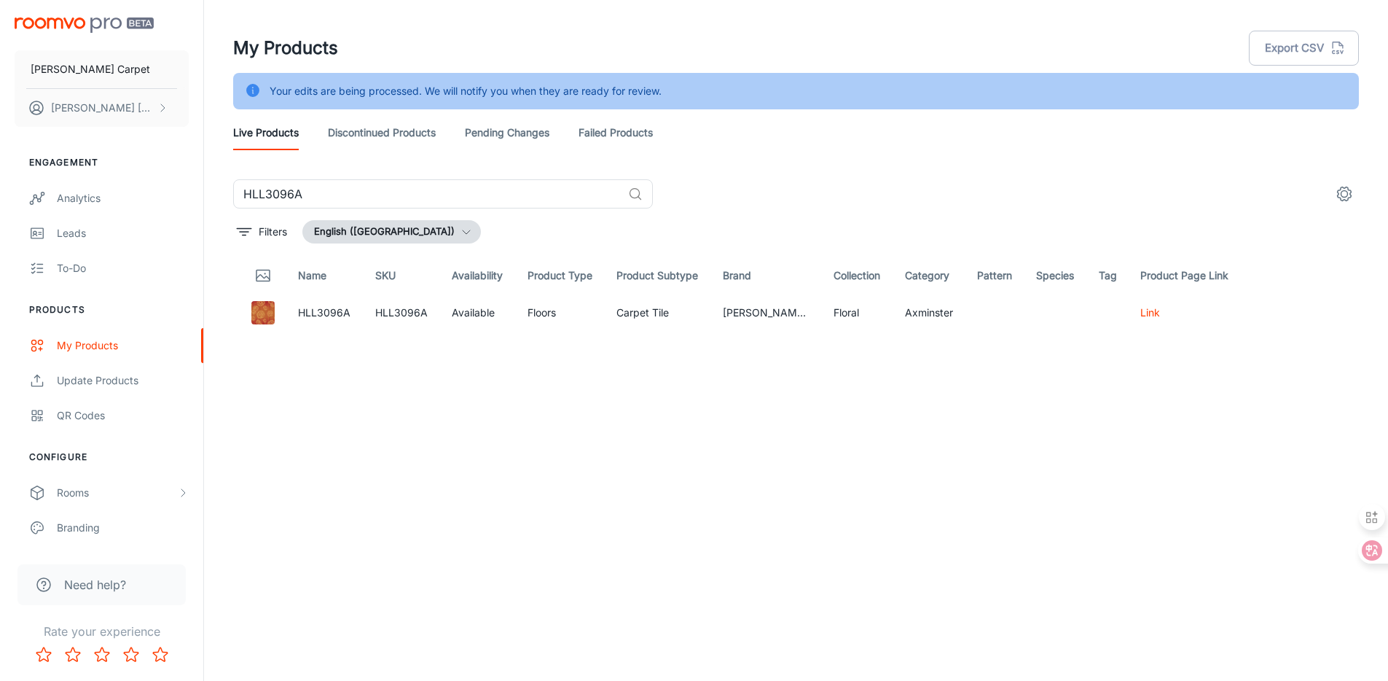
drag, startPoint x: 345, startPoint y: 198, endPoint x: 210, endPoint y: 185, distance: 135.4
click at [210, 185] on div "My Products Export CSV Your edits are being processed. We will notify you when …" at bounding box center [796, 358] width 1184 height 717
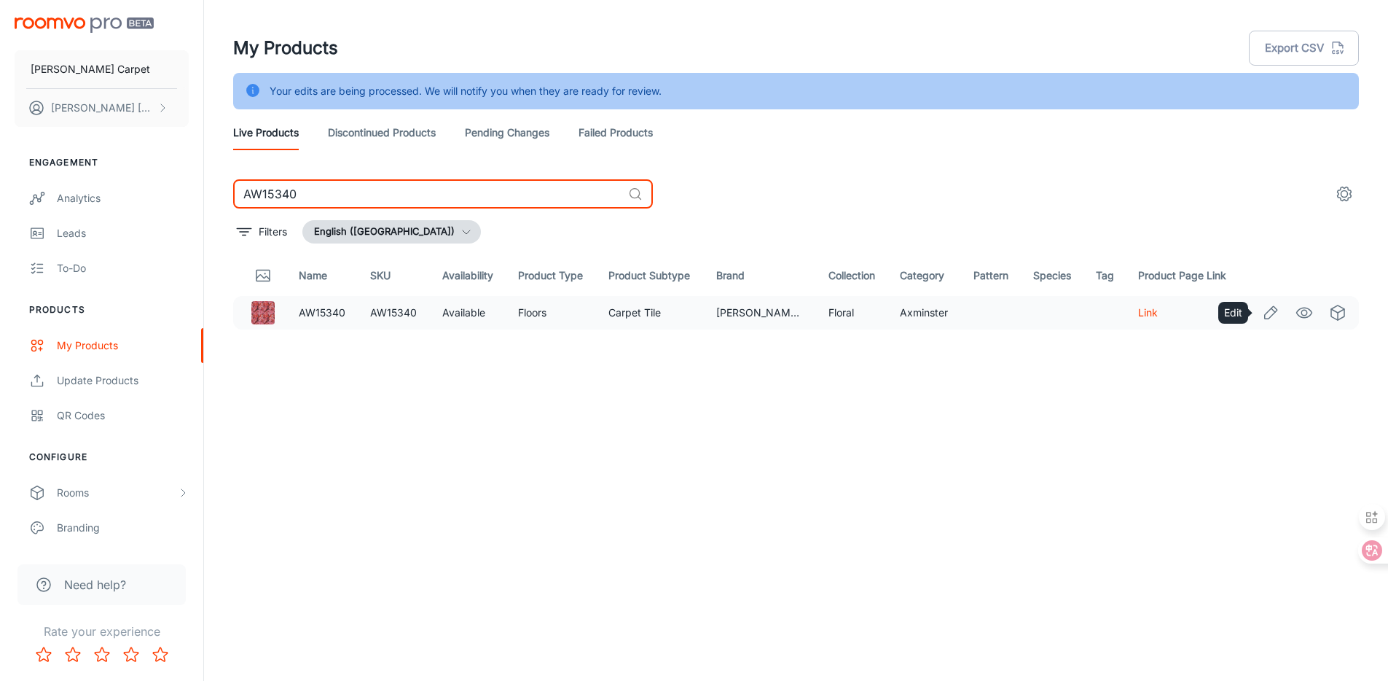
type input "AW15340"
click at [1269, 315] on icon "Edit" at bounding box center [1270, 312] width 17 height 17
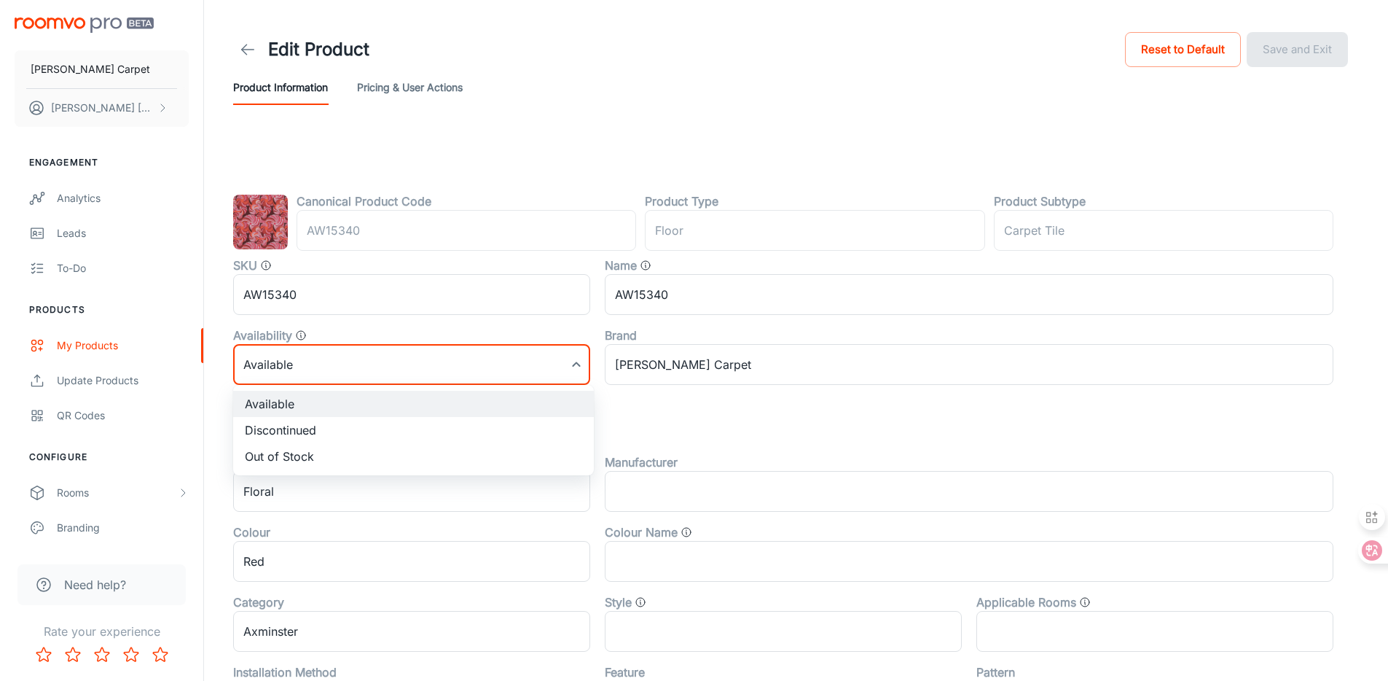
click at [324, 366] on body "[PERSON_NAME] Carpet [PERSON_NAME] Engagement Analytics Leads To-do Products My…" at bounding box center [694, 340] width 1388 height 681
click at [326, 428] on li "Discontinued" at bounding box center [413, 430] width 361 height 26
type input "1"
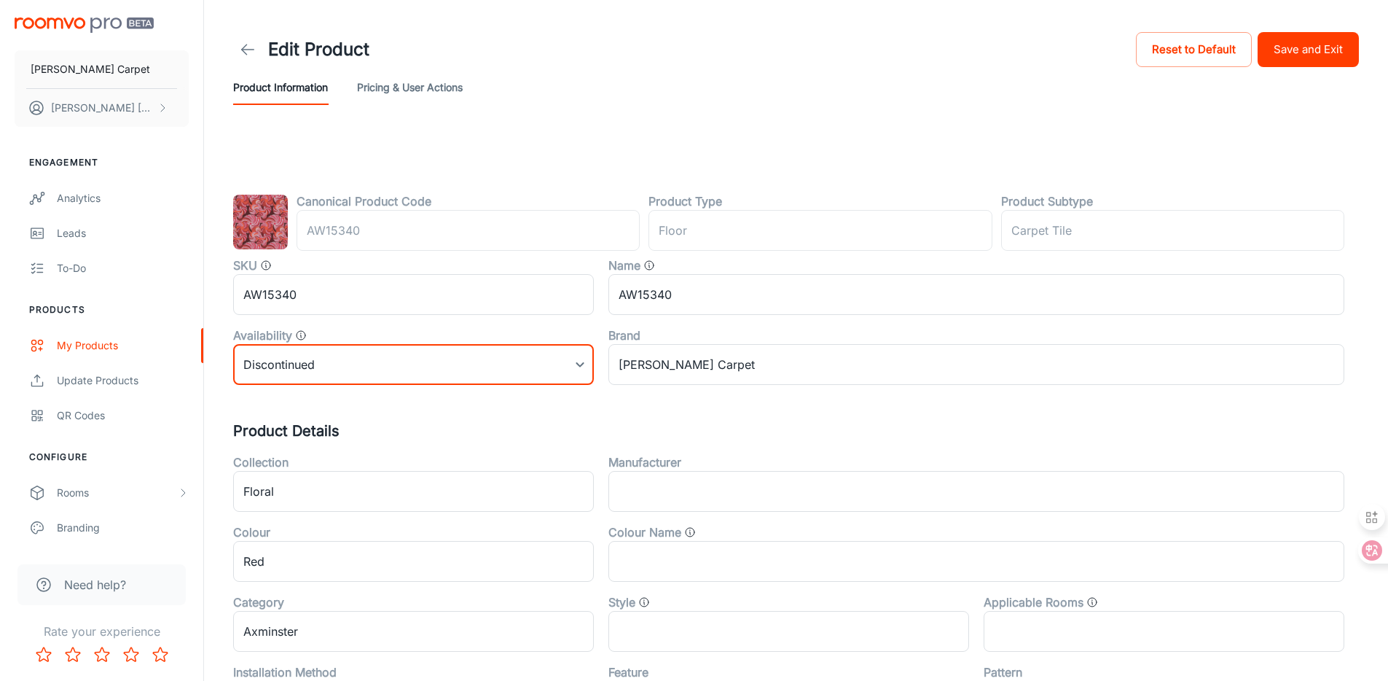
click at [1318, 49] on button "Save and Exit" at bounding box center [1308, 49] width 101 height 35
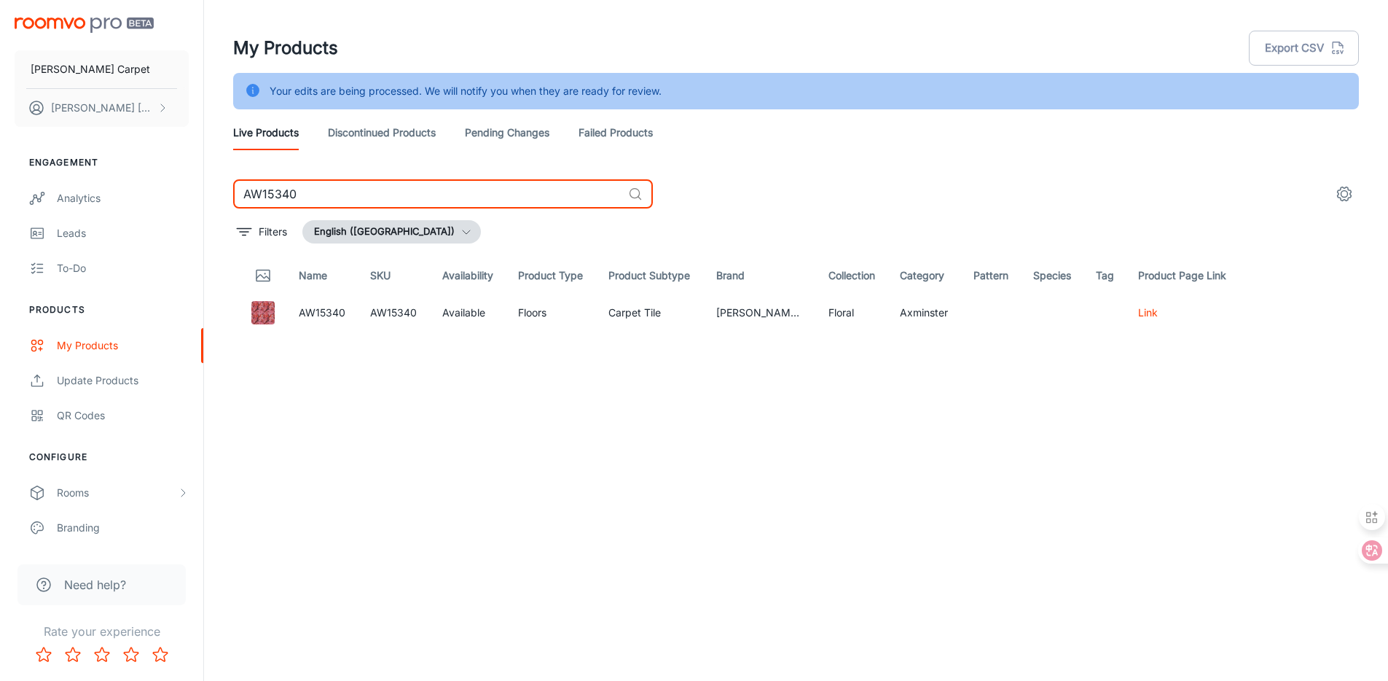
drag, startPoint x: 375, startPoint y: 202, endPoint x: 181, endPoint y: 159, distance: 197.9
click at [211, 165] on div "My Products Export CSV Your edits are being processed. We will notify you when …" at bounding box center [796, 358] width 1184 height 717
type input "LJ2189"
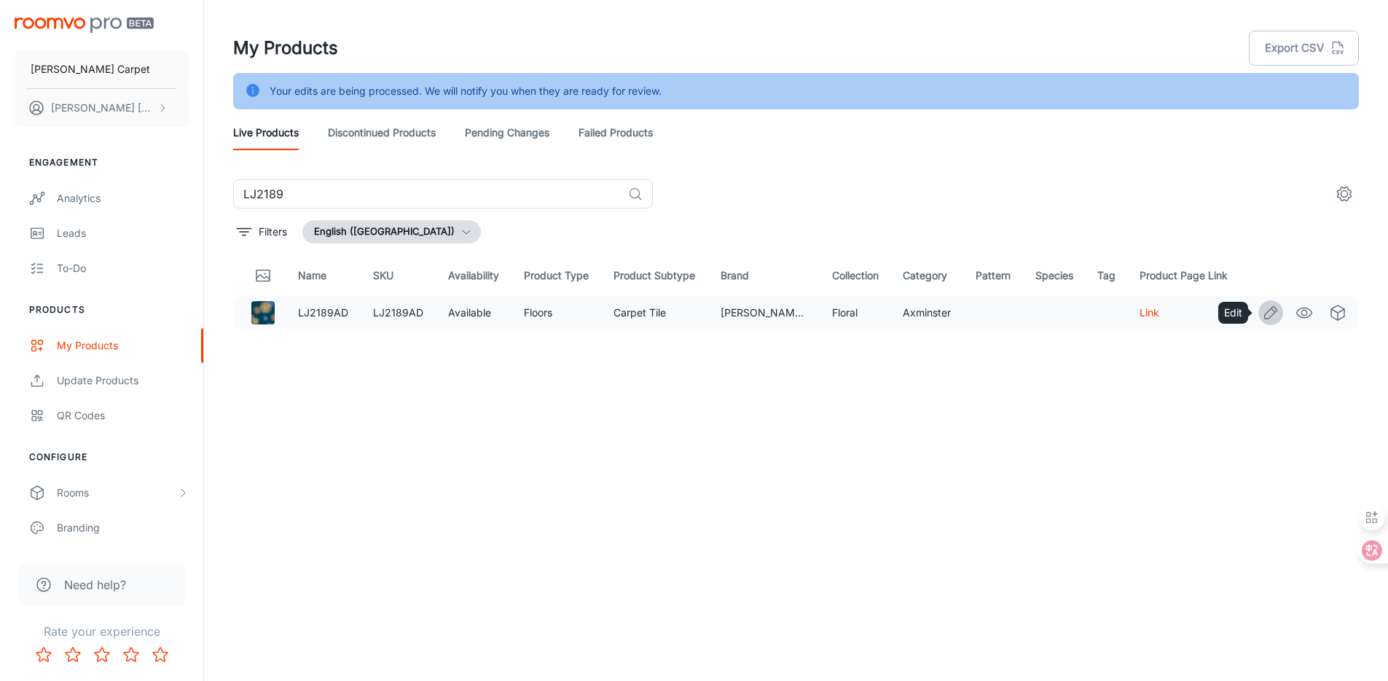
click at [1271, 311] on icon "Edit" at bounding box center [1270, 312] width 17 height 17
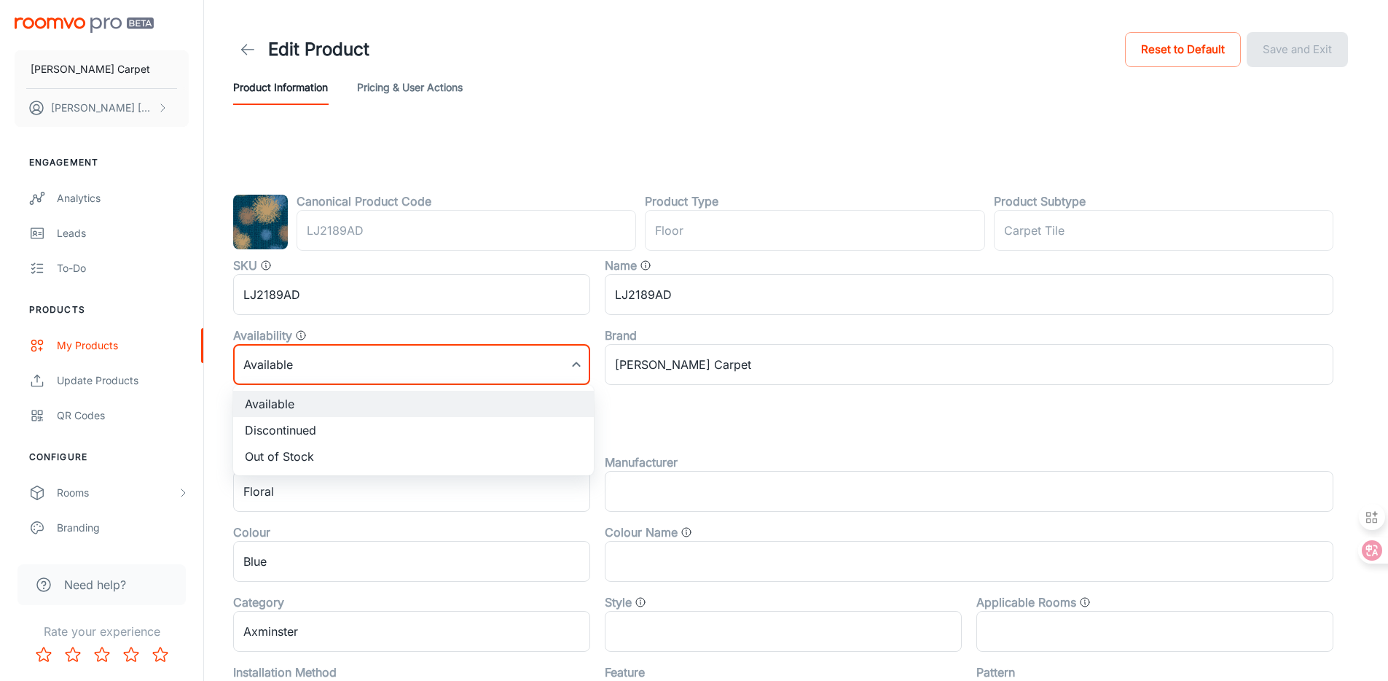
click at [469, 367] on body "[PERSON_NAME] Carpet [PERSON_NAME] Engagement Analytics Leads To-do Products My…" at bounding box center [694, 340] width 1388 height 681
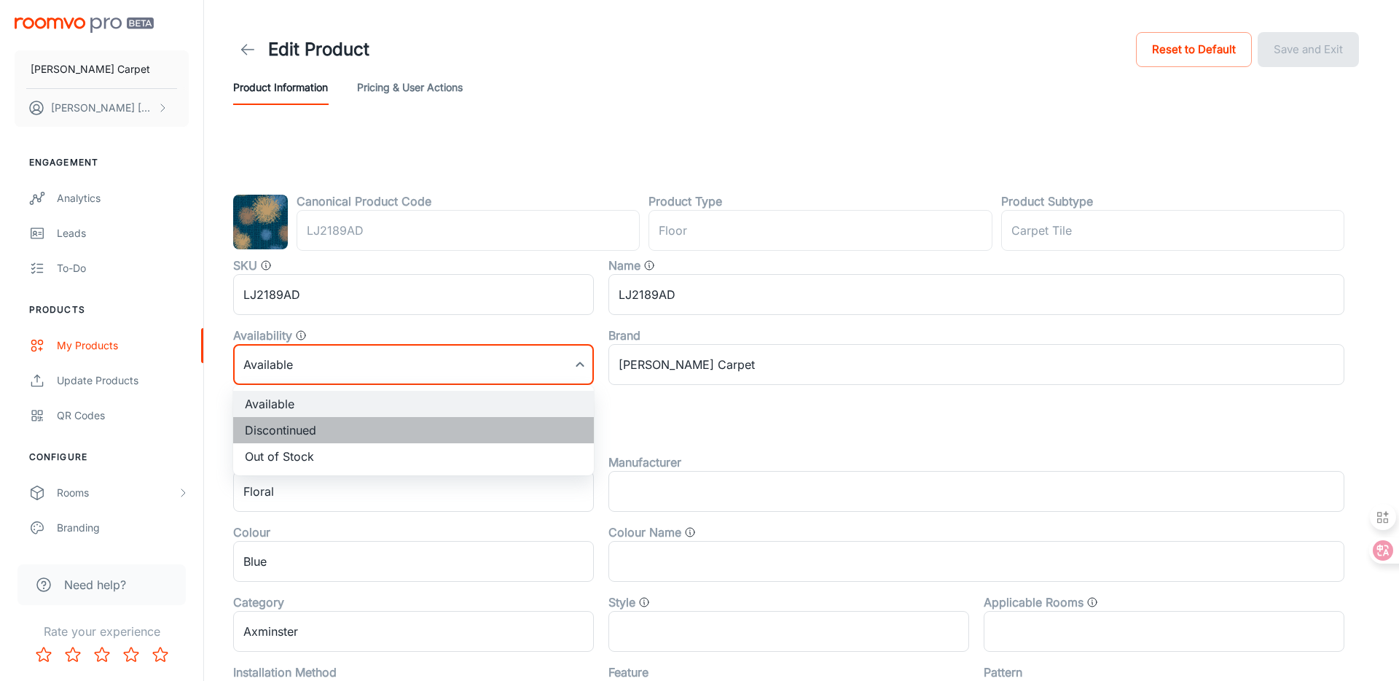
click at [423, 423] on li "Discontinued" at bounding box center [413, 430] width 361 height 26
type input "1"
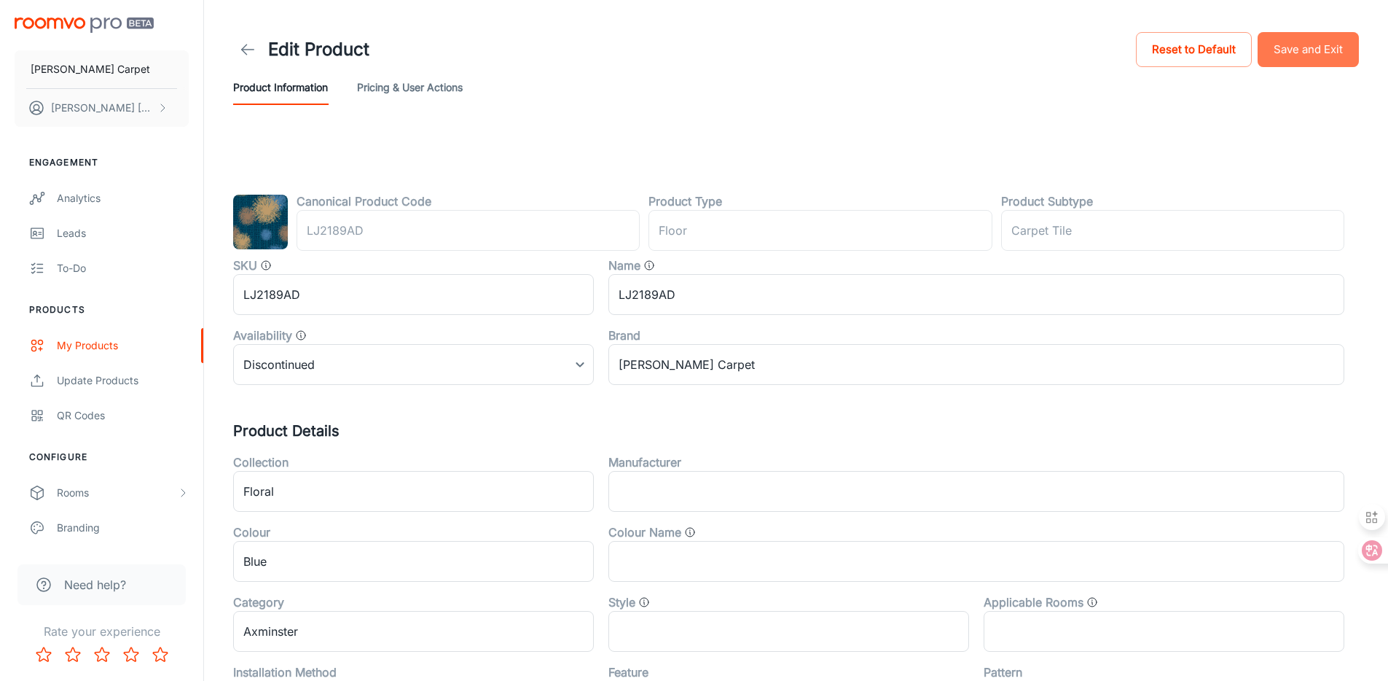
click at [1318, 45] on button "Save and Exit" at bounding box center [1308, 49] width 101 height 35
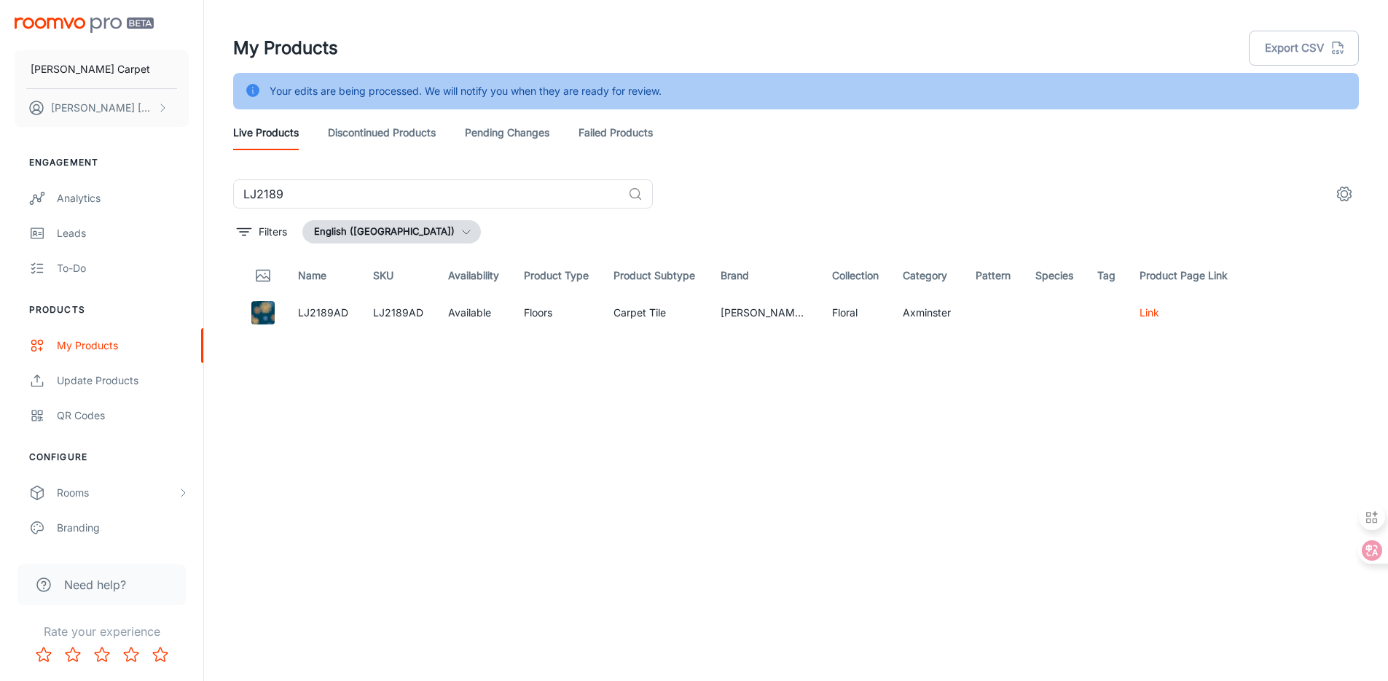
drag, startPoint x: 304, startPoint y: 196, endPoint x: 227, endPoint y: 183, distance: 77.6
click at [224, 184] on div "LJ2189 ​ Filters English ([GEOGRAPHIC_DATA]) Name SKU Availability Product Type…" at bounding box center [796, 419] width 1161 height 480
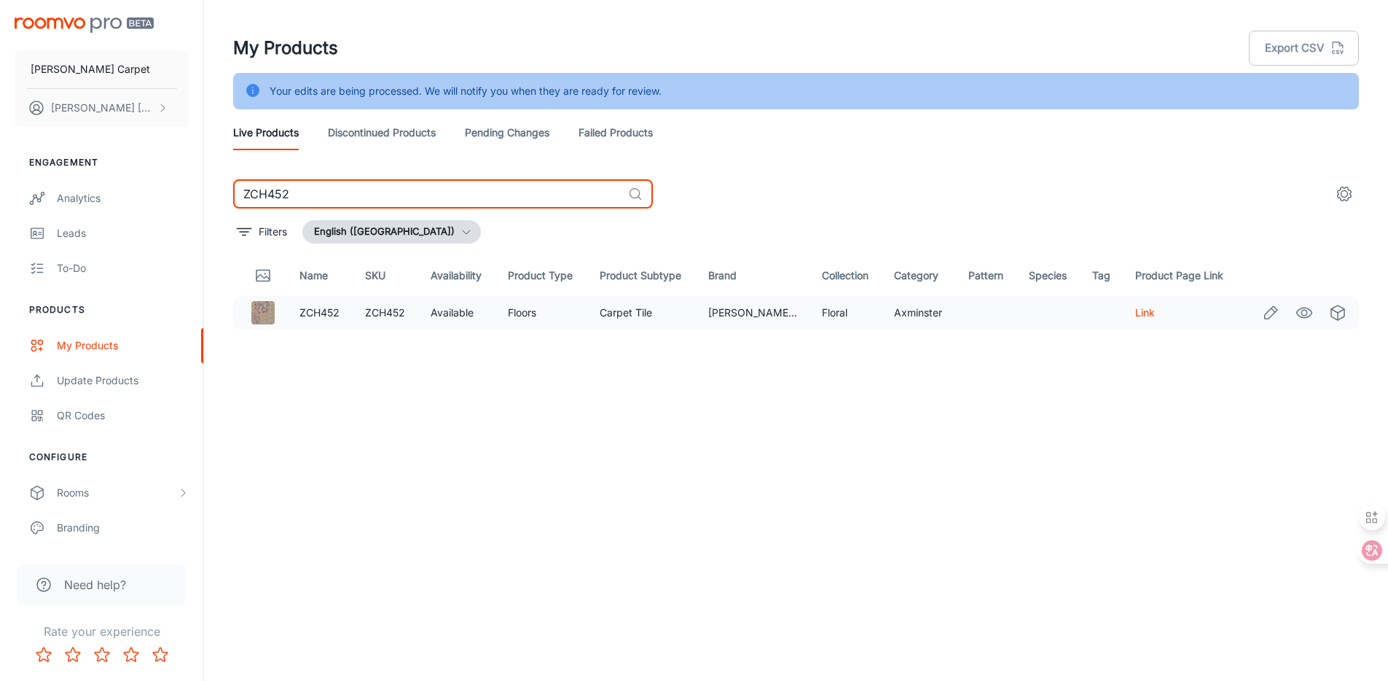
type input "ZCH452"
click at [1271, 316] on icon "Edit" at bounding box center [1271, 312] width 12 height 12
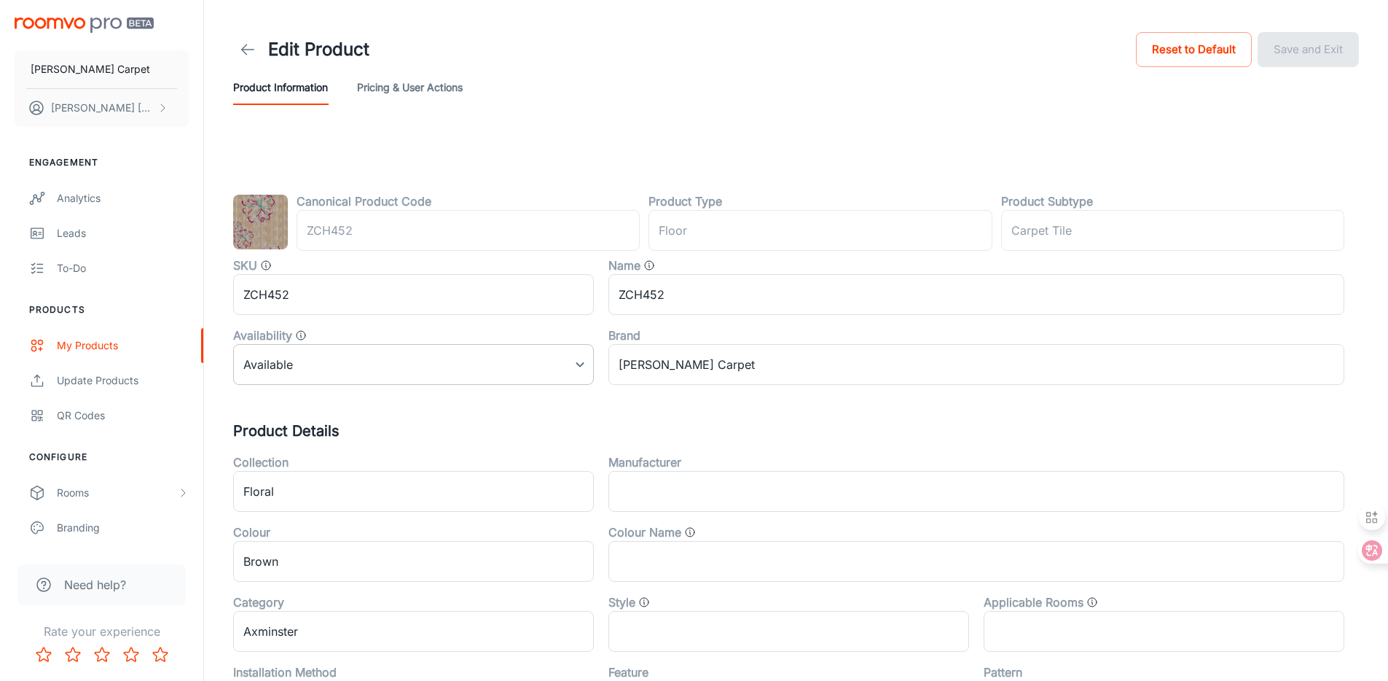
click at [402, 353] on body "[PERSON_NAME] Carpet [PERSON_NAME] Engagement Analytics Leads To-do Products My…" at bounding box center [694, 340] width 1388 height 681
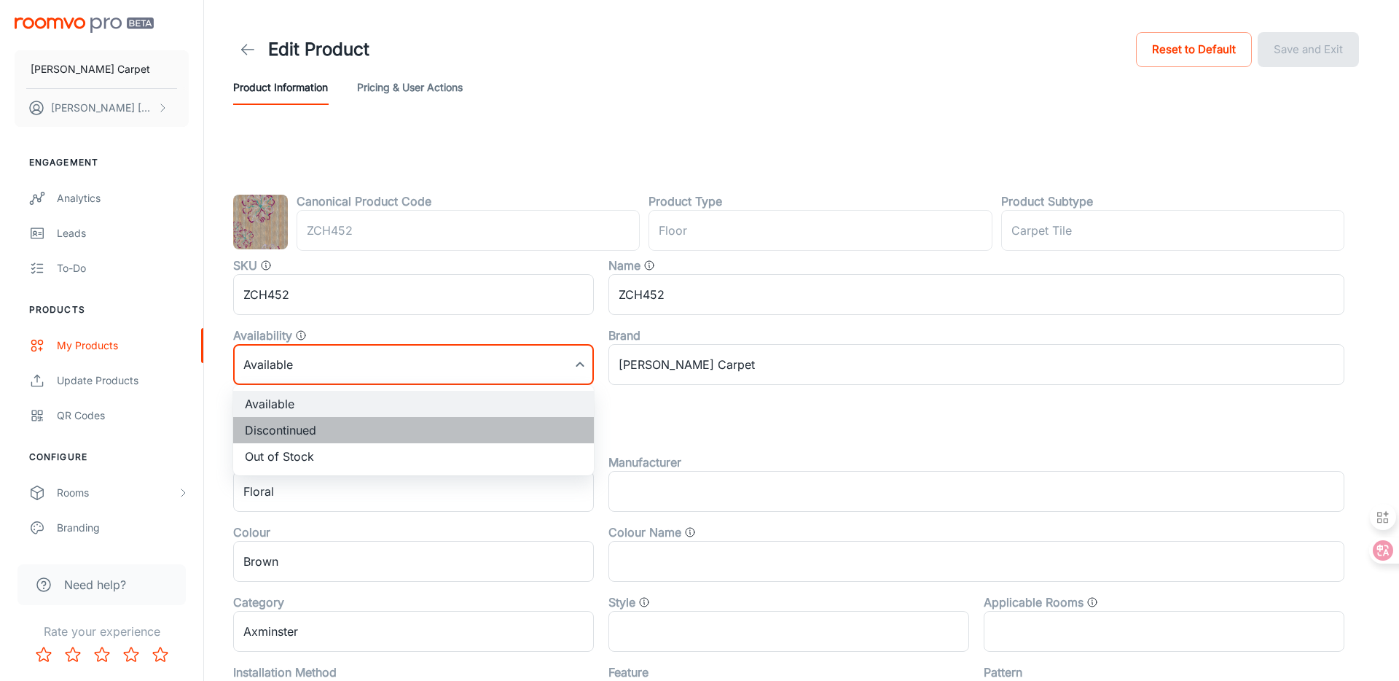
click at [316, 417] on li "Discontinued" at bounding box center [413, 430] width 361 height 26
type input "1"
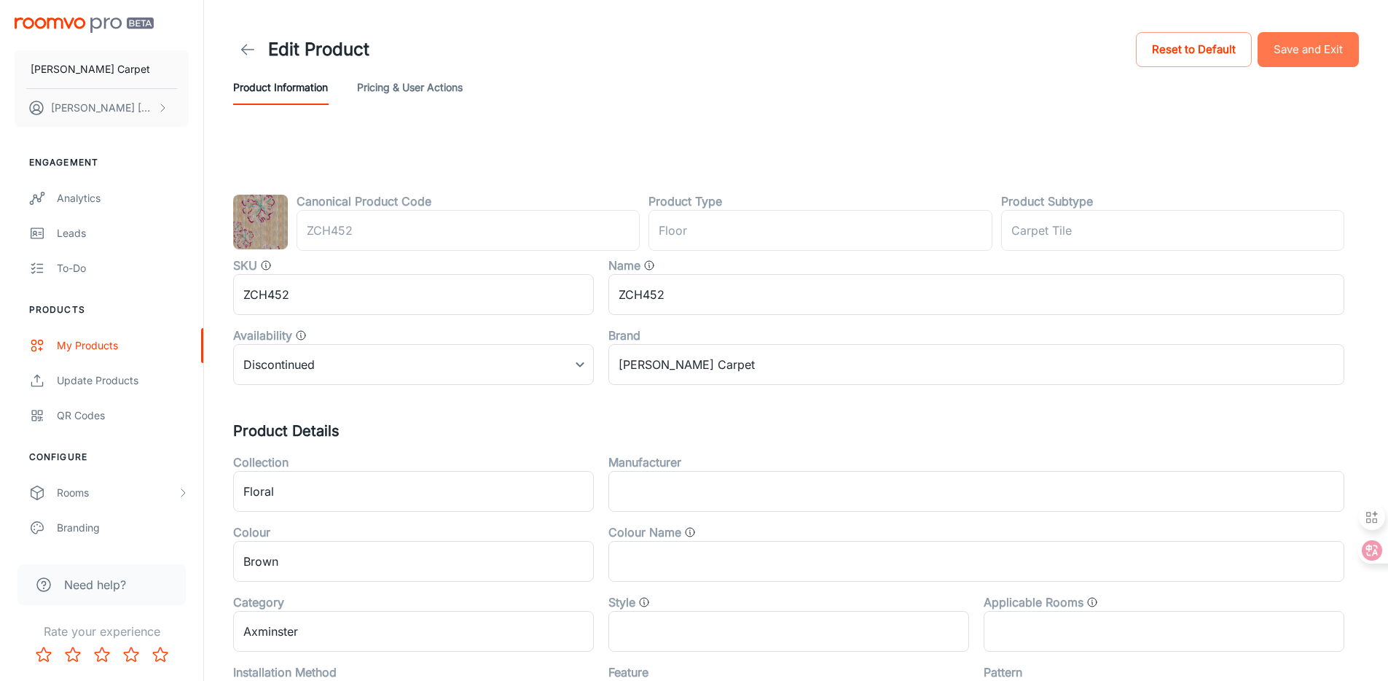
click at [1306, 48] on button "Save and Exit" at bounding box center [1308, 49] width 101 height 35
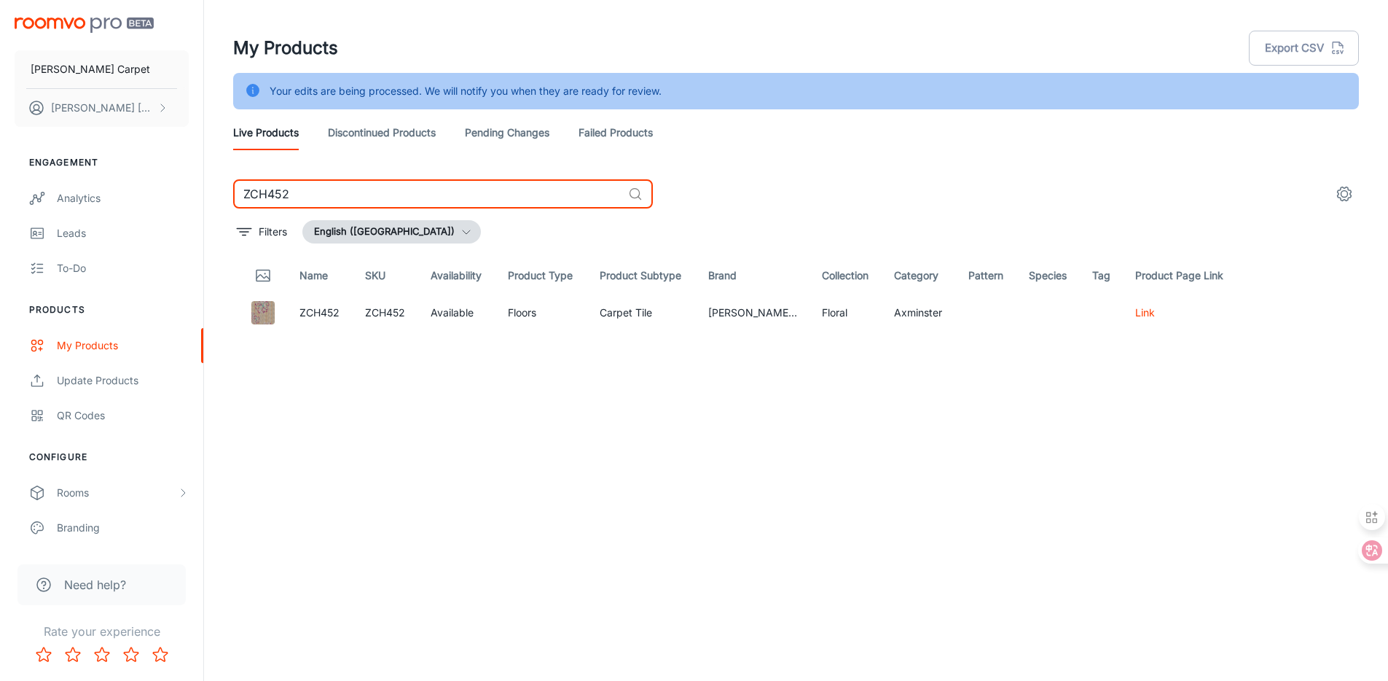
drag, startPoint x: 294, startPoint y: 190, endPoint x: 225, endPoint y: 183, distance: 69.6
click at [225, 183] on div "ZCH452 ​ Filters English ([GEOGRAPHIC_DATA]) Name SKU Availability Product Type…" at bounding box center [796, 419] width 1161 height 480
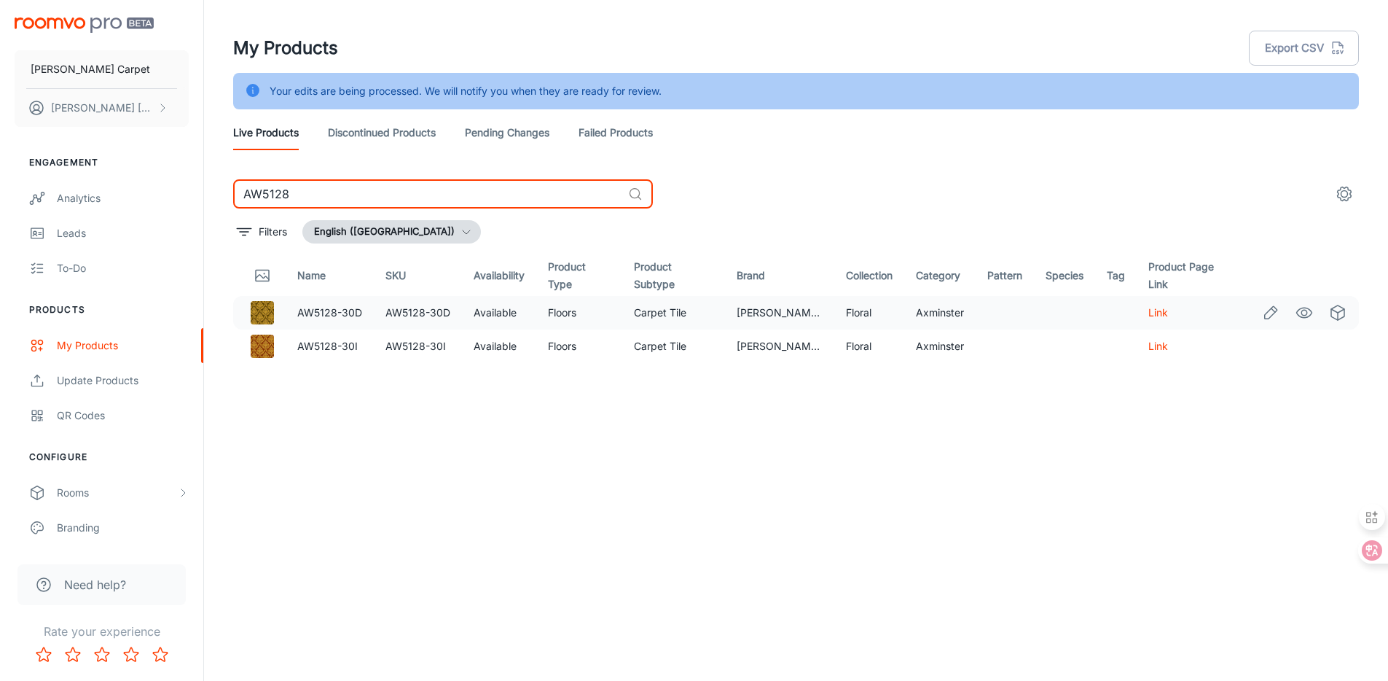
type input "AW5128"
click at [1266, 312] on icon "Edit" at bounding box center [1270, 312] width 17 height 17
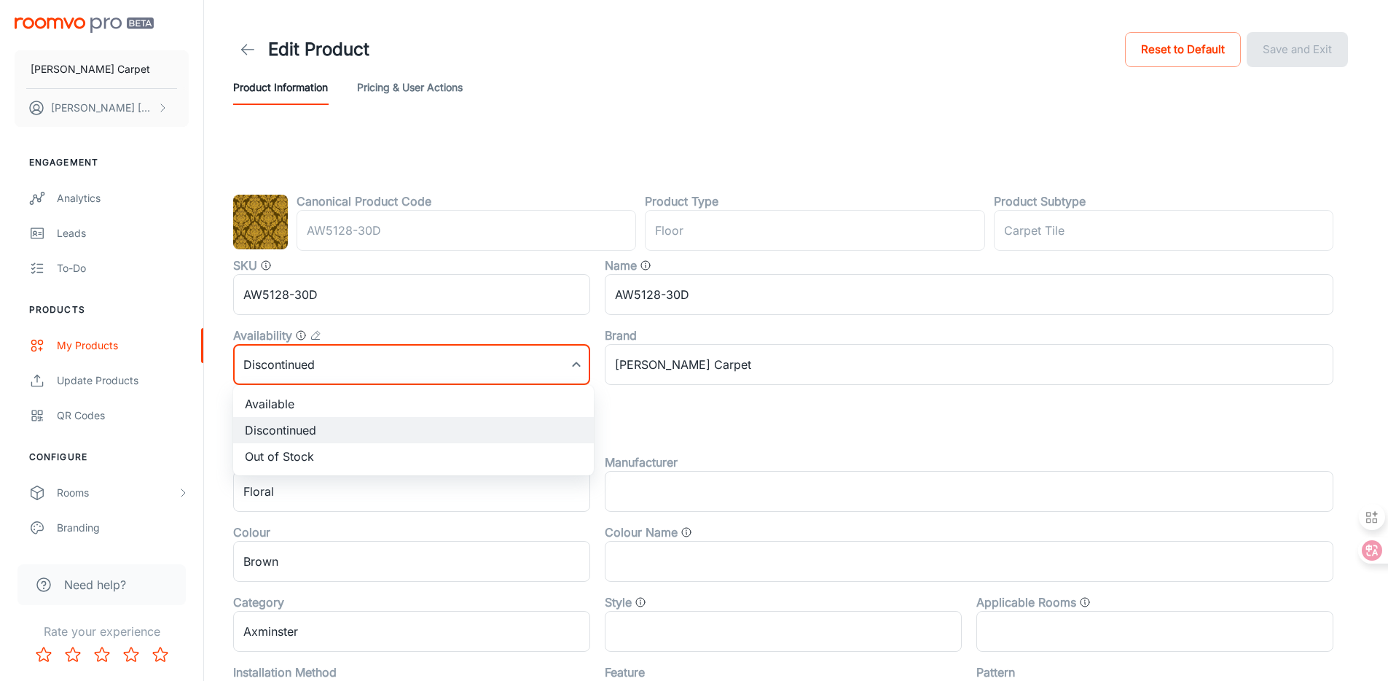
click at [434, 355] on body "[PERSON_NAME] Carpet [PERSON_NAME] Engagement Analytics Leads To-do Products My…" at bounding box center [694, 340] width 1388 height 681
click at [253, 52] on div at bounding box center [699, 340] width 1399 height 681
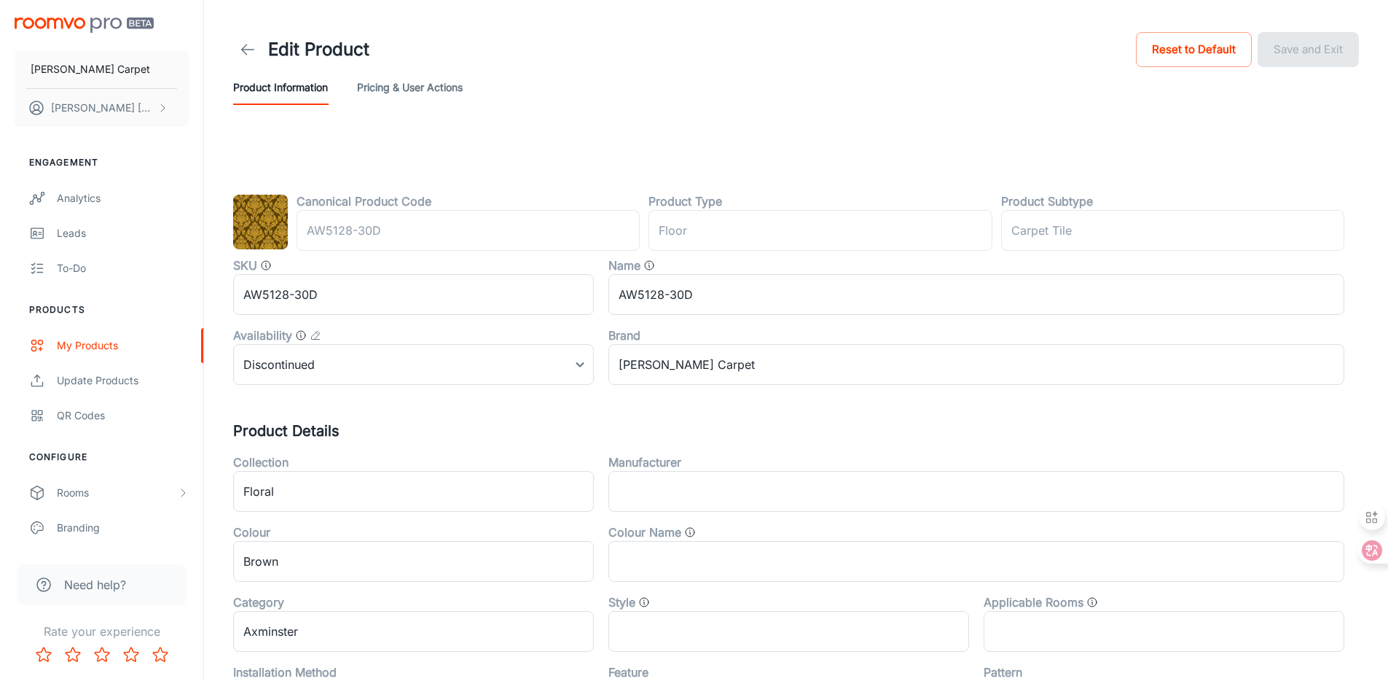
click at [243, 57] on icon at bounding box center [247, 49] width 17 height 17
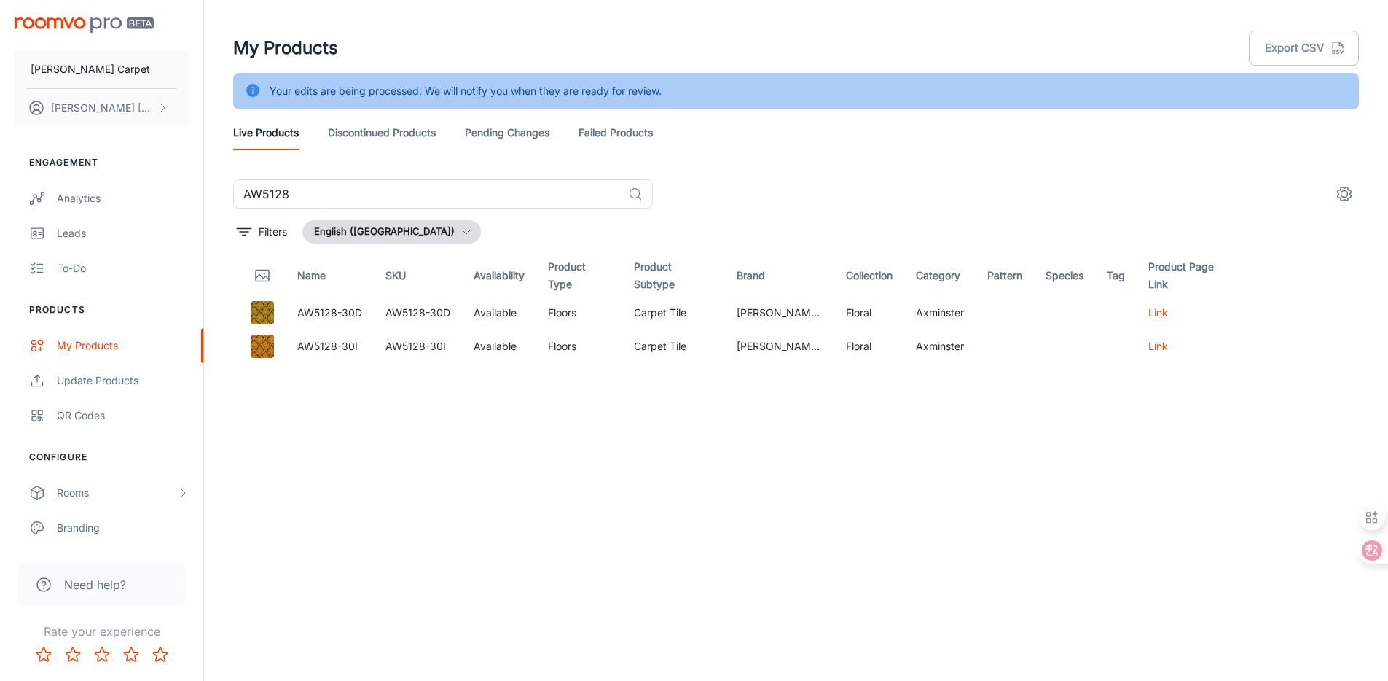
drag, startPoint x: 386, startPoint y: 192, endPoint x: 239, endPoint y: 174, distance: 147.6
click at [239, 174] on div "My Products Export CSV Your edits are being processed. We will notify you when …" at bounding box center [796, 329] width 1161 height 659
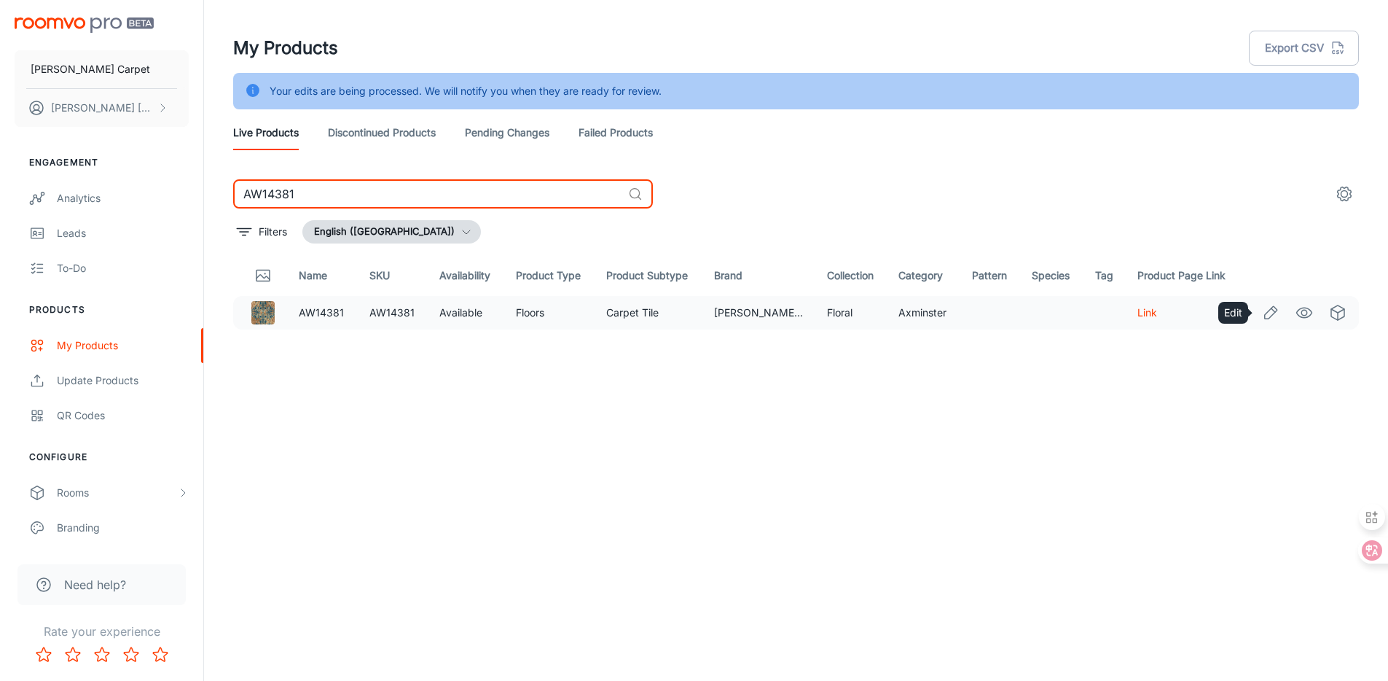
type input "AW14381"
click at [1266, 310] on icon "Edit" at bounding box center [1270, 312] width 17 height 17
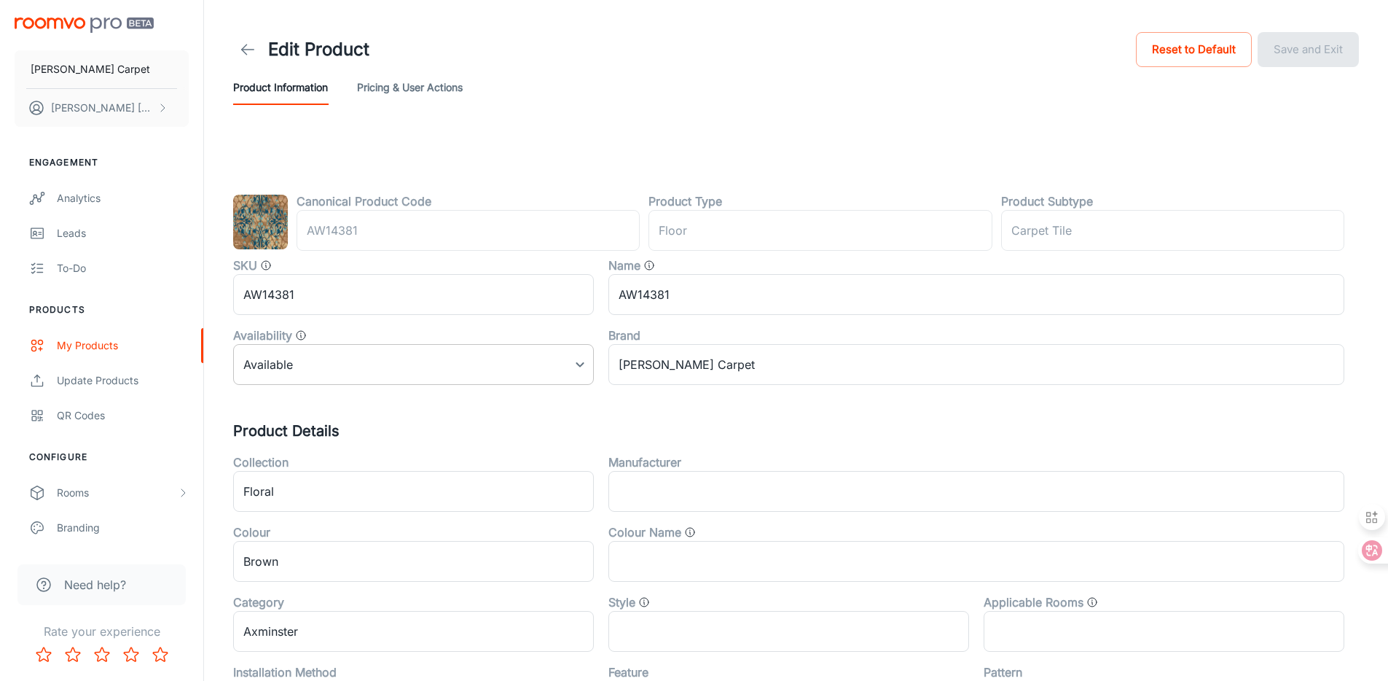
click at [386, 351] on body "[PERSON_NAME] Carpet [PERSON_NAME] Engagement Analytics Leads To-do Products My…" at bounding box center [694, 340] width 1388 height 681
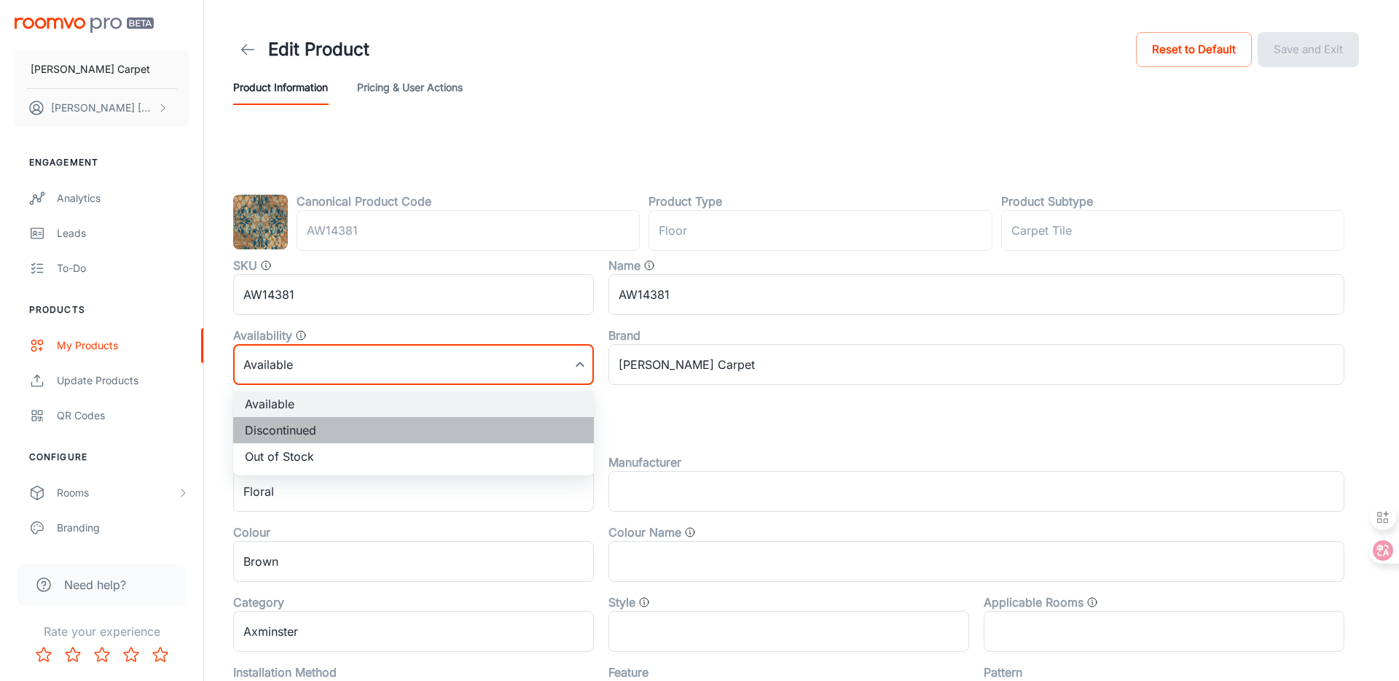
click at [350, 428] on li "Discontinued" at bounding box center [413, 430] width 361 height 26
type input "1"
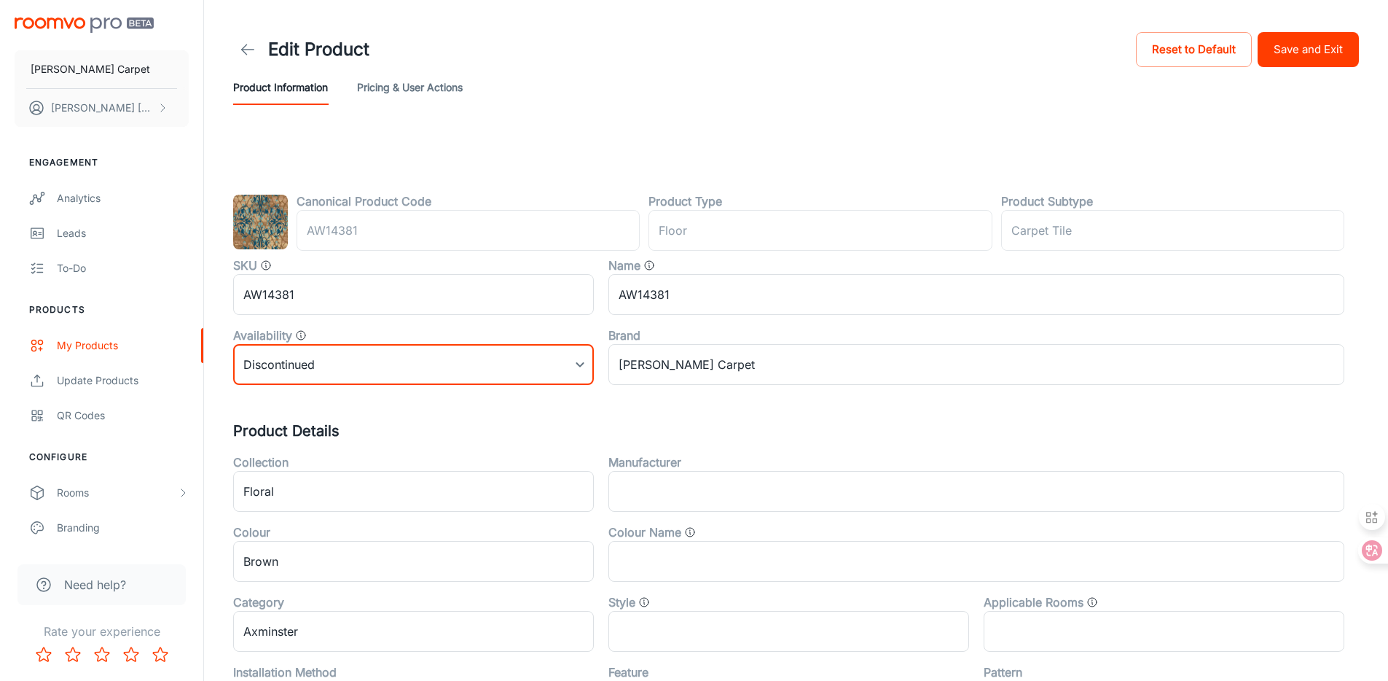
click at [1322, 52] on button "Save and Exit" at bounding box center [1308, 49] width 101 height 35
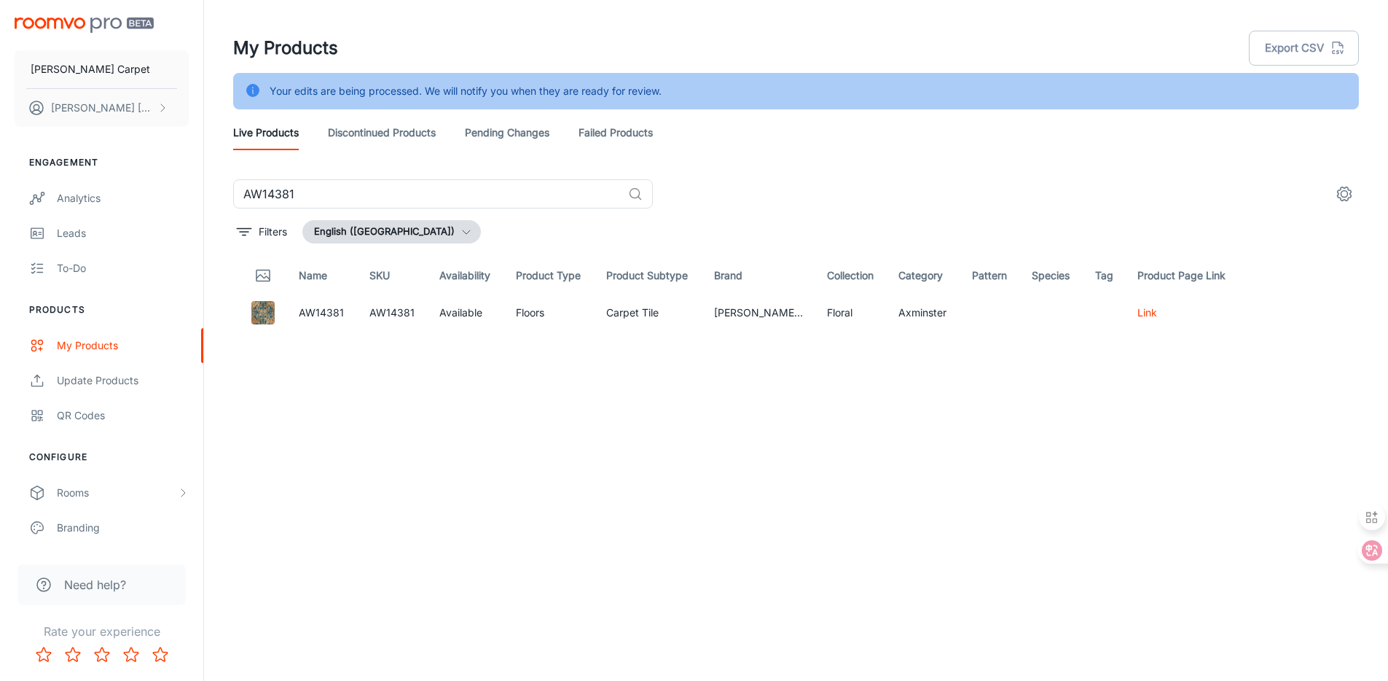
drag, startPoint x: 308, startPoint y: 193, endPoint x: 231, endPoint y: 182, distance: 77.3
click at [223, 184] on div "AW14381 ​ Filters English ([GEOGRAPHIC_DATA]) Name SKU Availability Product Typ…" at bounding box center [796, 419] width 1161 height 480
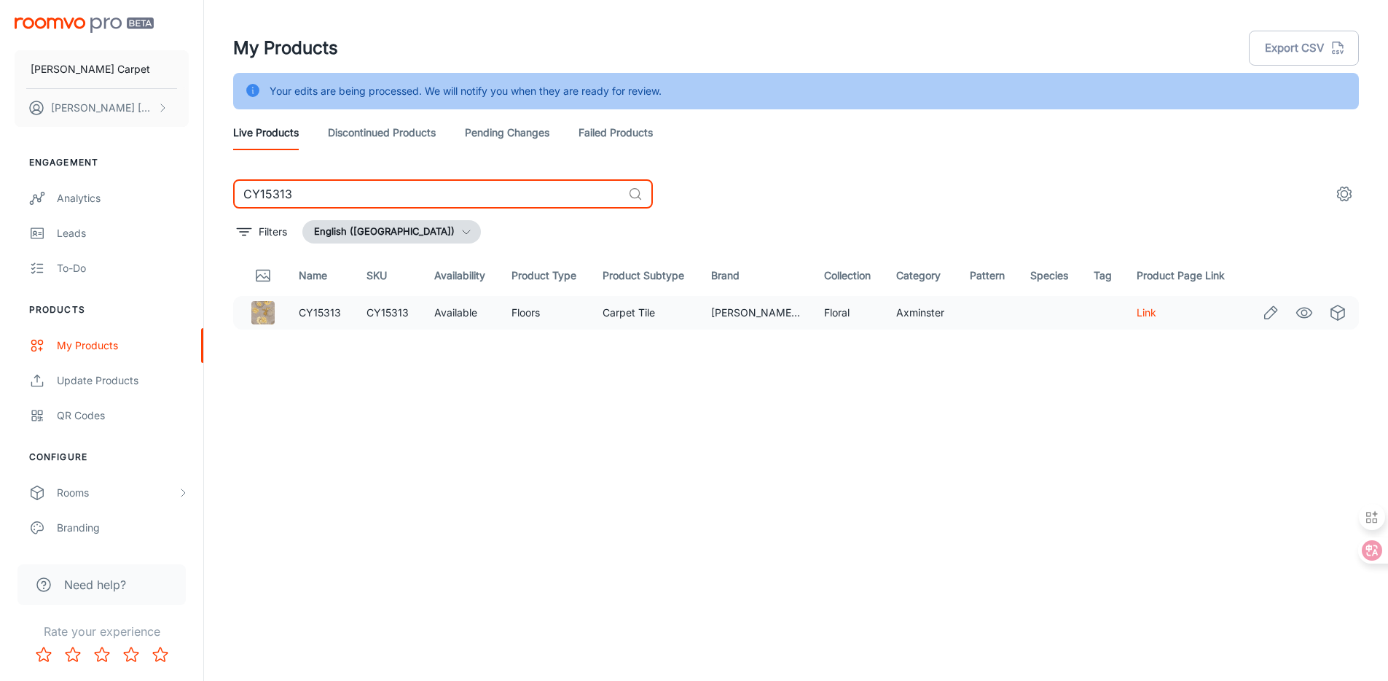
type input "CY15313"
click at [1265, 316] on icon "Edit" at bounding box center [1271, 312] width 12 height 12
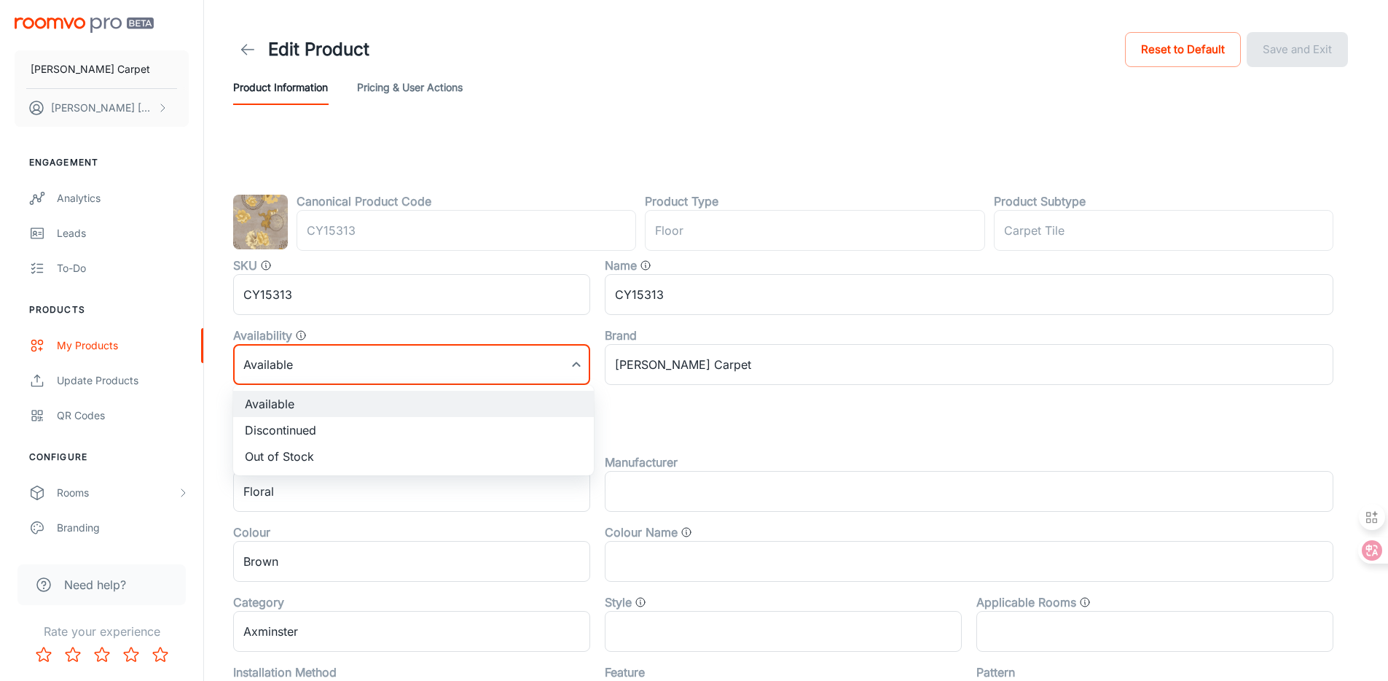
click at [354, 359] on body "[PERSON_NAME] Carpet [PERSON_NAME] Engagement Analytics Leads To-do Products My…" at bounding box center [694, 340] width 1388 height 681
click at [322, 426] on li "Discontinued" at bounding box center [413, 430] width 361 height 26
type input "1"
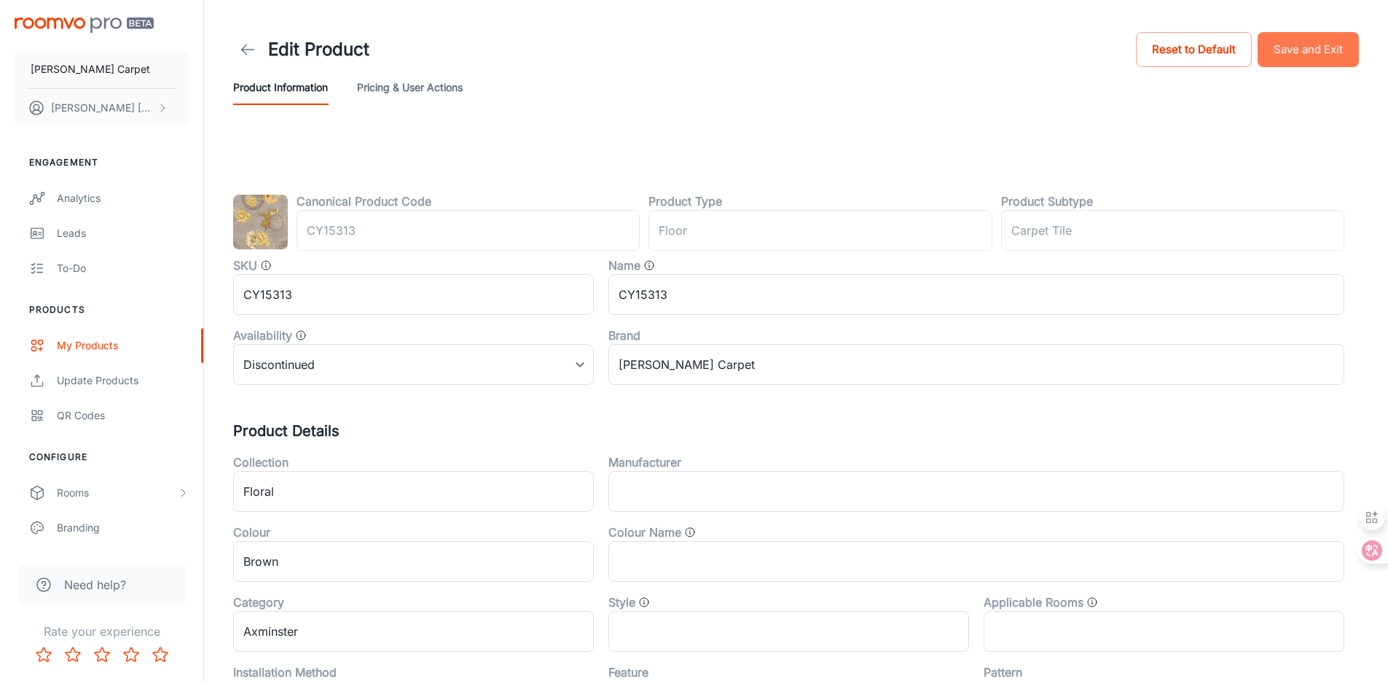
click at [1306, 43] on button "Save and Exit" at bounding box center [1308, 49] width 101 height 35
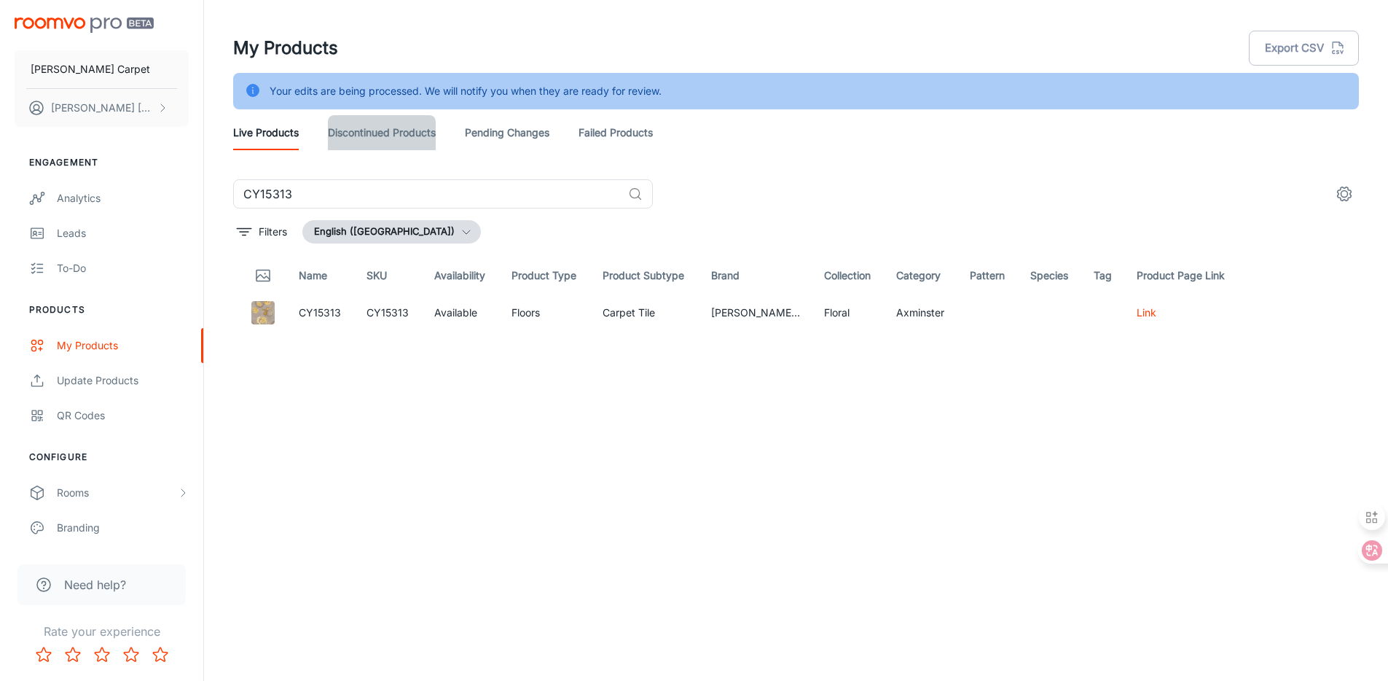
click at [379, 139] on link "Discontinued Products" at bounding box center [382, 132] width 108 height 35
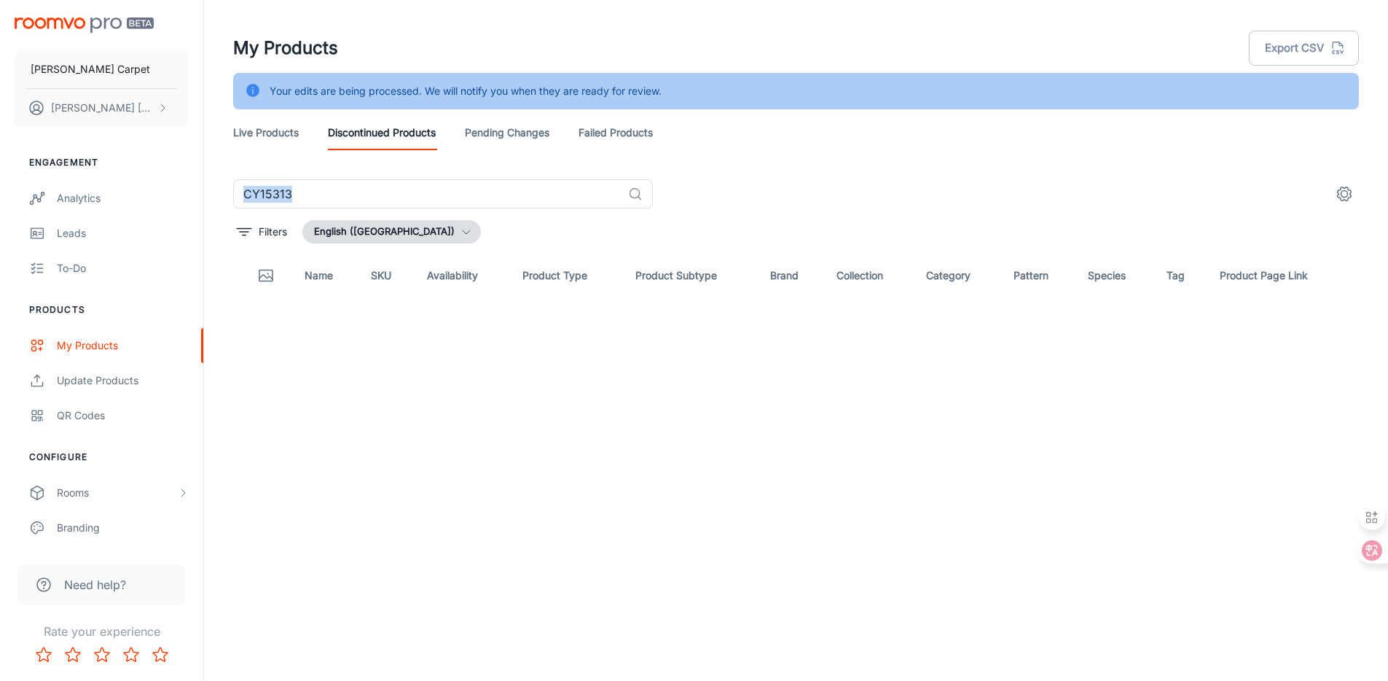
drag, startPoint x: 625, startPoint y: 194, endPoint x: 337, endPoint y: 173, distance: 288.6
click at [339, 173] on div "My Products Export CSV Your edits are being processed. We will notify you when …" at bounding box center [796, 329] width 1161 height 659
click at [340, 189] on input "CY15313" at bounding box center [427, 193] width 389 height 29
type input "C"
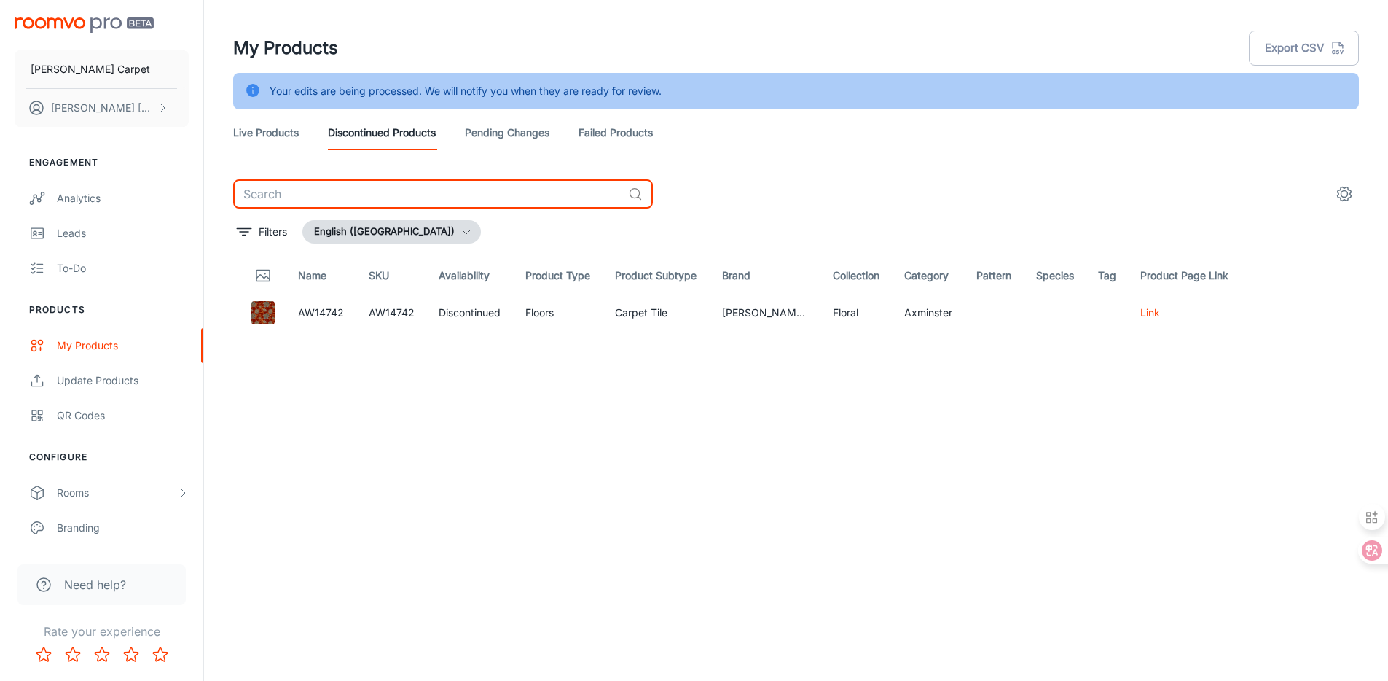
click at [507, 139] on link "Pending Changes" at bounding box center [507, 132] width 85 height 35
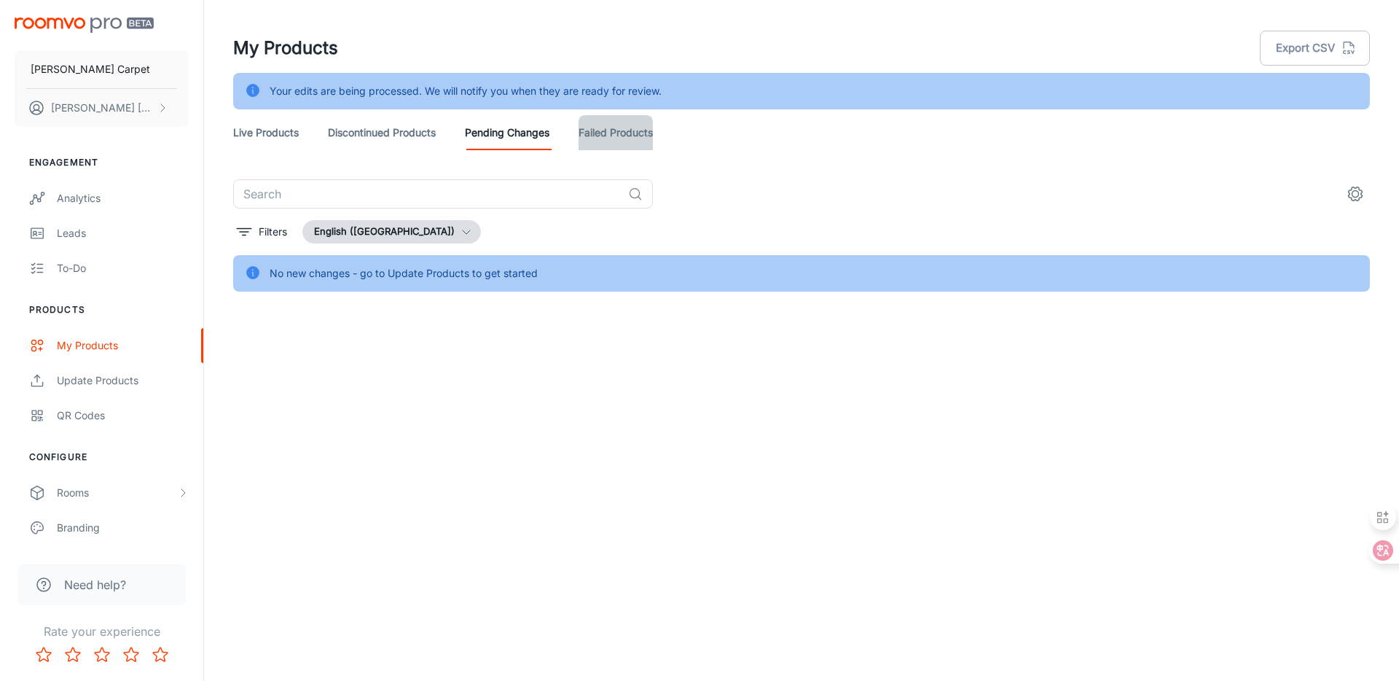
click at [602, 132] on link "Failed Products" at bounding box center [616, 132] width 74 height 35
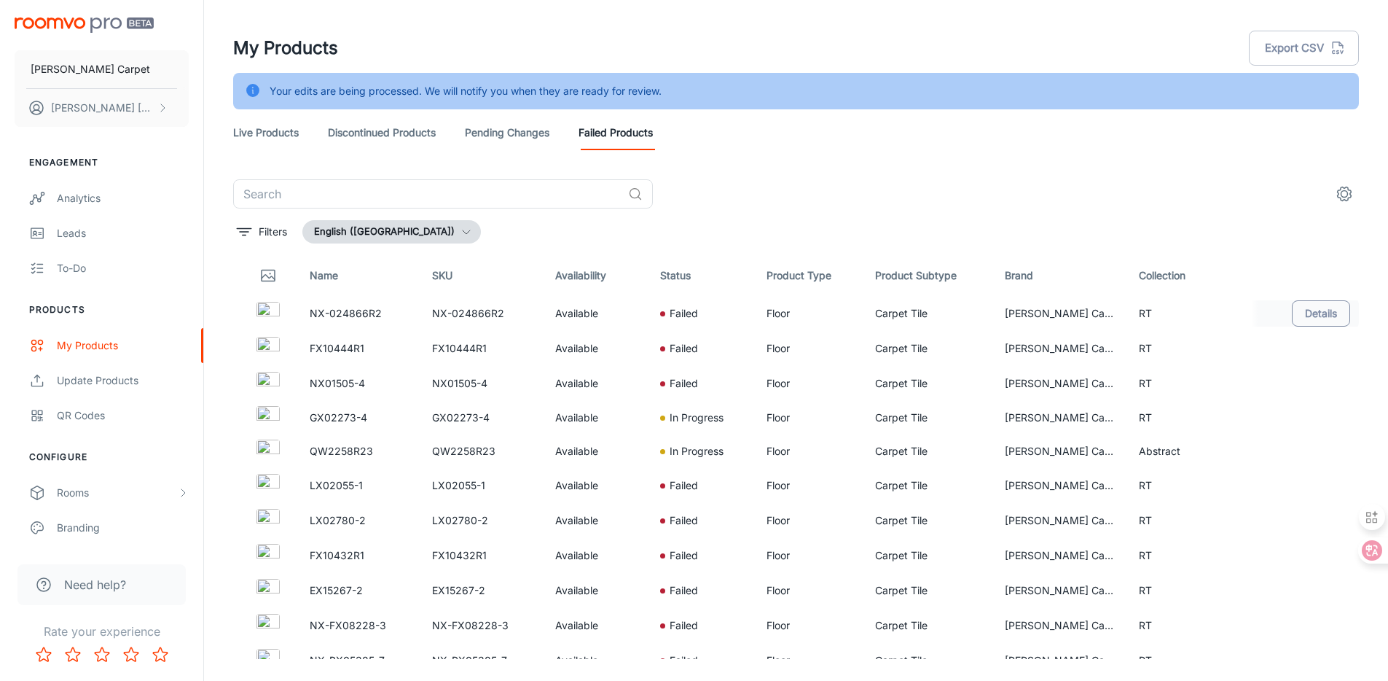
click at [1325, 318] on button "Details" at bounding box center [1321, 313] width 58 height 26
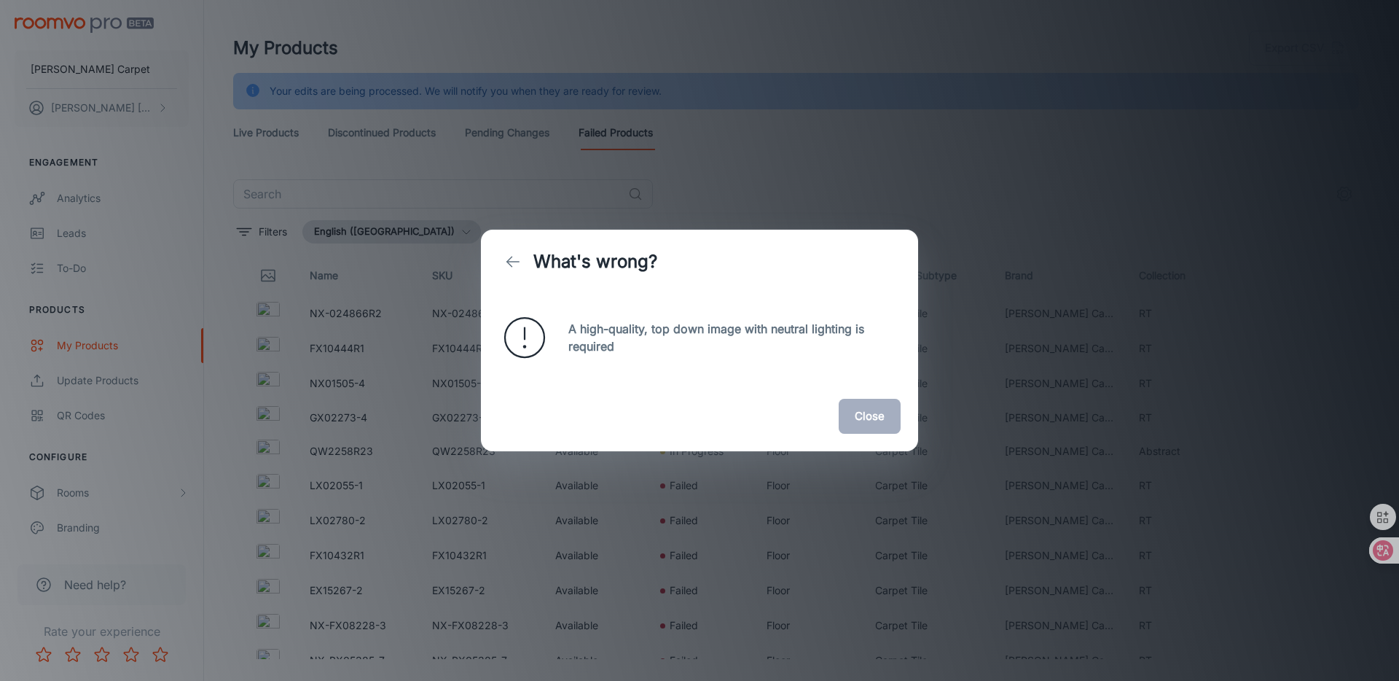
click at [841, 419] on button "Close" at bounding box center [870, 416] width 62 height 35
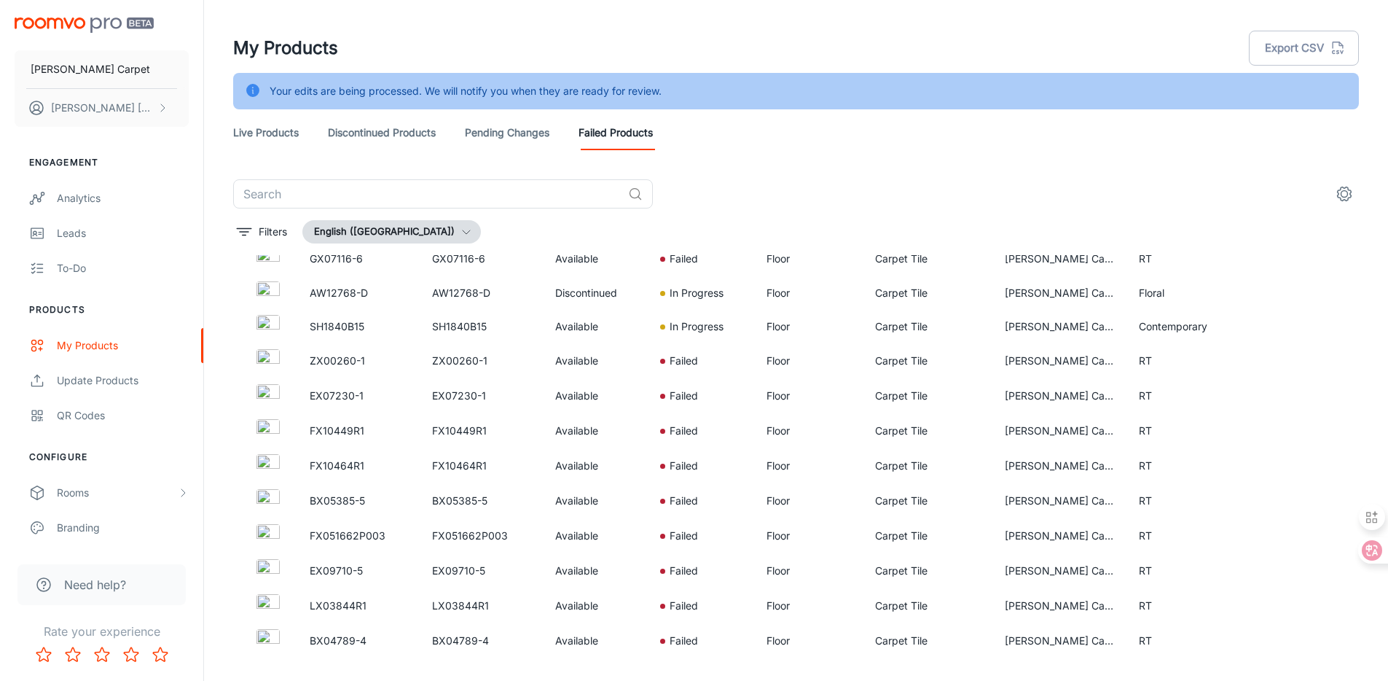
scroll to position [1754, 0]
click at [271, 536] on img at bounding box center [268, 537] width 23 height 23
click at [1323, 472] on button "Details" at bounding box center [1321, 468] width 58 height 26
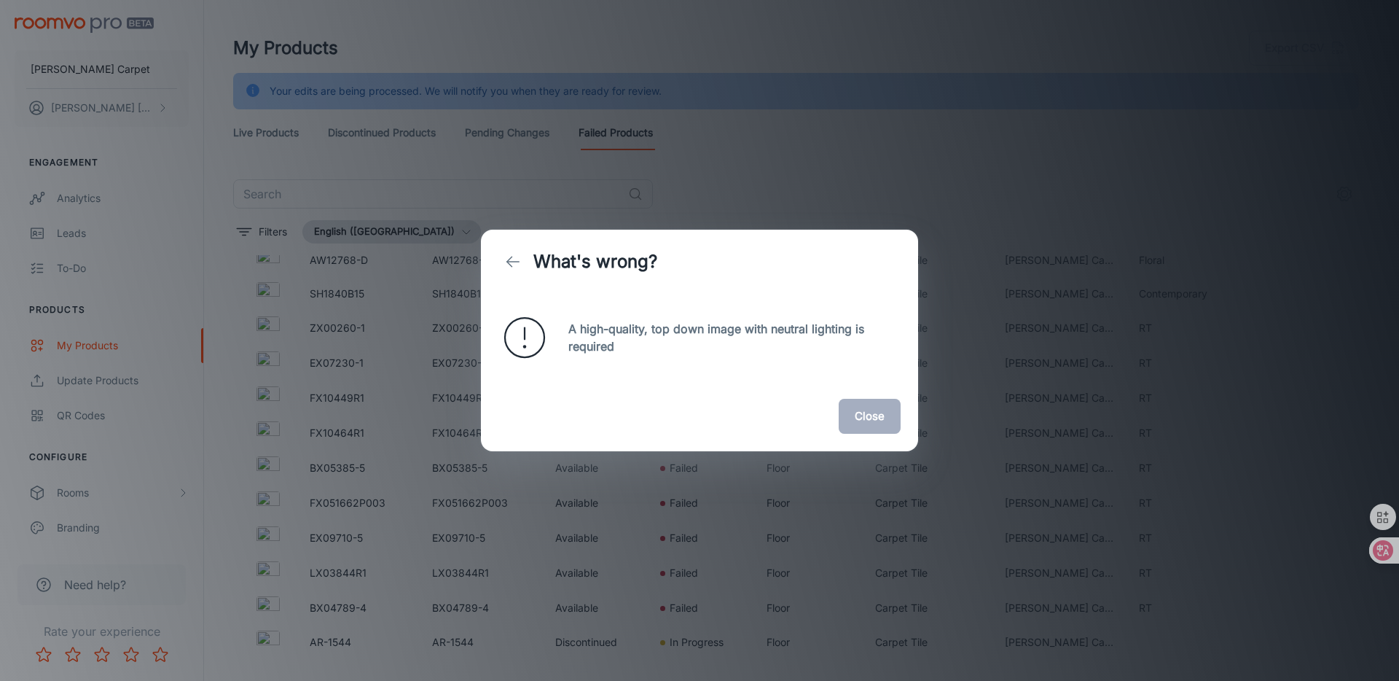
click at [886, 418] on button "Close" at bounding box center [870, 416] width 62 height 35
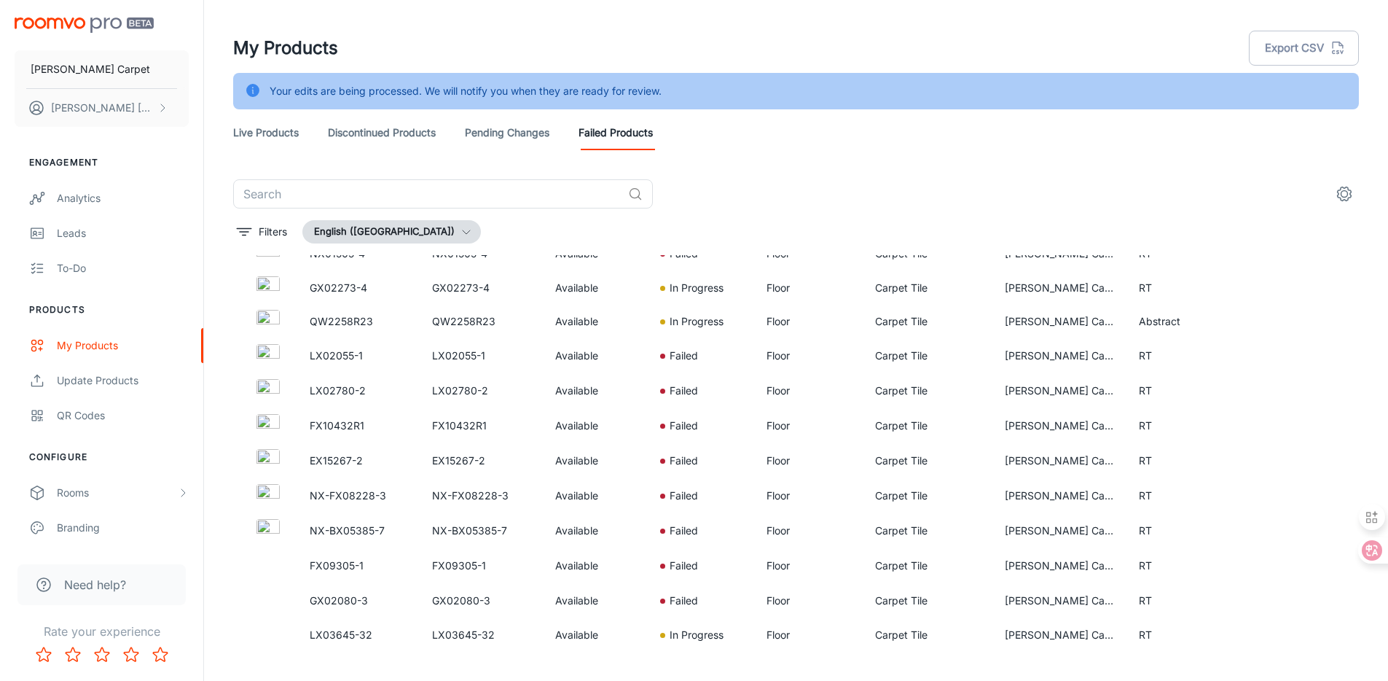
scroll to position [0, 0]
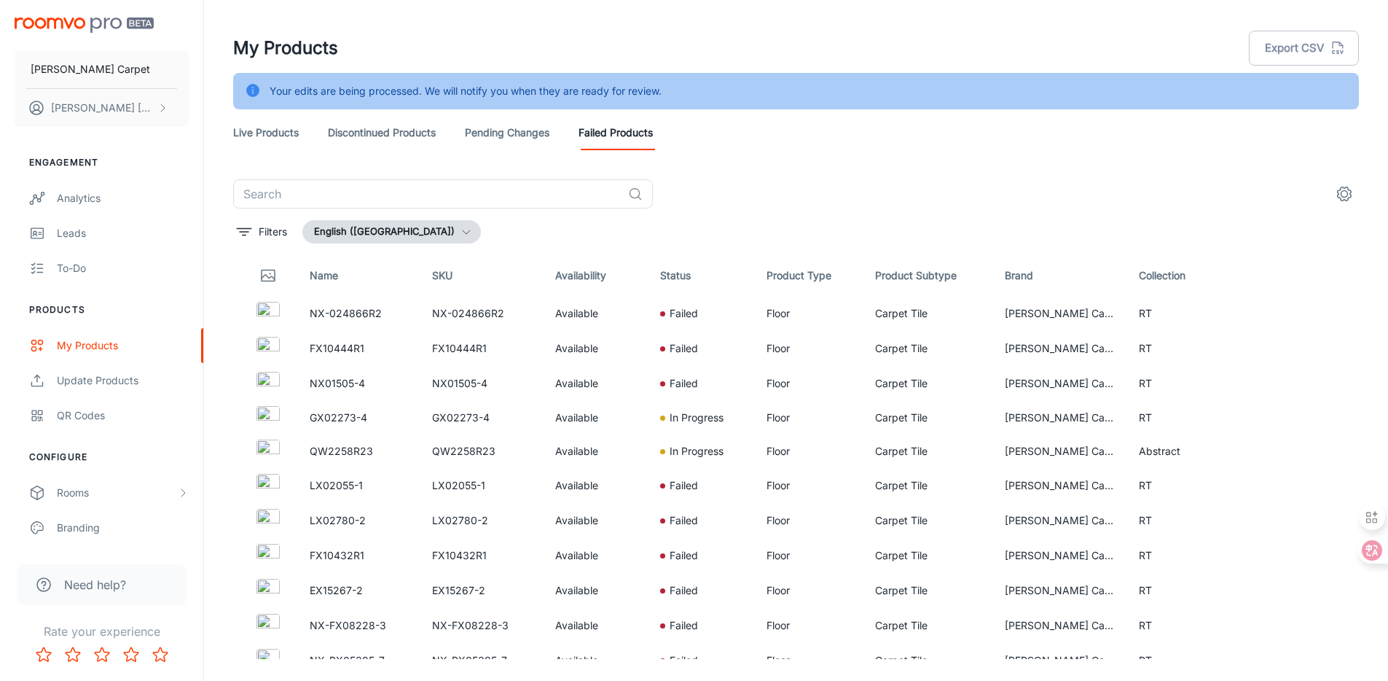
click at [246, 122] on link "Live Products" at bounding box center [266, 132] width 66 height 35
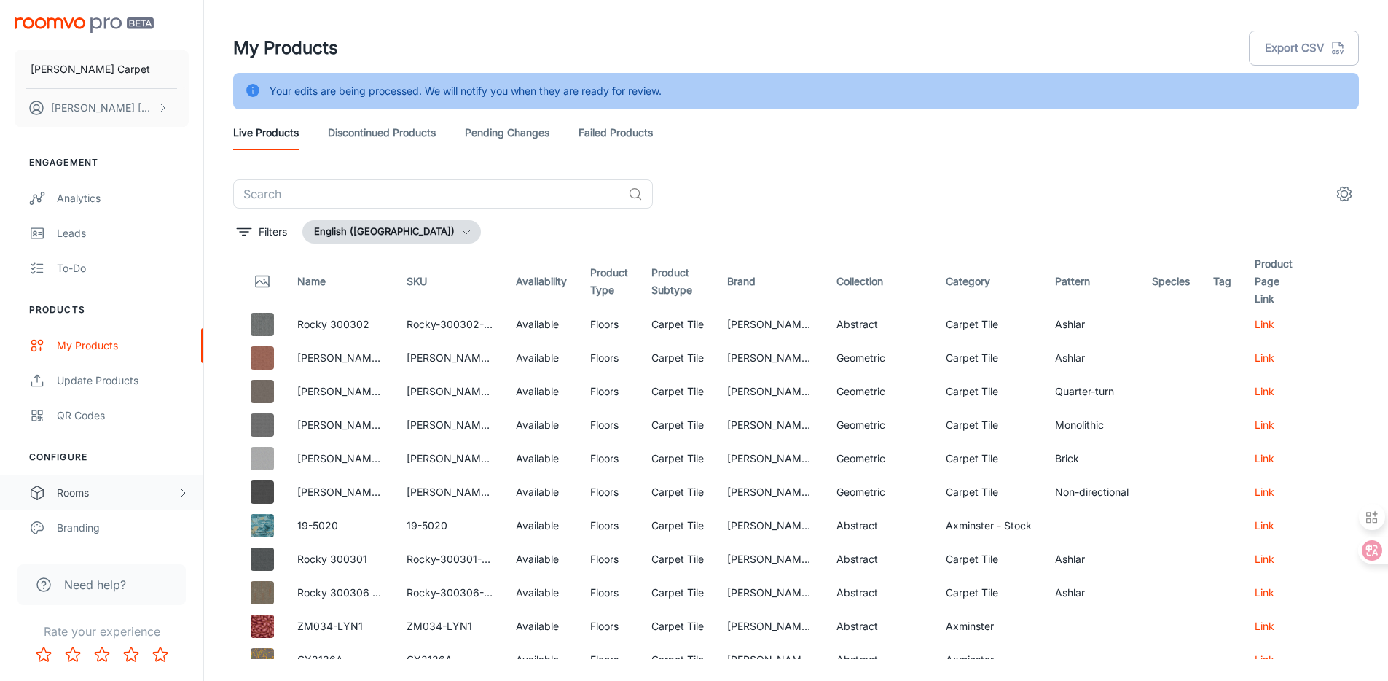
click at [95, 492] on div "Rooms" at bounding box center [117, 493] width 120 height 16
click at [76, 521] on div "My Rooms" at bounding box center [123, 528] width 132 height 16
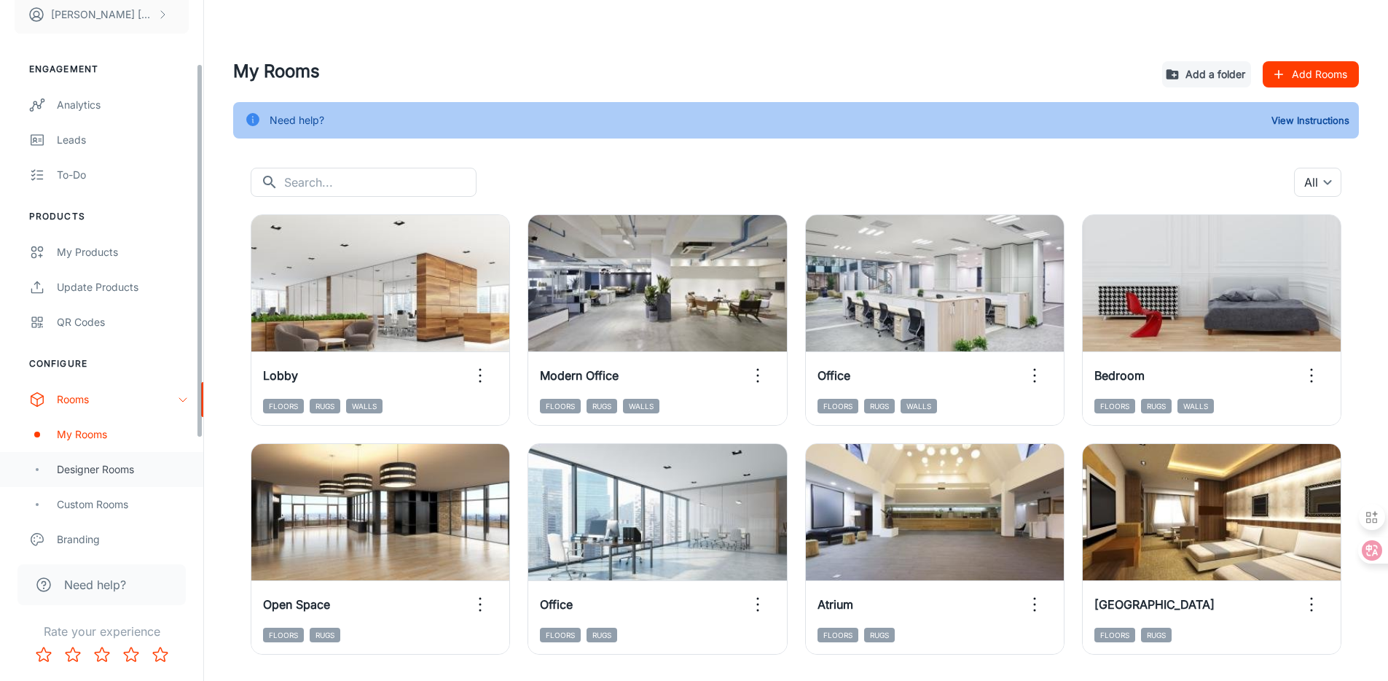
scroll to position [160, 0]
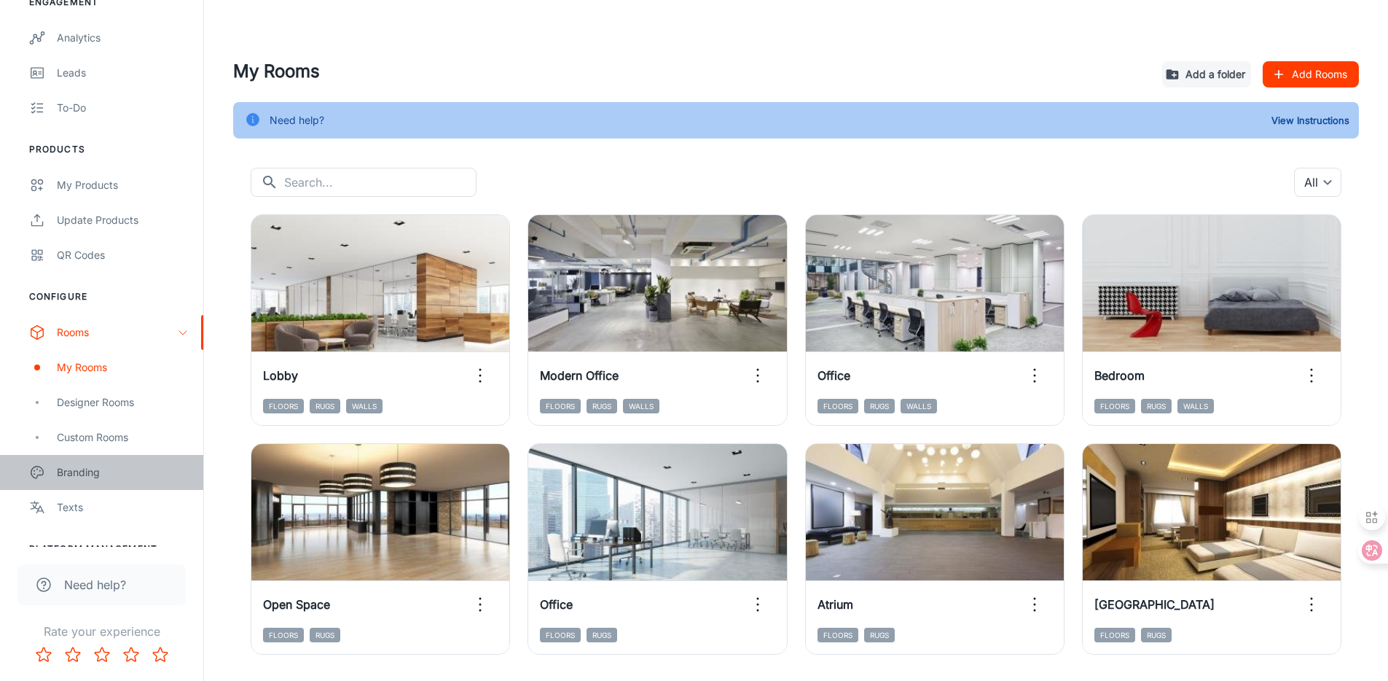
click at [69, 477] on div "Branding" at bounding box center [123, 472] width 132 height 16
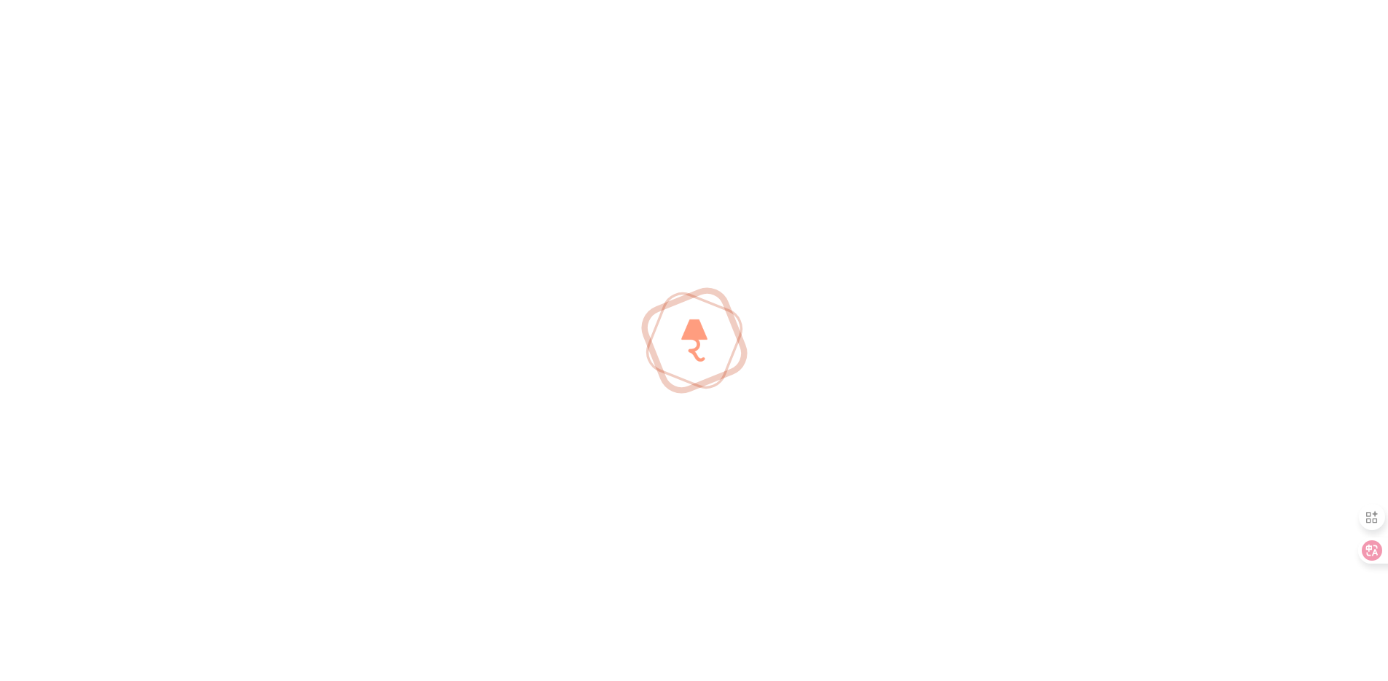
scroll to position [31, 0]
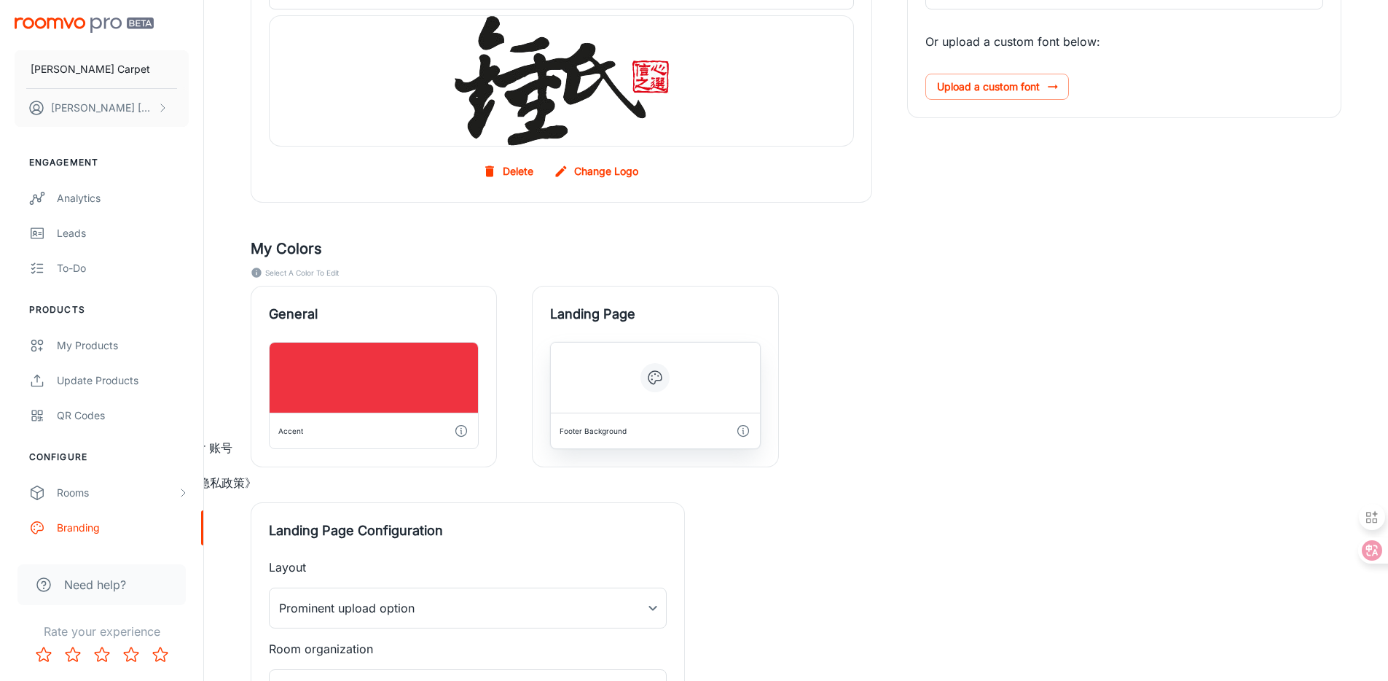
scroll to position [409, 0]
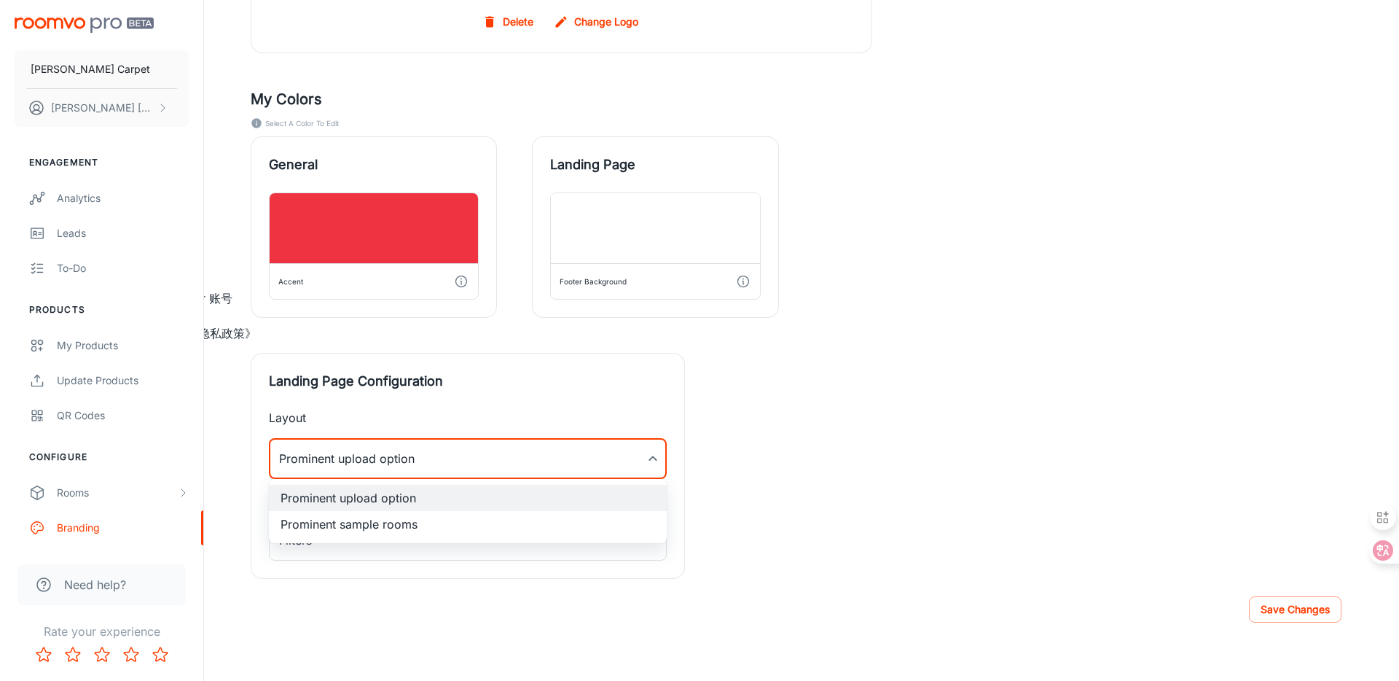
click at [883, 410] on div at bounding box center [699, 340] width 1399 height 681
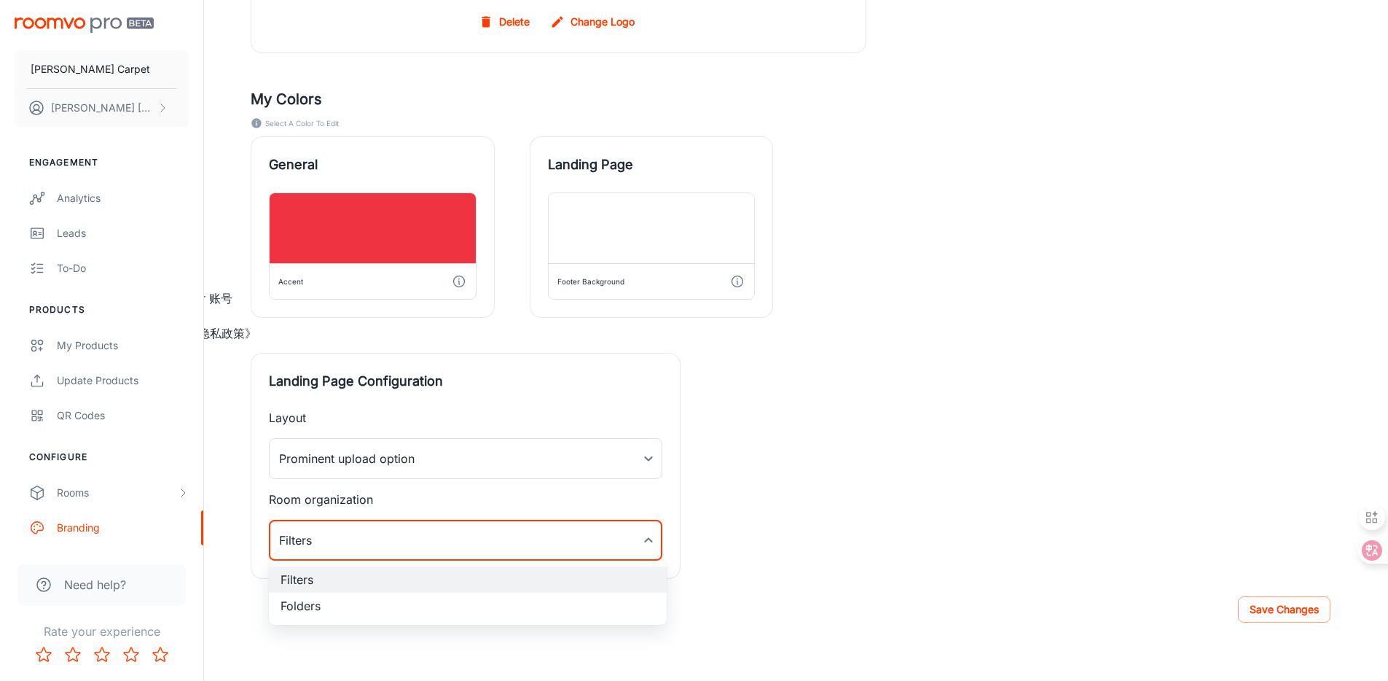
click at [853, 502] on div at bounding box center [699, 340] width 1399 height 681
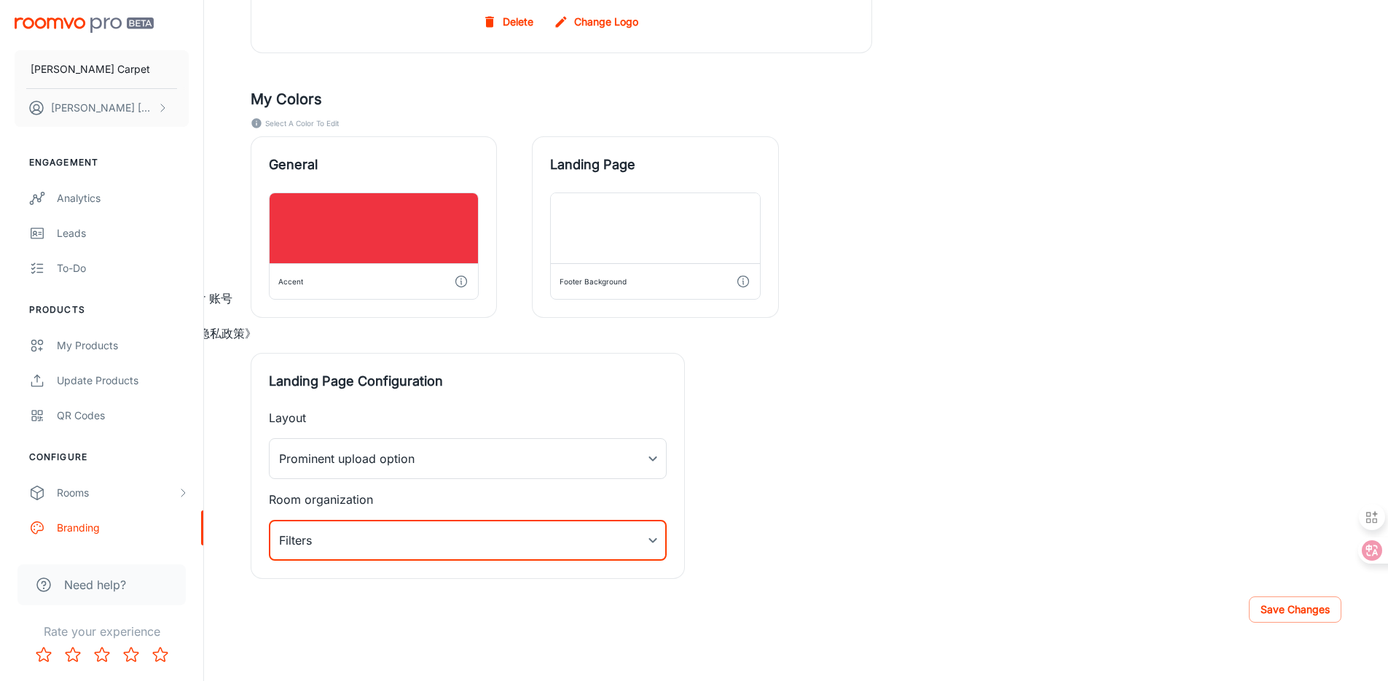
scroll to position [0, 0]
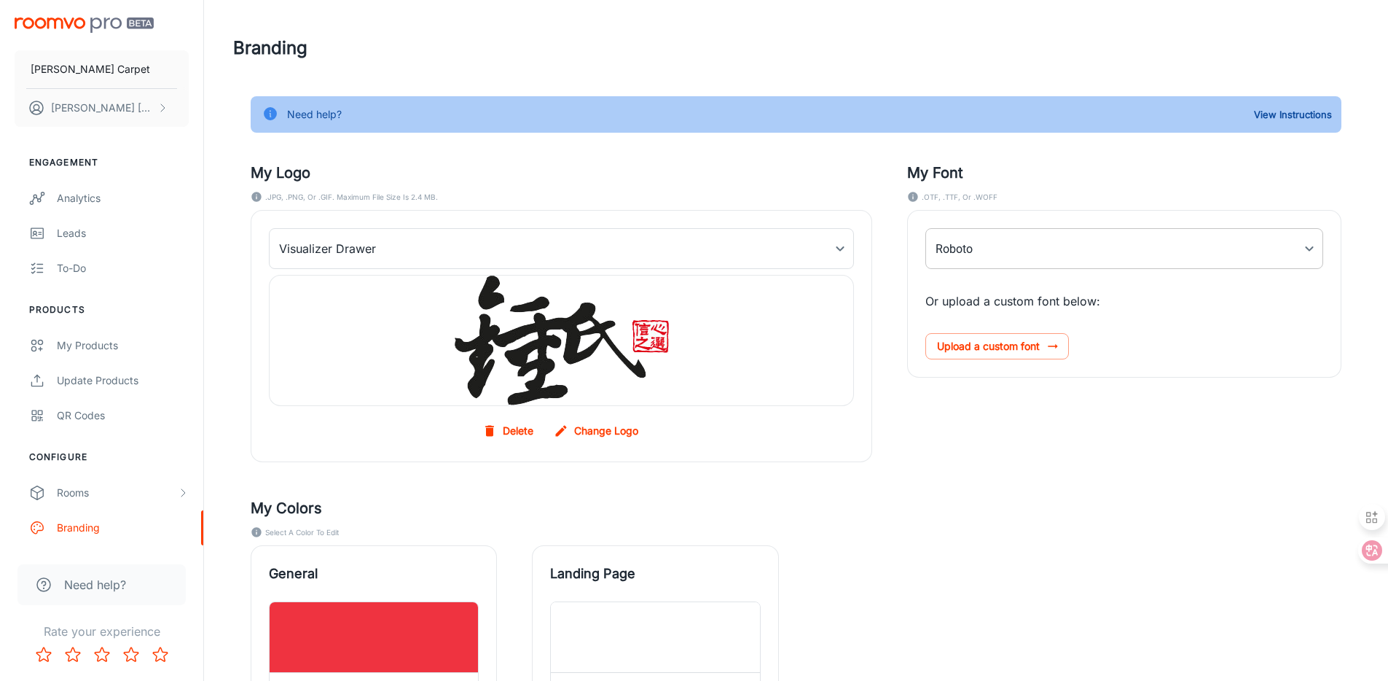
click at [1076, 254] on body "[PERSON_NAME] Carpet [PERSON_NAME] Engagement Analytics Leads To-do Products My…" at bounding box center [694, 340] width 1388 height 681
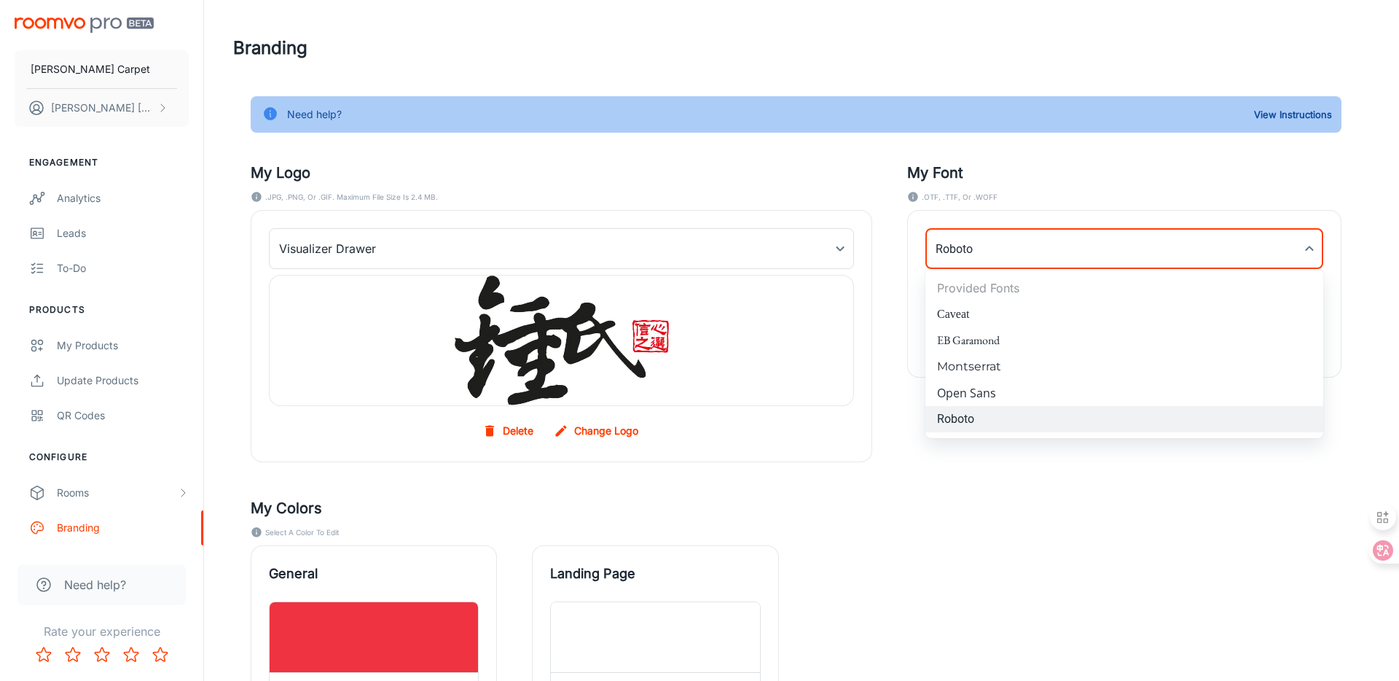
click at [1103, 216] on div at bounding box center [699, 340] width 1399 height 681
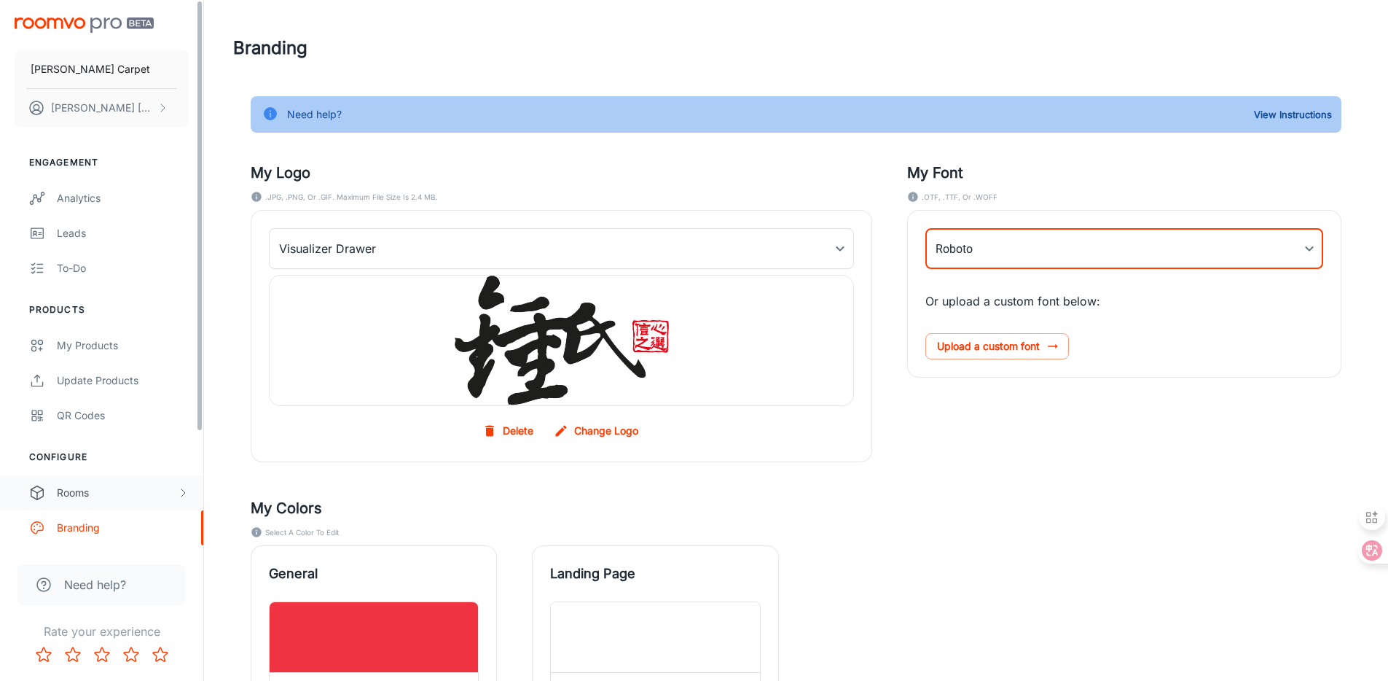
click at [173, 483] on div "Rooms" at bounding box center [101, 492] width 203 height 35
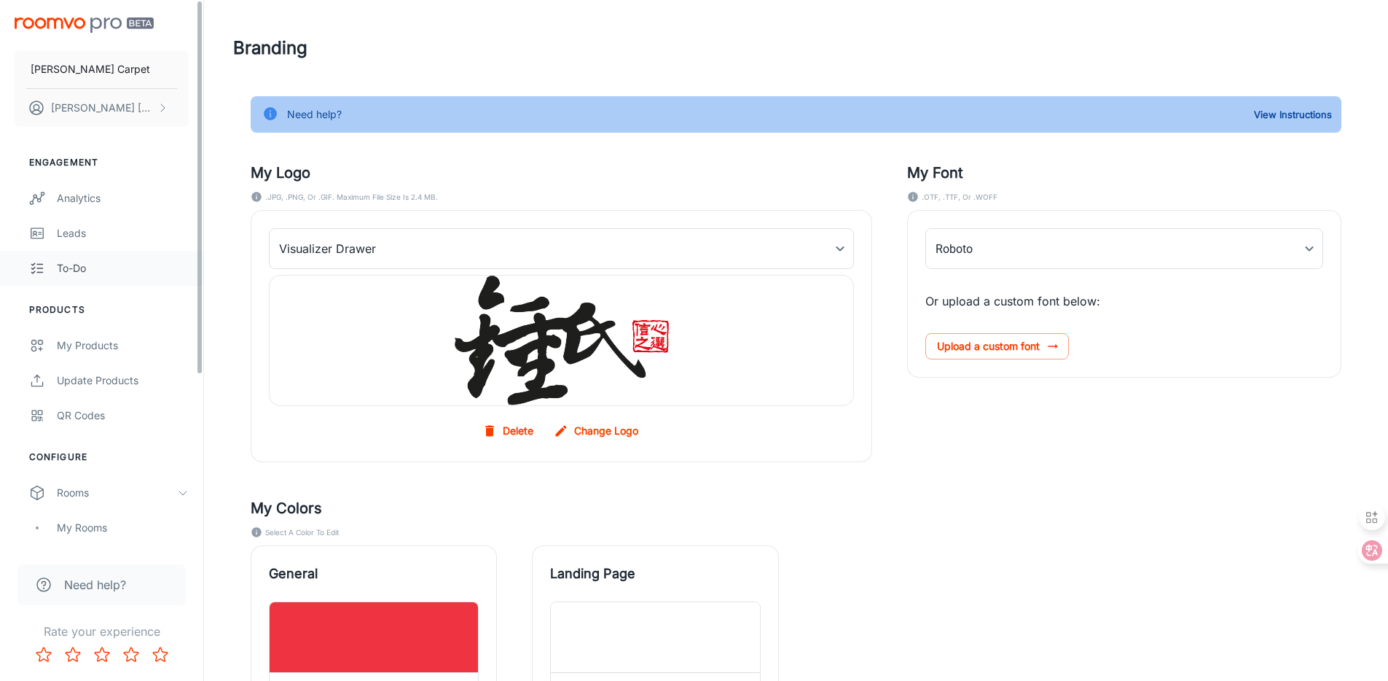
click at [66, 266] on div "To-do" at bounding box center [123, 268] width 132 height 16
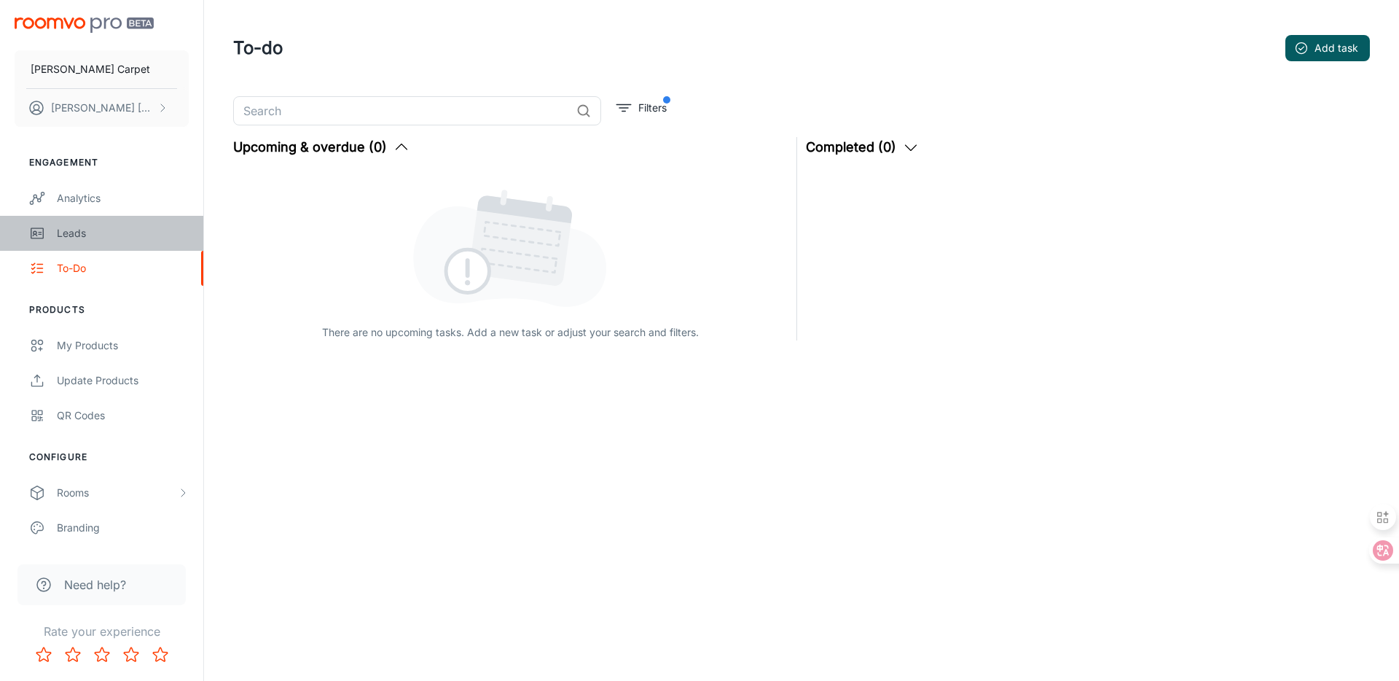
click at [51, 246] on link "Leads" at bounding box center [101, 233] width 203 height 35
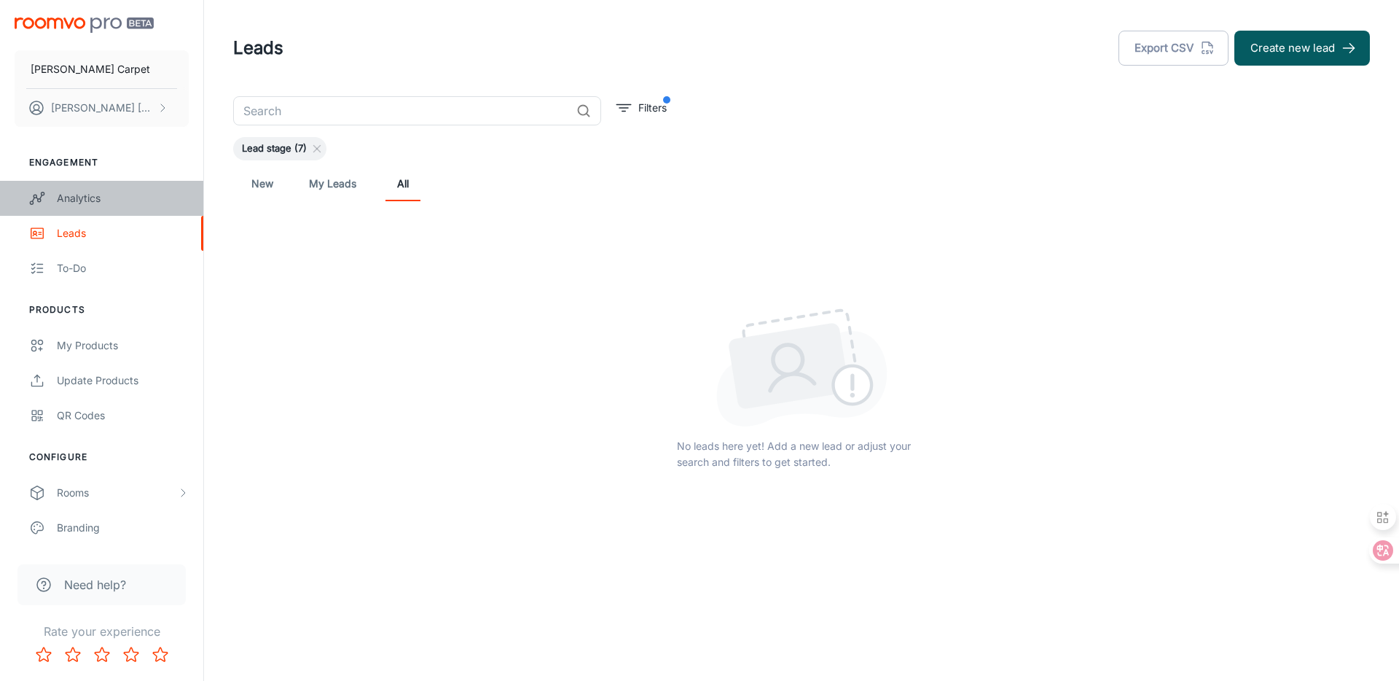
click at [123, 209] on link "Analytics" at bounding box center [101, 198] width 203 height 35
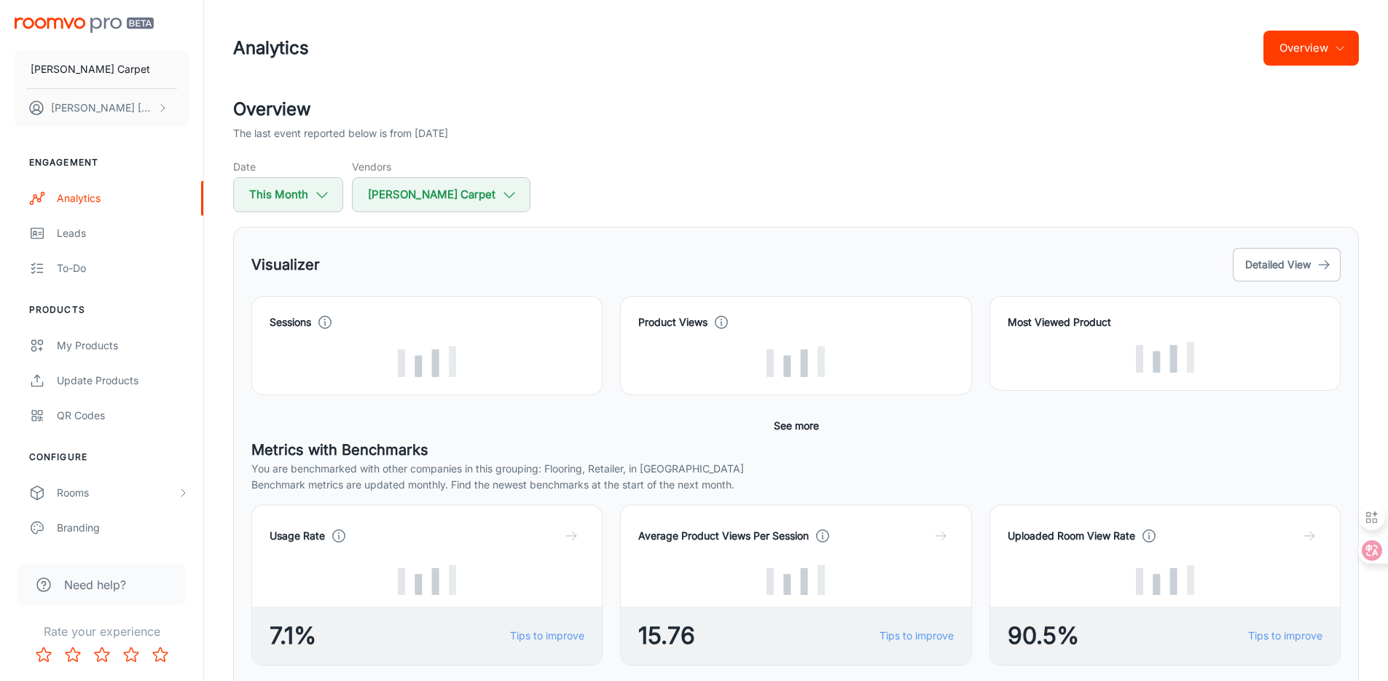
scroll to position [641, 0]
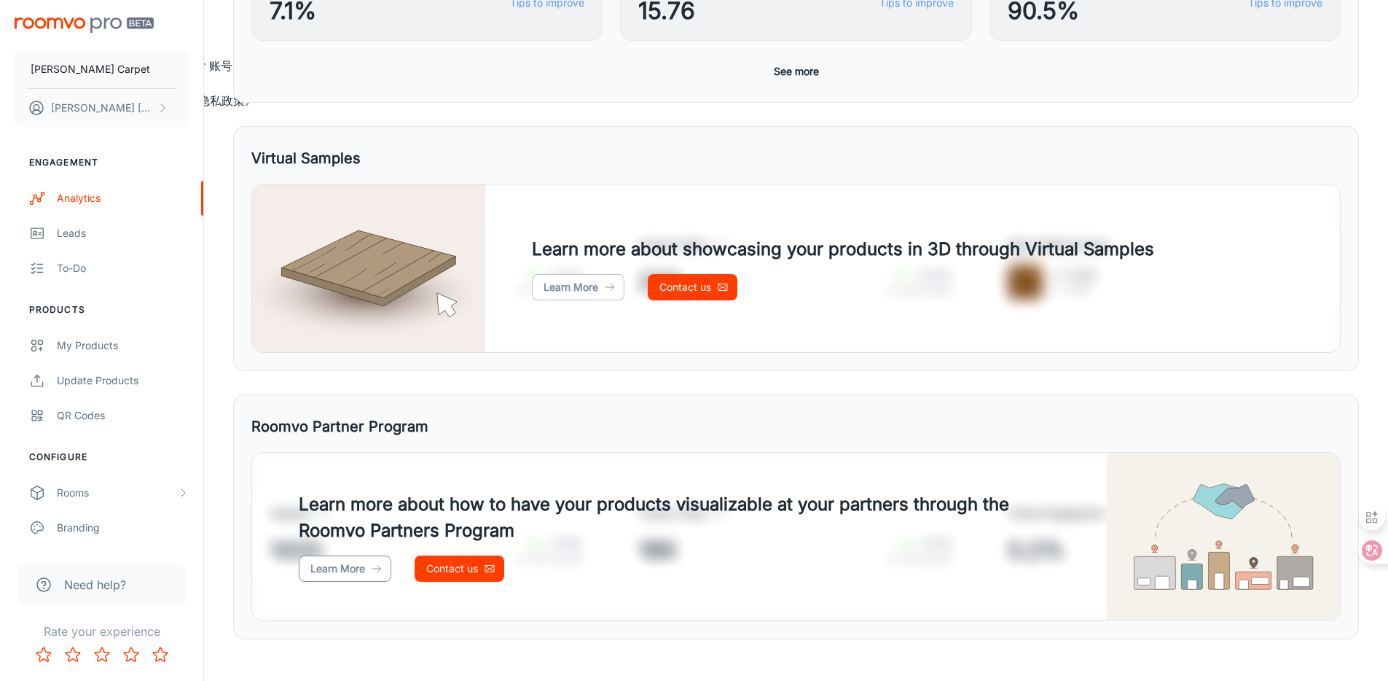
click at [339, 574] on link "Learn More" at bounding box center [345, 568] width 93 height 26
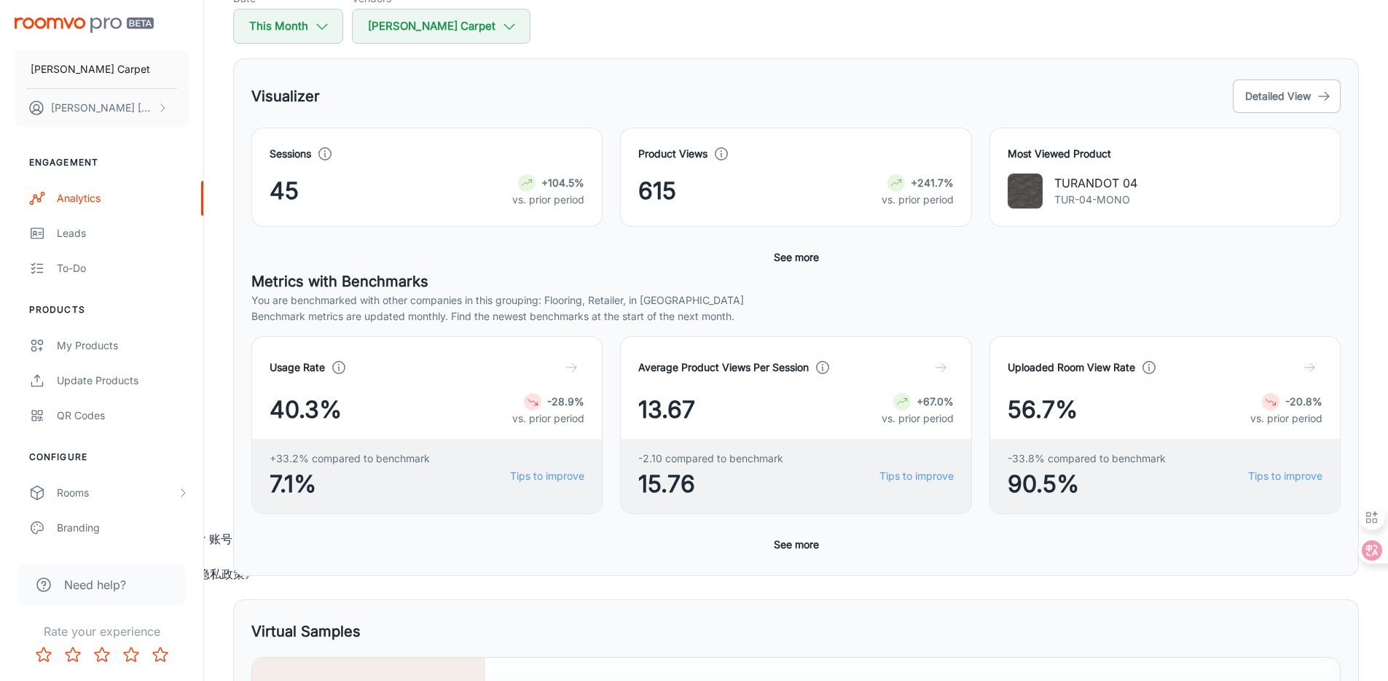
scroll to position [0, 0]
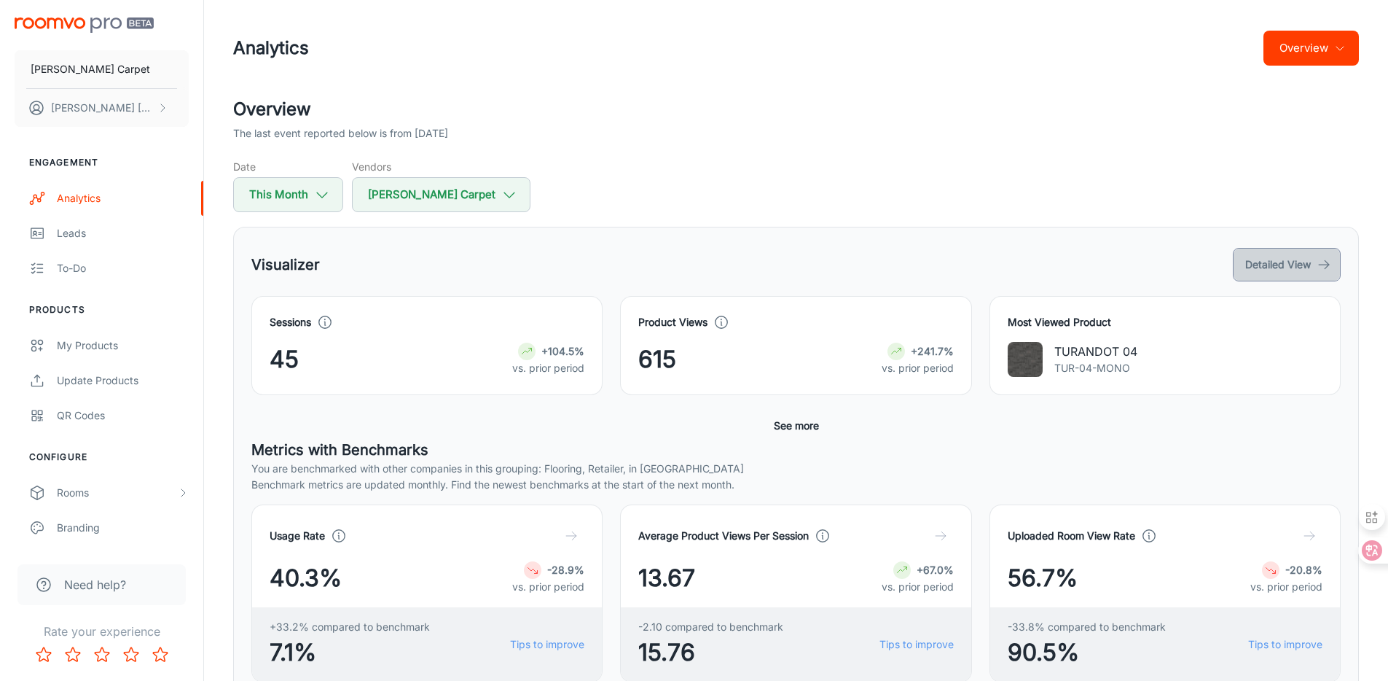
click at [1270, 258] on button "Detailed View" at bounding box center [1287, 265] width 108 height 34
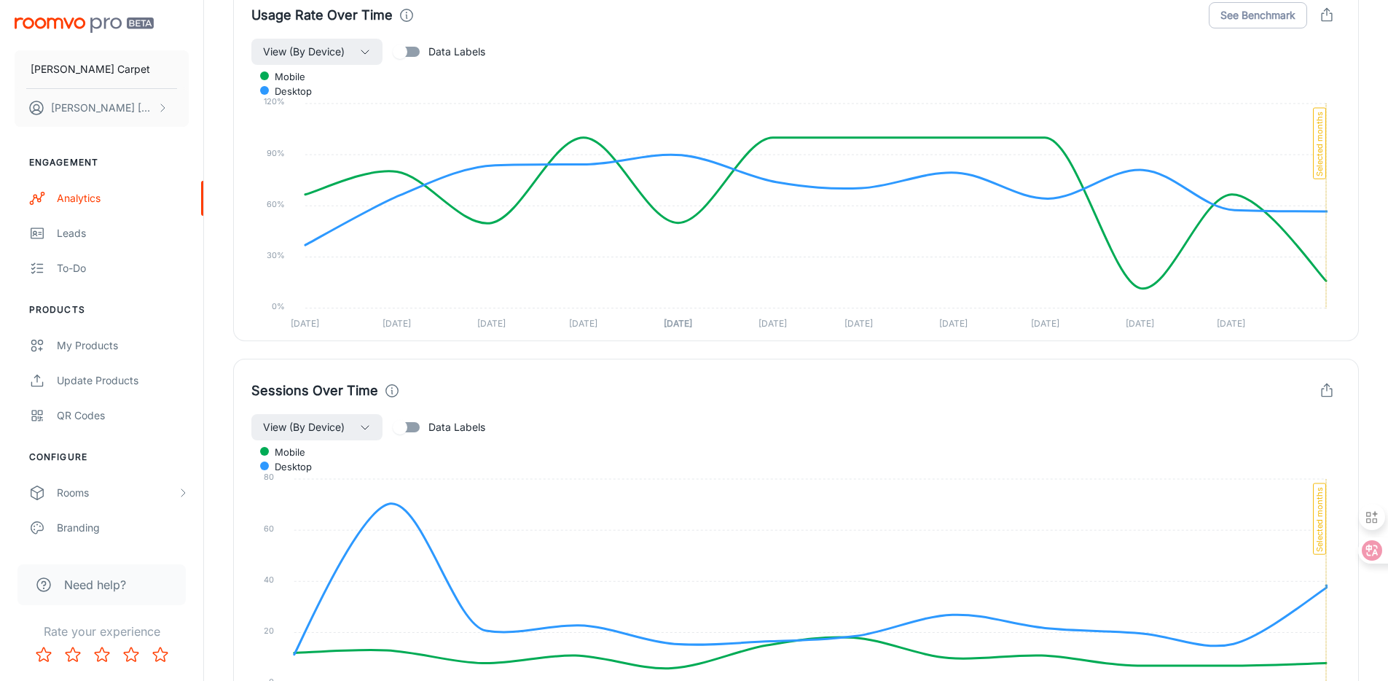
scroll to position [711, 0]
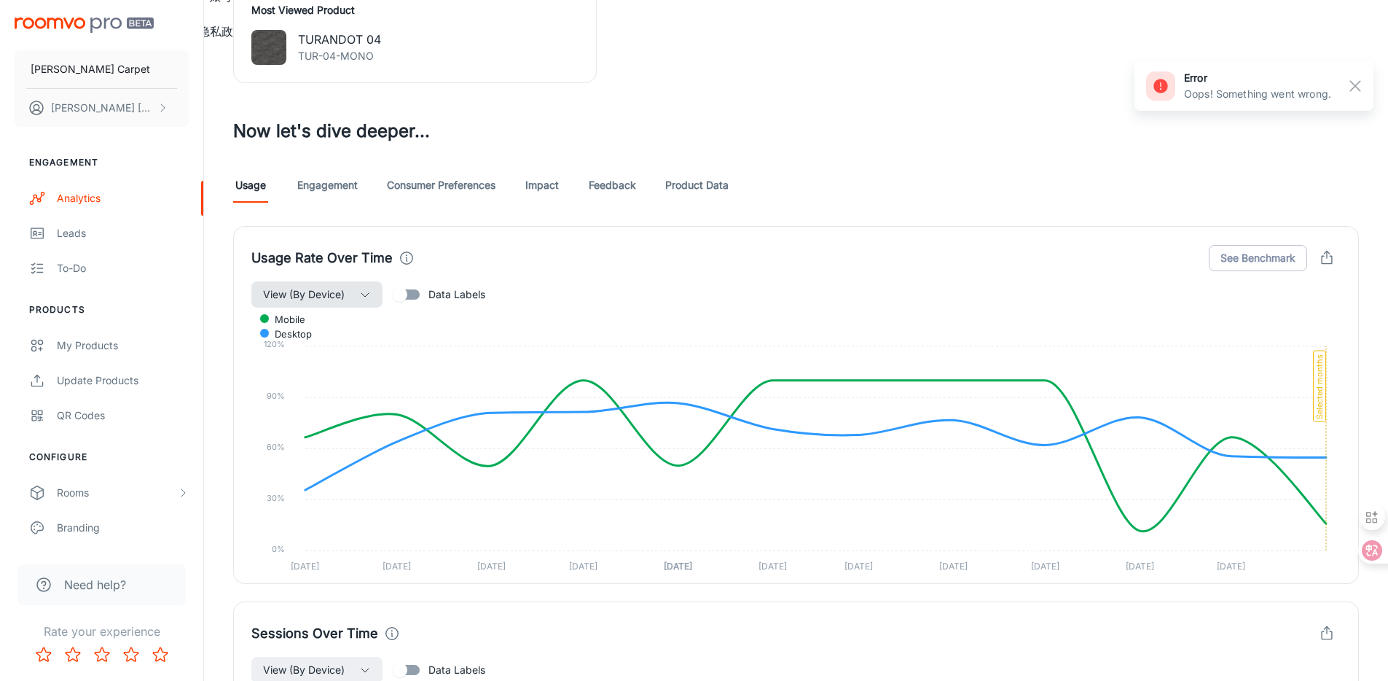
click at [335, 297] on span "View (By Device)" at bounding box center [304, 294] width 82 height 17
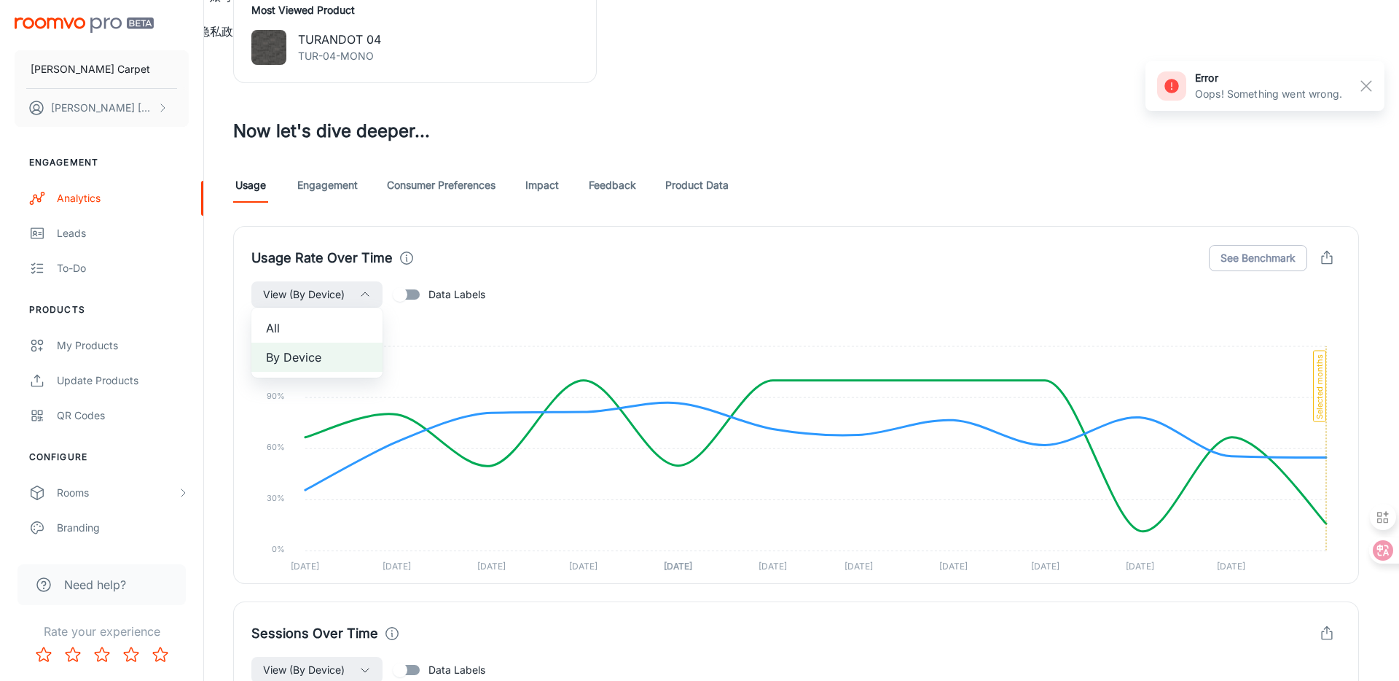
click at [757, 292] on div at bounding box center [699, 340] width 1399 height 681
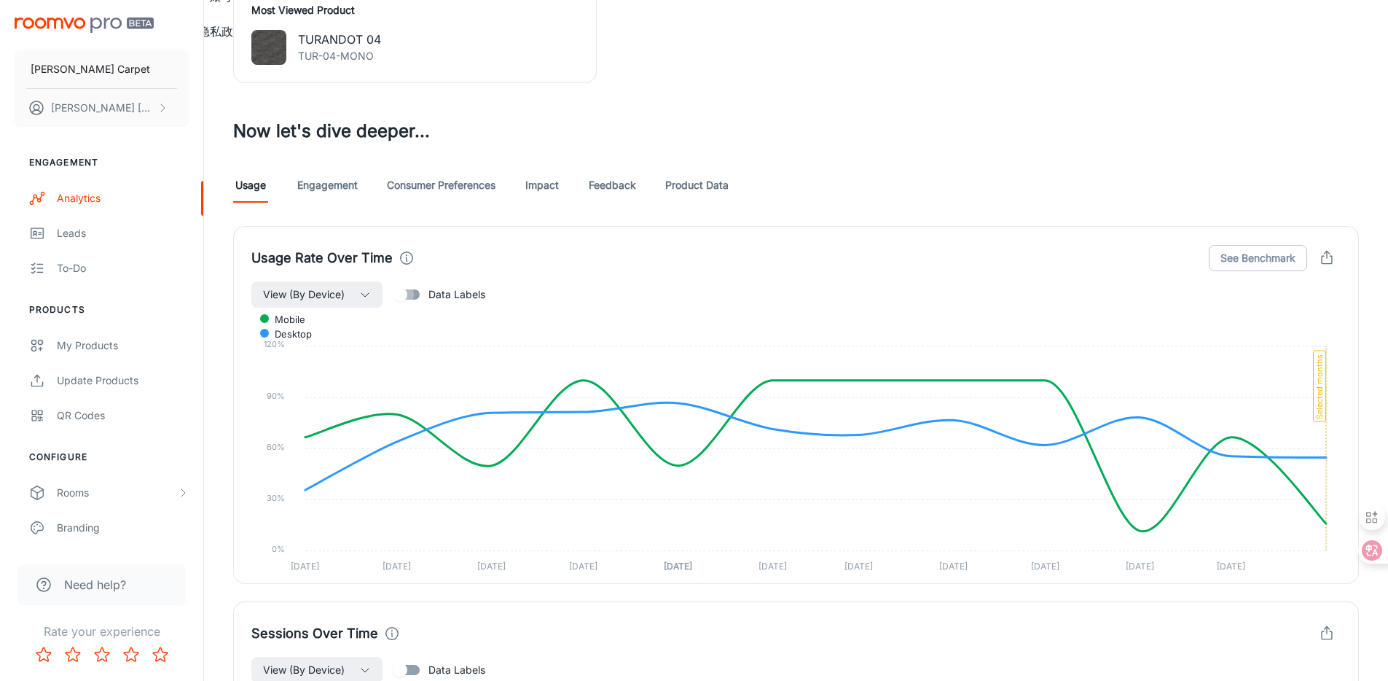
click at [405, 291] on input "Data Labels" at bounding box center [400, 295] width 83 height 28
checkbox input "true"
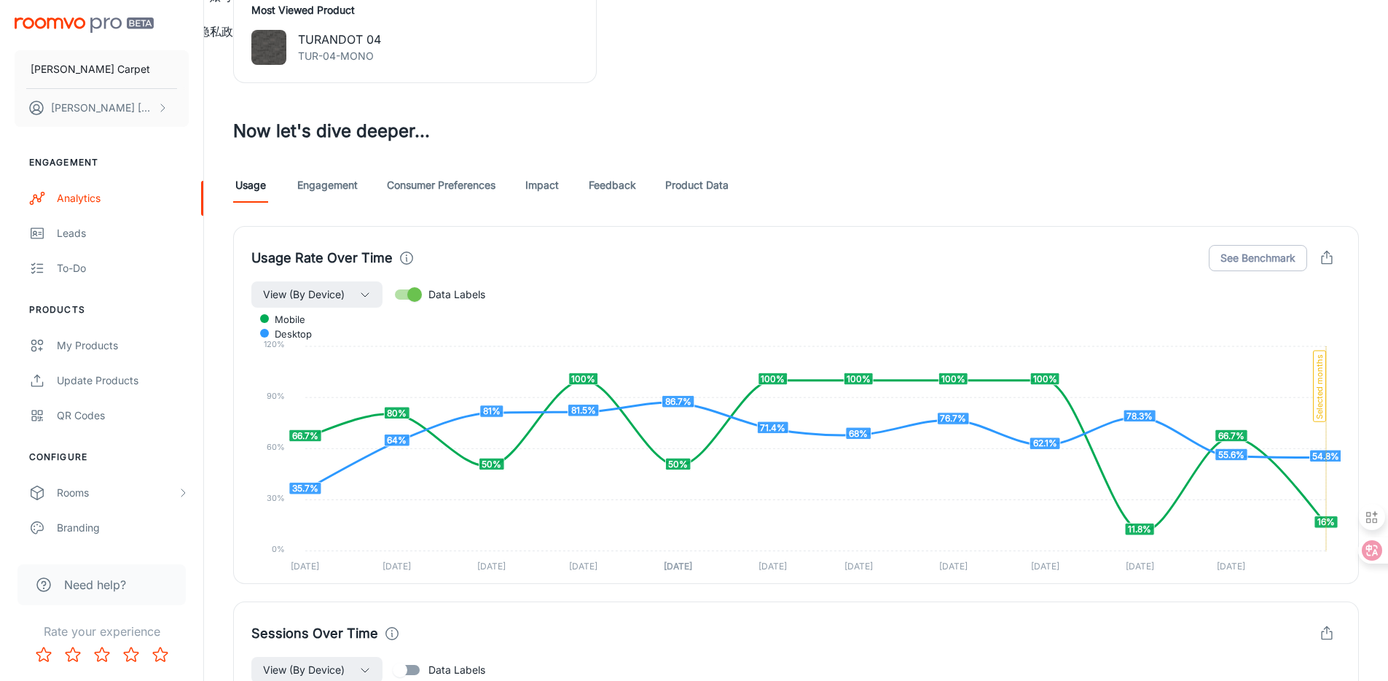
scroll to position [953, 0]
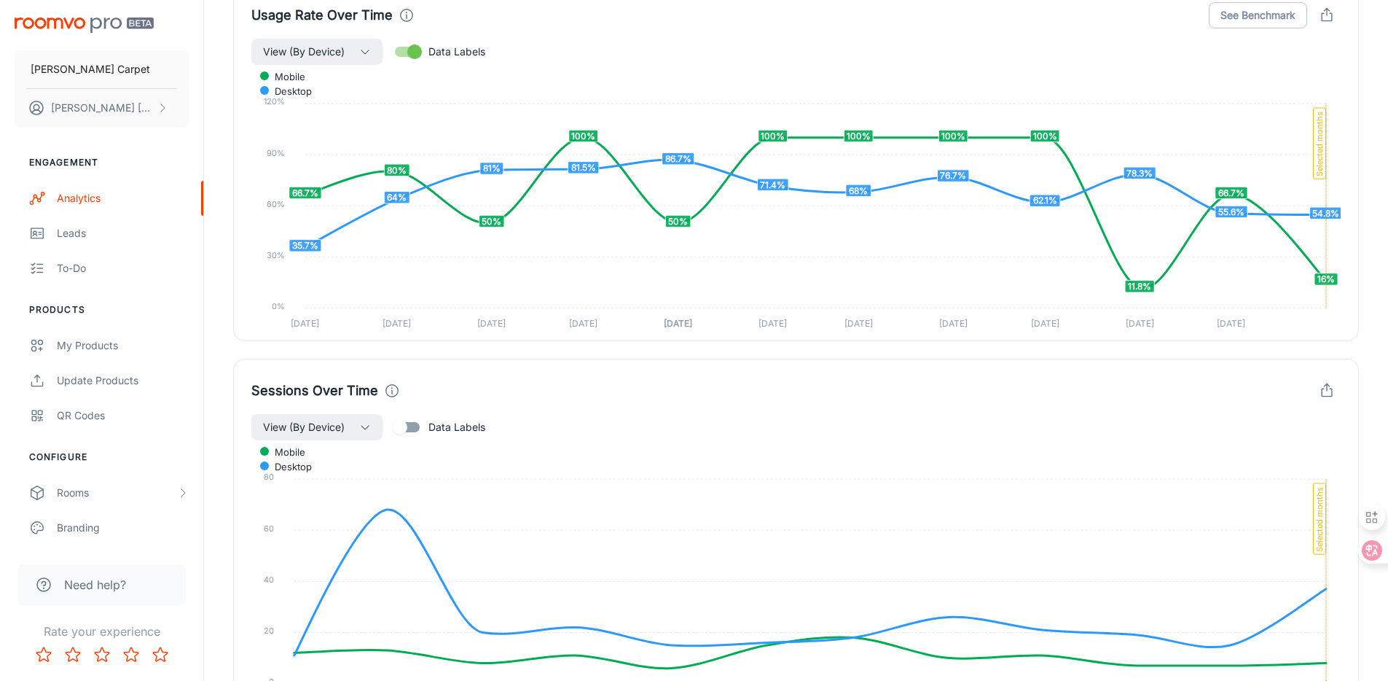
click at [404, 422] on input "Data Labels" at bounding box center [400, 427] width 83 height 28
checkbox input "true"
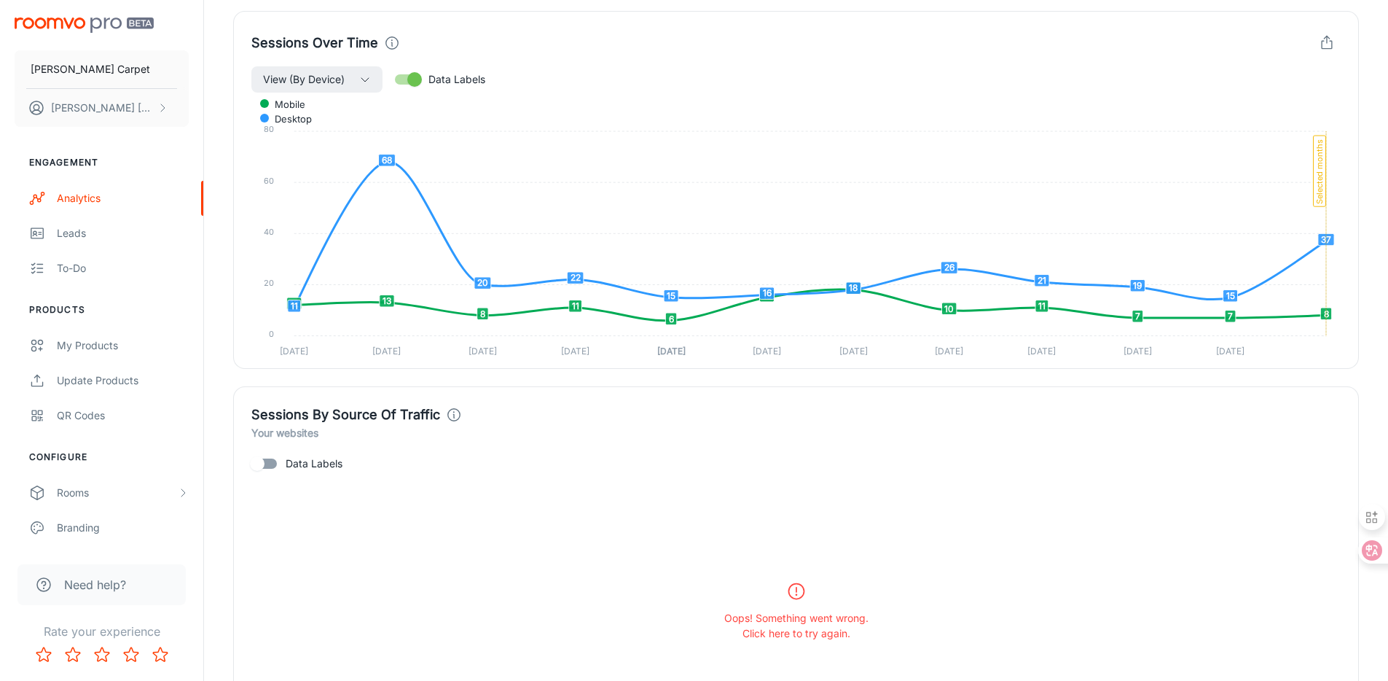
scroll to position [1431, 0]
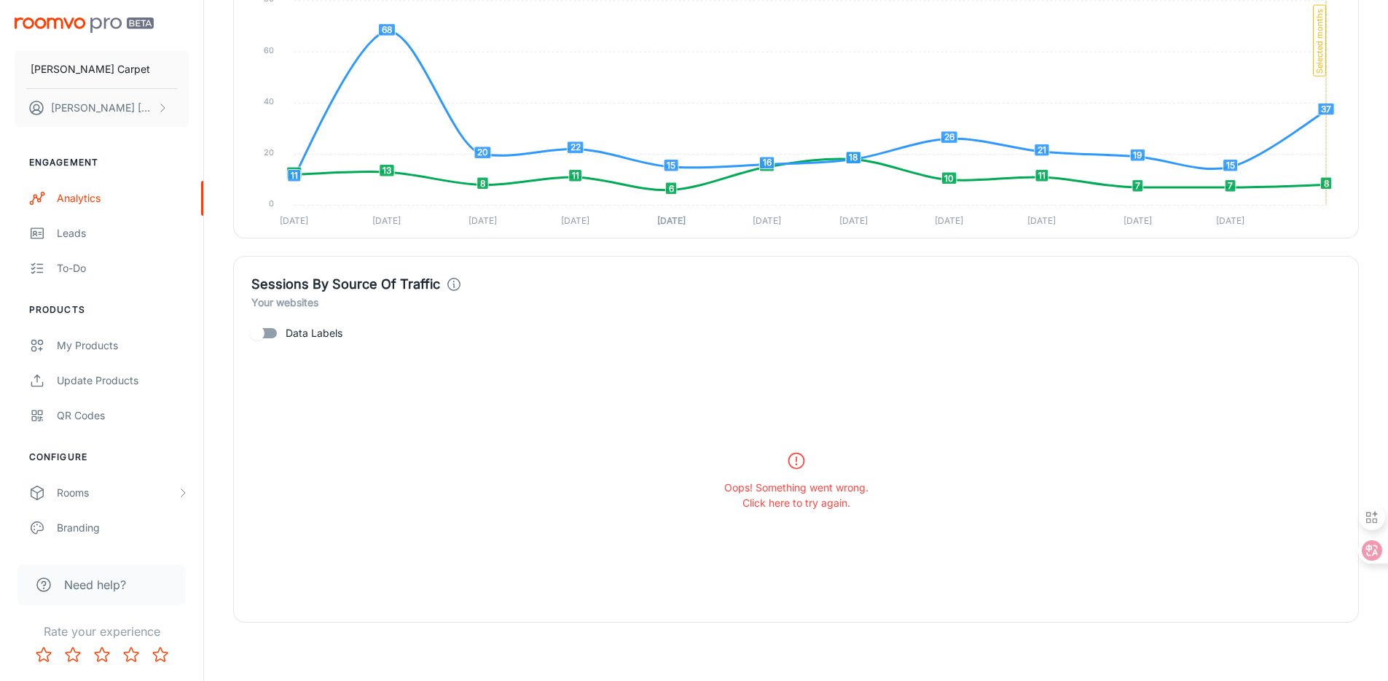
click at [273, 335] on input "Data Labels" at bounding box center [257, 333] width 83 height 28
checkbox input "true"
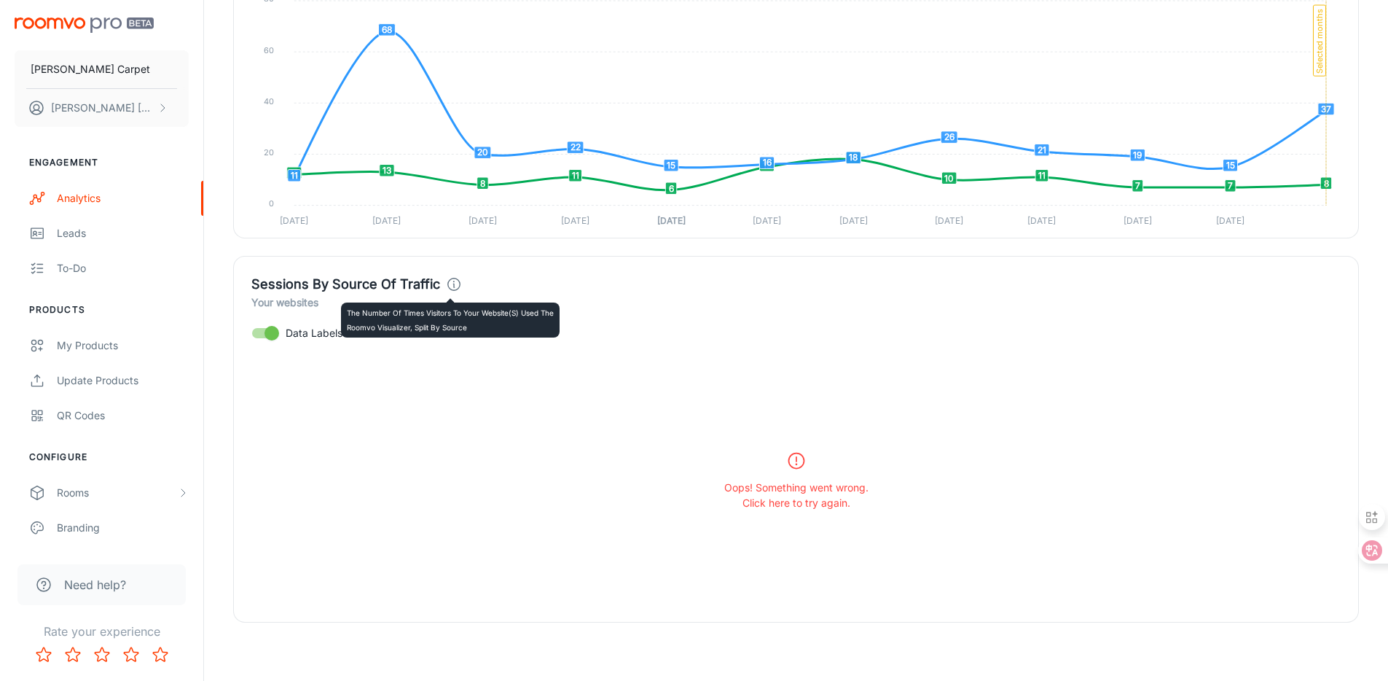
click at [454, 284] on icon at bounding box center [454, 284] width 16 height 16
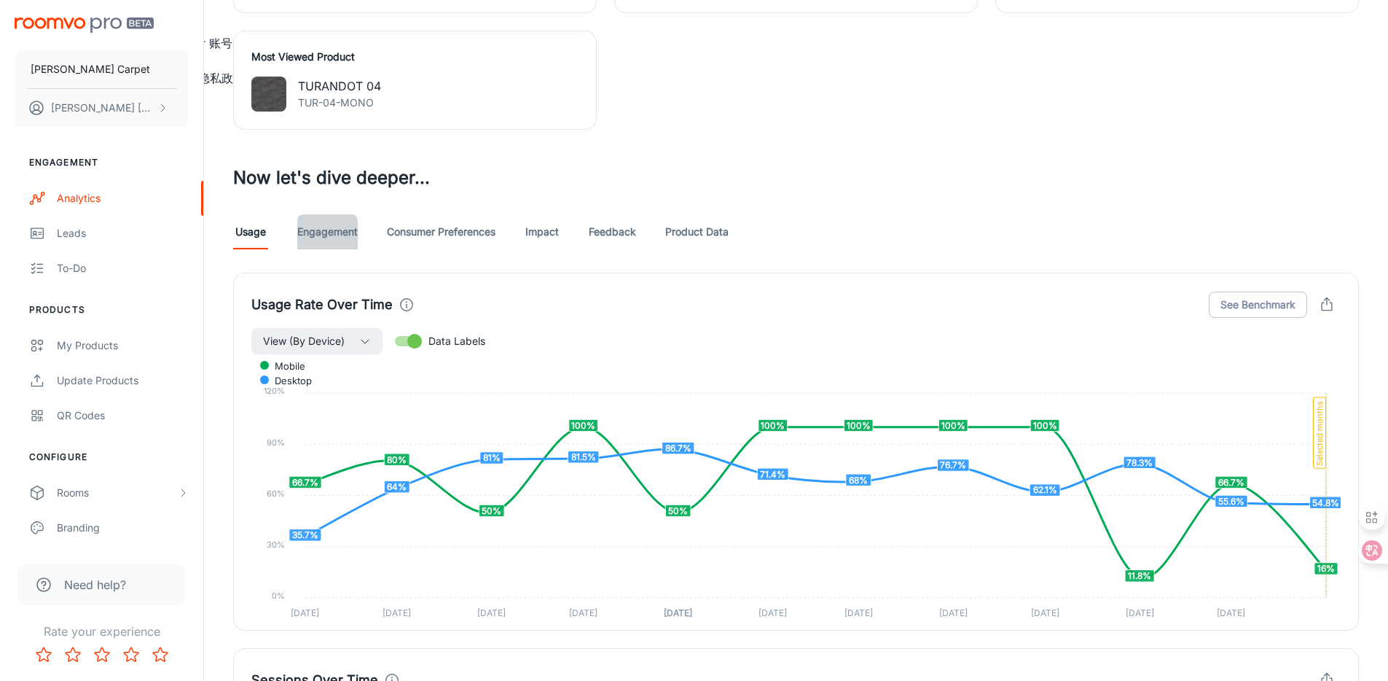
click at [336, 230] on link "Engagement" at bounding box center [327, 231] width 60 height 35
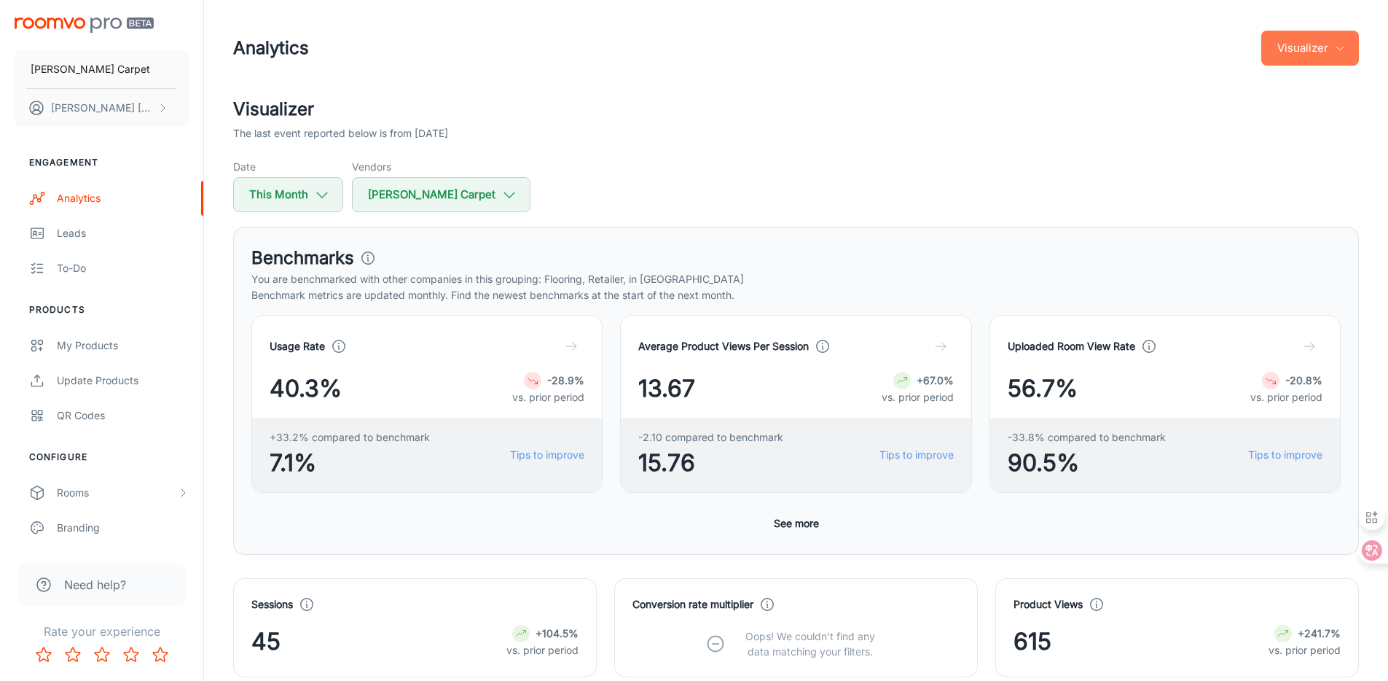
click at [1350, 43] on button "Visualizer" at bounding box center [1311, 48] width 98 height 35
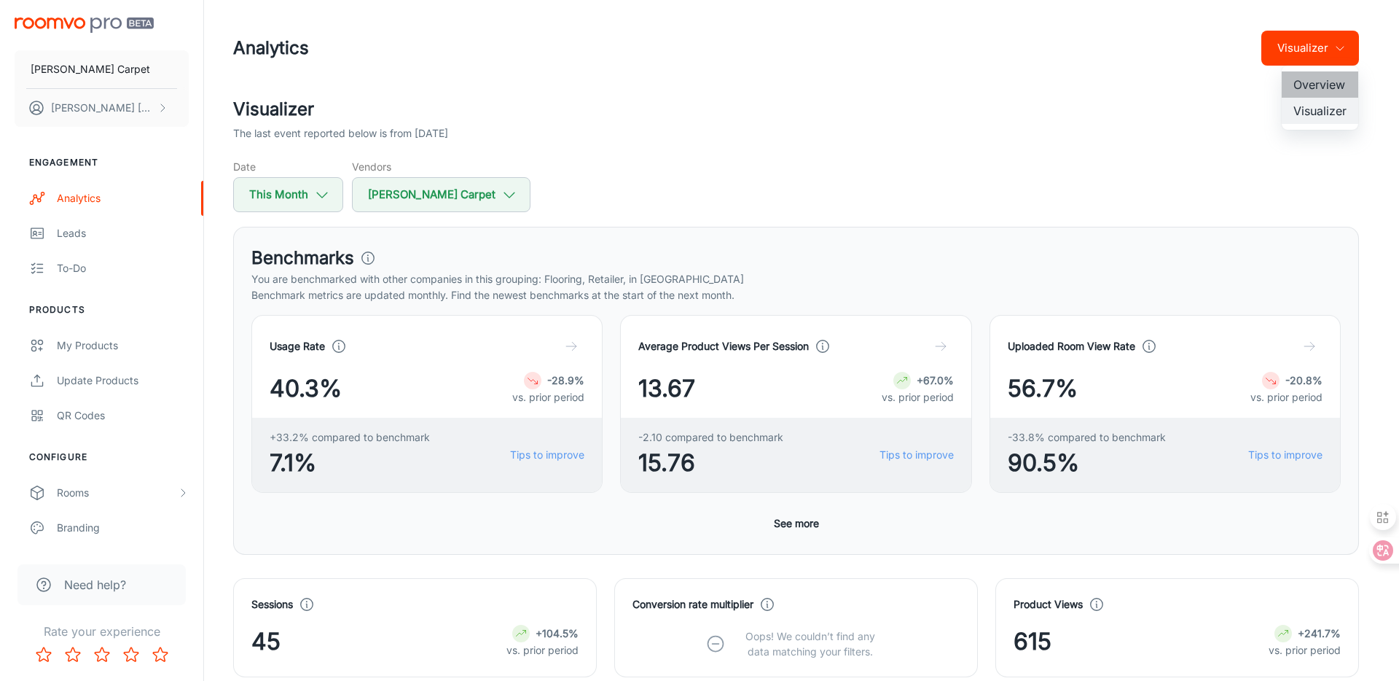
click at [1319, 77] on li "Overview" at bounding box center [1320, 84] width 77 height 26
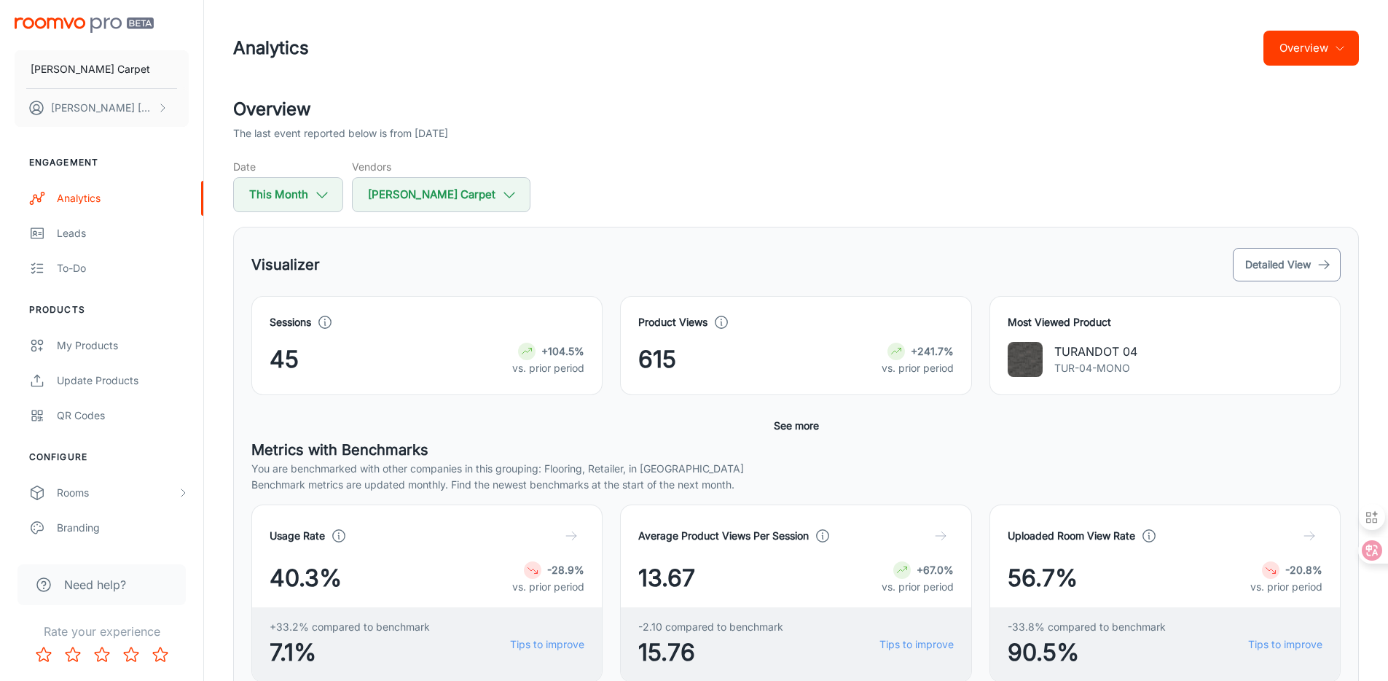
click at [1250, 268] on button "Detailed View" at bounding box center [1287, 265] width 108 height 34
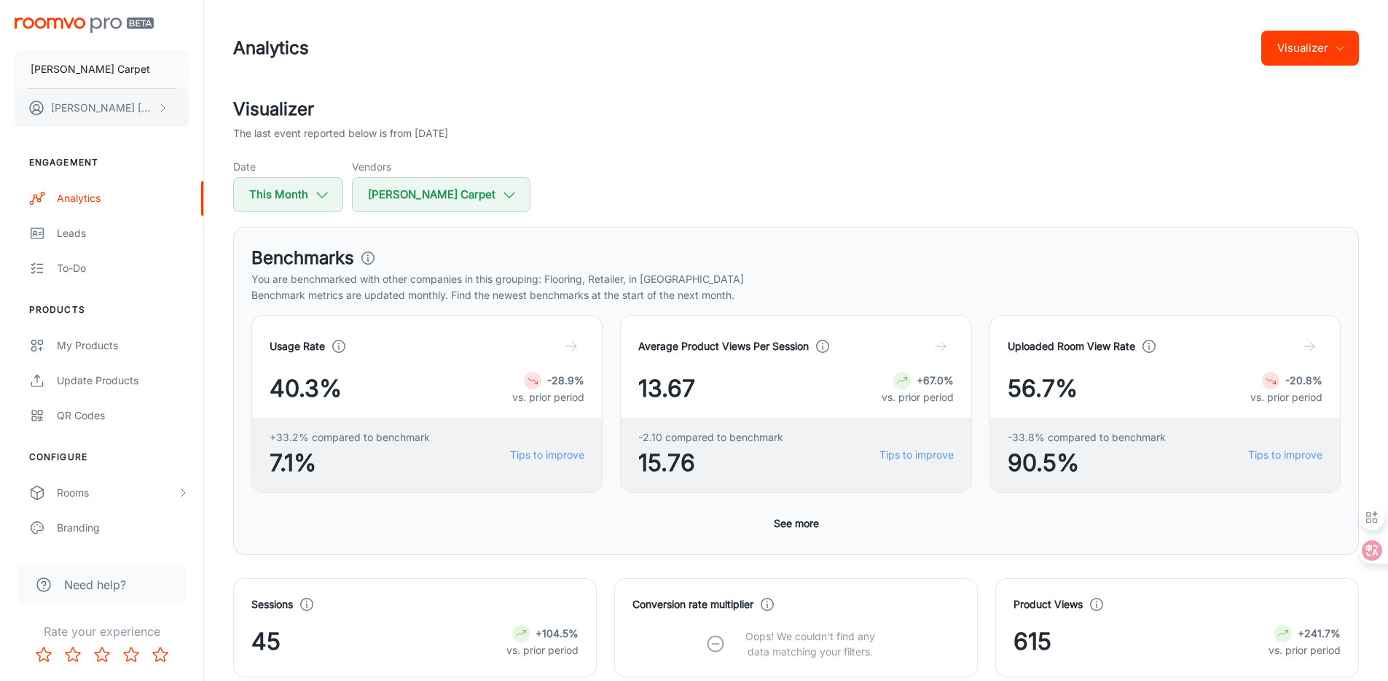
click at [113, 114] on p "[PERSON_NAME]" at bounding box center [102, 108] width 103 height 16
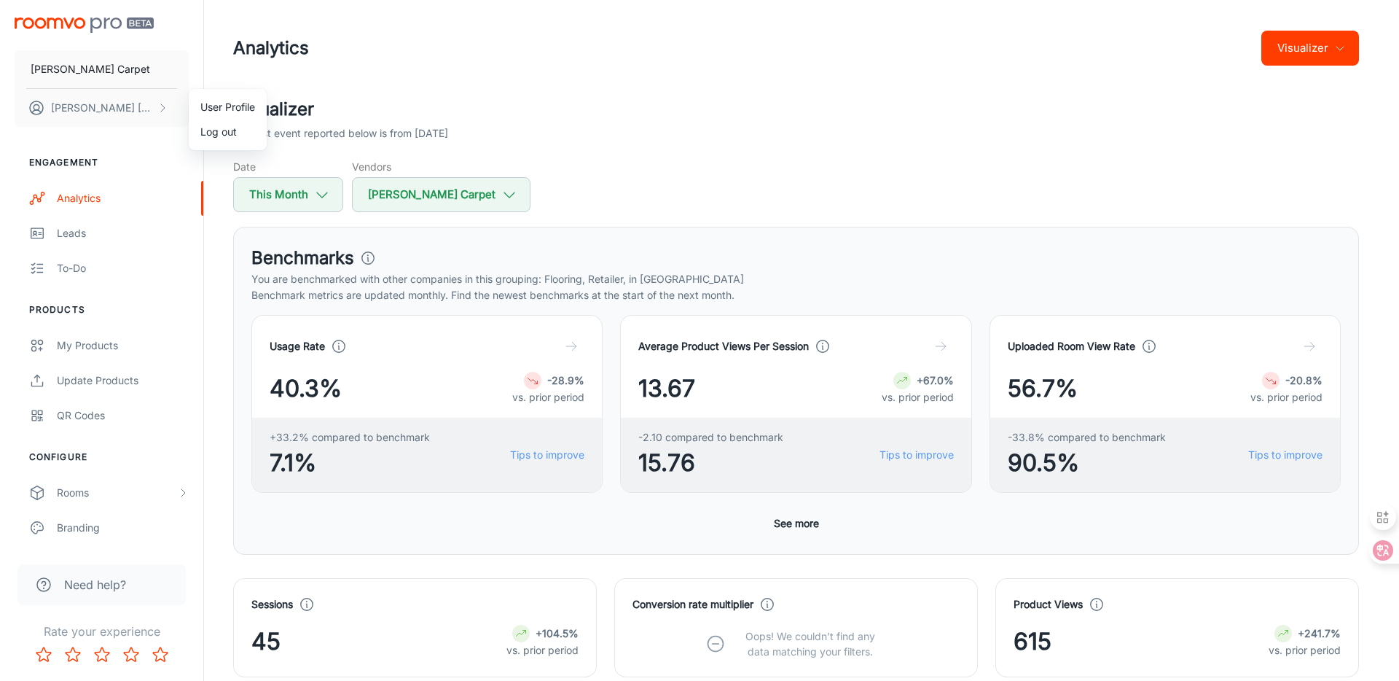
click at [108, 360] on div at bounding box center [699, 340] width 1399 height 681
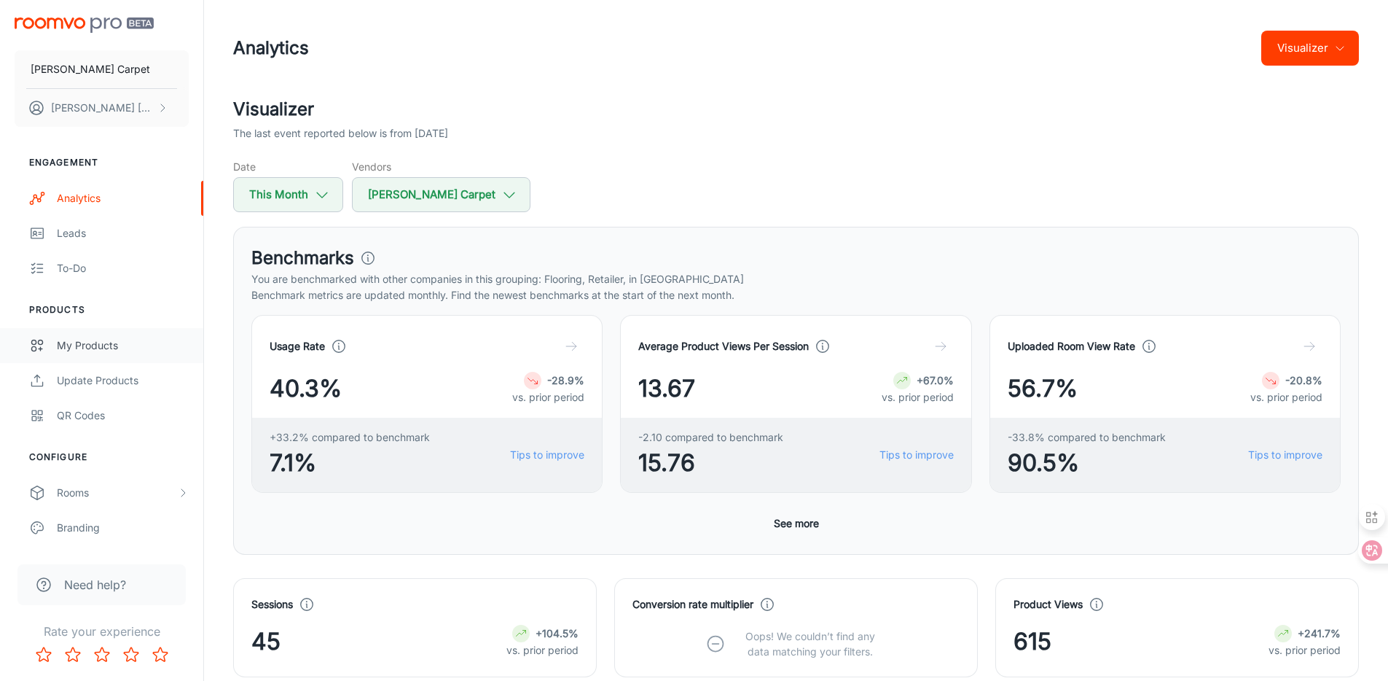
click at [114, 348] on div "My Products" at bounding box center [123, 345] width 132 height 16
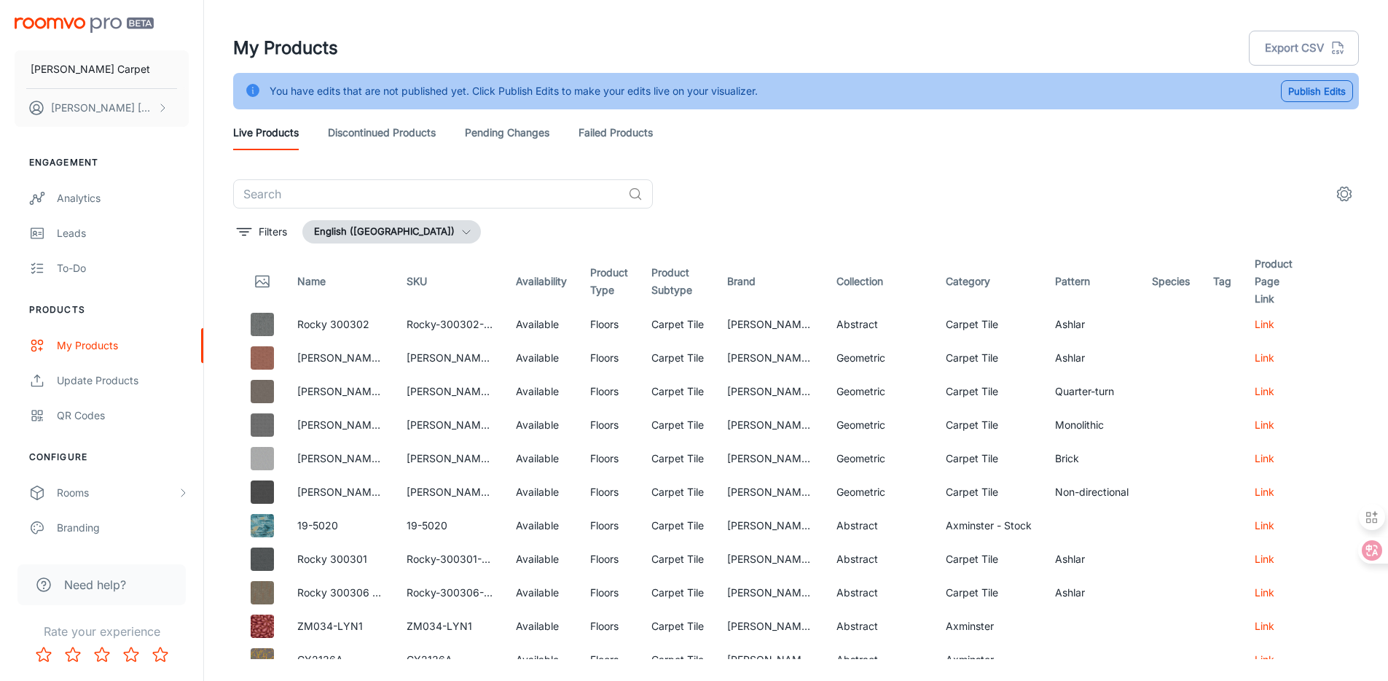
click at [388, 79] on div "You have edits that are not published yet. Click Publish Edits to make your edi…" at bounding box center [514, 91] width 488 height 28
click at [347, 125] on link "Discontinued Products" at bounding box center [382, 132] width 108 height 35
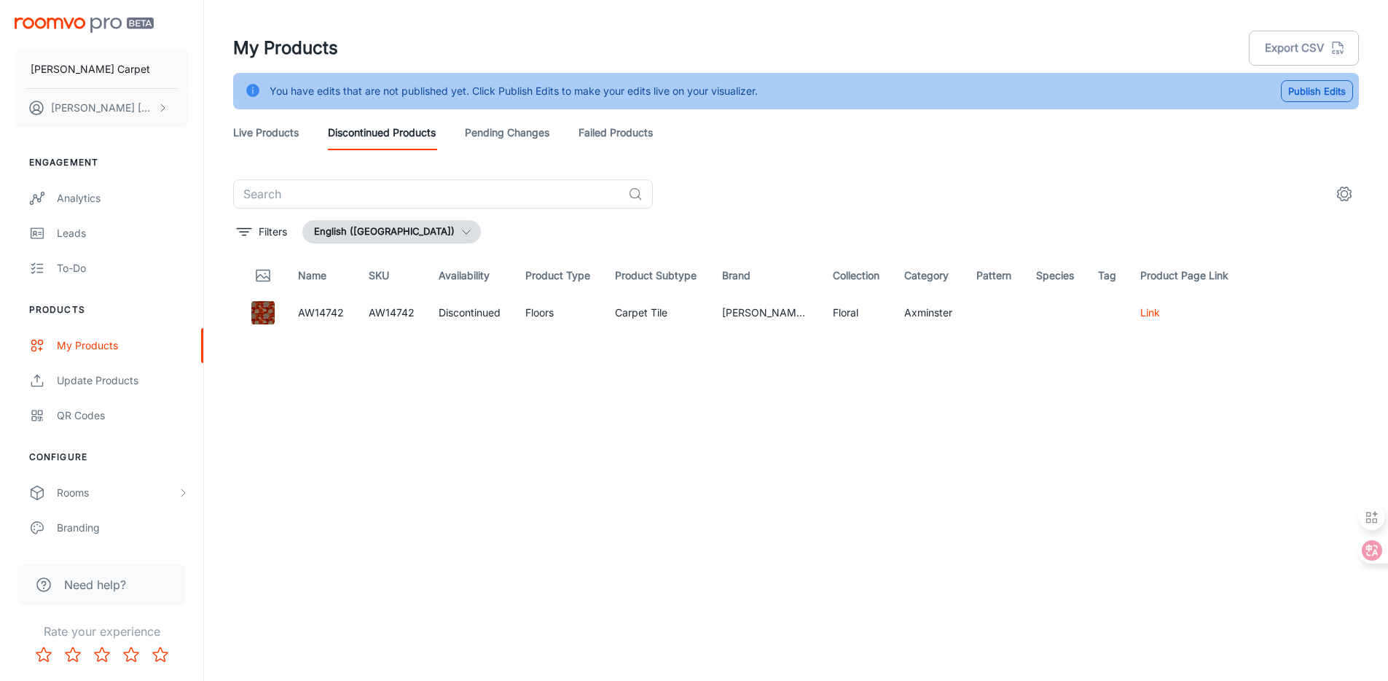
click at [243, 125] on link "Live Products" at bounding box center [266, 132] width 66 height 35
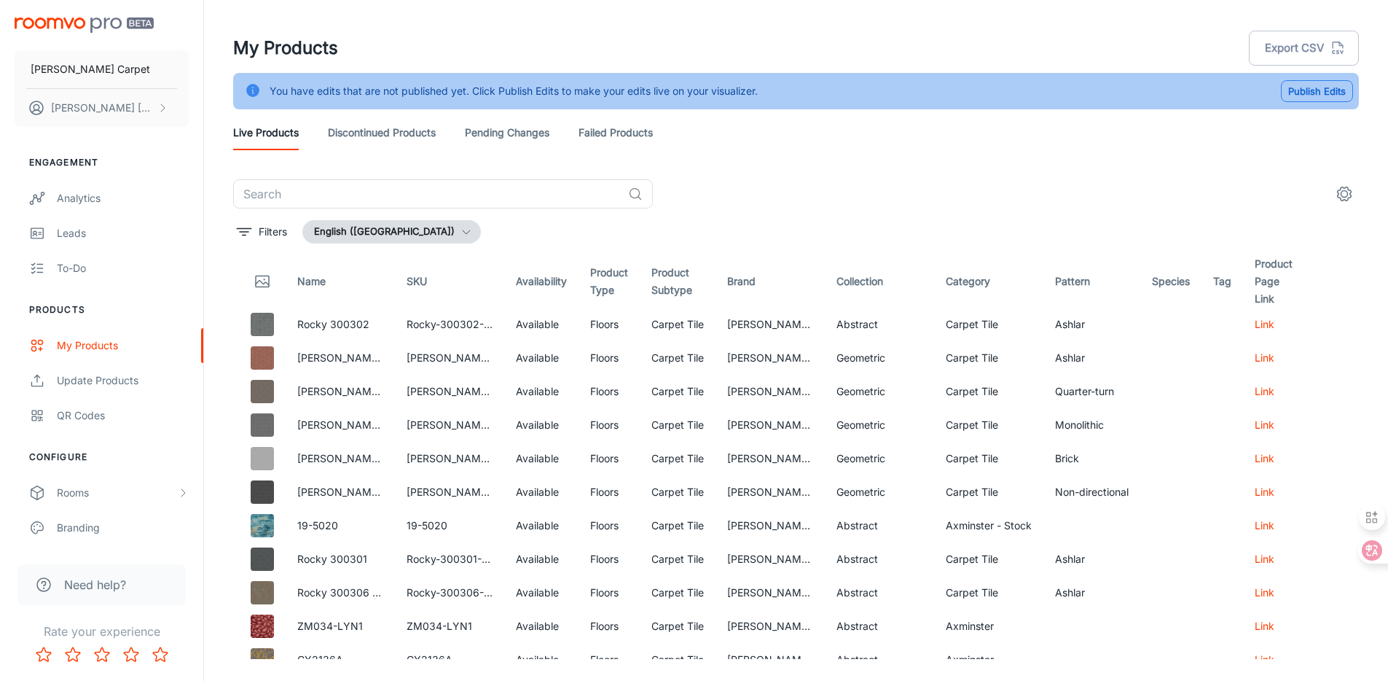
click at [1331, 95] on button "Publish Edits" at bounding box center [1317, 91] width 72 height 22
click at [1344, 82] on button "button" at bounding box center [1355, 86] width 25 height 25
click at [426, 137] on link "Discontinued Products" at bounding box center [382, 132] width 108 height 35
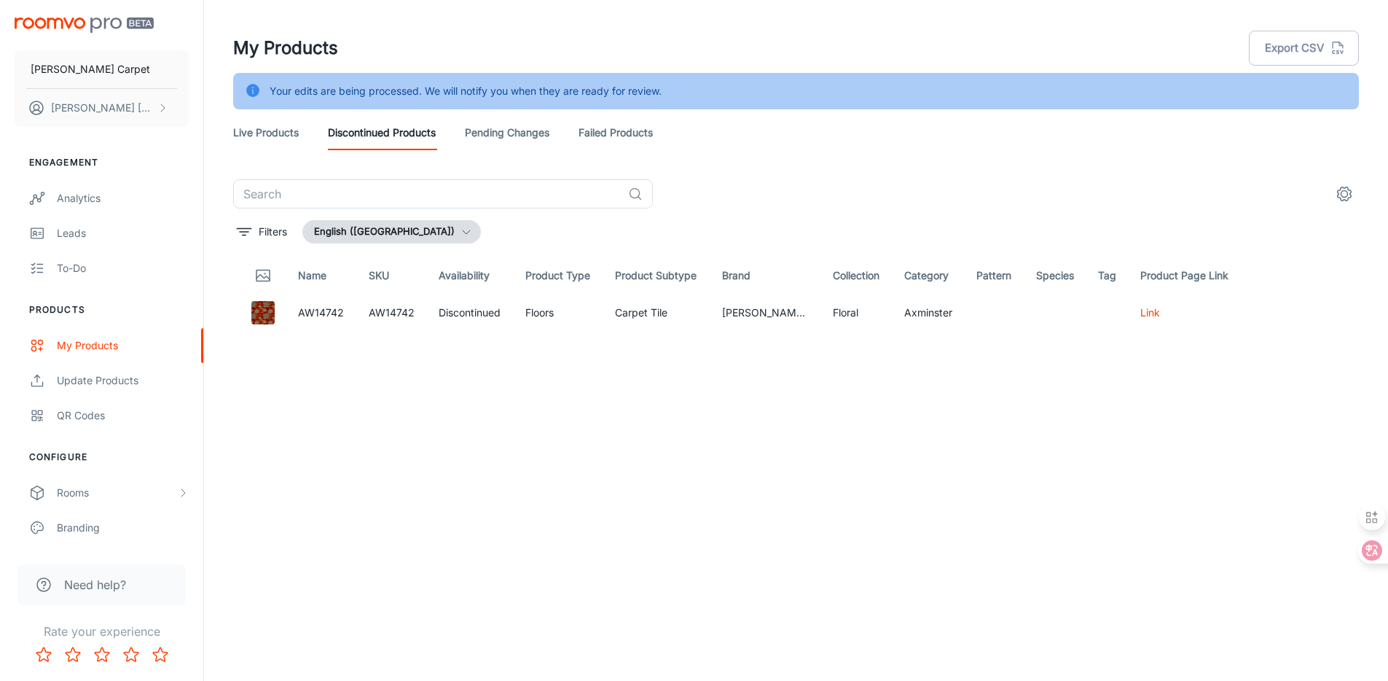
click at [278, 128] on link "Live Products" at bounding box center [266, 132] width 66 height 35
